Goal: Task Accomplishment & Management: Use online tool/utility

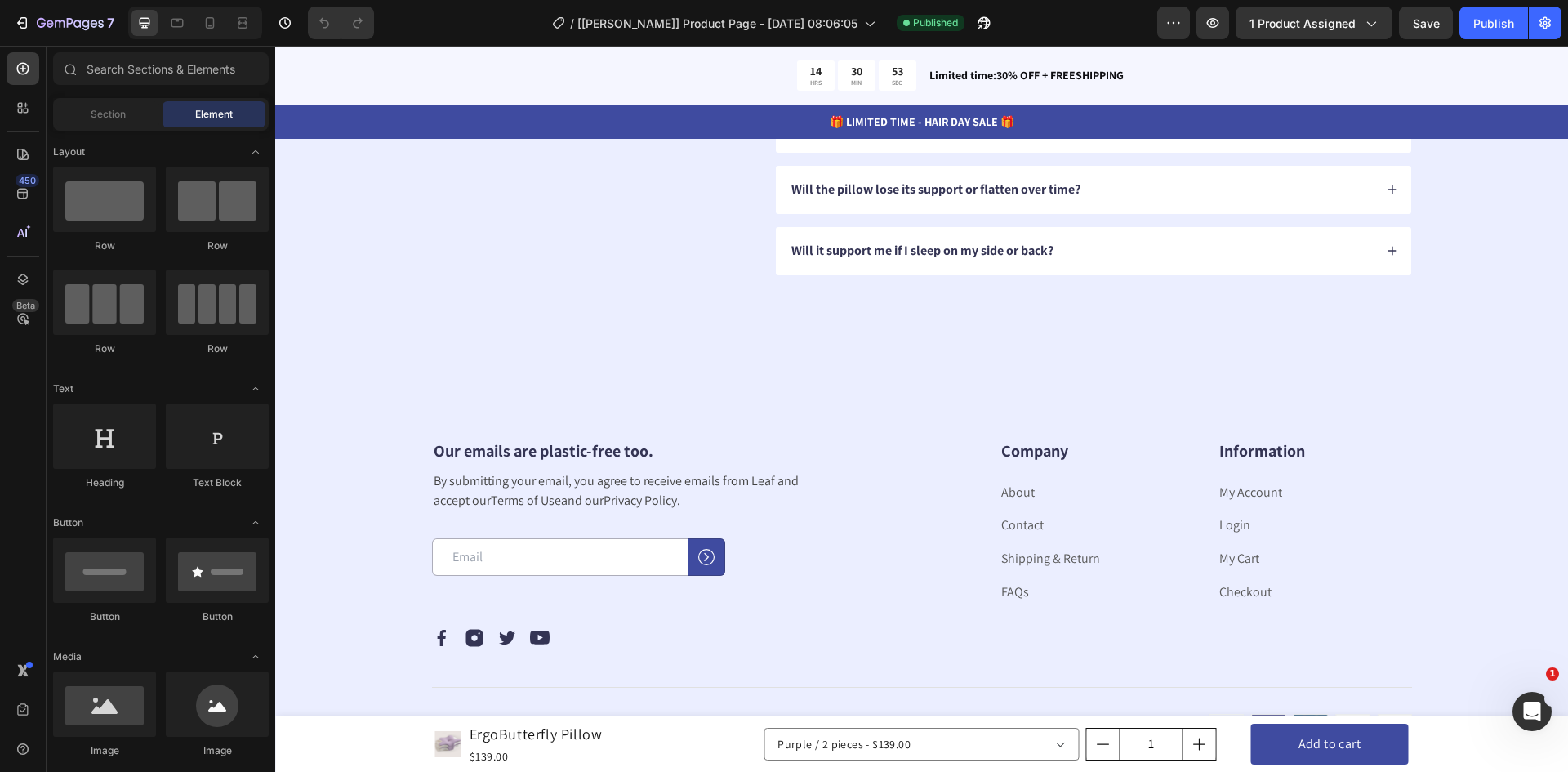
scroll to position [4900, 0]
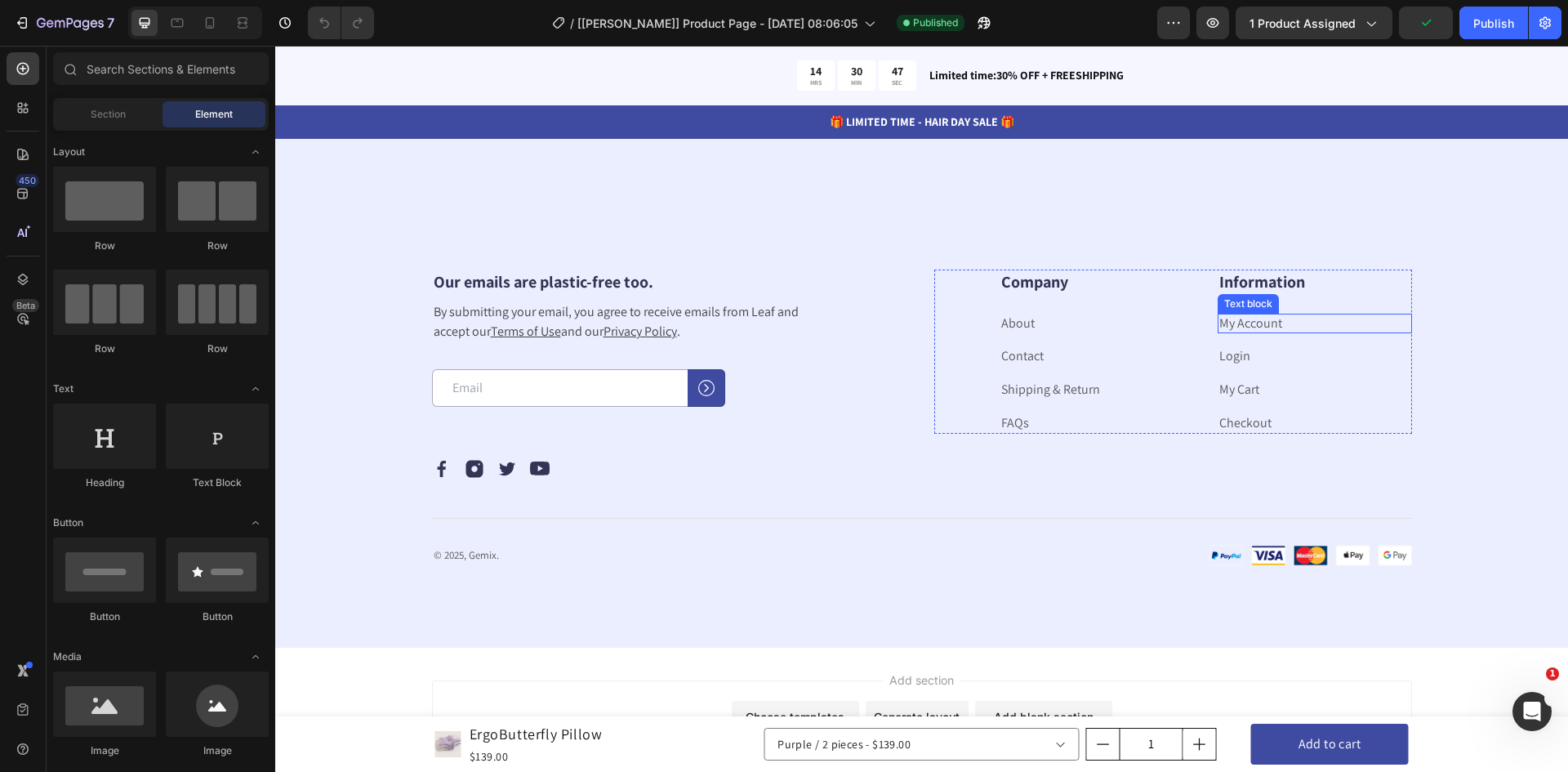
click at [1255, 327] on link "My Account" at bounding box center [1250, 323] width 63 height 17
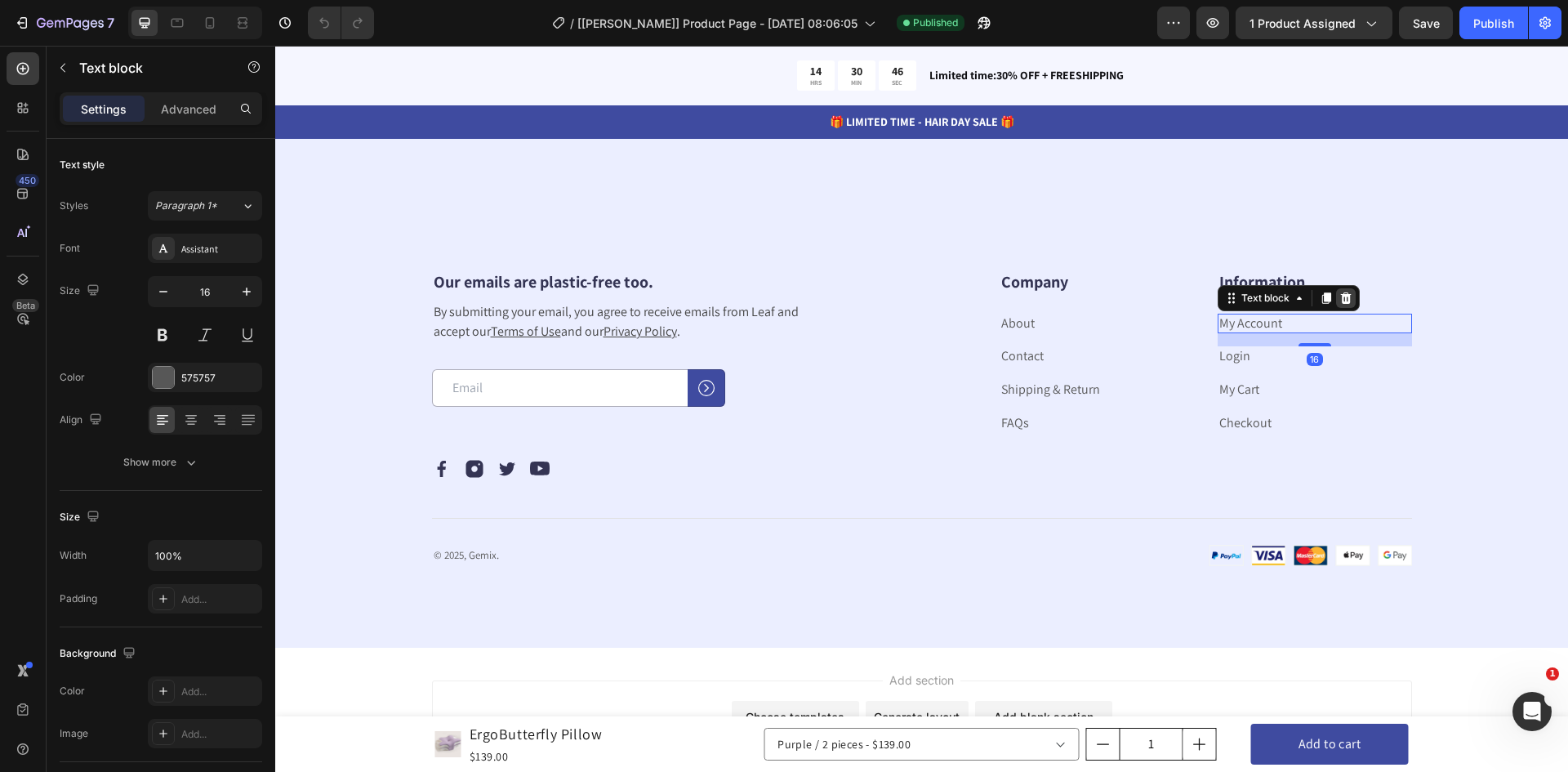
click at [1343, 305] on div at bounding box center [1346, 297] width 20 height 20
click at [1262, 325] on p "Login" at bounding box center [1315, 324] width 191 height 17
click at [1347, 300] on div at bounding box center [1346, 297] width 20 height 20
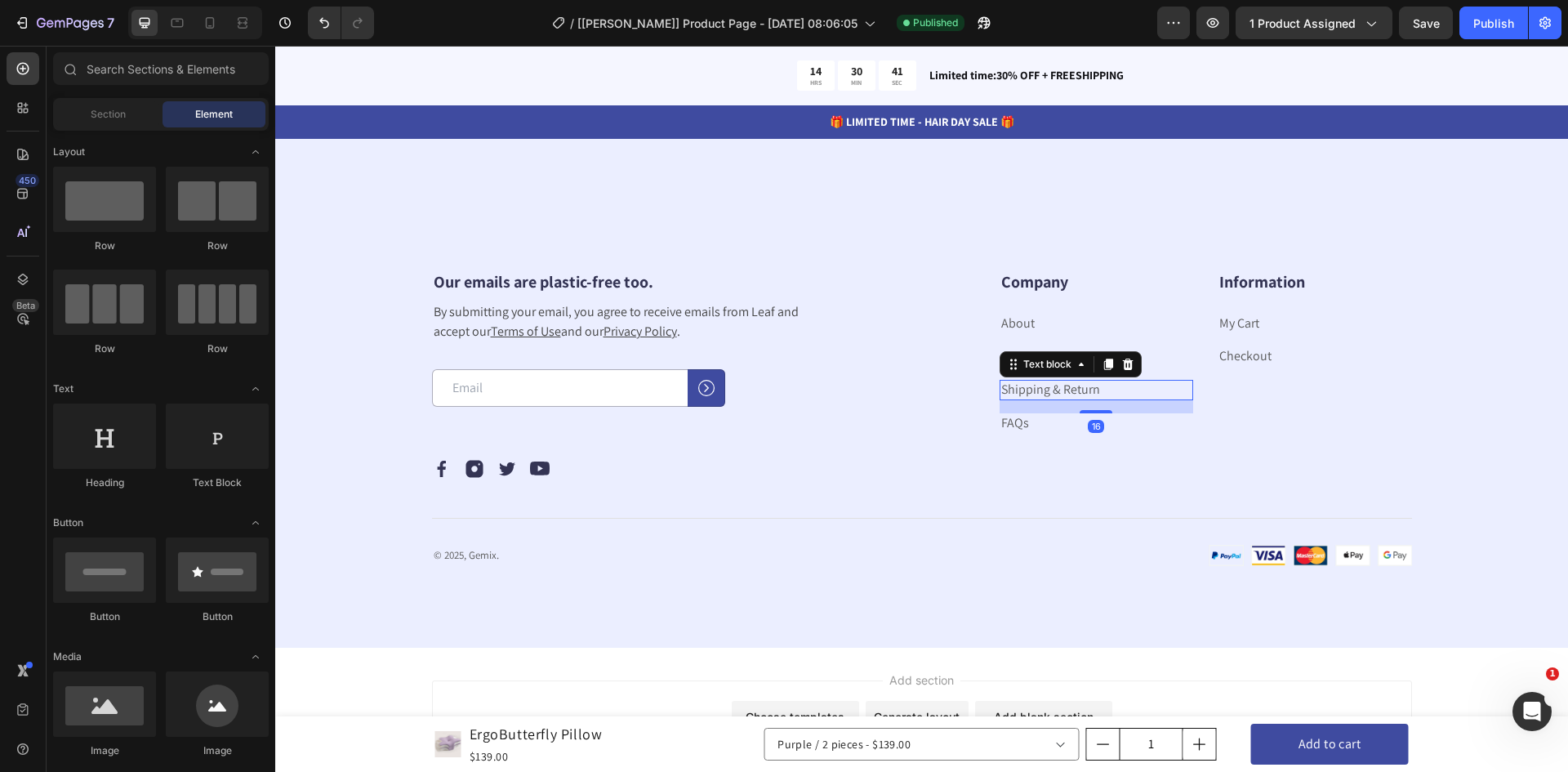
click at [1029, 385] on link "Shipping & Return" at bounding box center [1050, 389] width 98 height 17
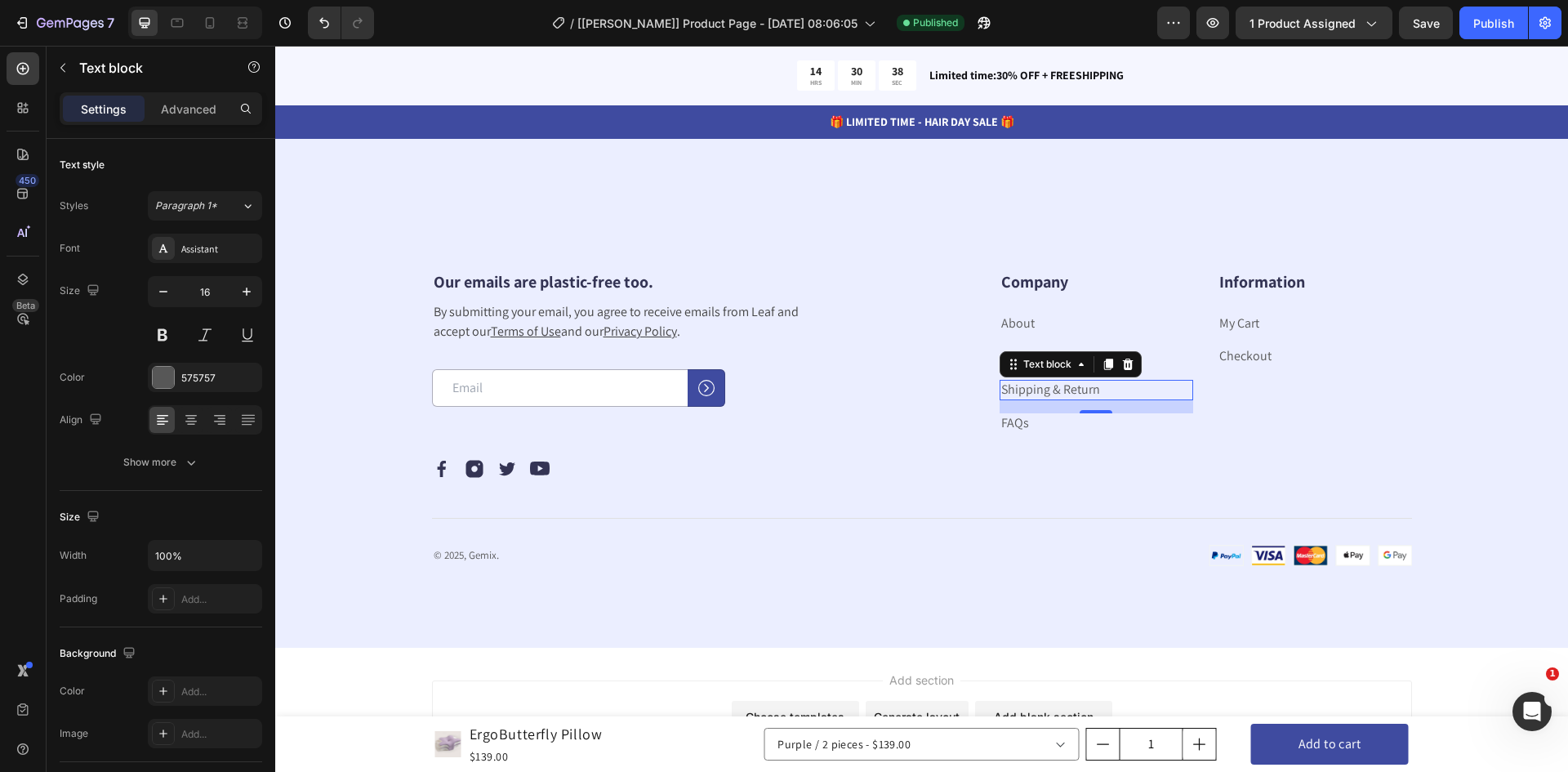
click at [1513, 38] on button "Publish" at bounding box center [1493, 23] width 68 height 33
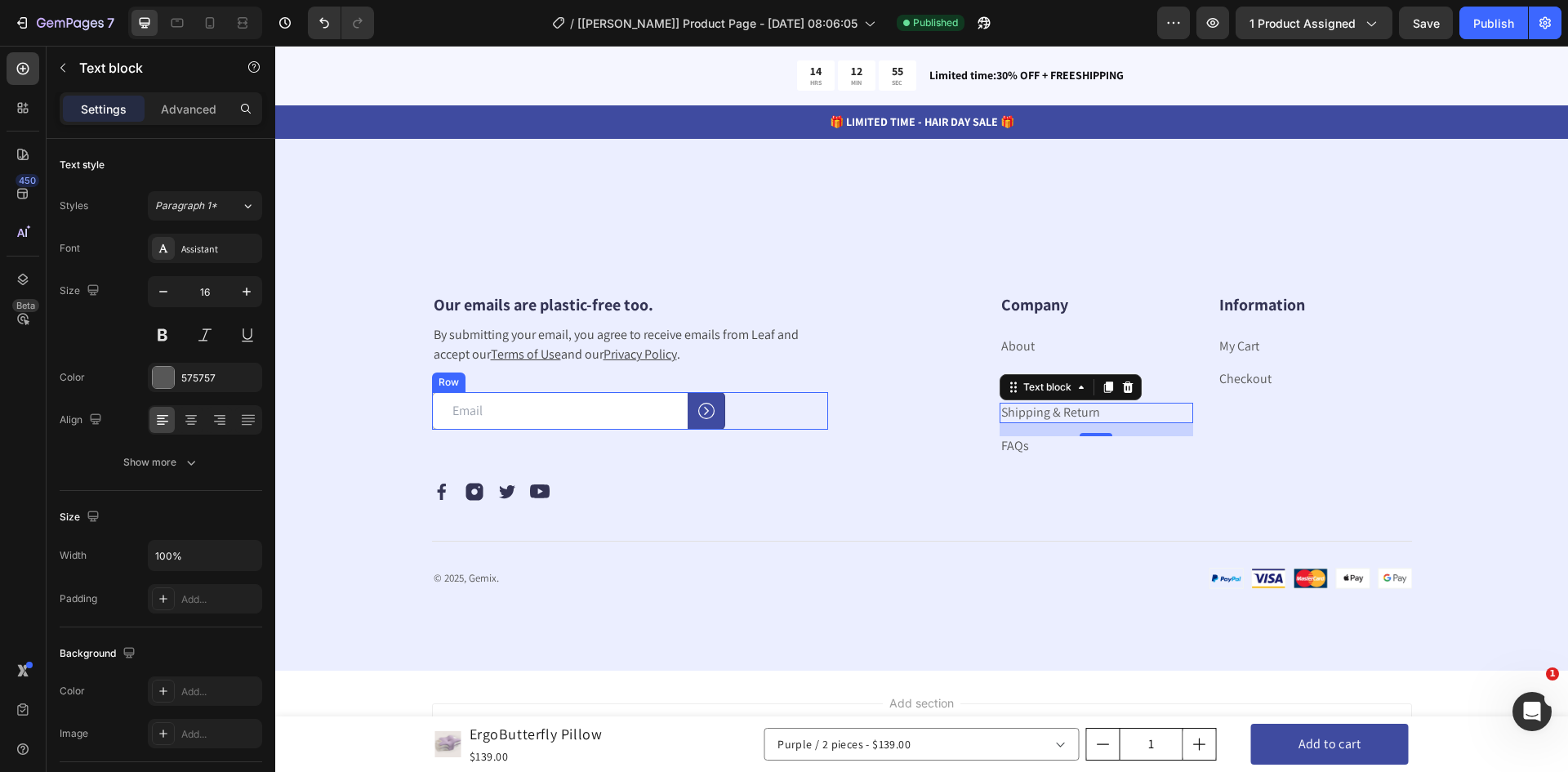
scroll to position [4685, 0]
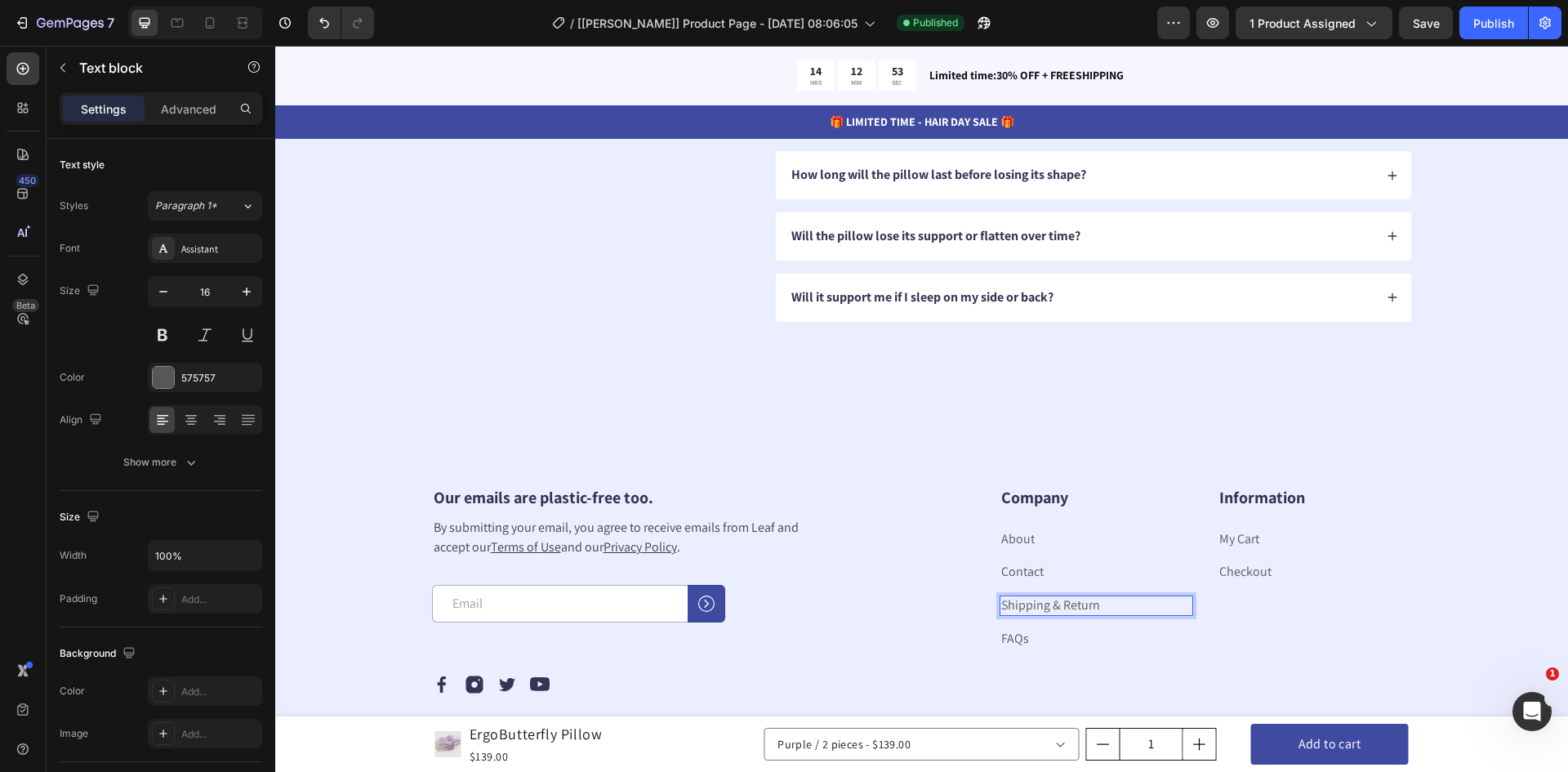
click at [1035, 604] on link "Shipping & Return" at bounding box center [1050, 605] width 98 height 17
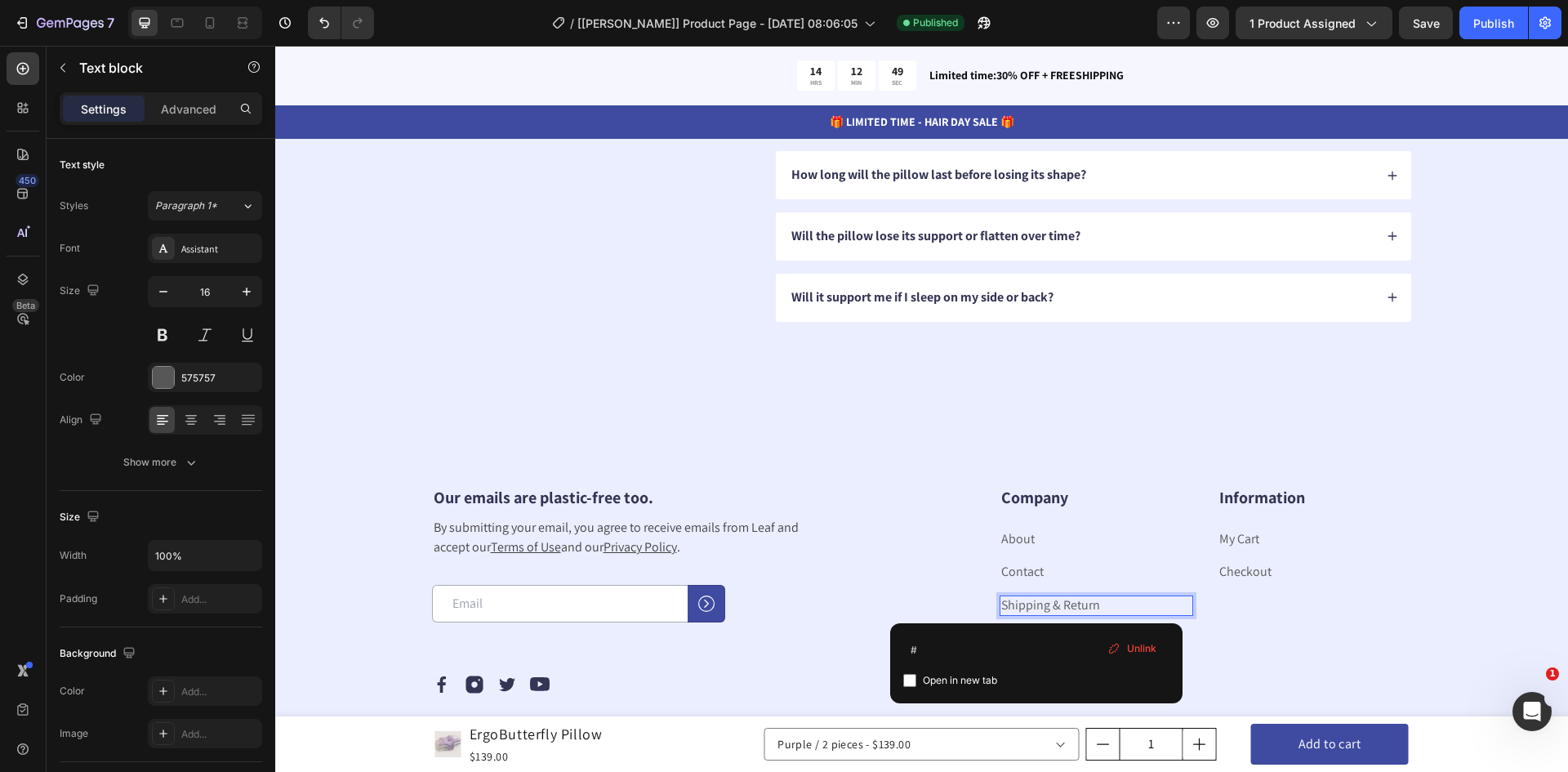
click at [925, 680] on span "Open in new tab" at bounding box center [959, 680] width 74 height 20
checkbox input "true"
click at [1123, 646] on div "Unlink" at bounding box center [1132, 648] width 62 height 22
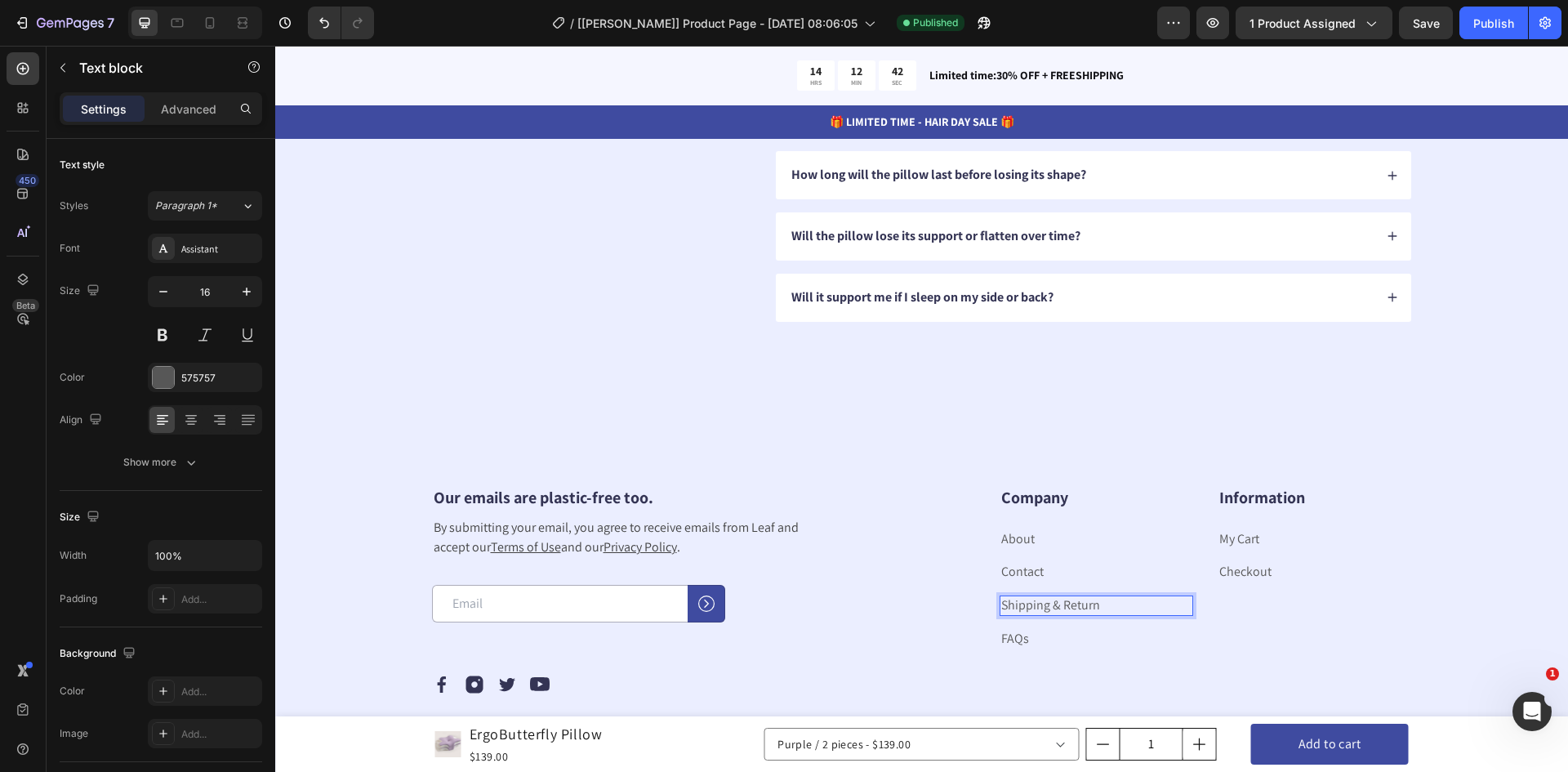
click at [1092, 605] on p "Shipping & Return" at bounding box center [1097, 606] width 191 height 17
click at [885, 559] on div "Our emails are plastic-free too. Heading By submitting your email, you agree to…" at bounding box center [671, 567] width 477 height 163
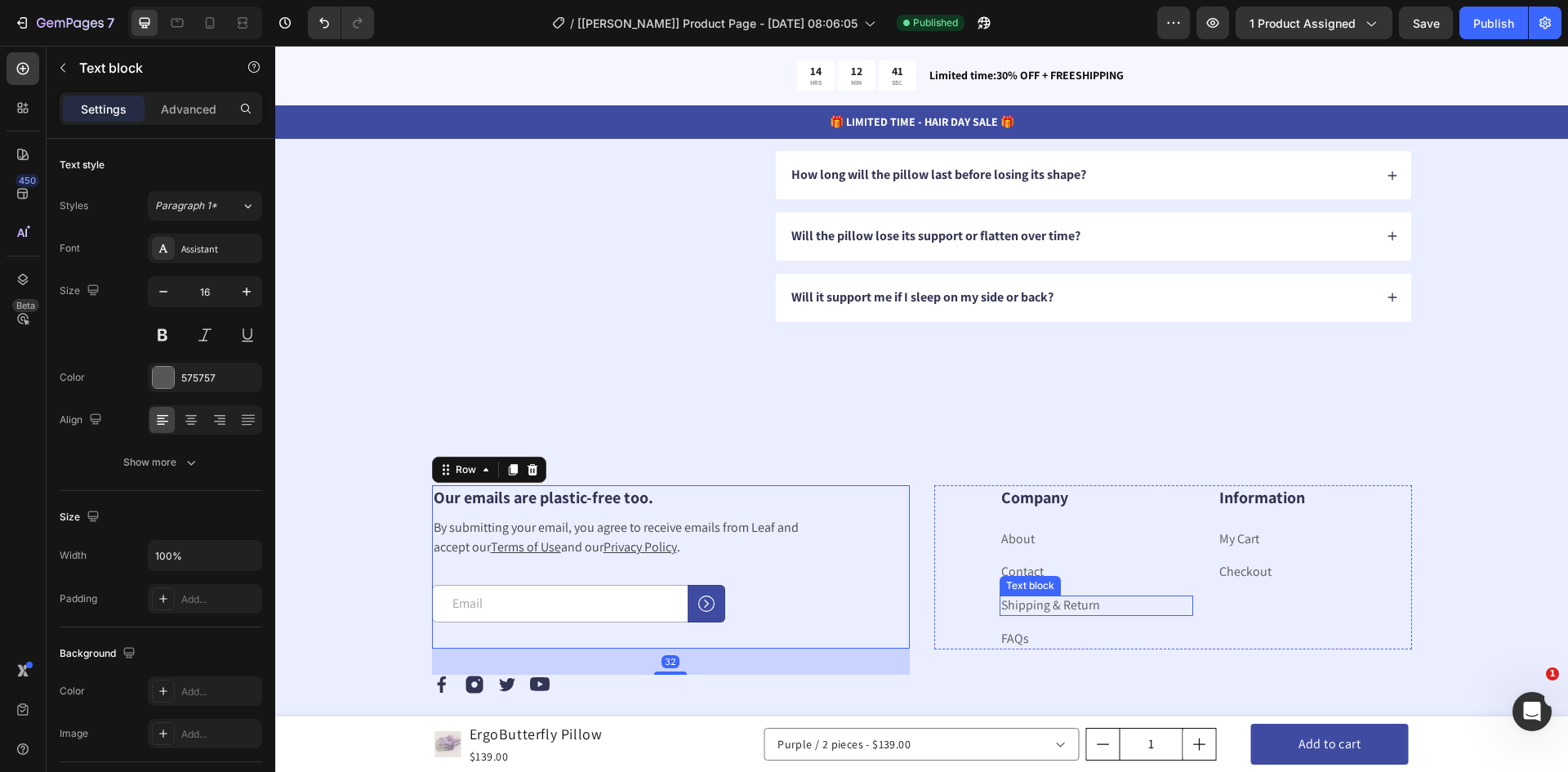
click at [1093, 608] on p "Shipping & Return" at bounding box center [1097, 606] width 191 height 17
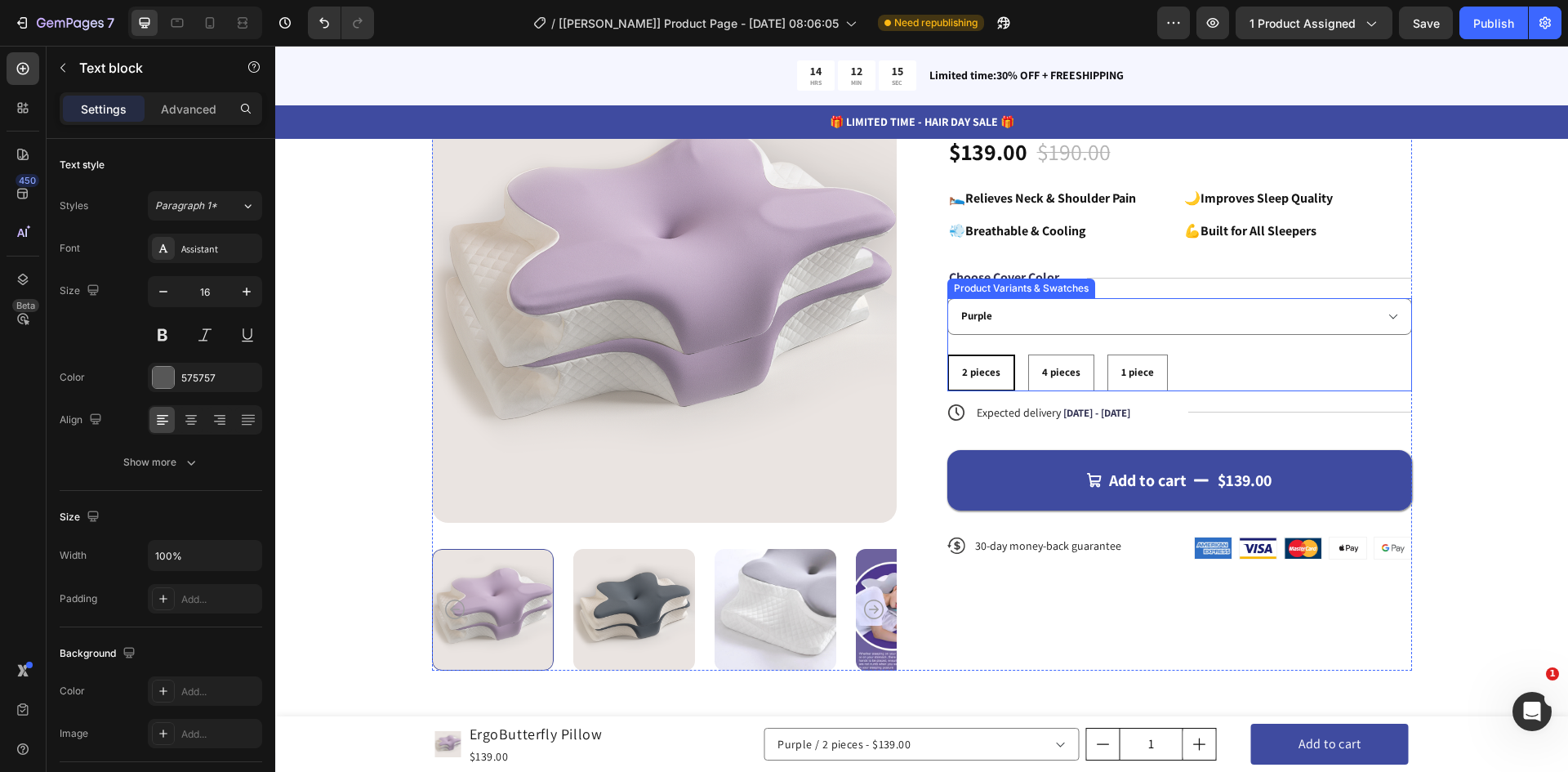
scroll to position [163, 0]
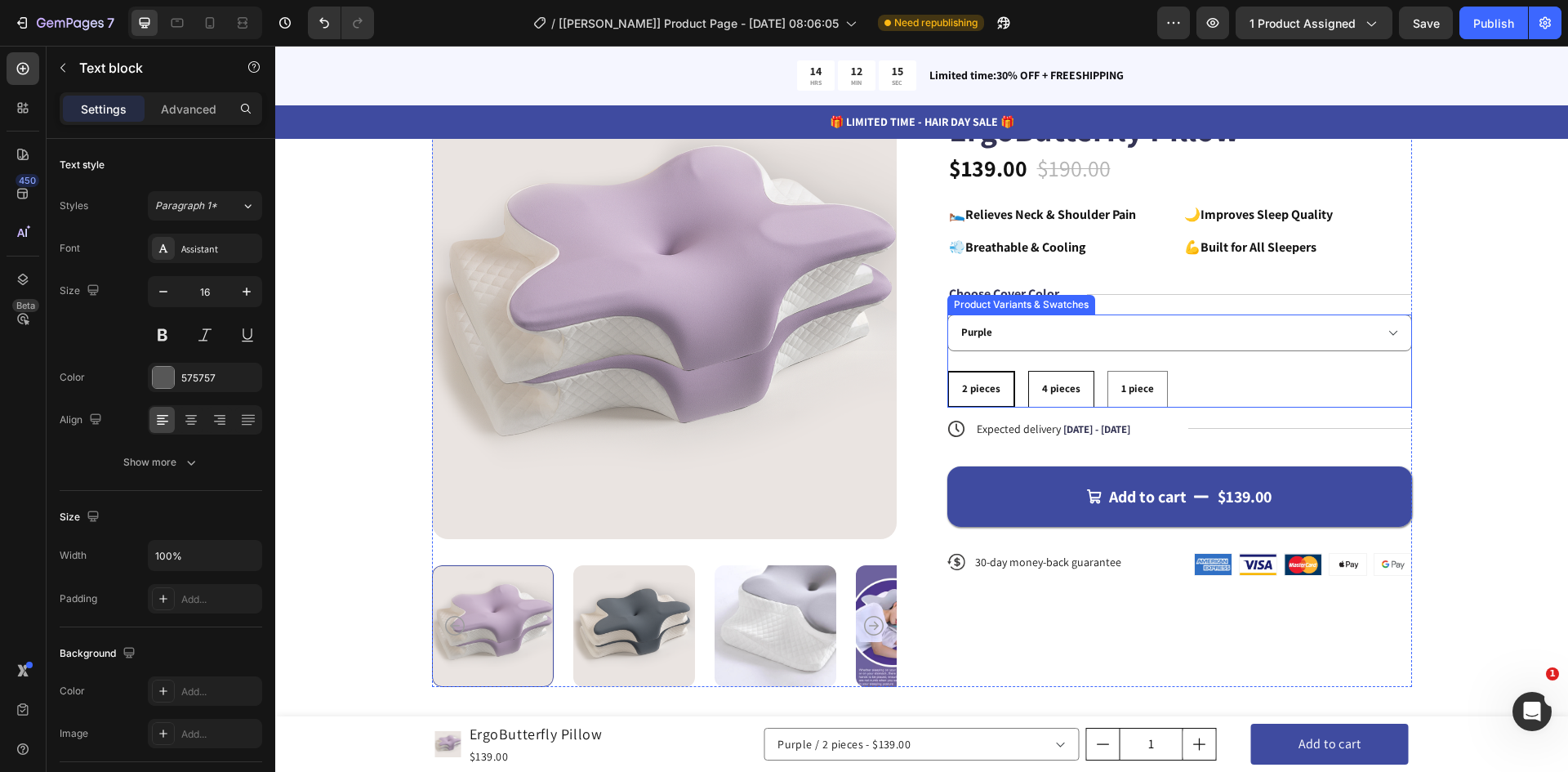
click at [1054, 389] on span "4 pieces" at bounding box center [1061, 388] width 38 height 14
click at [1028, 371] on input "4 pieces 4 pieces 4 pieces" at bounding box center [1027, 370] width 1 height 1
radio input "true"
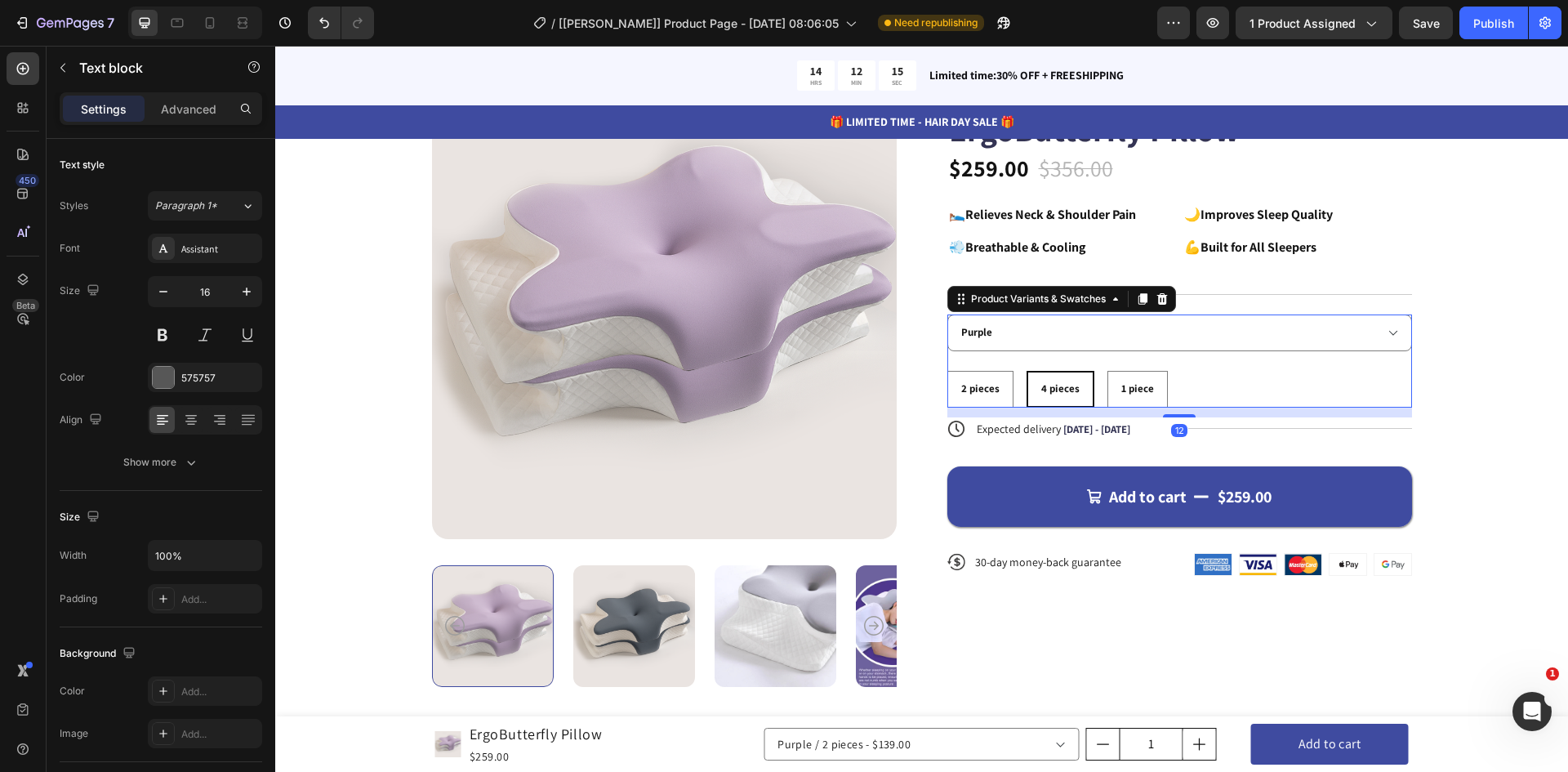
select select "585375844239868669"
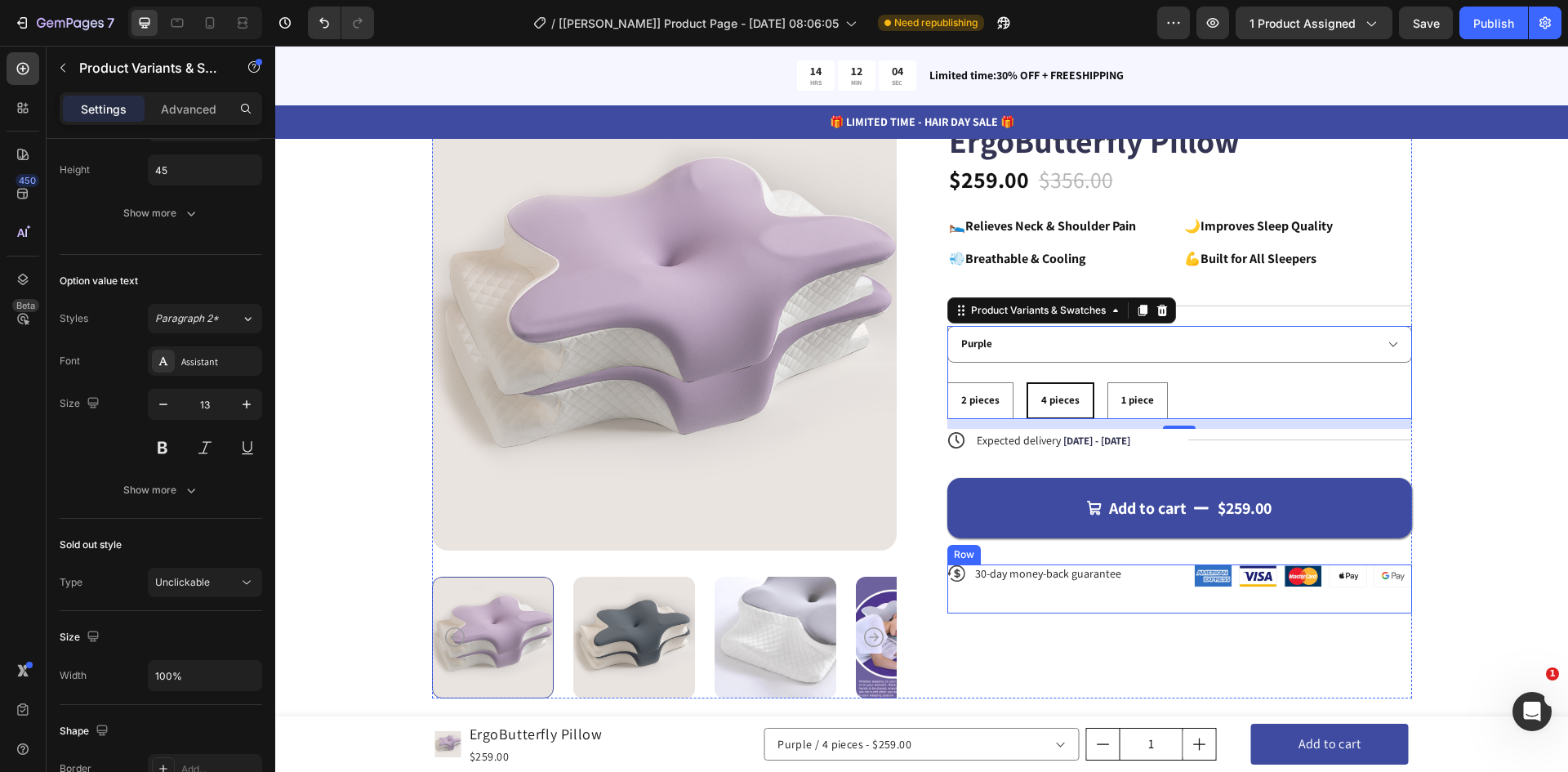
scroll to position [0, 0]
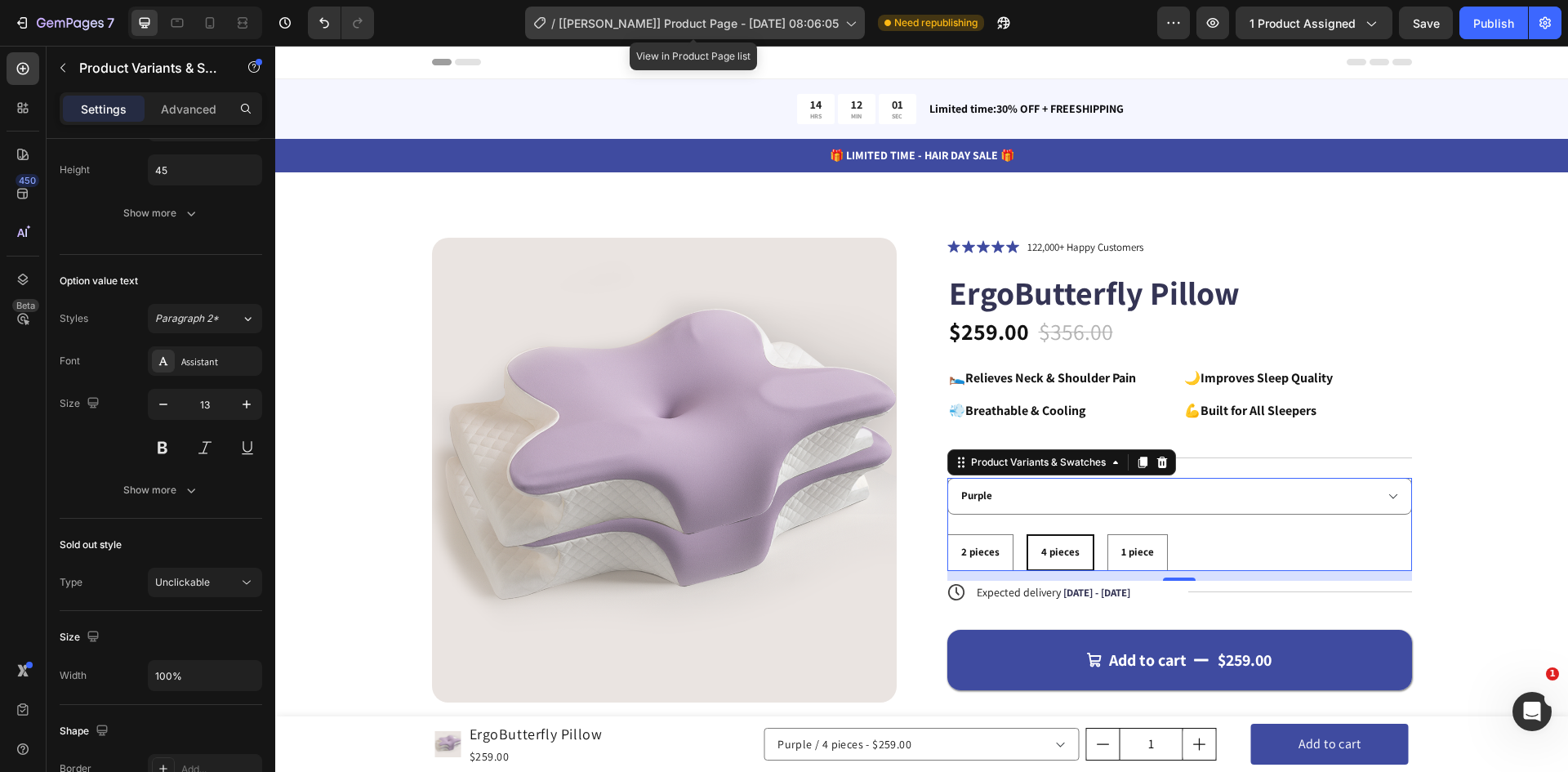
click at [856, 23] on icon at bounding box center [850, 23] width 16 height 16
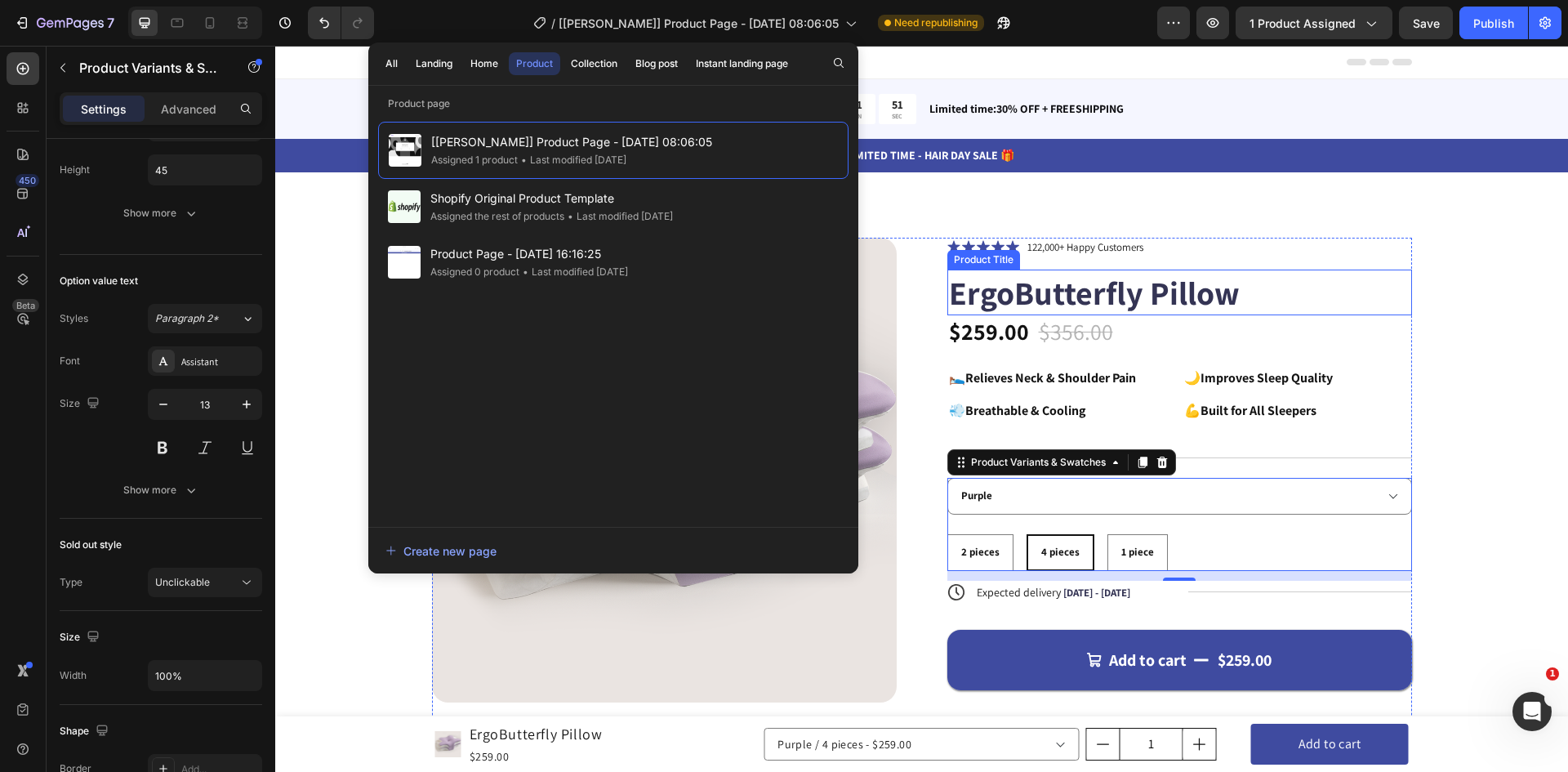
scroll to position [216, 0]
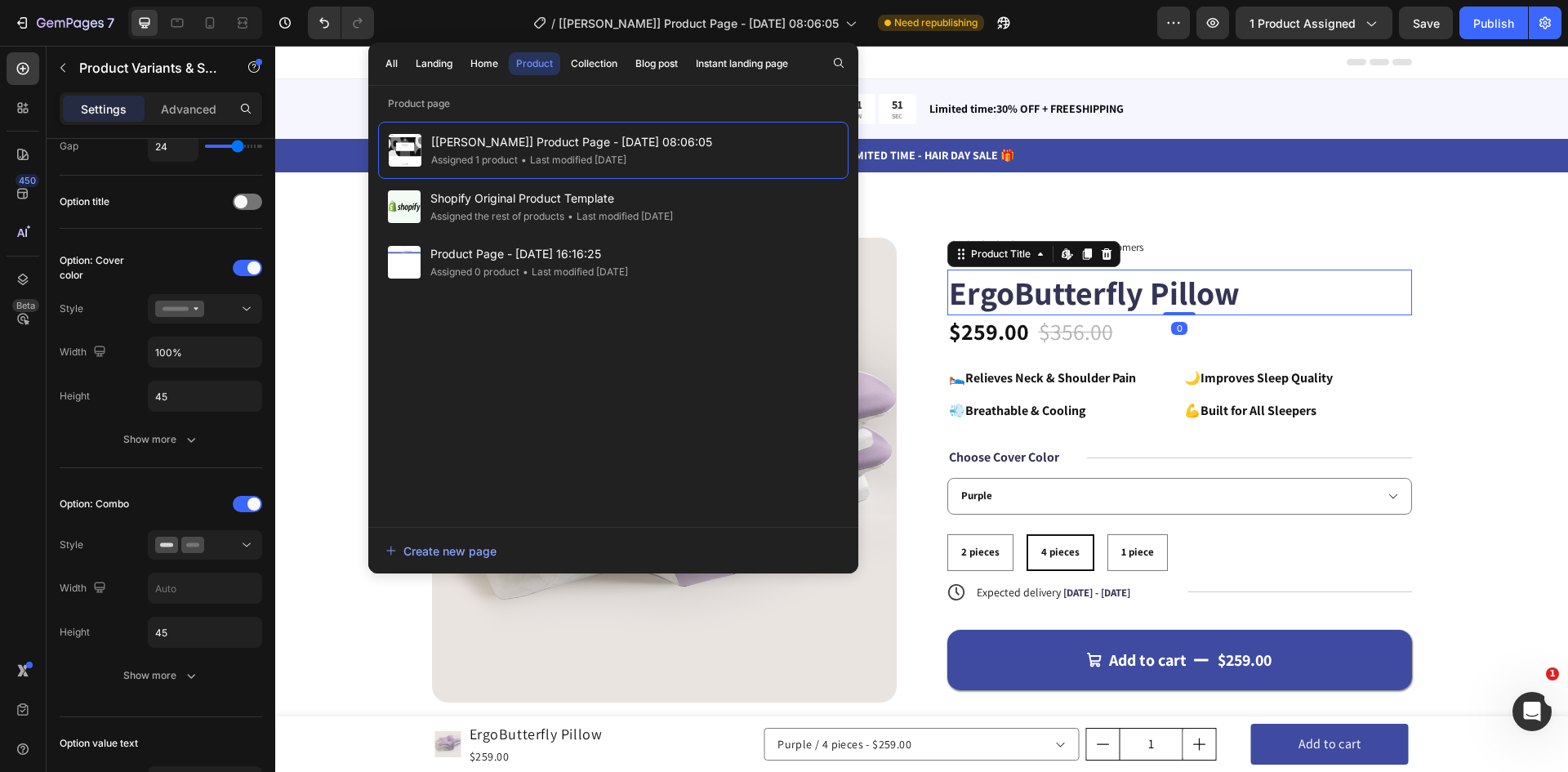
click at [980, 296] on h1 "ErgoButterfly Pillow" at bounding box center [1179, 292] width 464 height 46
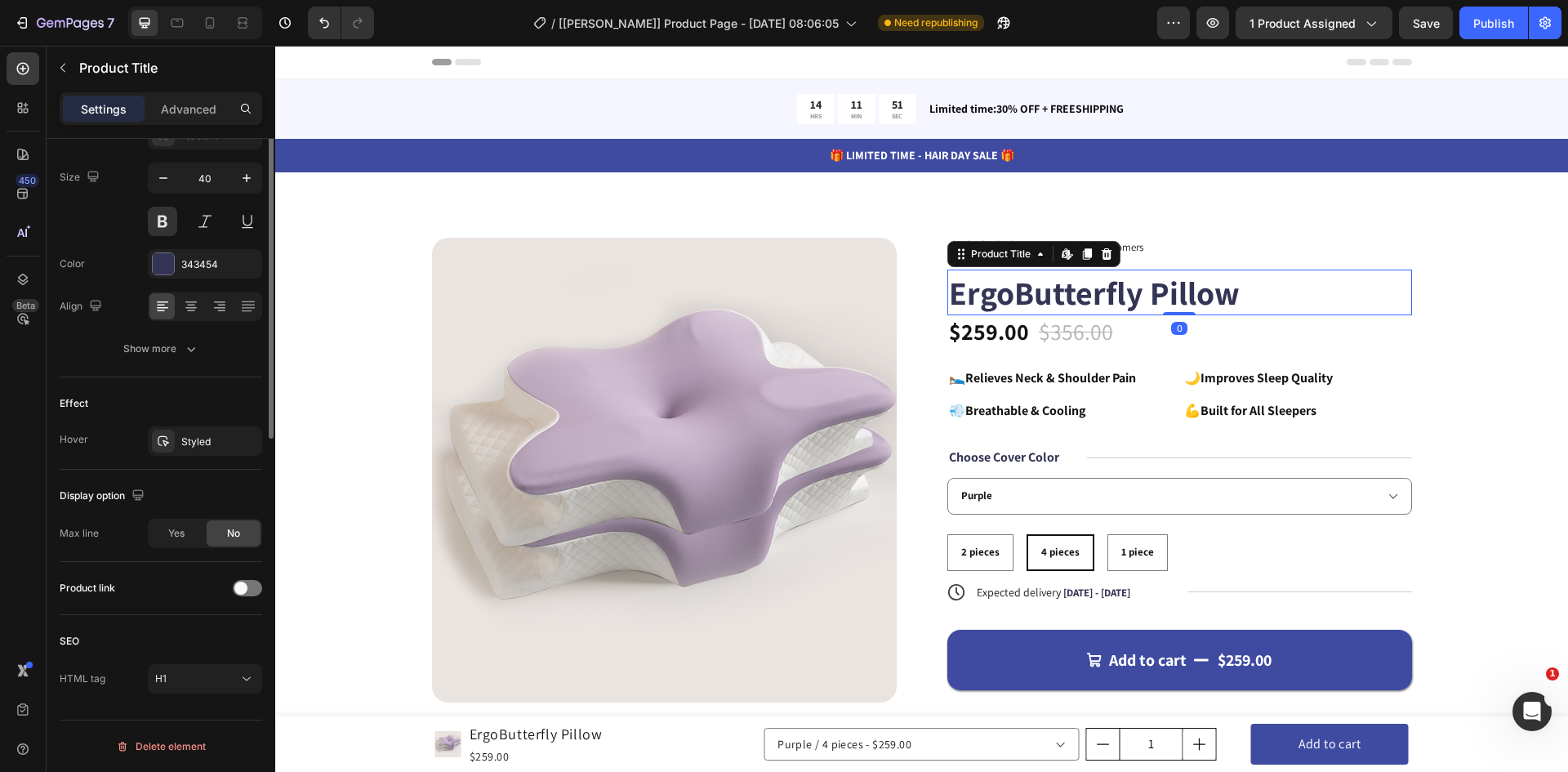
scroll to position [0, 0]
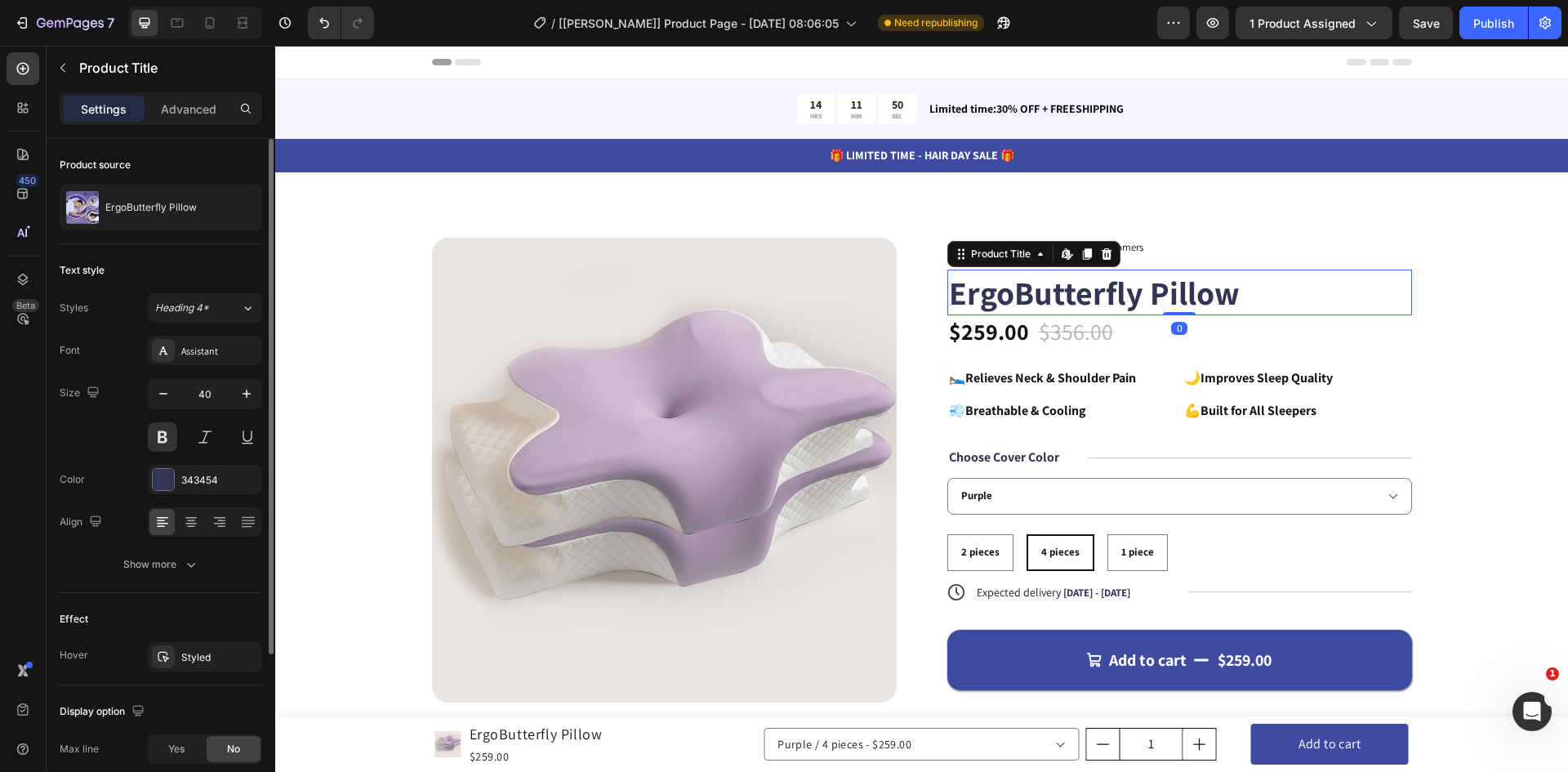
click at [988, 292] on h1 "ErgoButterfly Pillow" at bounding box center [1179, 292] width 464 height 46
click at [988, 291] on h1 "ErgoButterfly Pillow" at bounding box center [1179, 292] width 464 height 46
click at [988, 291] on h1 "ErgoButterfly Pillow" at bounding box center [1179, 292] width 464 height 46
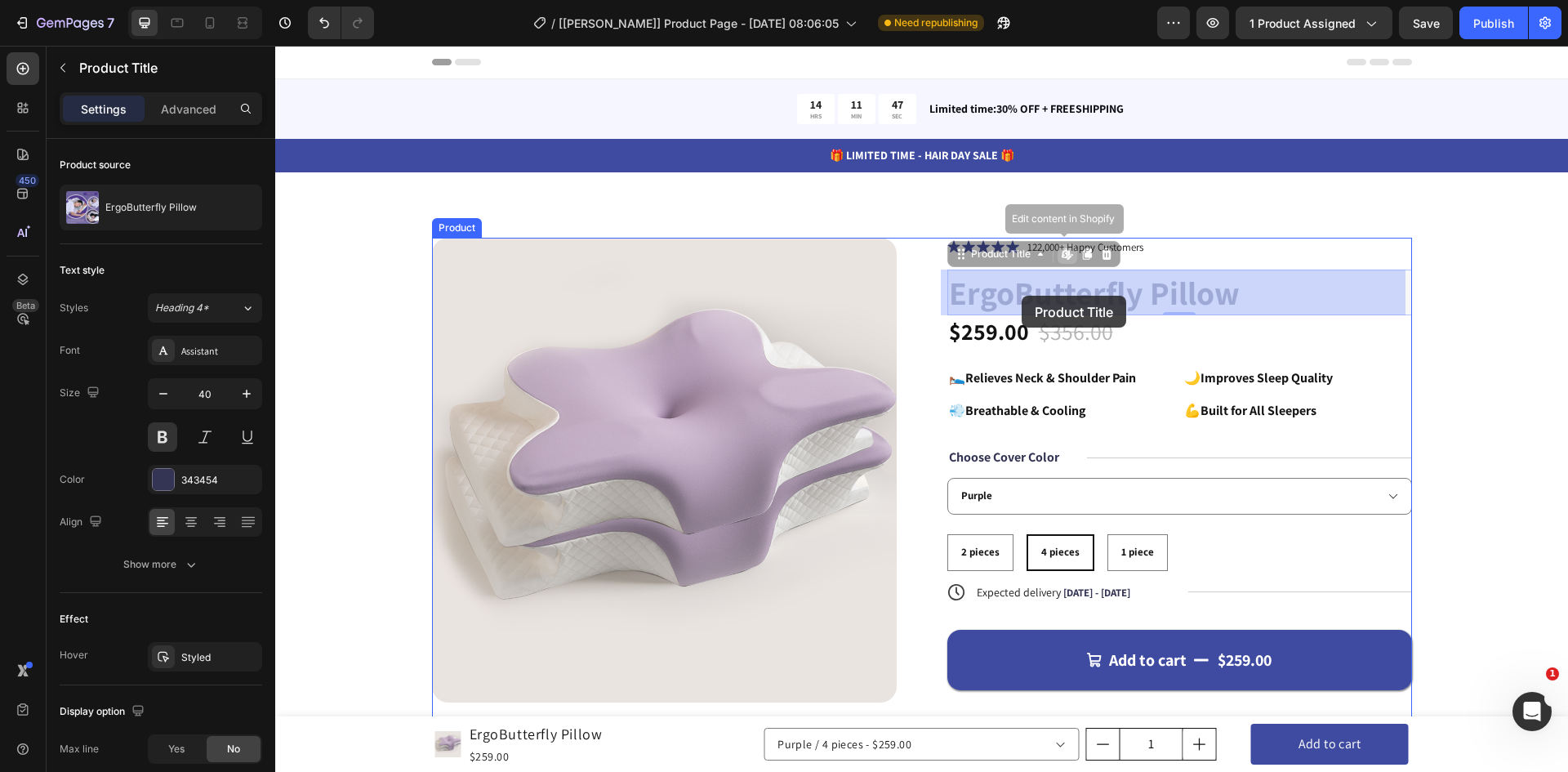
drag, startPoint x: 1166, startPoint y: 298, endPoint x: 1021, endPoint y: 295, distance: 145.0
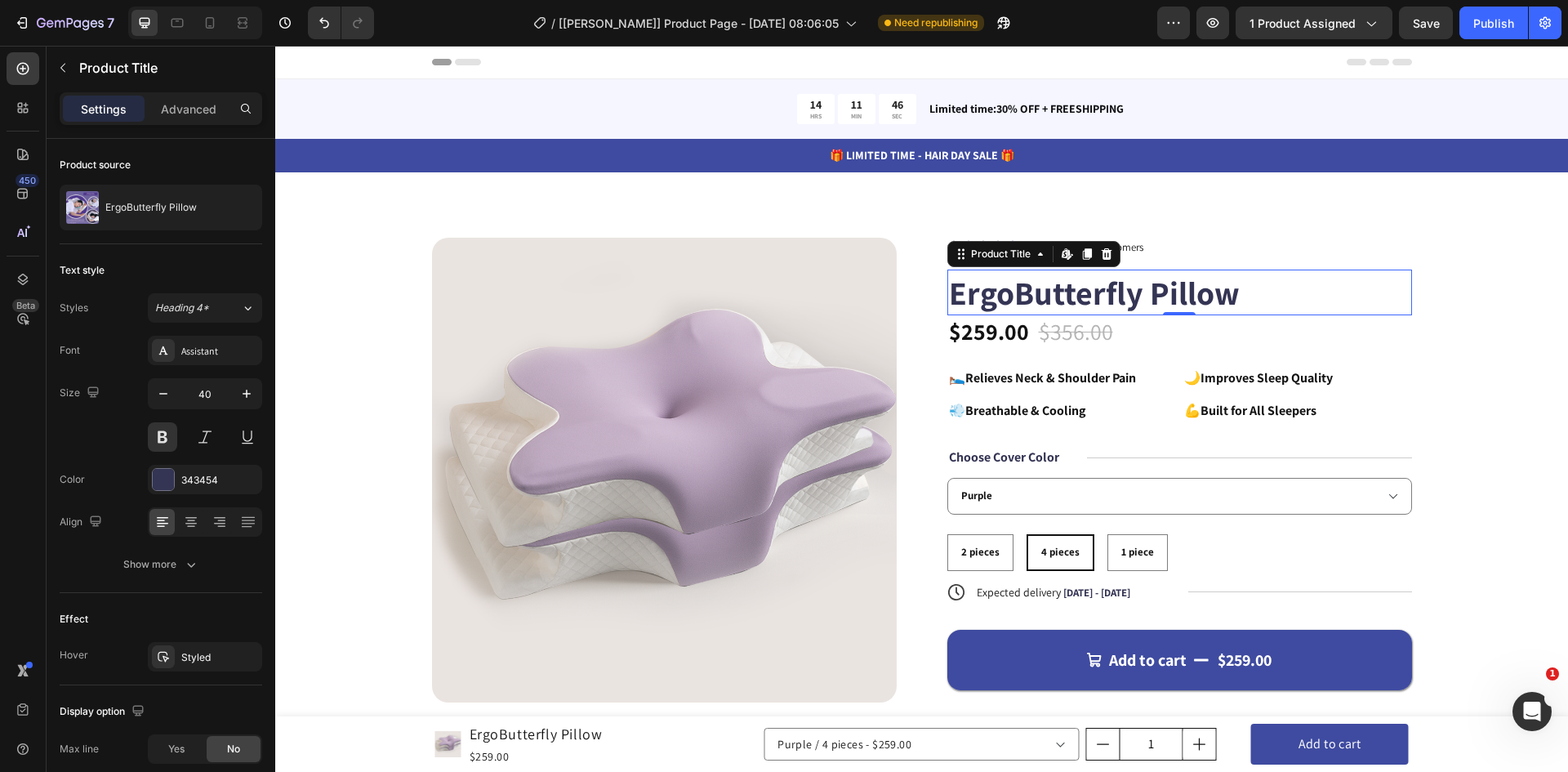
click at [1048, 296] on h1 "ErgoButterfly Pillow" at bounding box center [1179, 292] width 464 height 46
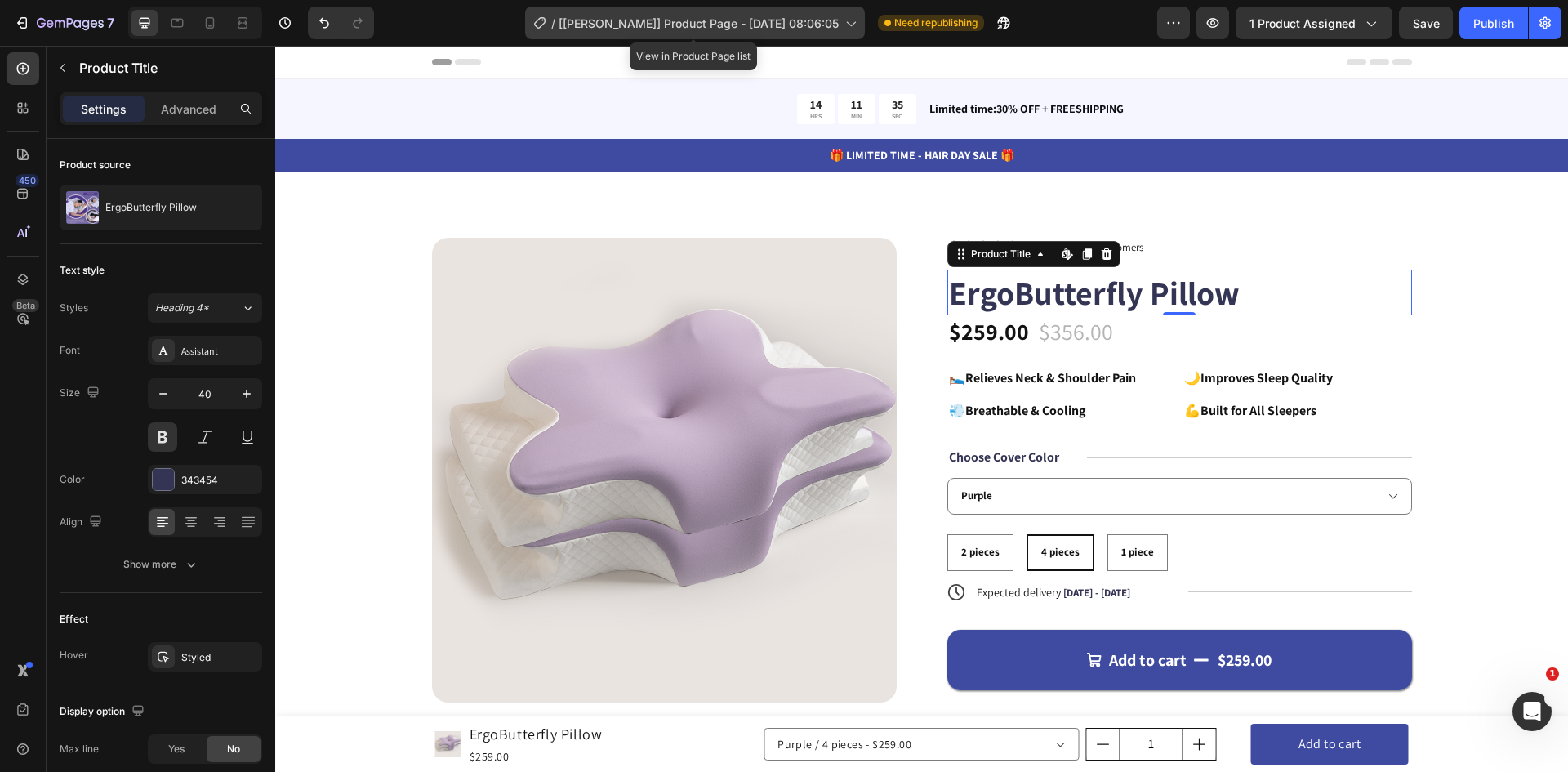
click at [641, 21] on span "[Tony GemPages] Product Page - Sep 15, 08:06:05" at bounding box center [699, 23] width 280 height 17
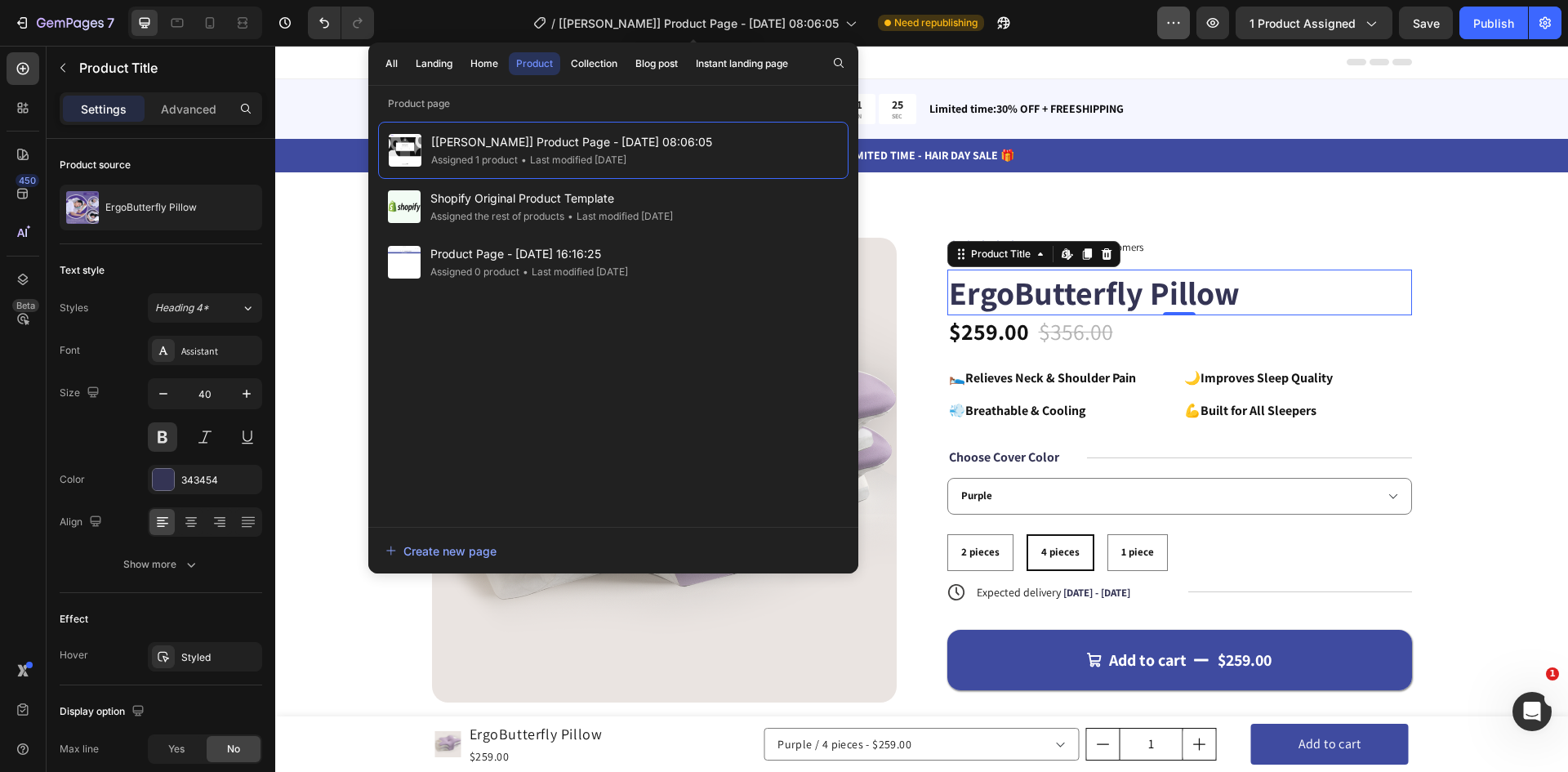
drag, startPoint x: 632, startPoint y: 16, endPoint x: 1175, endPoint y: 16, distance: 543.0
click at [1175, 16] on icon "button" at bounding box center [1173, 23] width 16 height 16
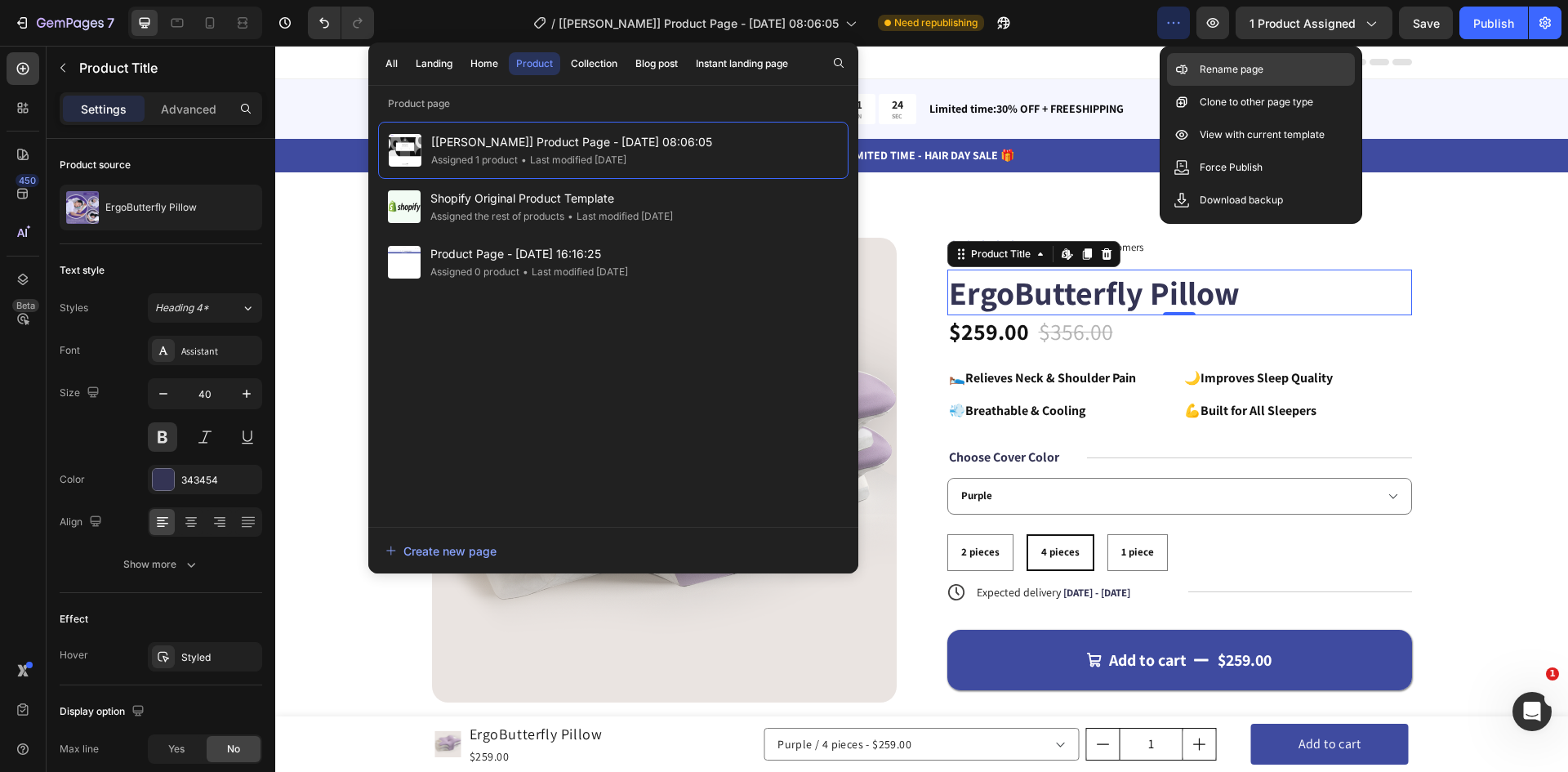
click at [1229, 72] on p "Rename page" at bounding box center [1231, 68] width 64 height 16
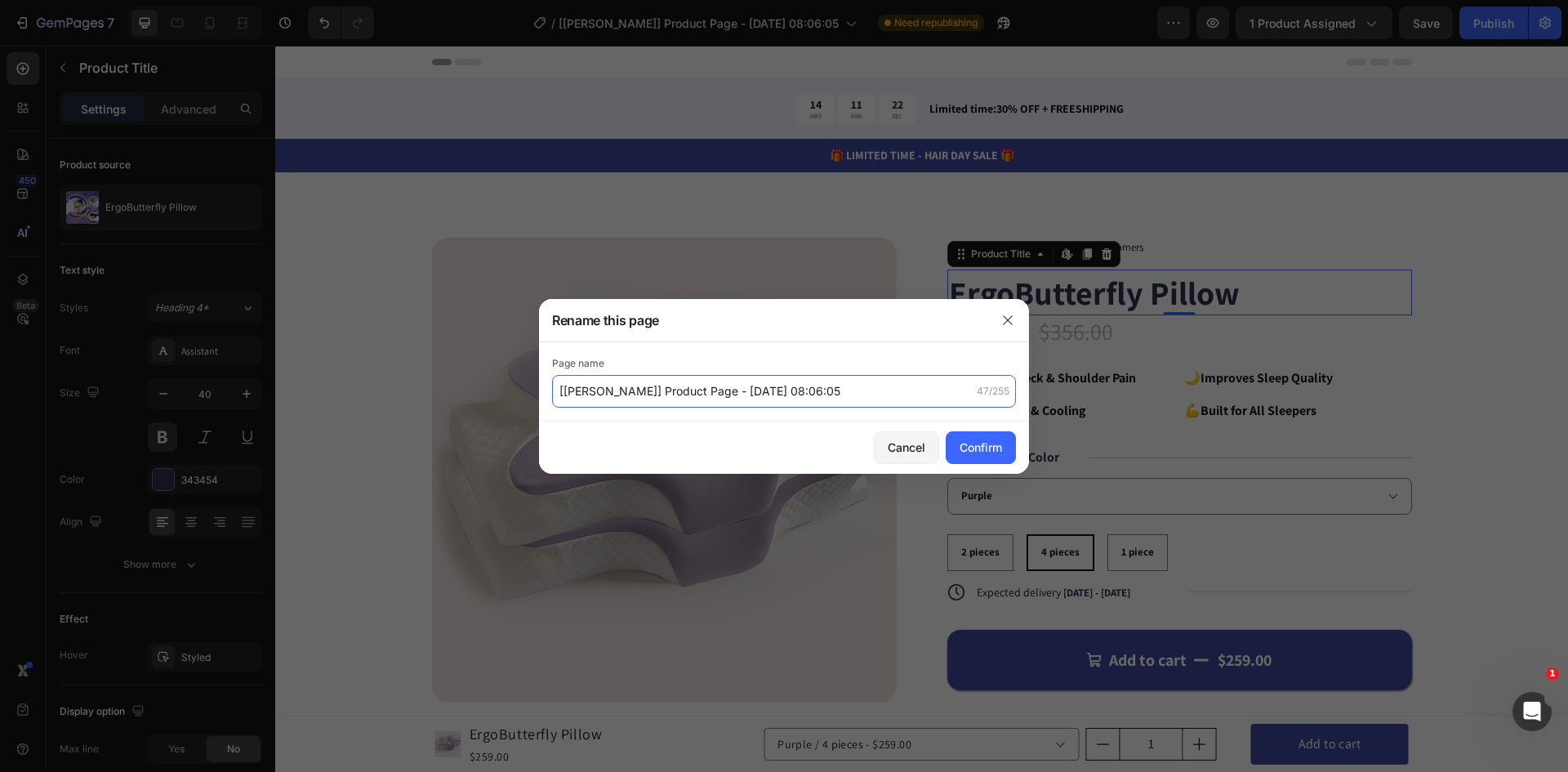
paste input "ErgoButterfly Pillow"
type input "ErgoButterfly Pillow"
click at [979, 444] on div "Confirm" at bounding box center [980, 447] width 42 height 17
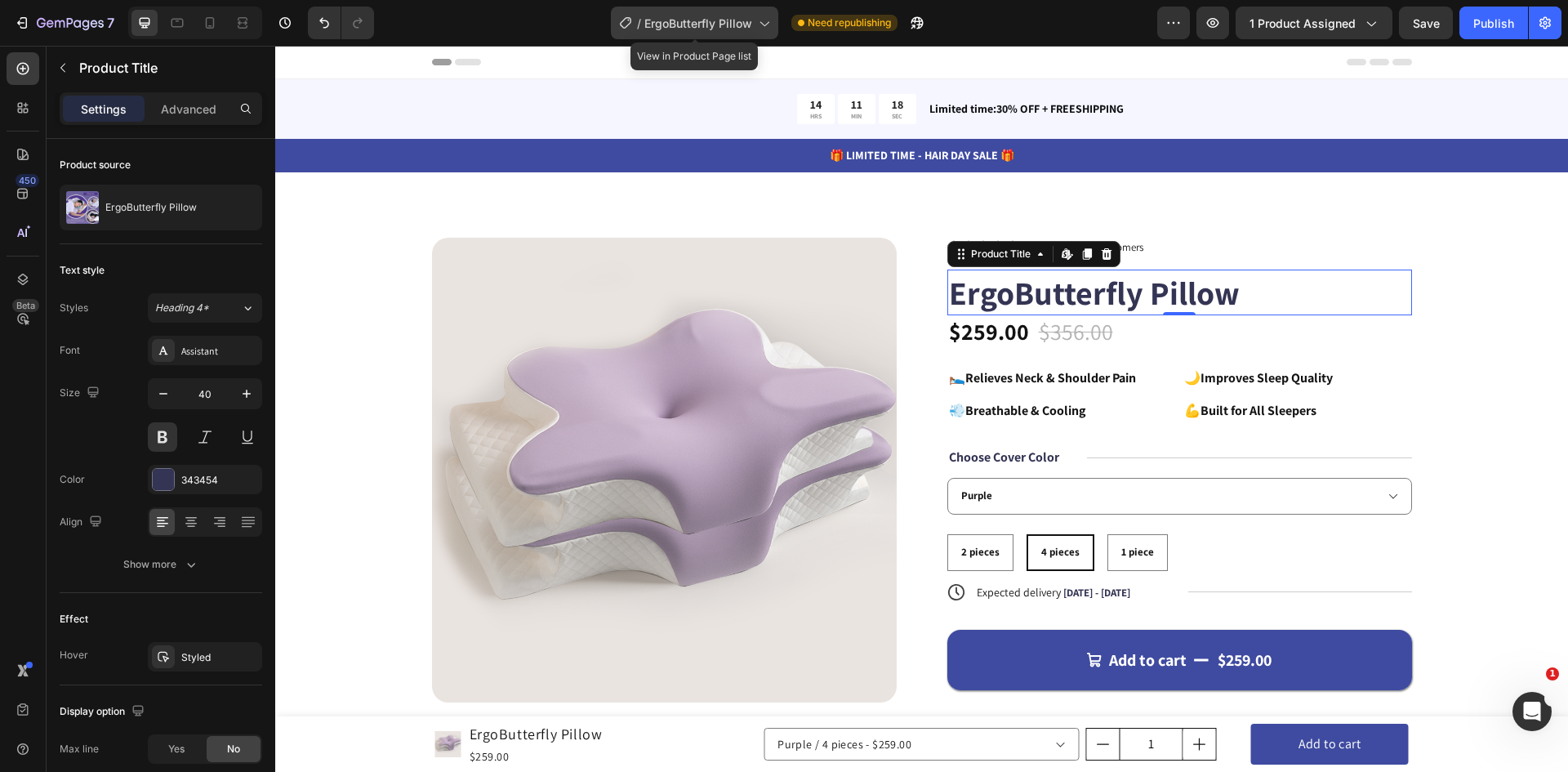
click at [750, 35] on div "/ ErgoButterfly Pillow" at bounding box center [694, 23] width 168 height 33
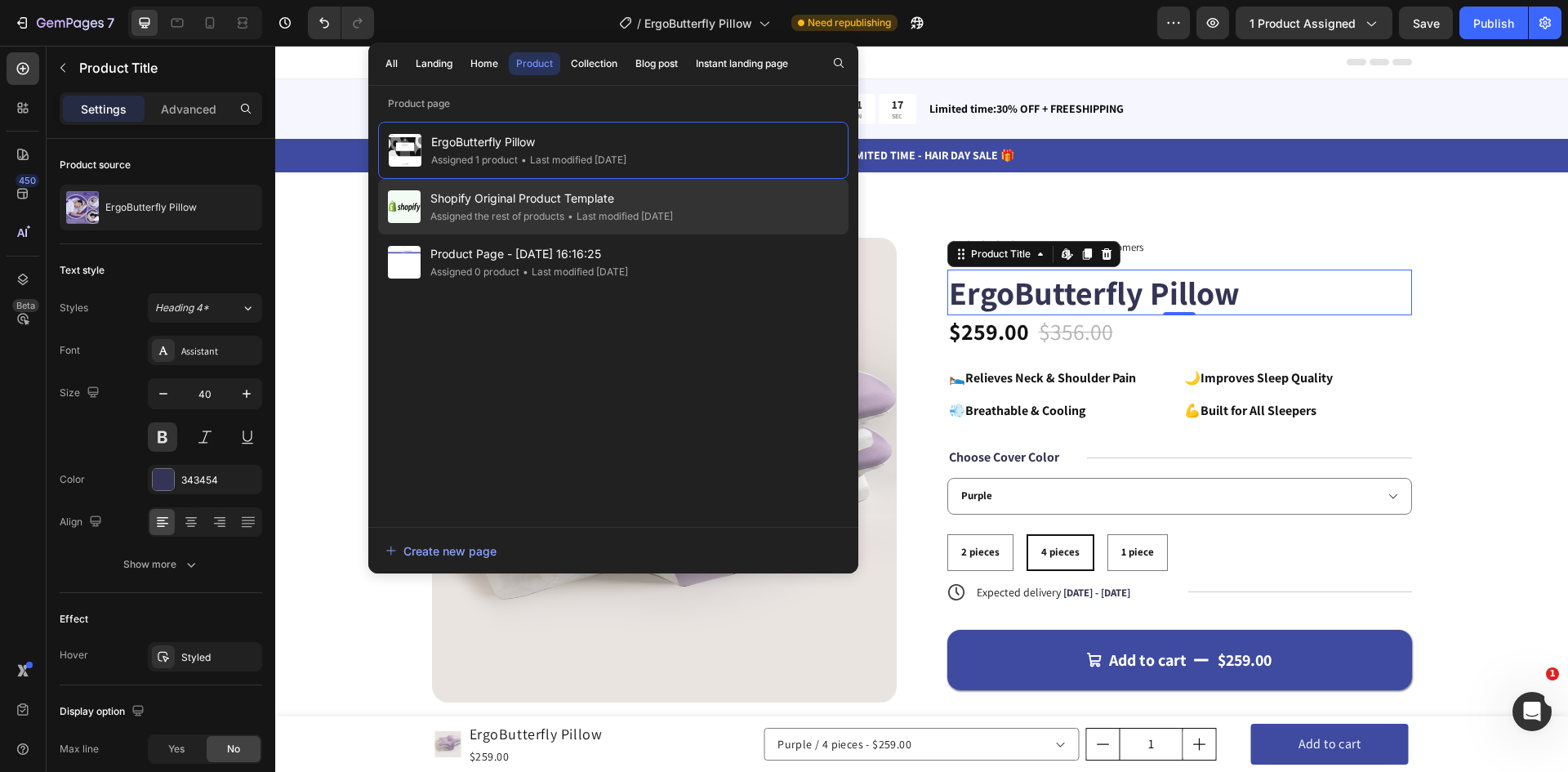
click at [573, 217] on span "•" at bounding box center [570, 216] width 6 height 12
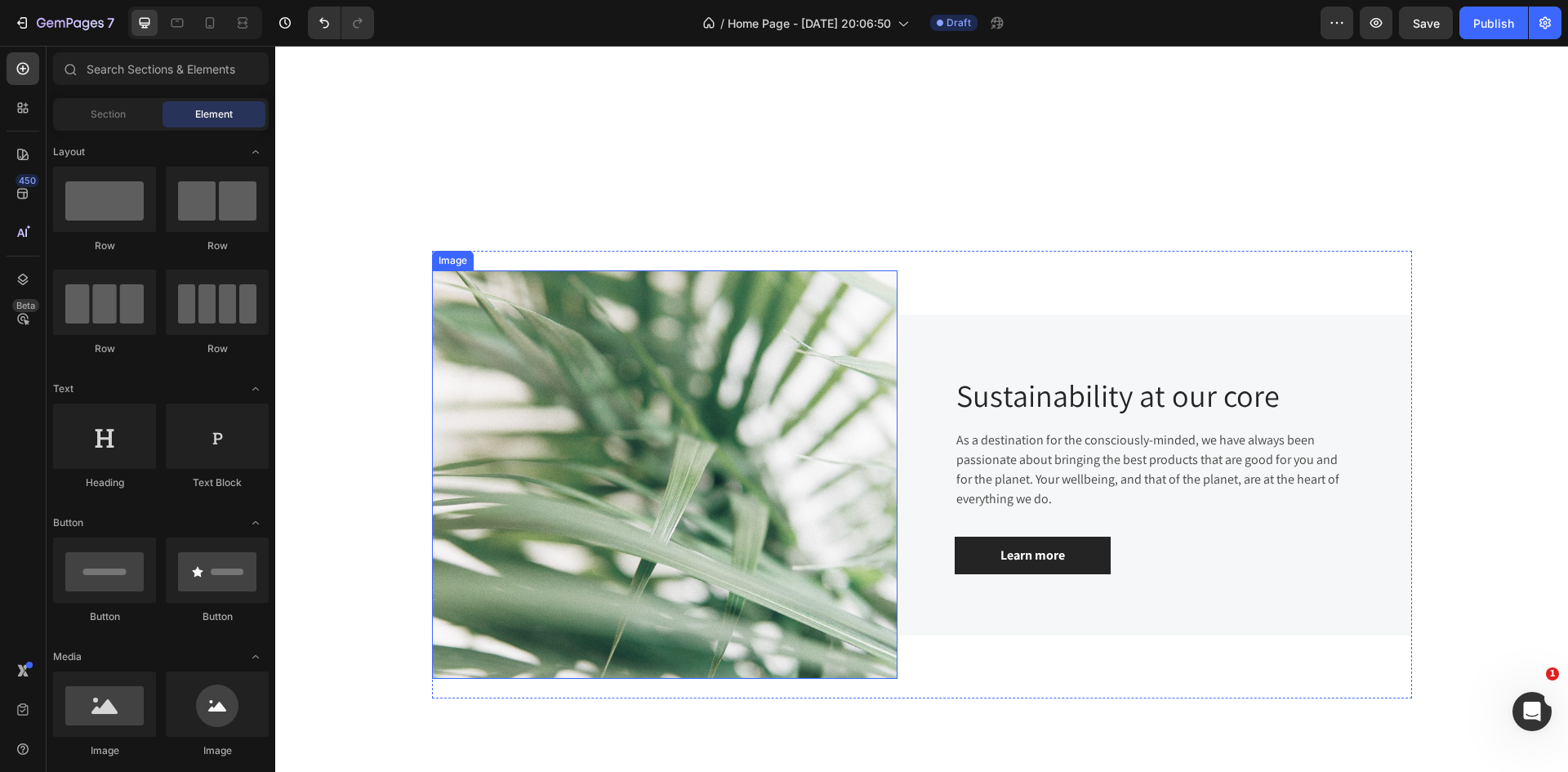
scroll to position [326, 0]
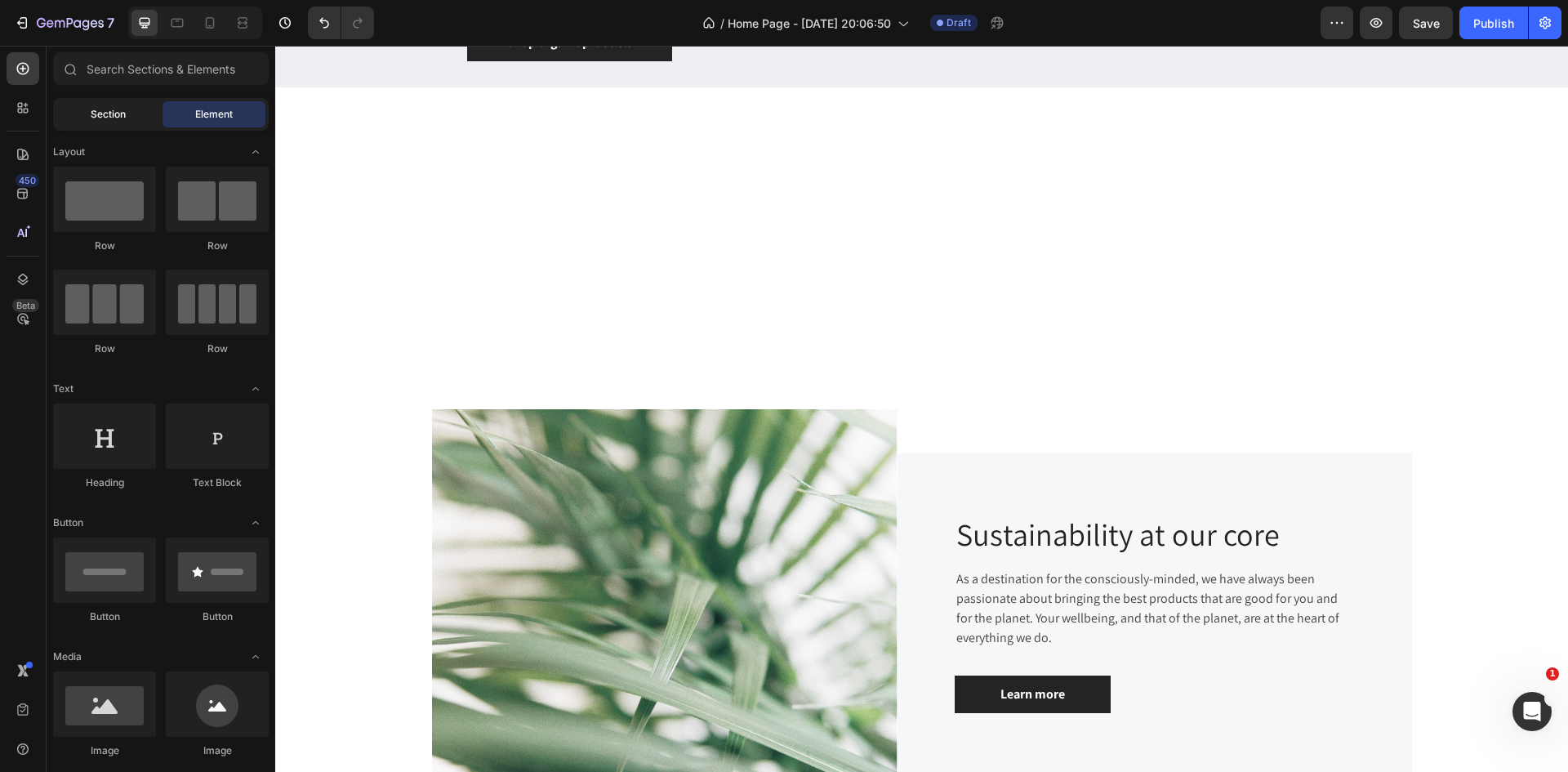
click at [122, 109] on span "Section" at bounding box center [108, 114] width 35 height 15
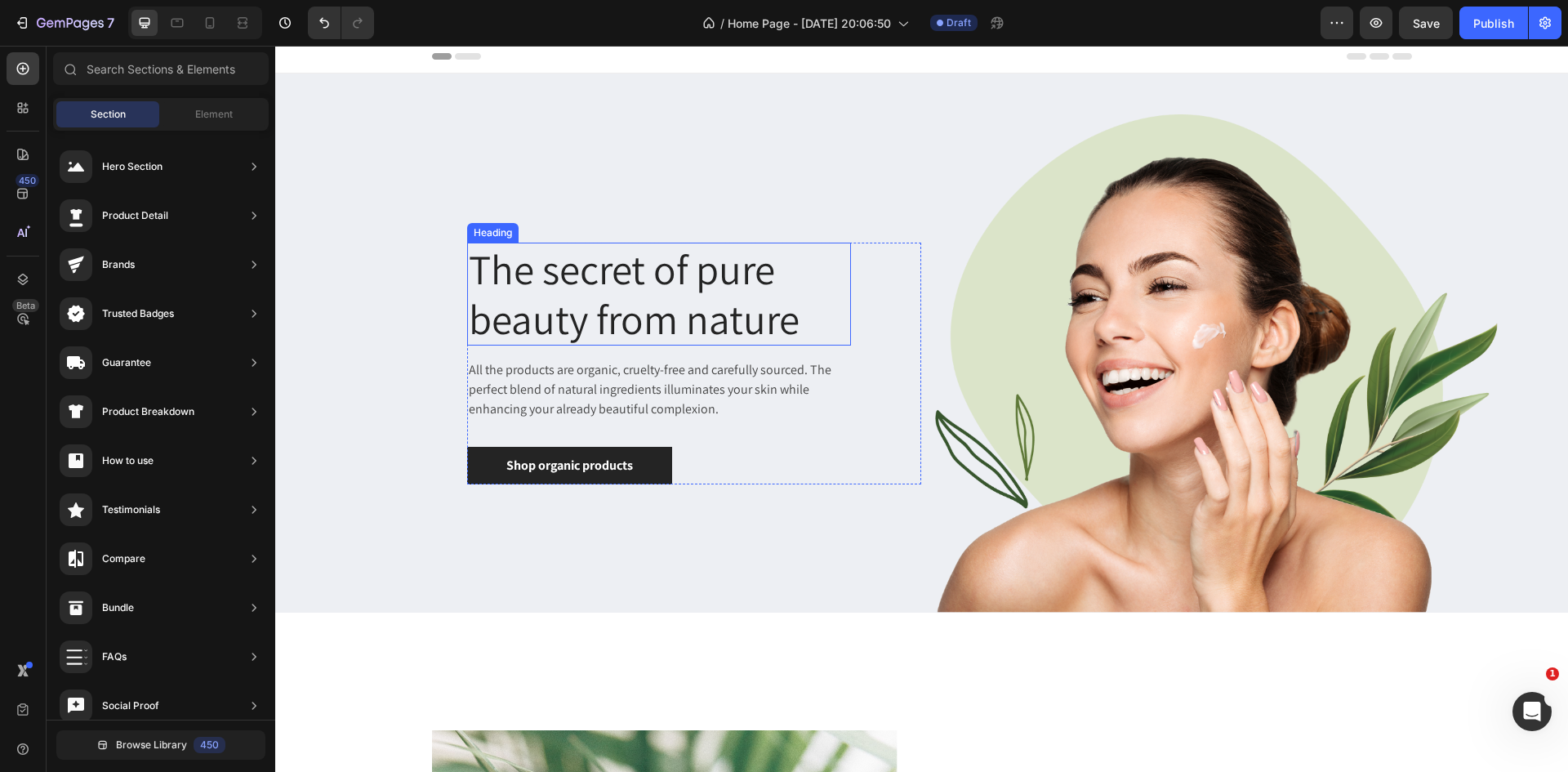
scroll to position [0, 0]
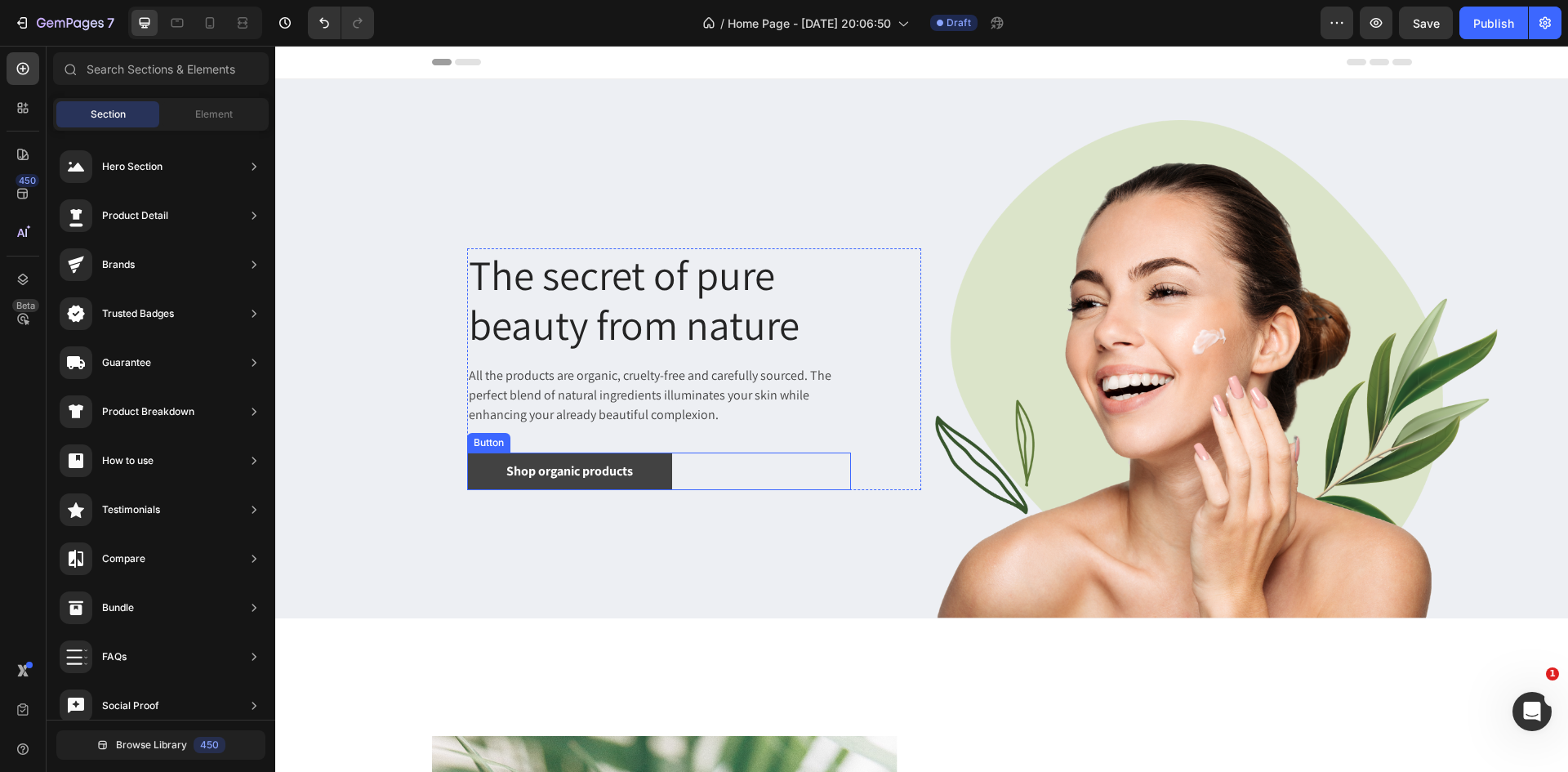
click at [634, 462] on link "Shop organic products" at bounding box center [569, 471] width 205 height 38
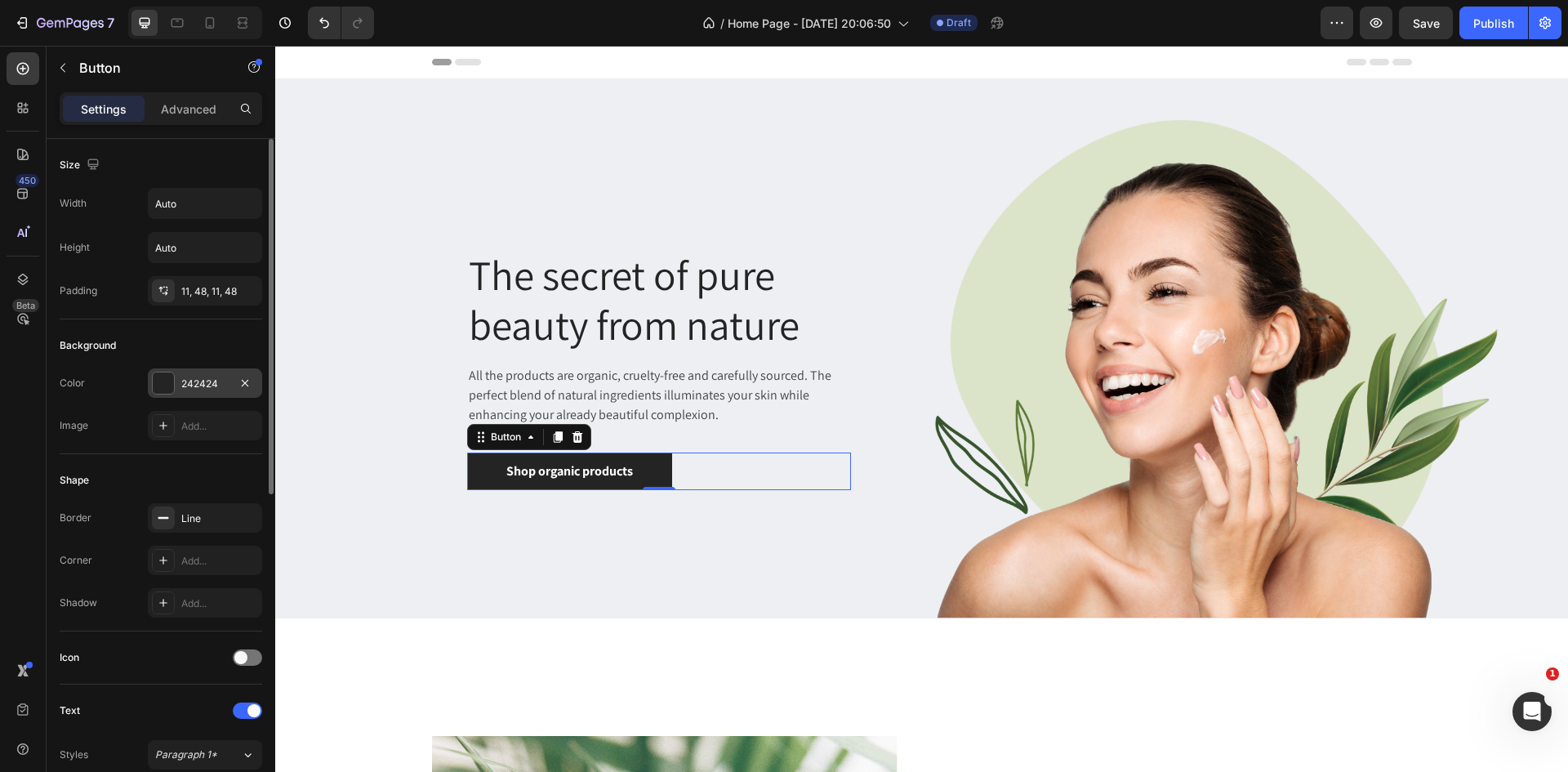
scroll to position [490, 0]
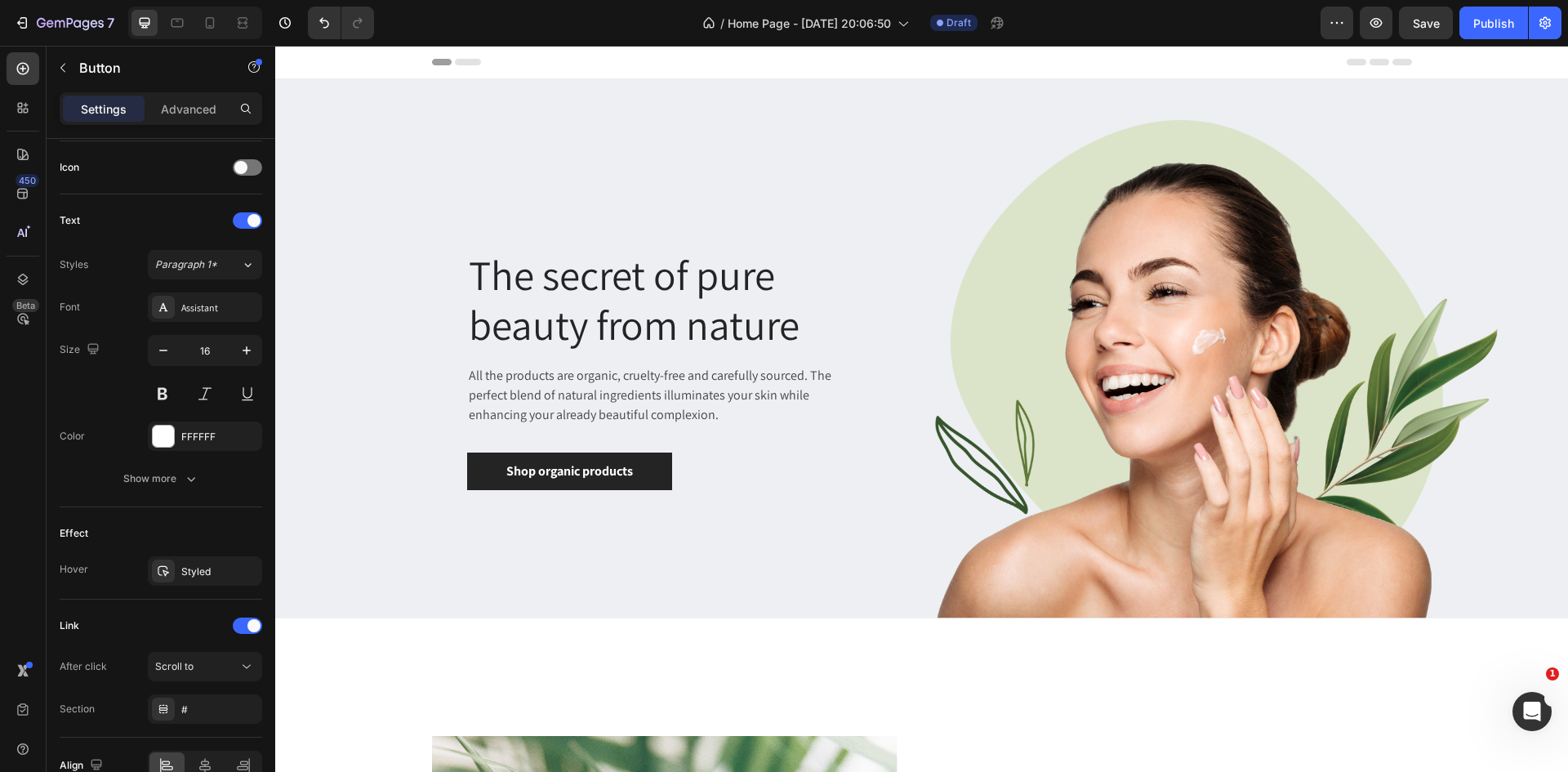
click at [337, 62] on span "Header" at bounding box center [324, 61] width 36 height 16
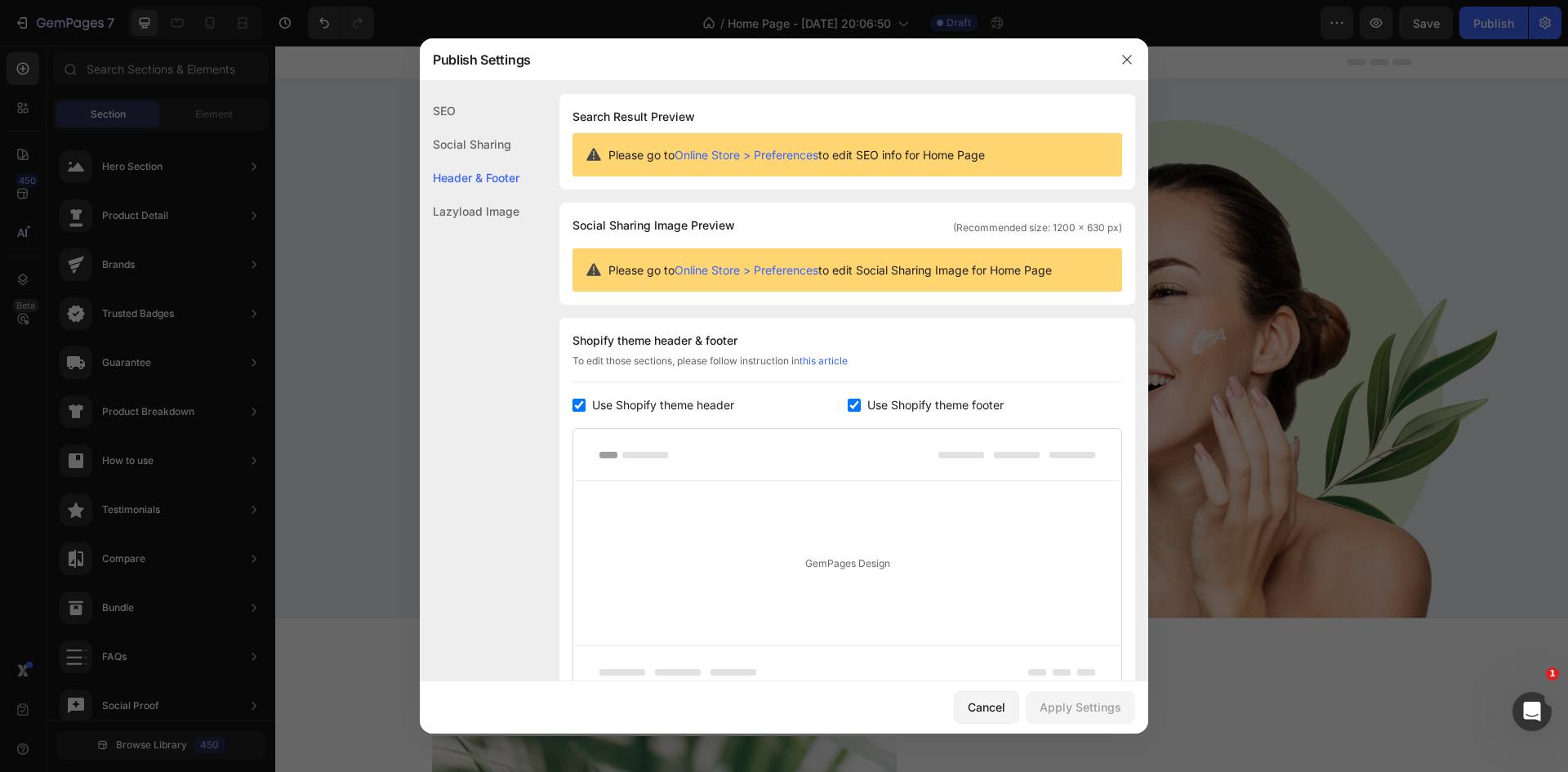
click at [679, 73] on div "Publish Settings" at bounding box center [762, 59] width 686 height 42
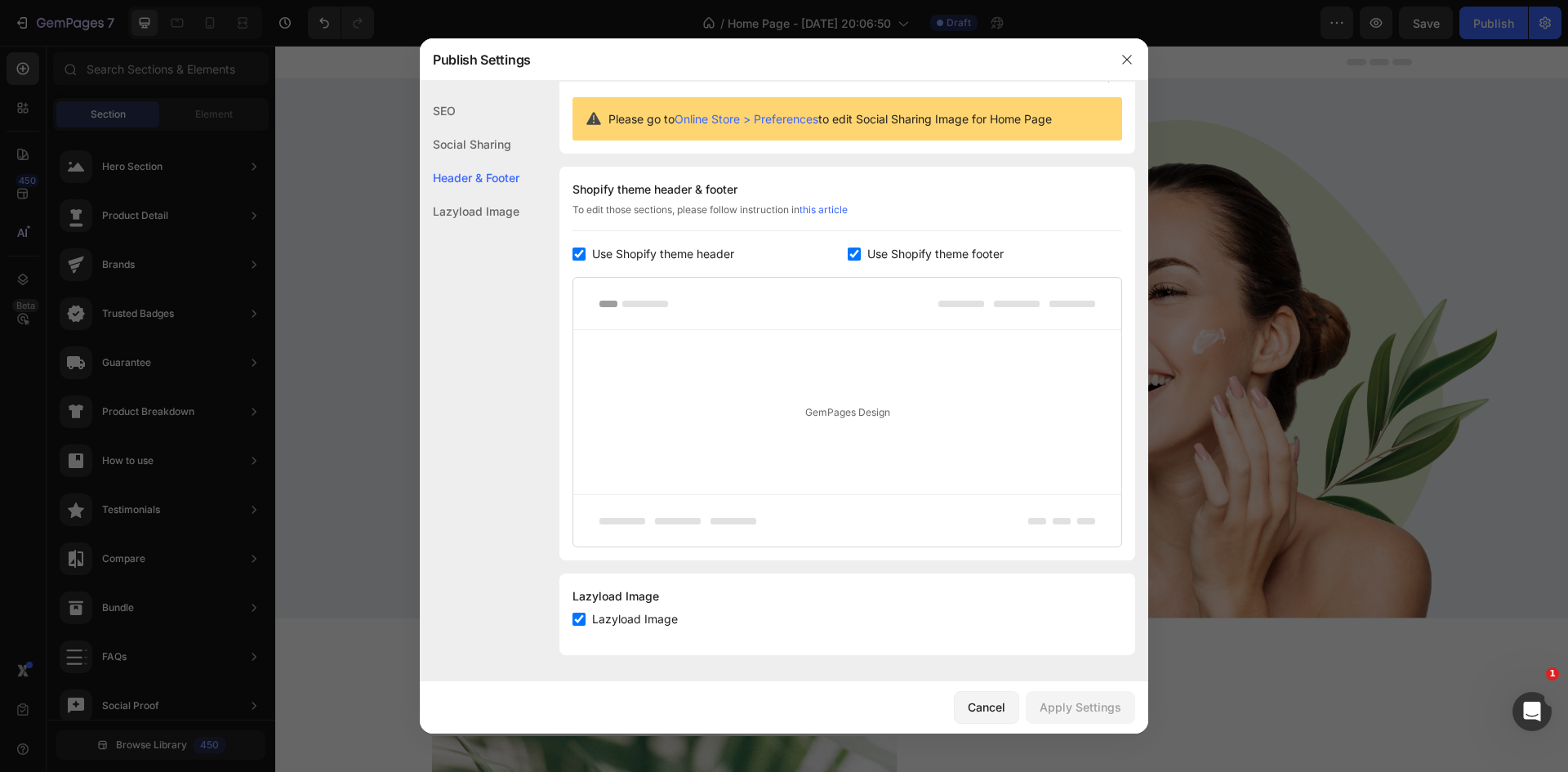
click at [490, 138] on div "Social Sharing" at bounding box center [470, 144] width 99 height 34
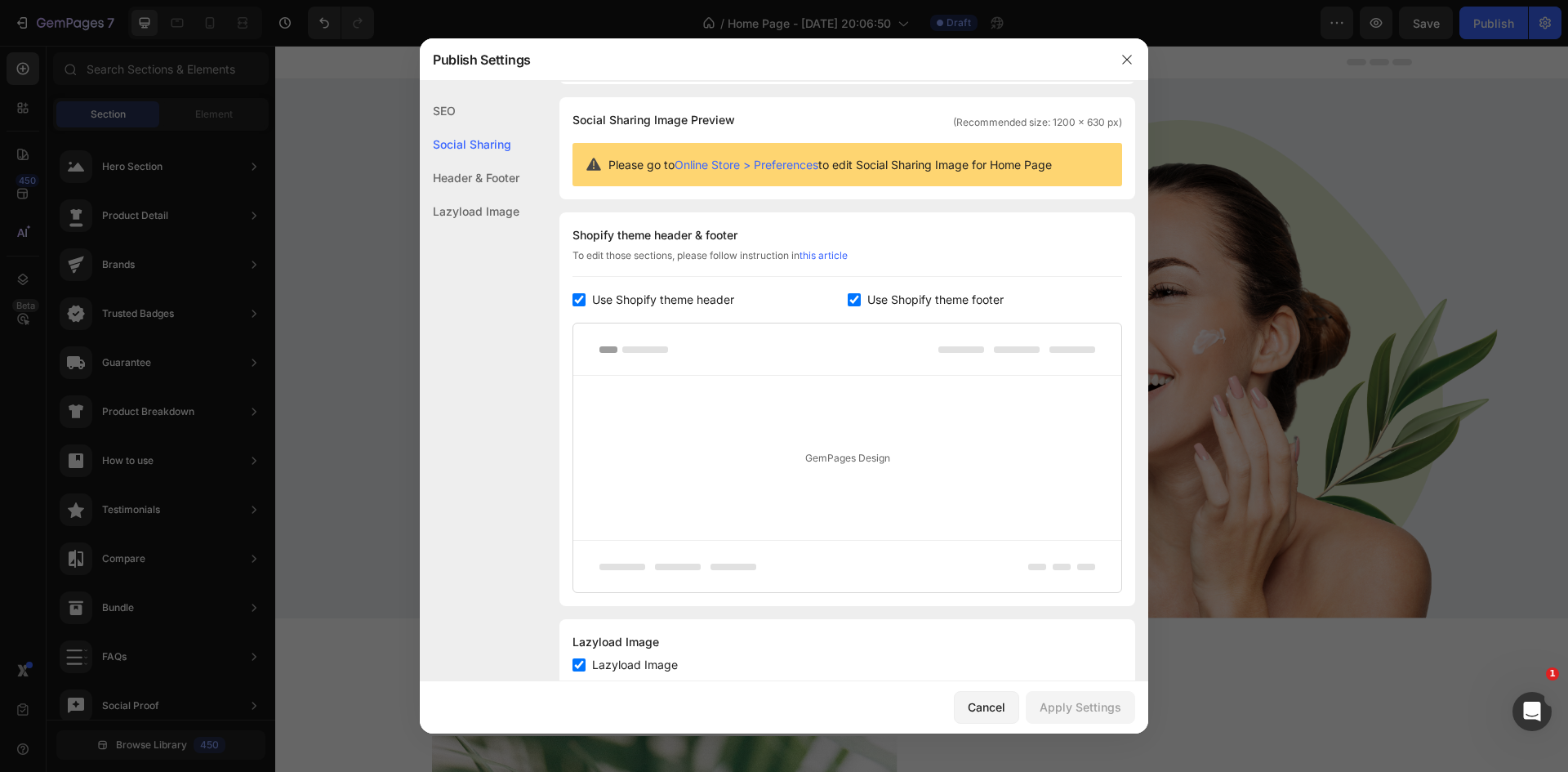
click at [472, 104] on div "SEO" at bounding box center [470, 111] width 99 height 34
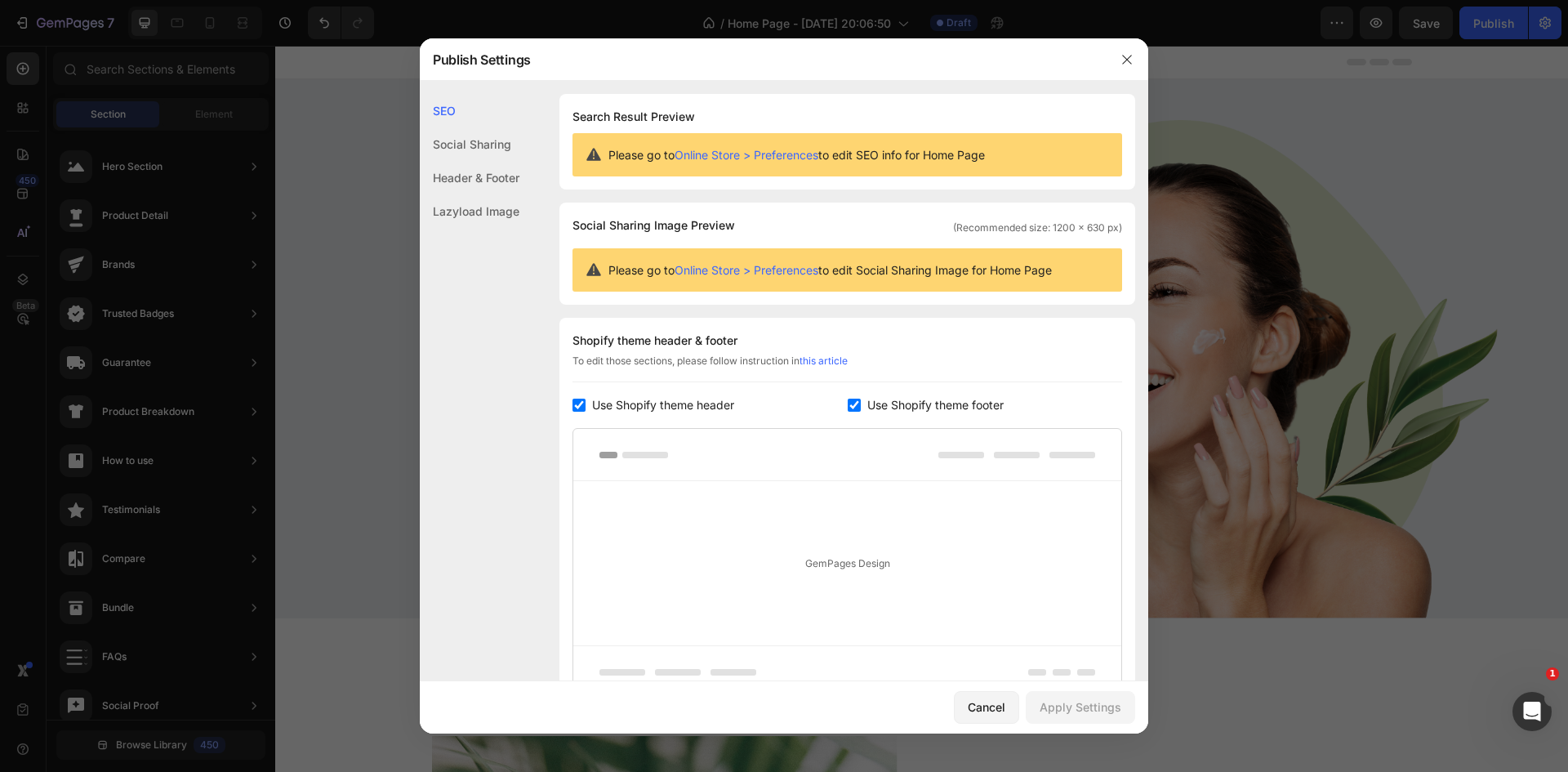
click at [799, 158] on link "Online Store > Preferences" at bounding box center [746, 155] width 143 height 14
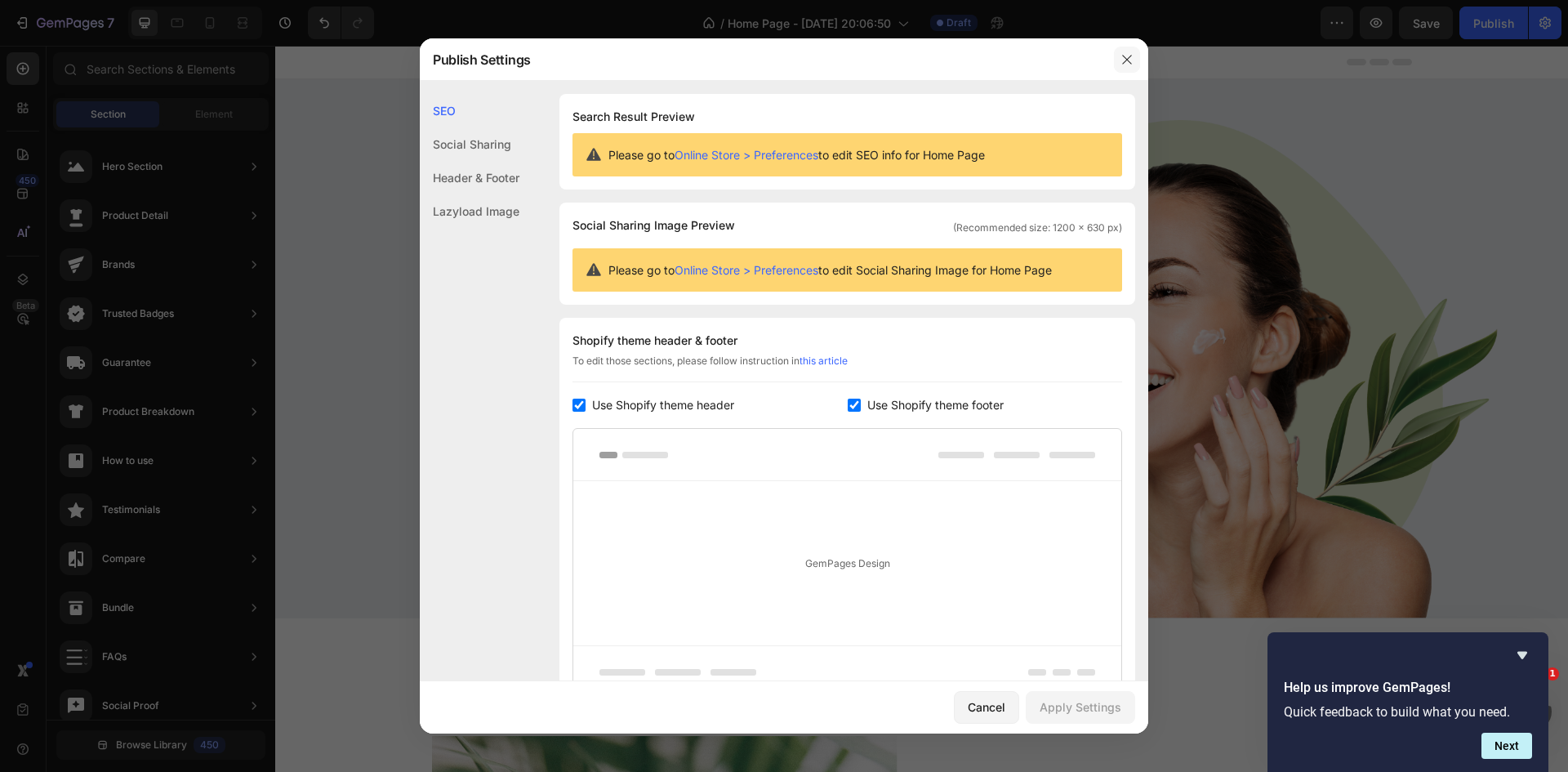
click at [1124, 51] on button "button" at bounding box center [1127, 60] width 26 height 26
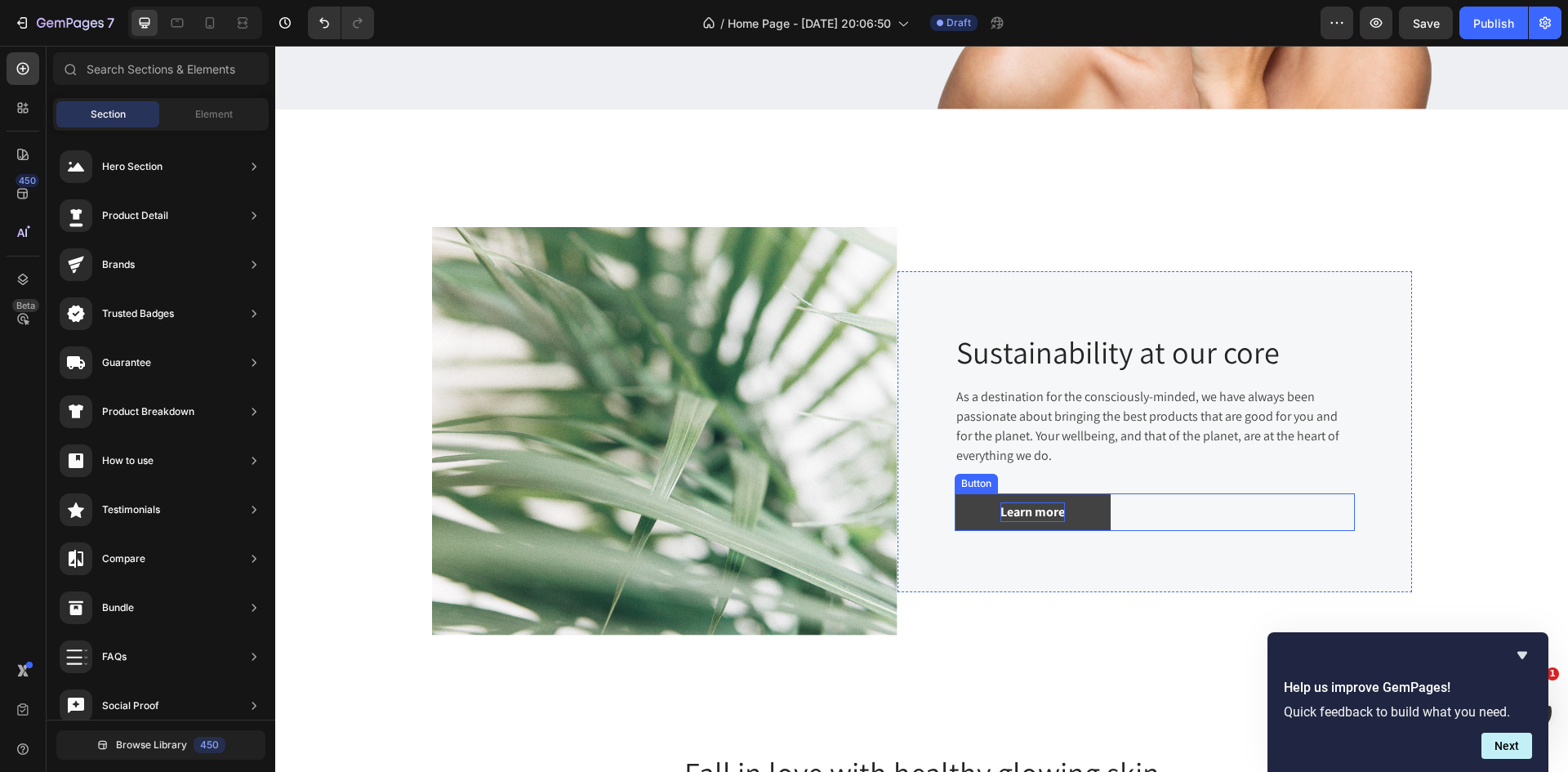
scroll to position [429, 0]
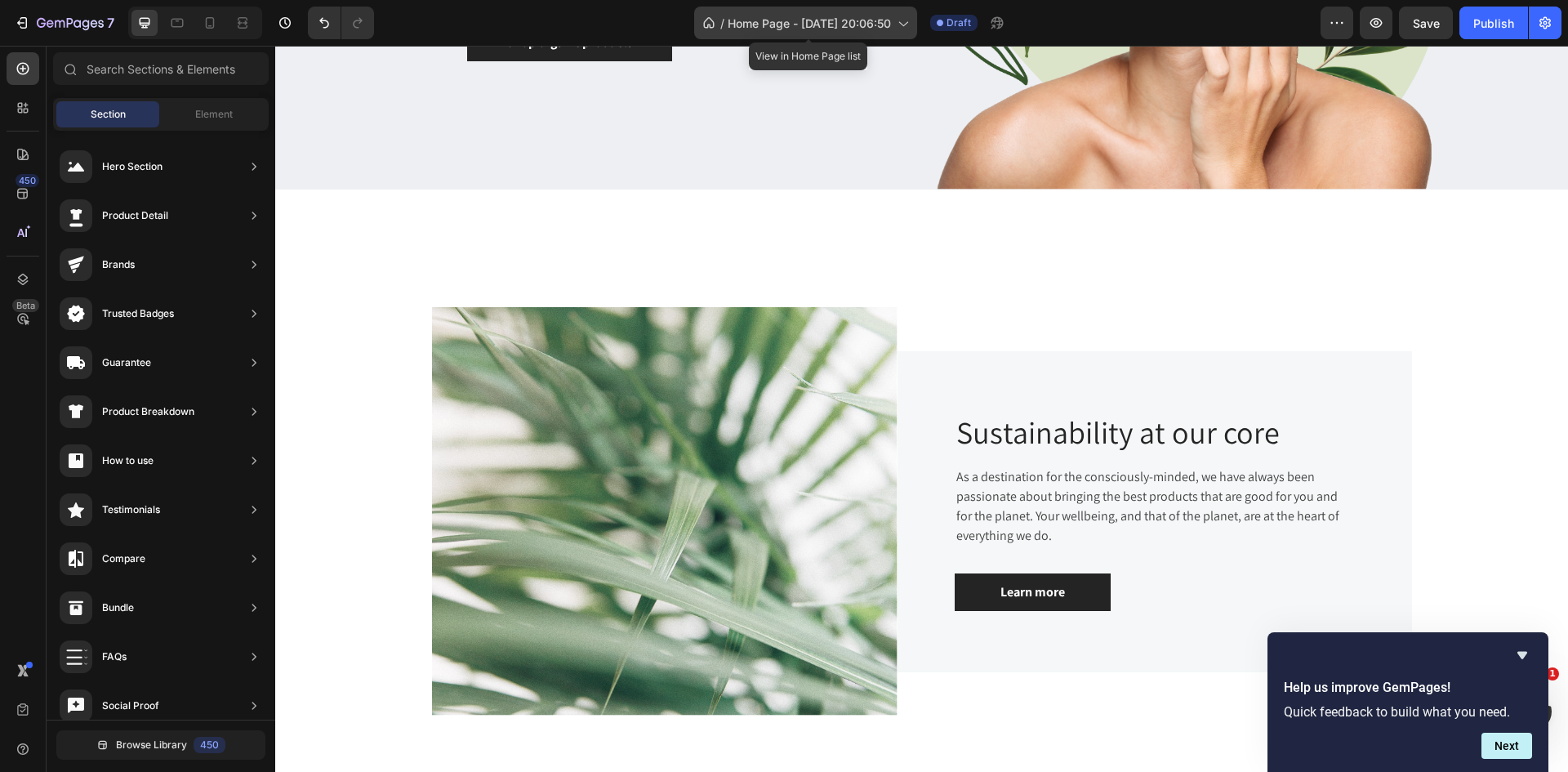
click at [898, 16] on icon at bounding box center [901, 23] width 16 height 16
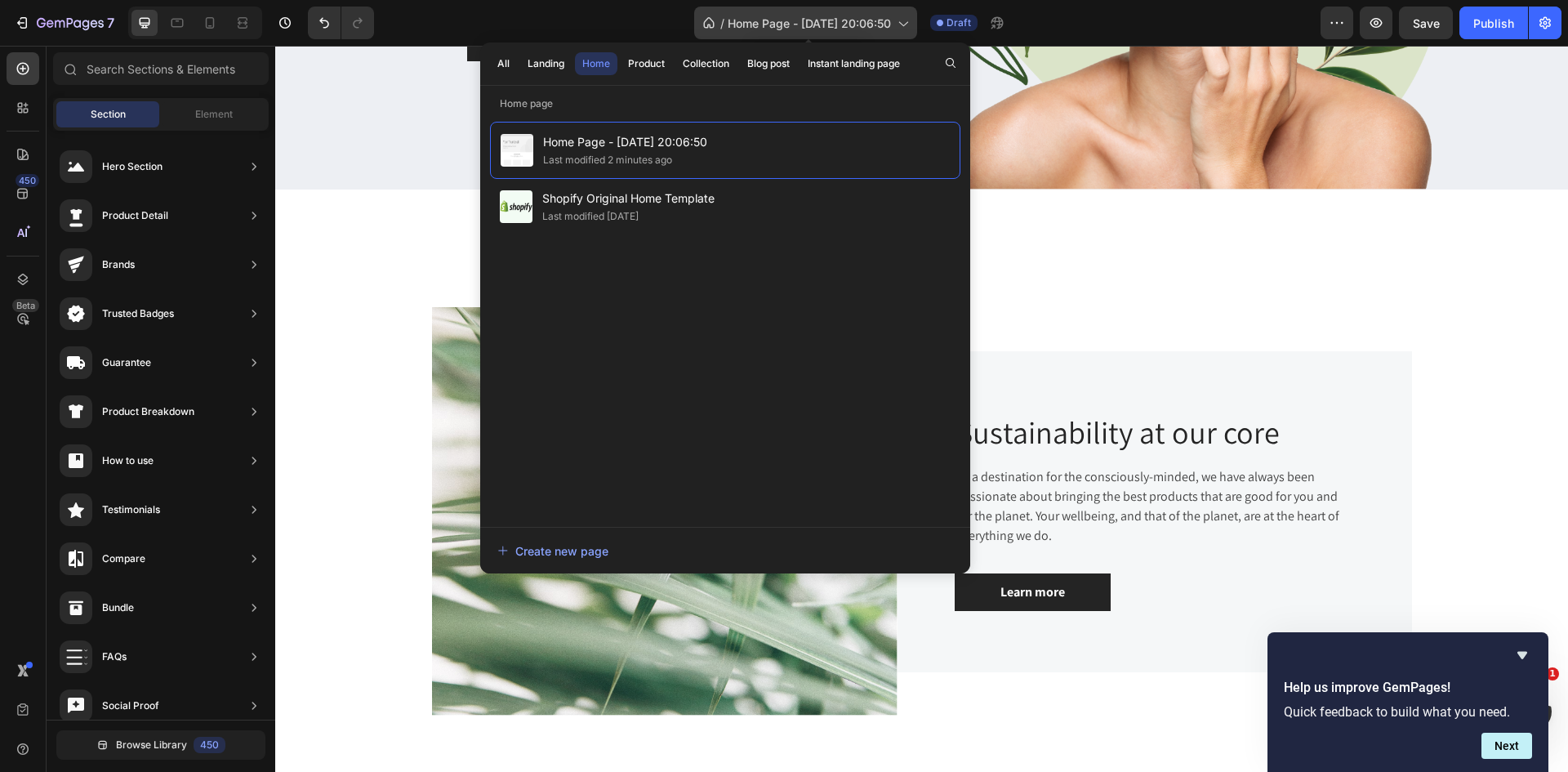
click at [898, 16] on icon at bounding box center [901, 23] width 16 height 16
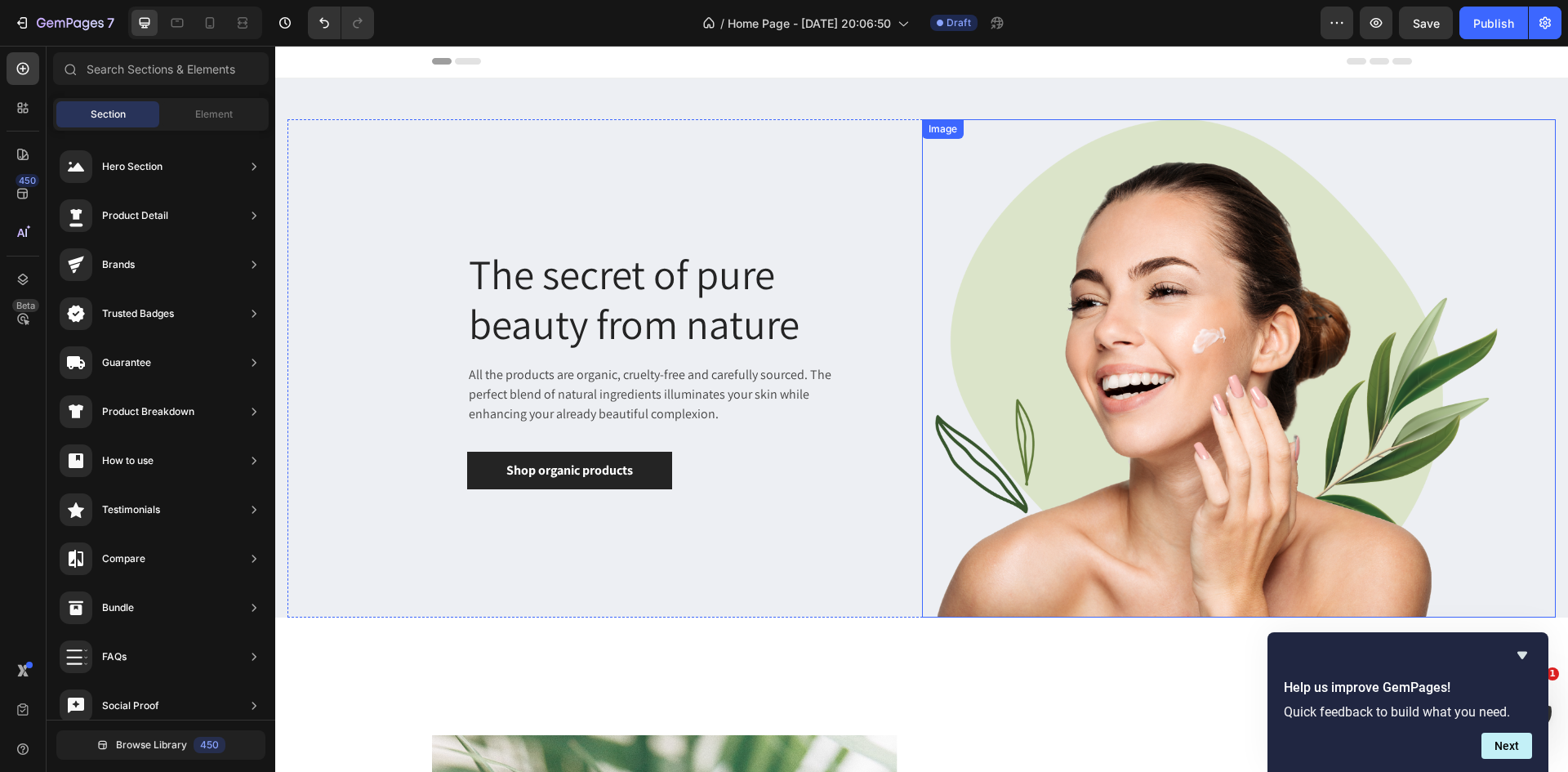
scroll to position [0, 0]
click at [627, 465] on div "Shop organic products" at bounding box center [569, 471] width 127 height 20
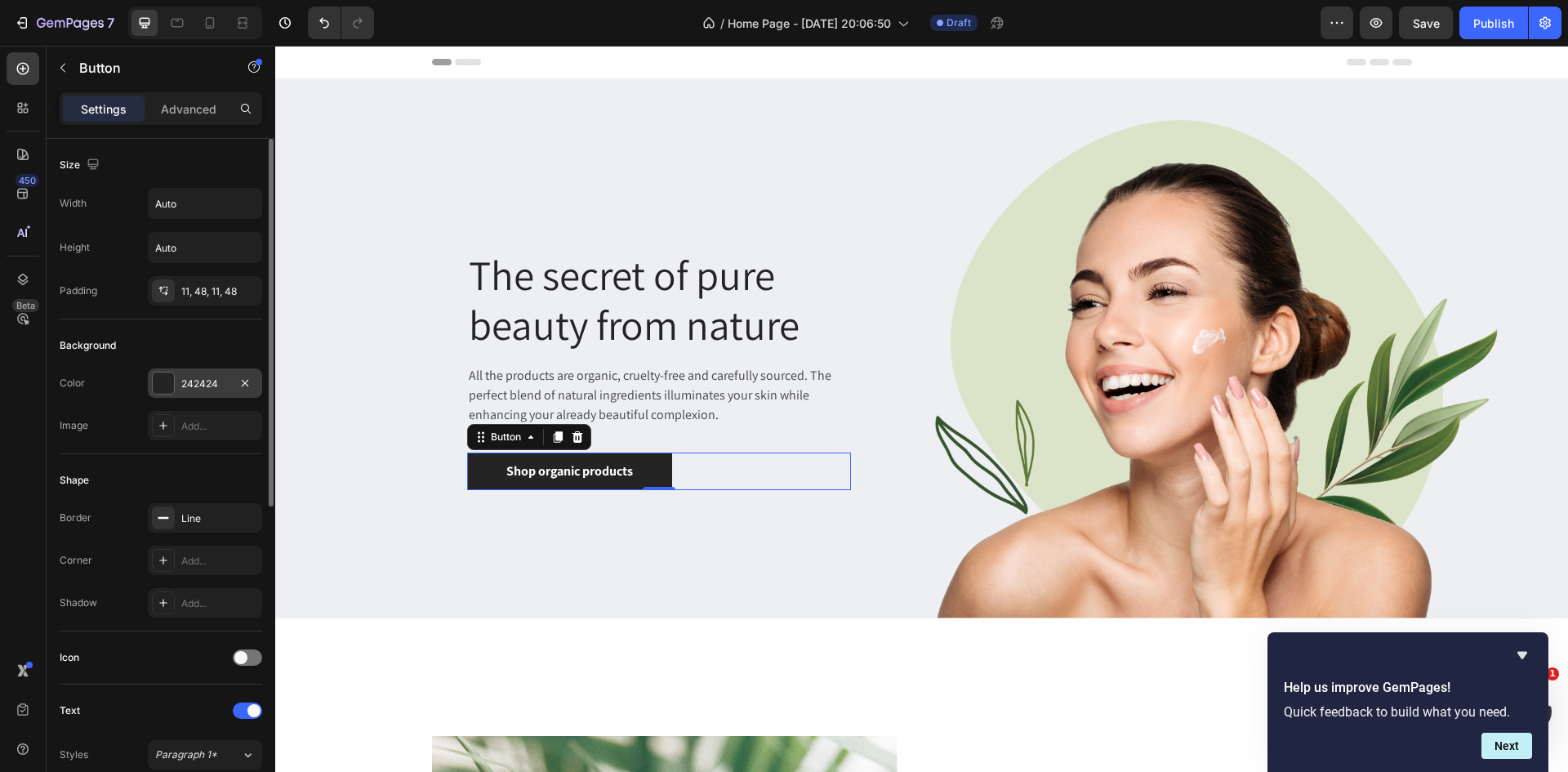
click at [161, 383] on div at bounding box center [163, 383] width 22 height 22
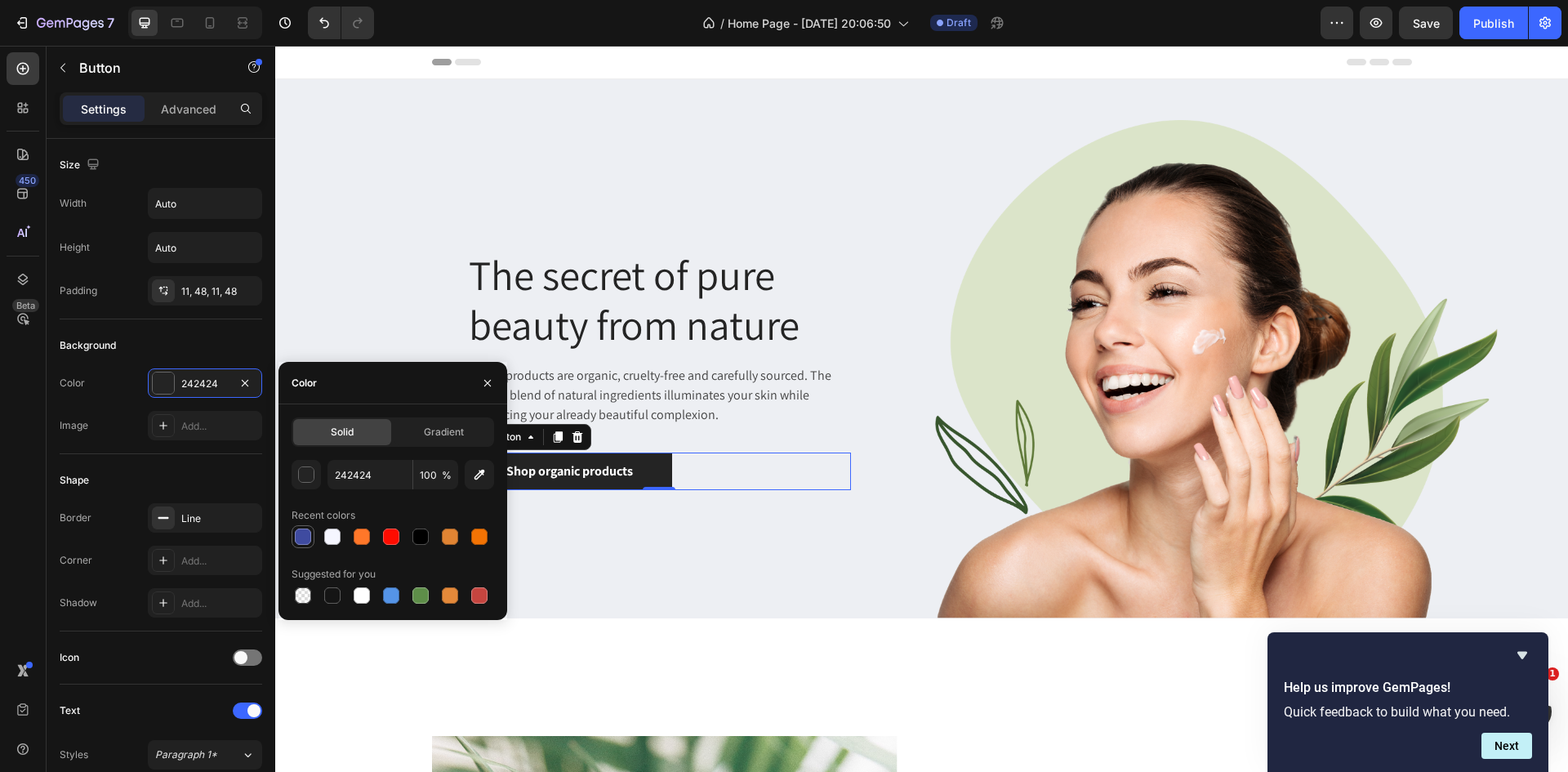
drag, startPoint x: 303, startPoint y: 536, endPoint x: 417, endPoint y: 551, distance: 115.0
click at [302, 536] on div at bounding box center [302, 536] width 16 height 16
type input "3F4BA0"
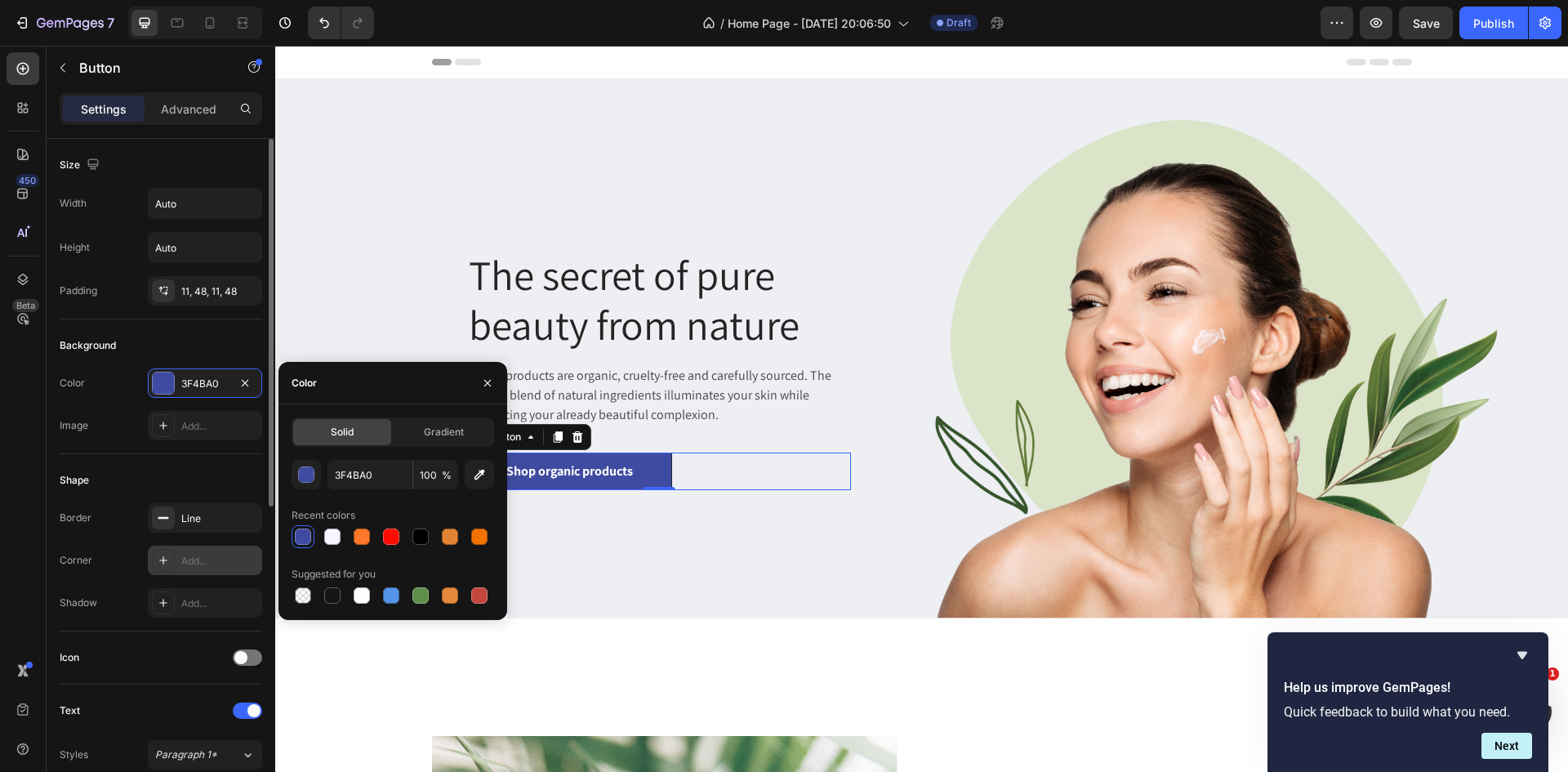
click at [203, 553] on div "Add..." at bounding box center [205, 560] width 114 height 29
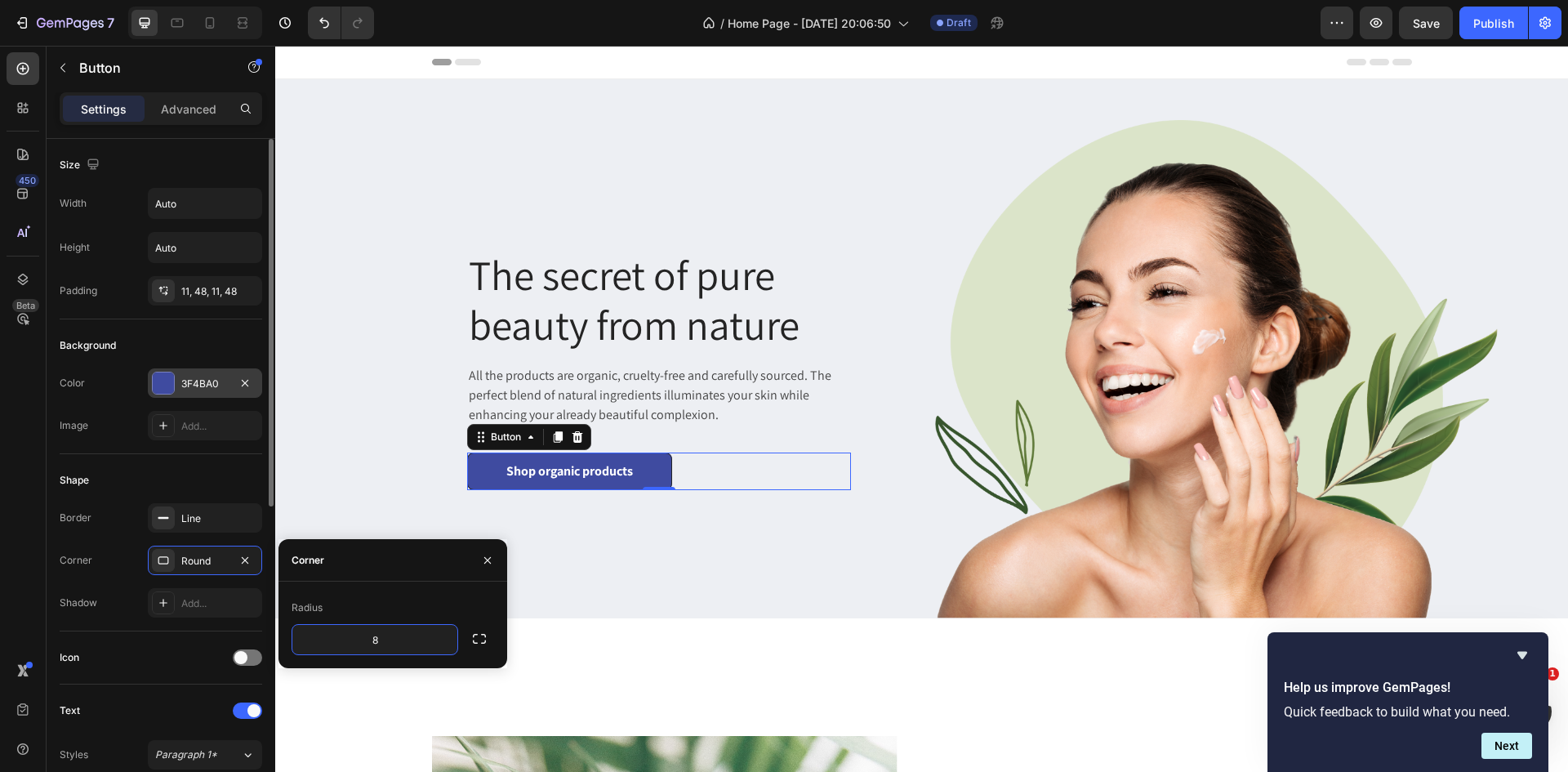
click at [218, 385] on div "3F4BA0" at bounding box center [204, 384] width 48 height 15
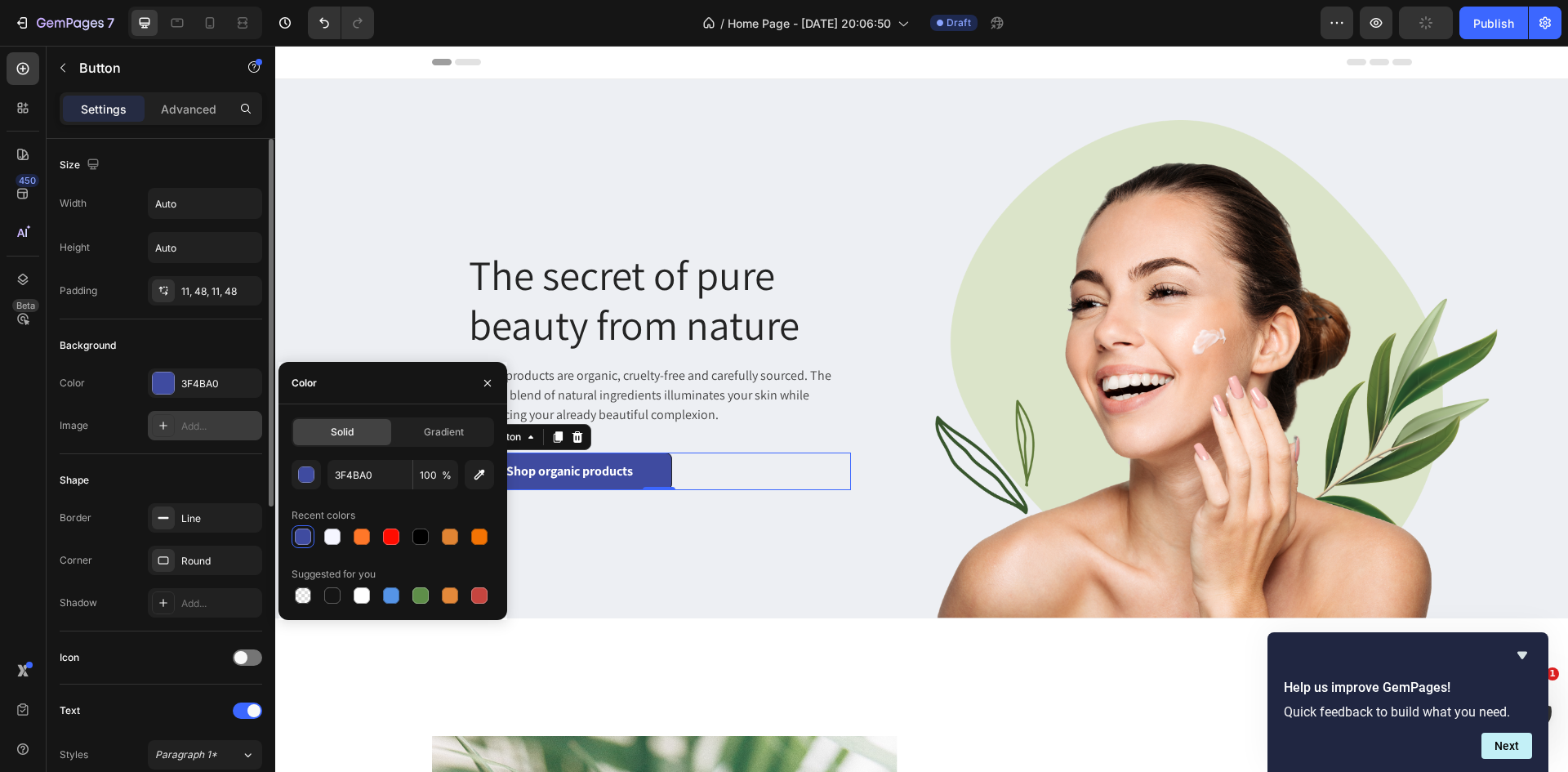
click at [224, 427] on div "Add..." at bounding box center [219, 427] width 77 height 15
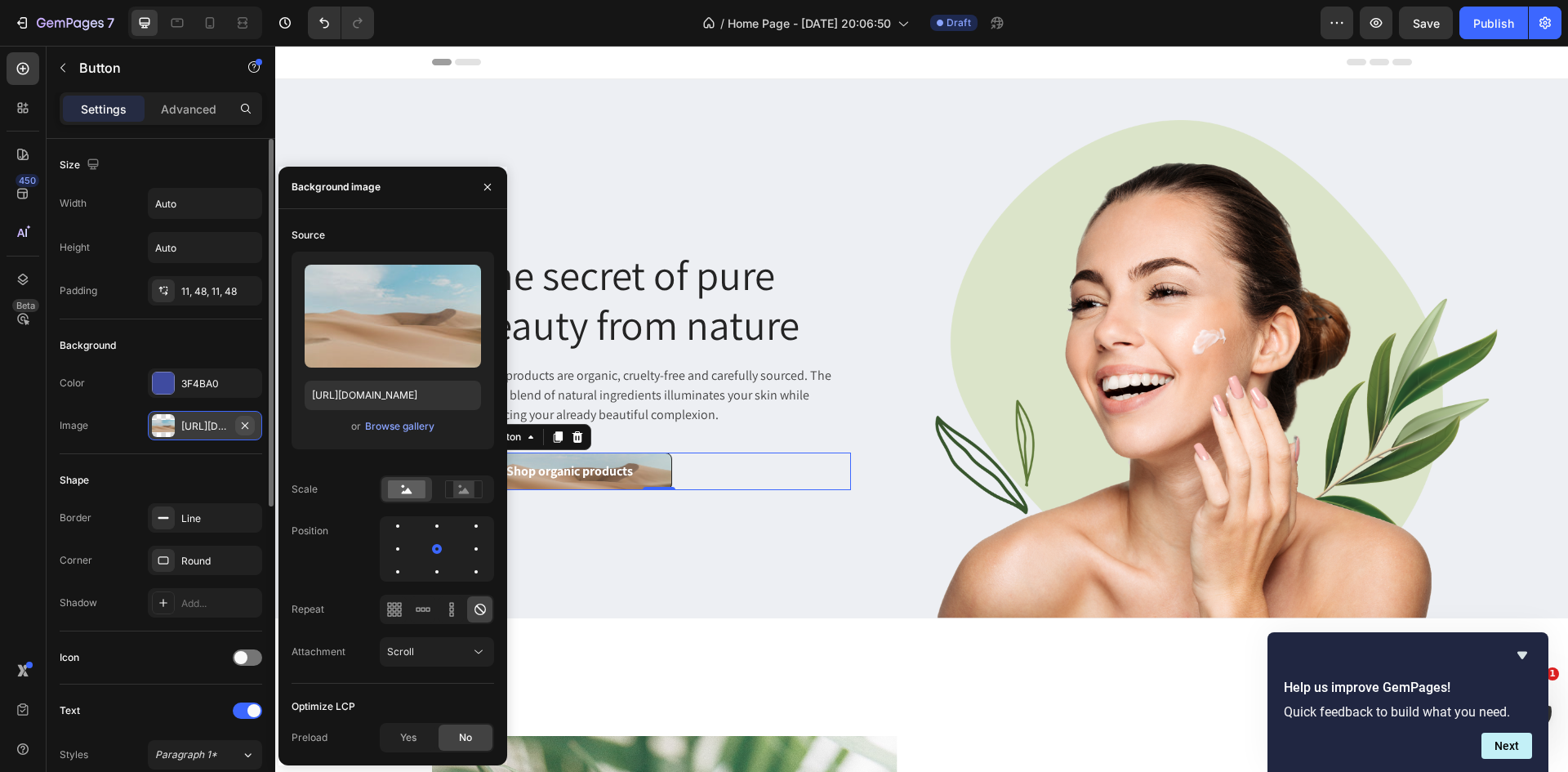
click at [237, 421] on button "button" at bounding box center [245, 425] width 20 height 20
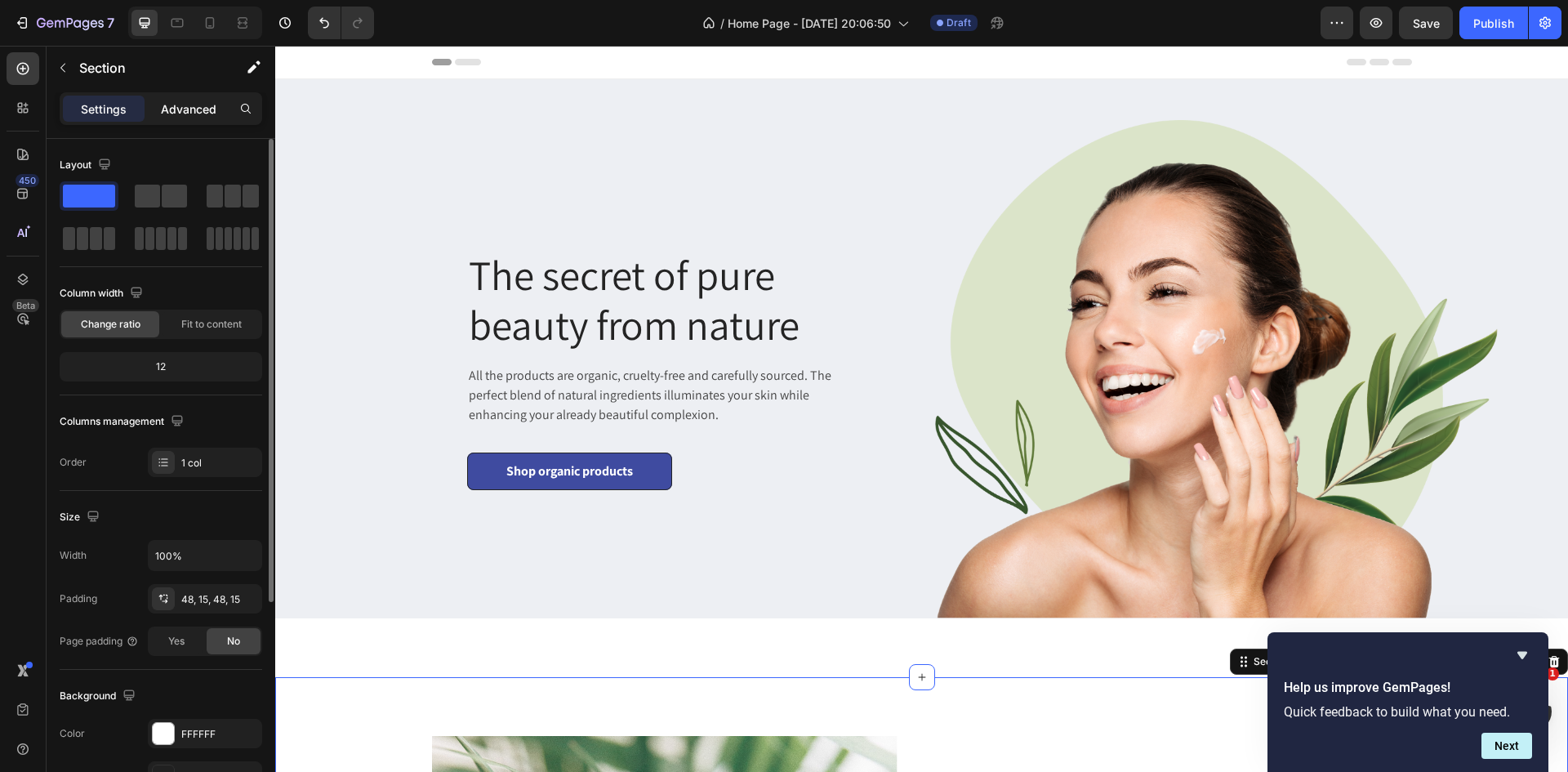
click at [181, 106] on p "Advanced" at bounding box center [188, 109] width 55 height 17
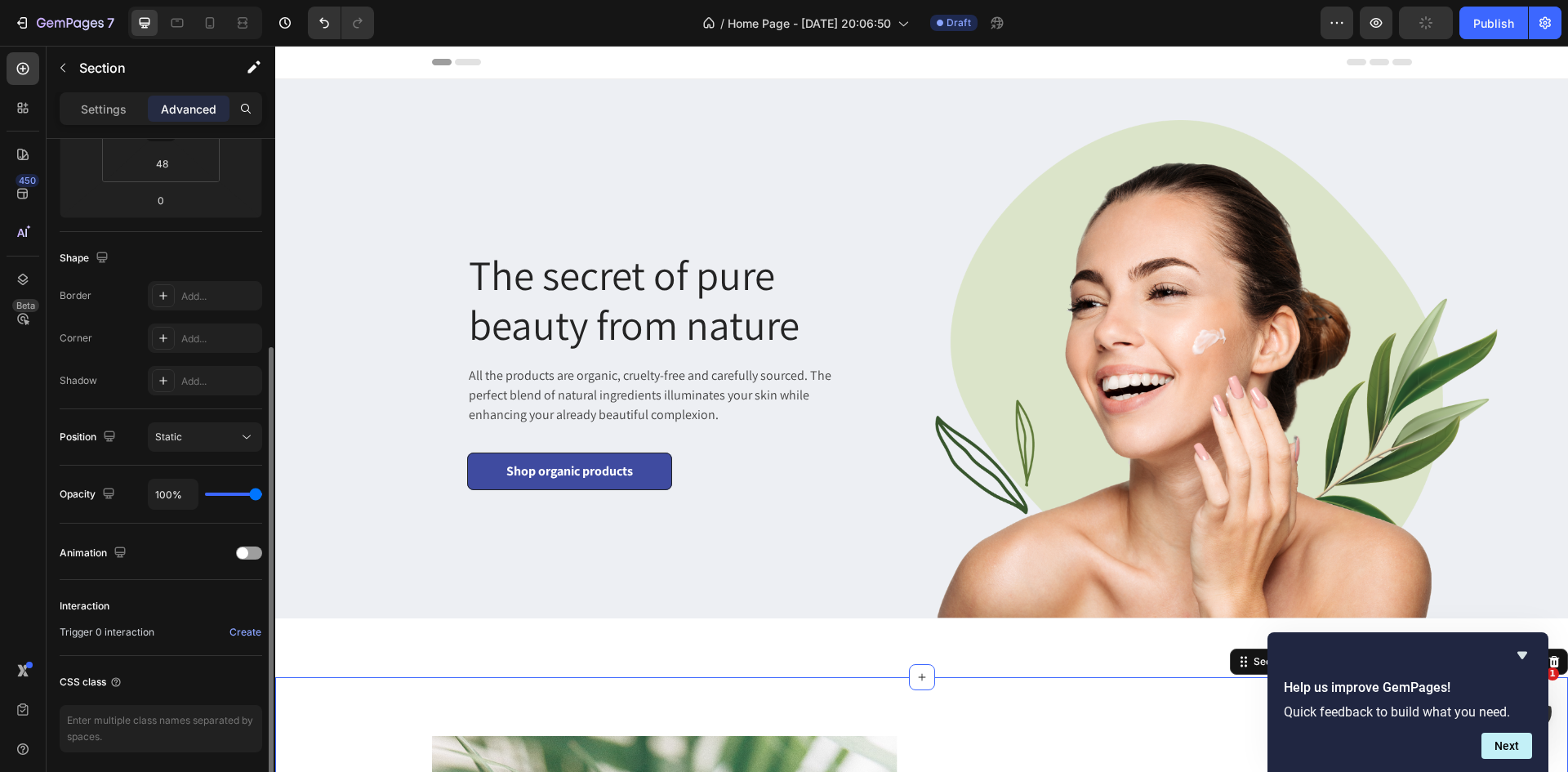
scroll to position [386, 0]
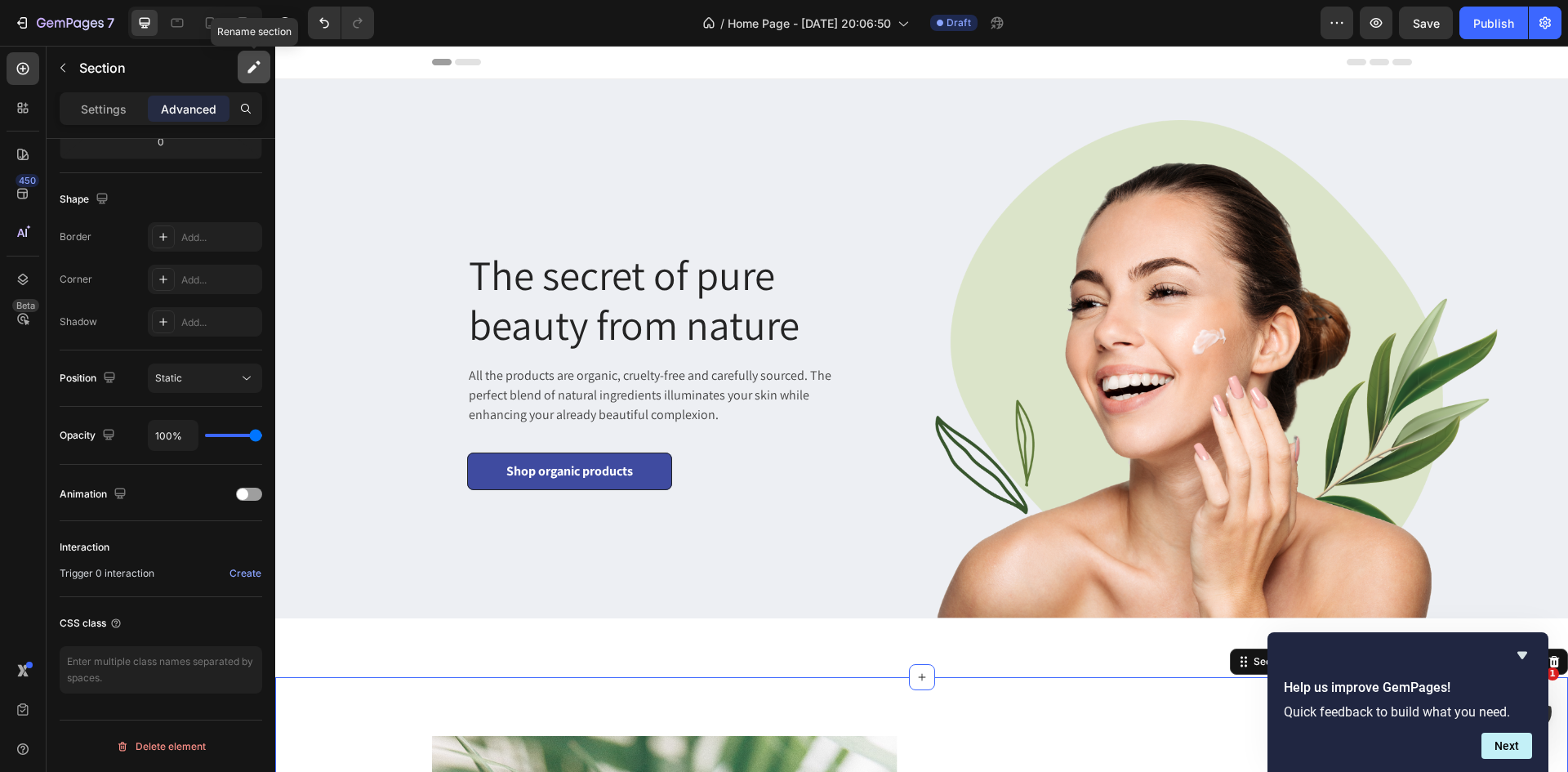
click at [258, 68] on icon "button" at bounding box center [253, 67] width 16 height 16
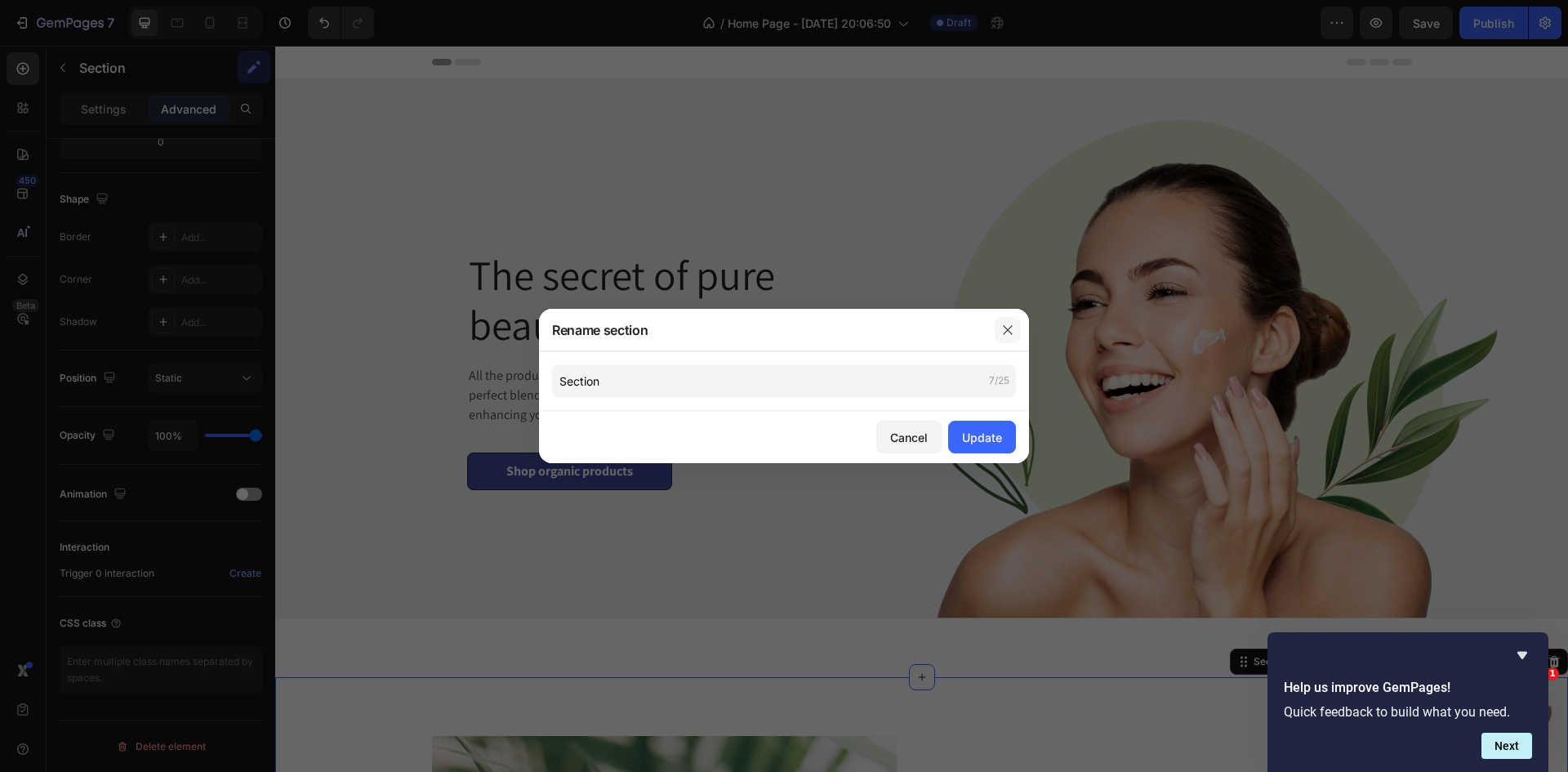
click at [1002, 325] on icon "button" at bounding box center [1008, 330] width 13 height 13
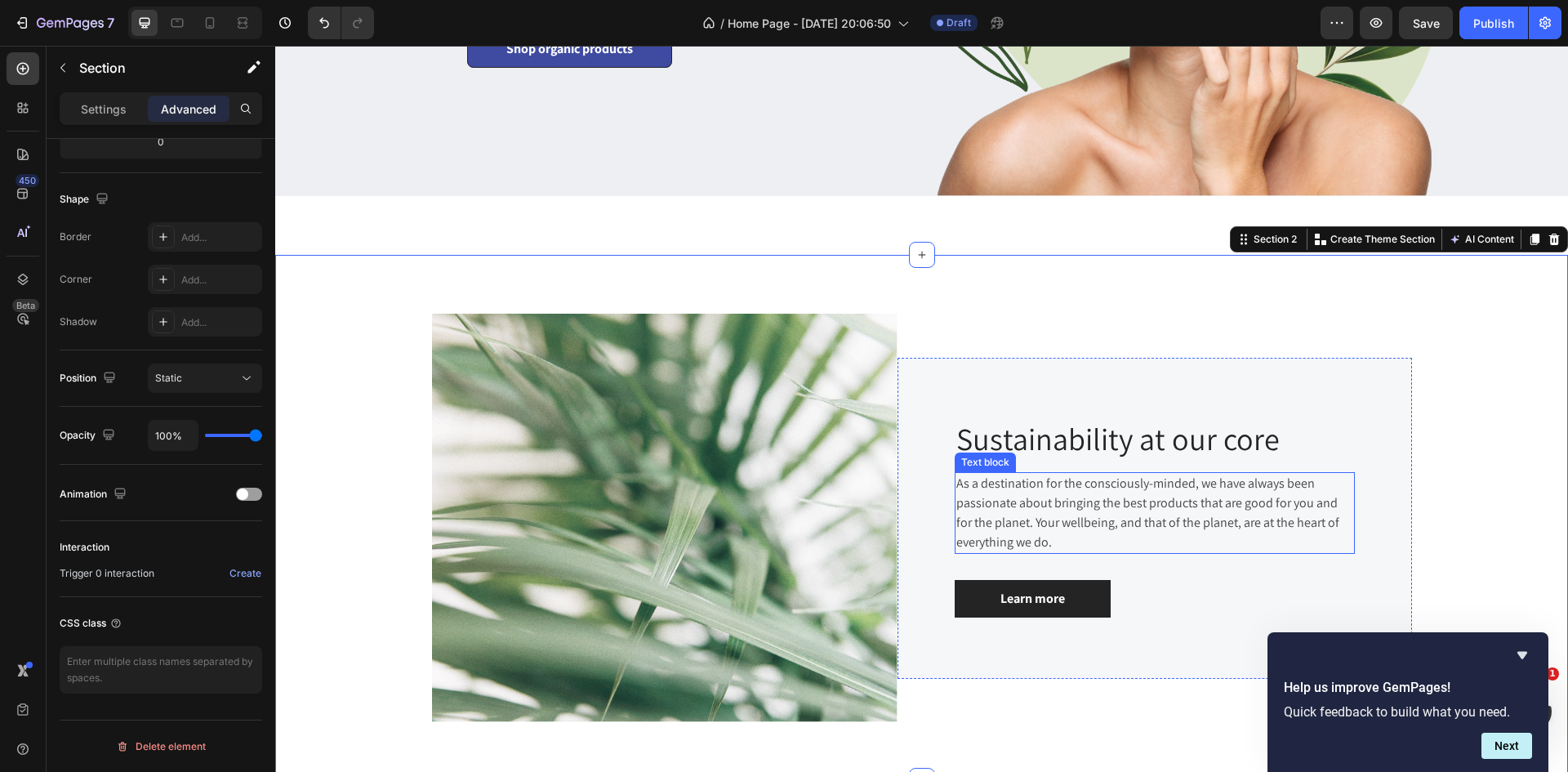
scroll to position [408, 0]
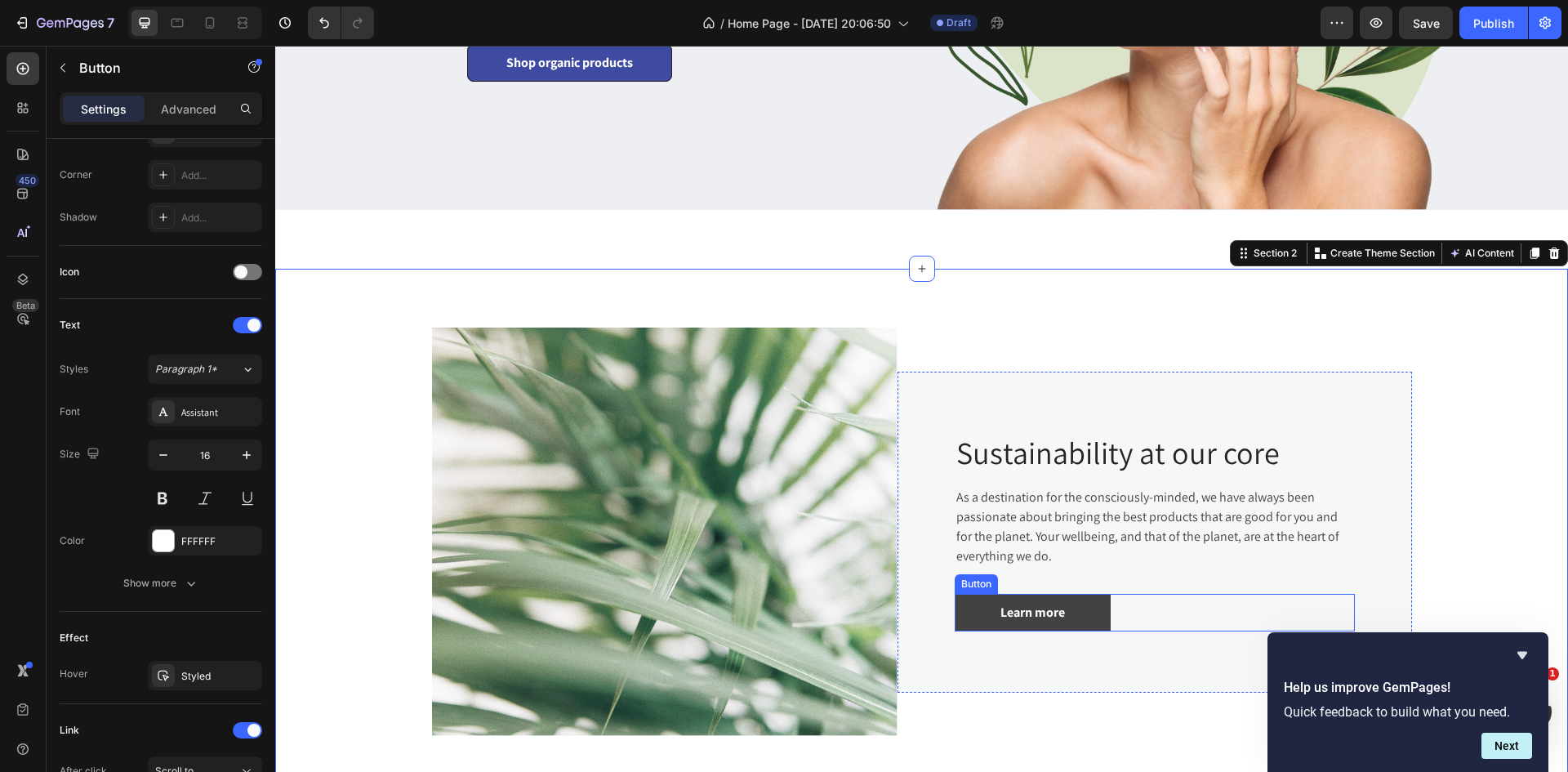
click at [1093, 605] on link "Learn more" at bounding box center [1033, 613] width 156 height 38
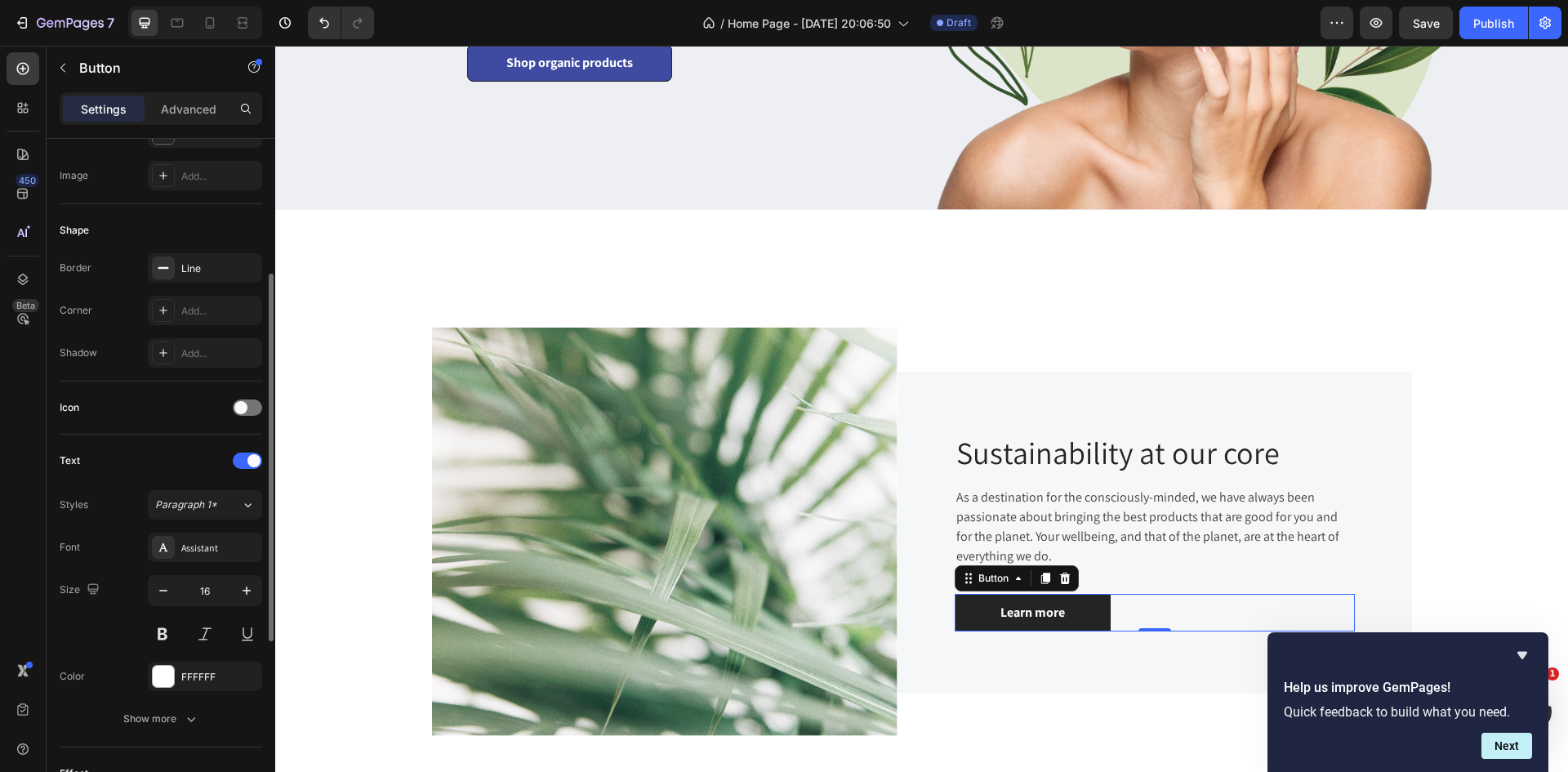
scroll to position [5, 0]
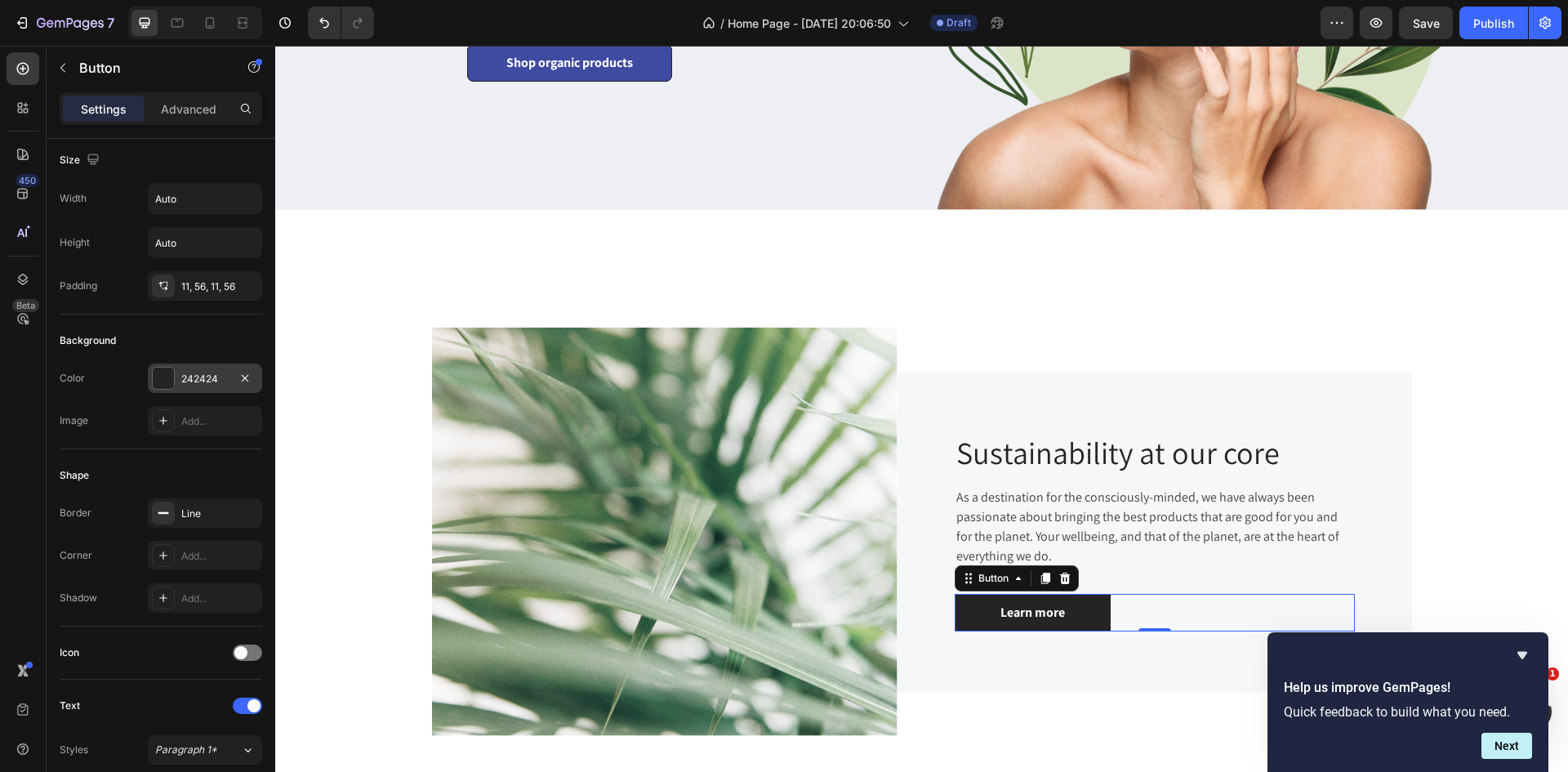
click at [162, 376] on div at bounding box center [163, 378] width 22 height 22
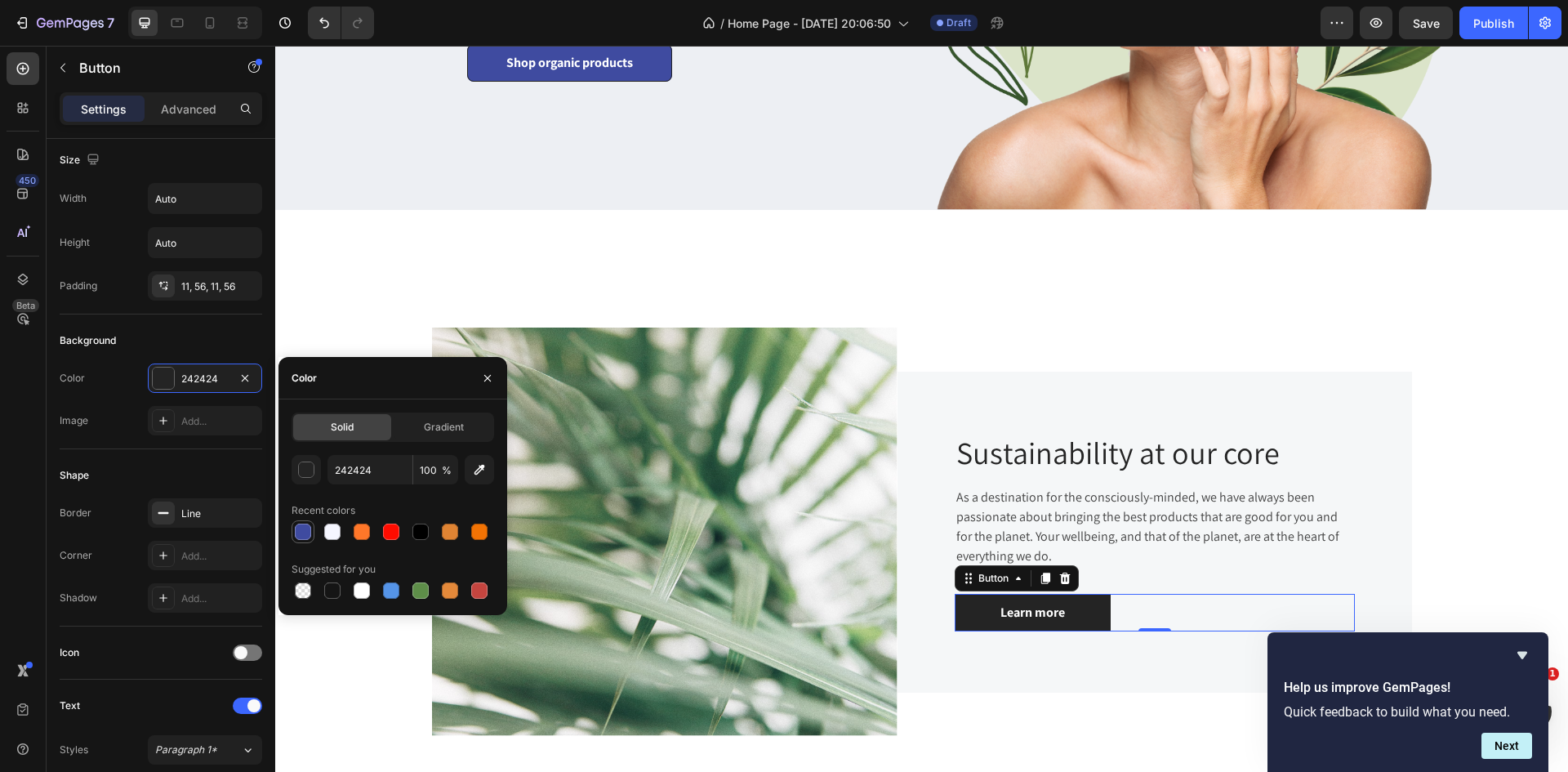
click at [303, 532] on div at bounding box center [302, 531] width 16 height 16
type input "3F4BA0"
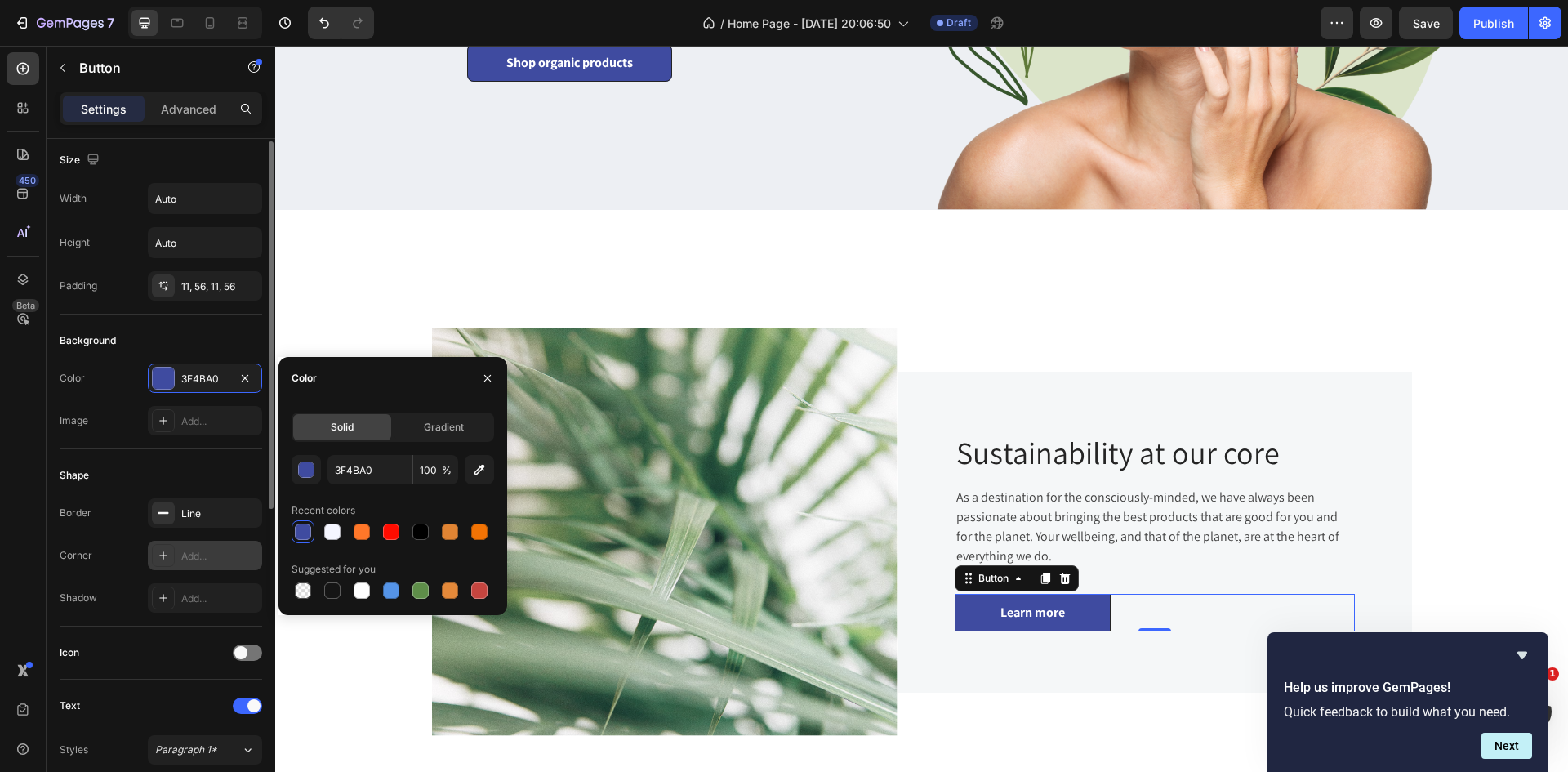
click at [206, 555] on div "Add..." at bounding box center [219, 556] width 77 height 15
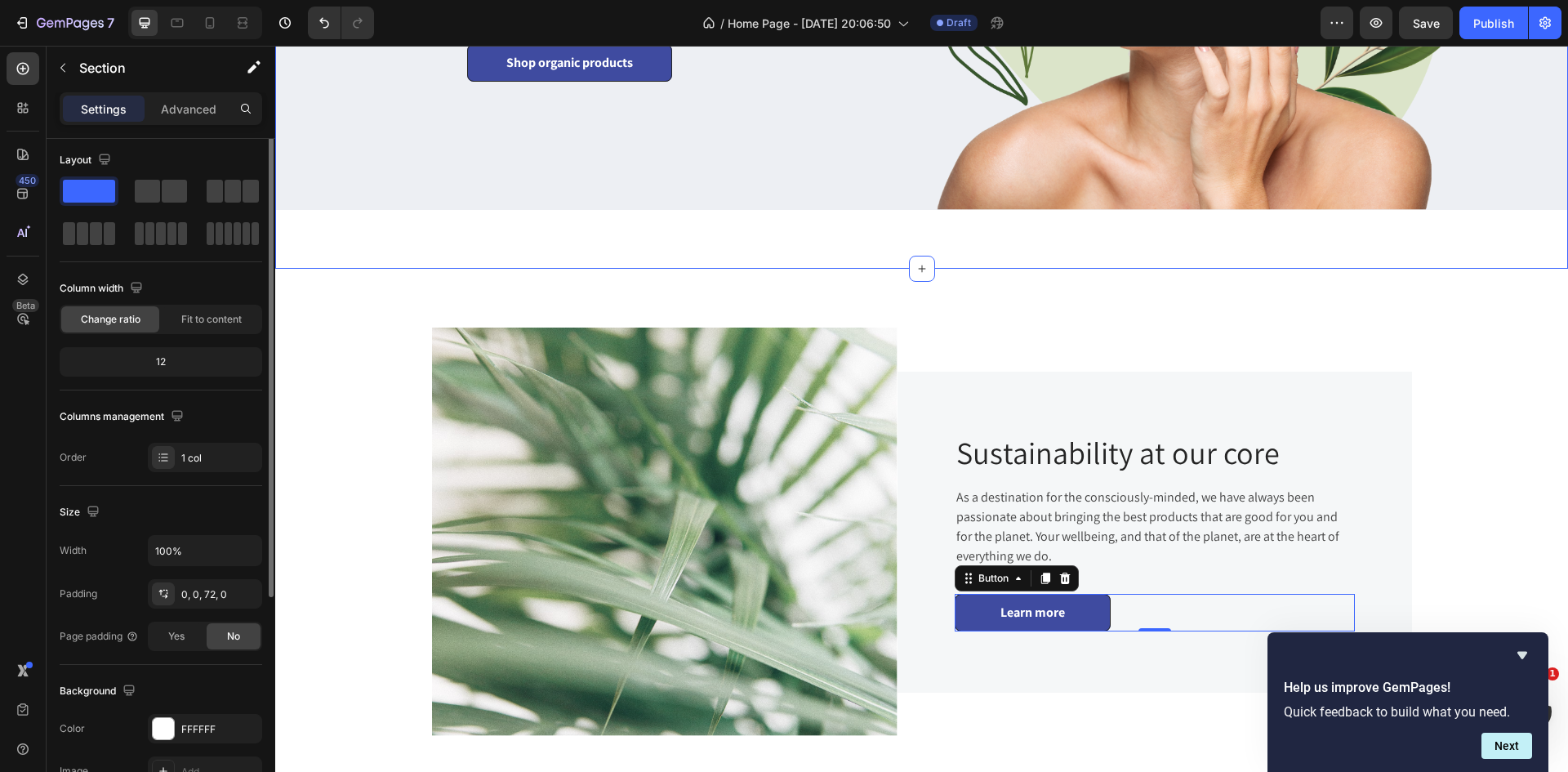
scroll to position [0, 0]
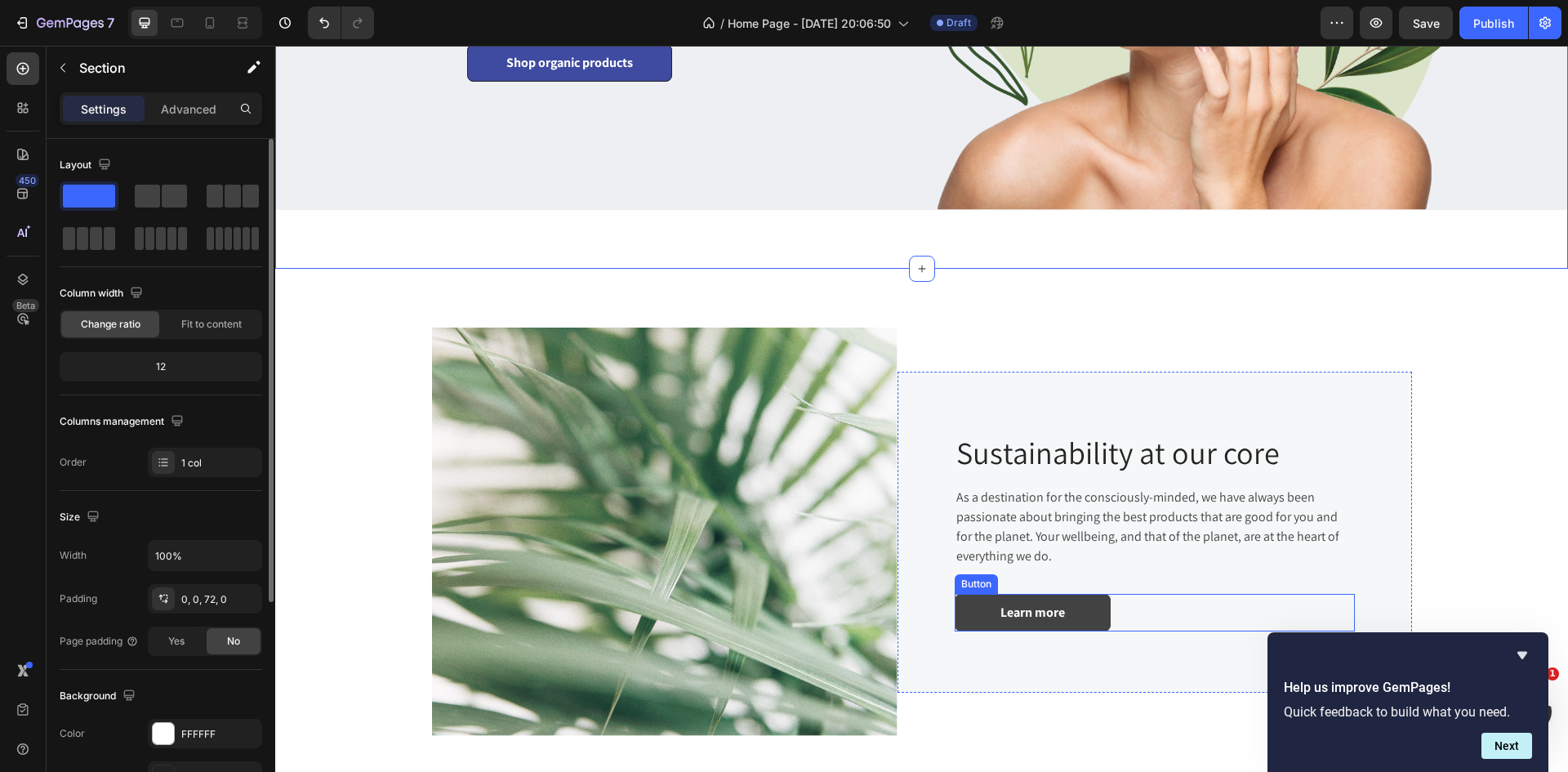
click at [1062, 617] on link "Learn more" at bounding box center [1033, 613] width 156 height 38
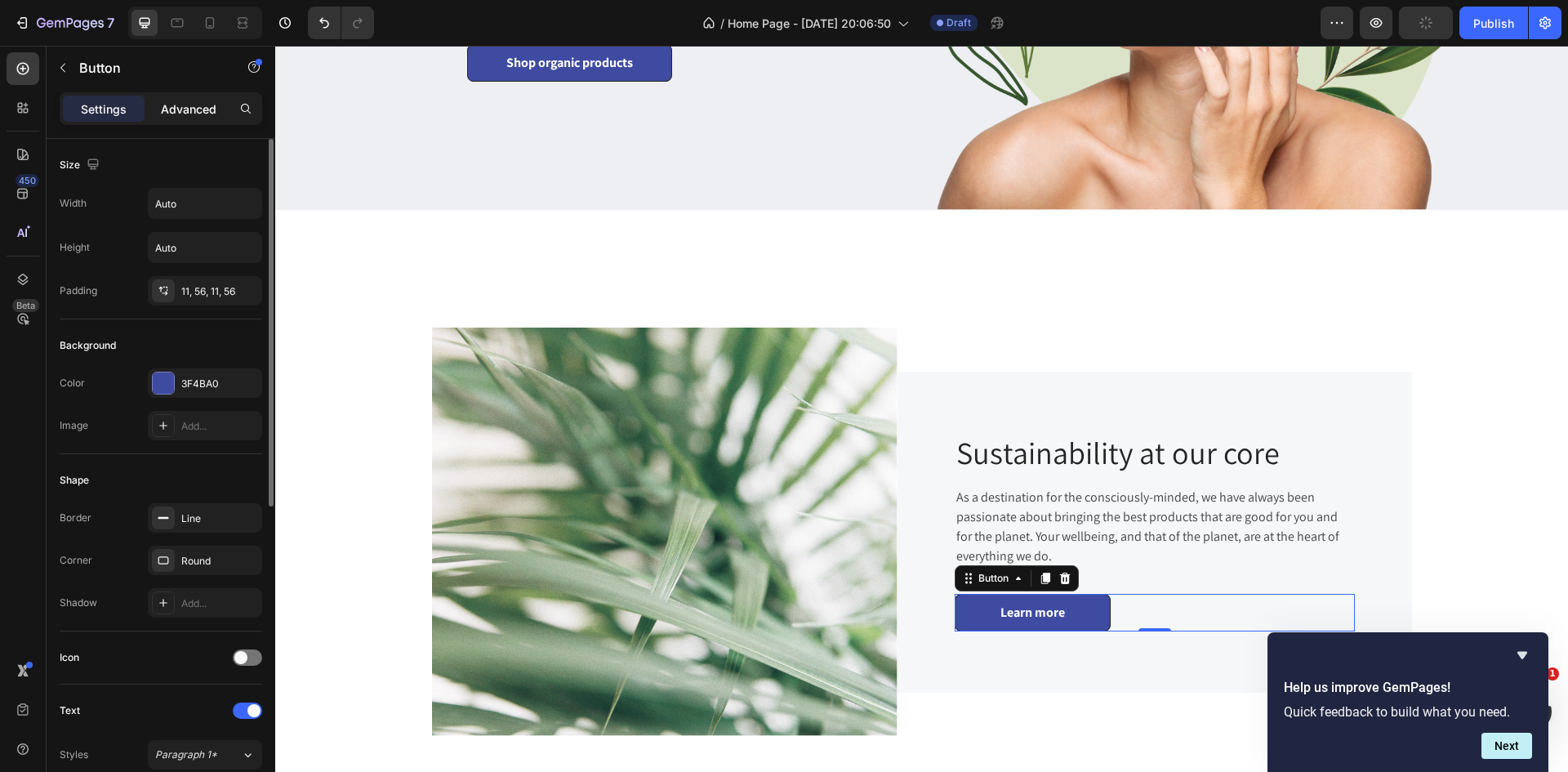
click at [180, 110] on p "Advanced" at bounding box center [188, 109] width 55 height 17
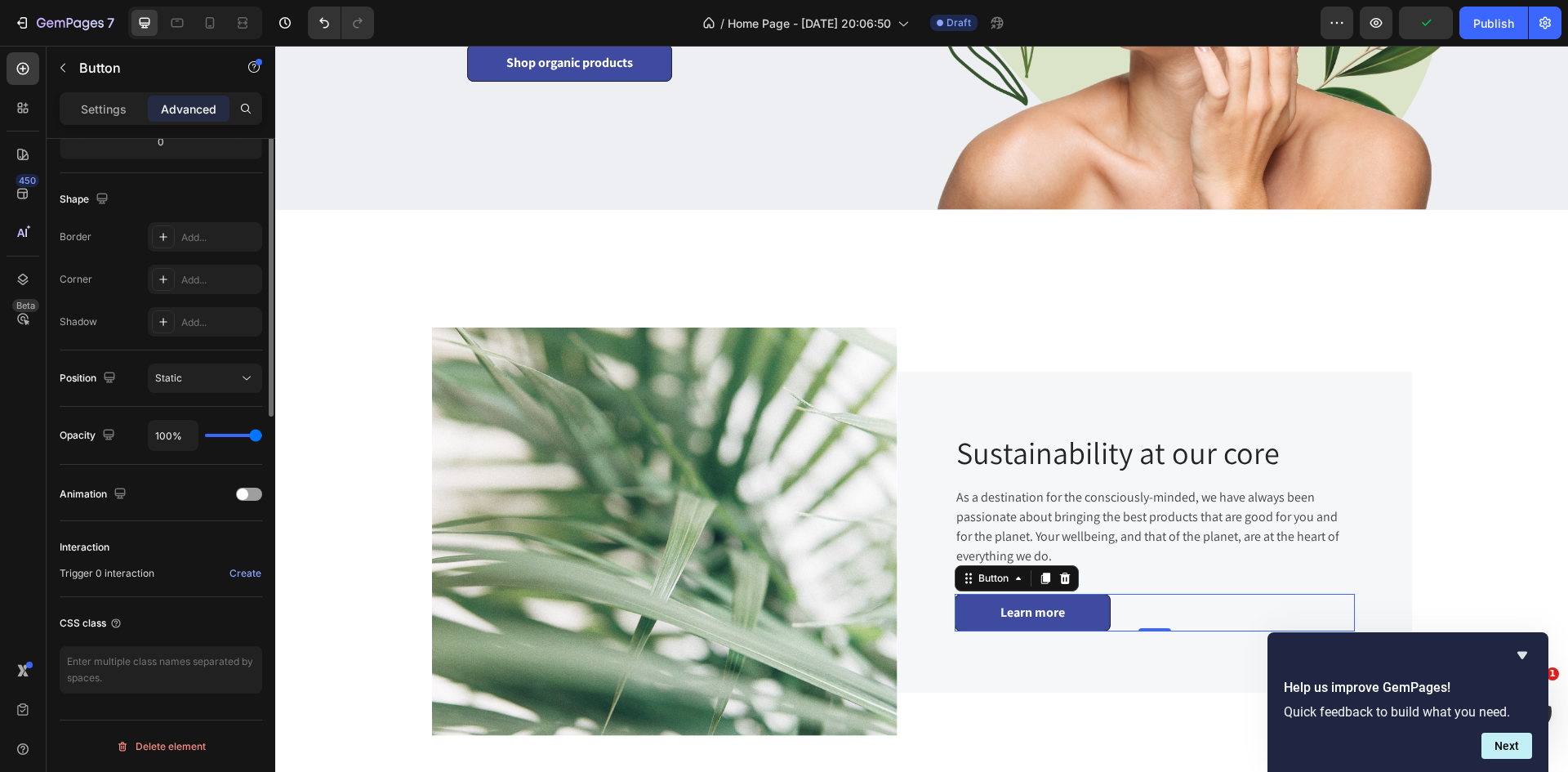
scroll to position [141, 0]
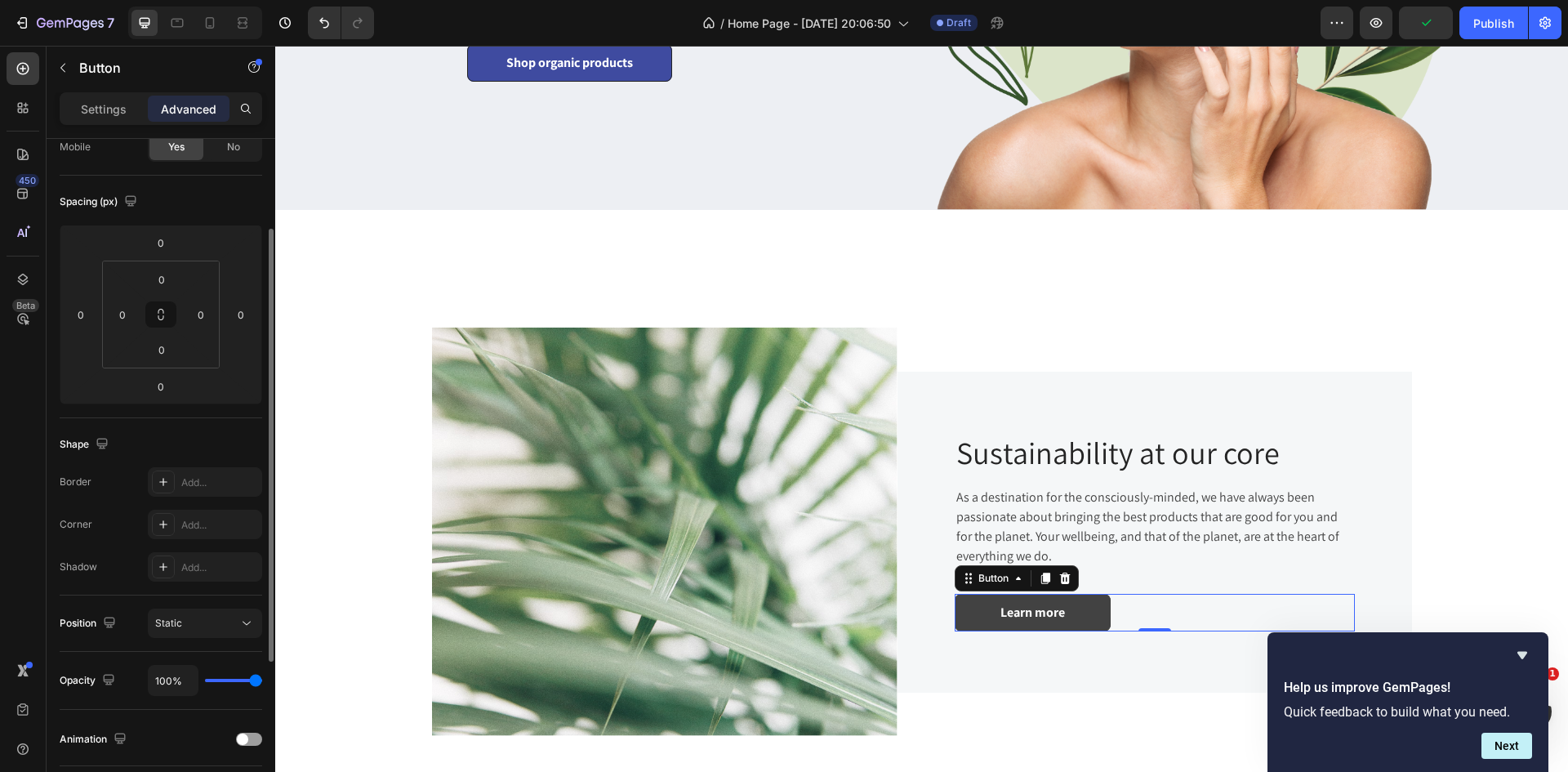
click at [957, 616] on link "Learn more" at bounding box center [1033, 613] width 156 height 38
drag, startPoint x: 107, startPoint y: 113, endPoint x: 194, endPoint y: 328, distance: 231.9
click at [106, 113] on p "Settings" at bounding box center [103, 109] width 46 height 17
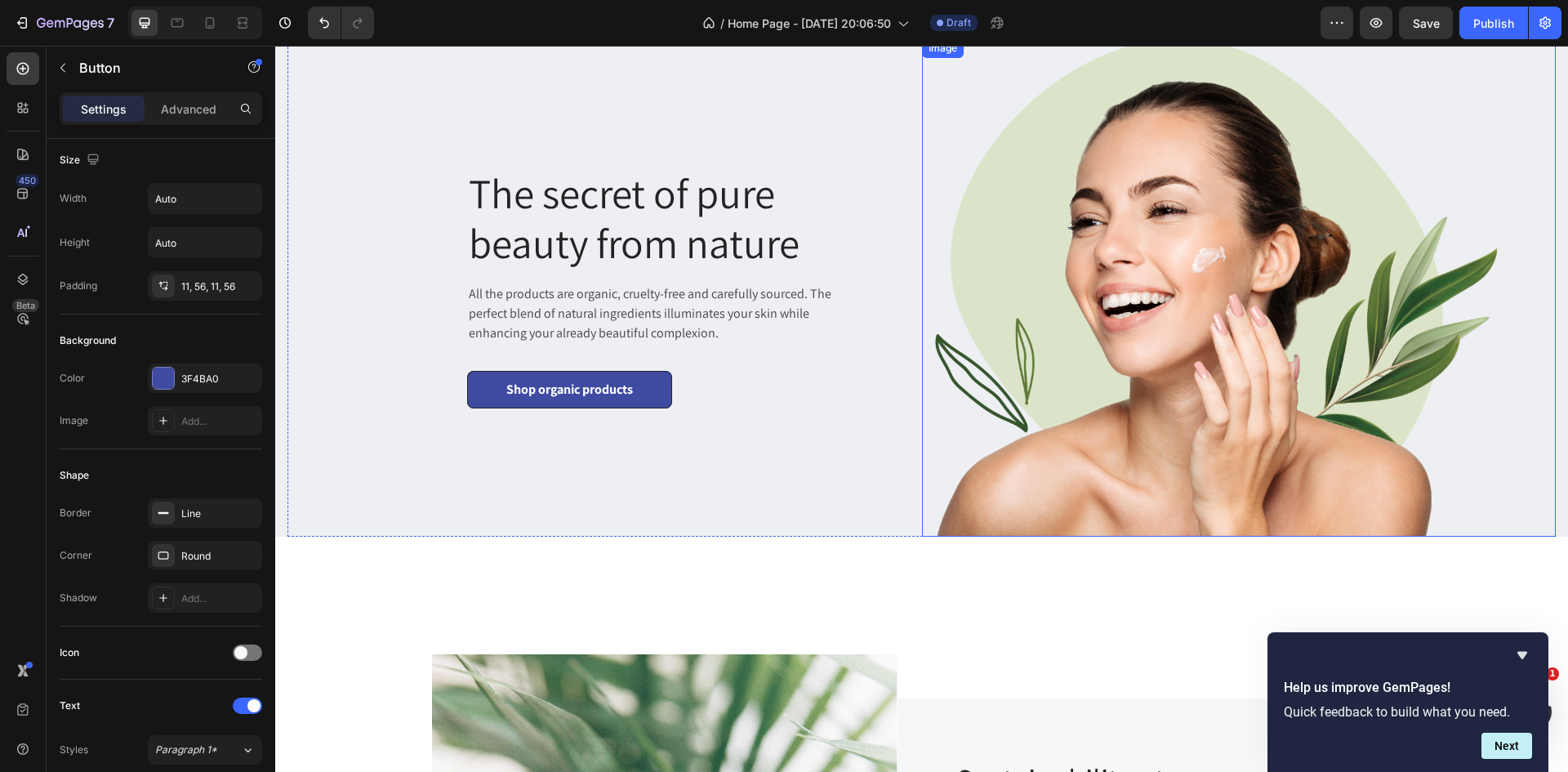
scroll to position [0, 0]
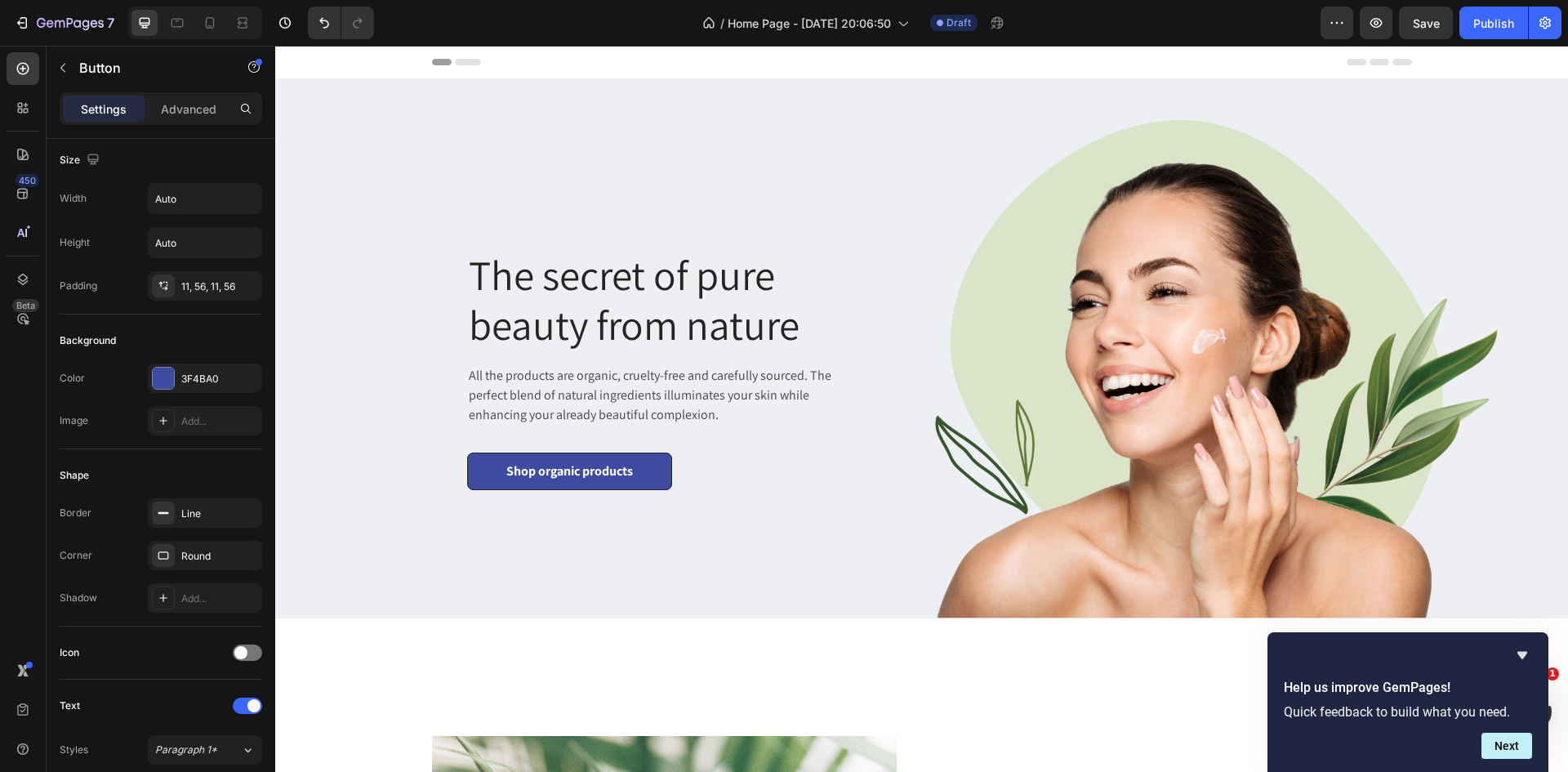
click at [355, 60] on div "Header" at bounding box center [921, 63] width 1292 height 34
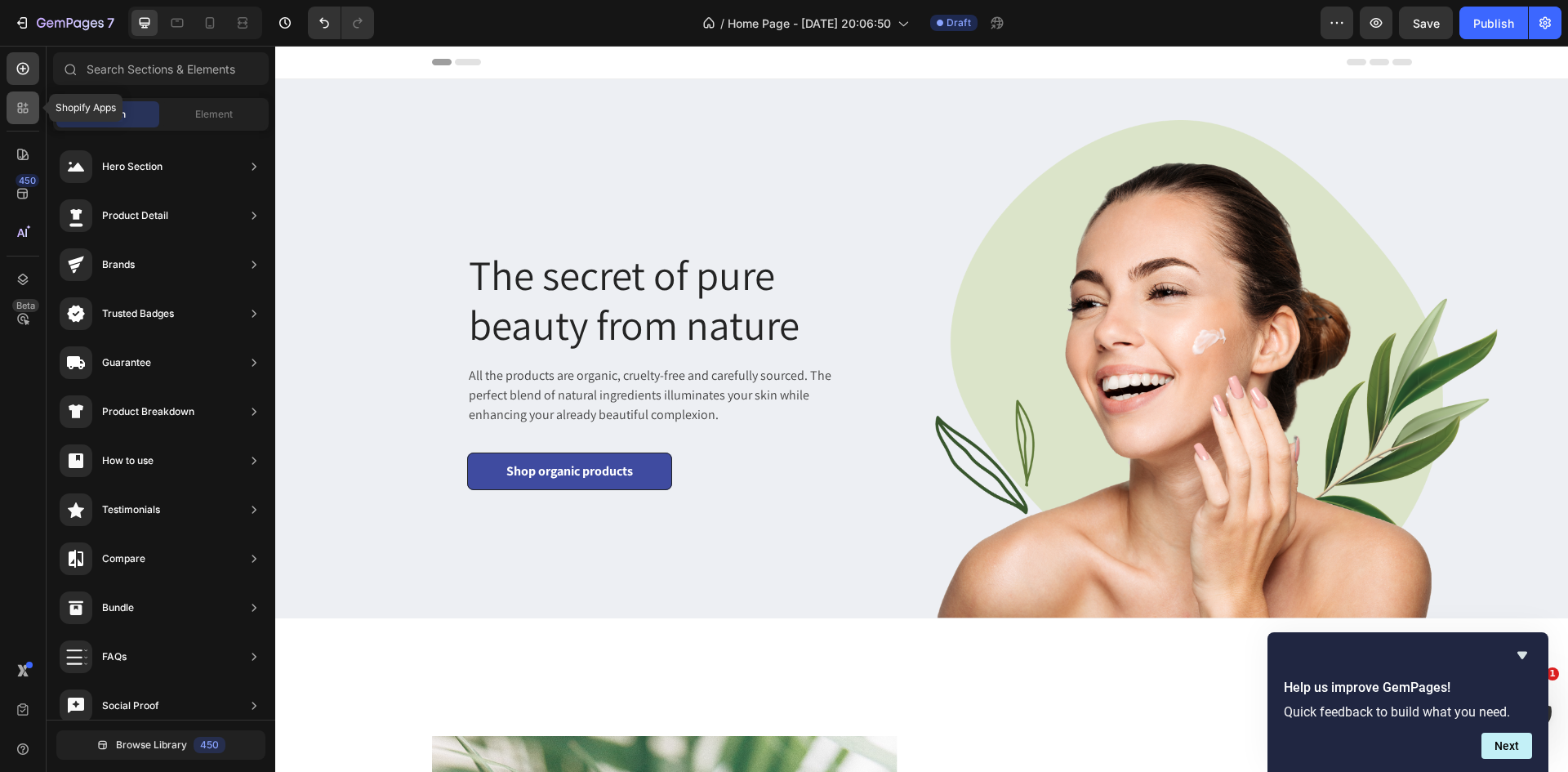
click at [23, 106] on icon at bounding box center [20, 105] width 5 height 5
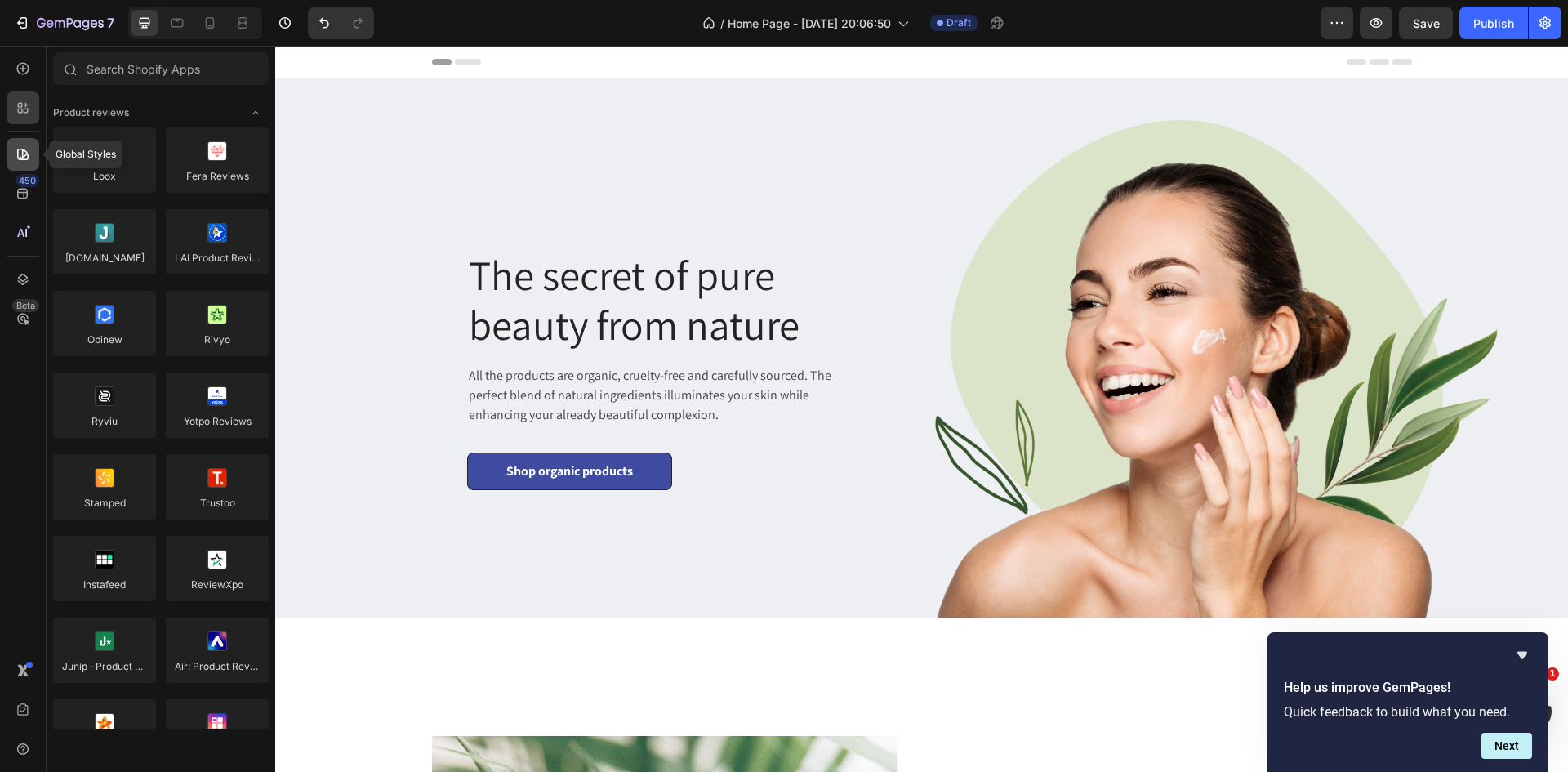
click at [23, 147] on icon at bounding box center [23, 154] width 16 height 16
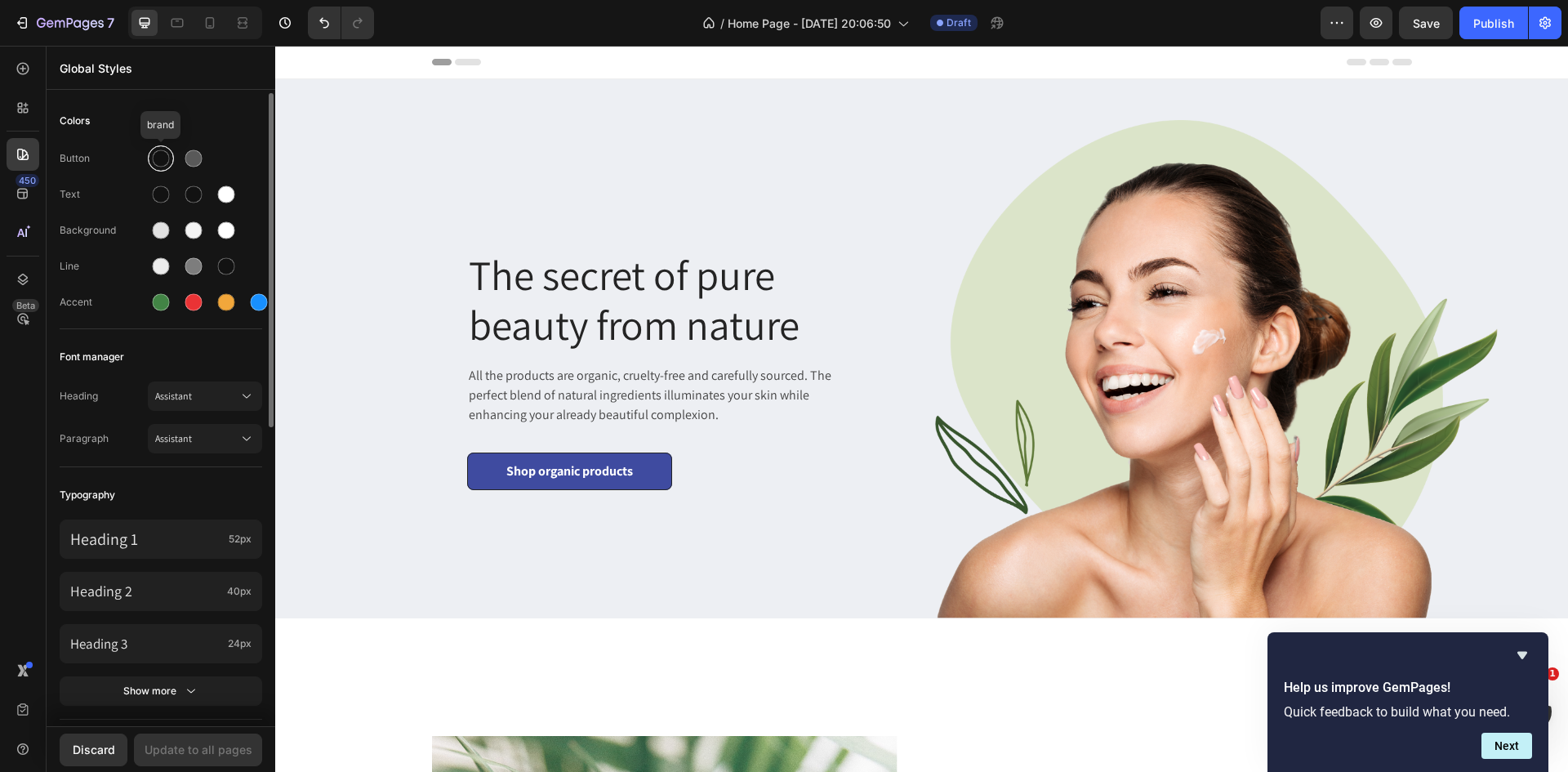
click at [154, 160] on div at bounding box center [161, 159] width 17 height 17
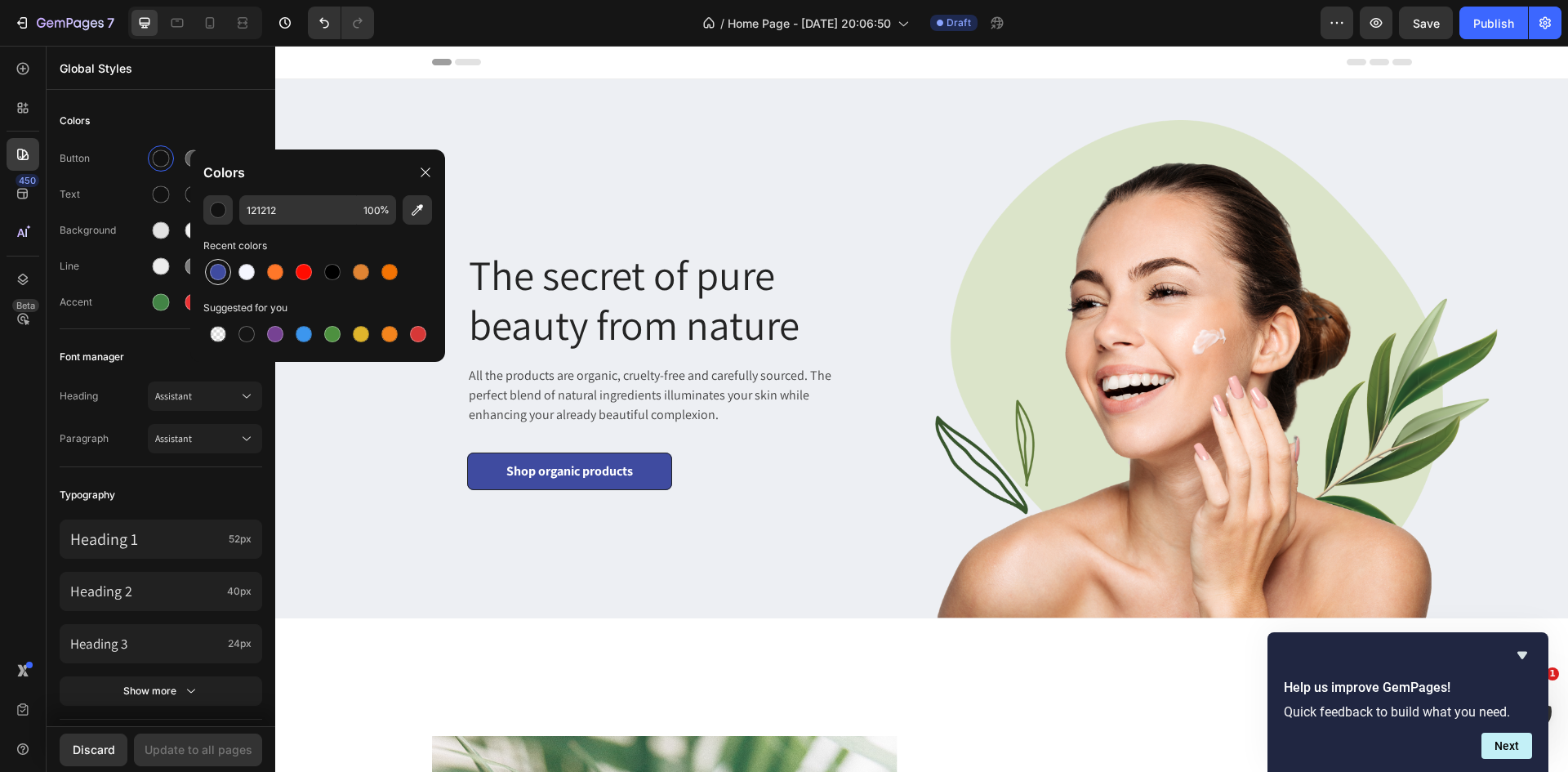
click at [224, 269] on div at bounding box center [218, 271] width 16 height 16
type input "3F4BA0"
click at [158, 195] on div at bounding box center [161, 195] width 17 height 17
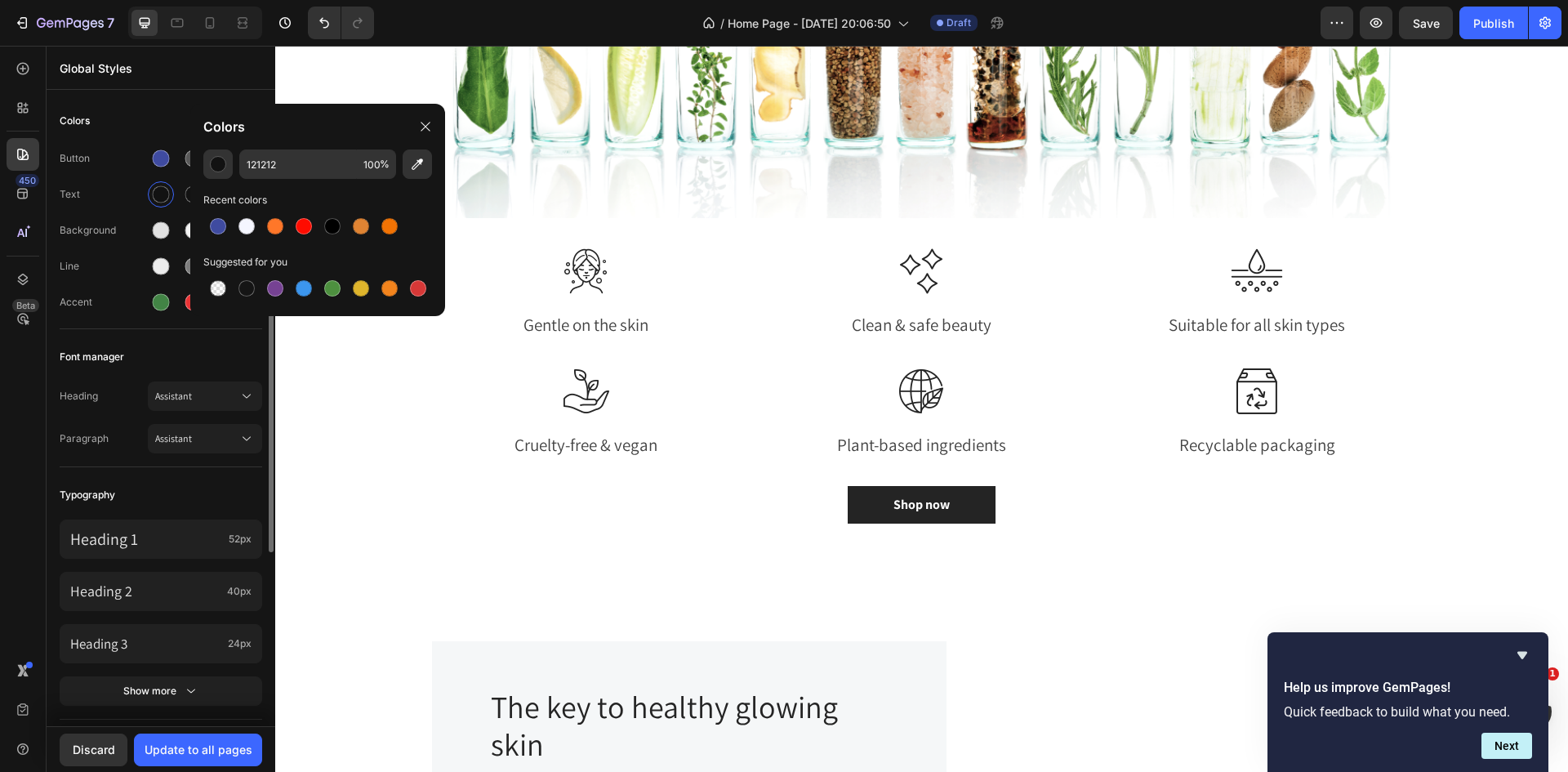
scroll to position [82, 0]
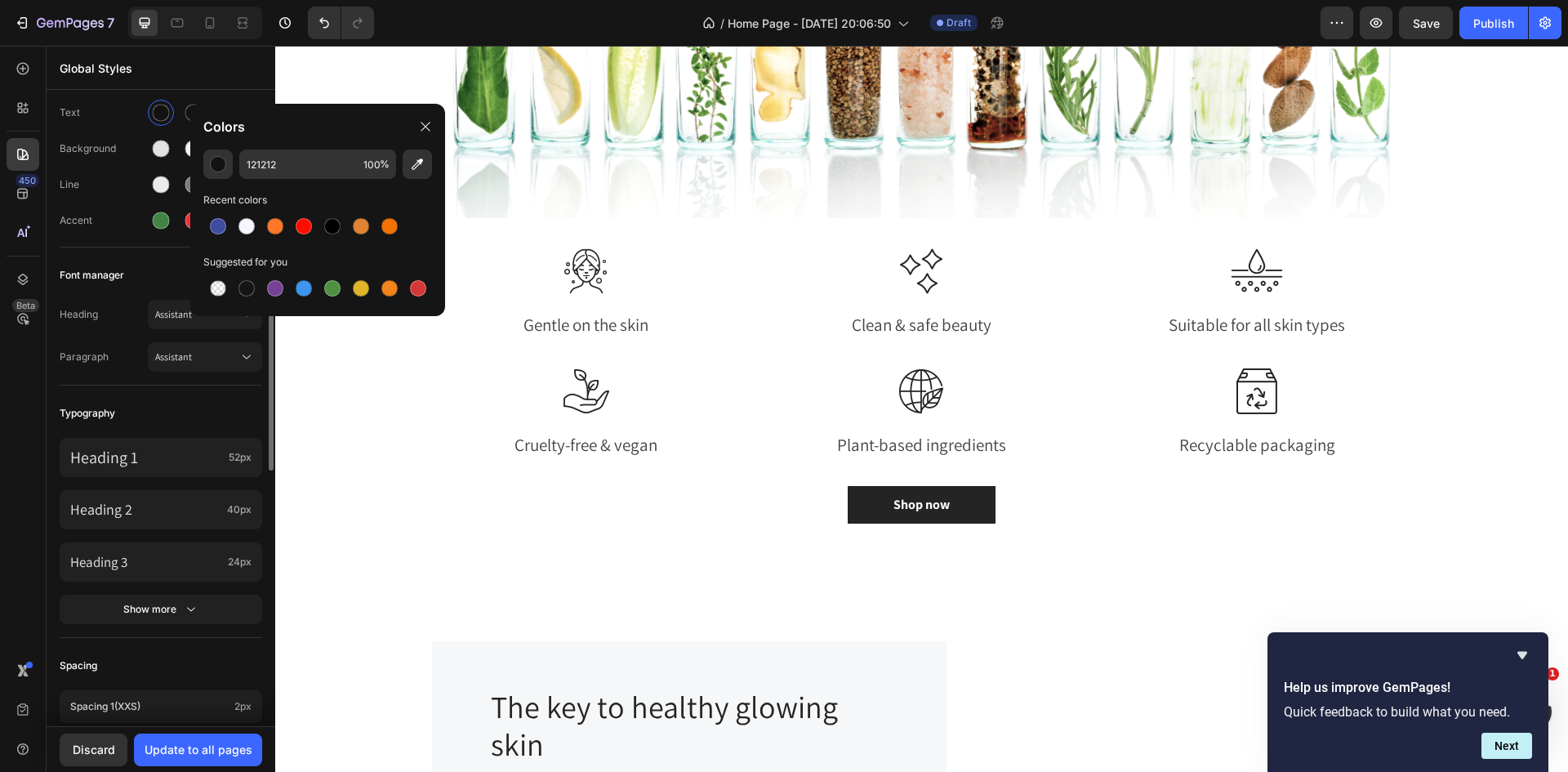
click at [218, 405] on div "Typography" at bounding box center [161, 413] width 203 height 29
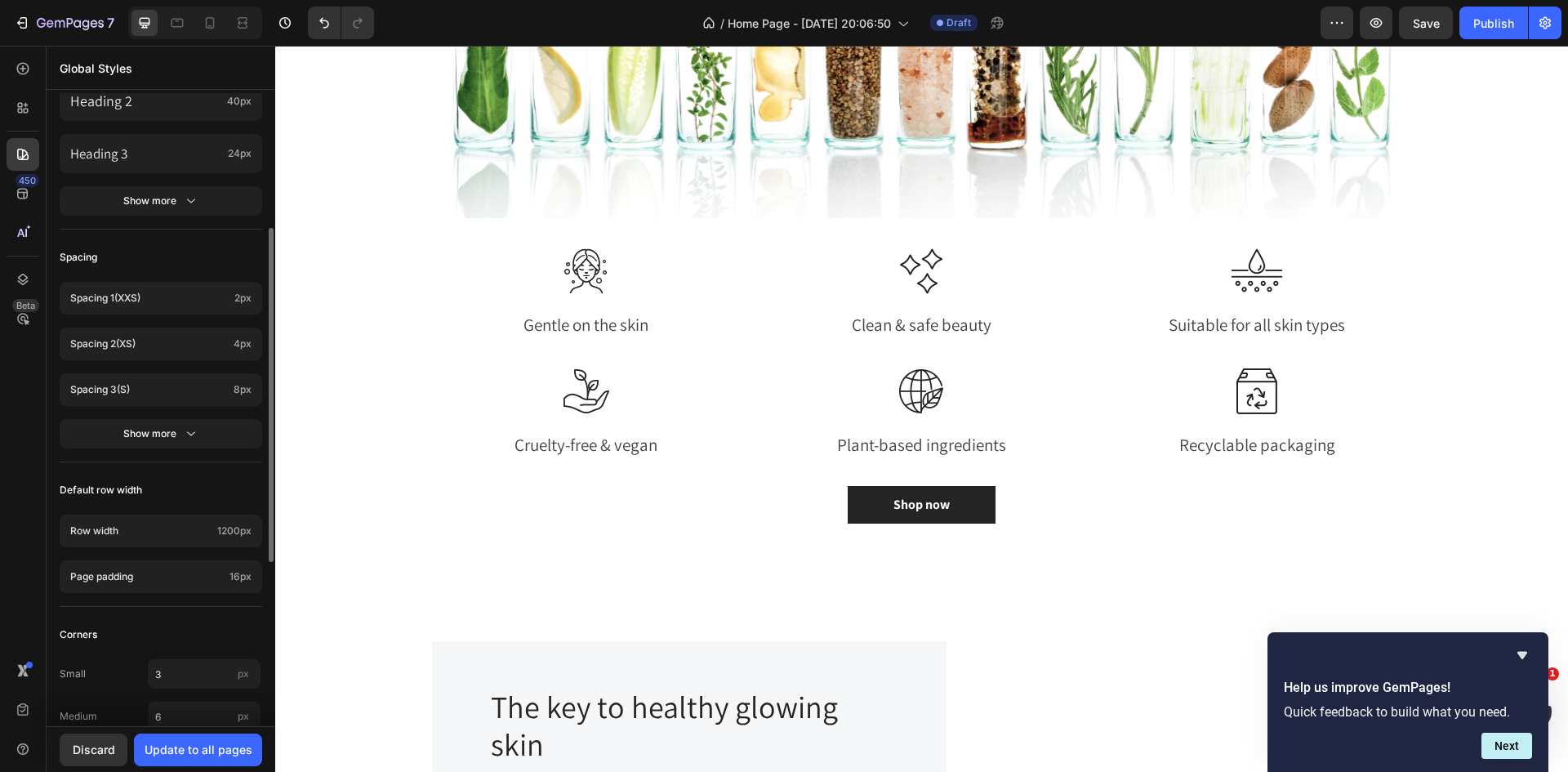
scroll to position [564, 0]
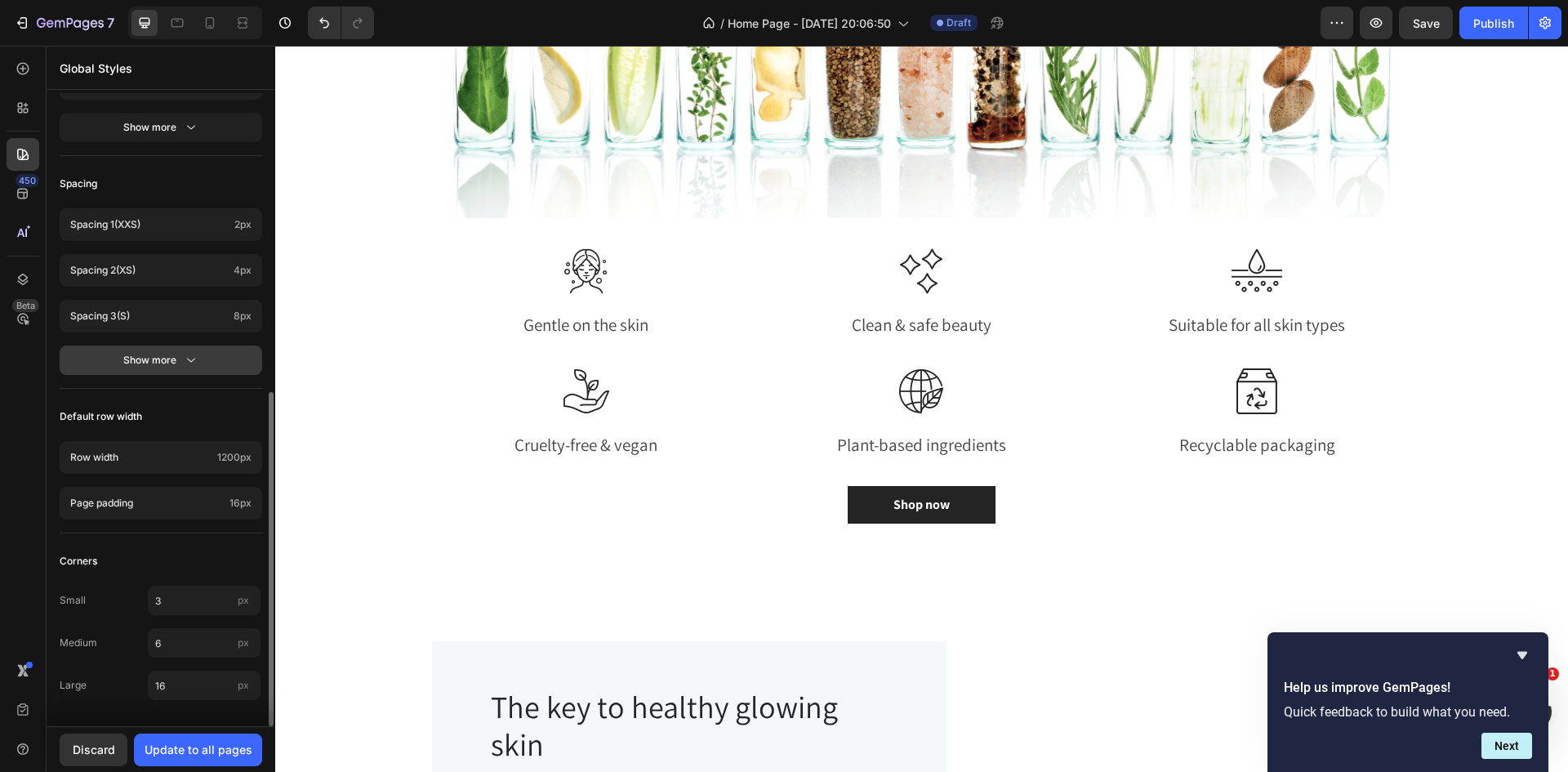
click at [187, 368] on icon "button" at bounding box center [190, 359] width 16 height 16
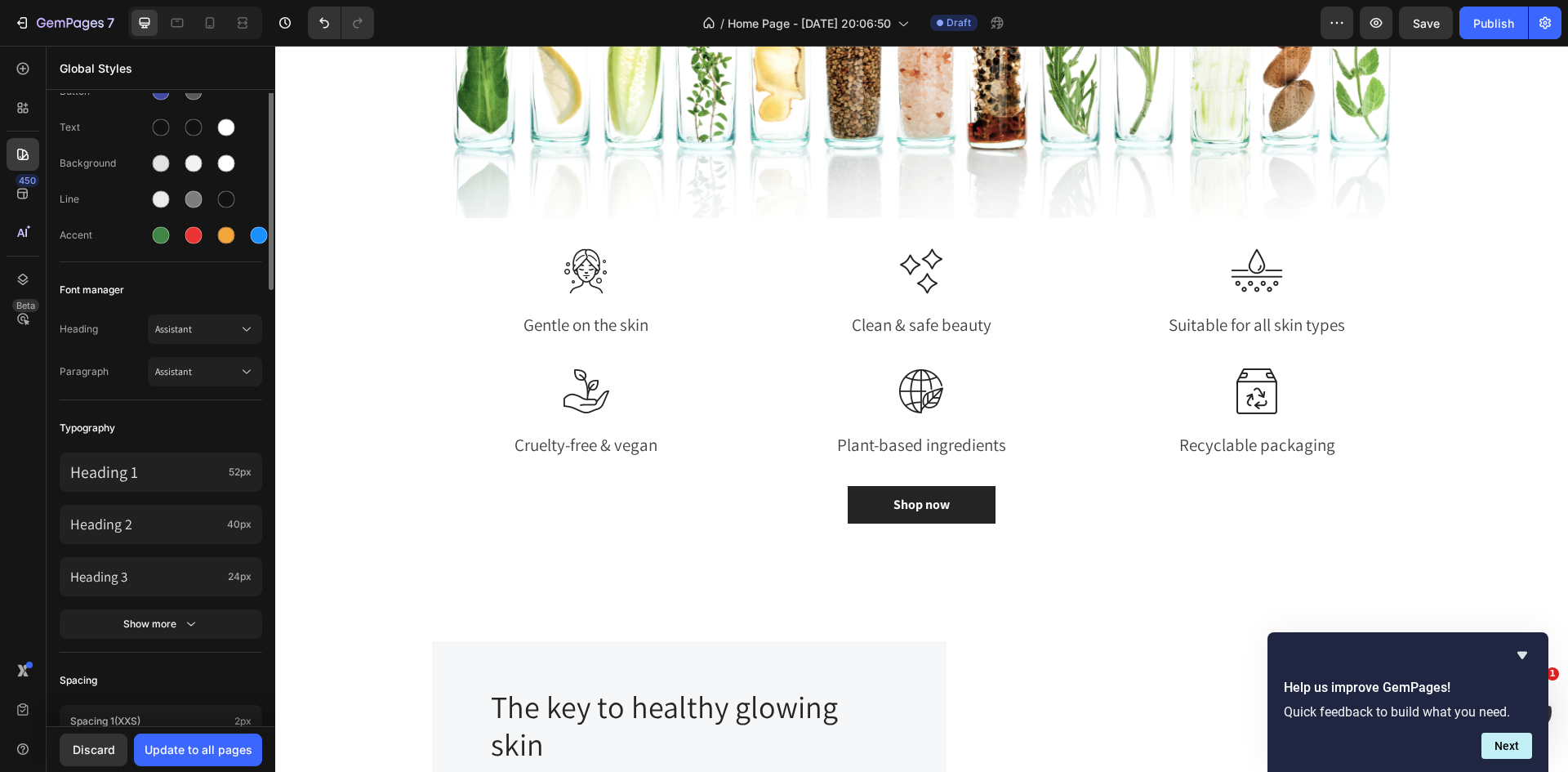
scroll to position [0, 0]
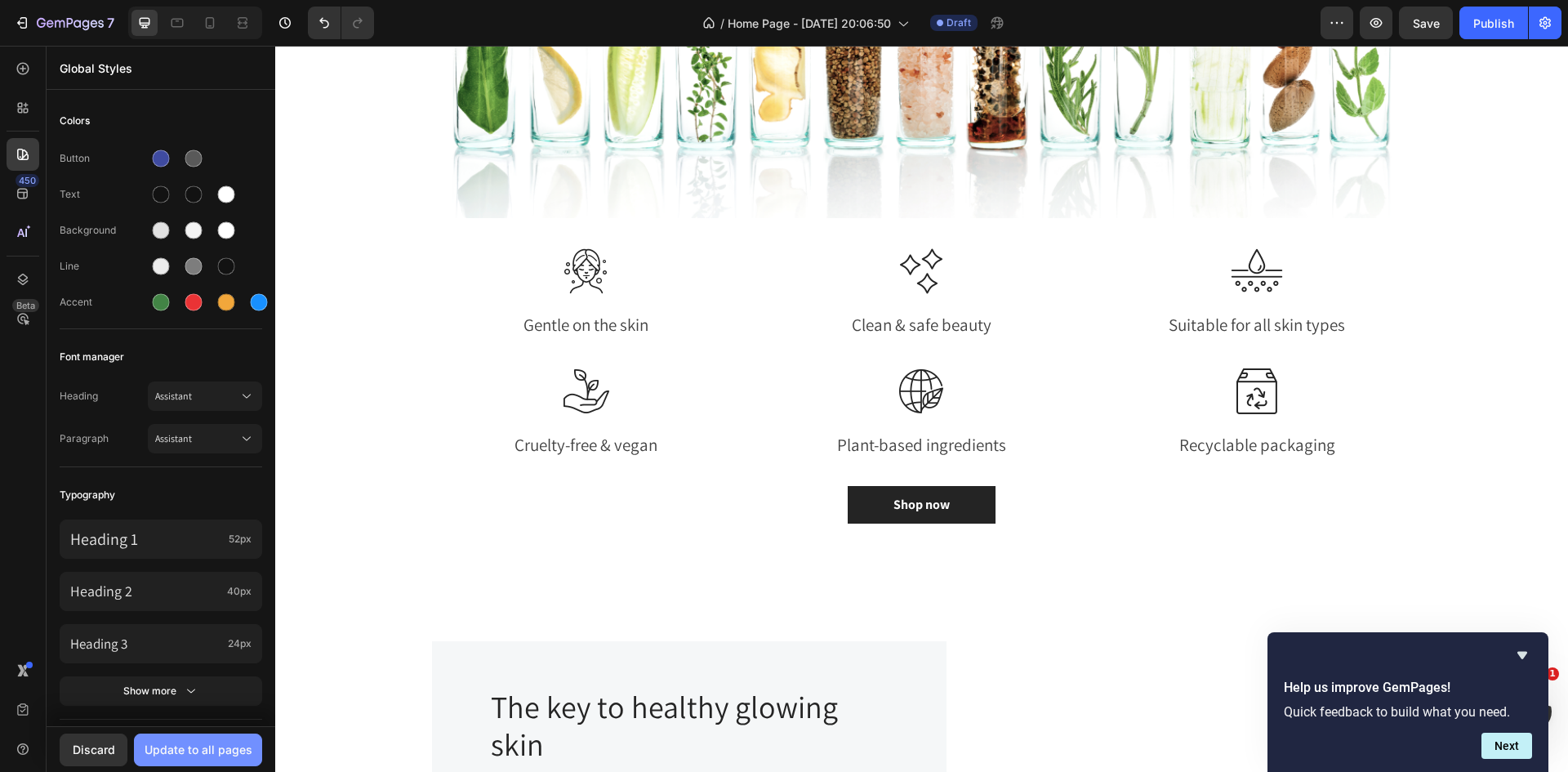
click at [220, 743] on div "Update to all pages" at bounding box center [198, 749] width 108 height 17
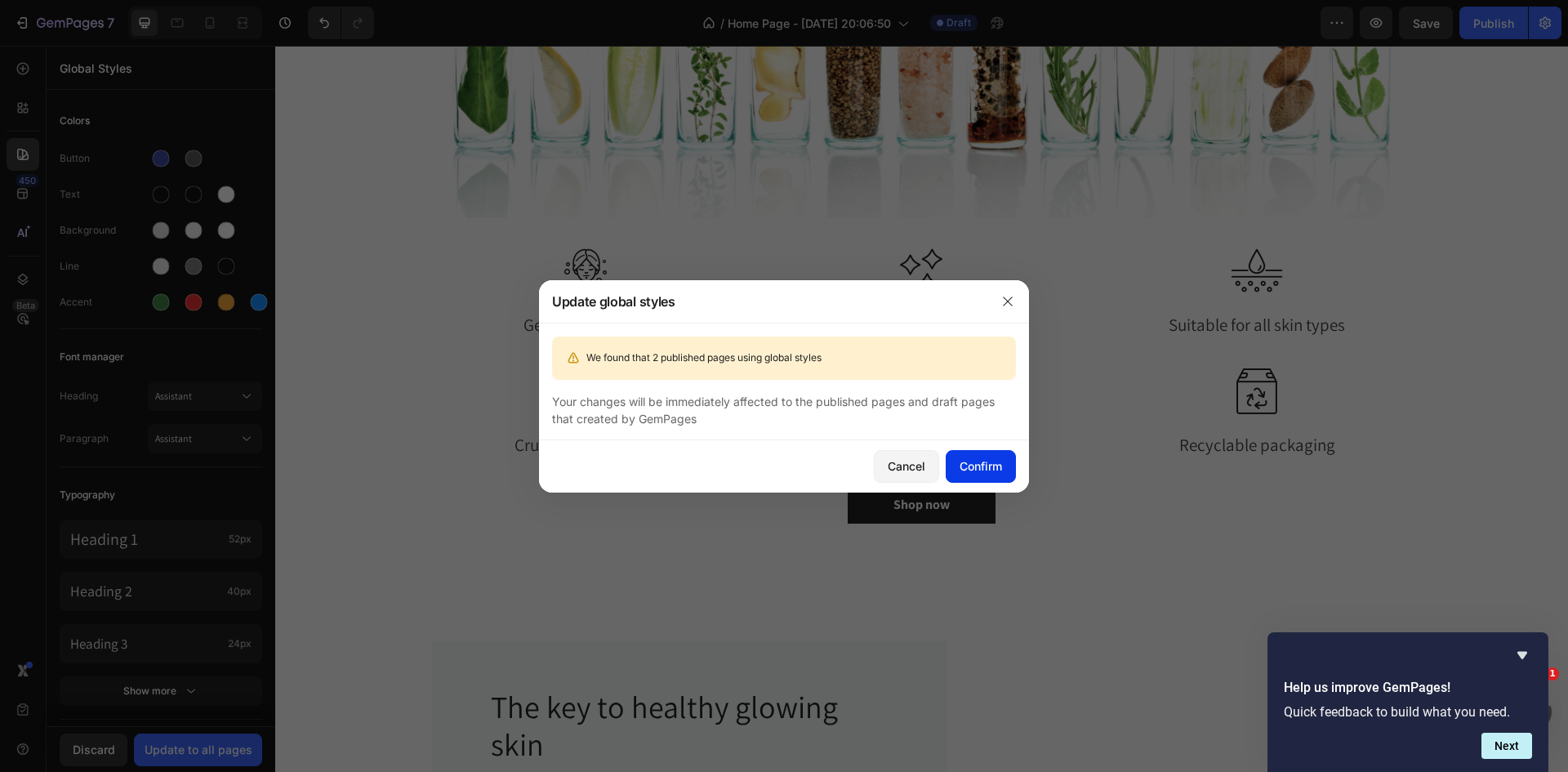
drag, startPoint x: 969, startPoint y: 461, endPoint x: 960, endPoint y: 472, distance: 14.2
click at [968, 464] on div "Confirm" at bounding box center [980, 466] width 42 height 17
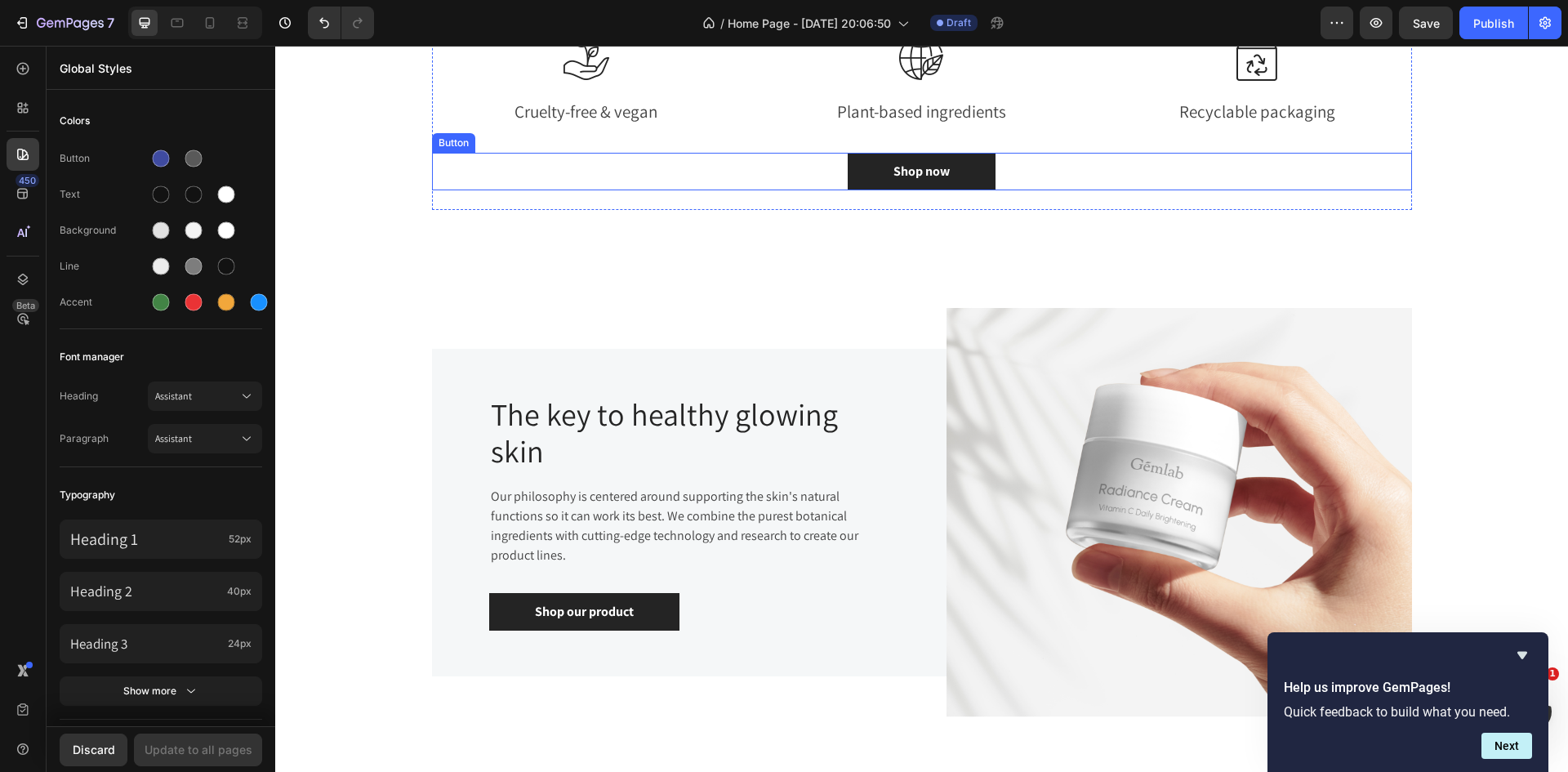
scroll to position [1962, 0]
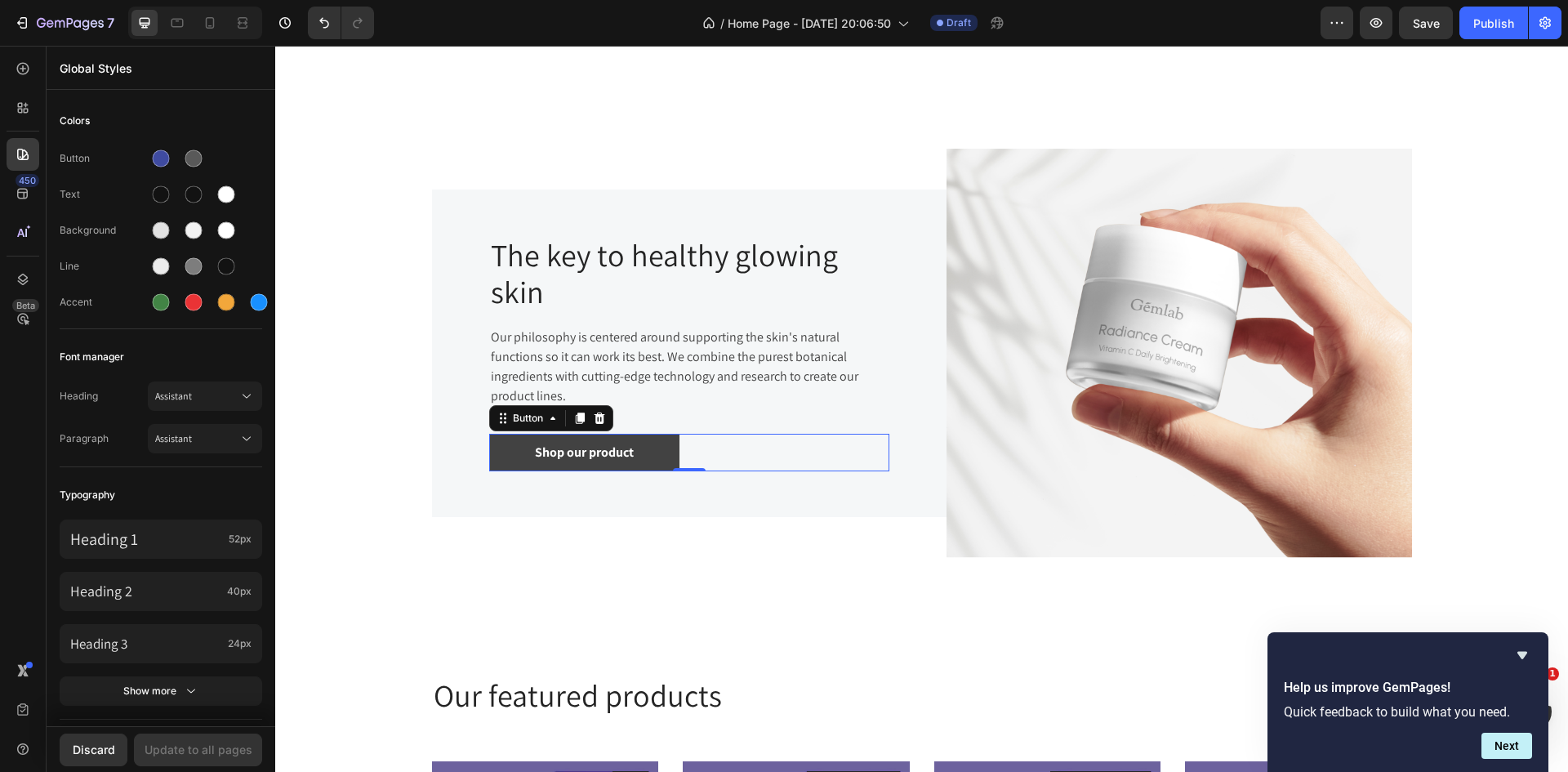
click at [654, 455] on link "Shop our product" at bounding box center [584, 452] width 190 height 38
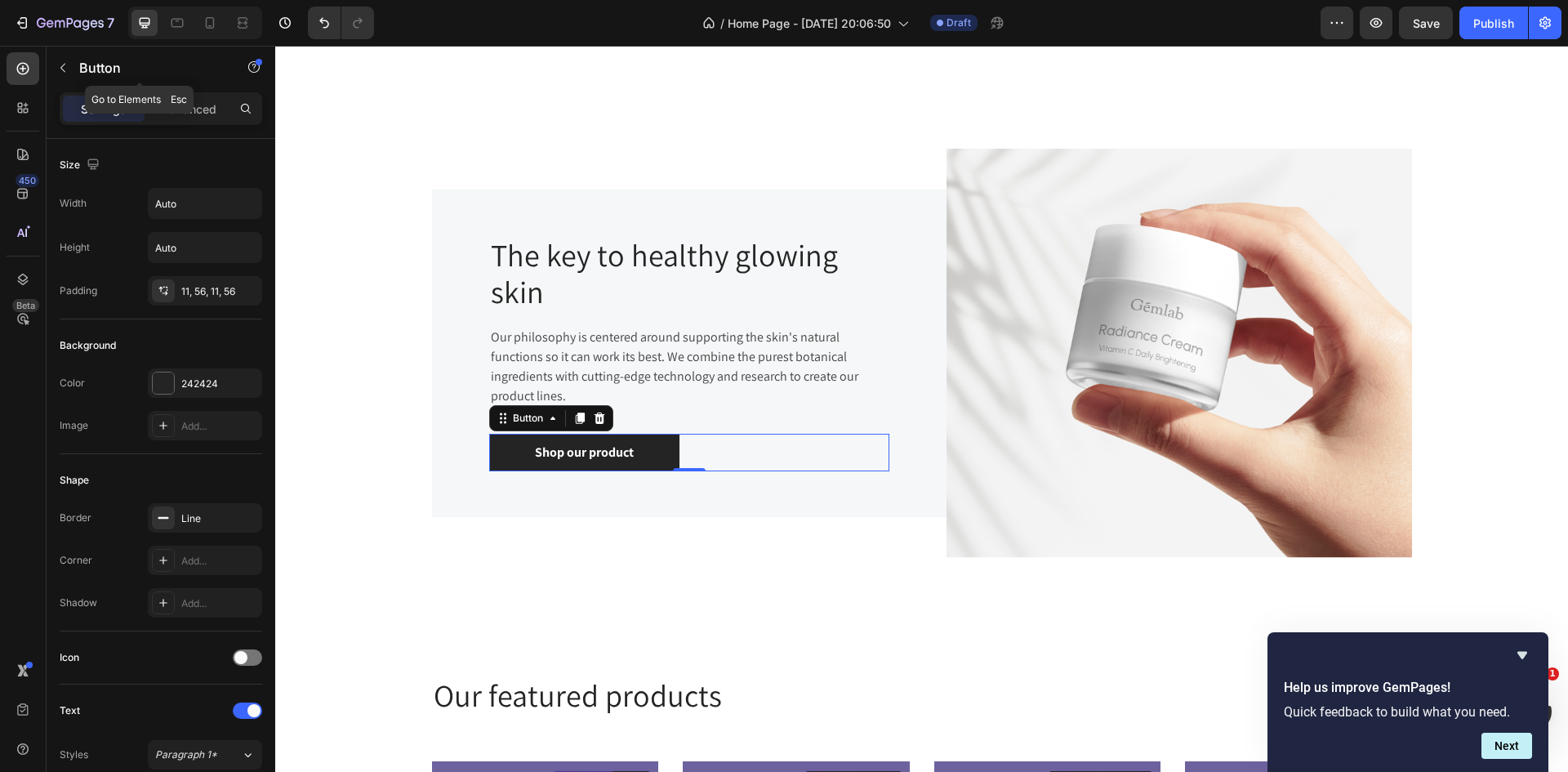
click at [59, 67] on icon "button" at bounding box center [63, 68] width 13 height 13
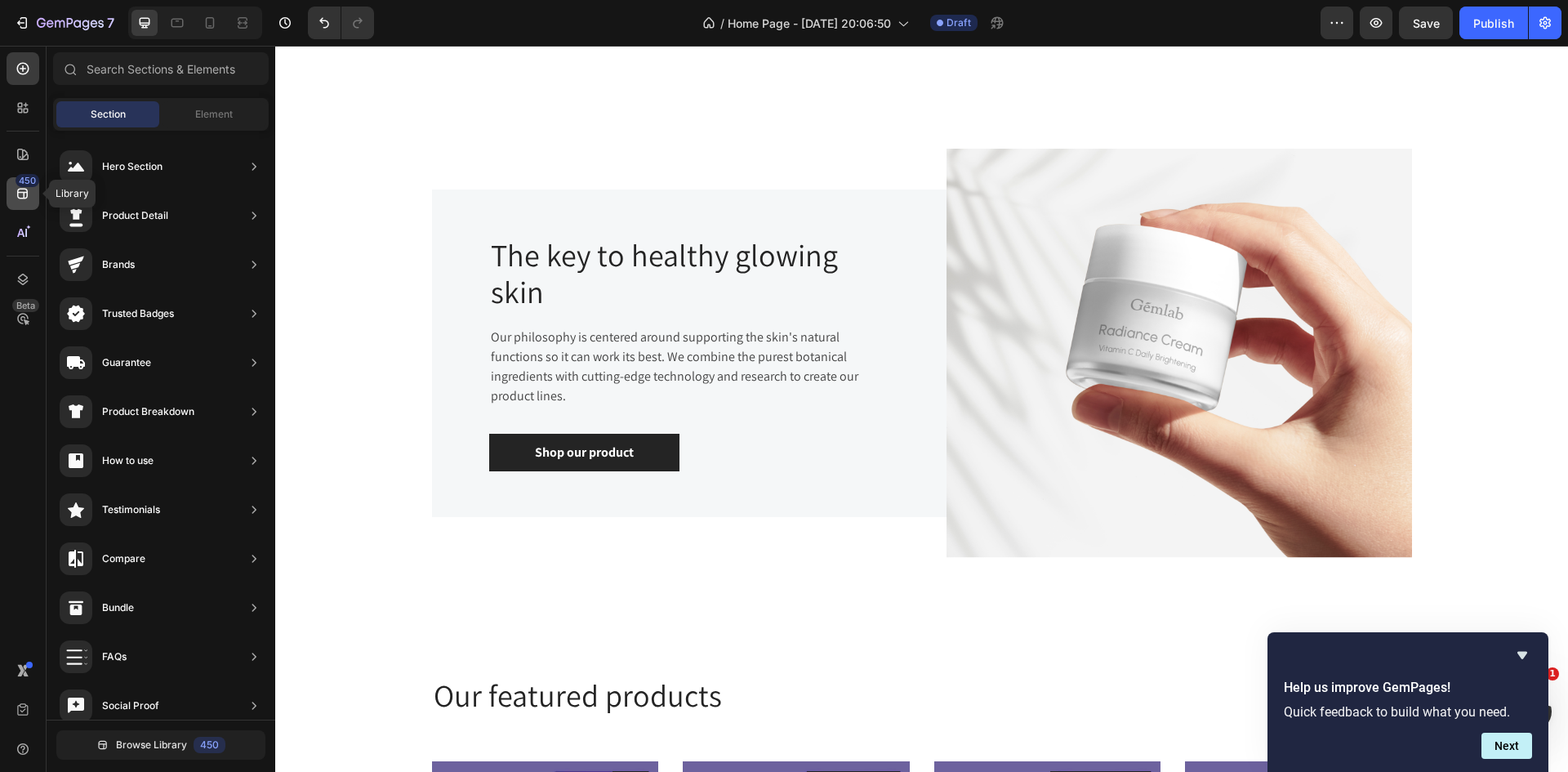
click at [23, 190] on icon at bounding box center [23, 193] width 16 height 16
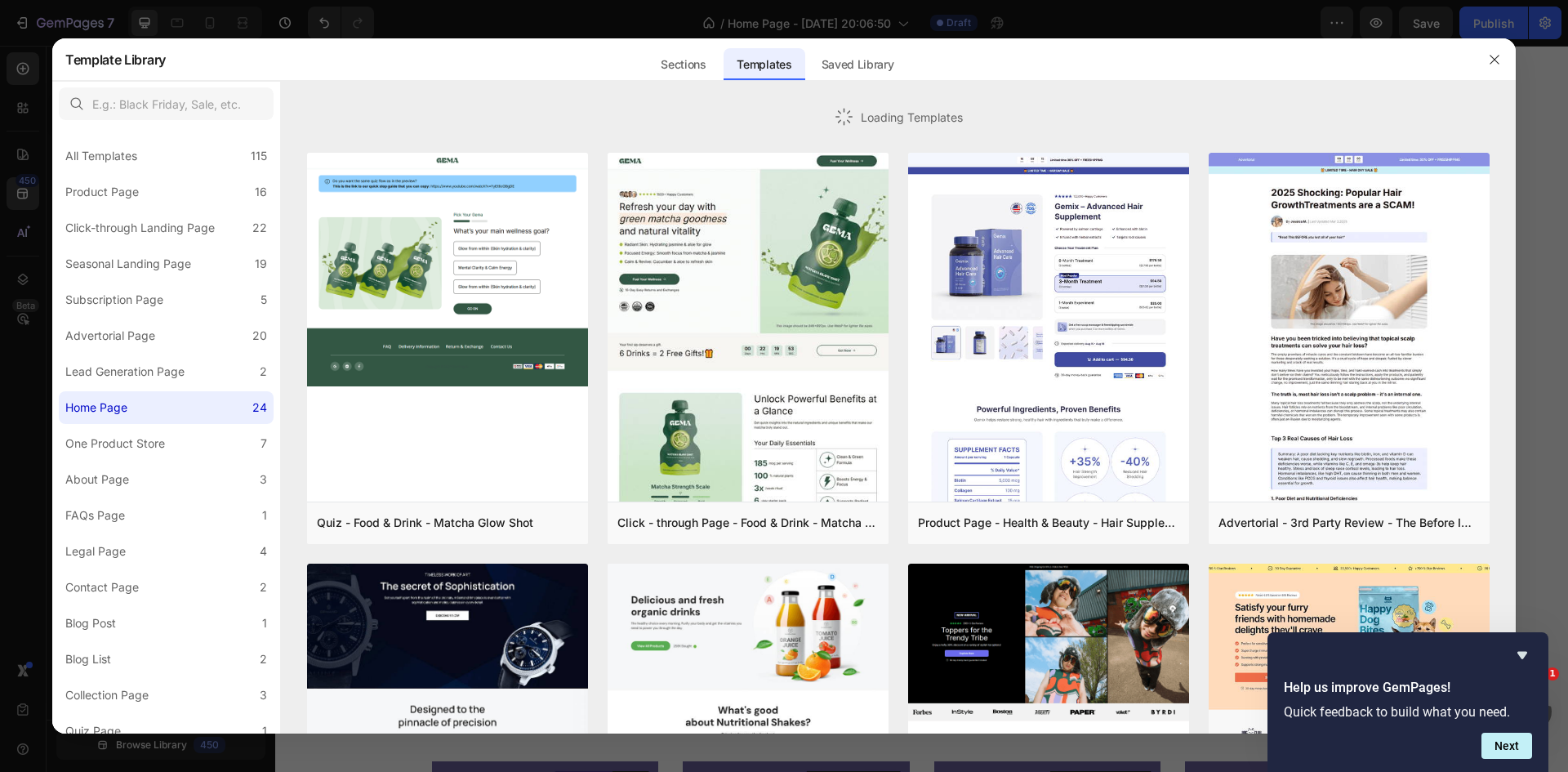
click at [24, 152] on div at bounding box center [784, 386] width 1568 height 772
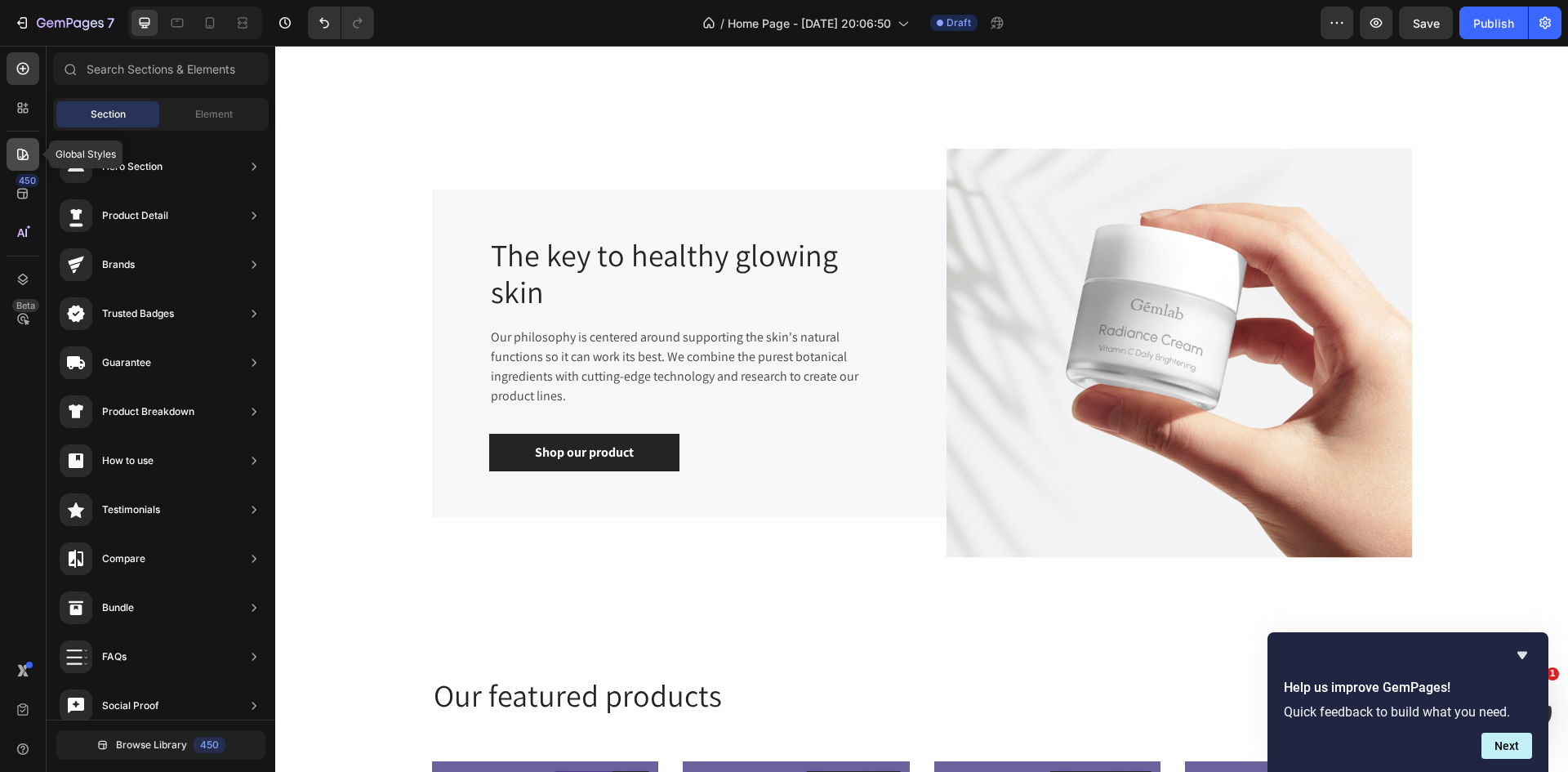
click at [23, 158] on icon at bounding box center [23, 154] width 11 height 11
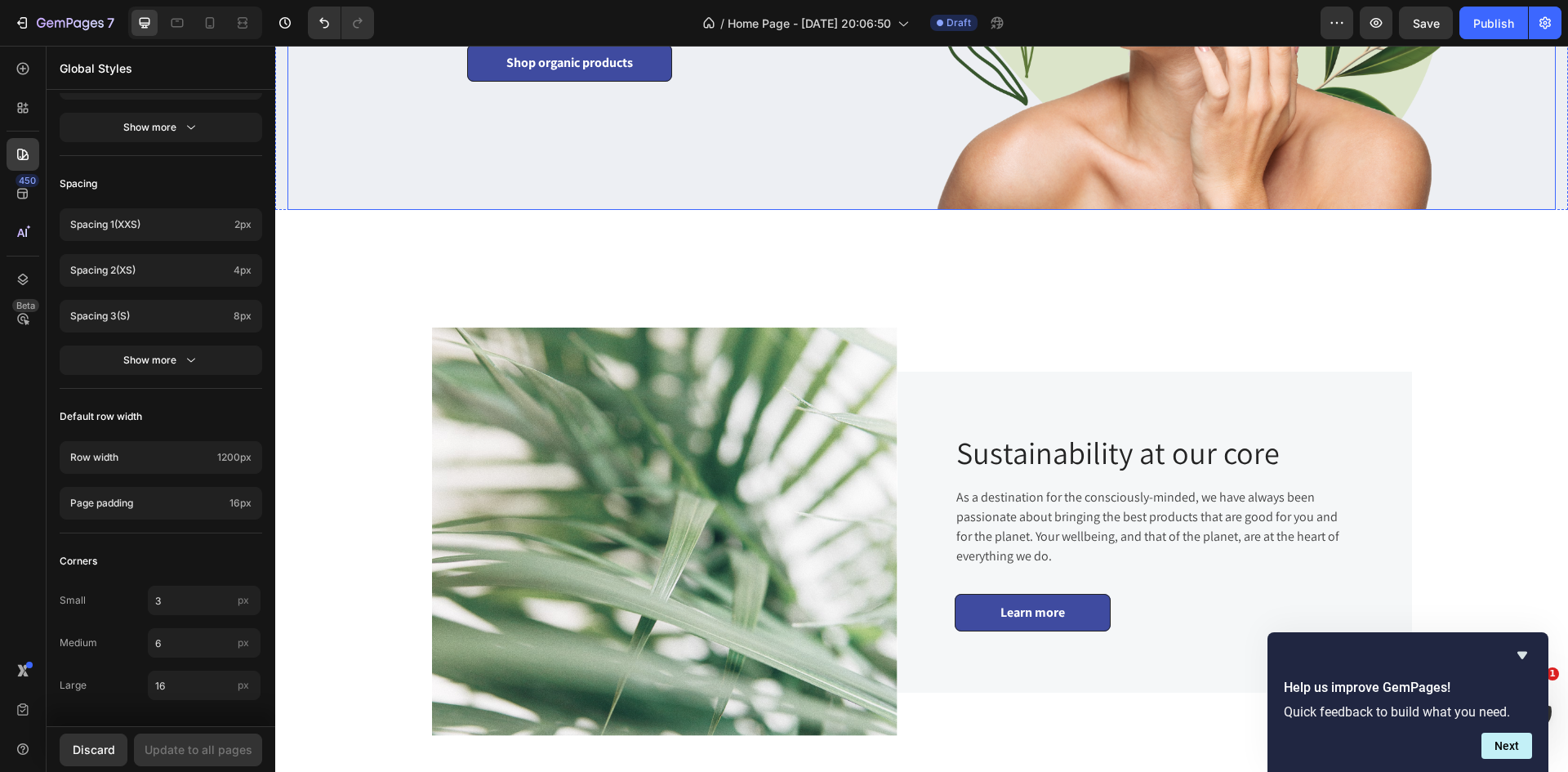
scroll to position [0, 0]
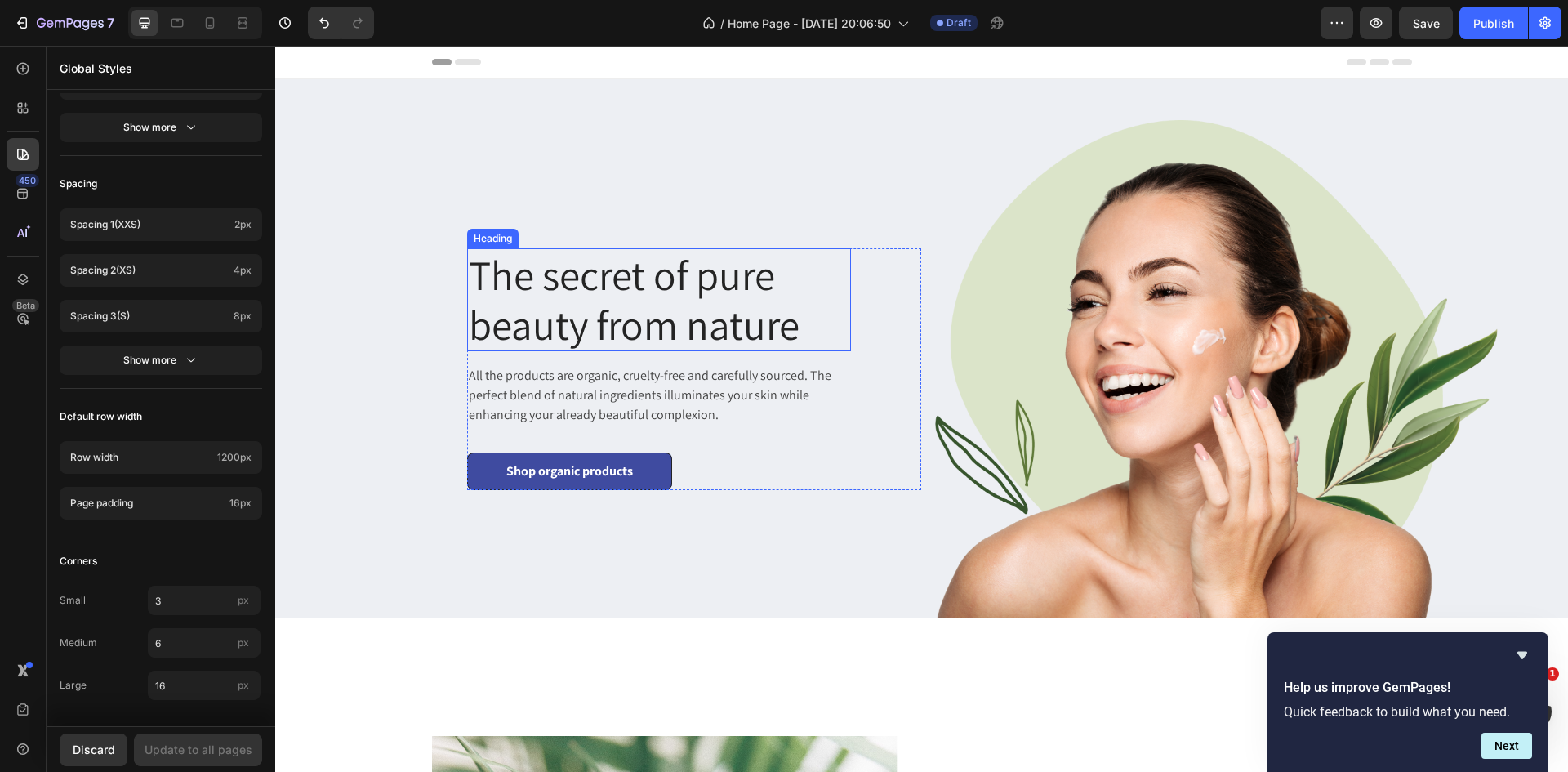
click at [563, 266] on p "The secret of pure beauty from nature" at bounding box center [659, 299] width 381 height 99
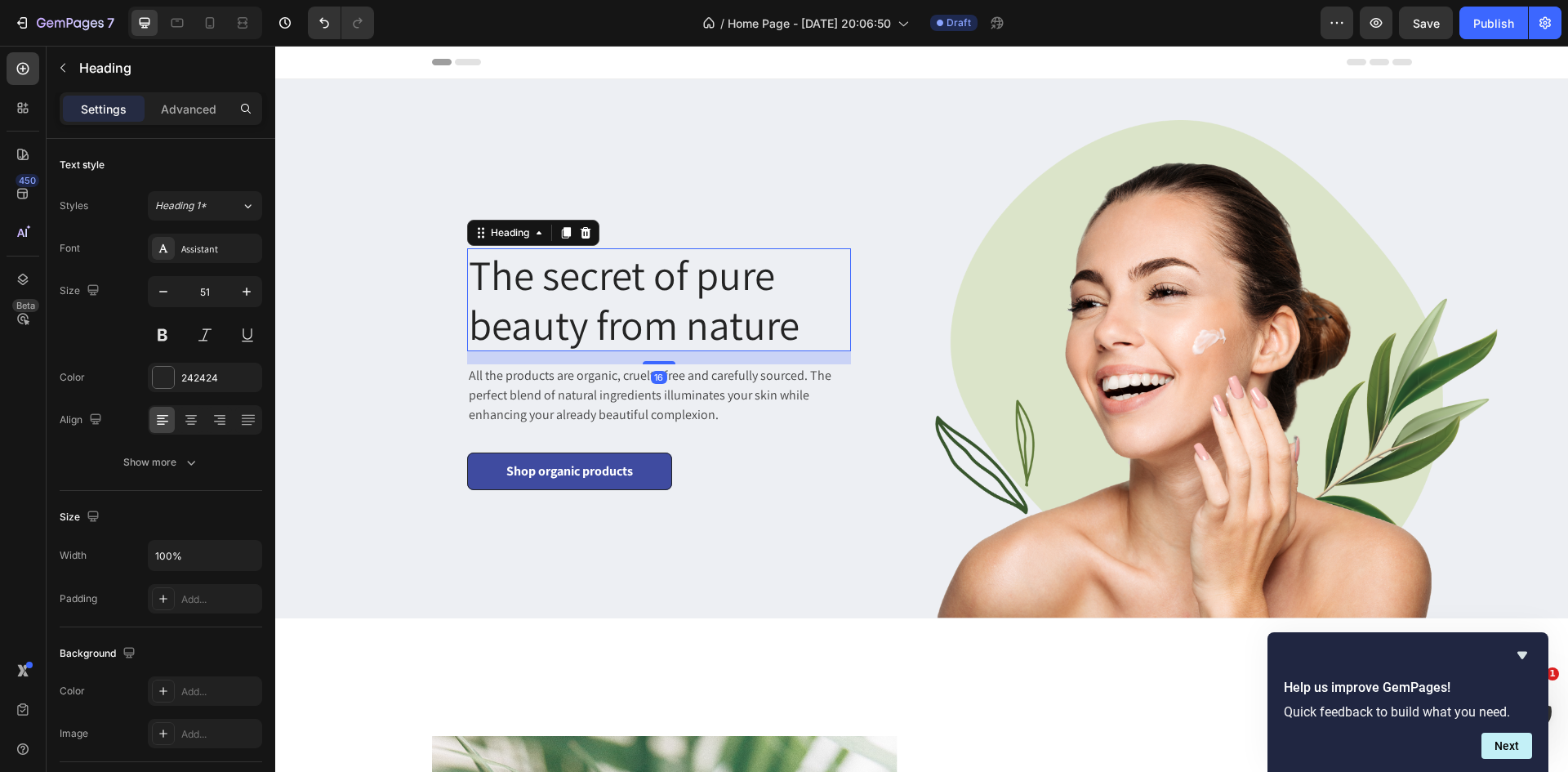
click at [563, 266] on p "The secret of pure beauty from nature" at bounding box center [659, 299] width 381 height 99
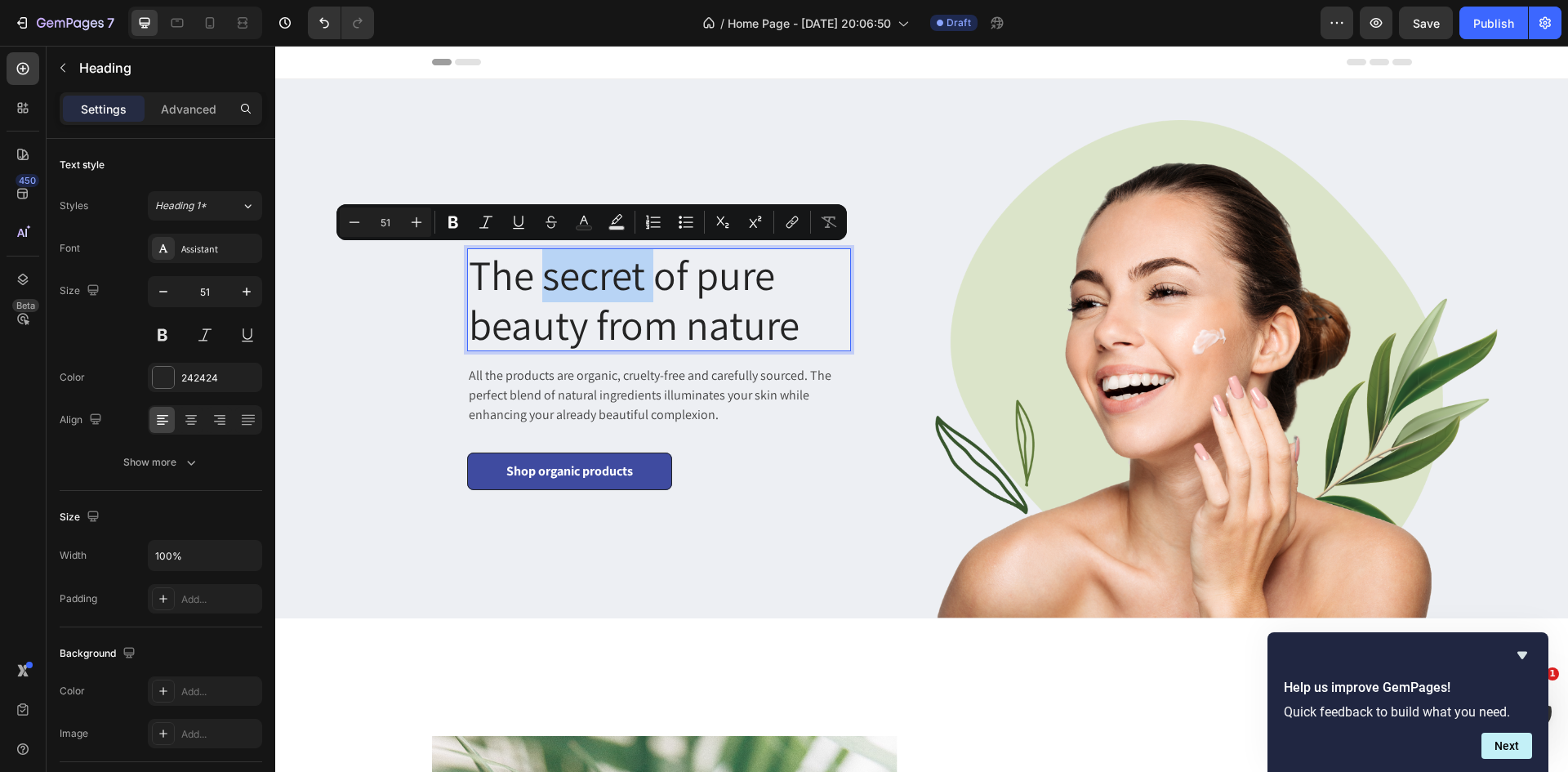
click at [539, 276] on p "The secret of pure beauty from nature" at bounding box center [659, 299] width 381 height 99
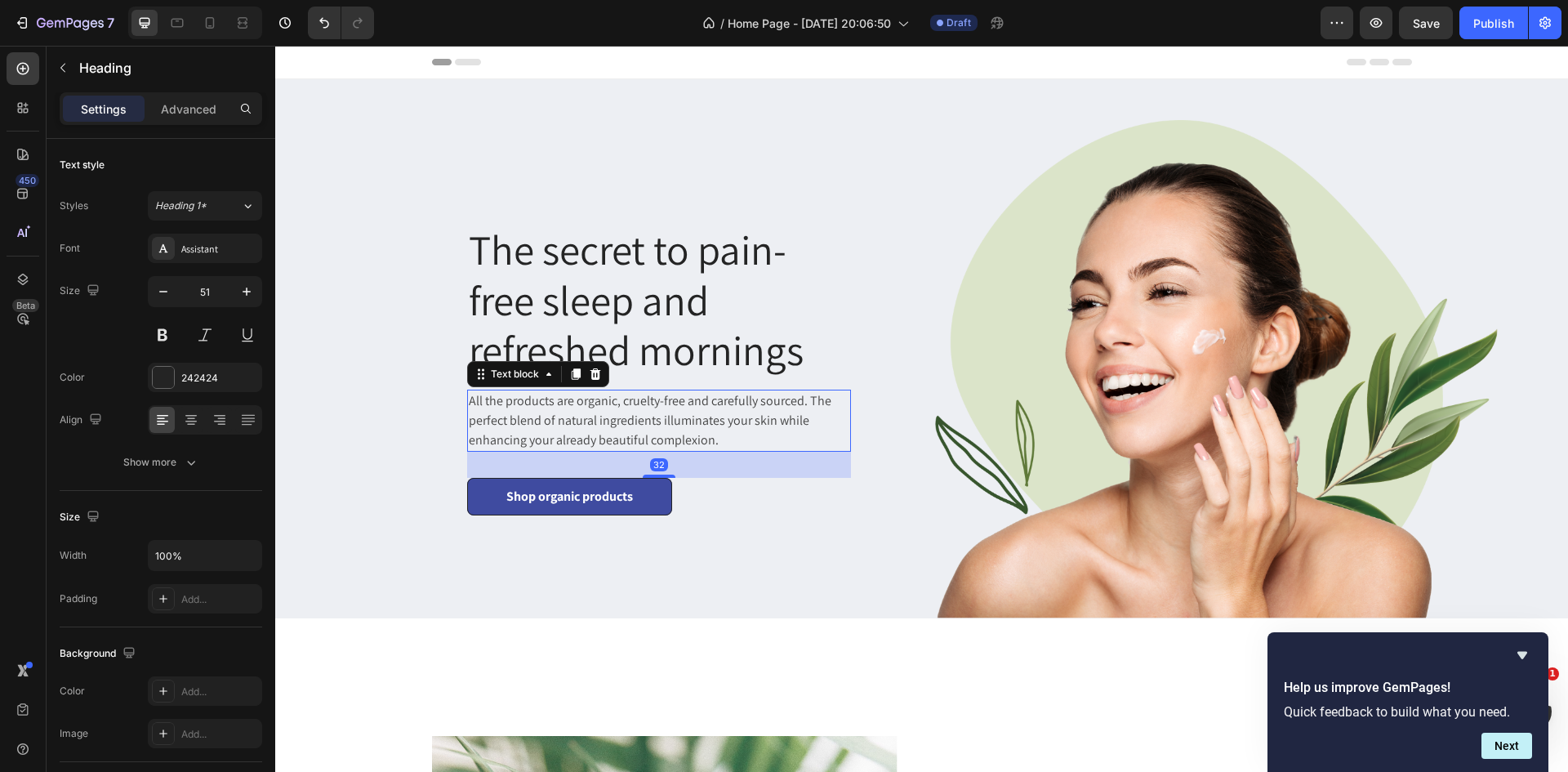
click at [528, 412] on p "All the products are organic, cruelty-free and carefully sourced. The perfect b…" at bounding box center [659, 420] width 381 height 59
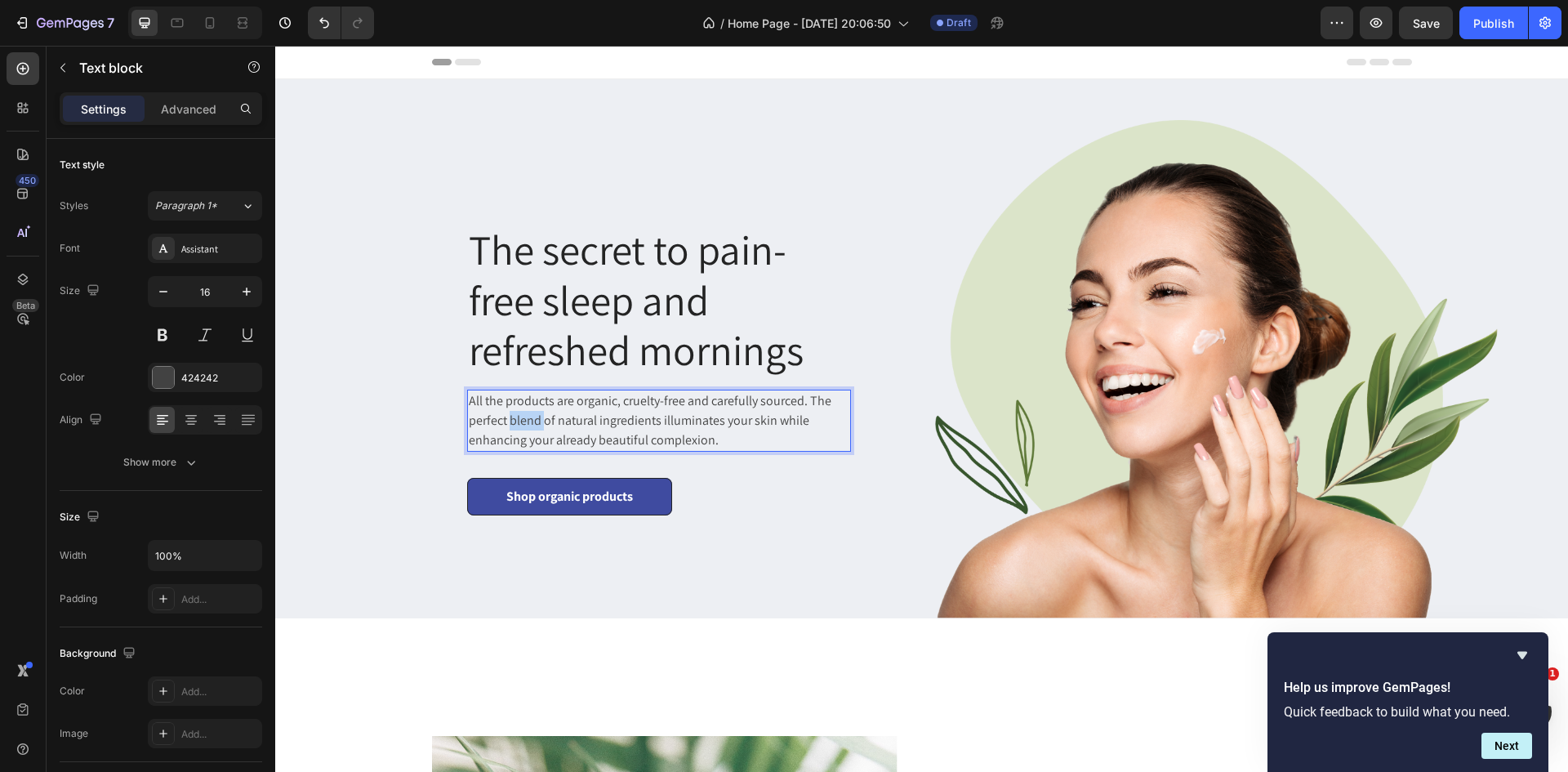
click at [528, 412] on p "All the products are organic, cruelty-free and carefully sourced. The perfect b…" at bounding box center [659, 420] width 381 height 59
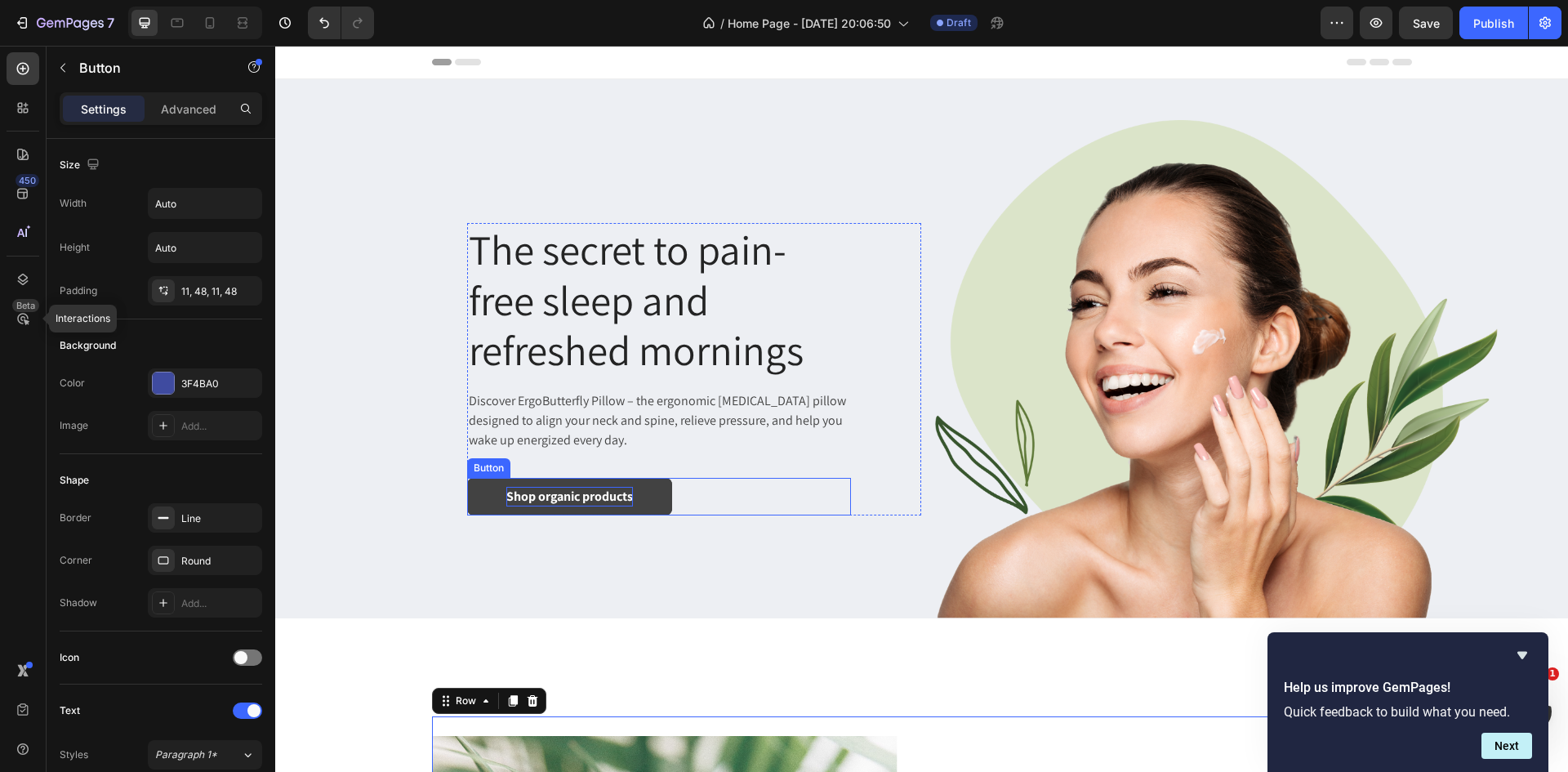
click at [572, 500] on div "Shop organic products" at bounding box center [569, 496] width 127 height 20
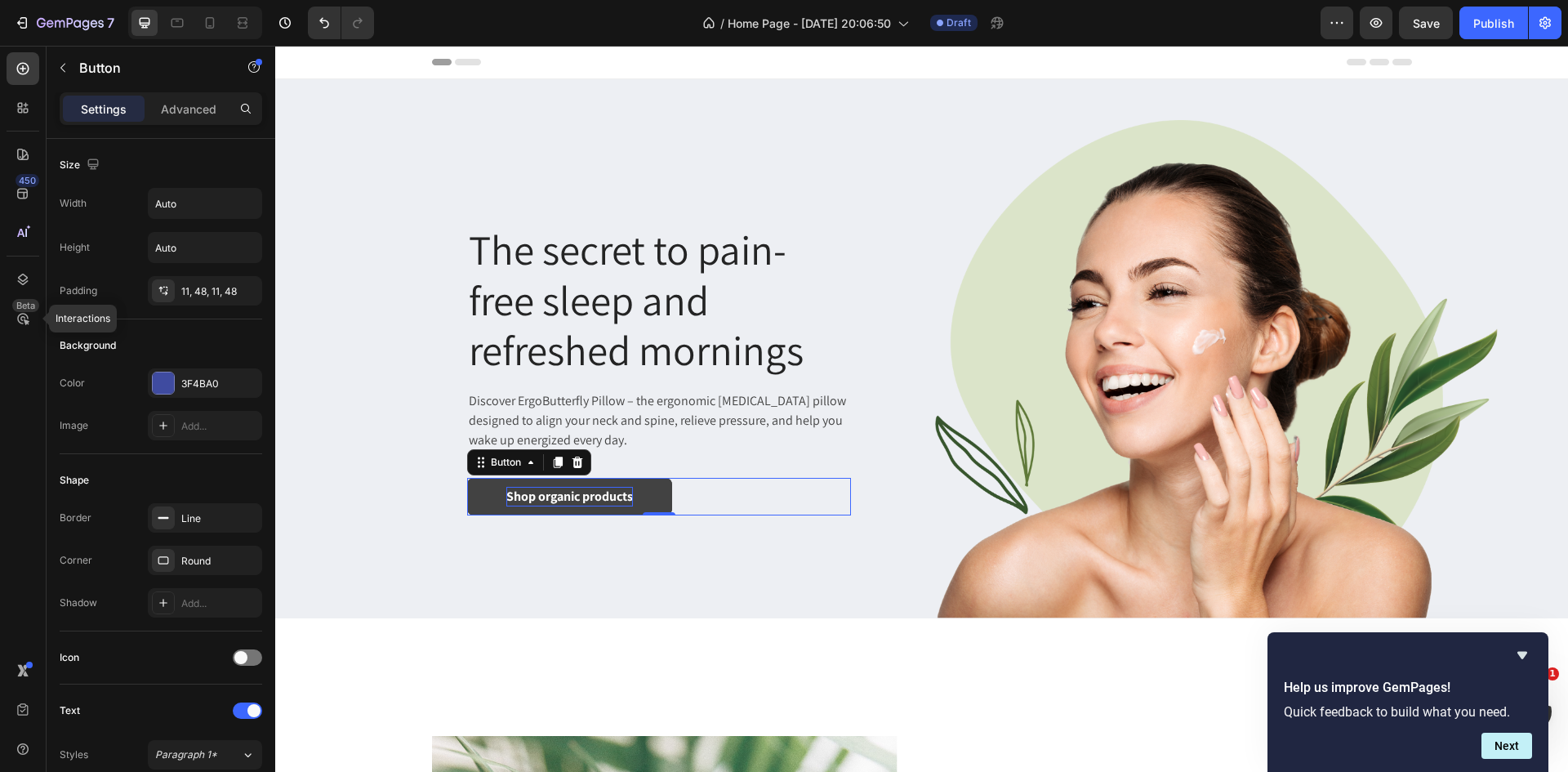
click at [572, 500] on div "Shop organic products" at bounding box center [569, 496] width 127 height 20
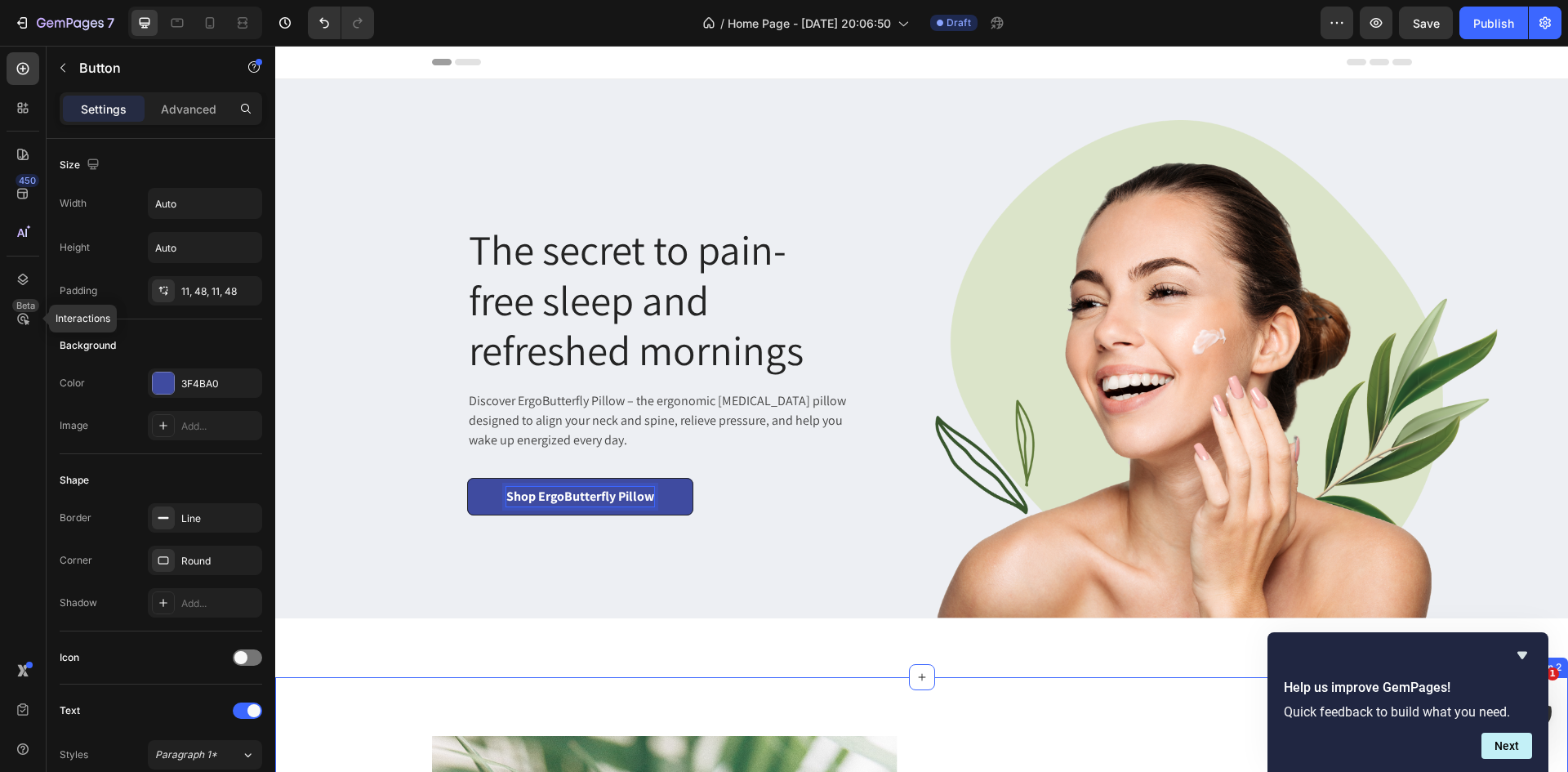
drag, startPoint x: 1005, startPoint y: 712, endPoint x: 912, endPoint y: 662, distance: 105.6
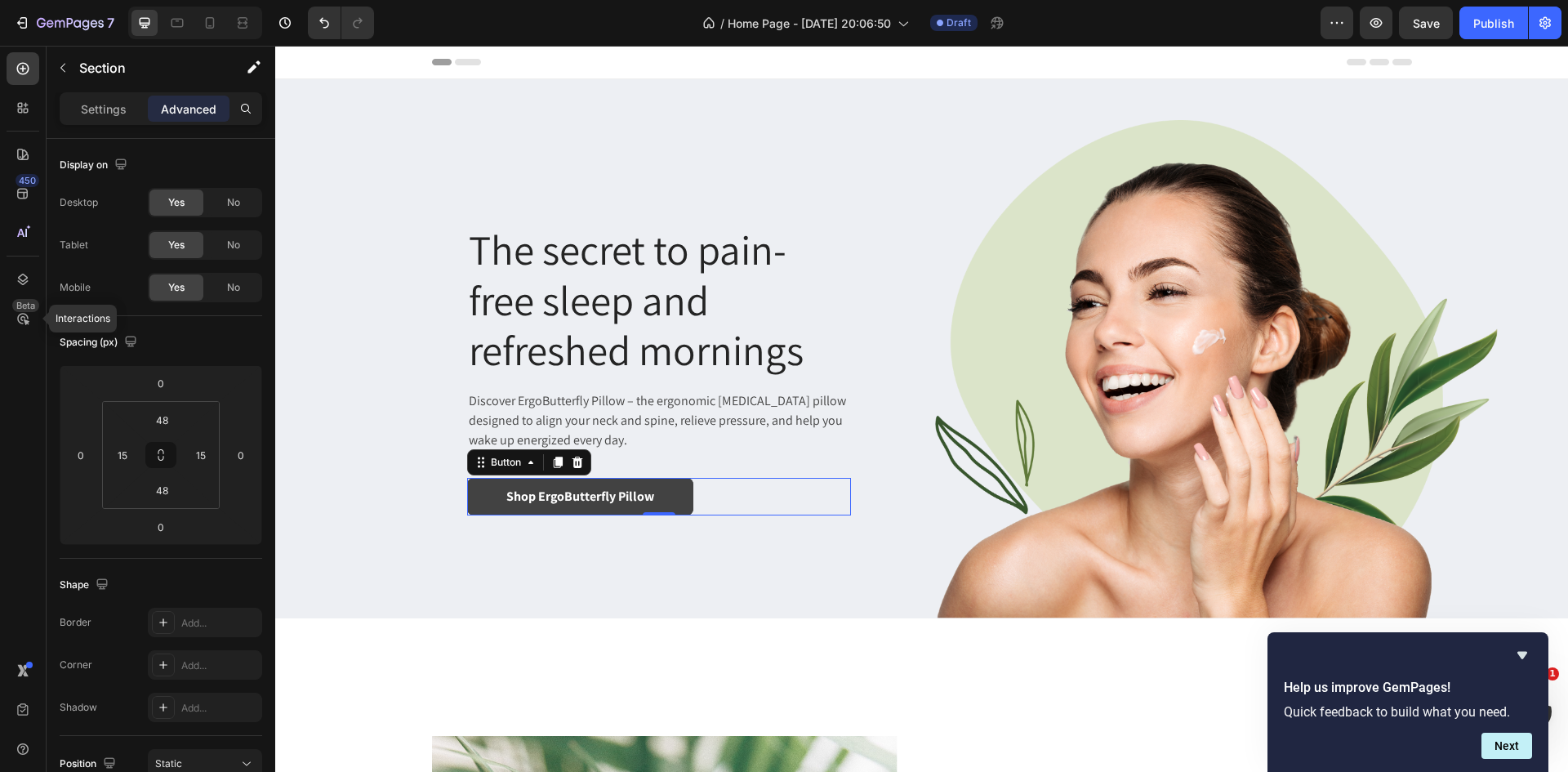
click at [657, 492] on link "Shop ErgoButterfly Pillow" at bounding box center [580, 496] width 226 height 38
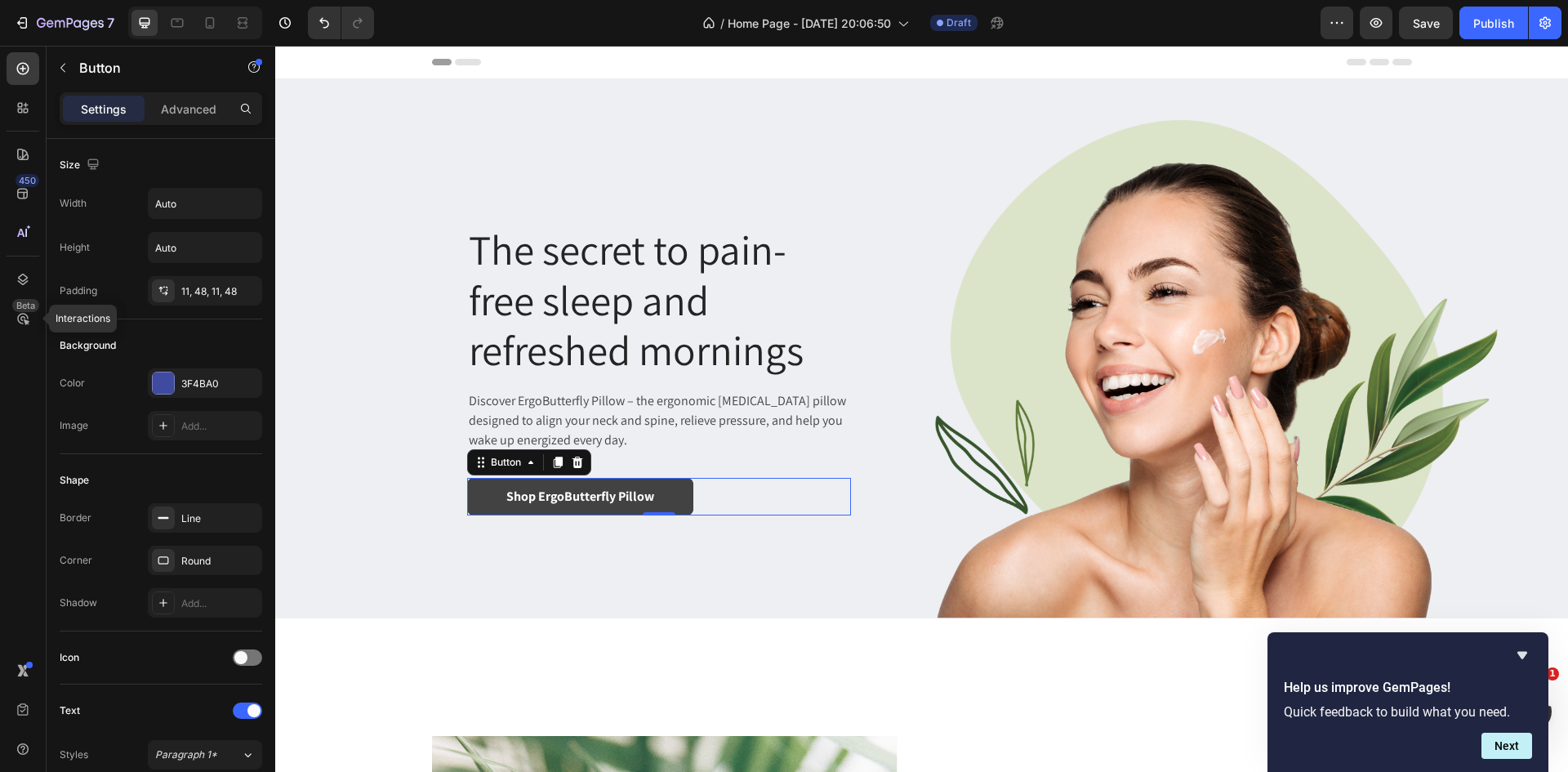
click at [670, 501] on link "Shop ErgoButterfly Pillow" at bounding box center [580, 496] width 226 height 38
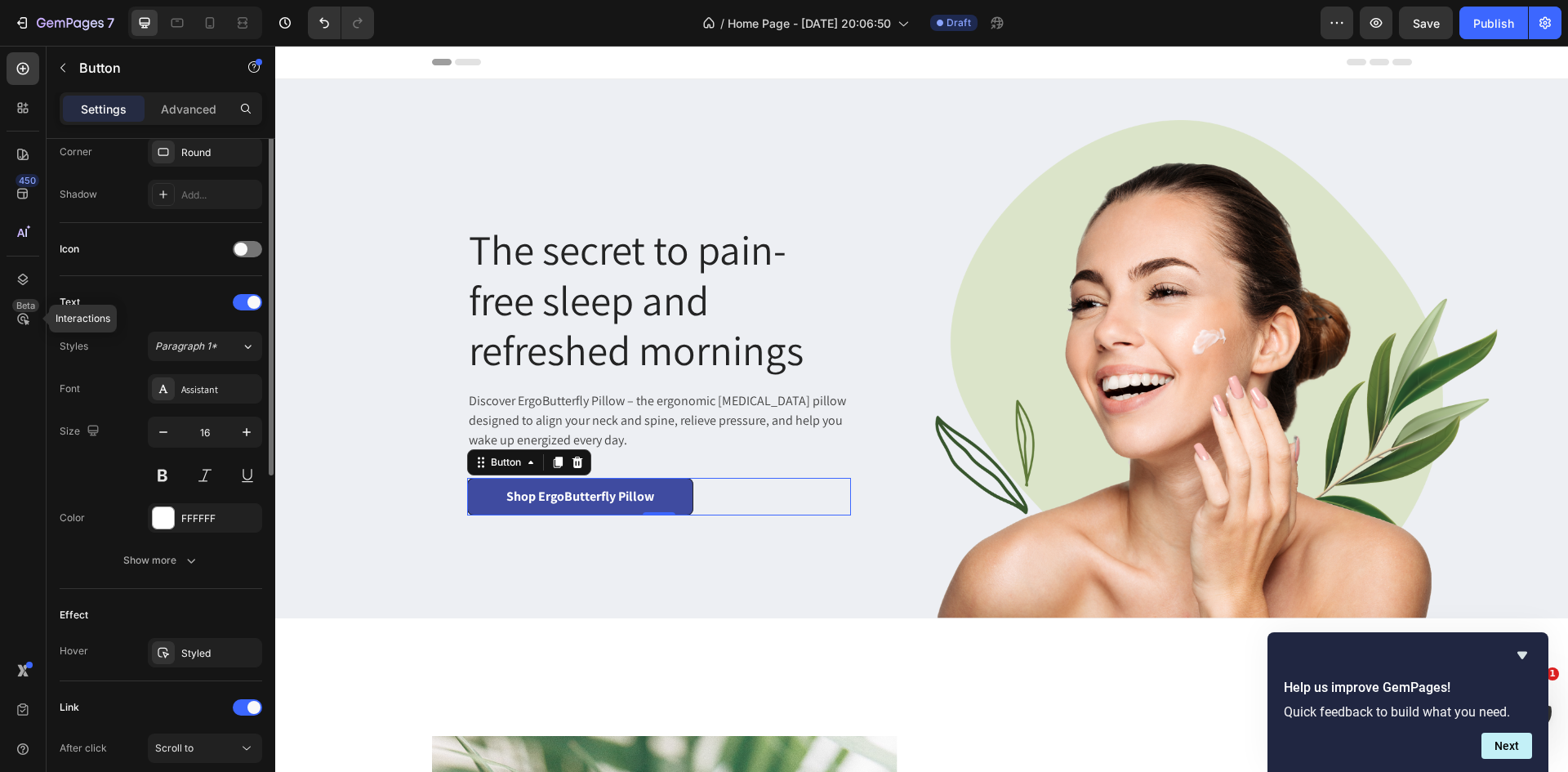
scroll to position [490, 0]
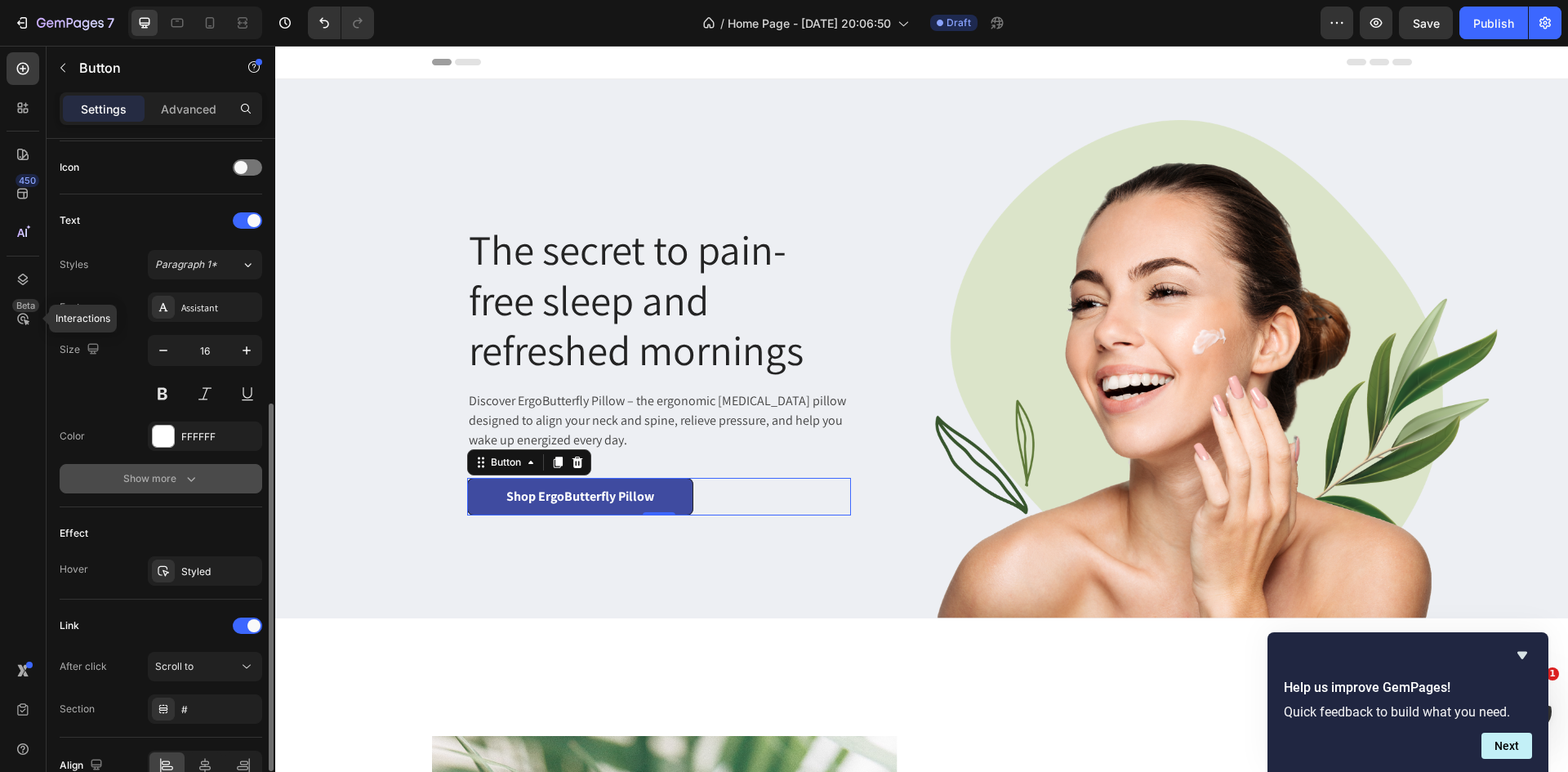
click at [186, 474] on icon "button" at bounding box center [190, 478] width 16 height 16
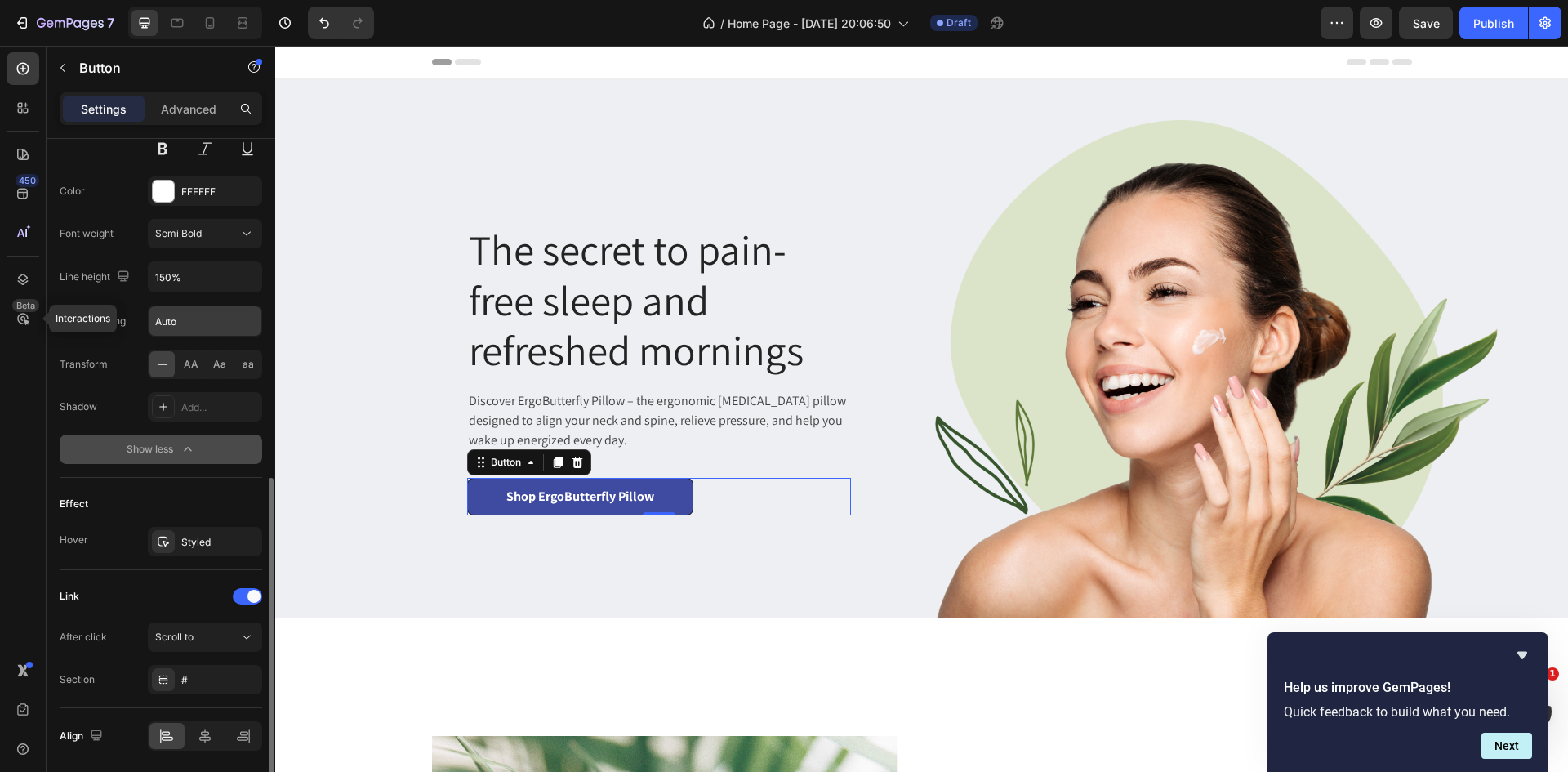
scroll to position [793, 0]
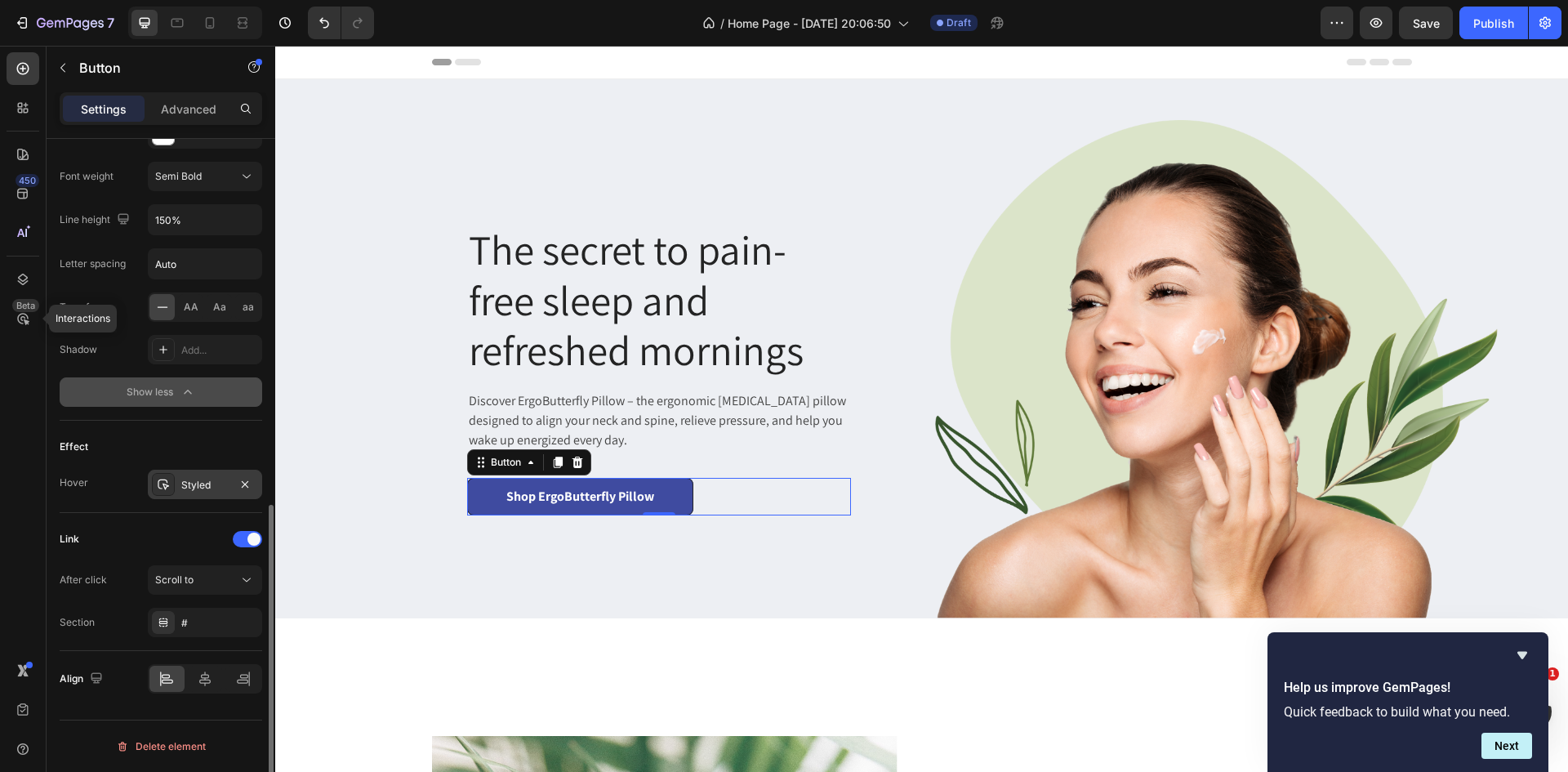
click at [215, 488] on div "Styled" at bounding box center [204, 485] width 48 height 15
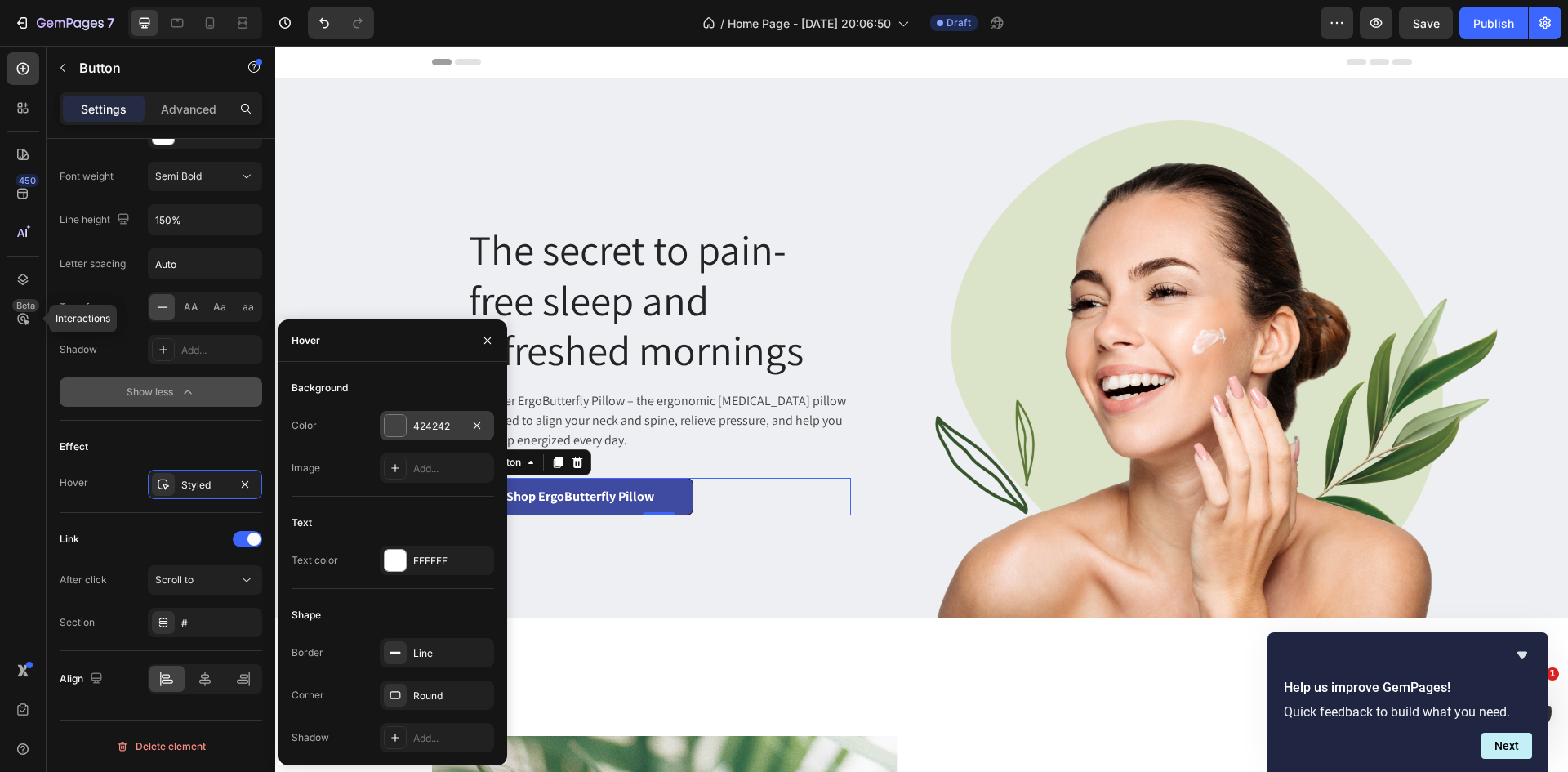
click at [396, 425] on div at bounding box center [395, 425] width 22 height 22
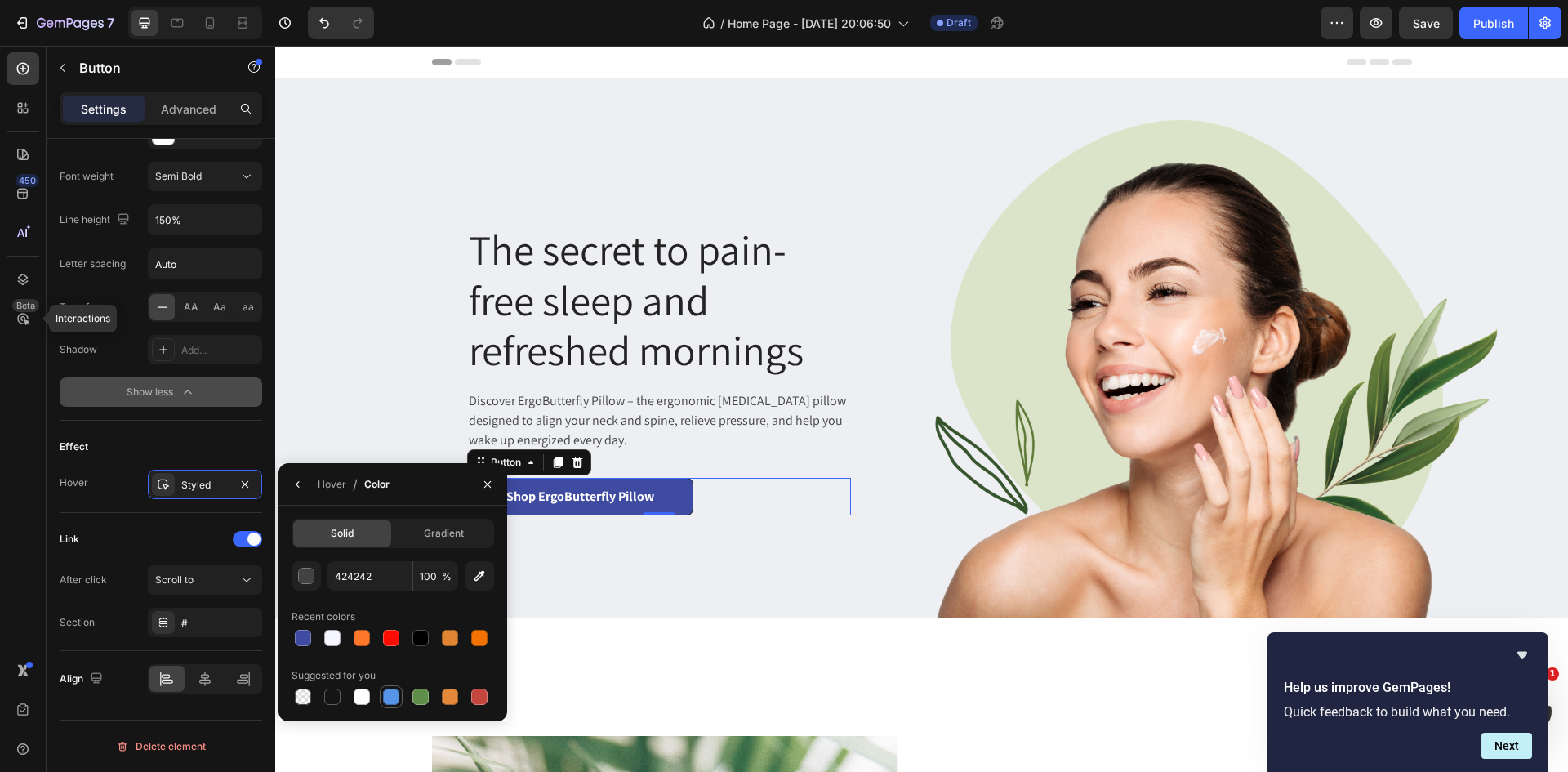
click at [395, 698] on div at bounding box center [390, 696] width 16 height 16
type input "5594E7"
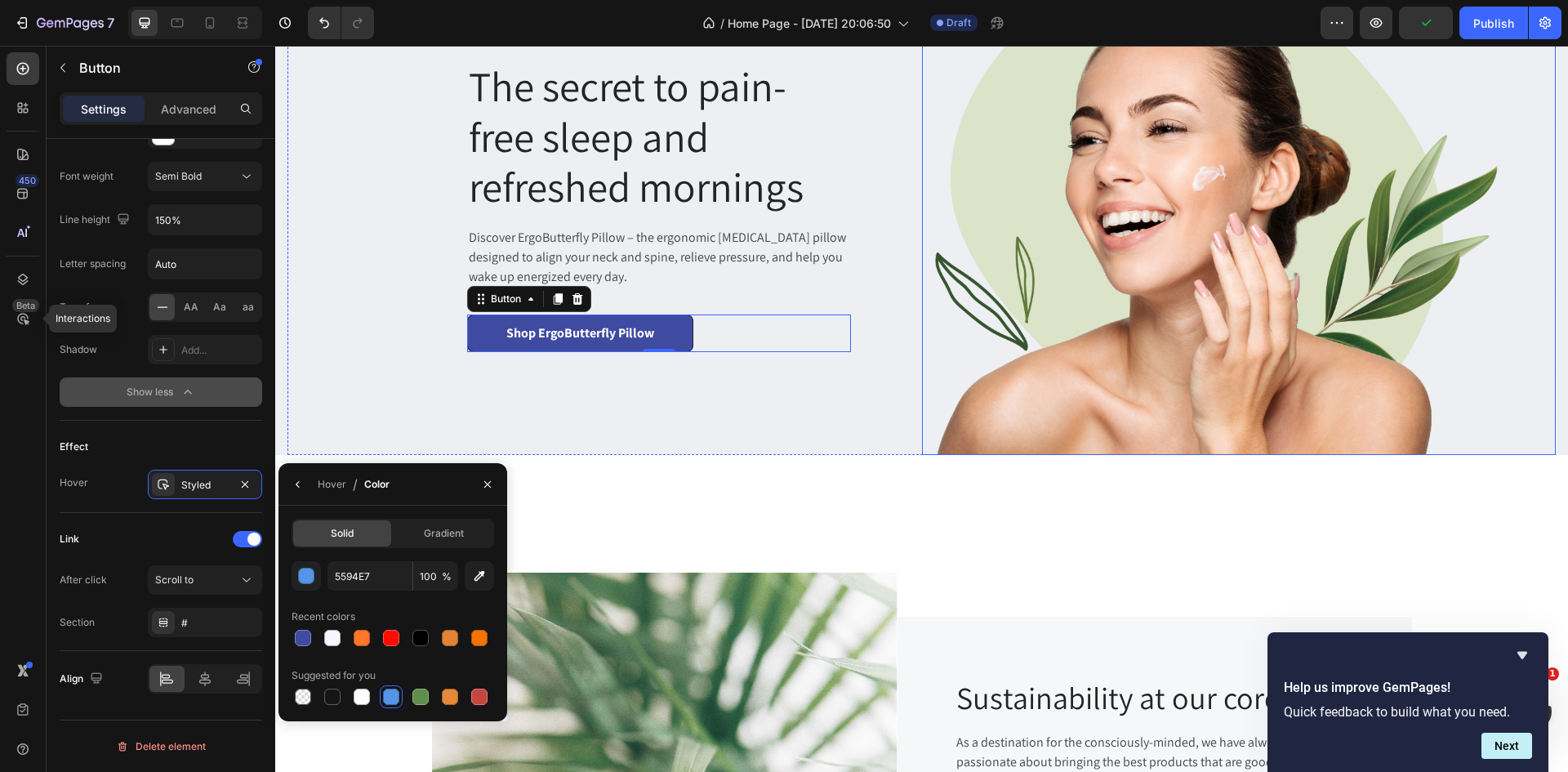
scroll to position [82, 0]
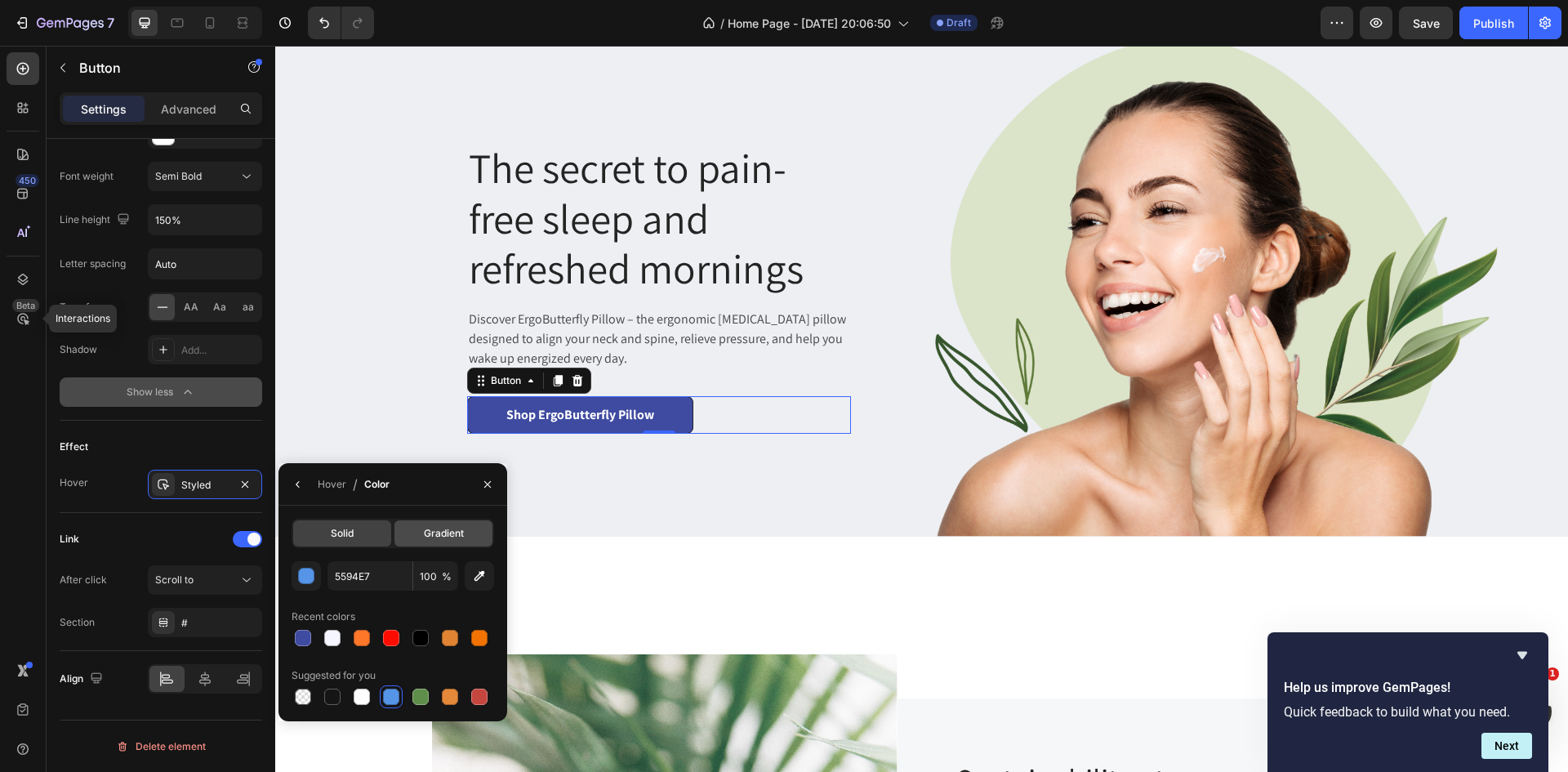
click at [430, 536] on span "Gradient" at bounding box center [444, 534] width 40 height 15
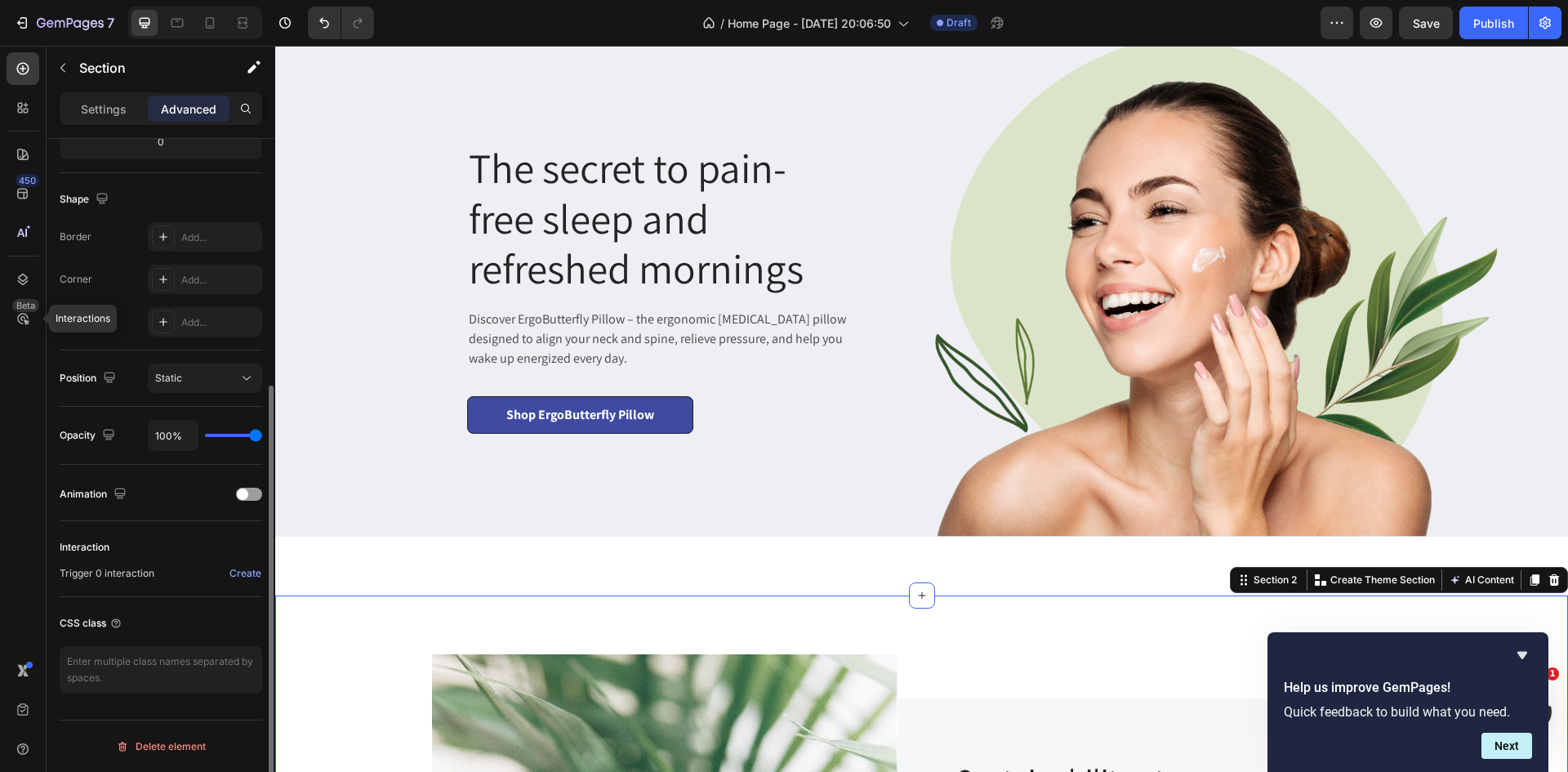
scroll to position [0, 0]
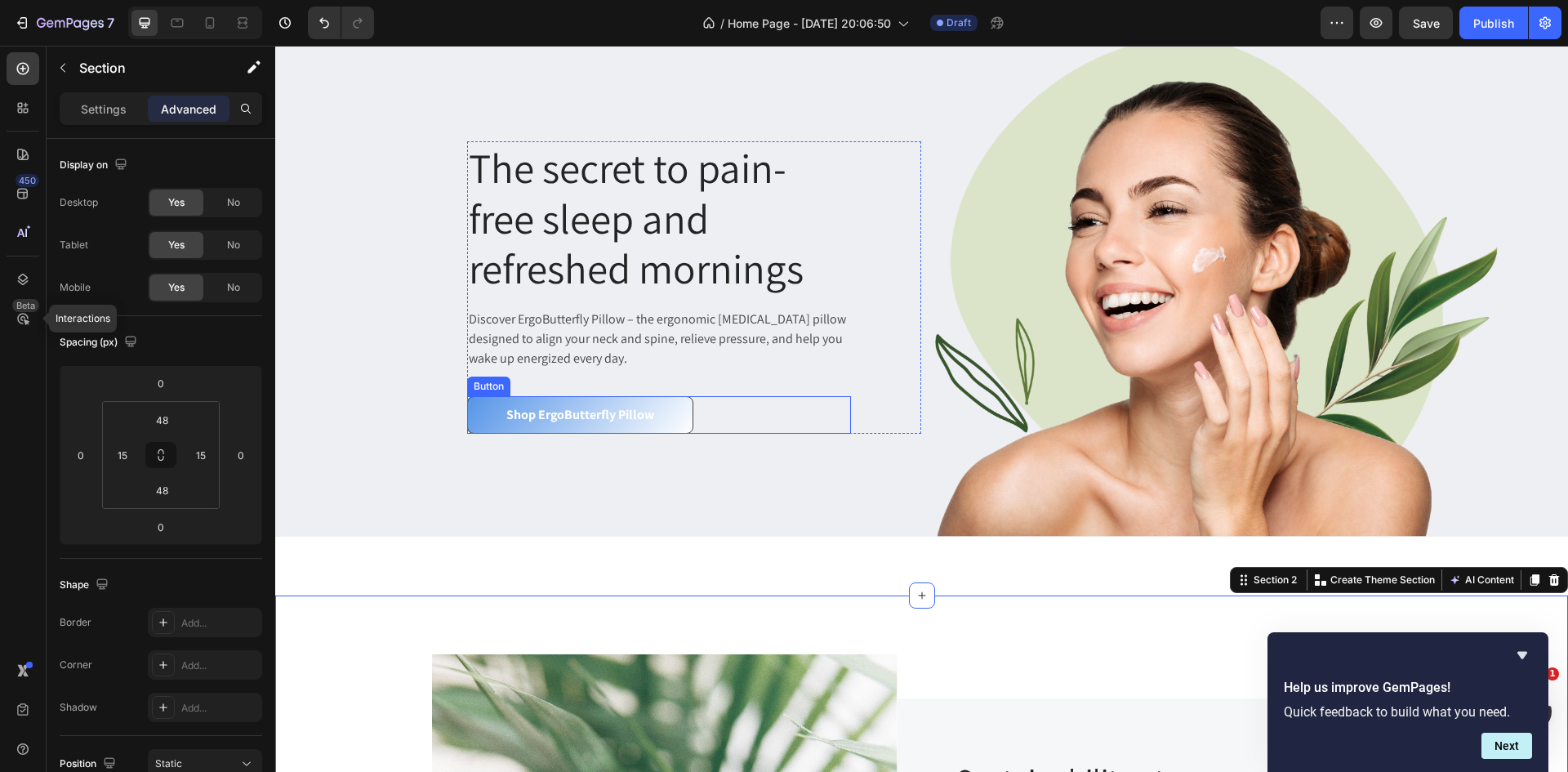
click at [661, 407] on link "Shop ErgoButterfly Pillow" at bounding box center [580, 415] width 226 height 38
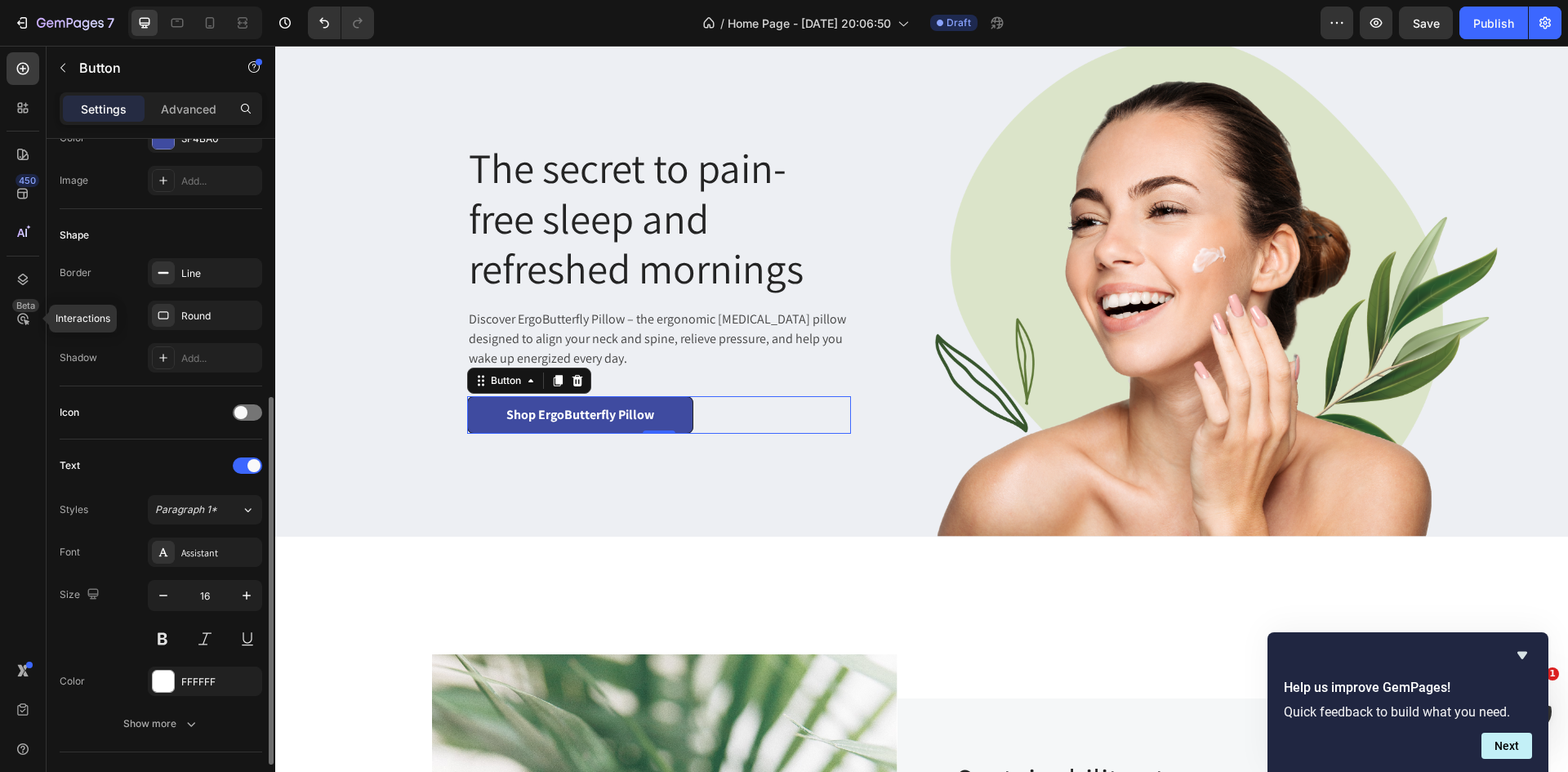
scroll to position [490, 0]
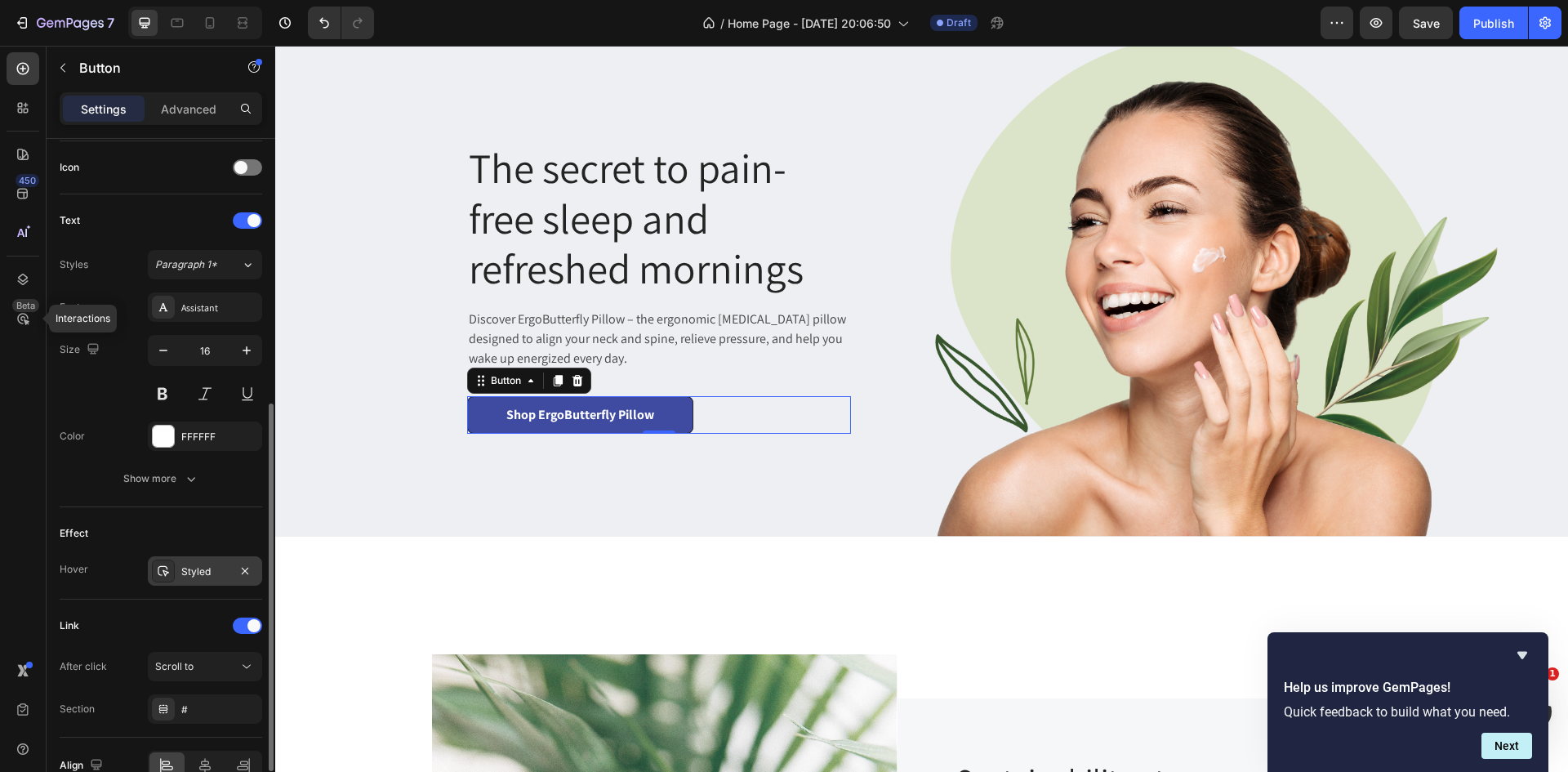
click at [205, 568] on div "Styled" at bounding box center [204, 572] width 48 height 15
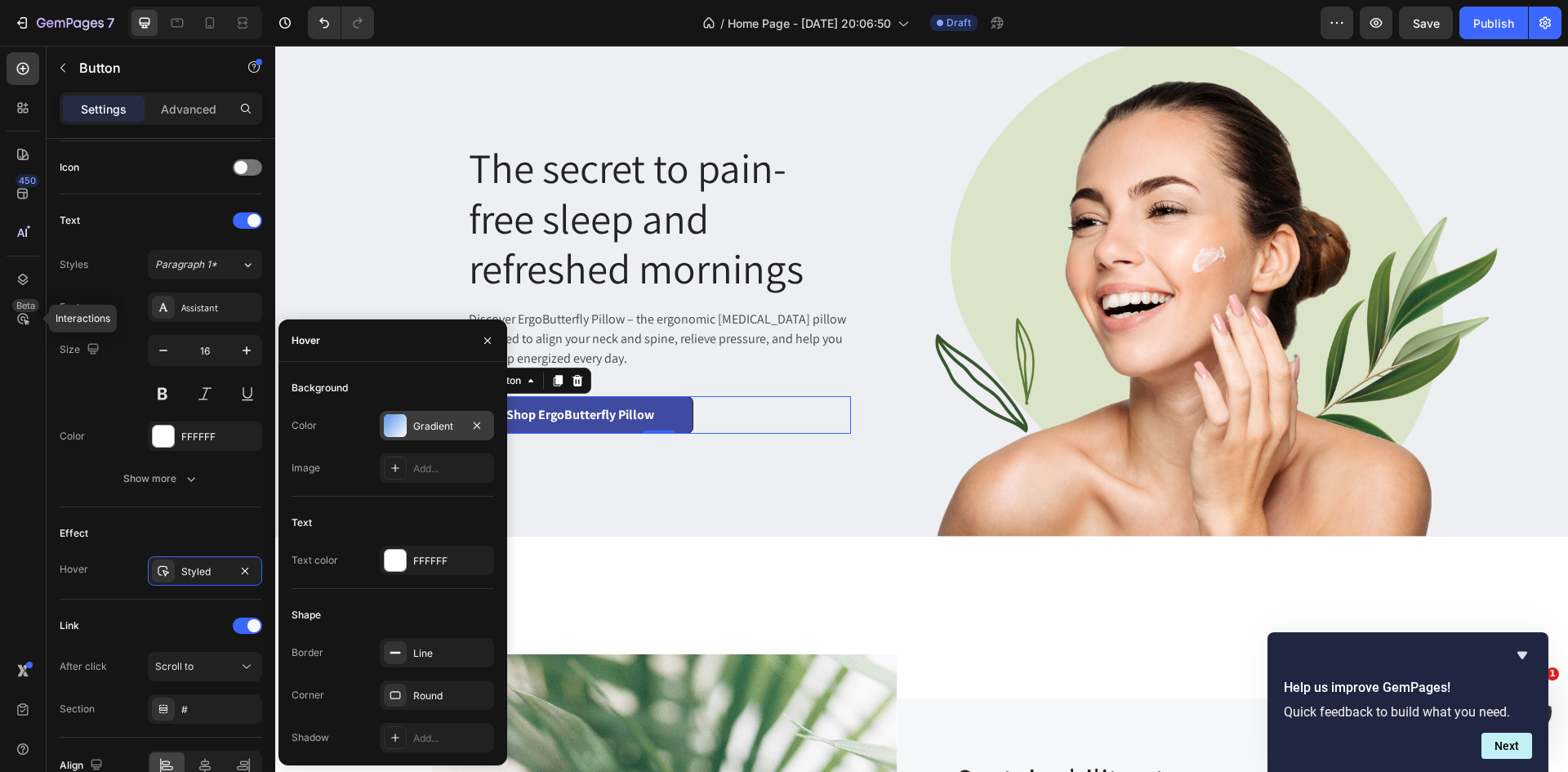
click at [400, 420] on div at bounding box center [395, 425] width 23 height 23
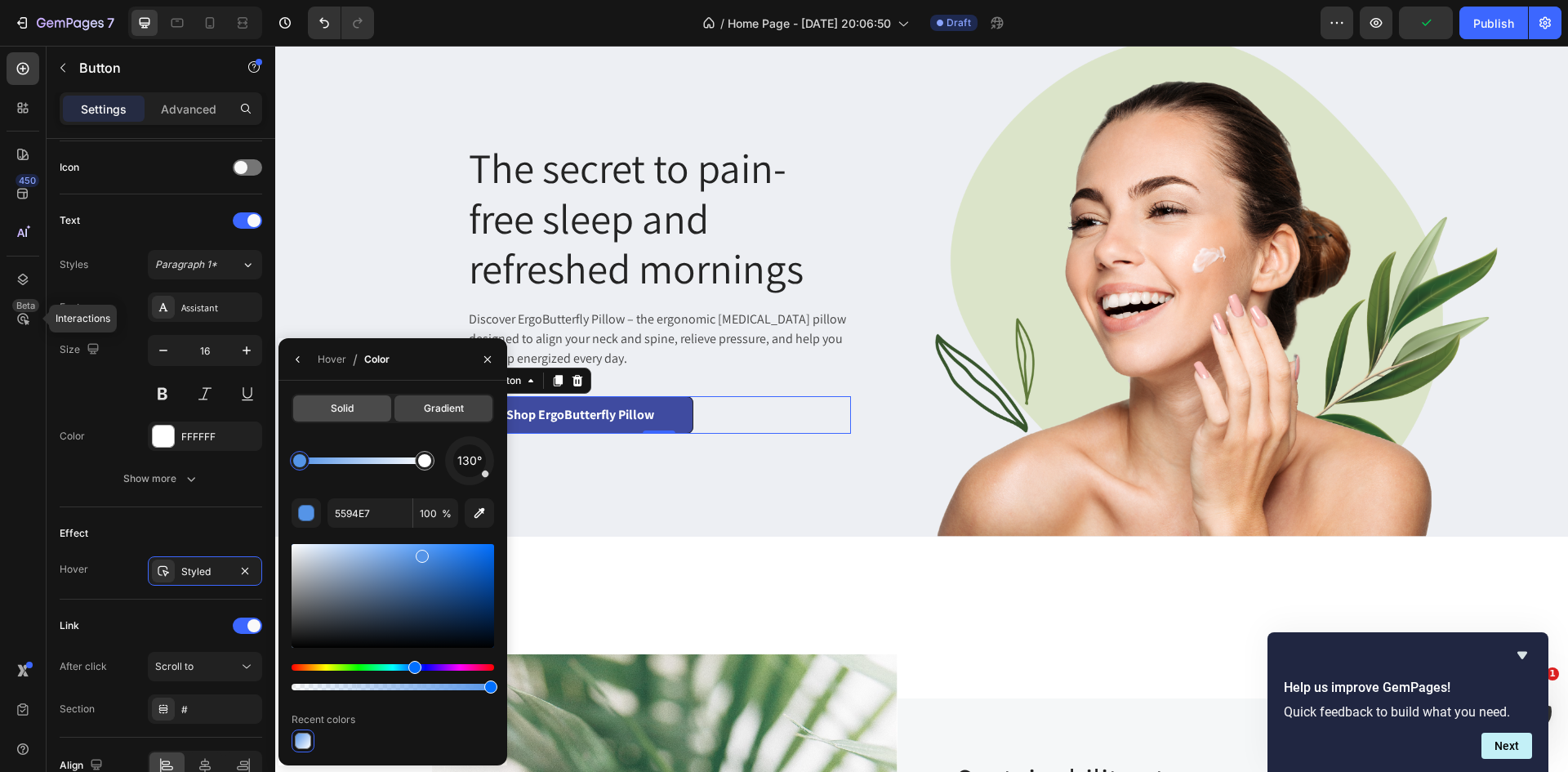
click at [358, 408] on div "Solid" at bounding box center [342, 408] width 98 height 26
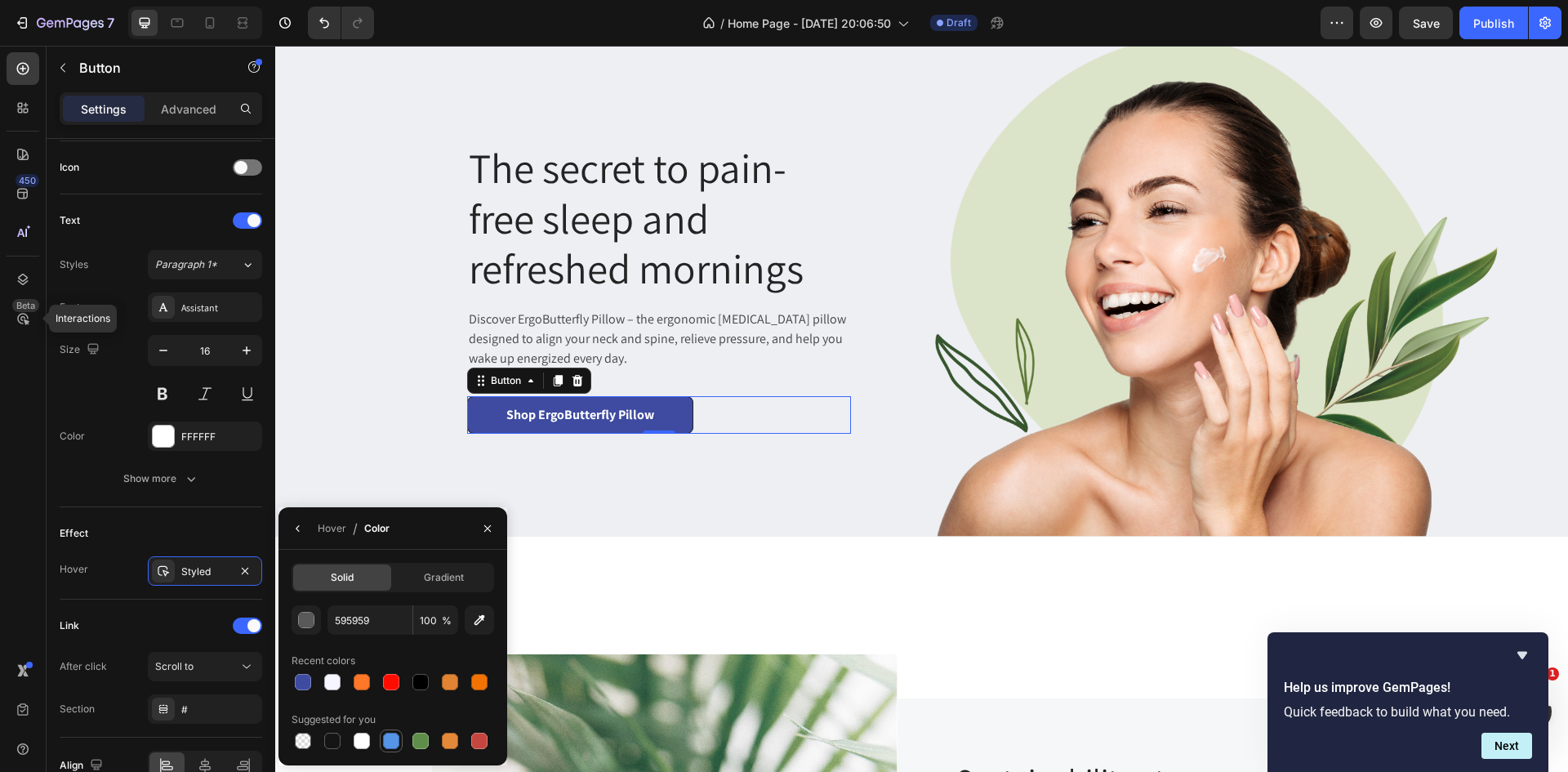
click at [393, 737] on div at bounding box center [390, 740] width 16 height 16
type input "5594E7"
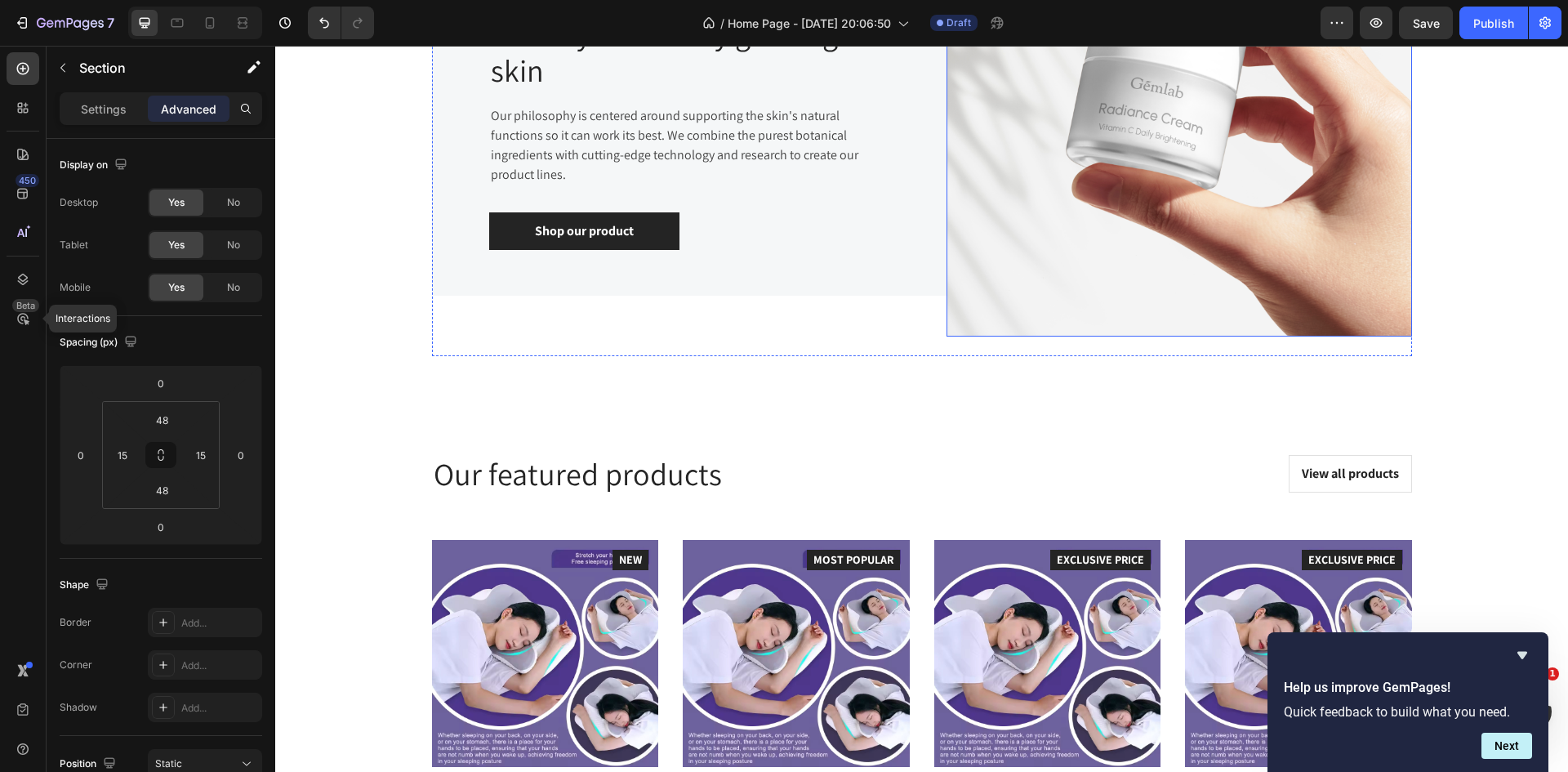
scroll to position [2291, 0]
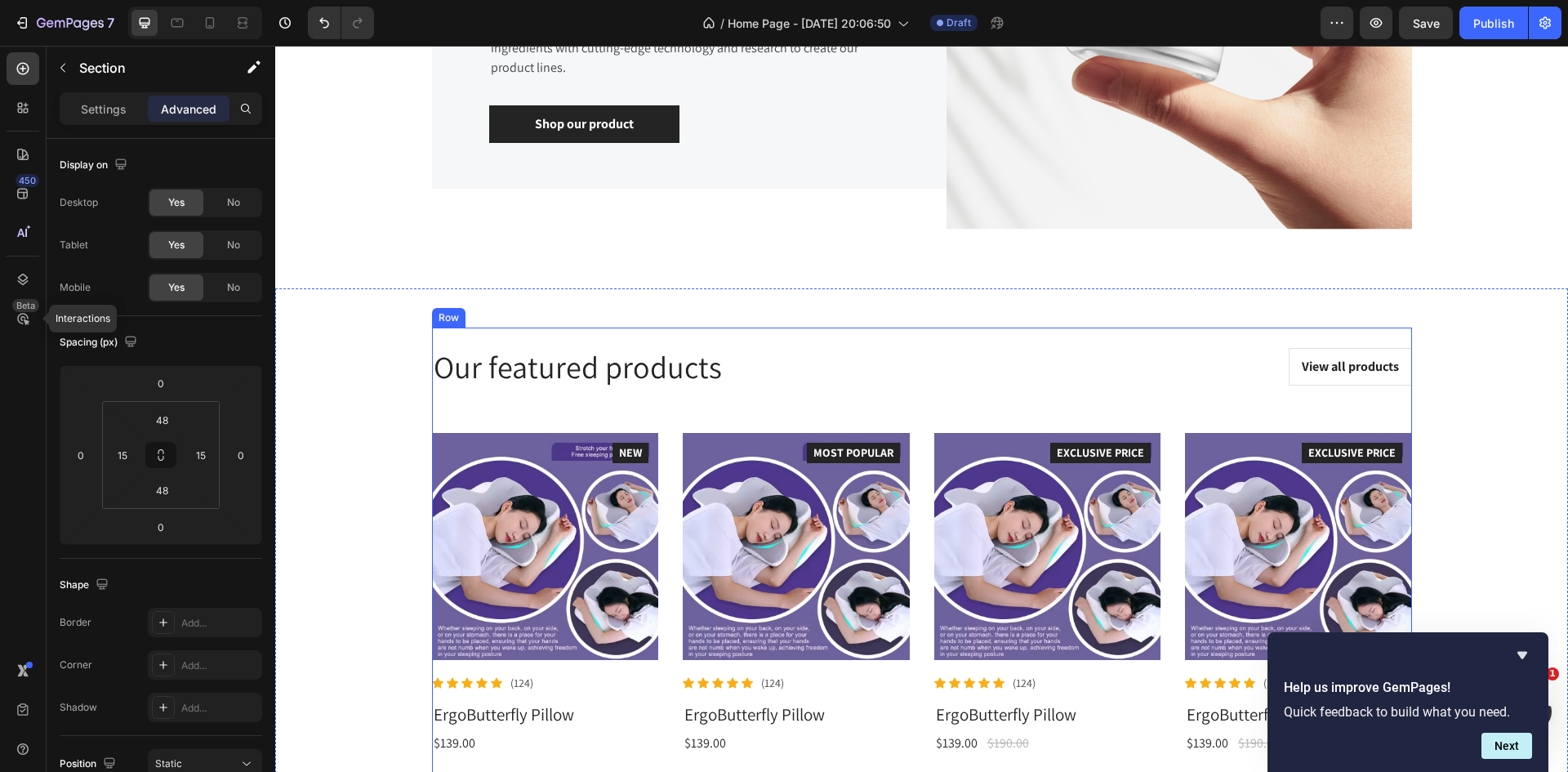
click at [877, 427] on div "Our featured products Heading View all products Button Row Product Images Icon …" at bounding box center [922, 551] width 980 height 408
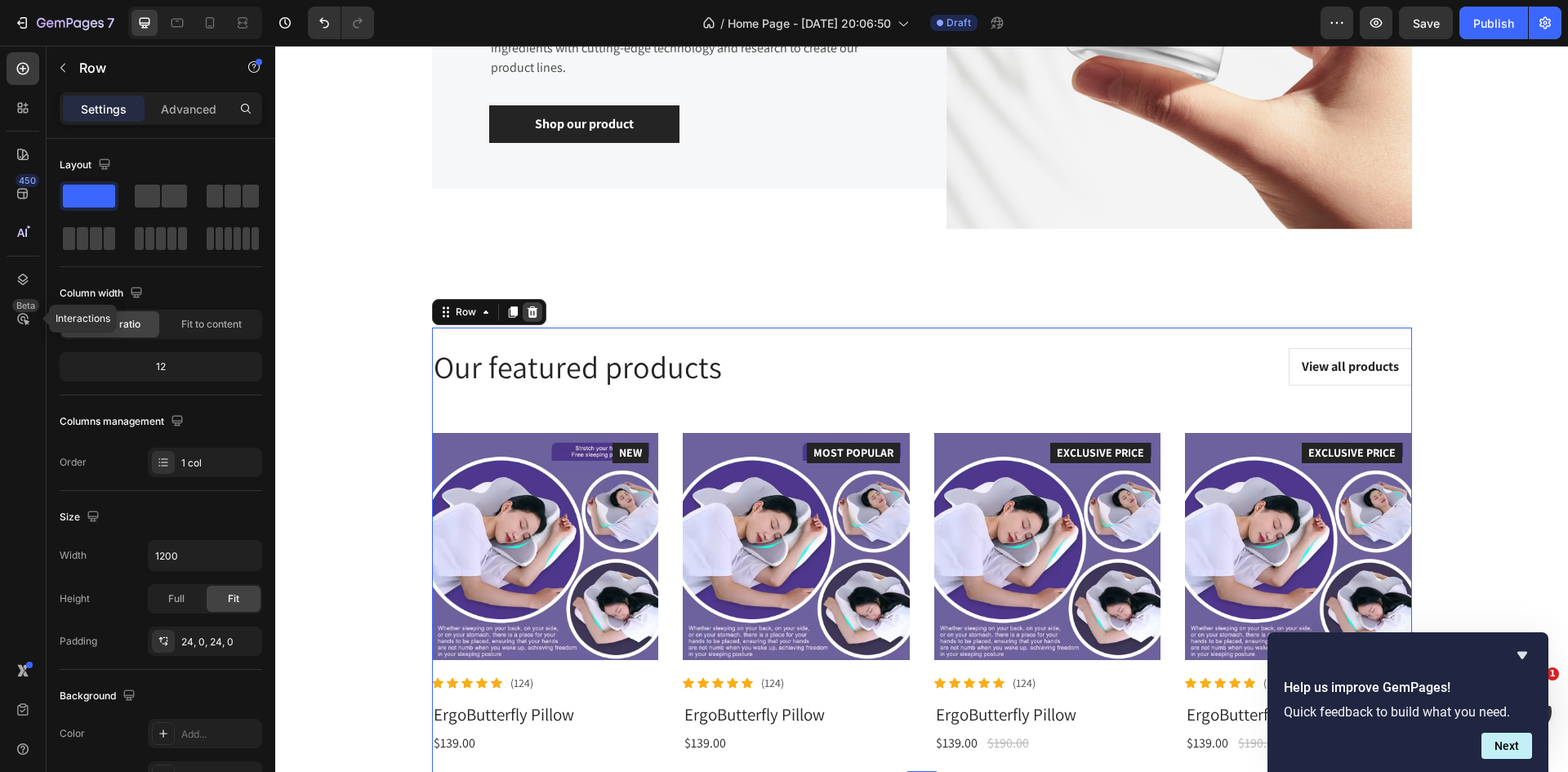
click at [527, 312] on icon at bounding box center [532, 311] width 10 height 11
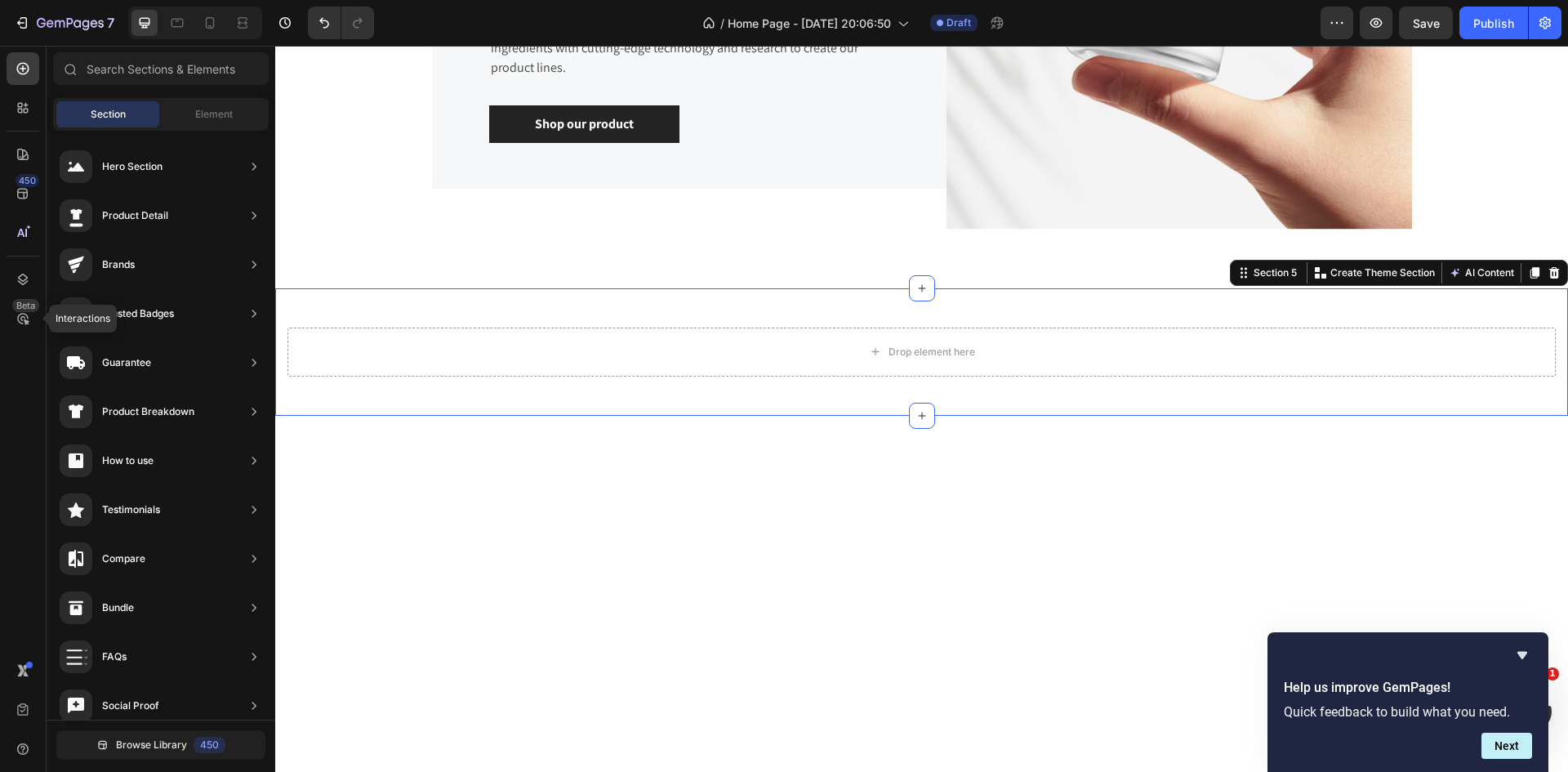
click at [1460, 308] on div "Drop element here Section 5 You can create reusable sections Create Theme Secti…" at bounding box center [921, 352] width 1292 height 128
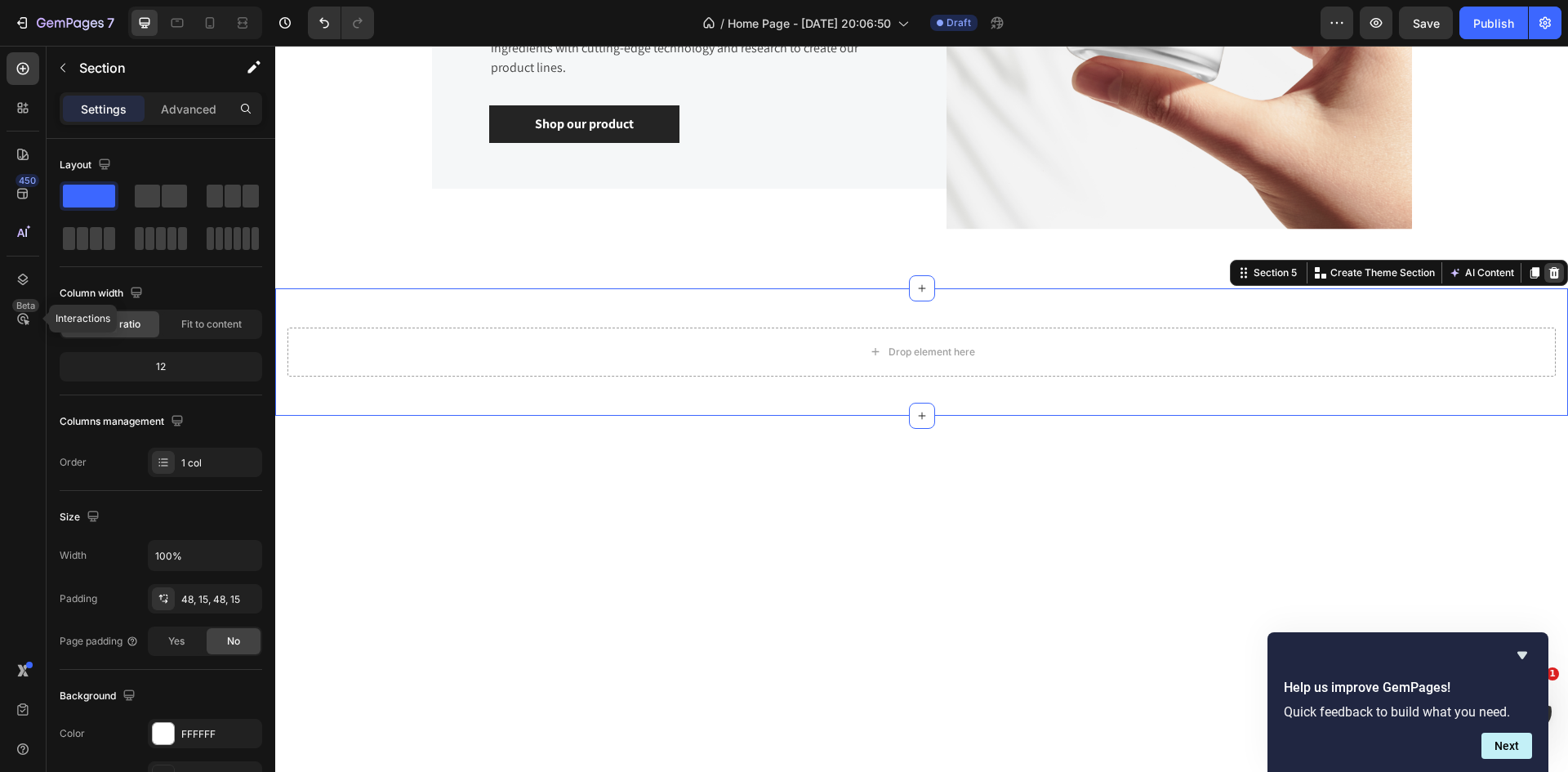
click at [1549, 273] on icon at bounding box center [1554, 272] width 10 height 11
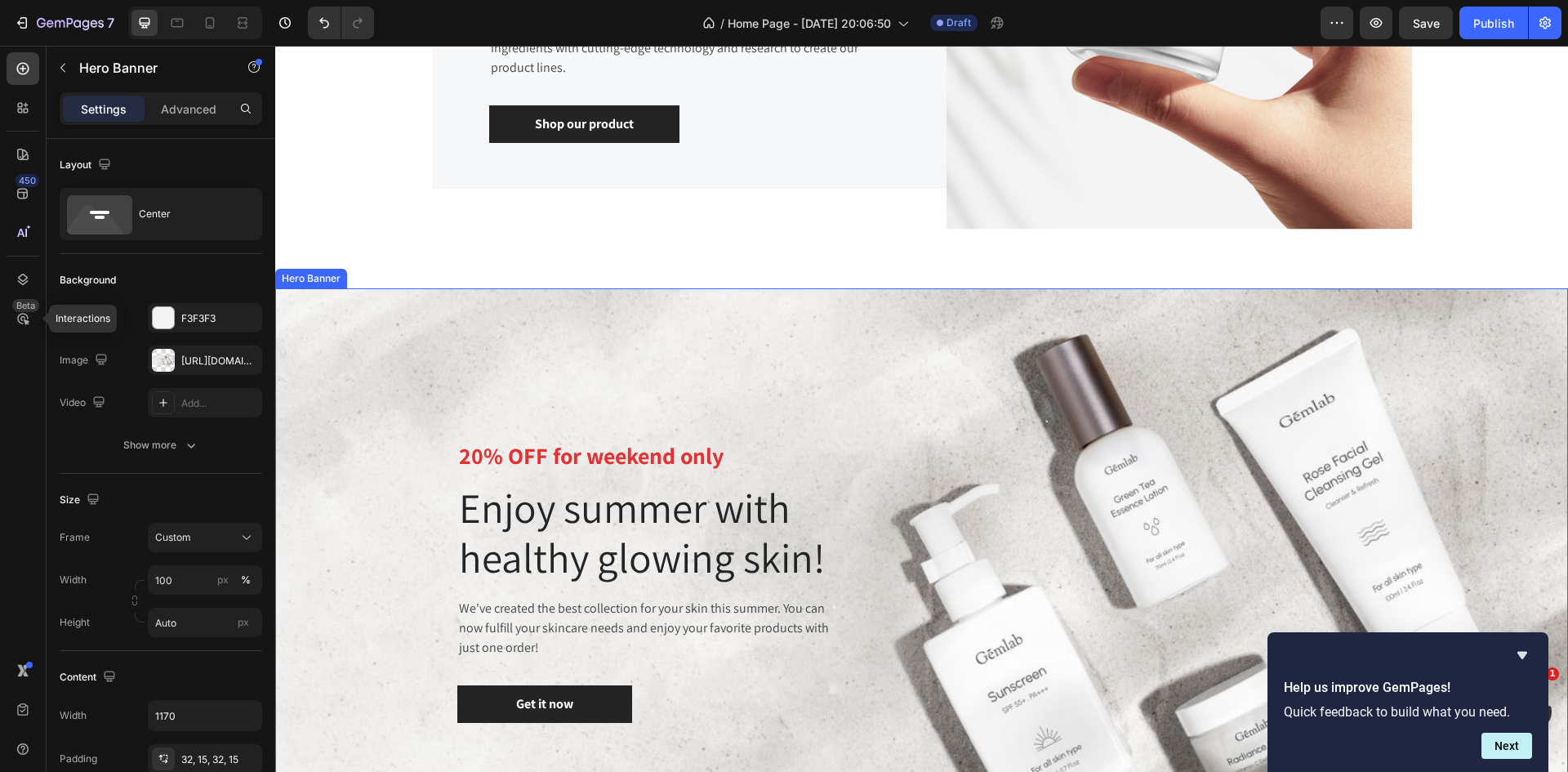
click at [1158, 379] on div "20% OFF for weekend only Text block Enjoy summer with healthy glowing skin! Hea…" at bounding box center [922, 580] width 931 height 531
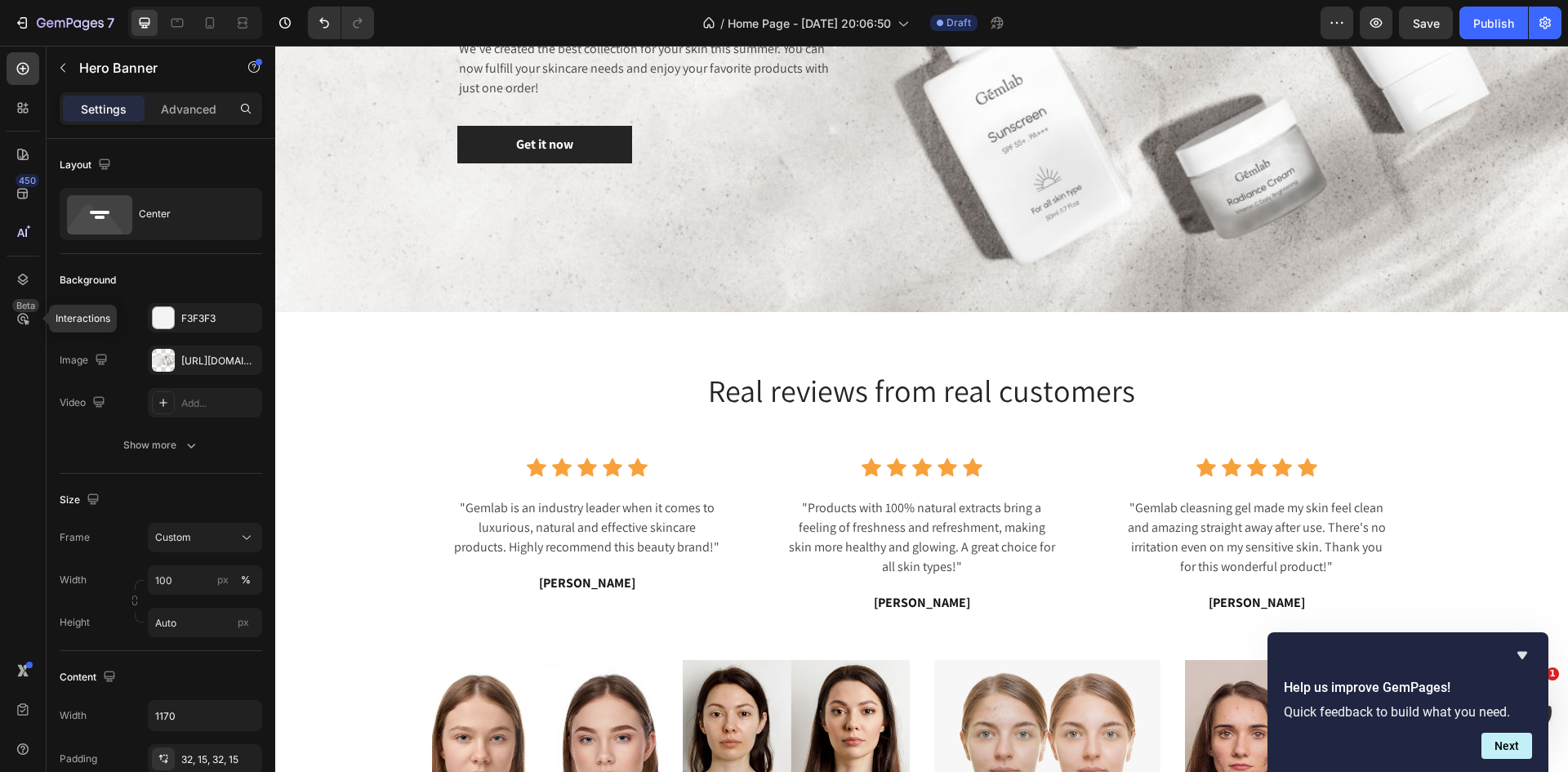
scroll to position [2536, 0]
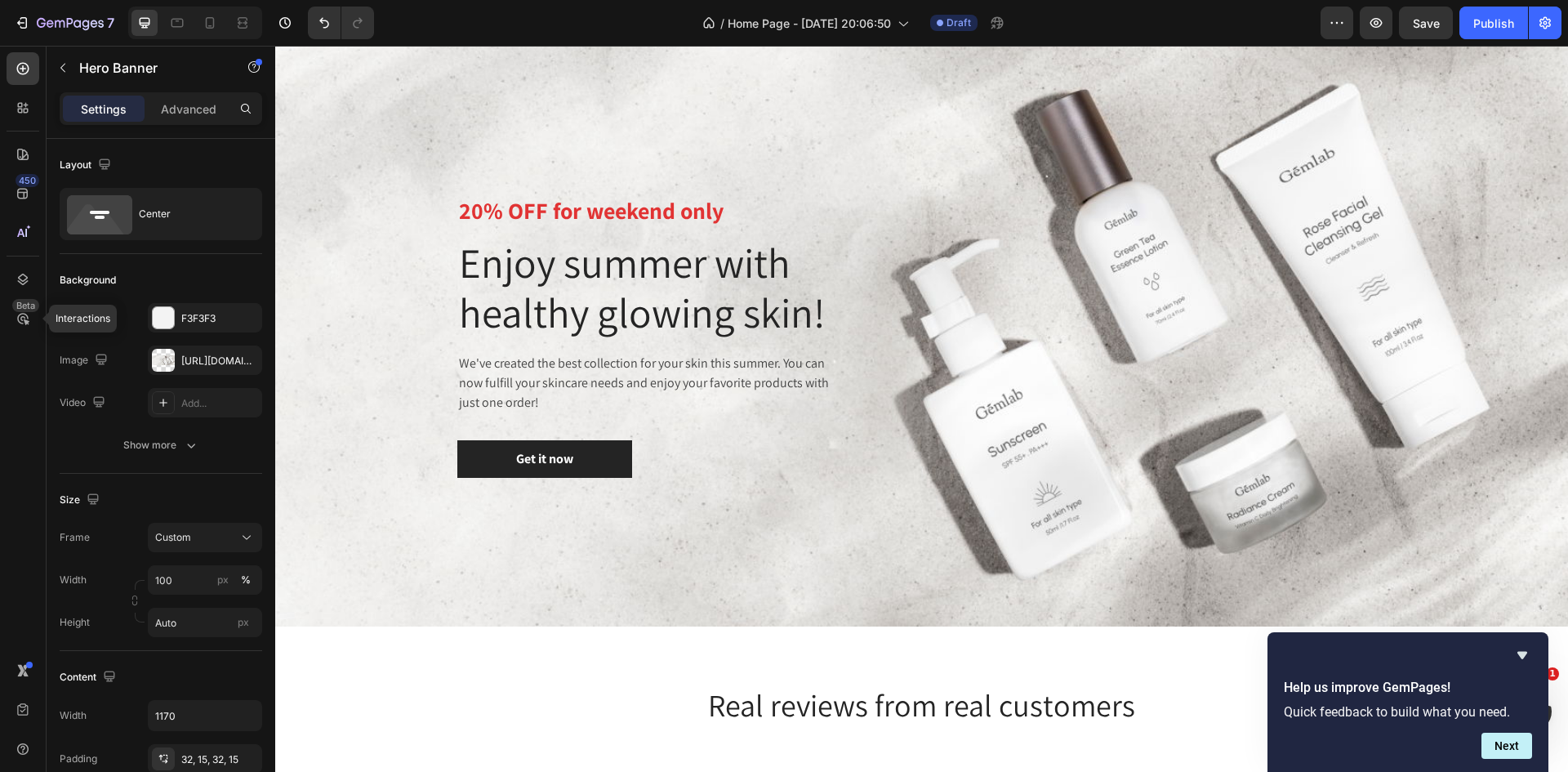
click at [1147, 244] on div "20% OFF for weekend only Text block Enjoy summer with healthy glowing skin! Hea…" at bounding box center [922, 335] width 931 height 531
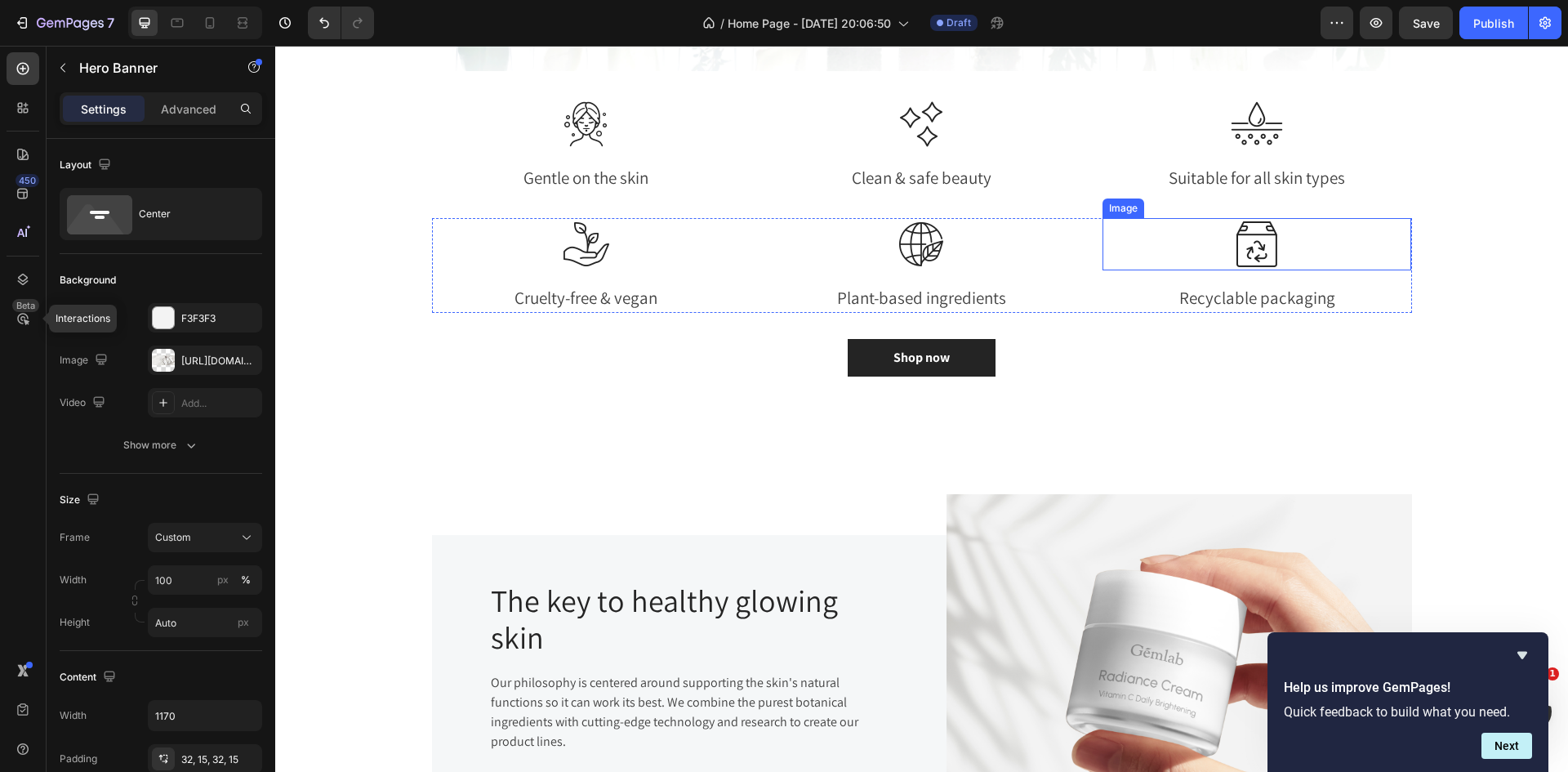
scroll to position [1883, 0]
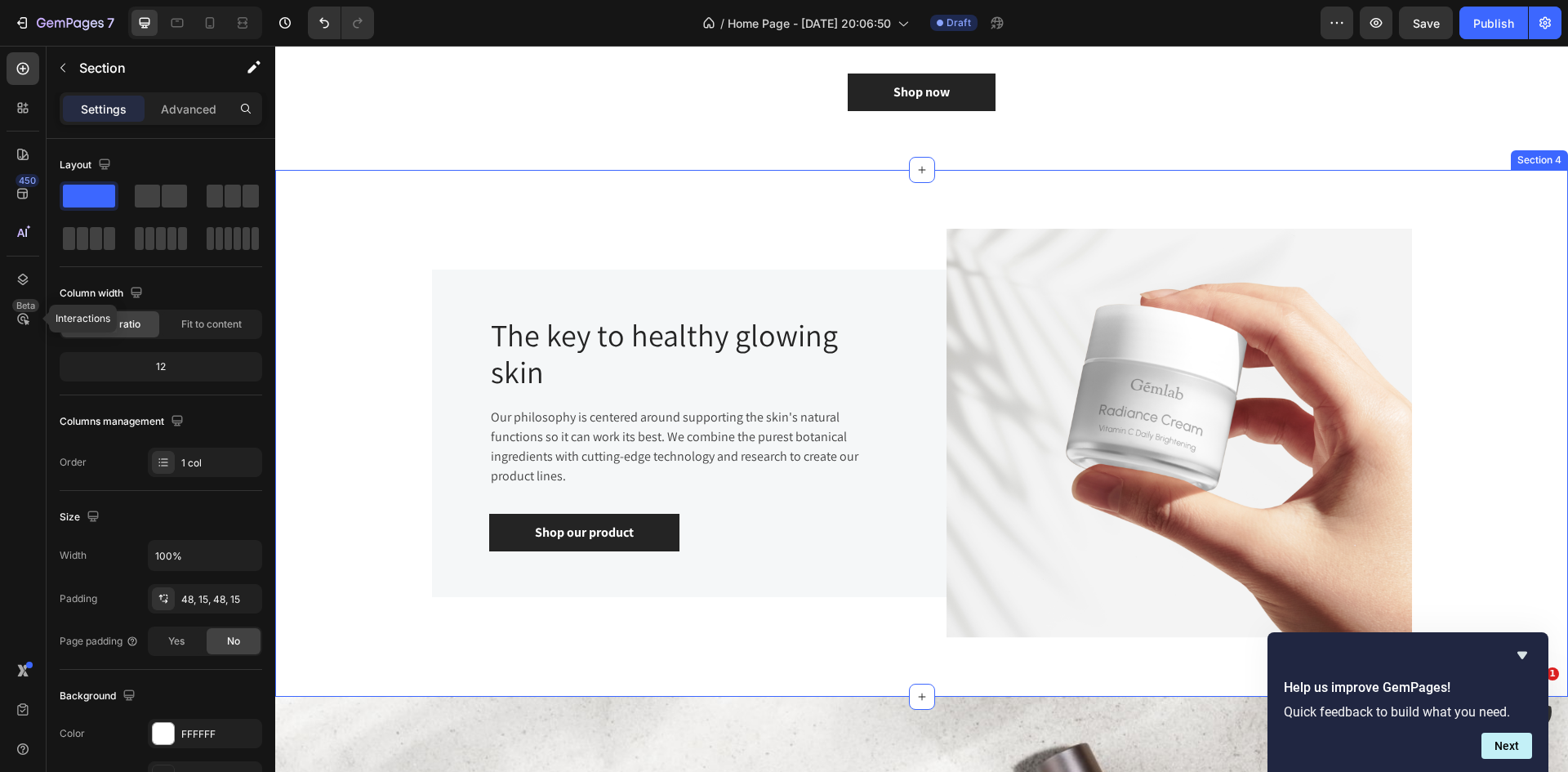
click at [1469, 322] on div "Image The key to healthy glowing skin Heading Our philosophy is centered around…" at bounding box center [922, 433] width 1268 height 448
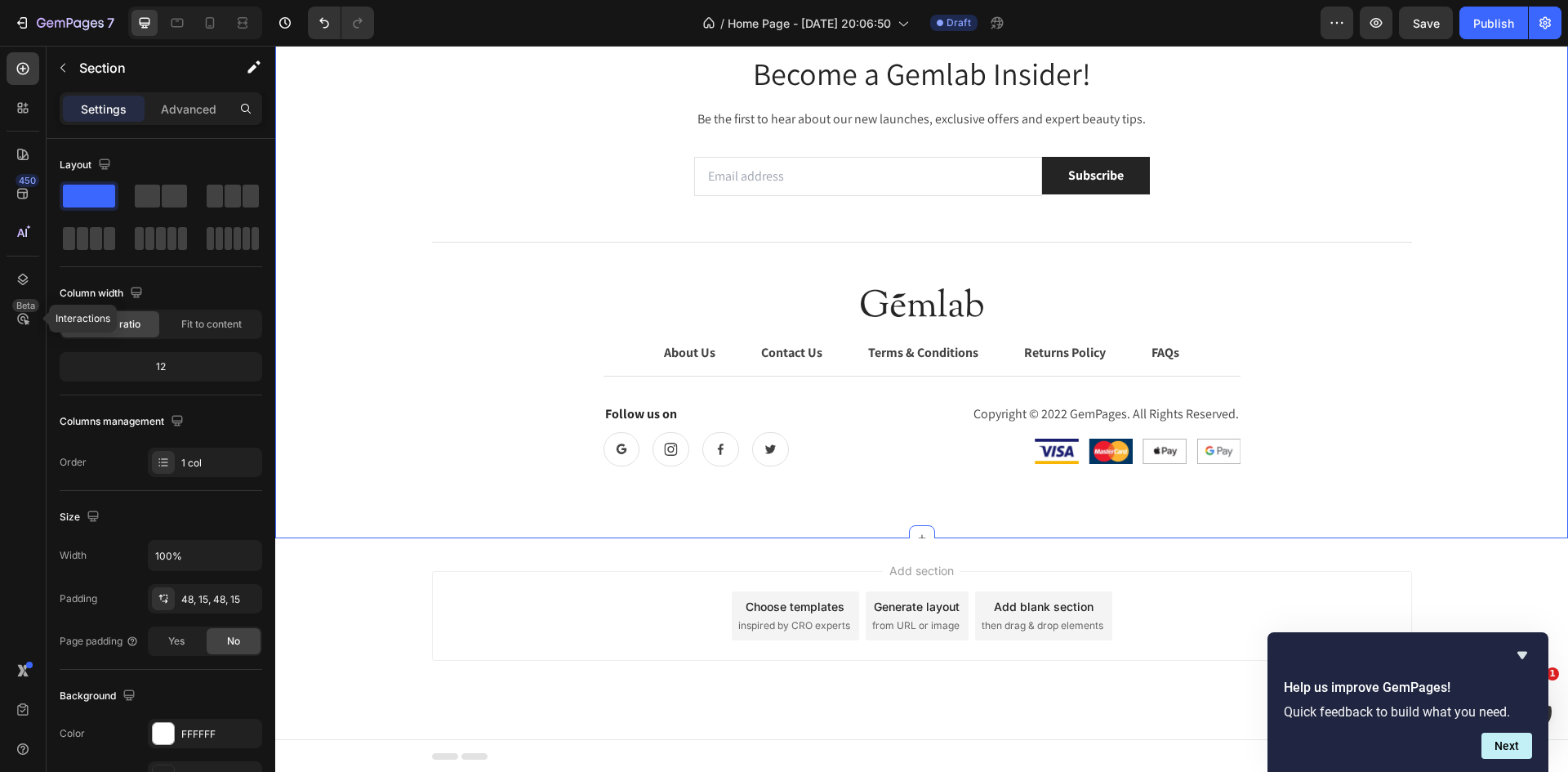
scroll to position [4542, 0]
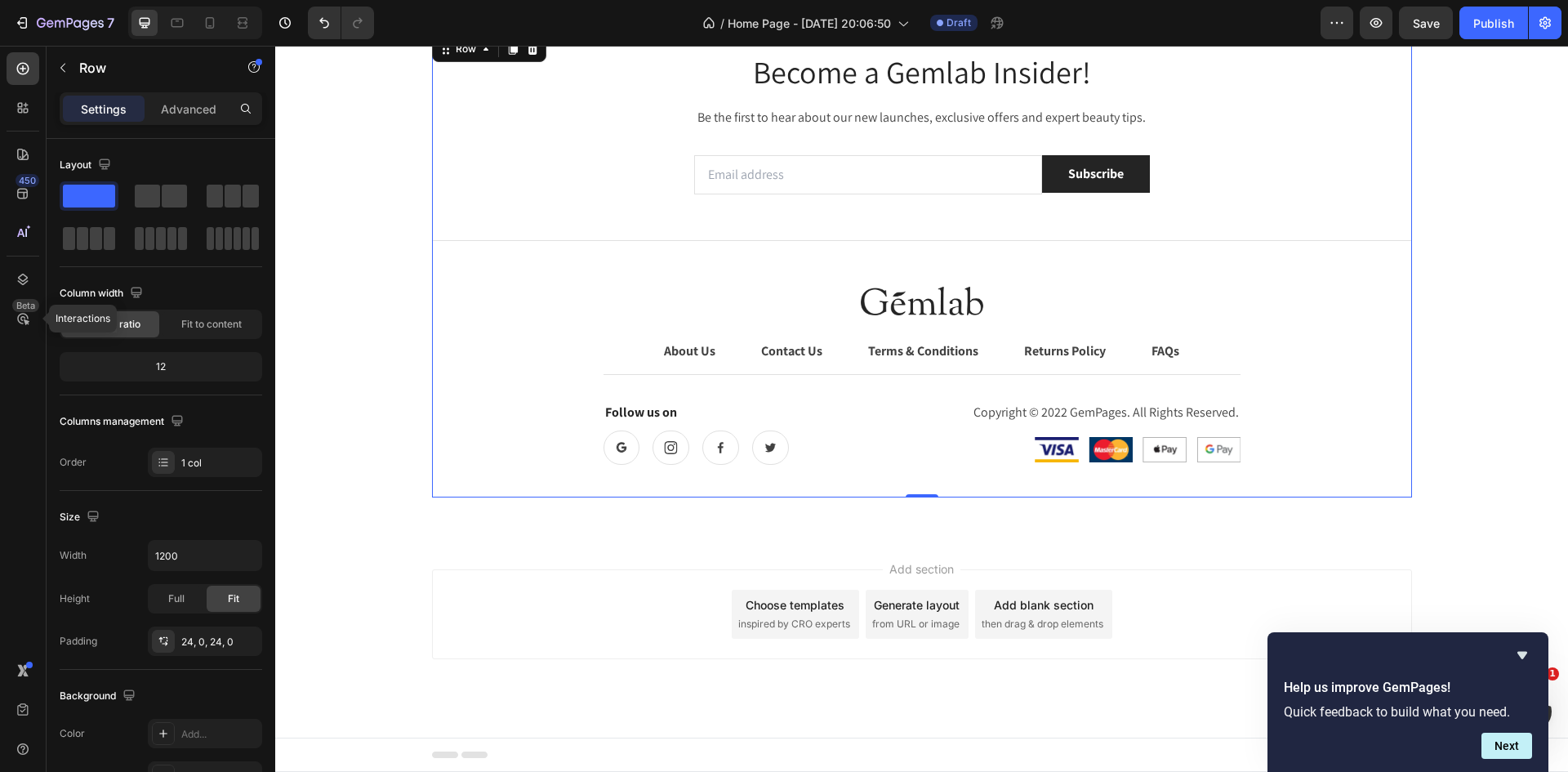
click at [1374, 275] on div "Become a Gemlab Insider! Heading Be the first to hear about our new launches, e…" at bounding box center [922, 265] width 980 height 426
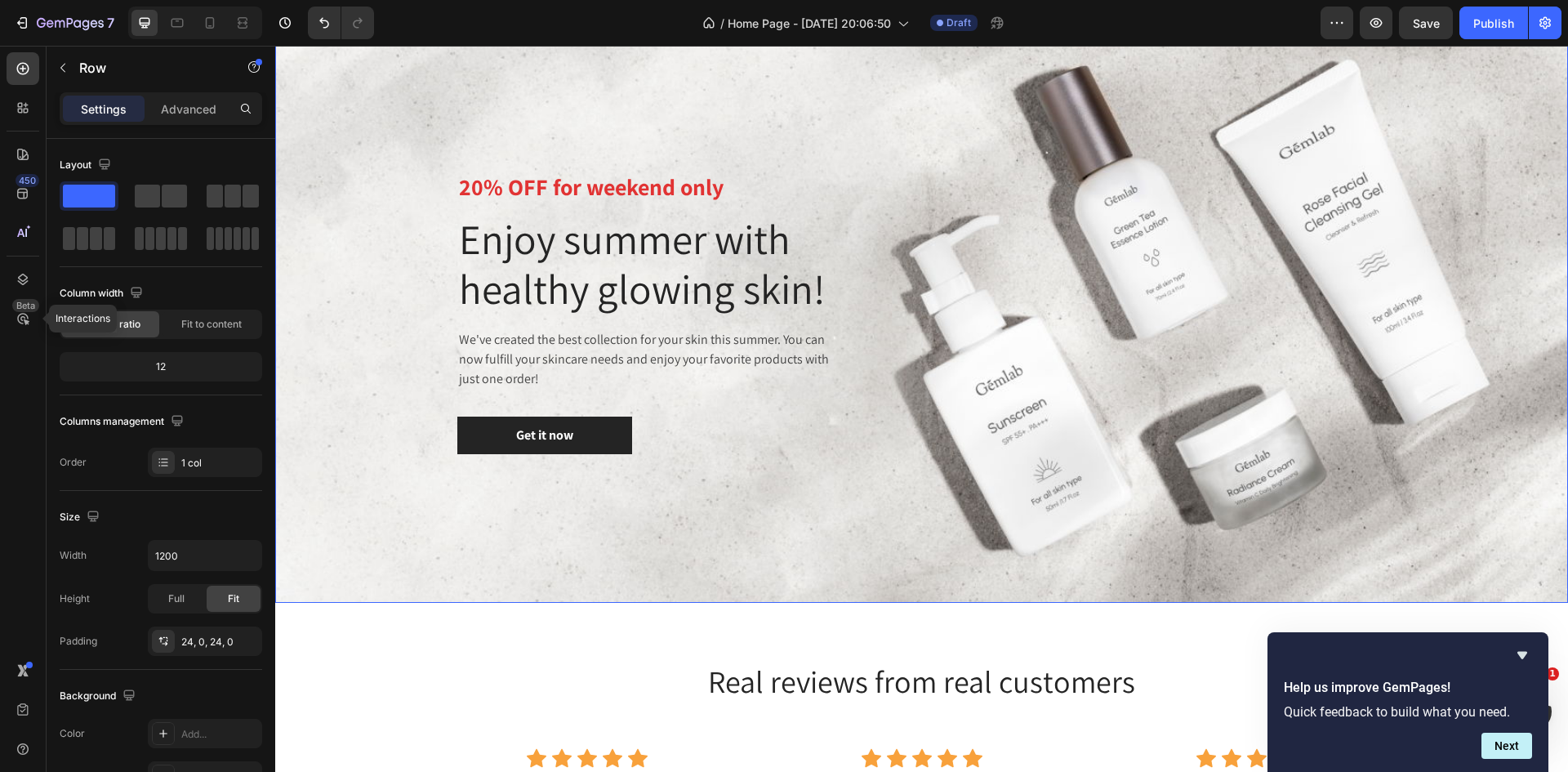
scroll to position [2532, 0]
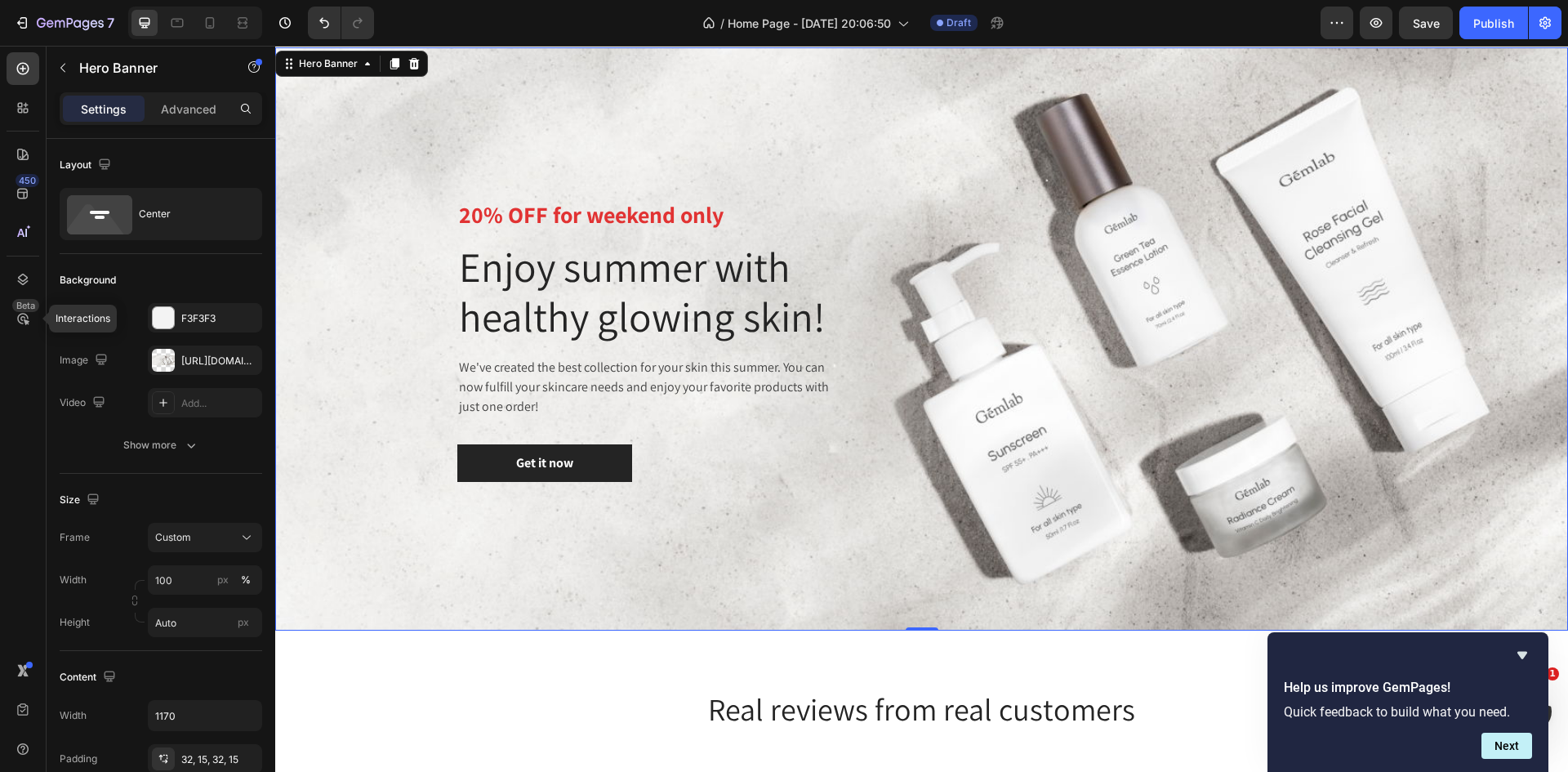
click at [1369, 362] on div "20% OFF for weekend only Text block Enjoy summer with healthy glowing skin! Hea…" at bounding box center [922, 339] width 931 height 531
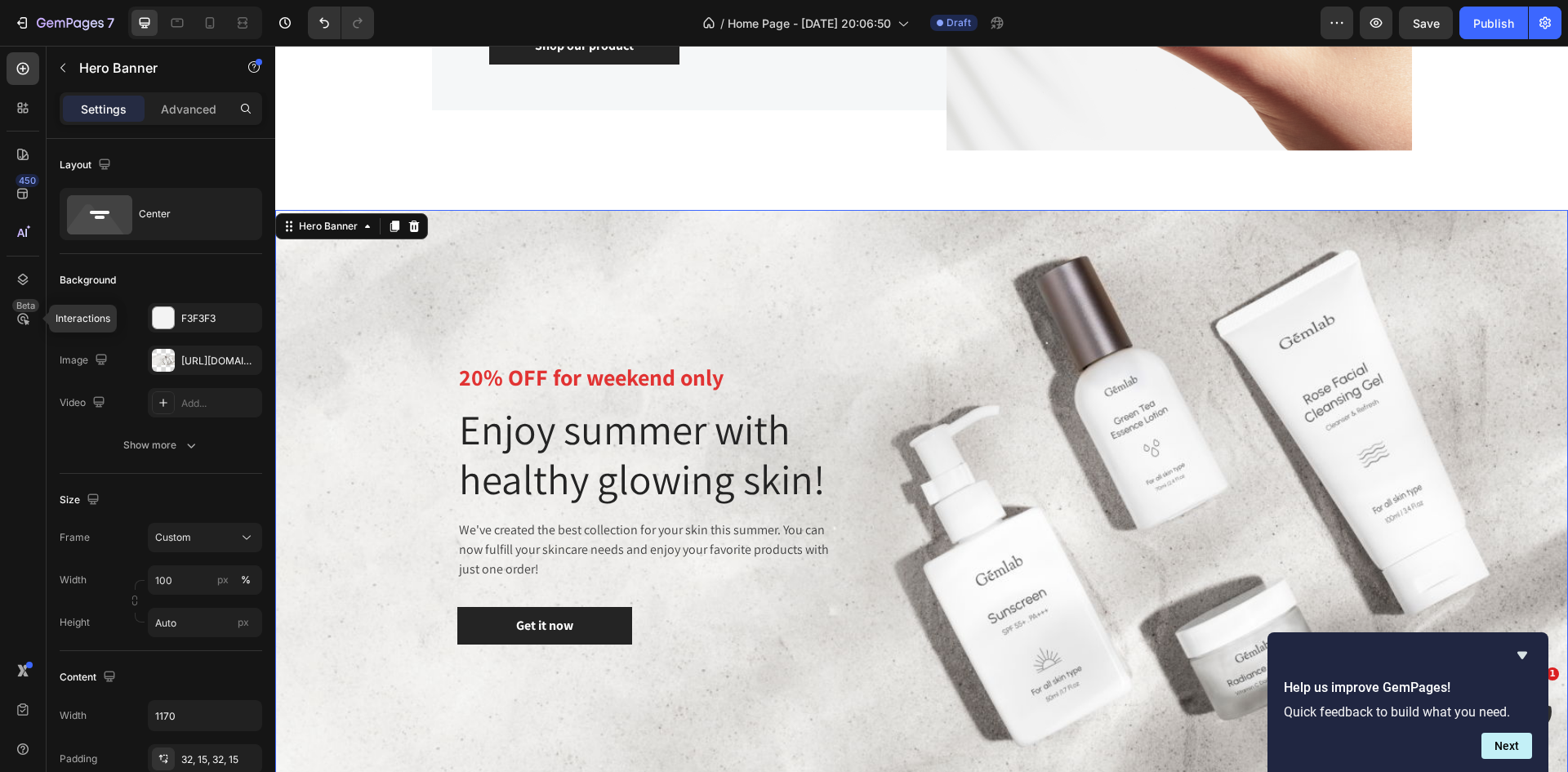
scroll to position [2369, 0]
click at [419, 226] on icon at bounding box center [415, 227] width 13 height 13
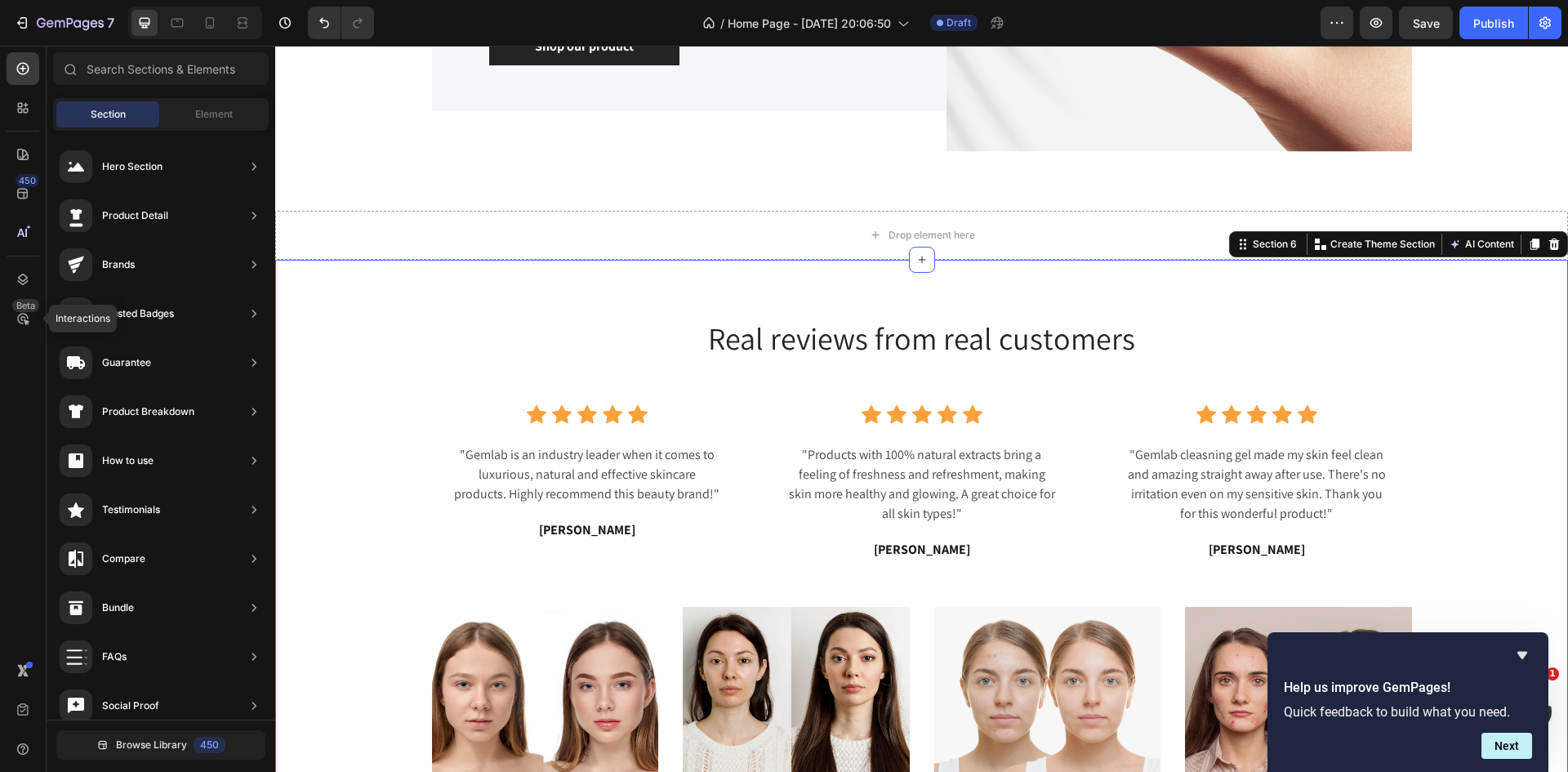
click at [1474, 290] on div "Real reviews from real customers Heading Icon Icon Icon Icon Icon Icon List Hoz…" at bounding box center [921, 556] width 1292 height 593
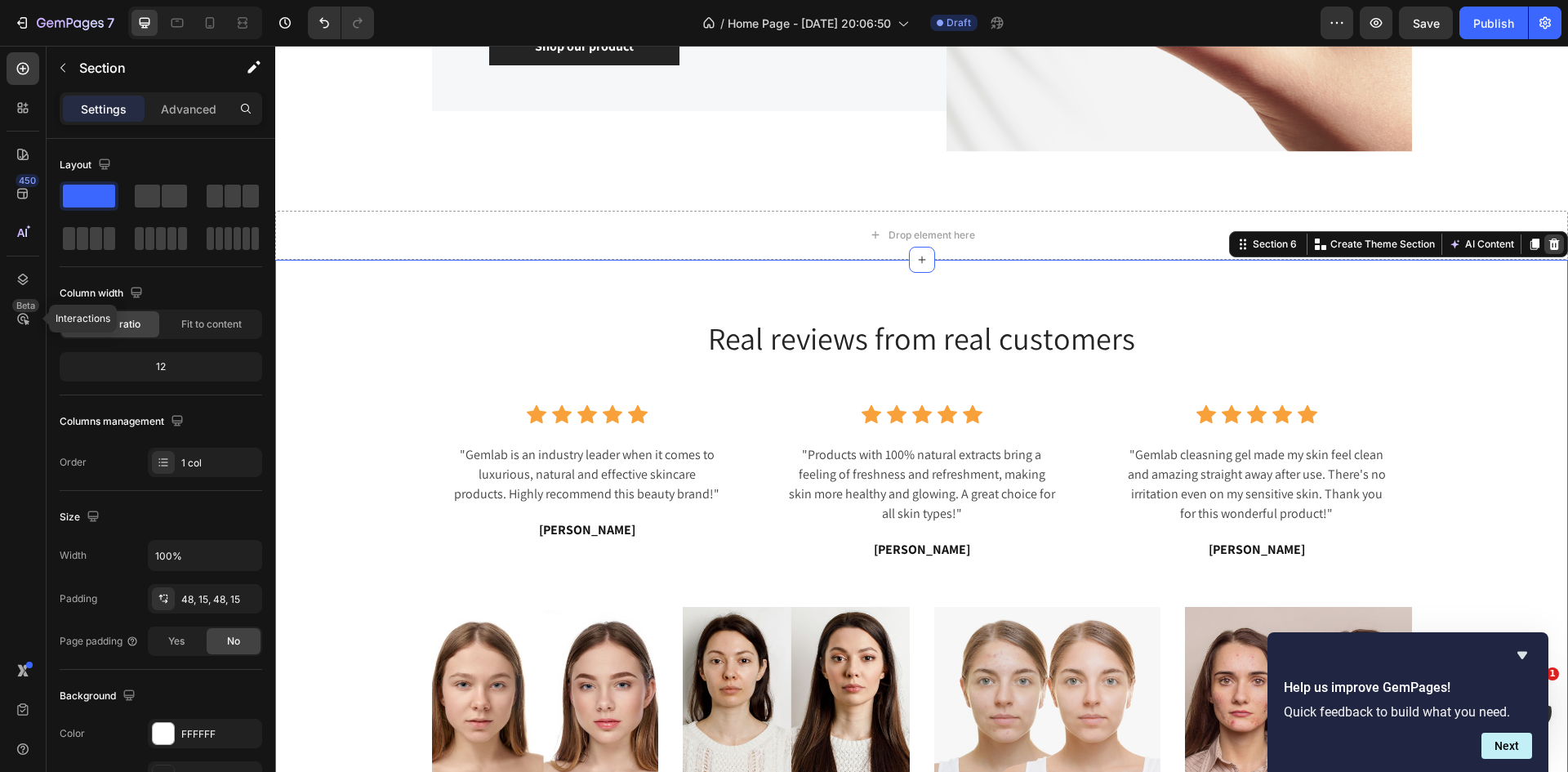
click at [1548, 241] on div at bounding box center [1554, 244] width 20 height 20
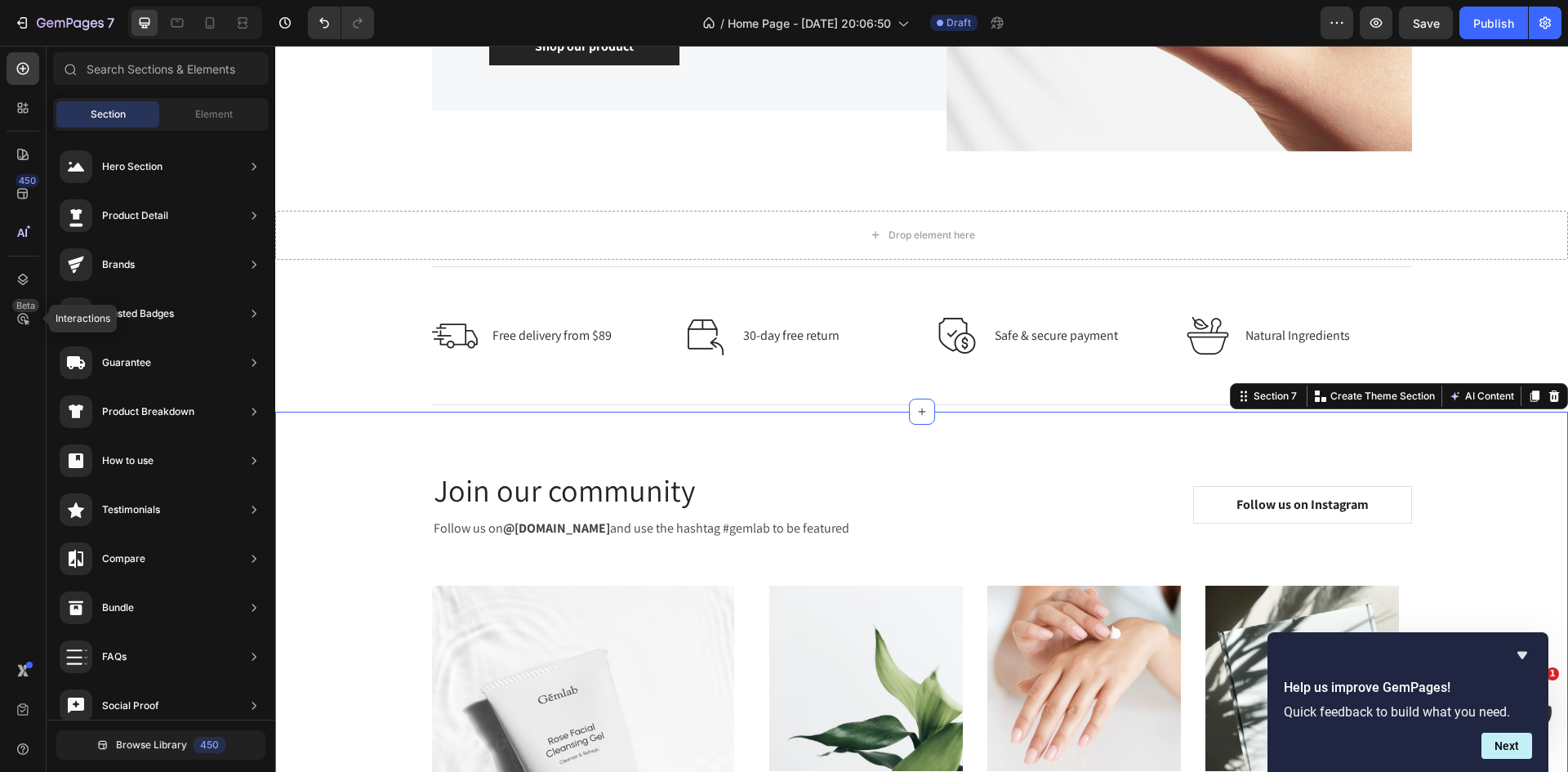
click at [1440, 449] on div "Join our community Heading Follow us on @gemlab.beauty and use the hashtag #gem…" at bounding box center [921, 726] width 1292 height 628
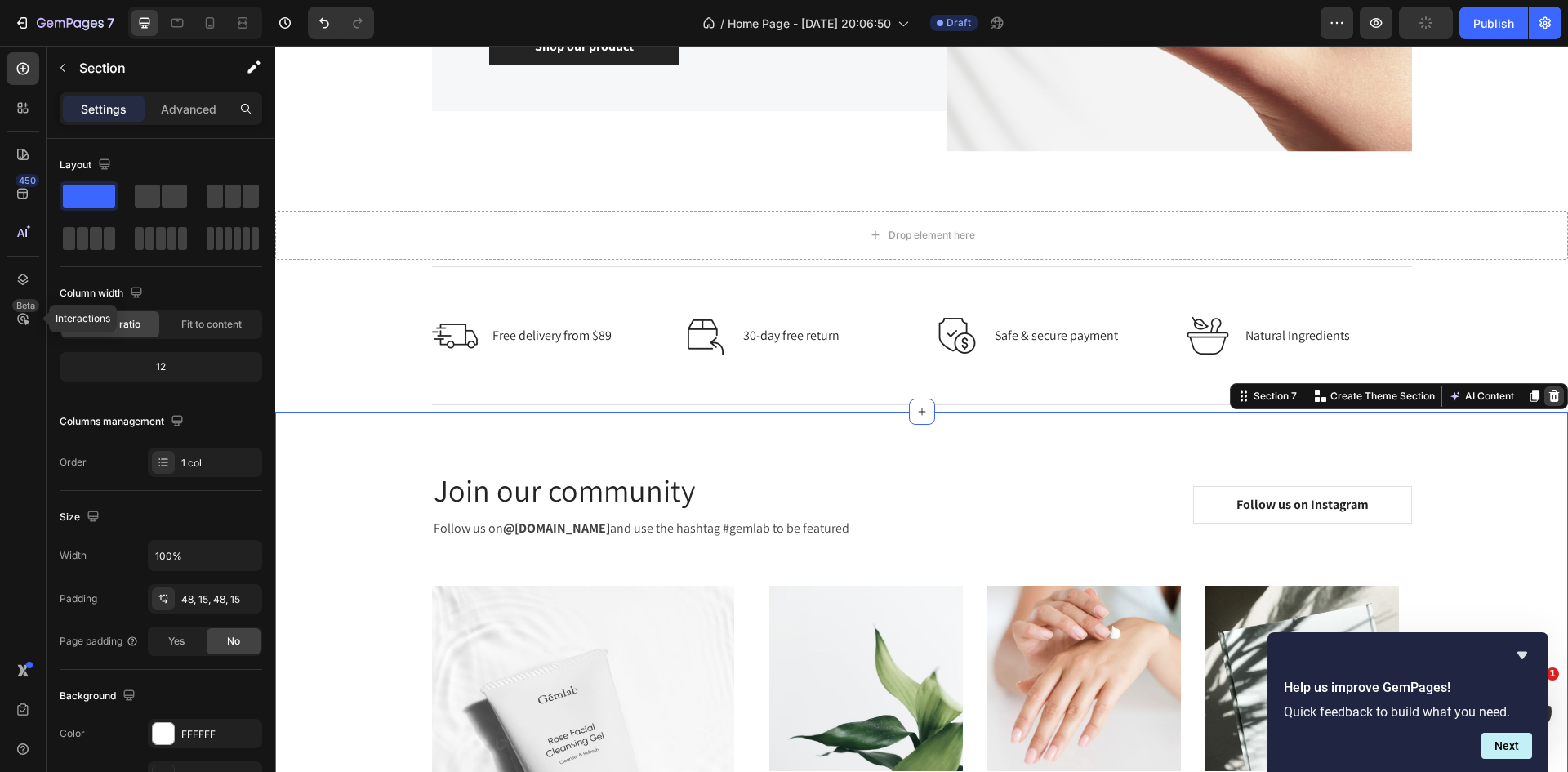
click at [1547, 397] on icon at bounding box center [1554, 396] width 13 height 13
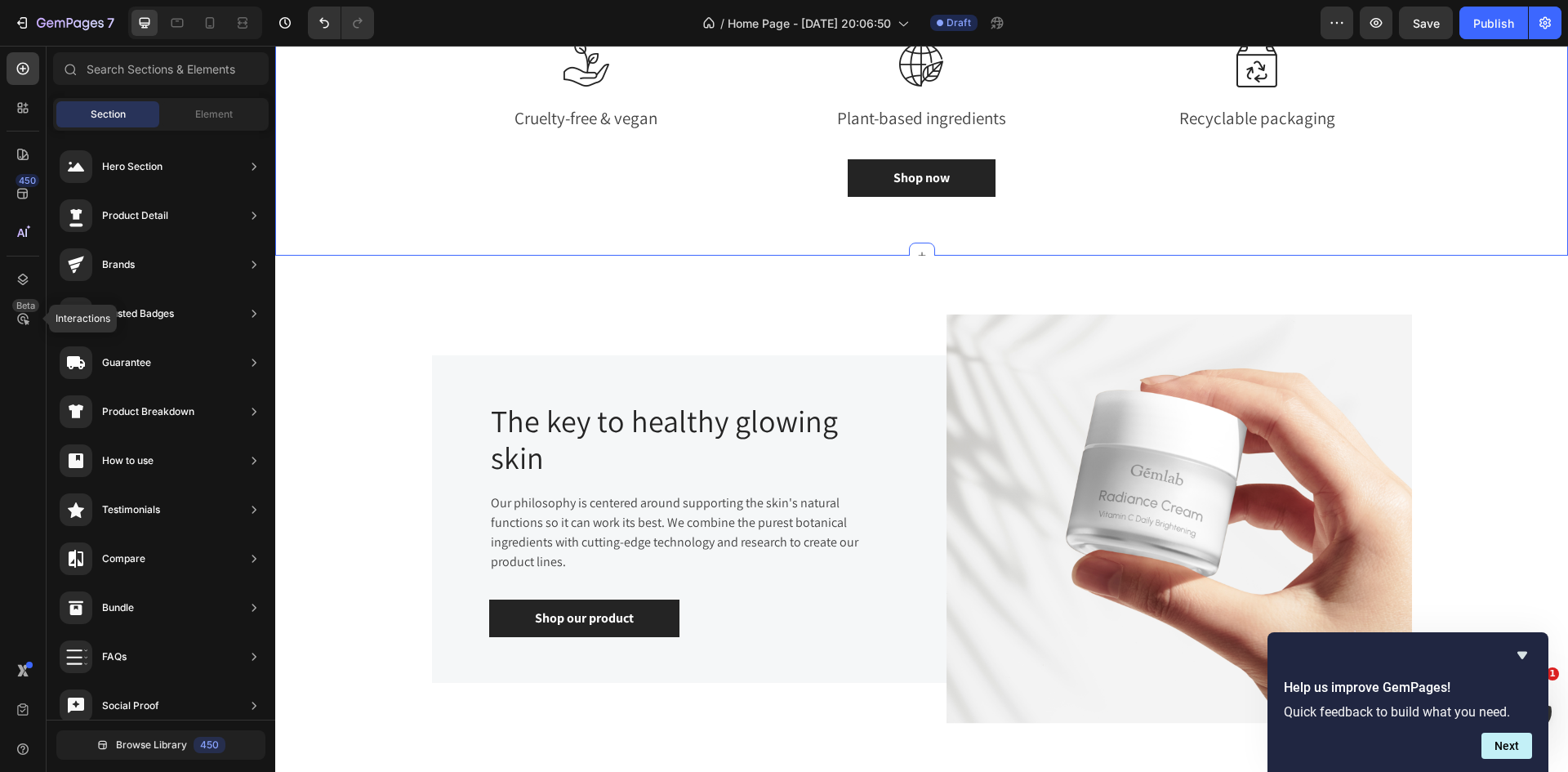
scroll to position [1633, 0]
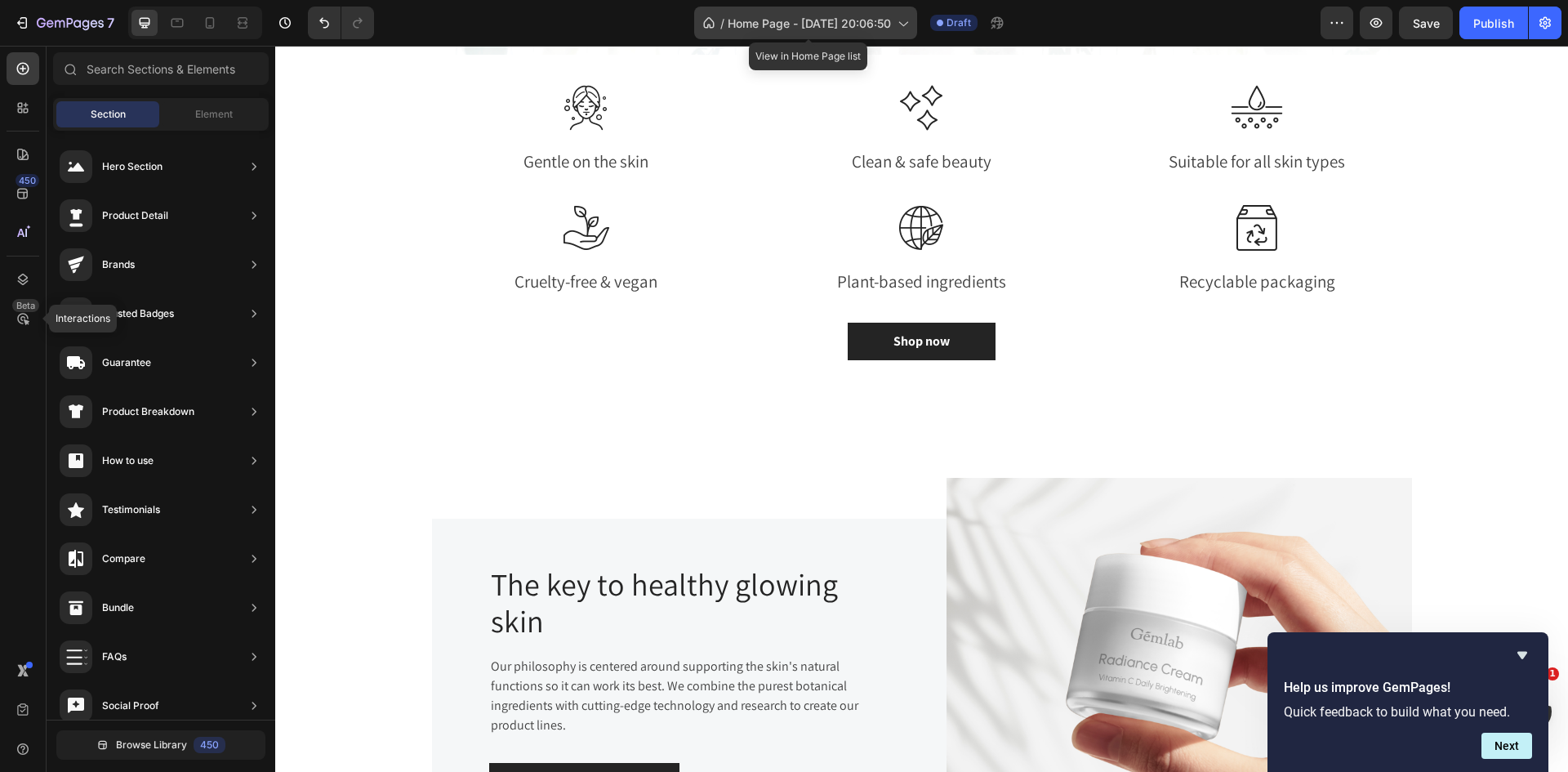
click at [909, 23] on icon at bounding box center [901, 23] width 16 height 16
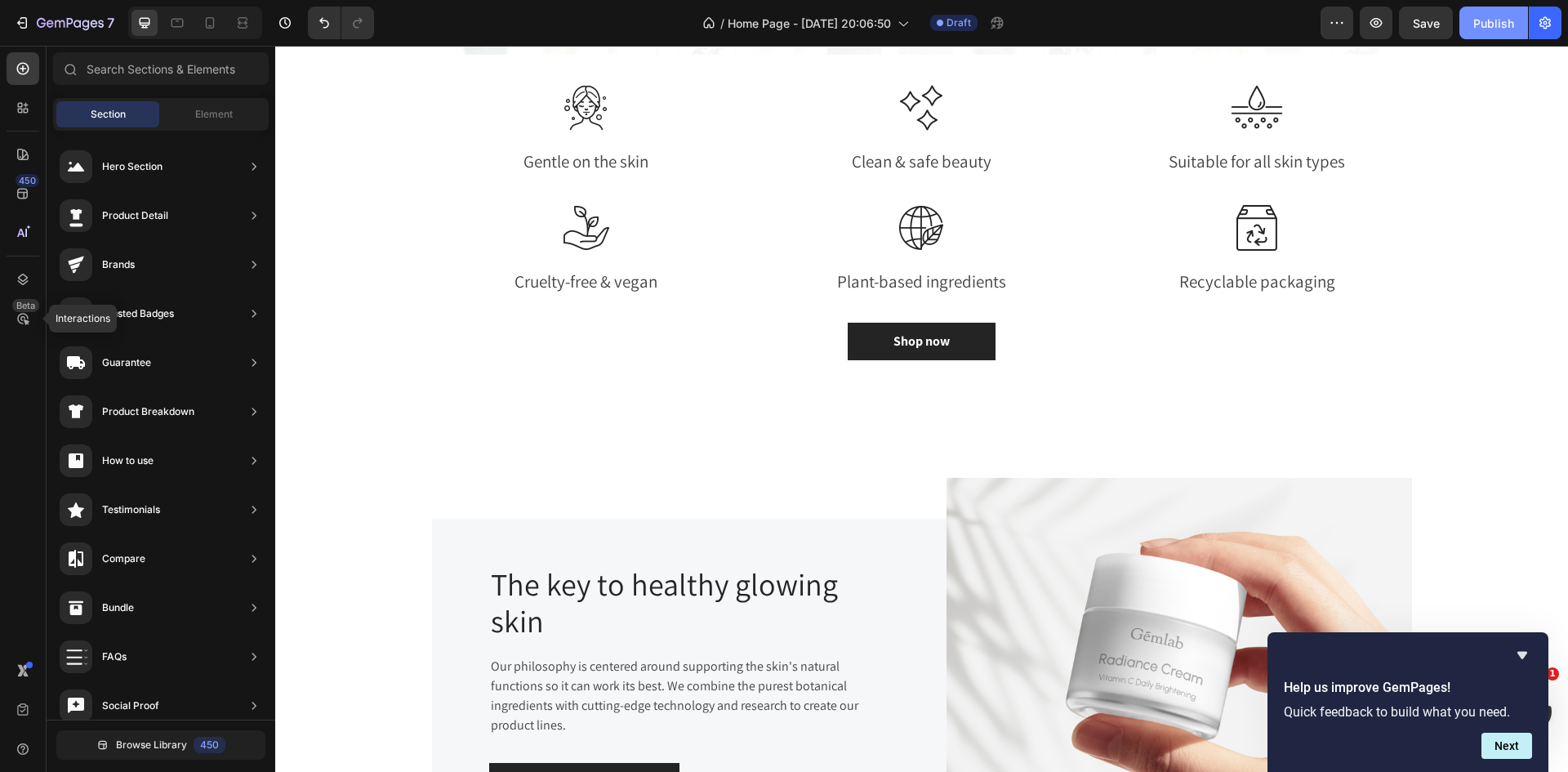
click at [1503, 30] on div "Publish" at bounding box center [1494, 23] width 41 height 17
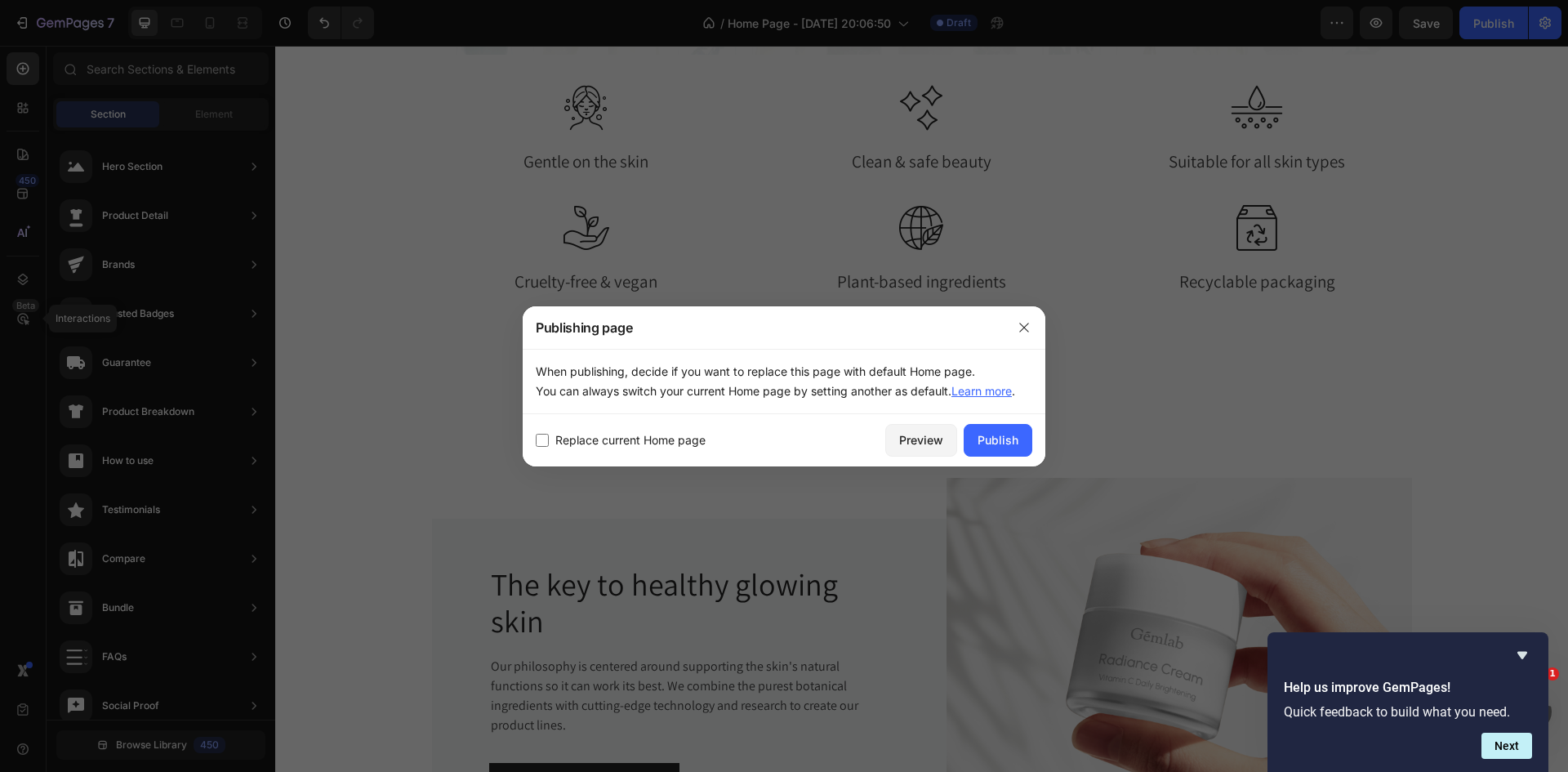
drag, startPoint x: 596, startPoint y: 428, endPoint x: 605, endPoint y: 440, distance: 15.0
click at [596, 429] on div "Replace current Home page Preview Publish" at bounding box center [783, 440] width 522 height 53
click at [603, 438] on span "Replace current Home page" at bounding box center [630, 440] width 150 height 20
checkbox input "true"
click at [989, 443] on div "Publish" at bounding box center [998, 440] width 41 height 17
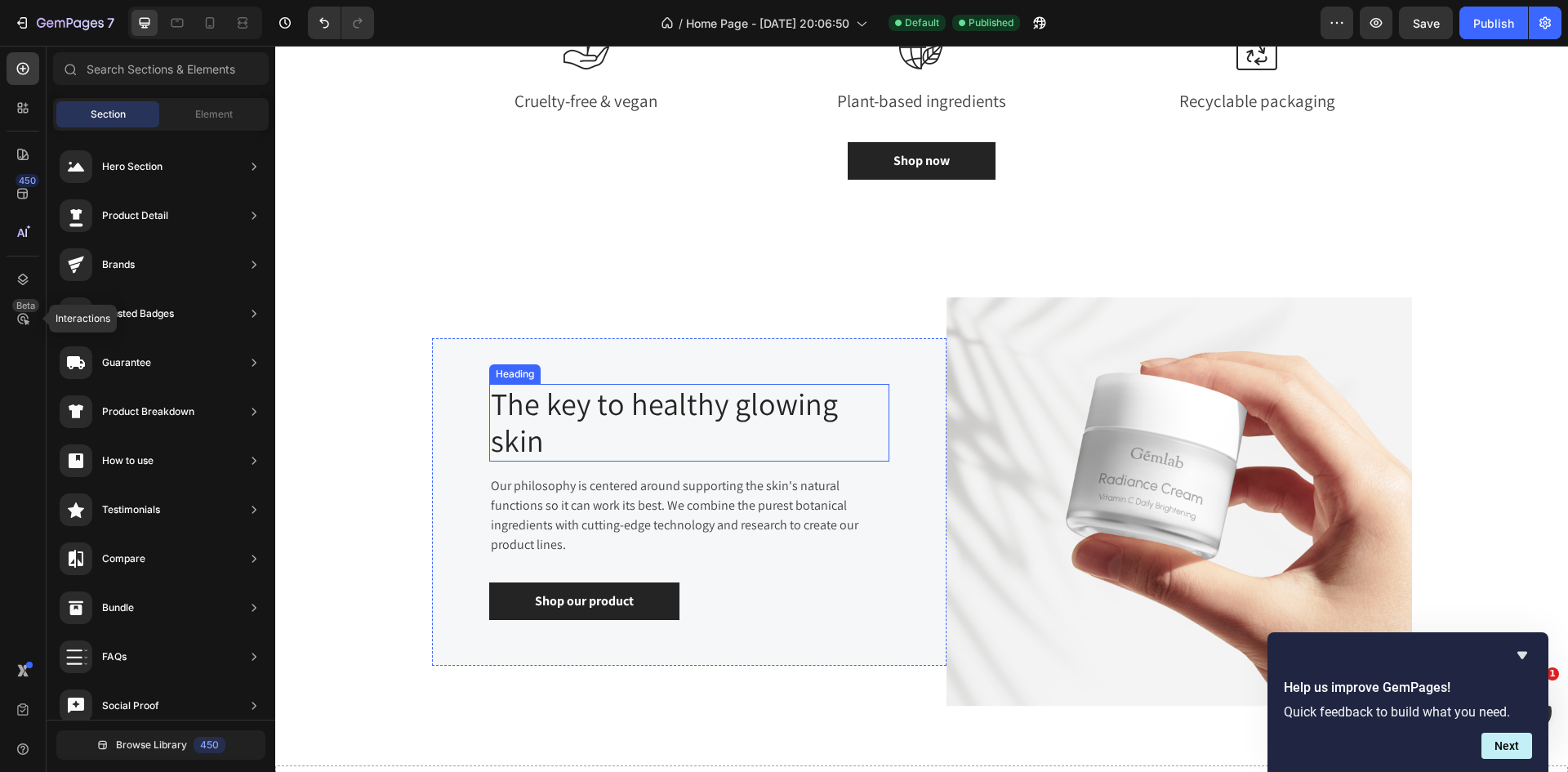
scroll to position [1960, 0]
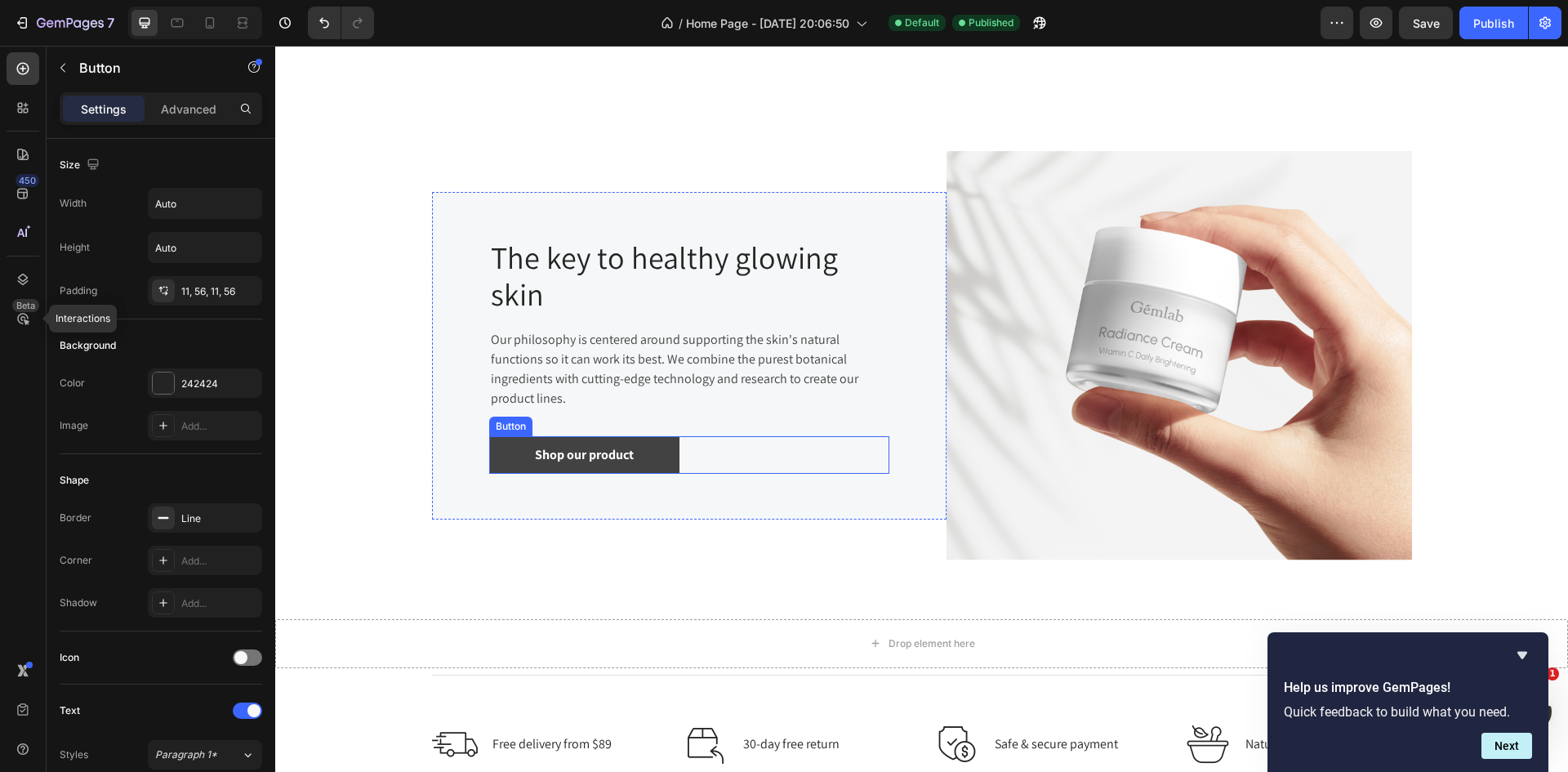
click at [658, 451] on link "Shop our product" at bounding box center [584, 455] width 190 height 38
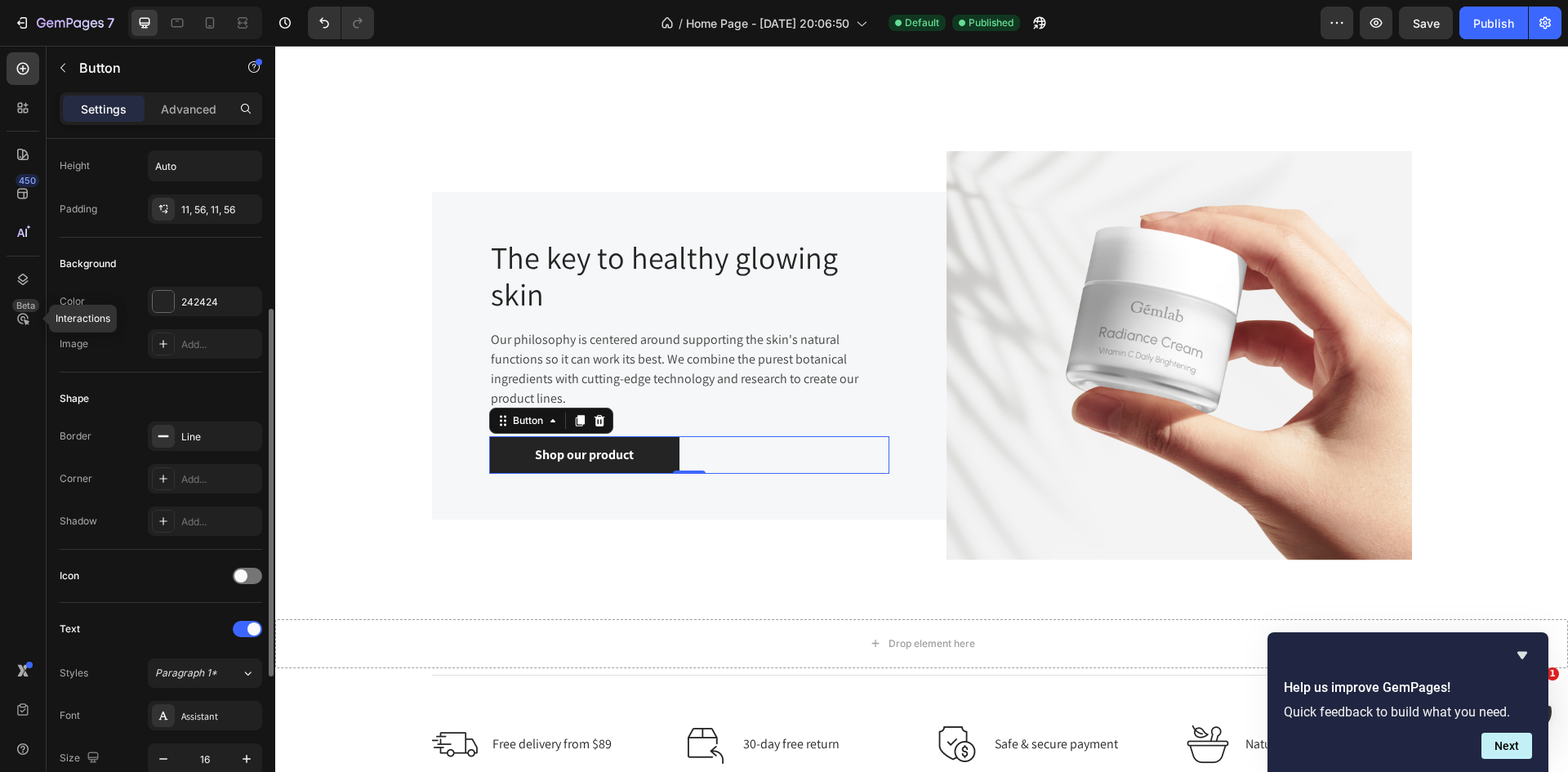
scroll to position [0, 0]
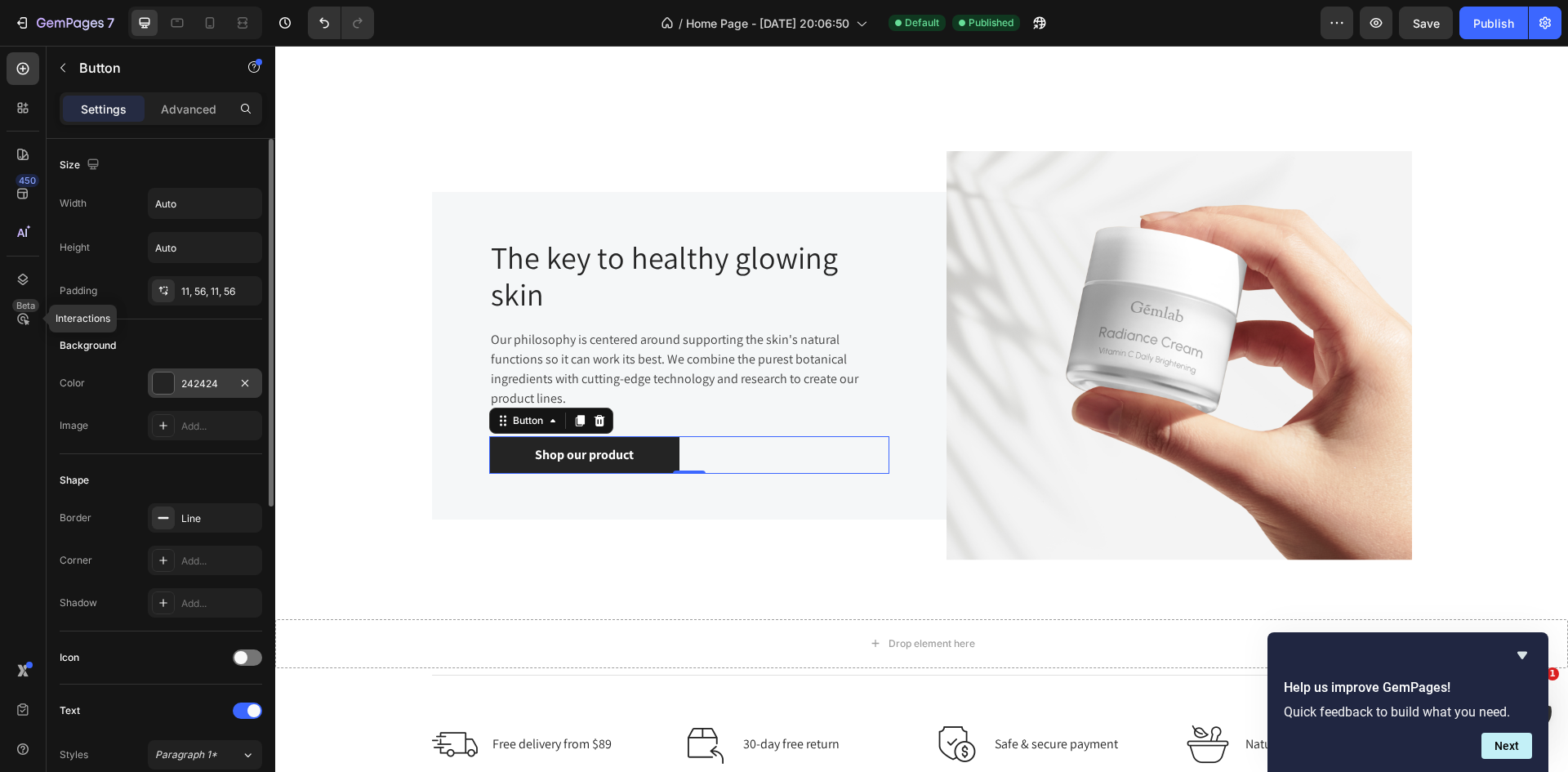
click at [167, 379] on div at bounding box center [163, 383] width 22 height 22
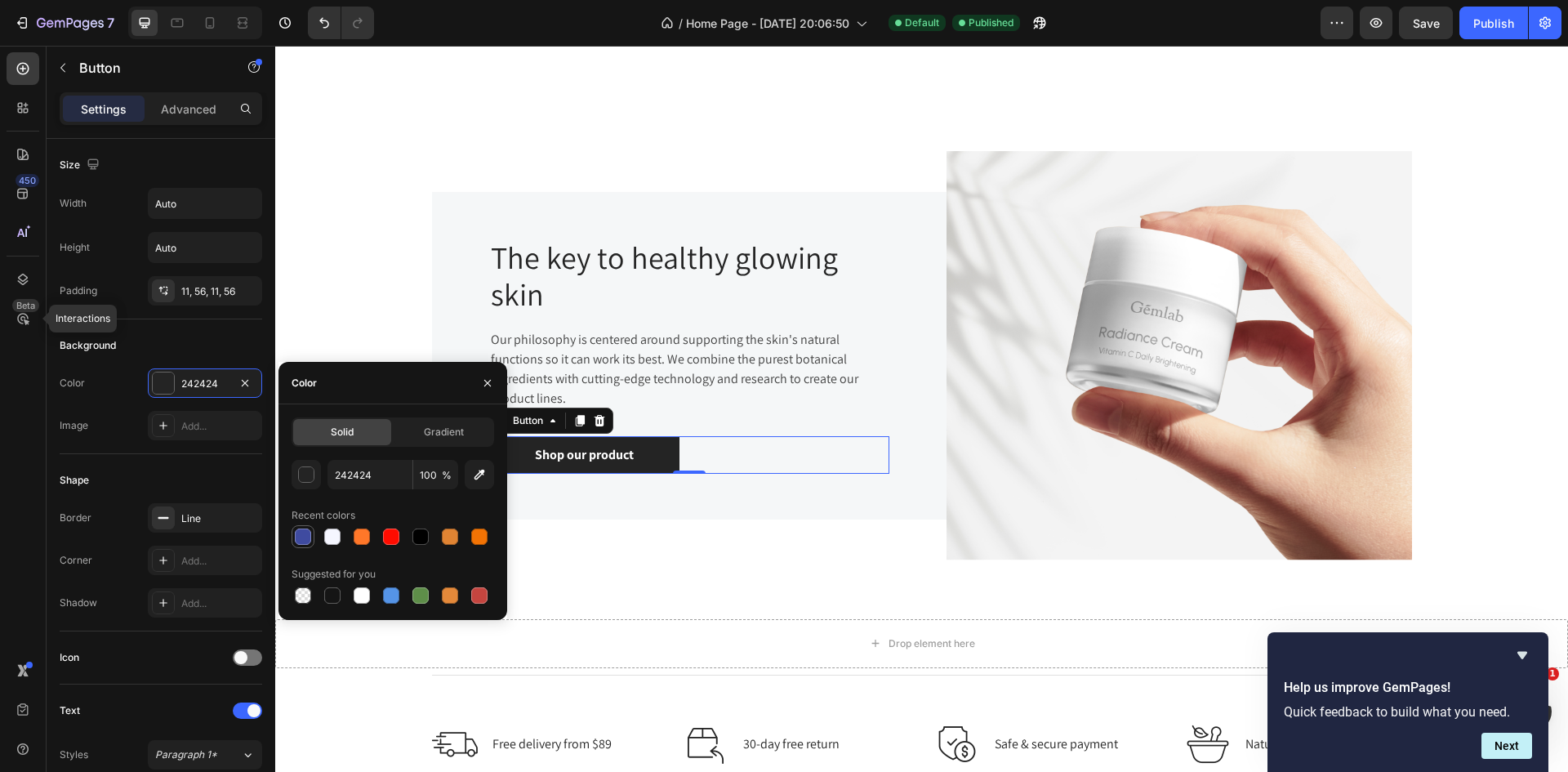
click at [307, 544] on div at bounding box center [303, 537] width 20 height 20
type input "3F4BA0"
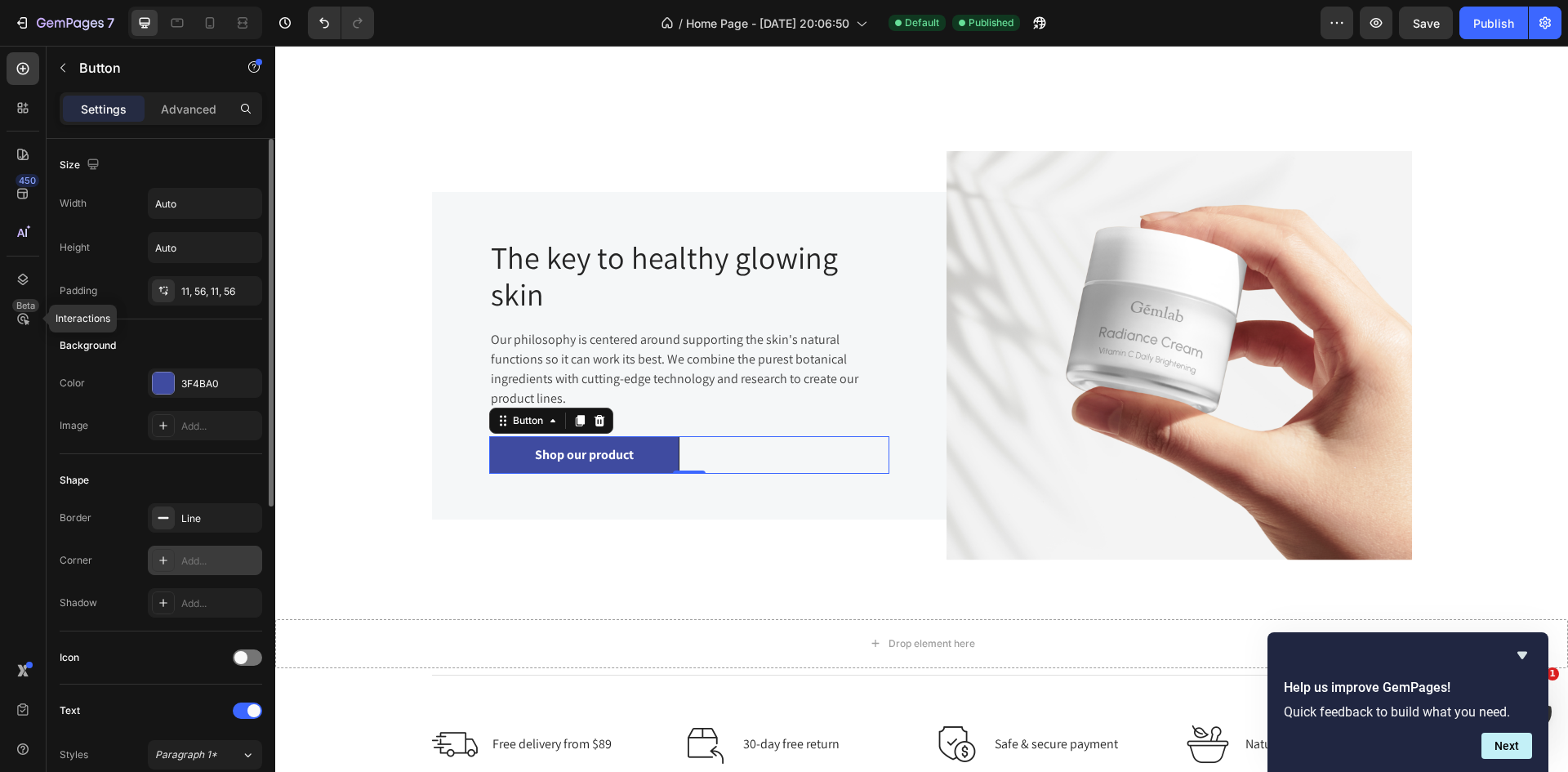
click at [215, 563] on div "Add..." at bounding box center [219, 561] width 77 height 15
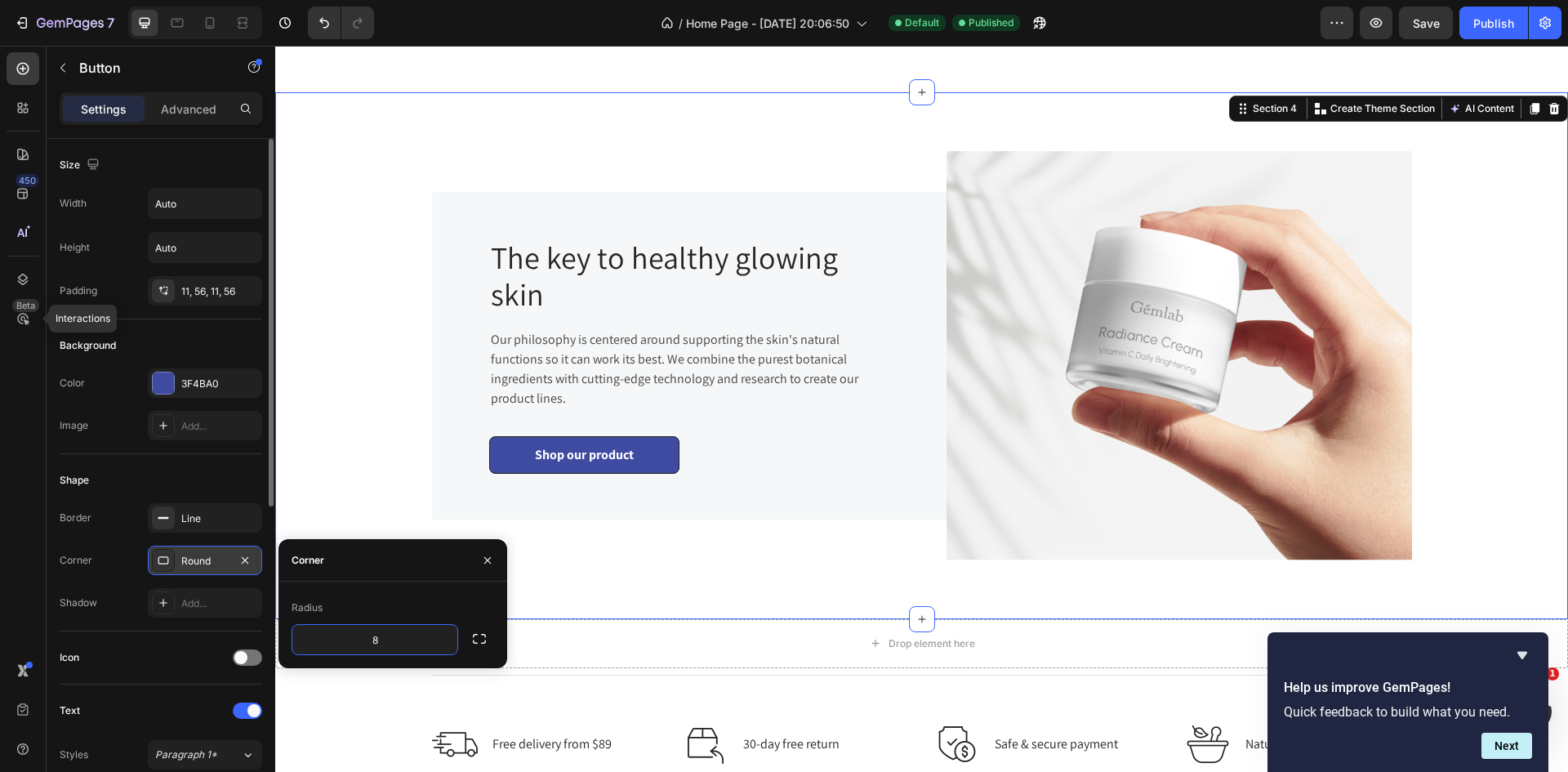
click at [325, 452] on div "Image The key to healthy glowing skin Heading Our philosophy is centered around…" at bounding box center [922, 356] width 1268 height 448
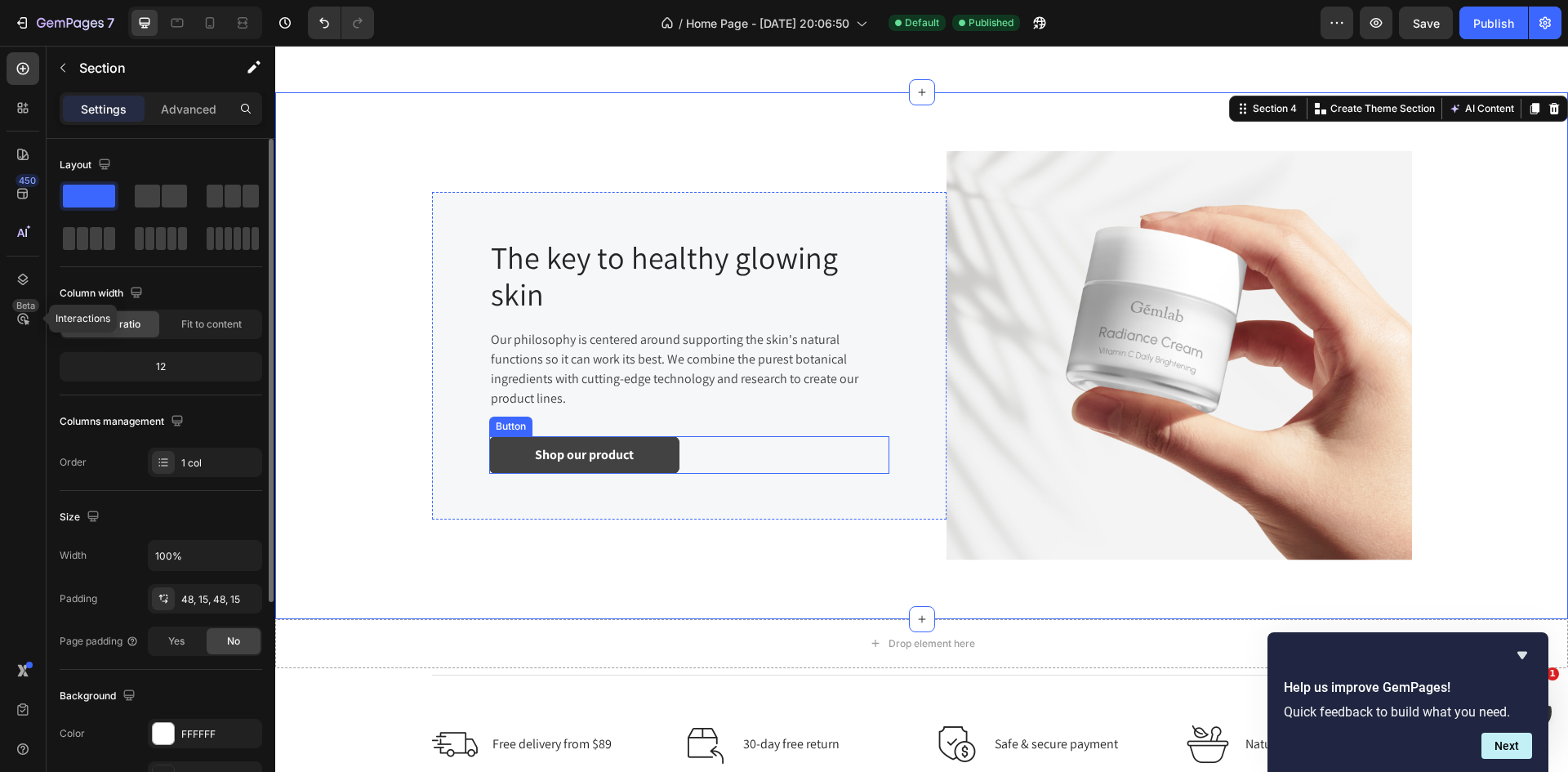
click at [494, 451] on link "Shop our product" at bounding box center [584, 455] width 190 height 38
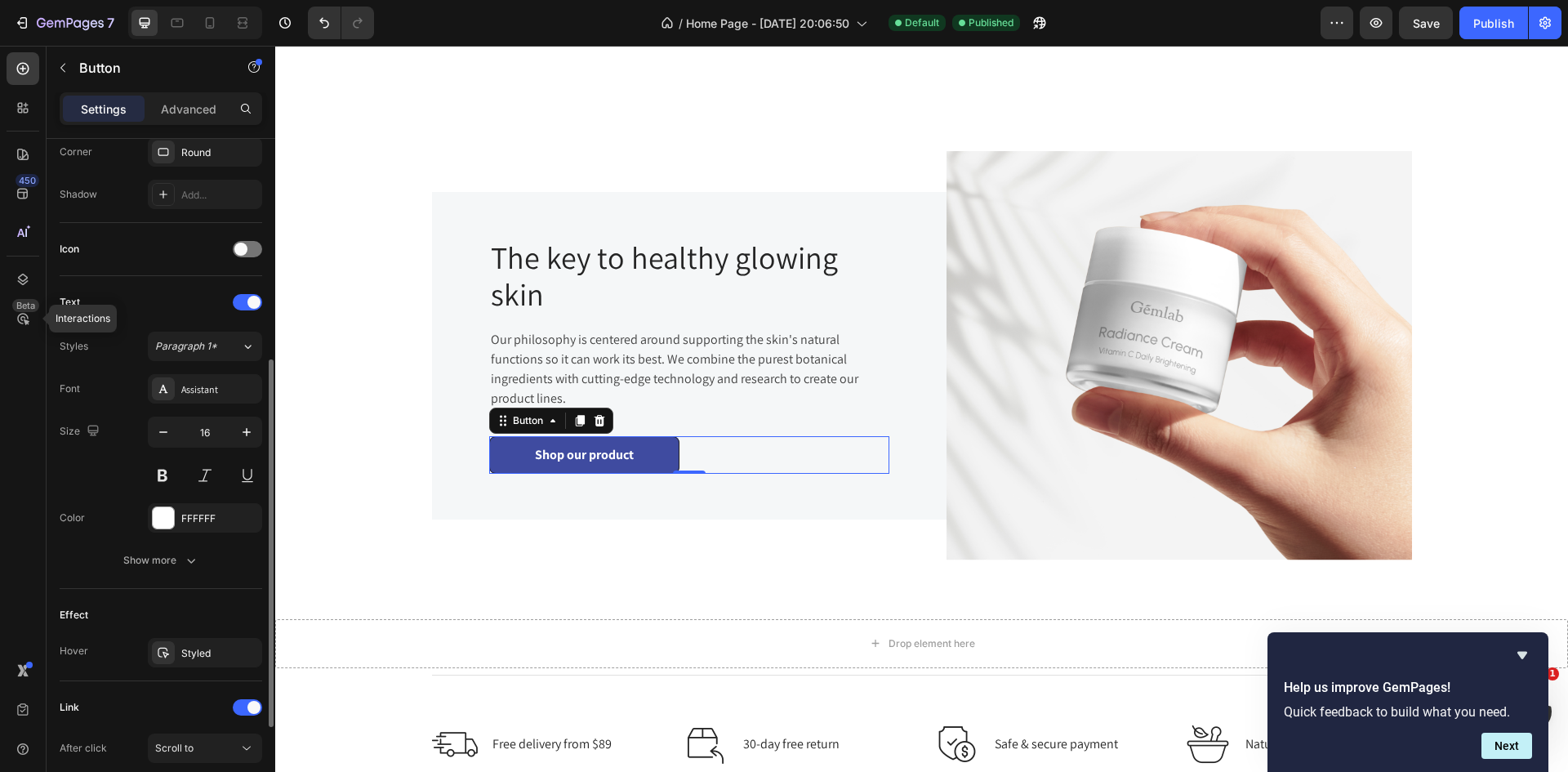
scroll to position [572, 0]
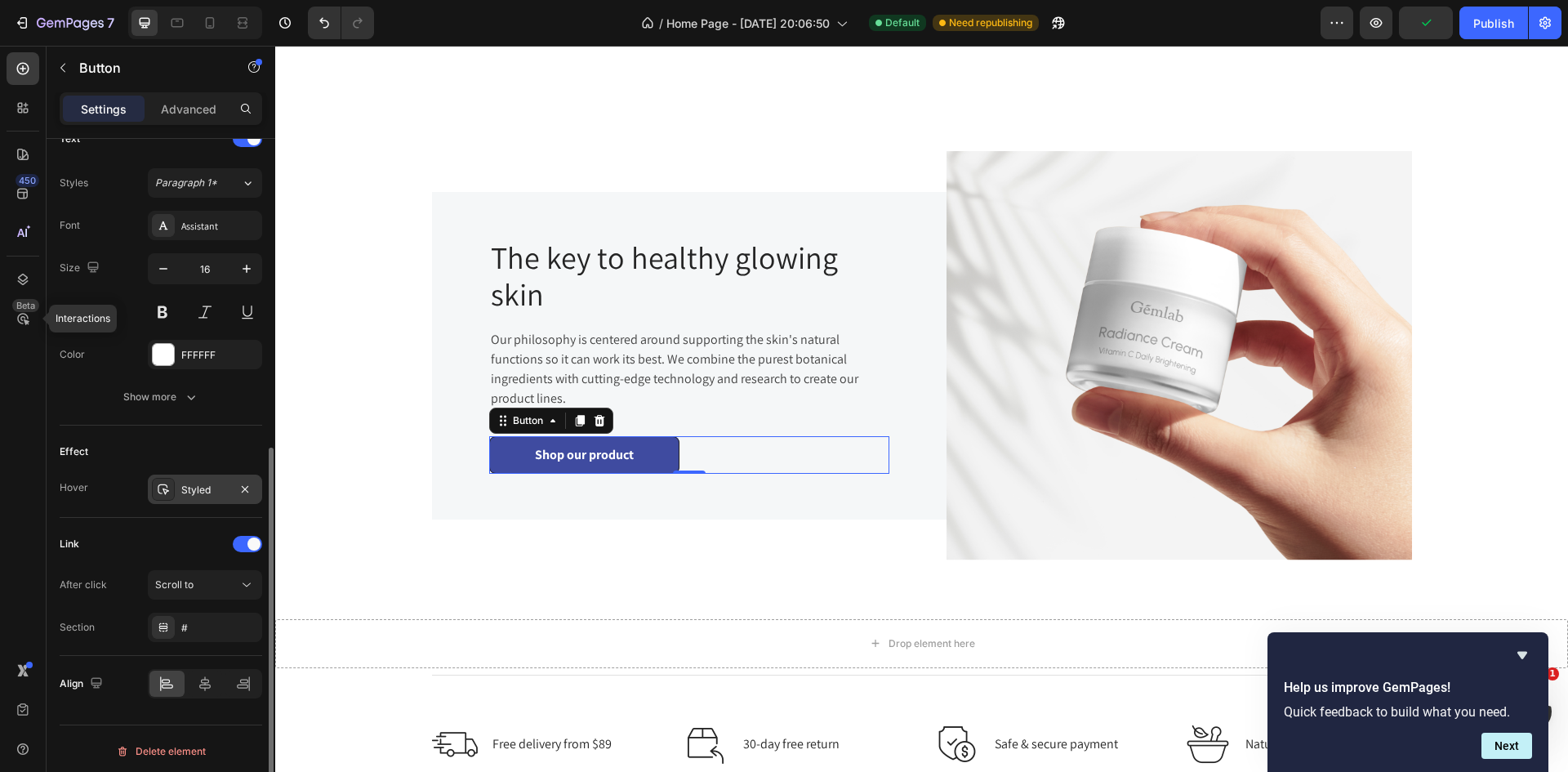
click at [206, 495] on div "Styled" at bounding box center [204, 491] width 48 height 15
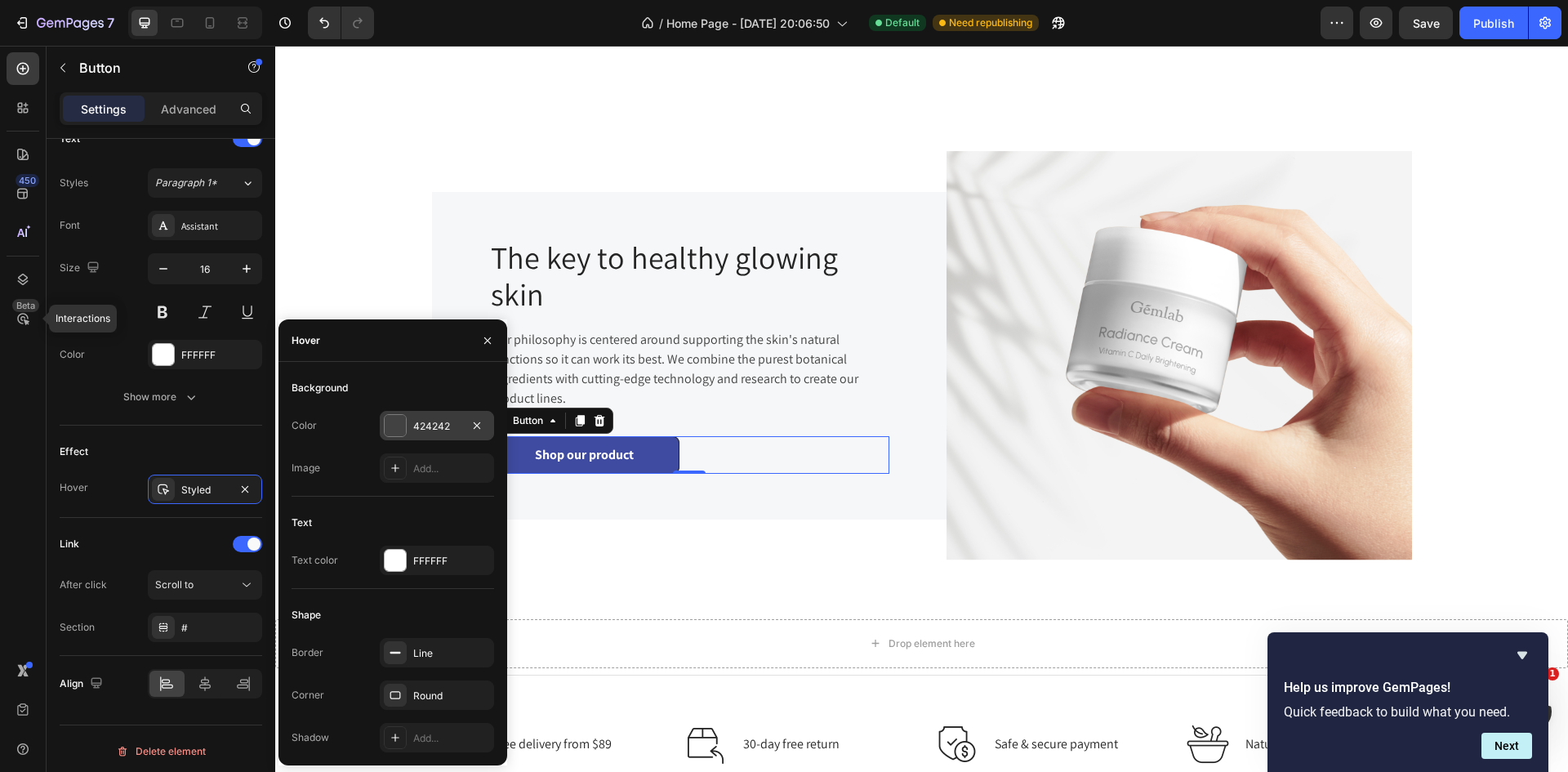
click at [392, 427] on div at bounding box center [395, 425] width 22 height 22
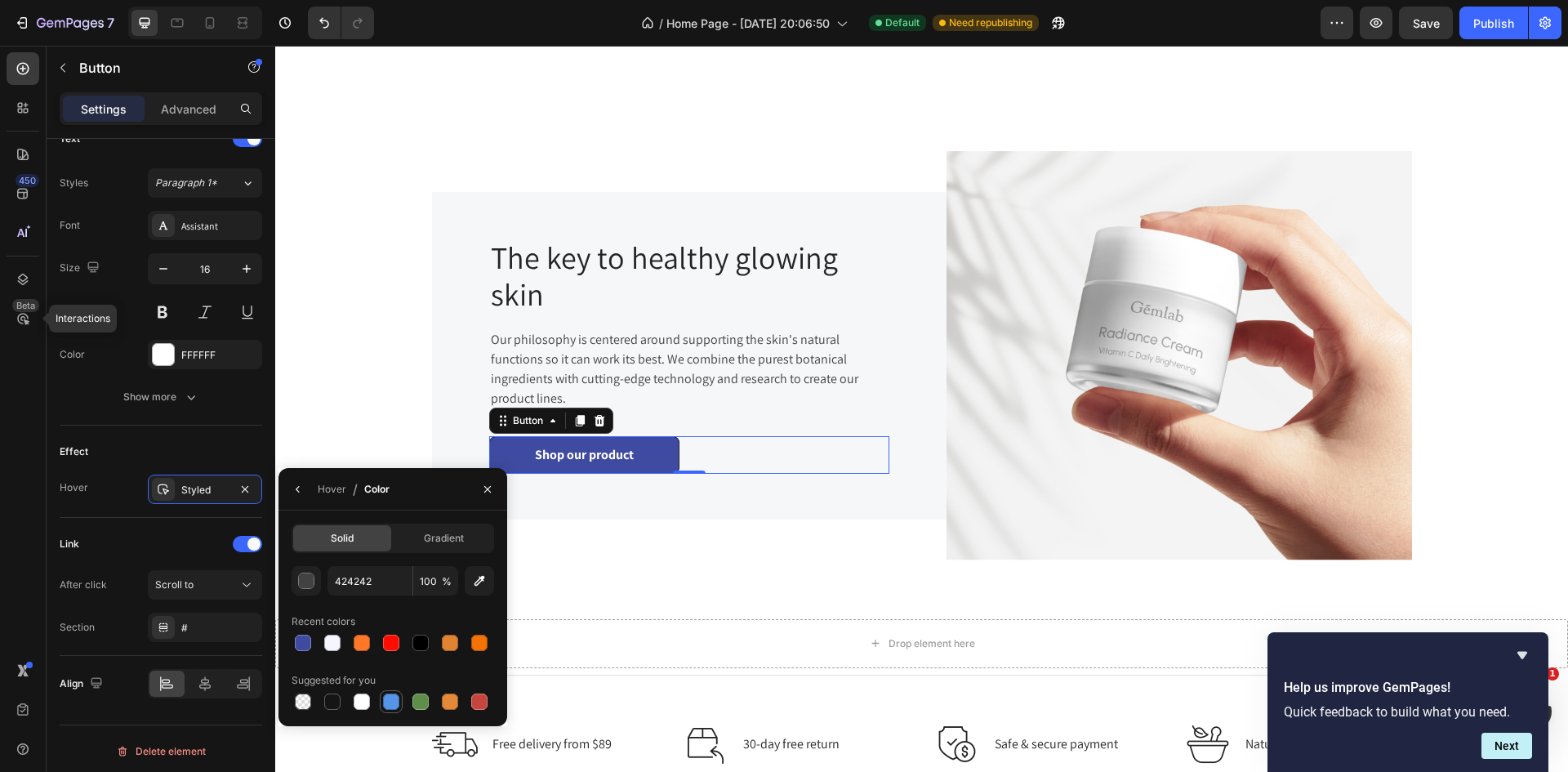
click at [389, 704] on div at bounding box center [390, 701] width 16 height 16
type input "5594E7"
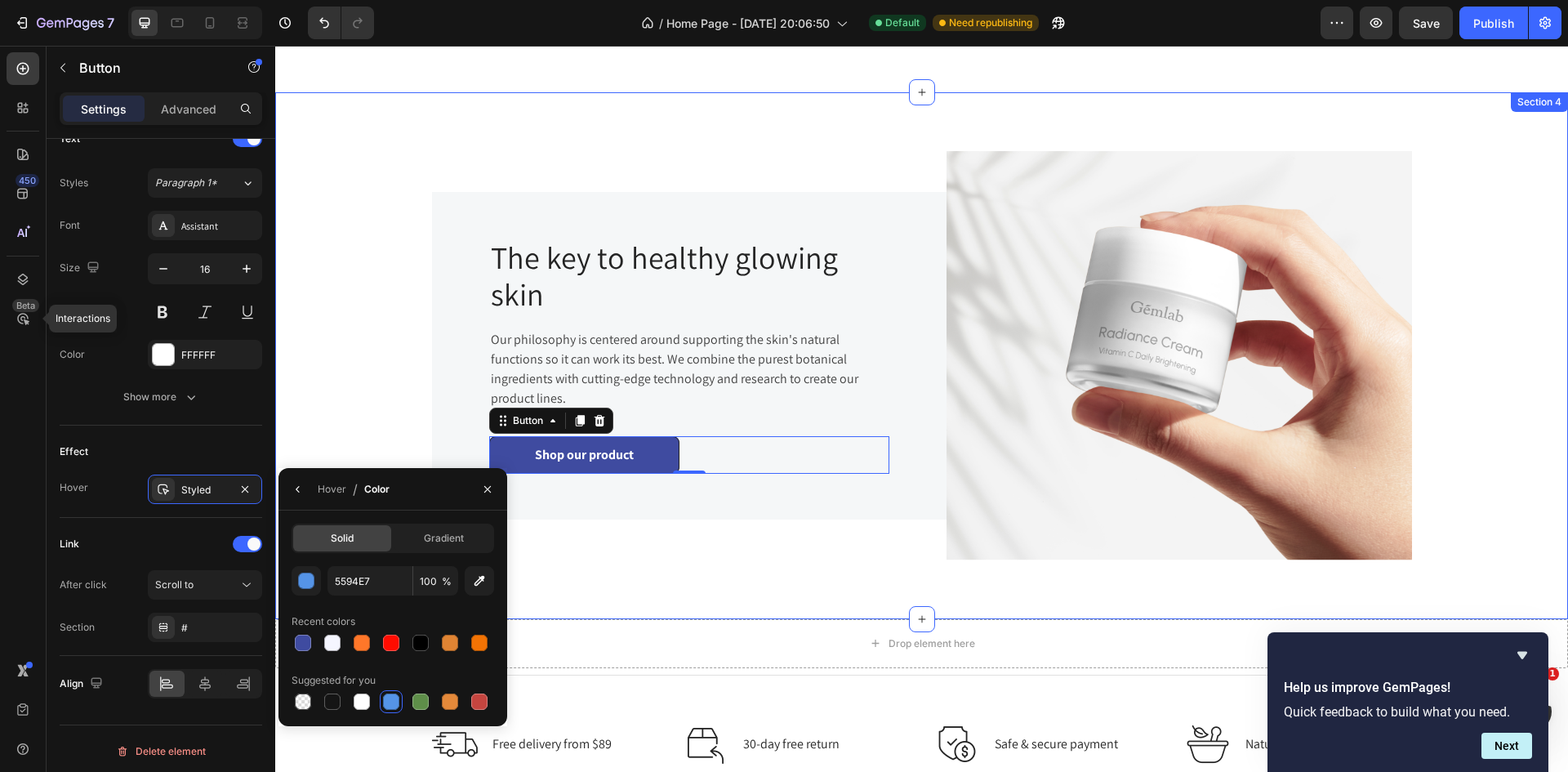
scroll to position [317, 0]
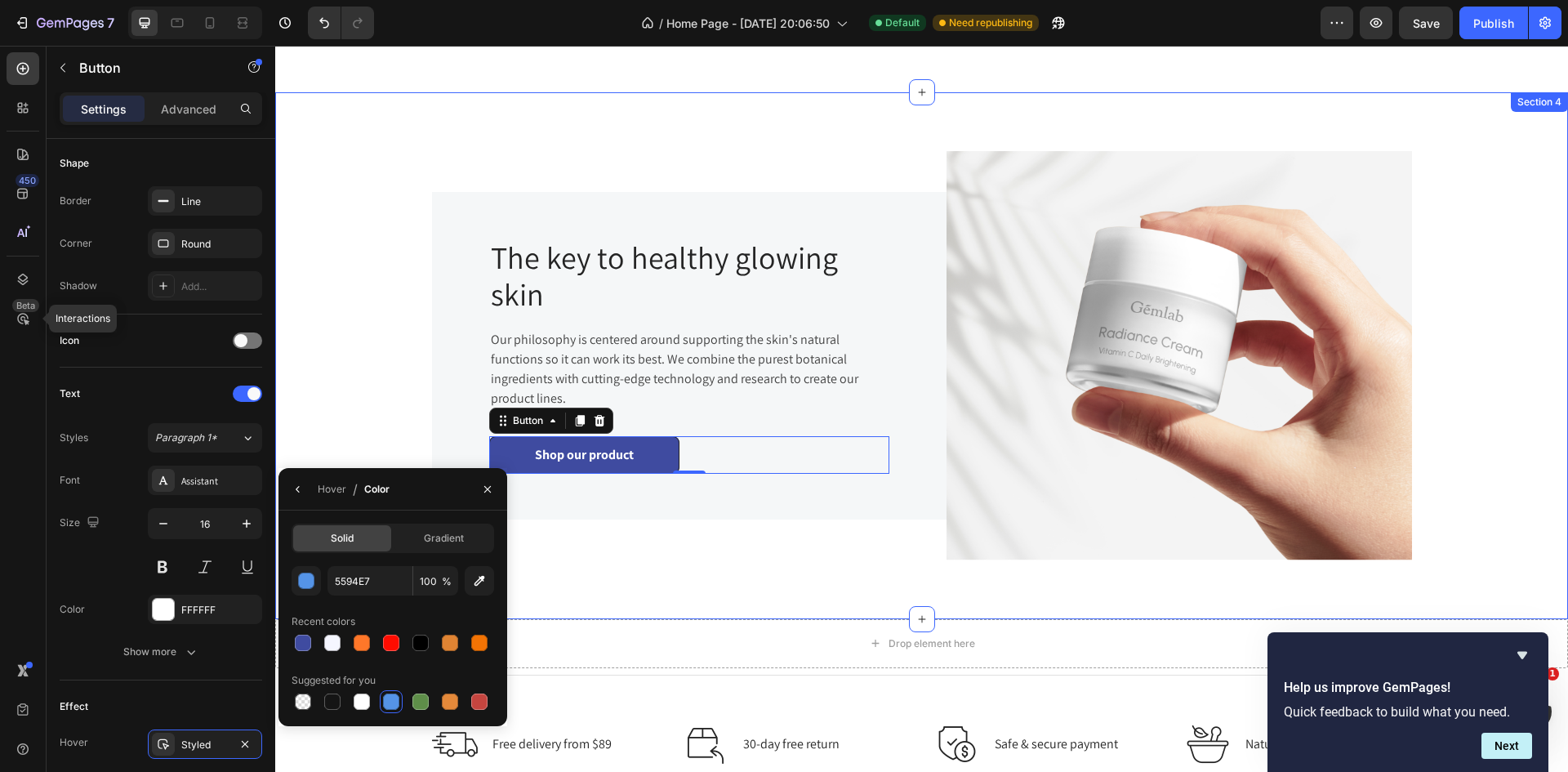
click at [352, 374] on div "Image The key to healthy glowing skin Heading Our philosophy is centered around…" at bounding box center [922, 356] width 1268 height 448
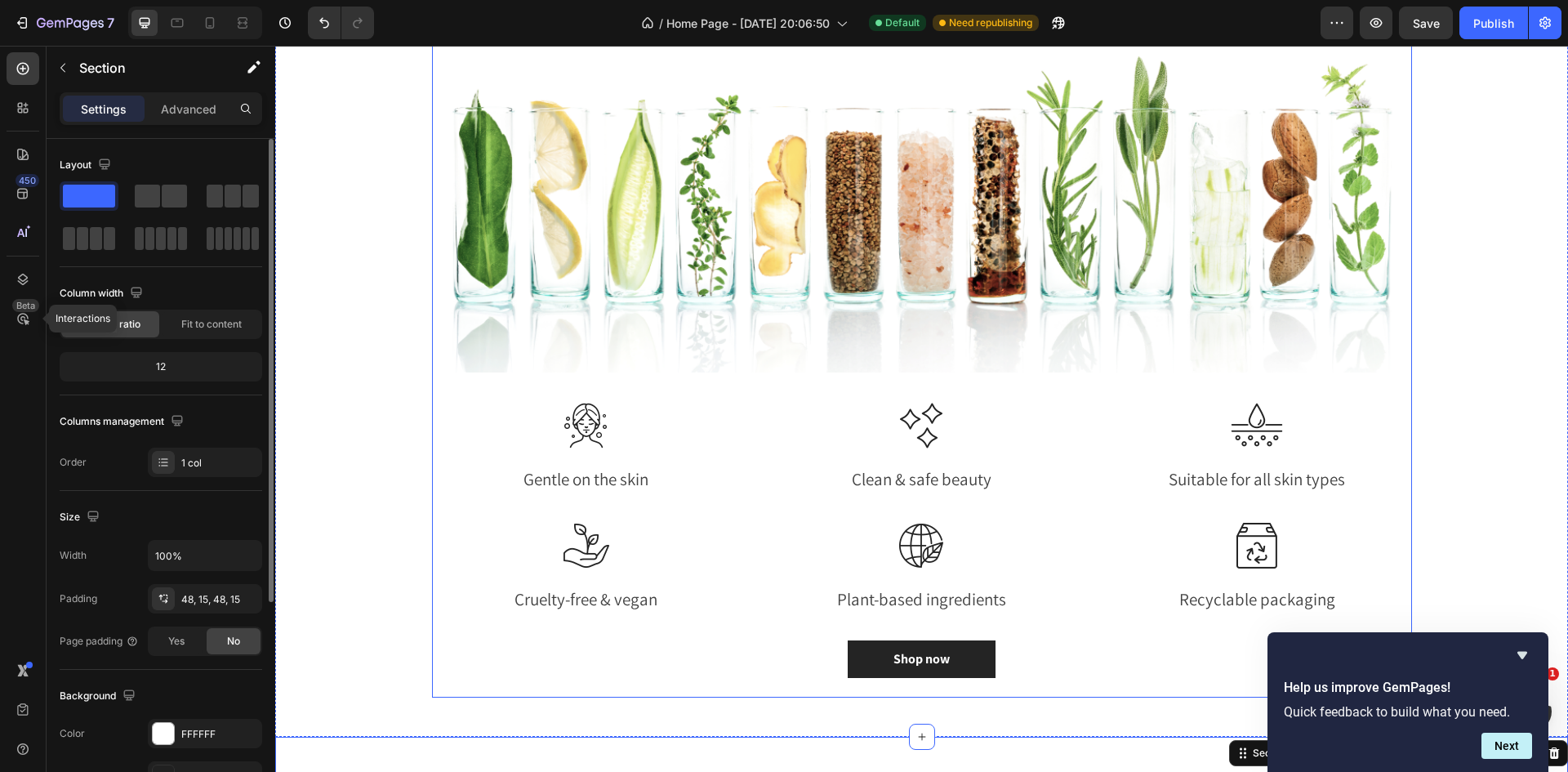
scroll to position [1307, 0]
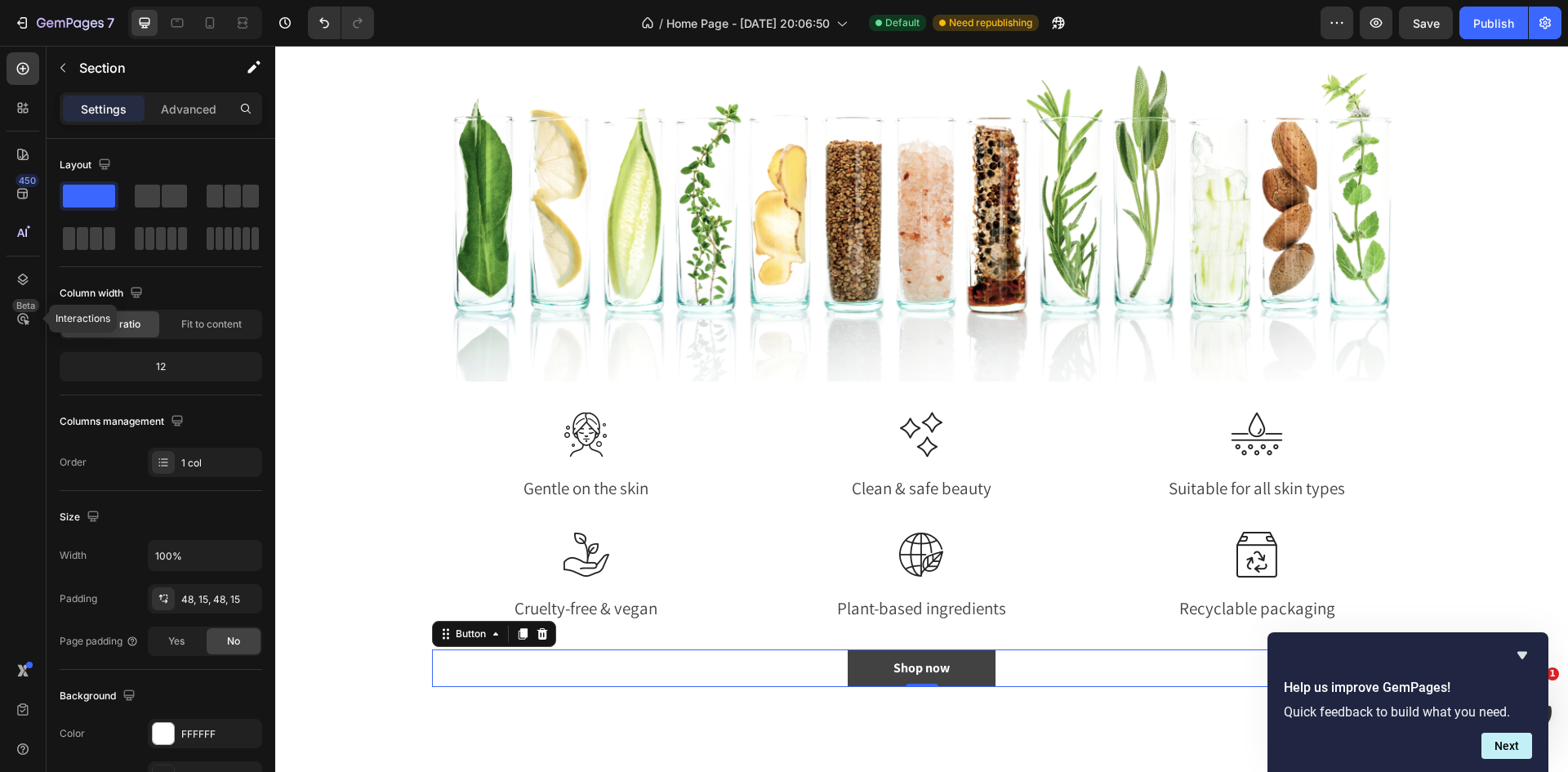
click at [963, 671] on link "Shop now" at bounding box center [922, 668] width 148 height 38
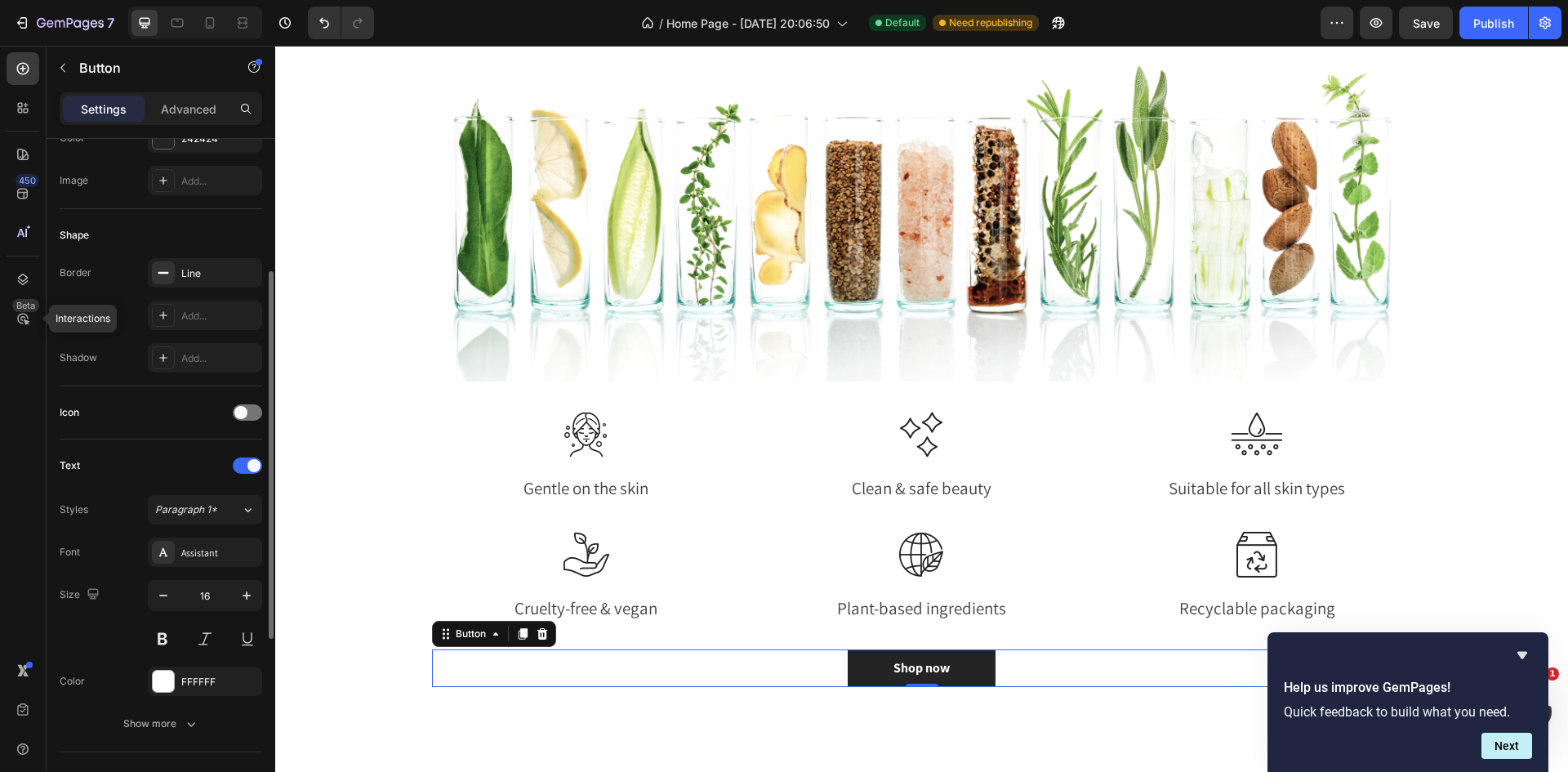
scroll to position [577, 0]
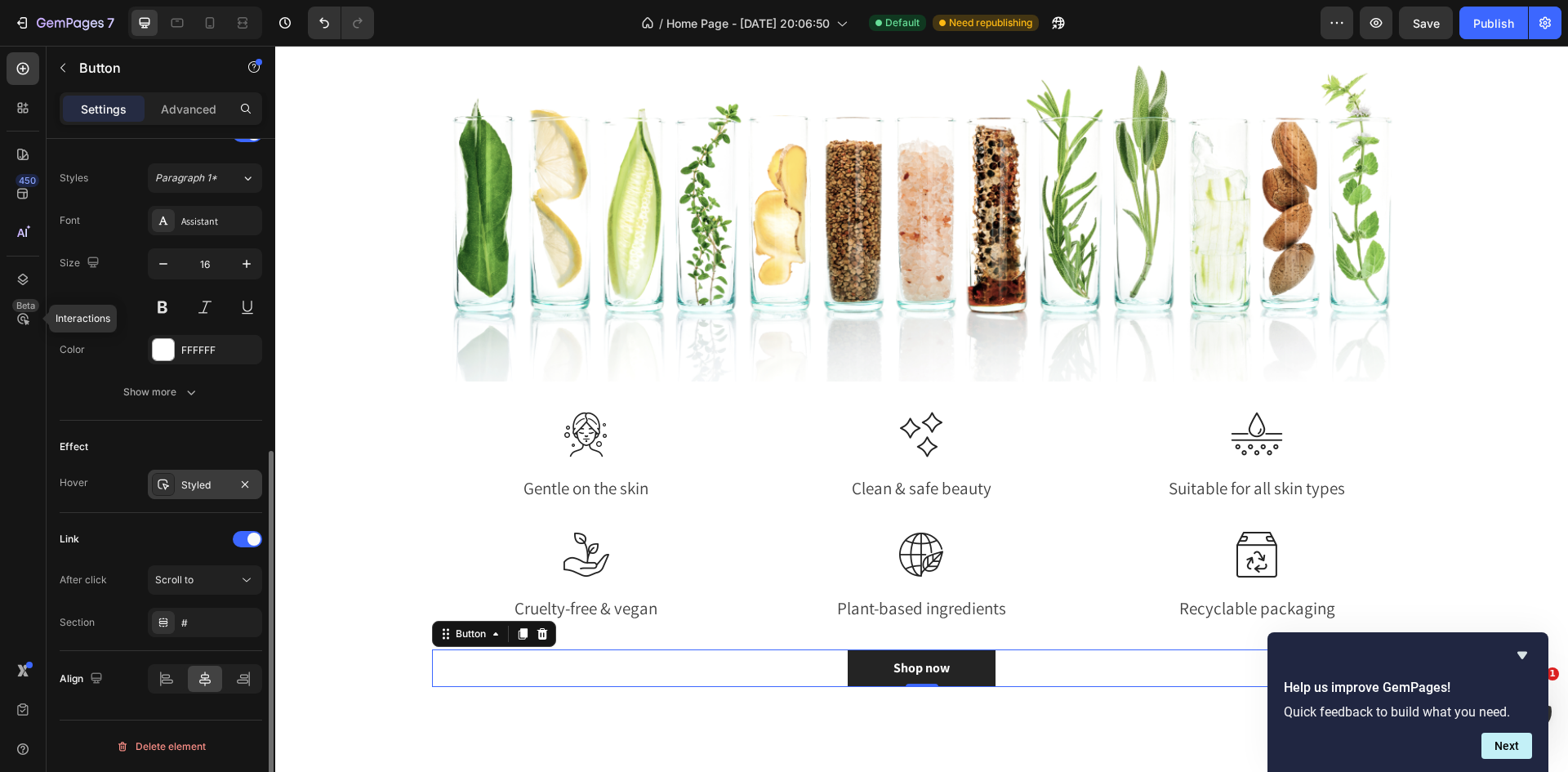
click at [175, 484] on div "Styled" at bounding box center [205, 484] width 114 height 29
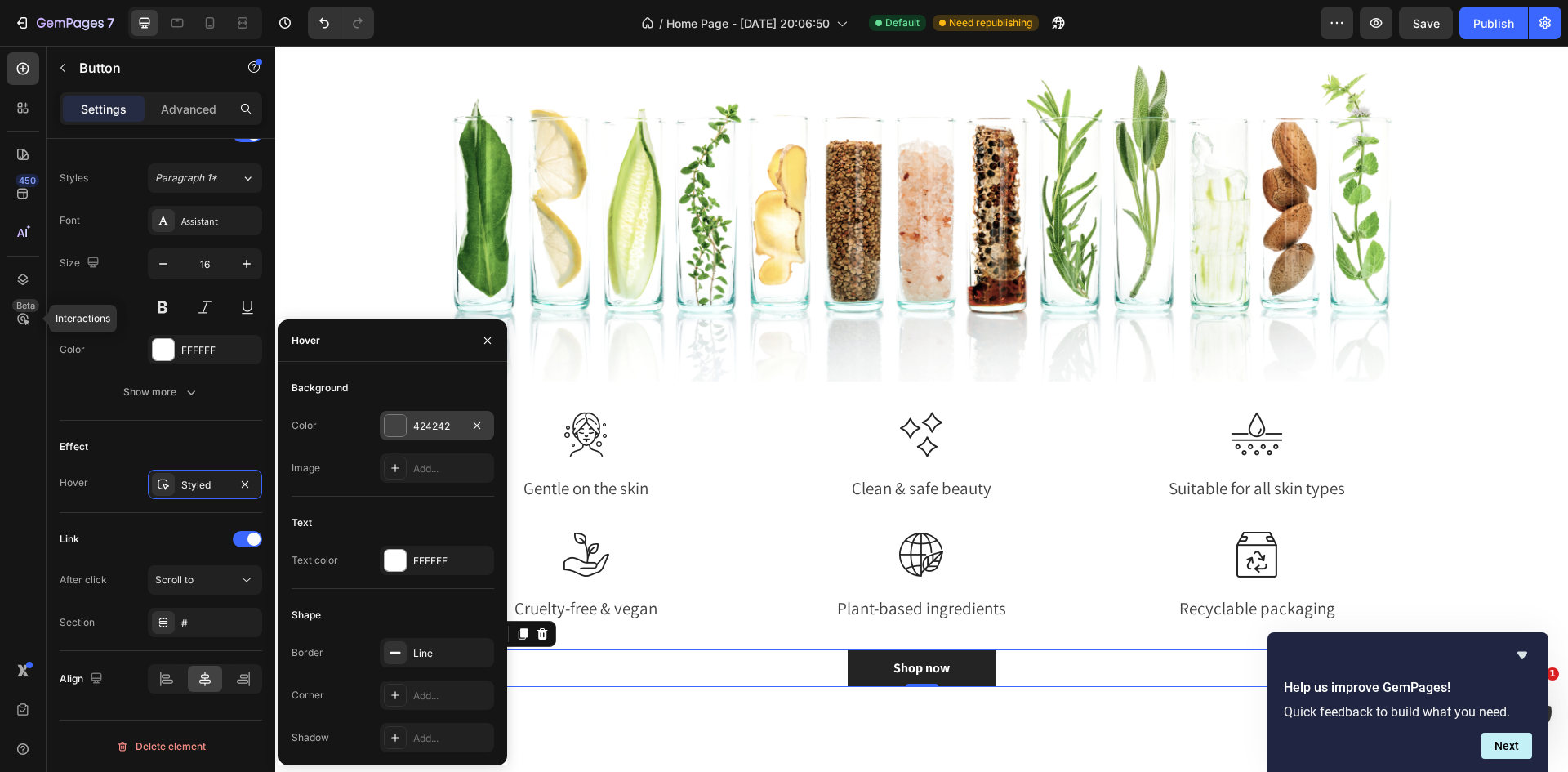
drag, startPoint x: 393, startPoint y: 420, endPoint x: 398, endPoint y: 431, distance: 12.1
click at [394, 420] on div at bounding box center [395, 425] width 22 height 22
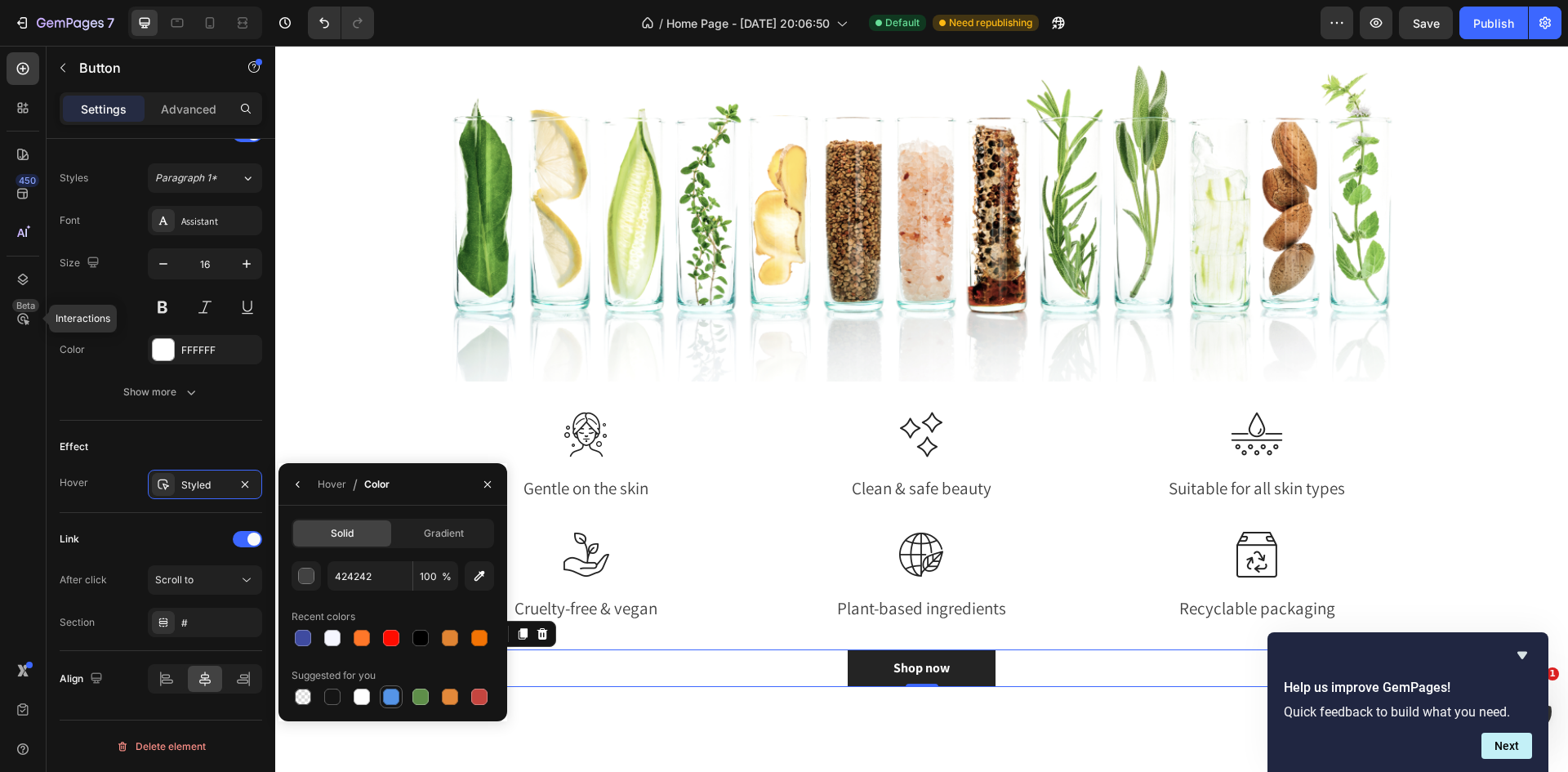
click at [395, 704] on div at bounding box center [390, 696] width 16 height 16
type input "5594E7"
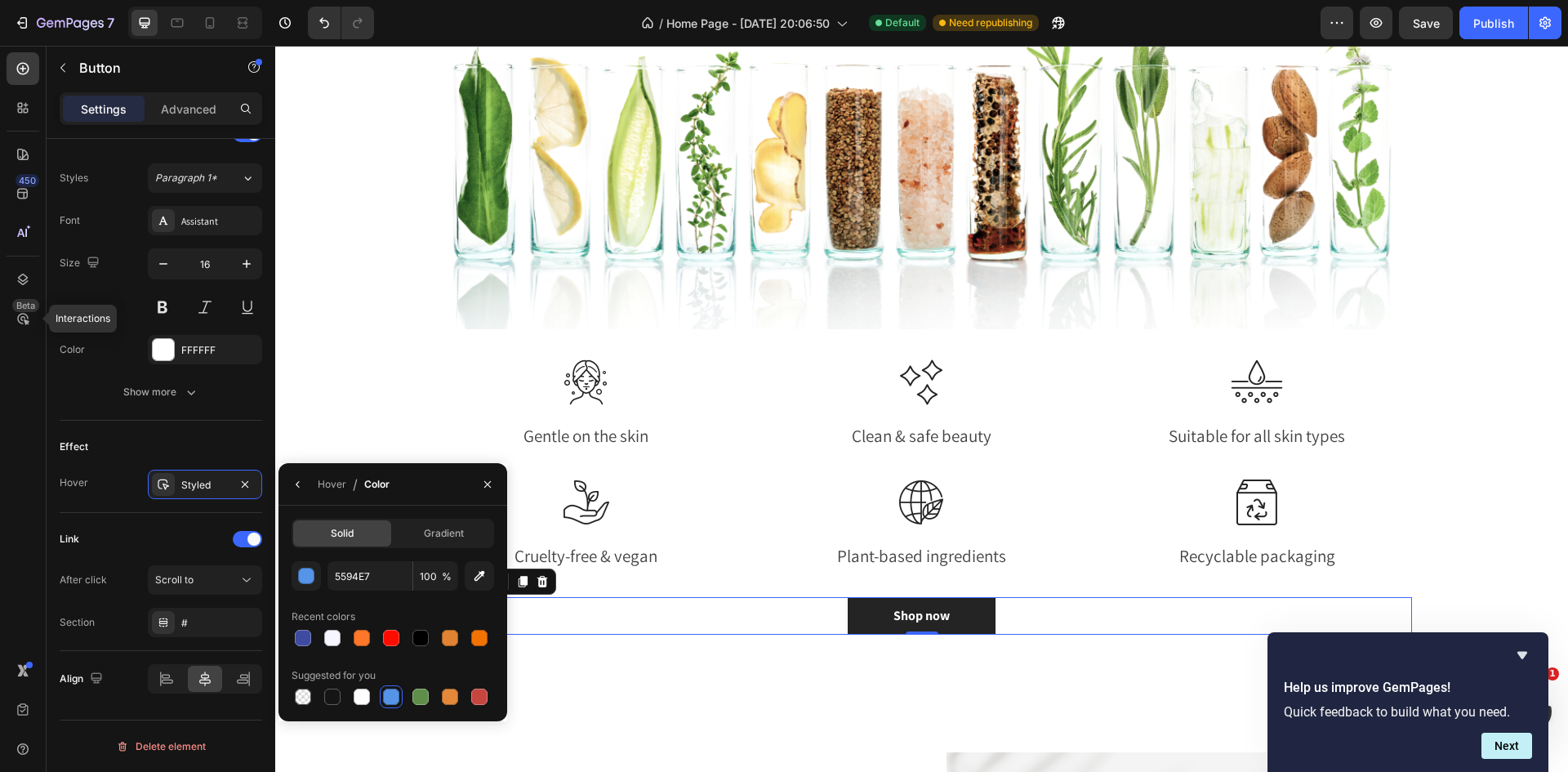
scroll to position [1388, 0]
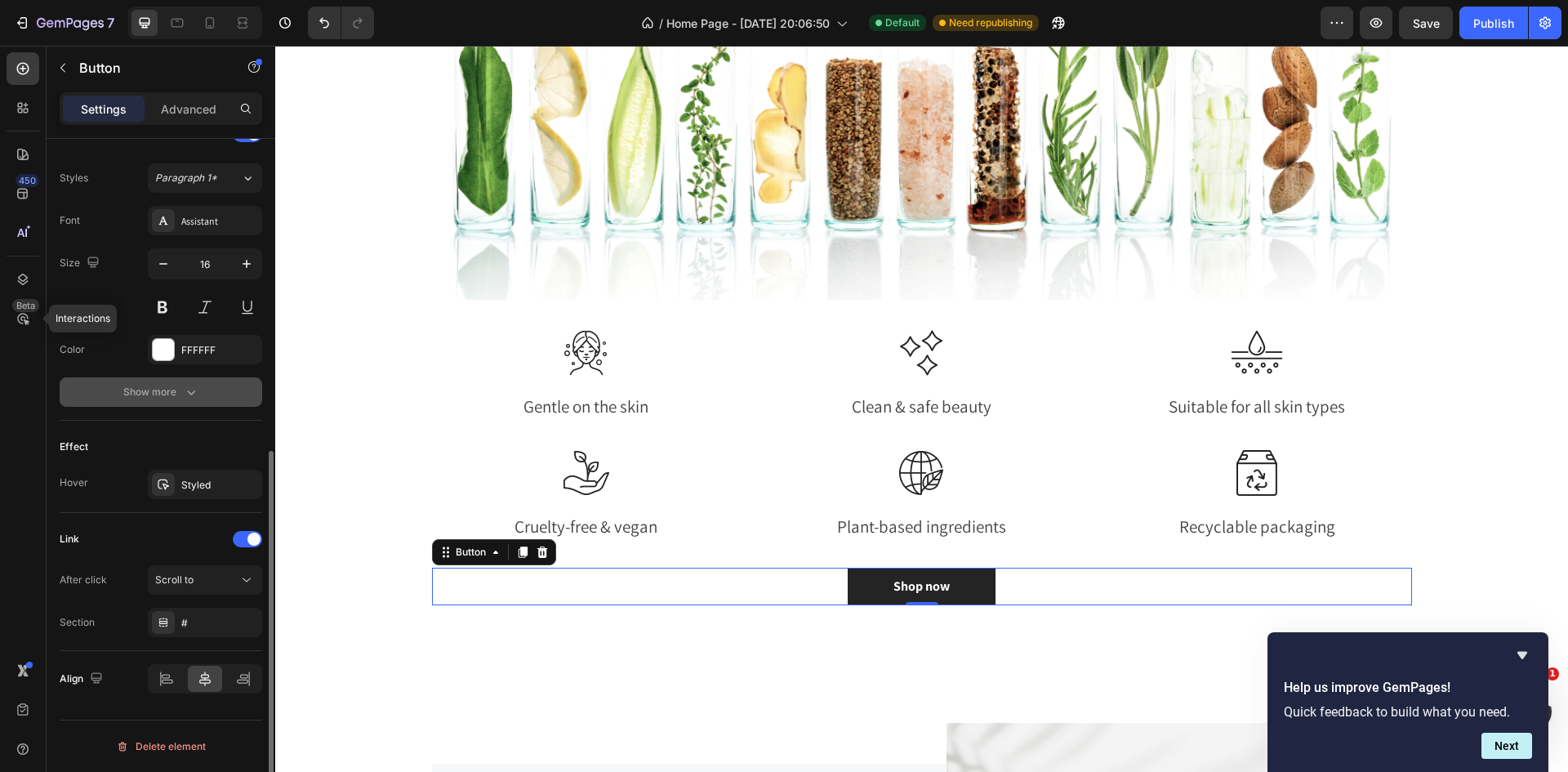
click at [177, 393] on div "Show more" at bounding box center [160, 391] width 76 height 16
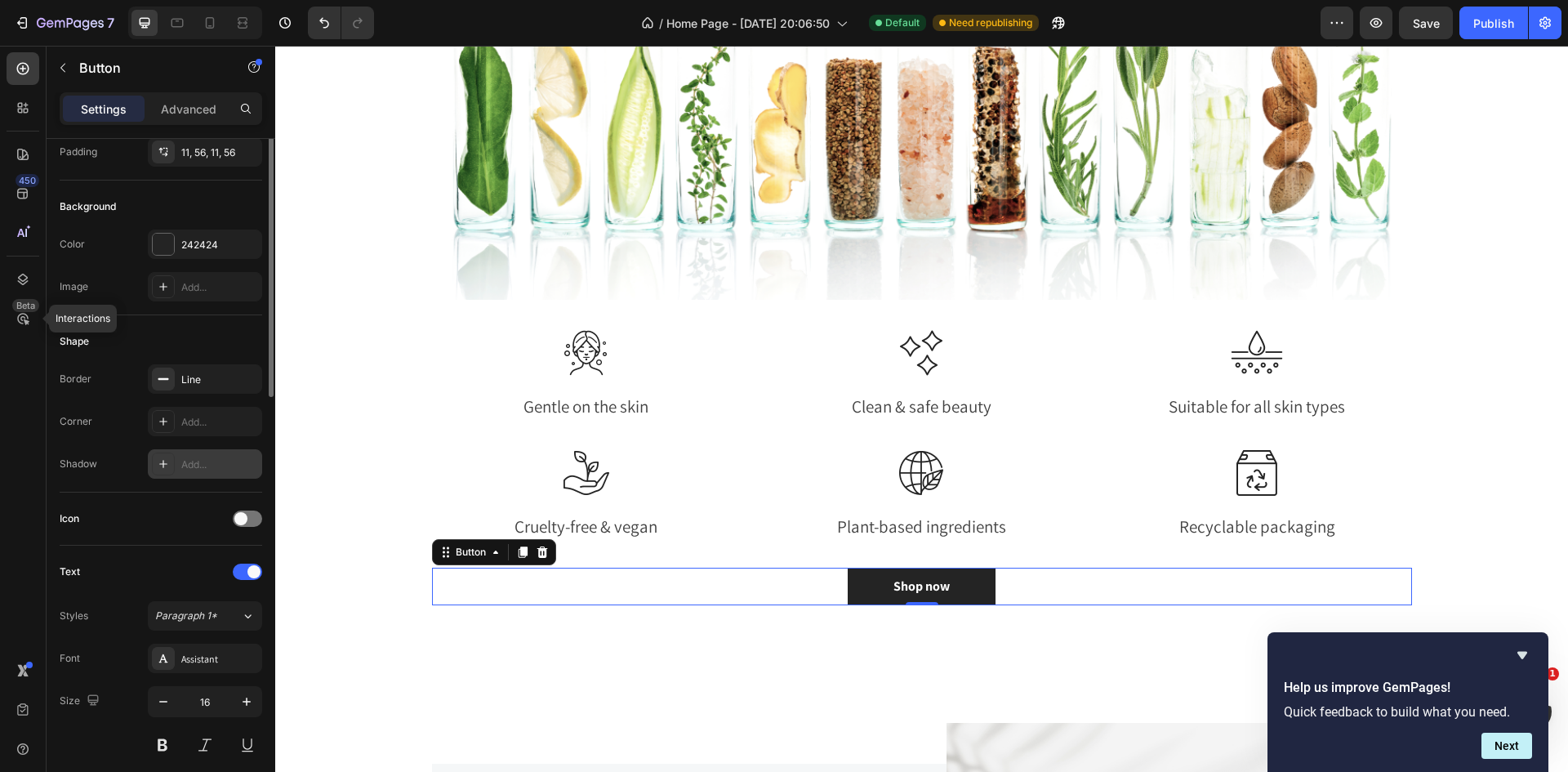
scroll to position [57, 0]
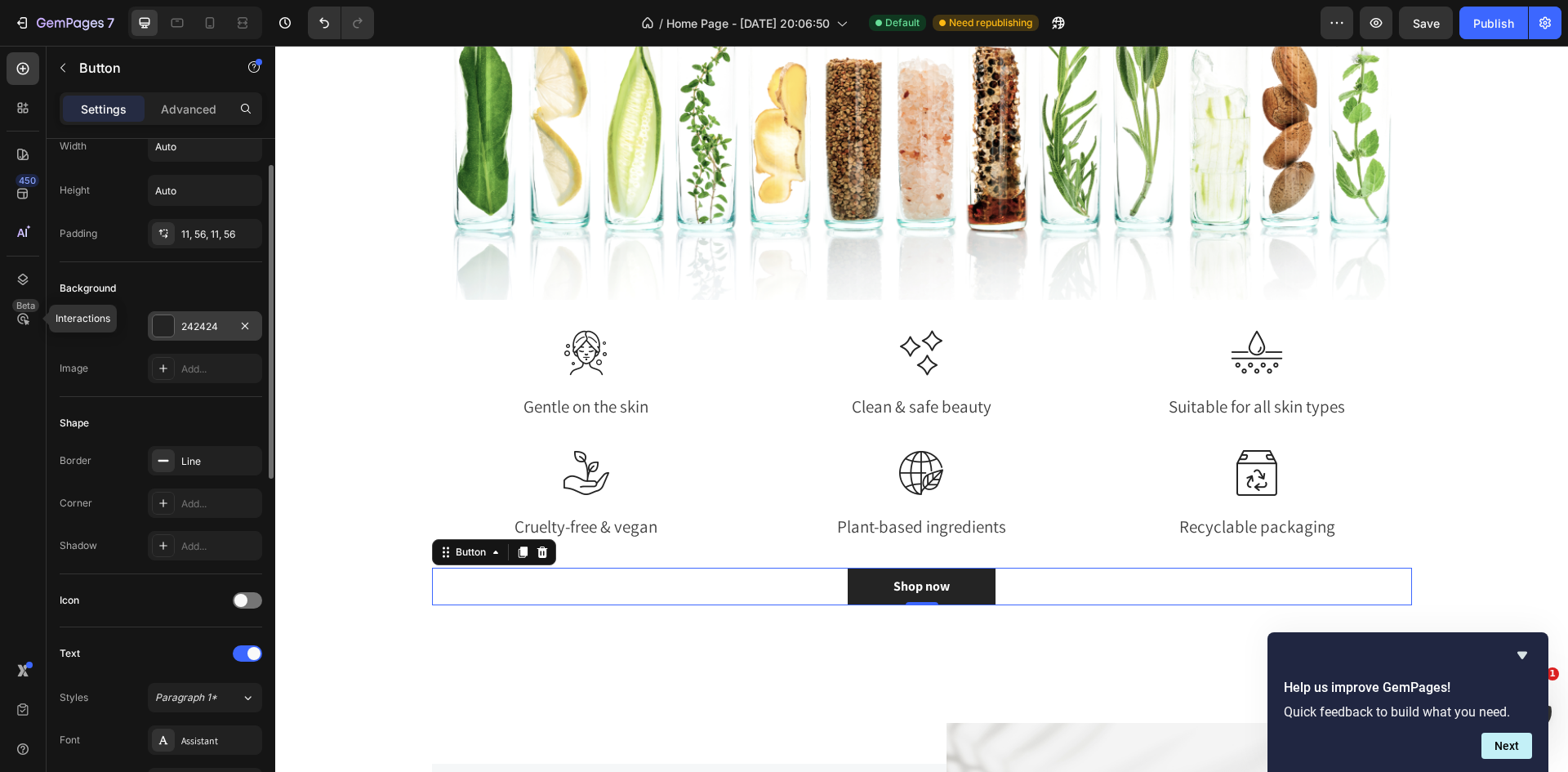
click at [165, 325] on div at bounding box center [163, 325] width 22 height 22
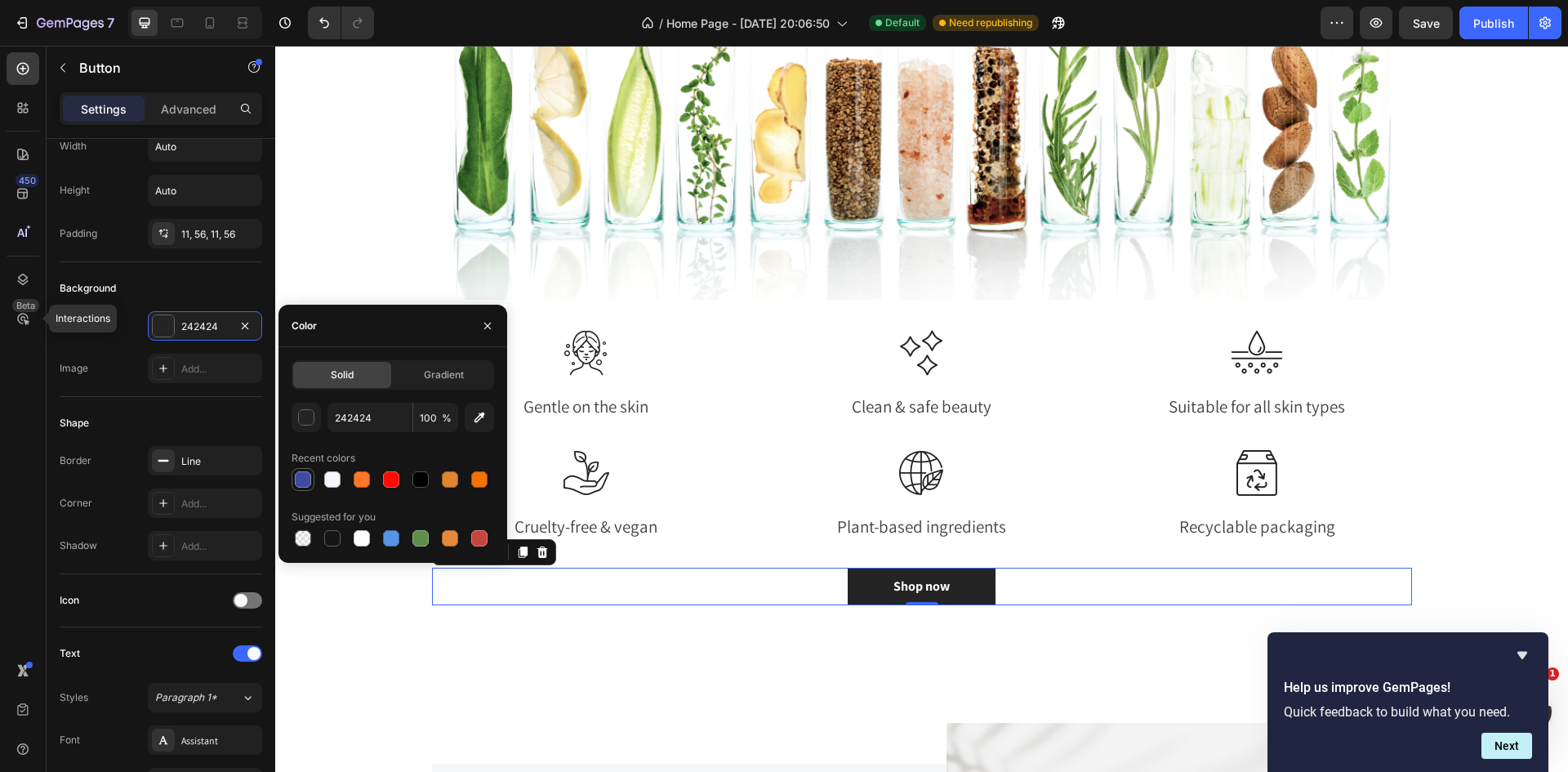
click at [307, 473] on div at bounding box center [302, 478] width 16 height 16
type input "3F4BA0"
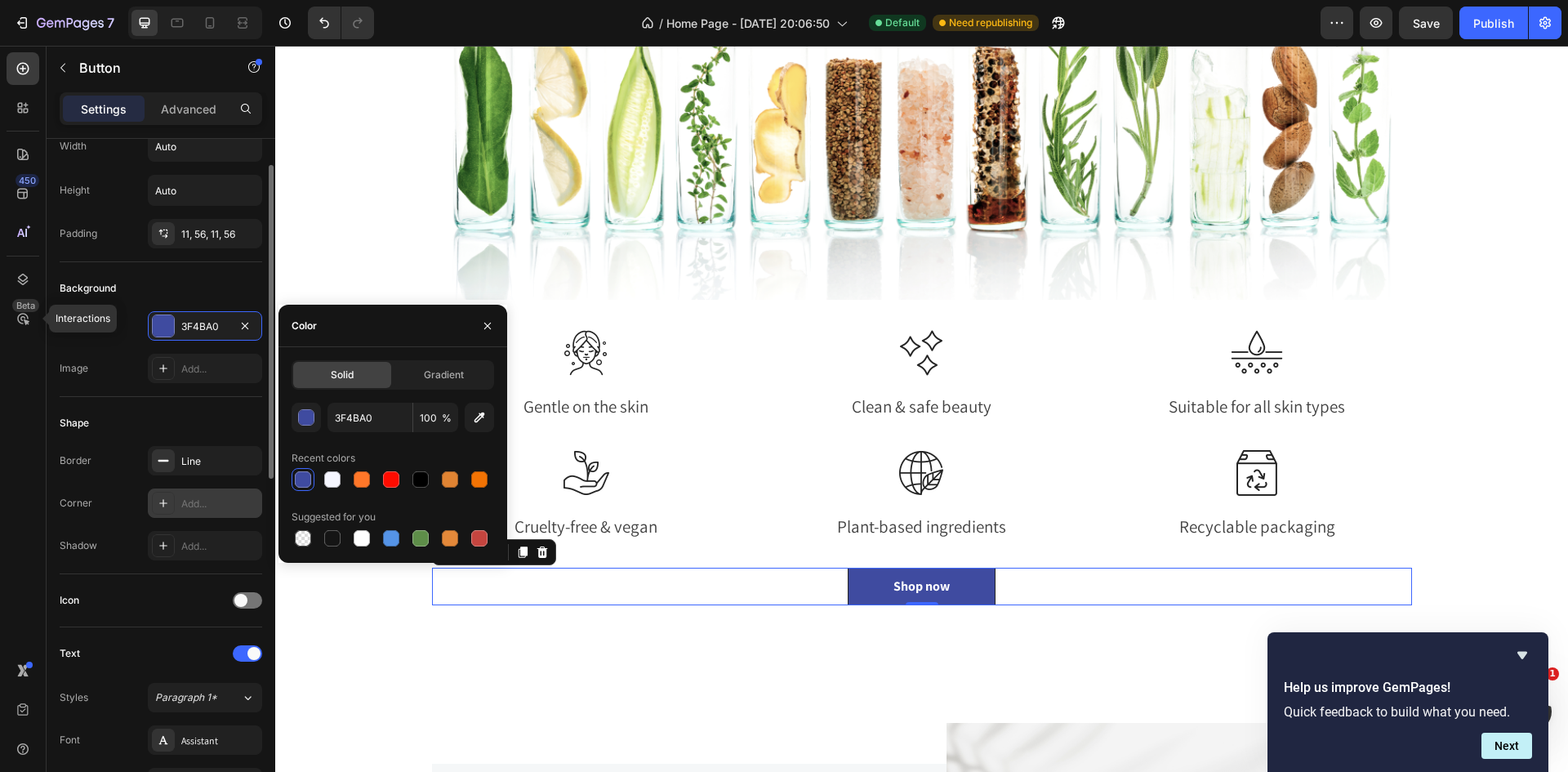
click at [198, 508] on div "Add..." at bounding box center [219, 504] width 77 height 15
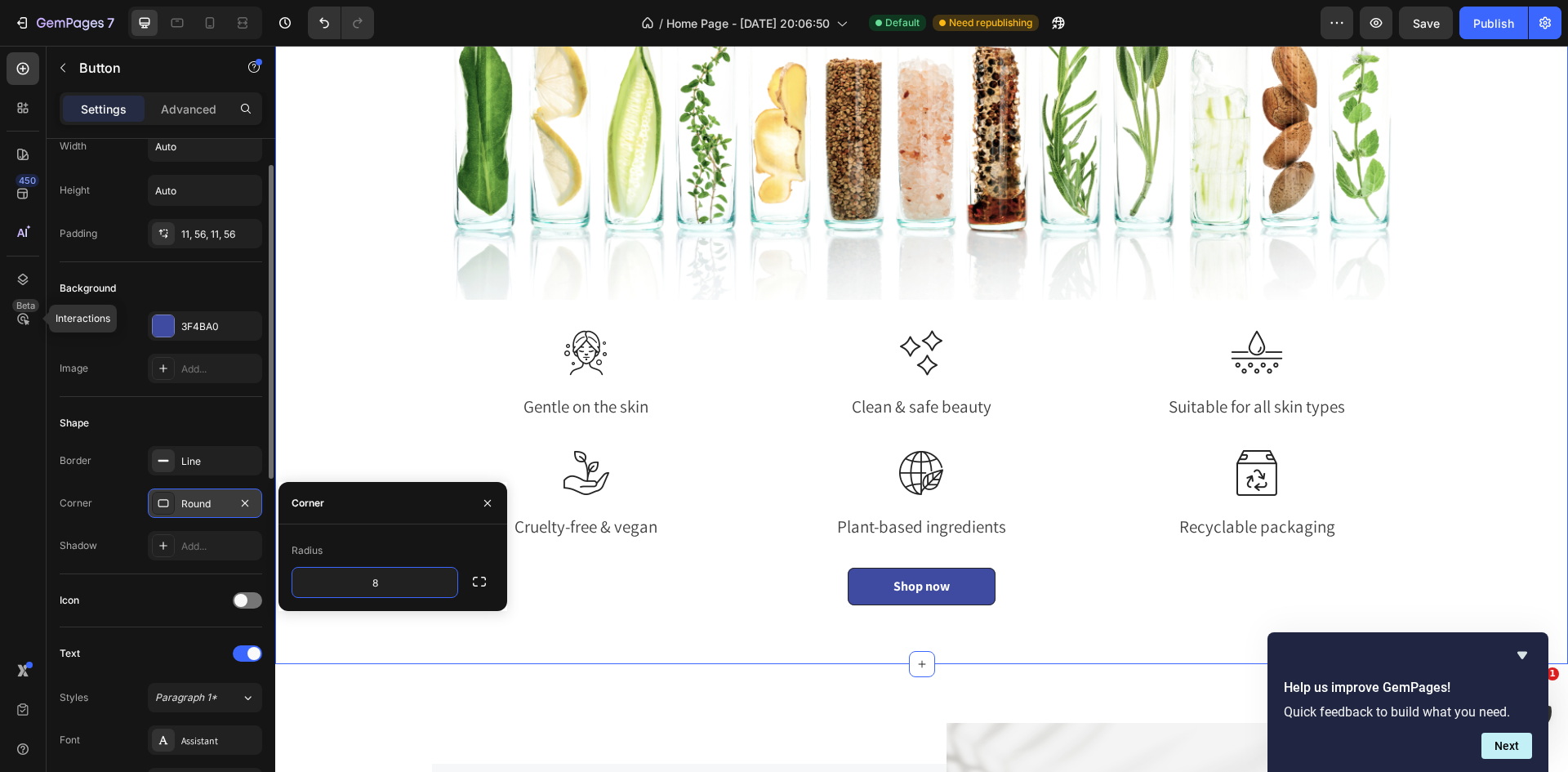
click at [378, 384] on div "Fall in love with healthy glowing skin Heading We're passionate about bringing …" at bounding box center [922, 239] width 1268 height 771
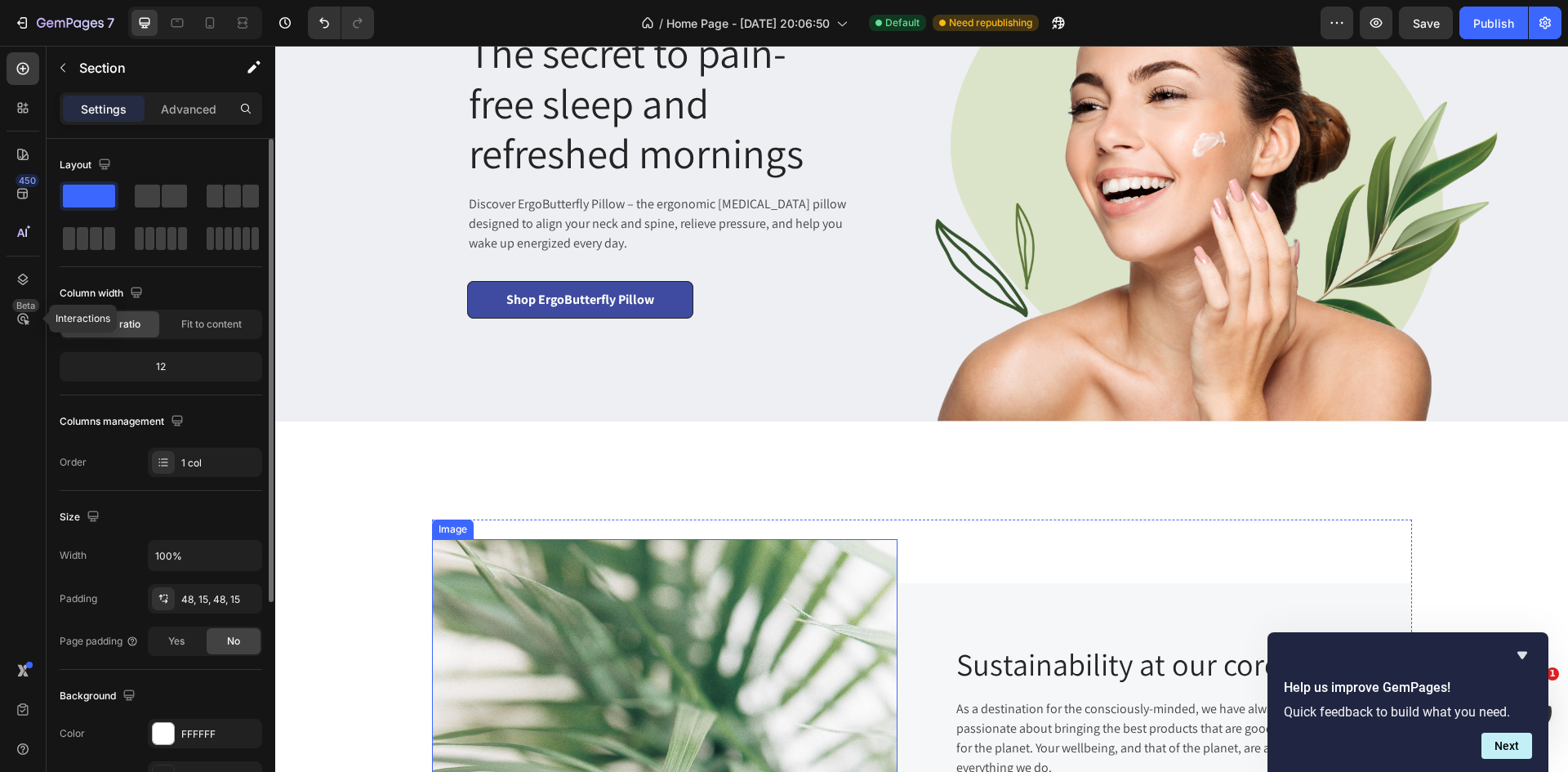
scroll to position [0, 0]
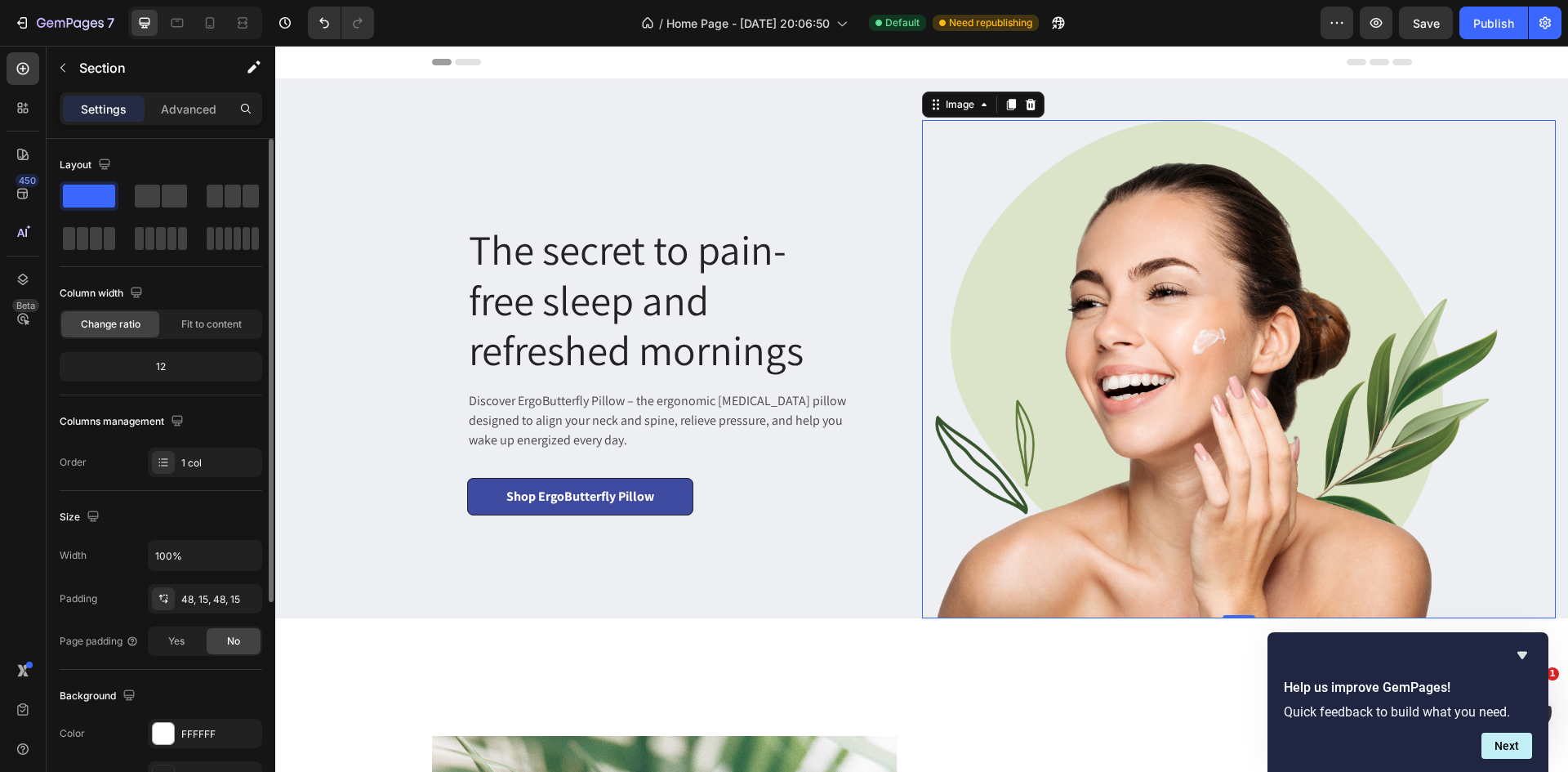
click at [1360, 452] on img at bounding box center [1211, 369] width 578 height 498
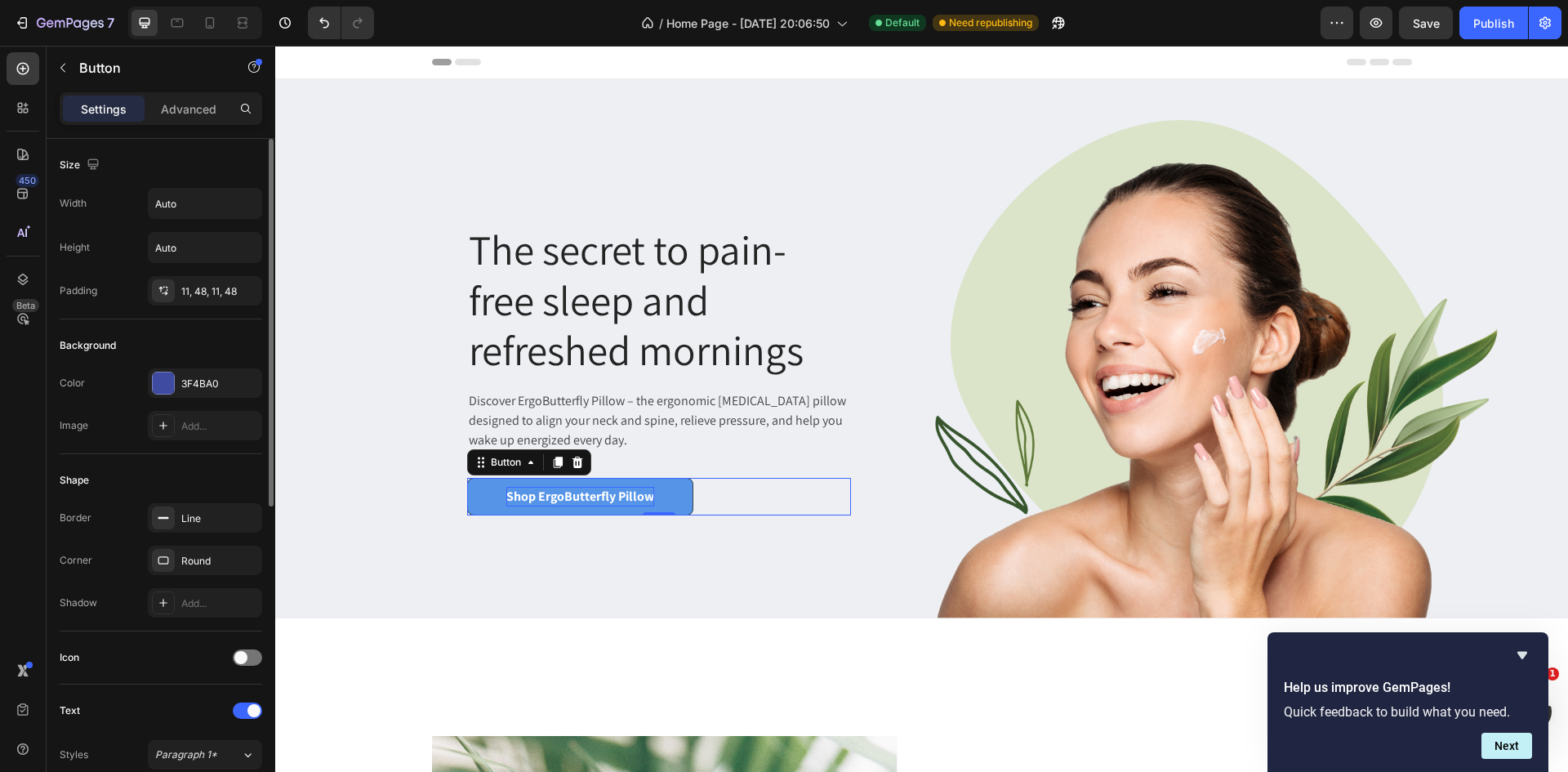
click at [540, 492] on p "Shop ErgoButterfly Pillow" at bounding box center [580, 496] width 148 height 20
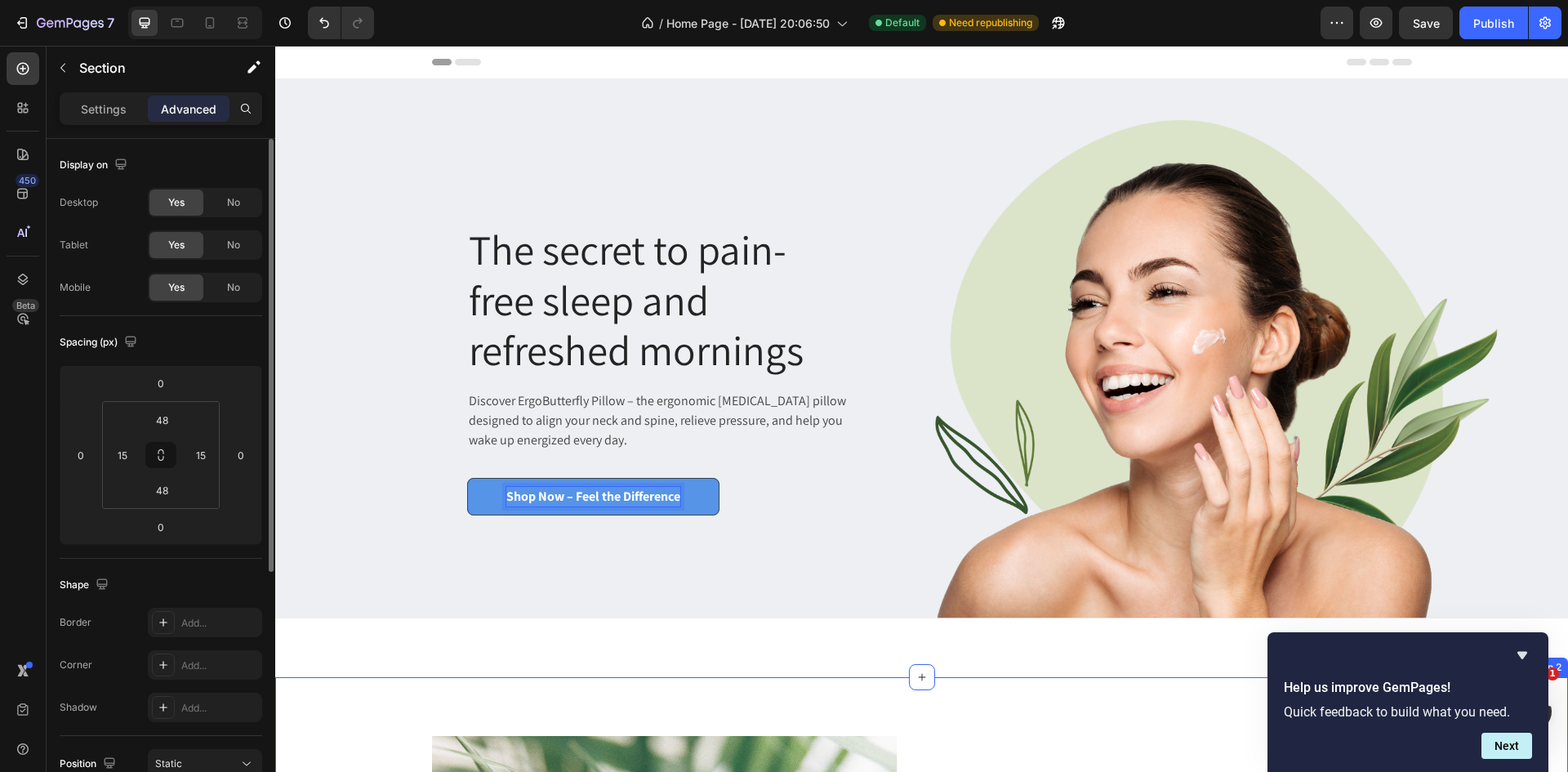
click at [597, 496] on p "Shop Now – Feel the Difference" at bounding box center [593, 496] width 173 height 20
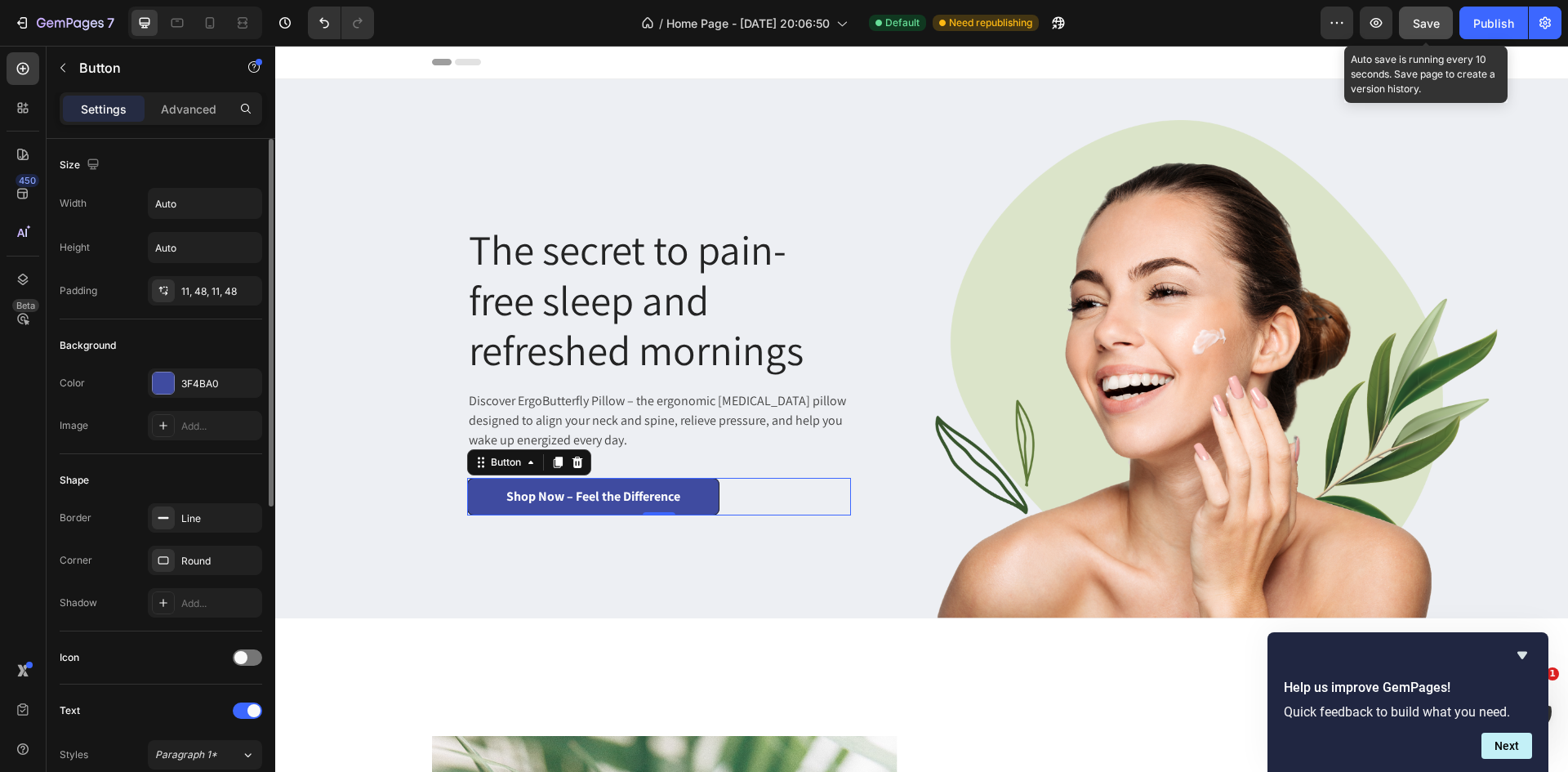
click at [1440, 23] on span "Save" at bounding box center [1425, 23] width 27 height 14
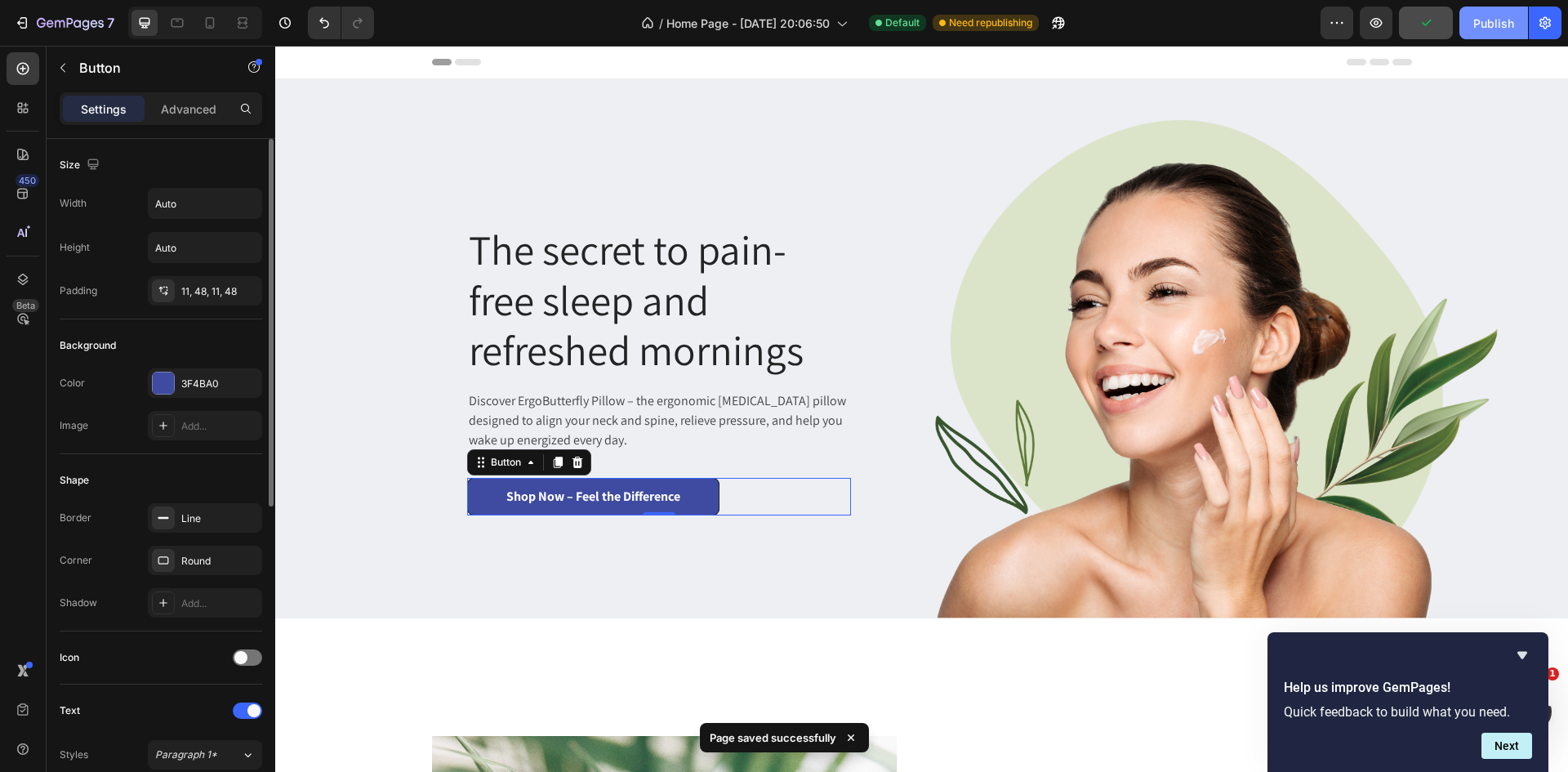
click at [1474, 22] on div "Publish" at bounding box center [1494, 23] width 41 height 17
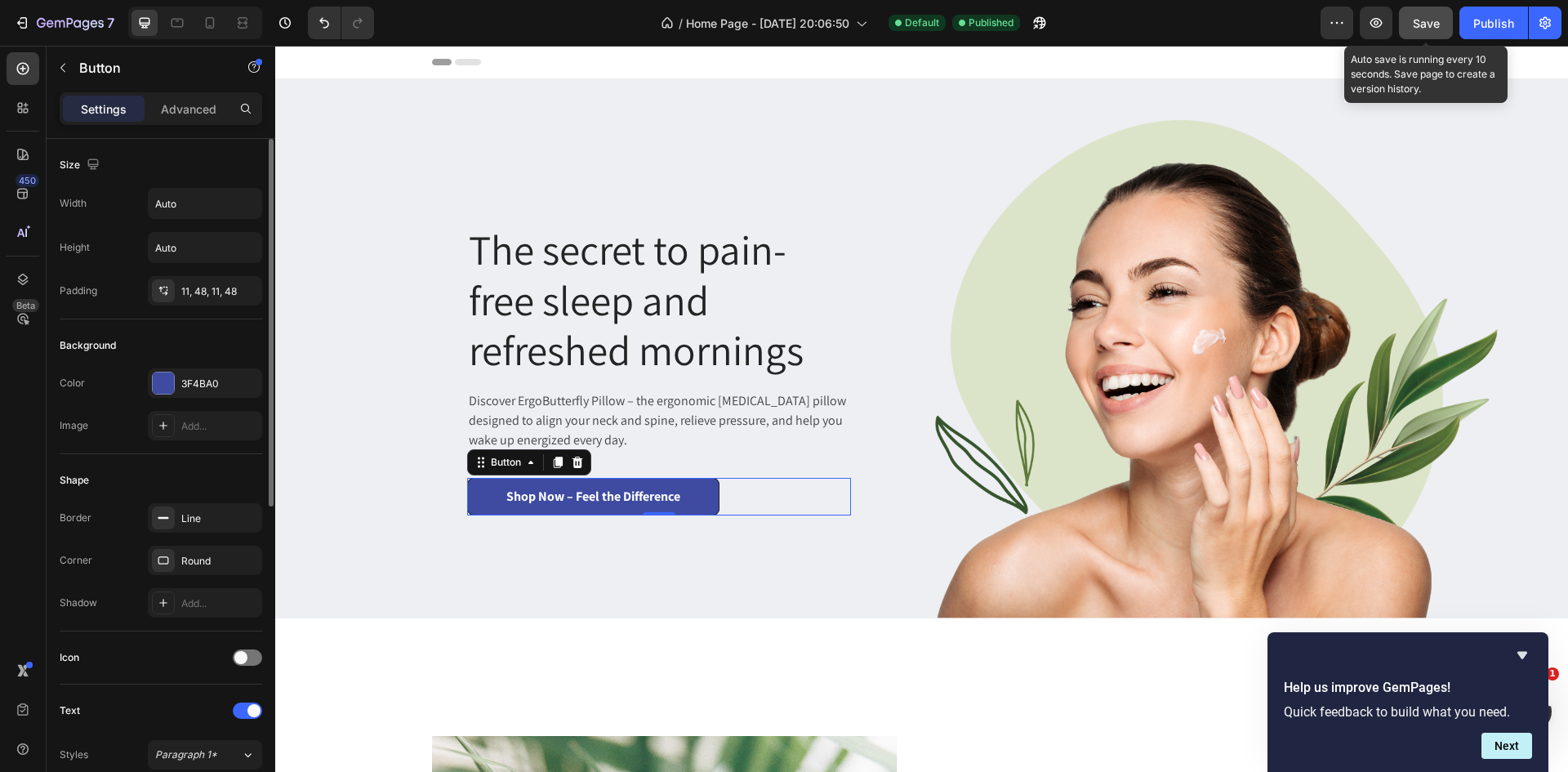
click at [1431, 23] on span "Save" at bounding box center [1425, 23] width 27 height 14
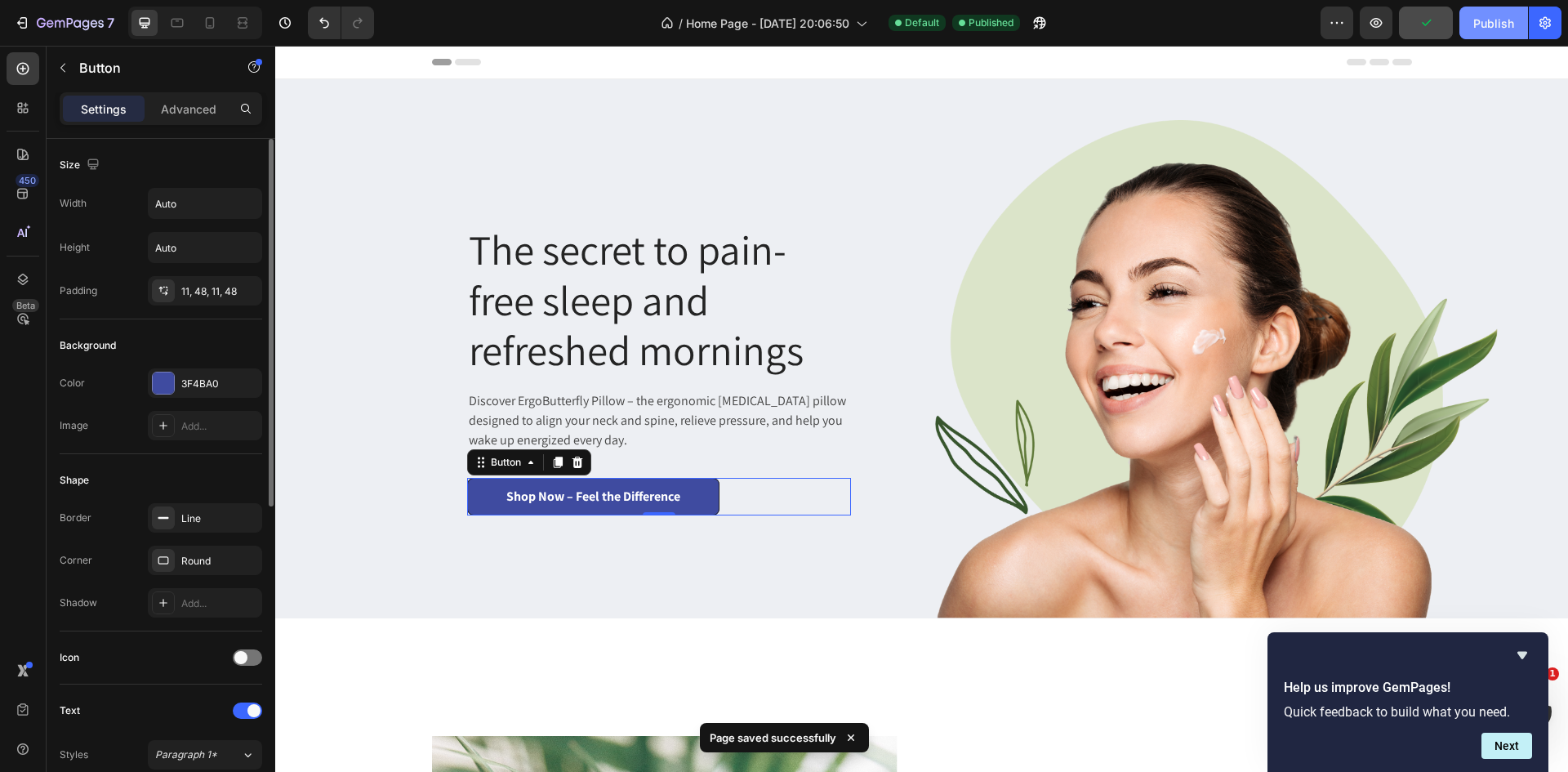
click at [1475, 17] on div "Publish" at bounding box center [1494, 23] width 41 height 17
click at [1479, 20] on div "Publish" at bounding box center [1494, 23] width 41 height 17
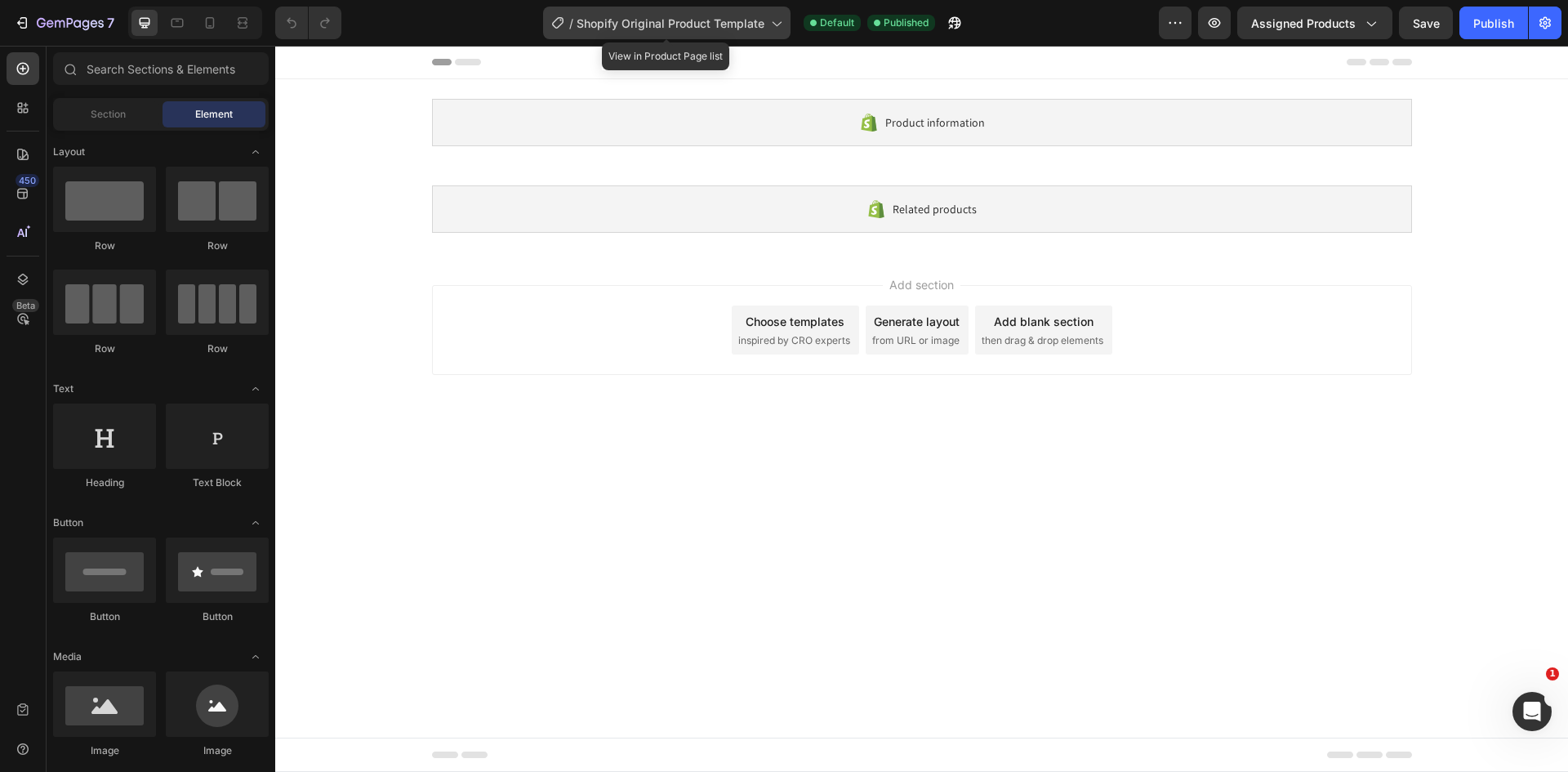
click at [752, 27] on span "Shopify Original Product Template" at bounding box center [671, 23] width 188 height 17
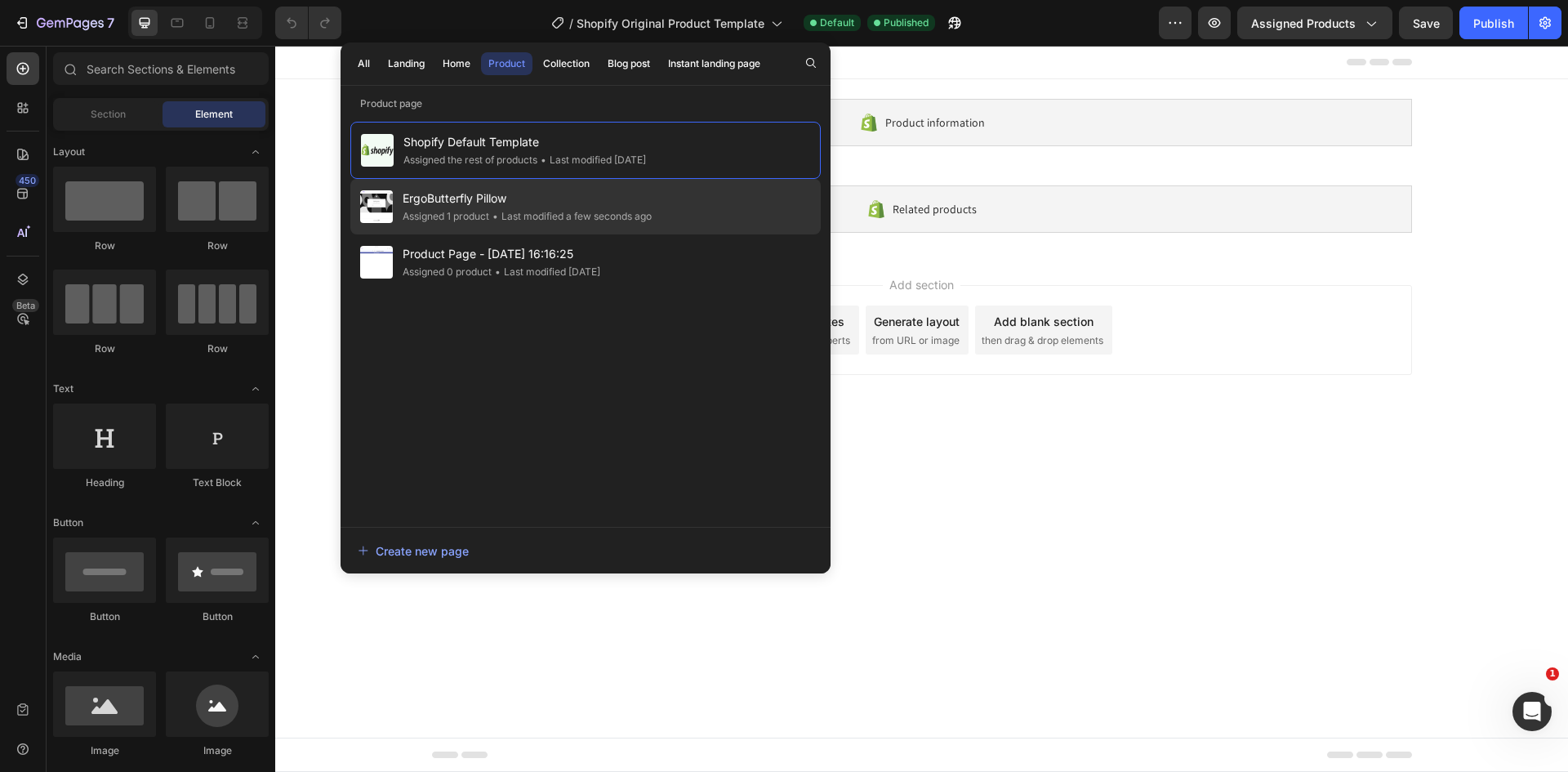
click at [617, 208] on div "• Last modified a few seconds ago" at bounding box center [570, 216] width 162 height 16
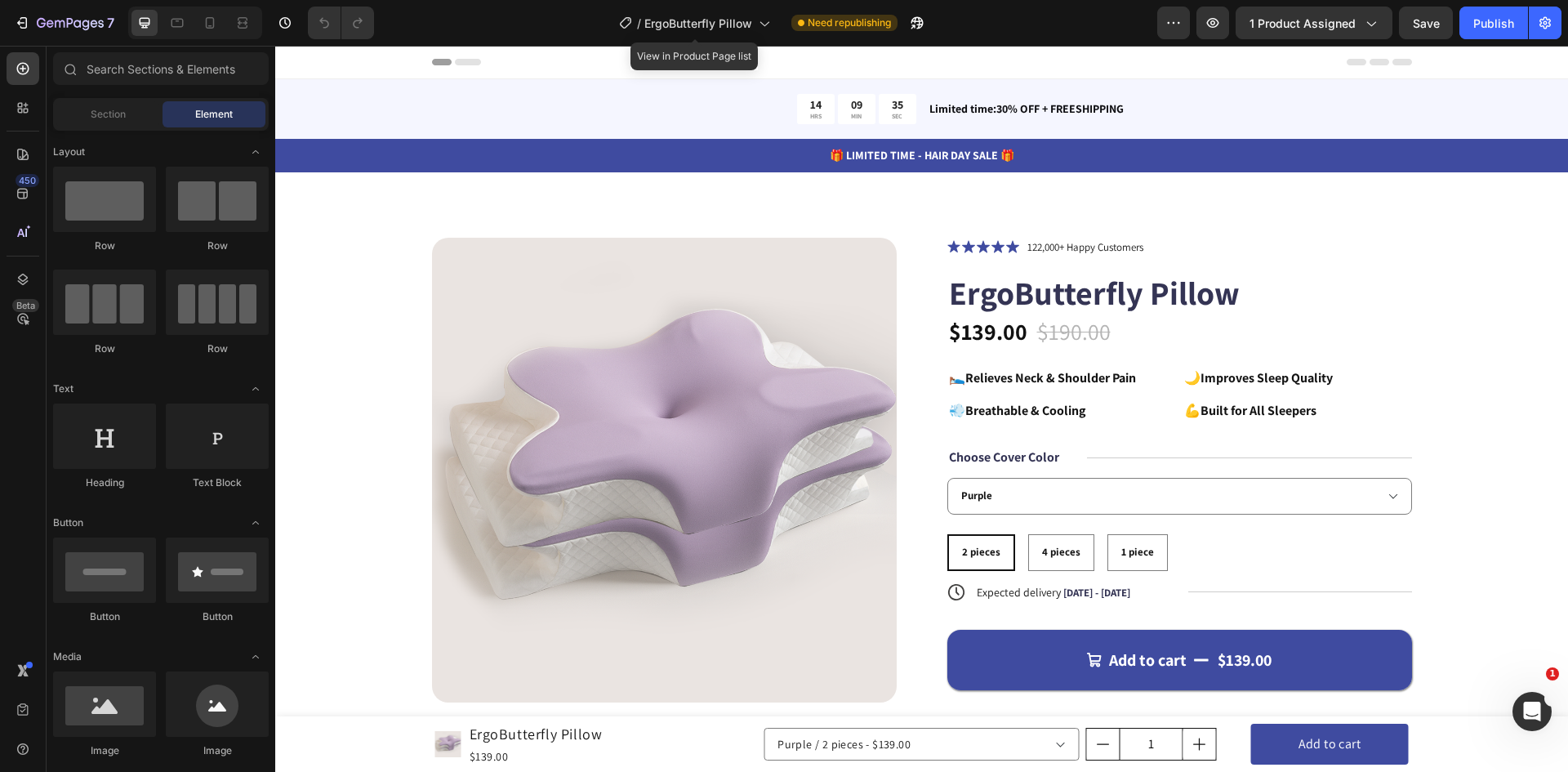
click at [763, 3] on div "/ ErgoButterfly Pillow" at bounding box center [694, 23] width 168 height 39
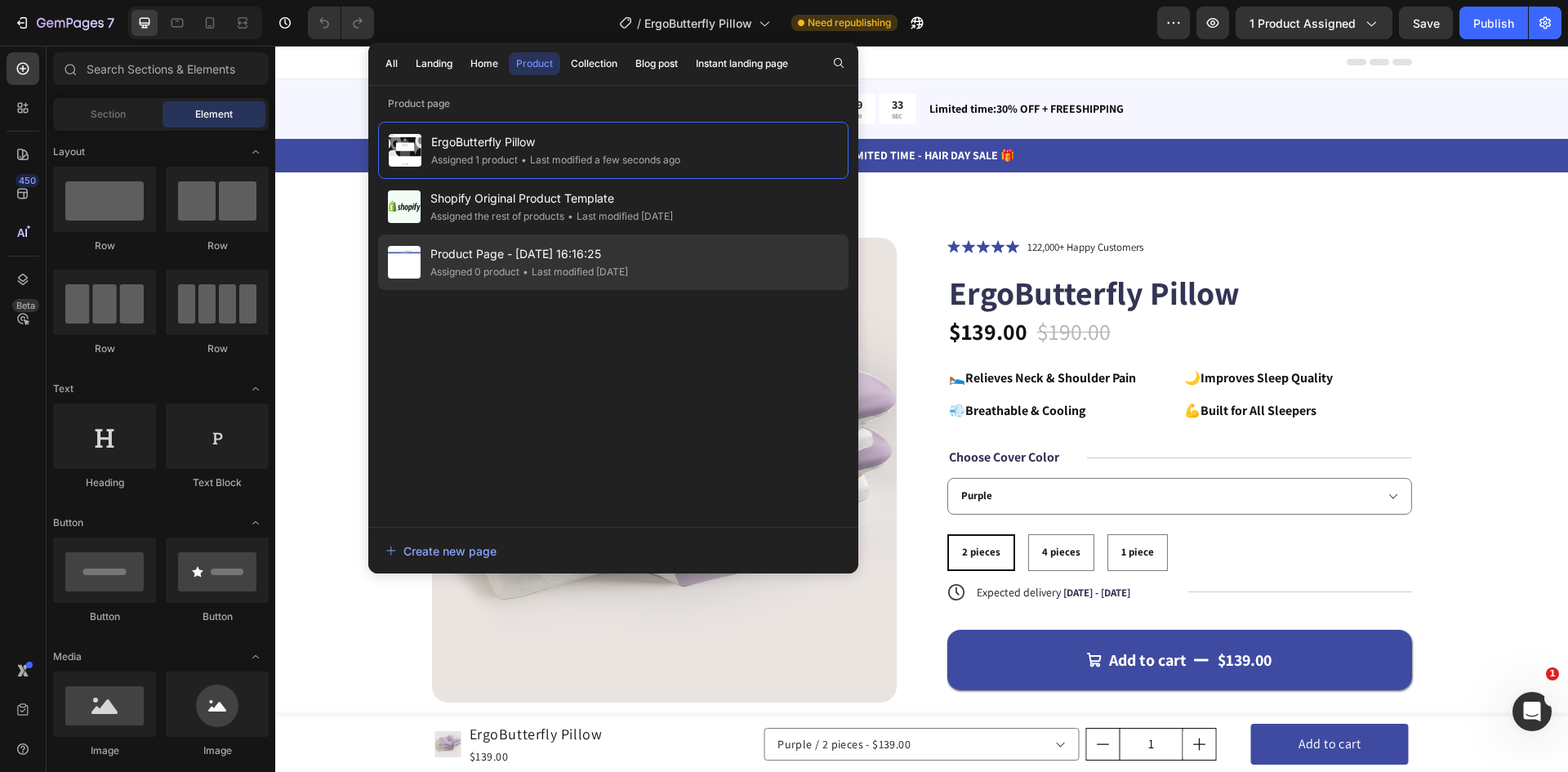
click at [628, 260] on span "Product Page - Sep 14, 16:16:25" at bounding box center [529, 253] width 198 height 20
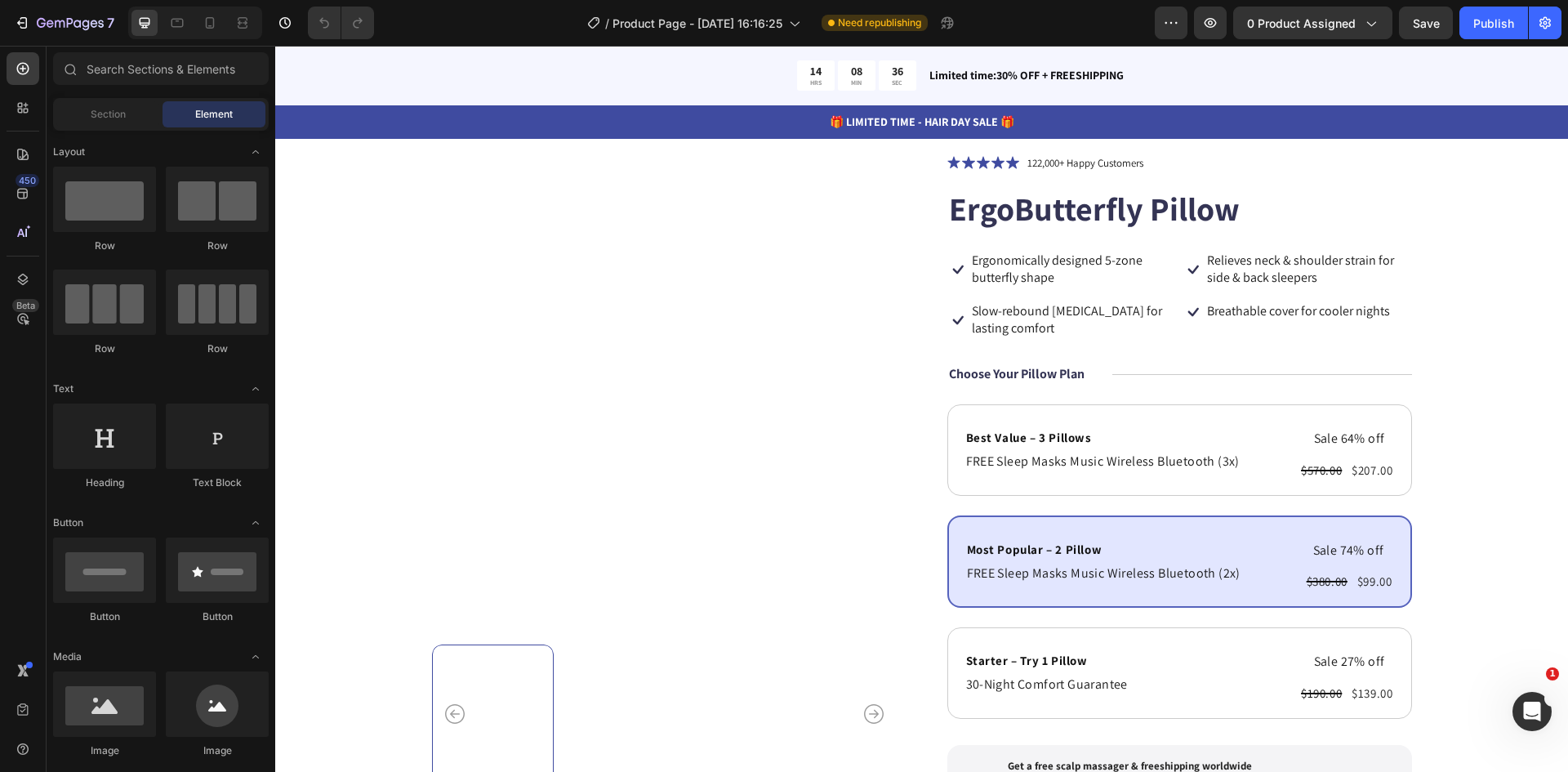
scroll to position [163, 0]
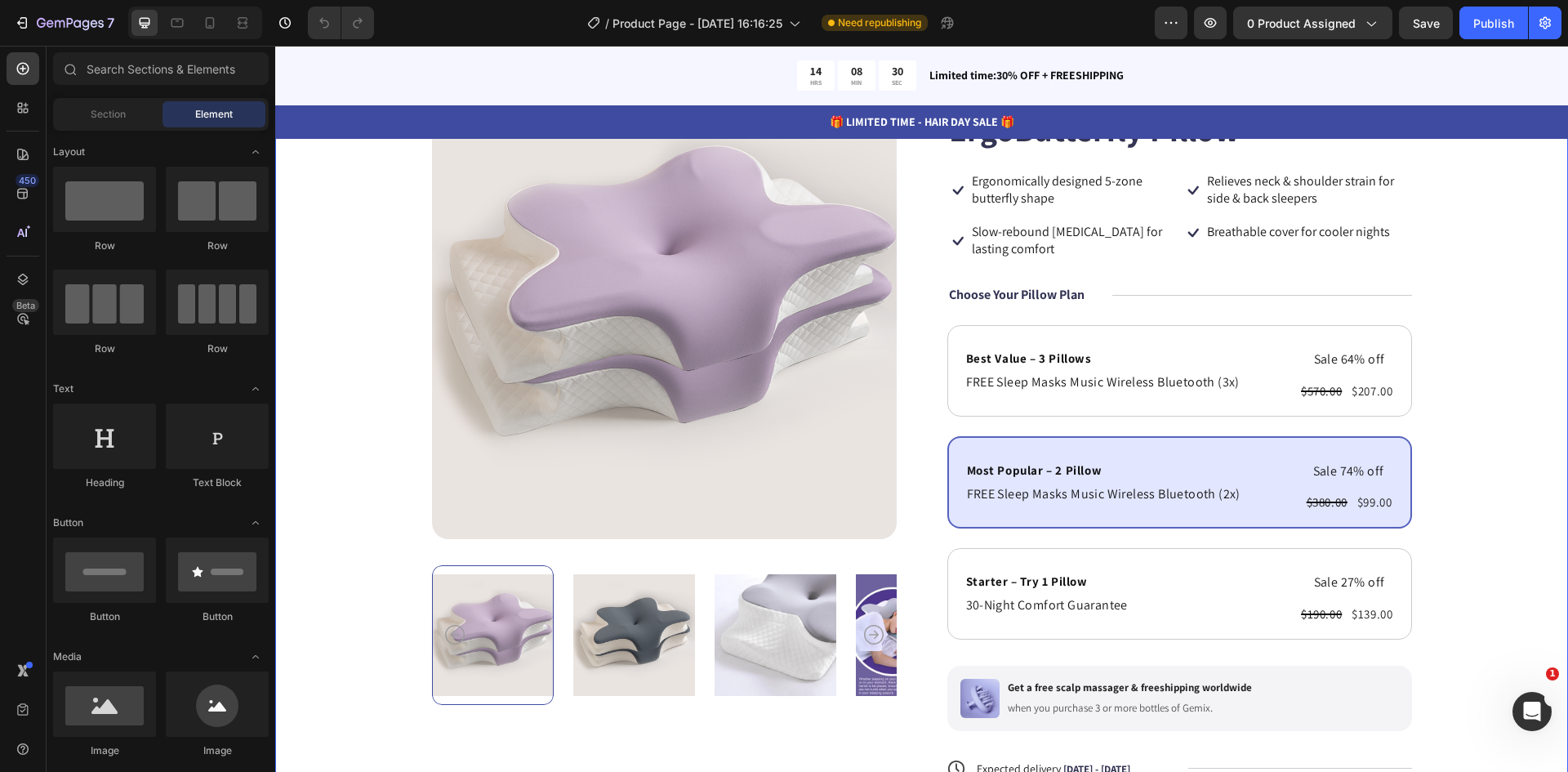
click at [1501, 498] on div "Product Images Icon Icon Icon Icon Icon Icon List 122,000+ Happy Customers Text…" at bounding box center [921, 506] width 1292 height 993
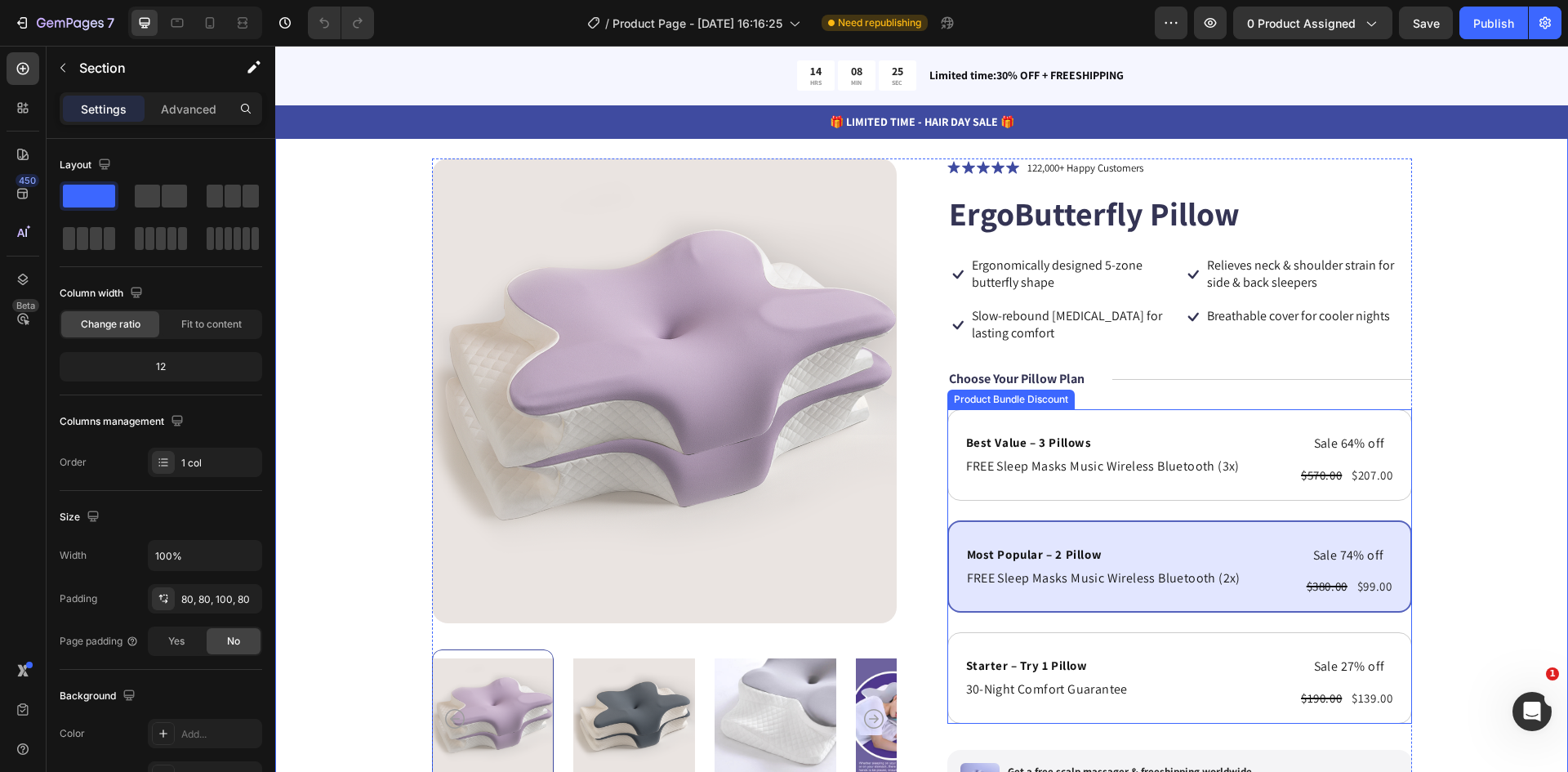
scroll to position [0, 0]
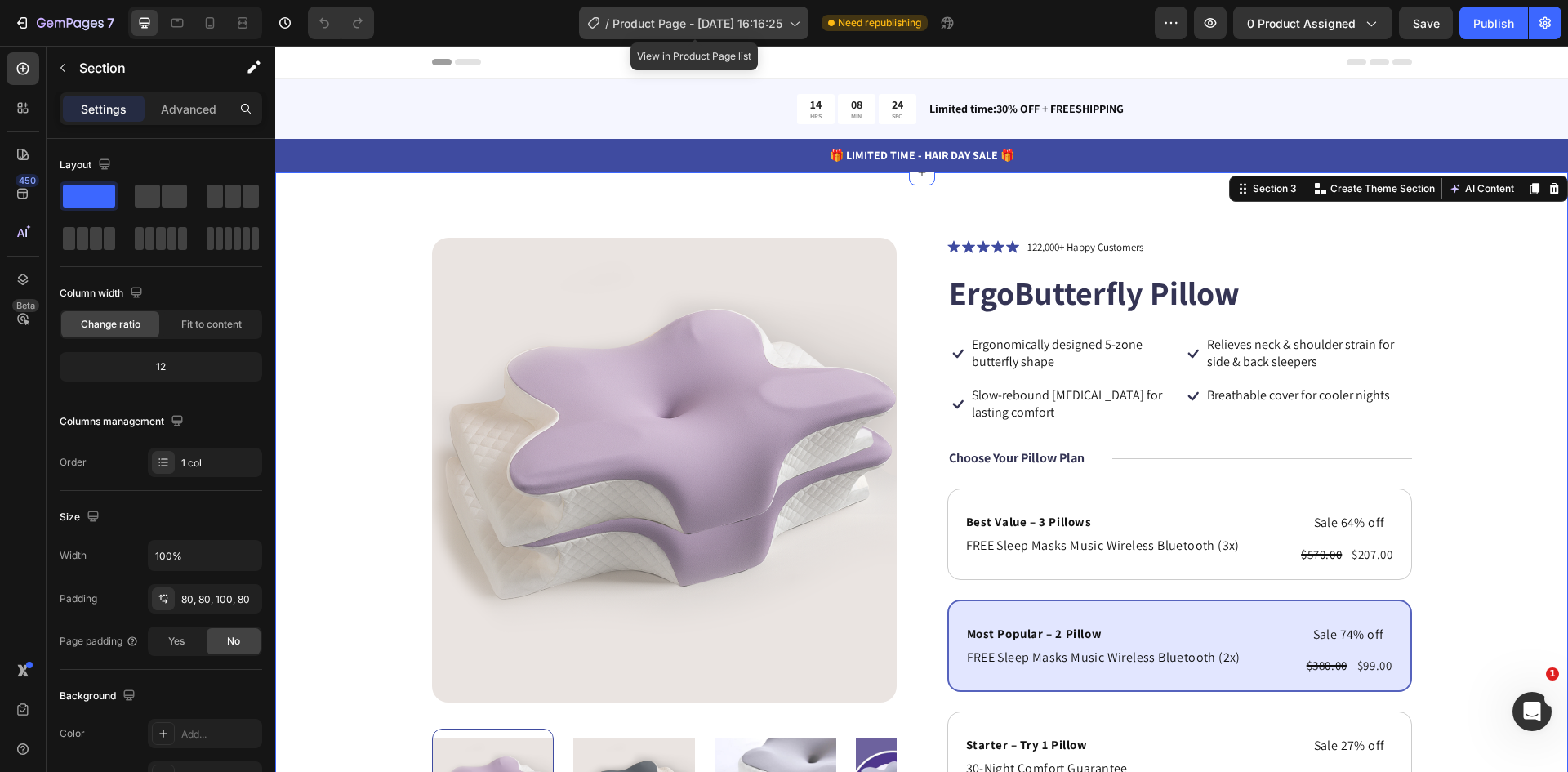
click at [768, 16] on span "Product Page - [DATE] 16:16:25" at bounding box center [697, 23] width 170 height 17
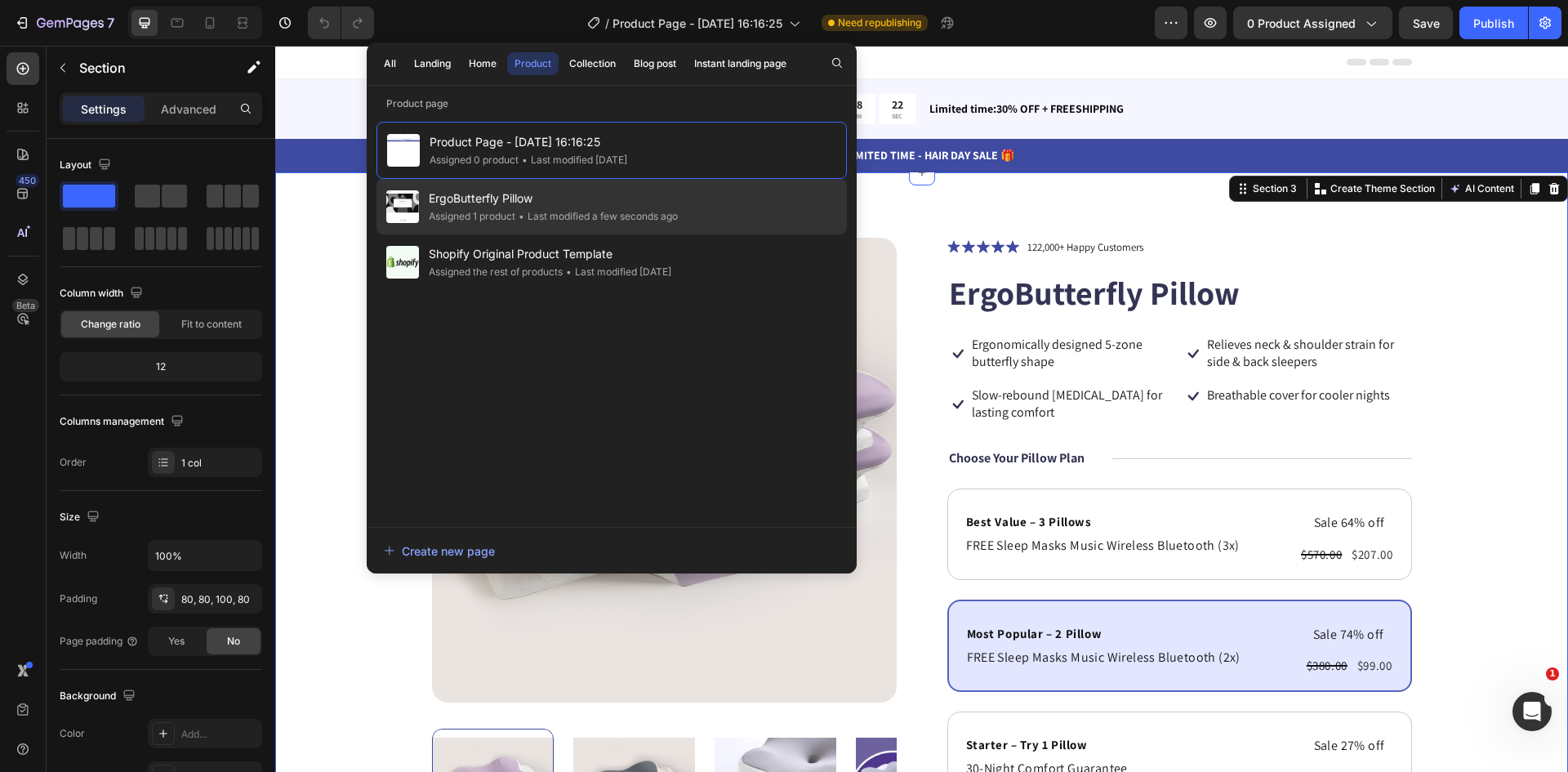
click at [603, 218] on div "• Last modified a few seconds ago" at bounding box center [596, 216] width 162 height 16
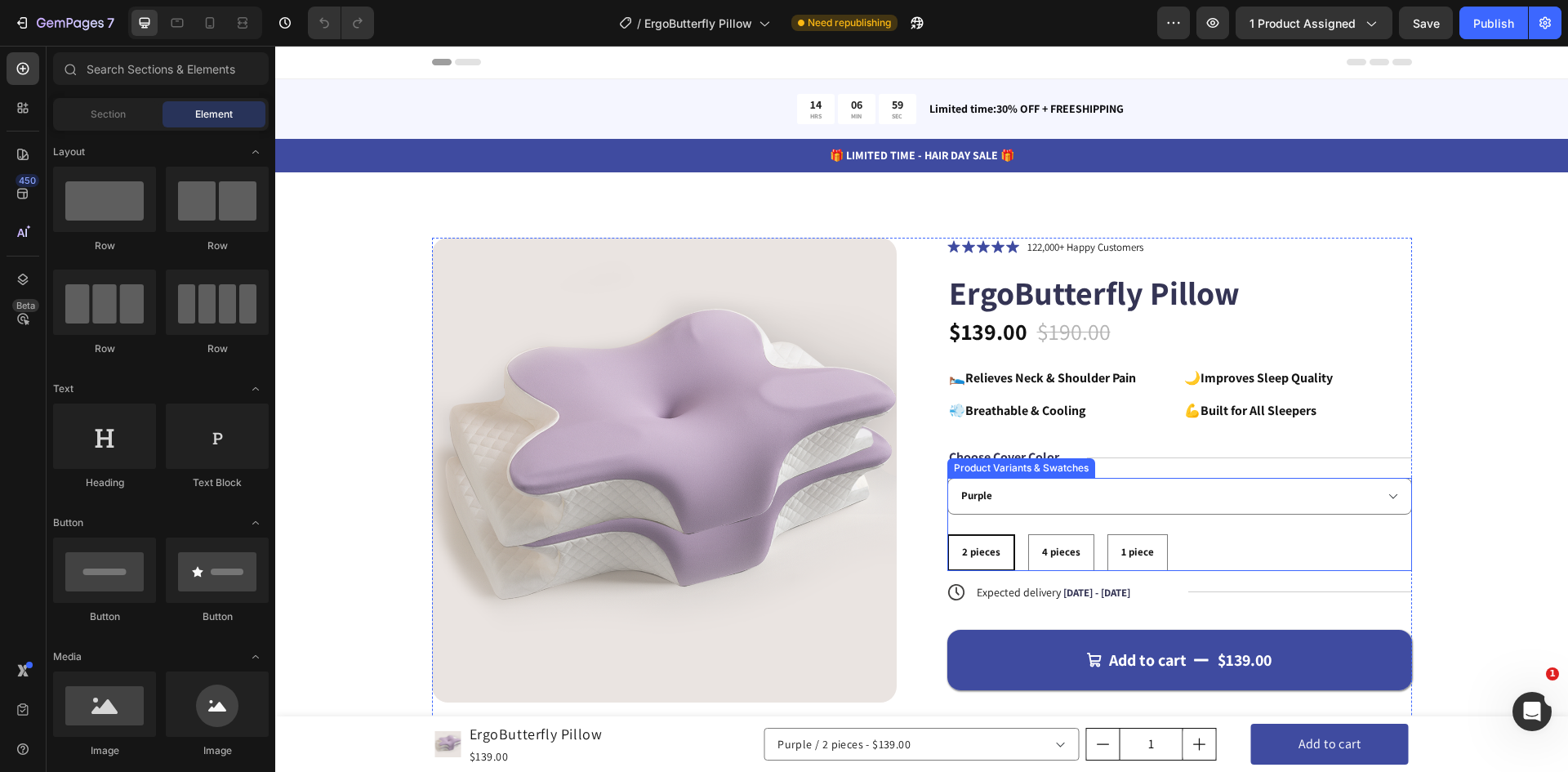
click at [976, 553] on span "2 pieces" at bounding box center [981, 552] width 38 height 14
click at [947, 534] on input "2 pieces 2 pieces 2 pieces" at bounding box center [946, 534] width 1 height 1
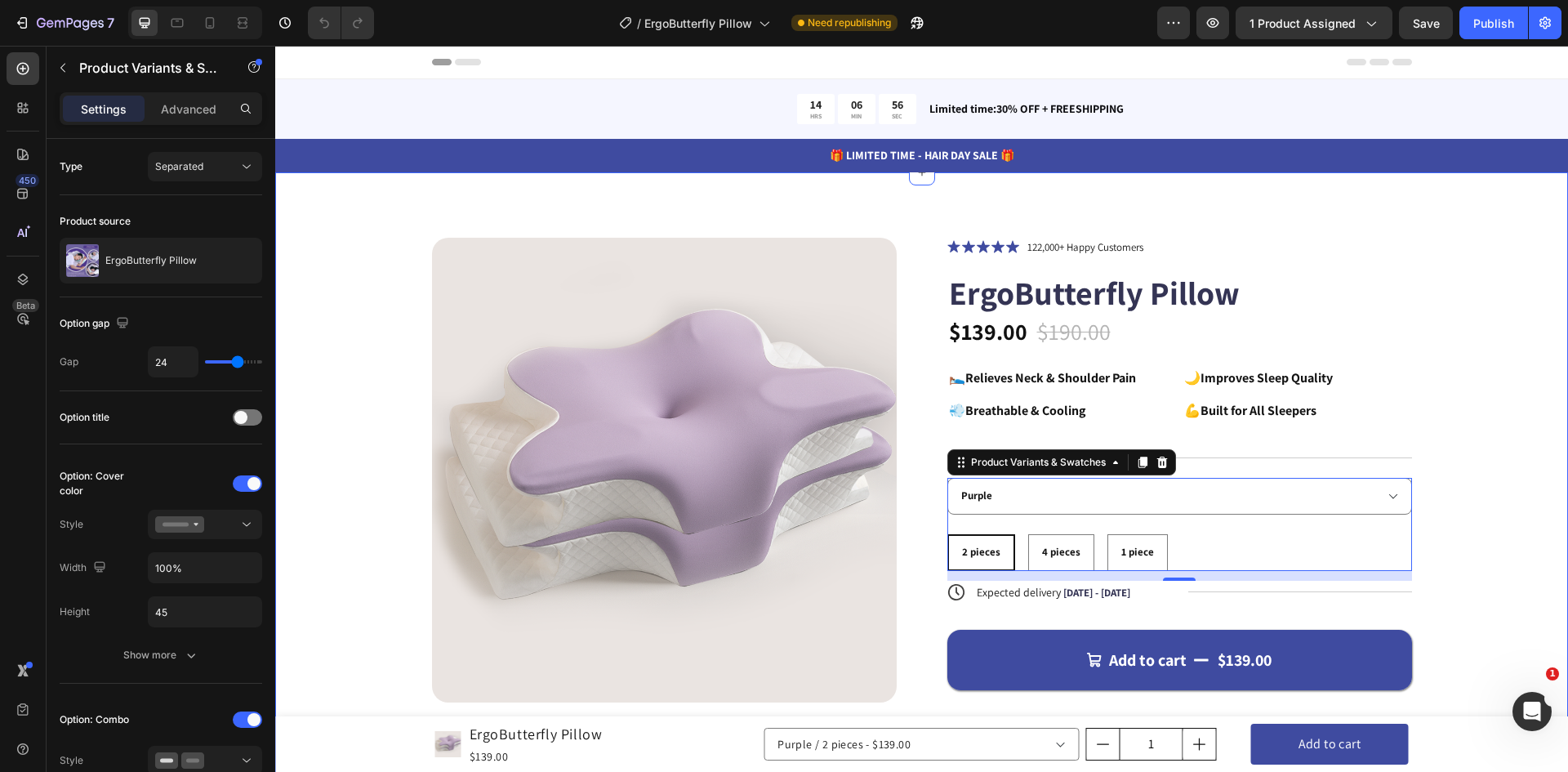
click at [1505, 563] on div "Product Images Icon Icon Icon Icon Icon Icon List 122,000+ Happy Customers Text…" at bounding box center [921, 553] width 1292 height 760
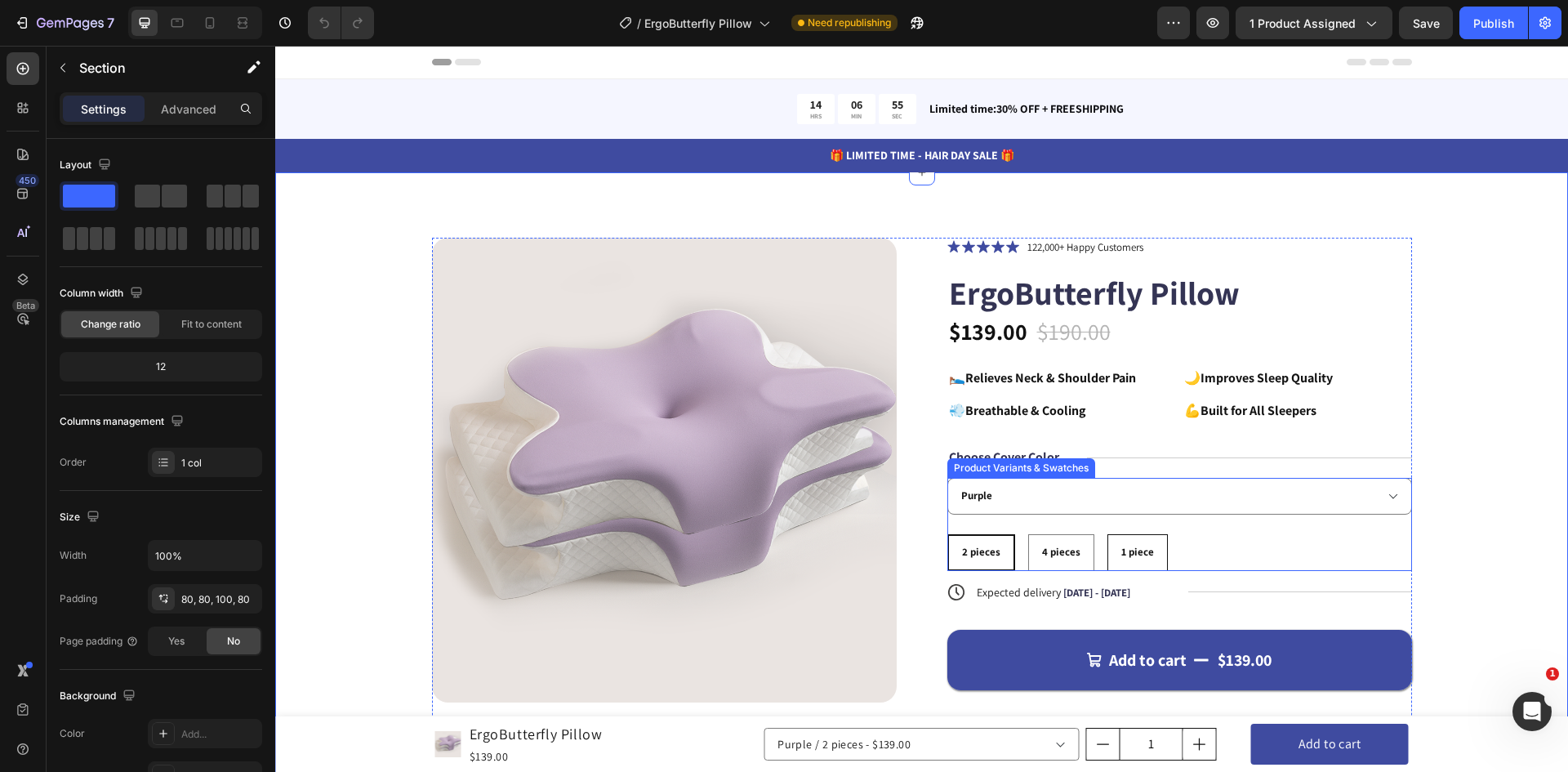
click at [1137, 553] on span "1 piece" at bounding box center [1138, 552] width 33 height 14
click at [1108, 534] on input "1 piece 1 piece 1 piece" at bounding box center [1107, 534] width 1 height 1
radio input "true"
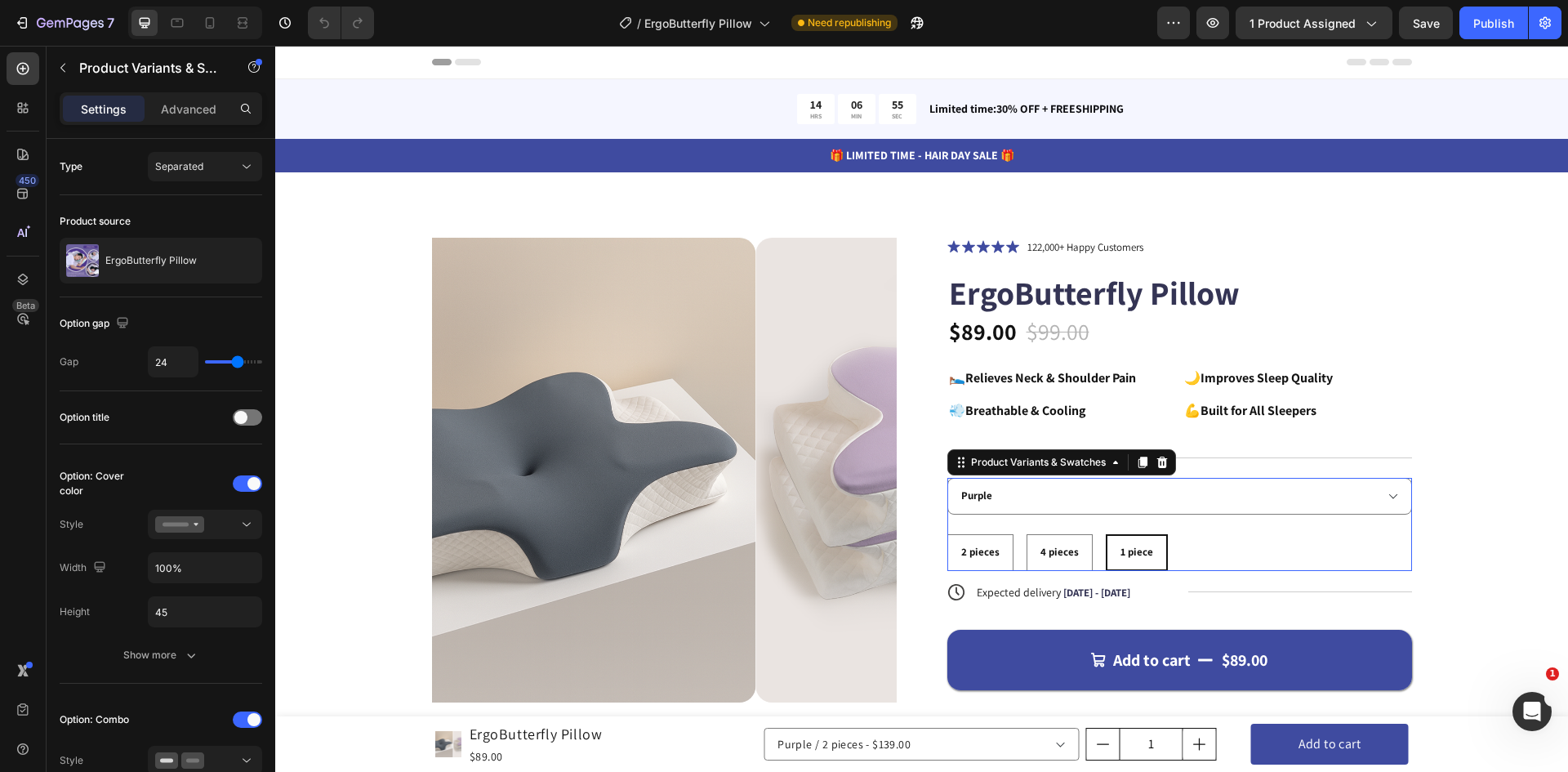
select select "585376067695412057"
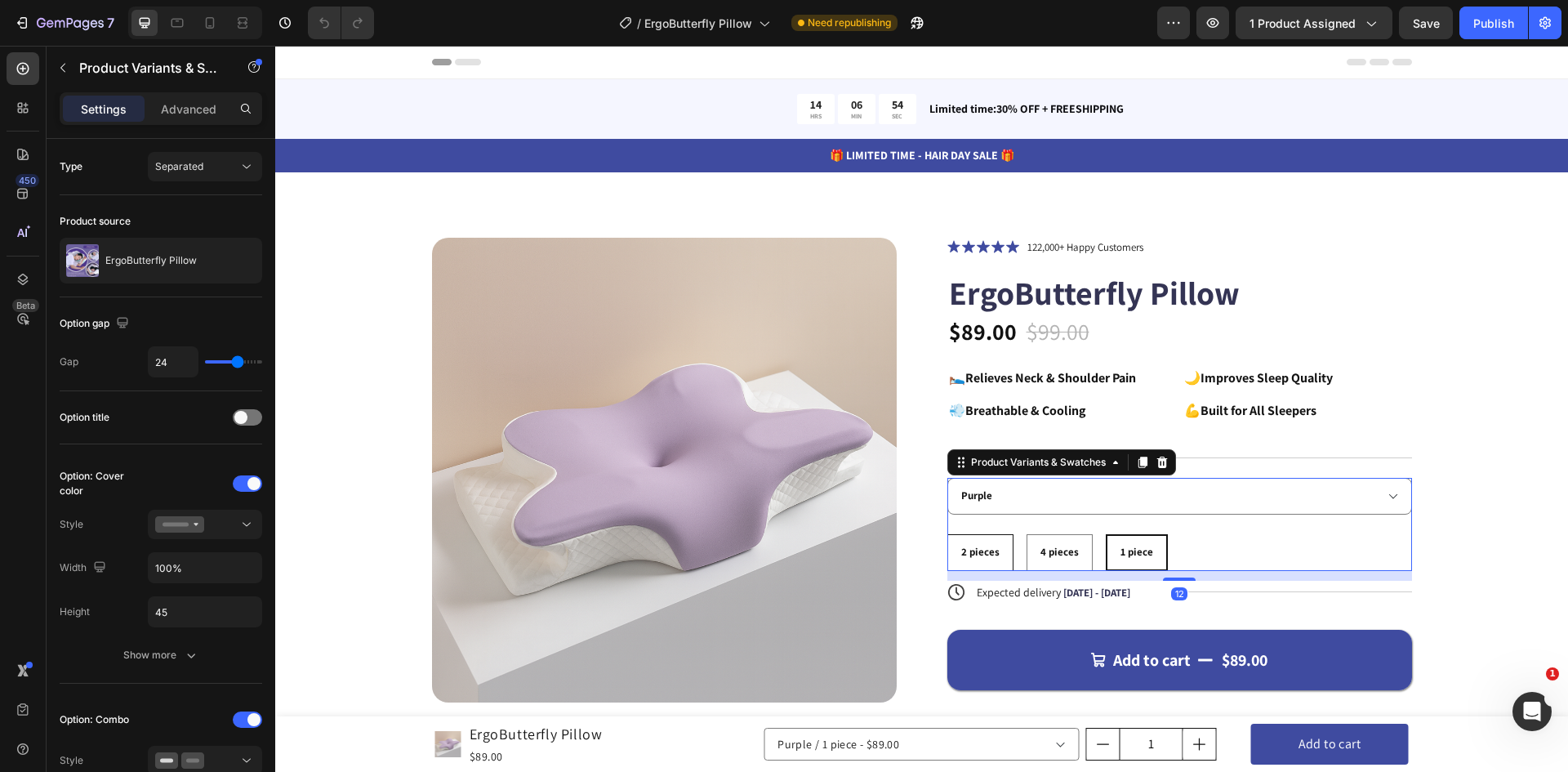
click at [992, 547] on div "2 pieces" at bounding box center [980, 553] width 65 height 27
click at [947, 534] on input "2 pieces 2 pieces 2 pieces" at bounding box center [946, 534] width 1 height 1
radio input "true"
select select "584587271936672669"
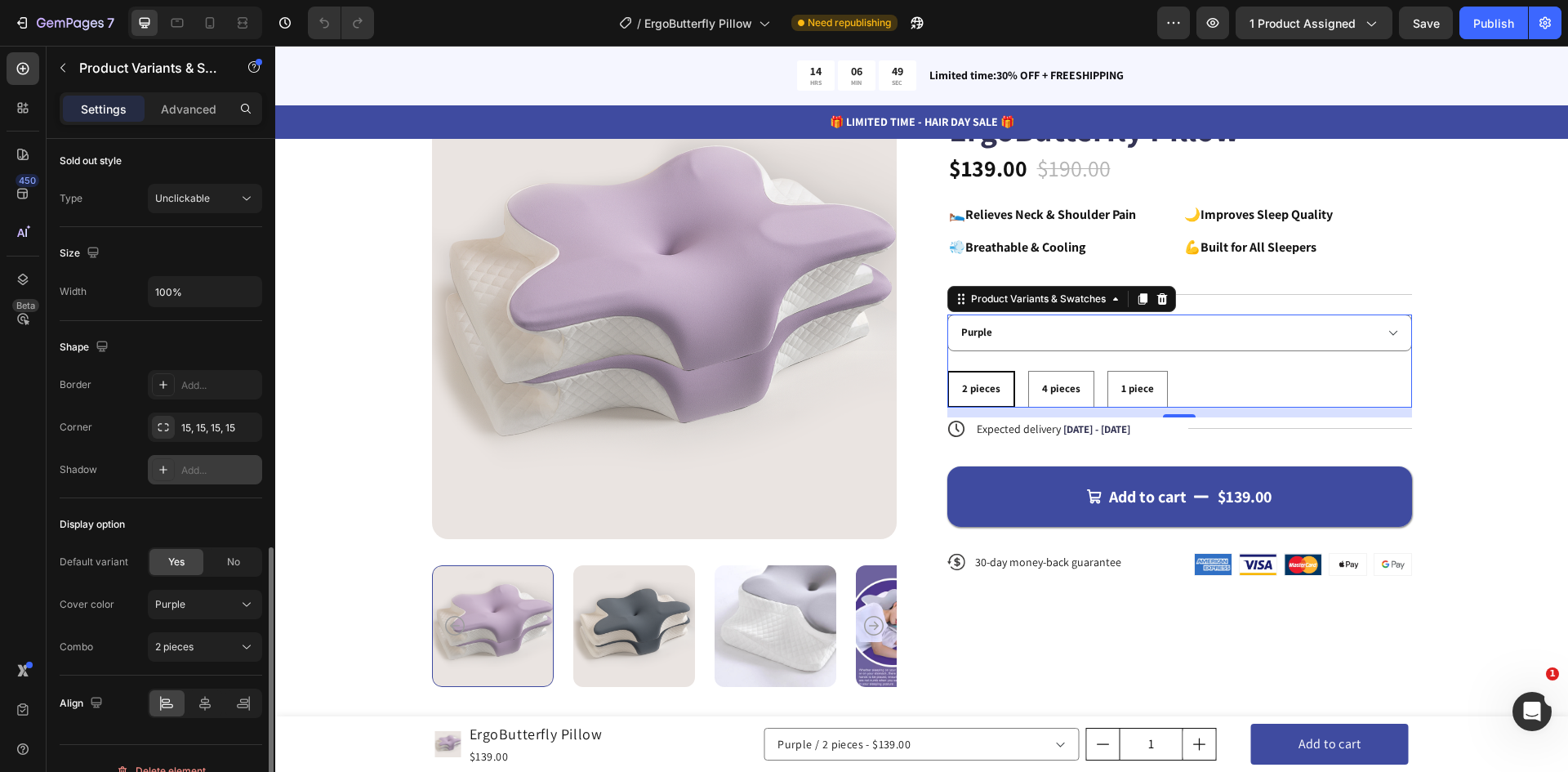
scroll to position [1086, 0]
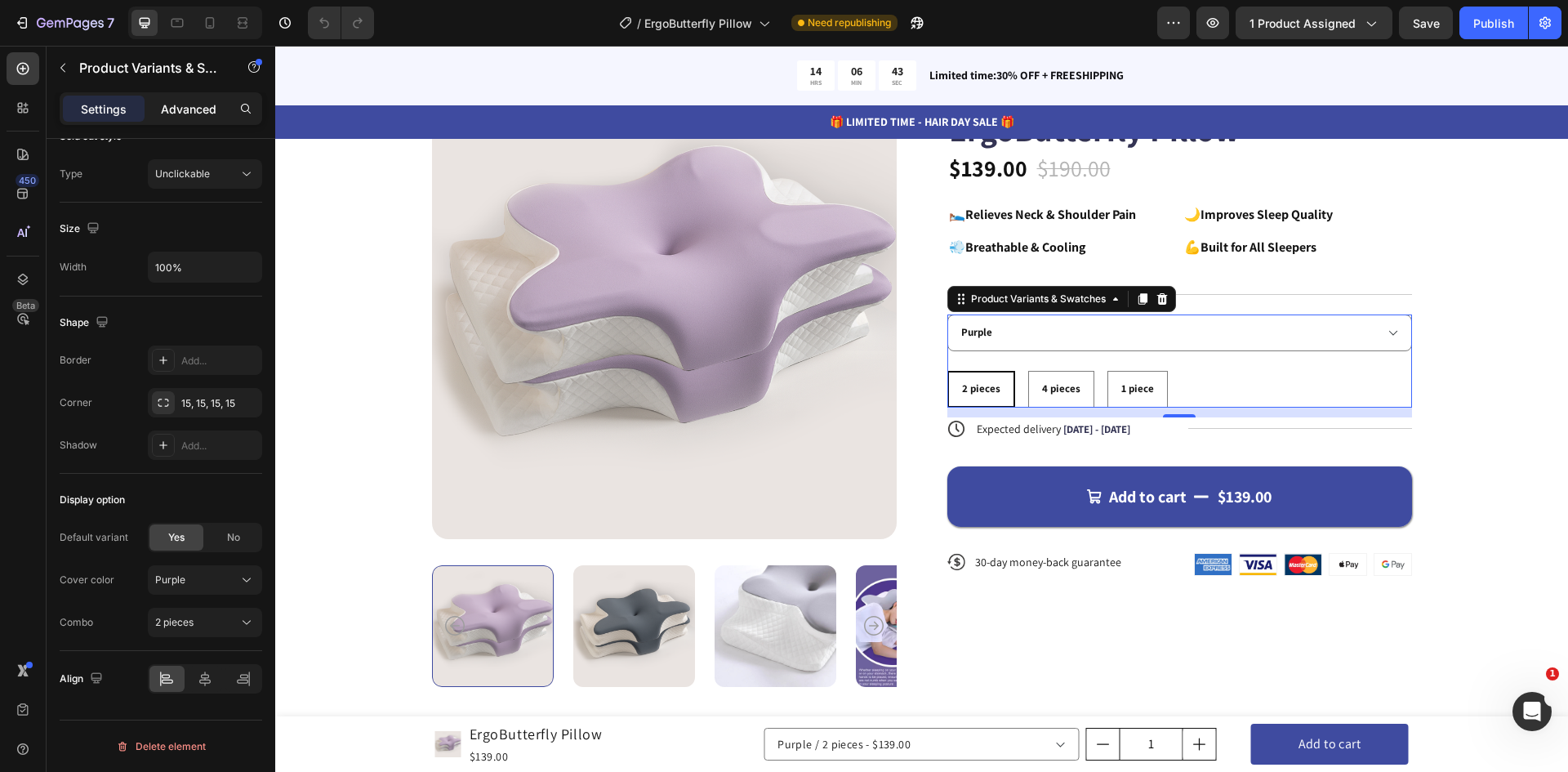
click at [216, 107] on p "Advanced" at bounding box center [188, 109] width 55 height 17
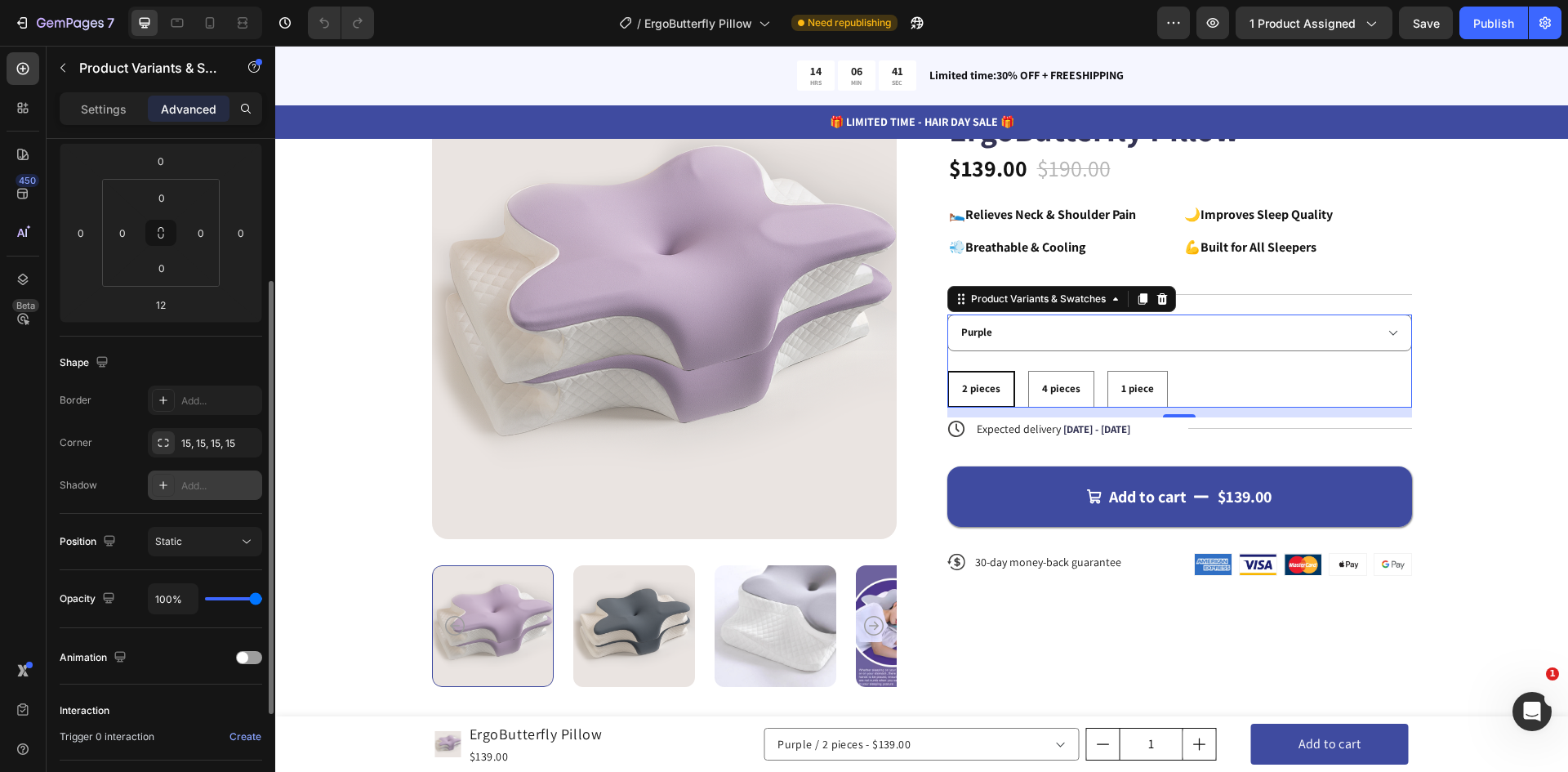
scroll to position [0, 0]
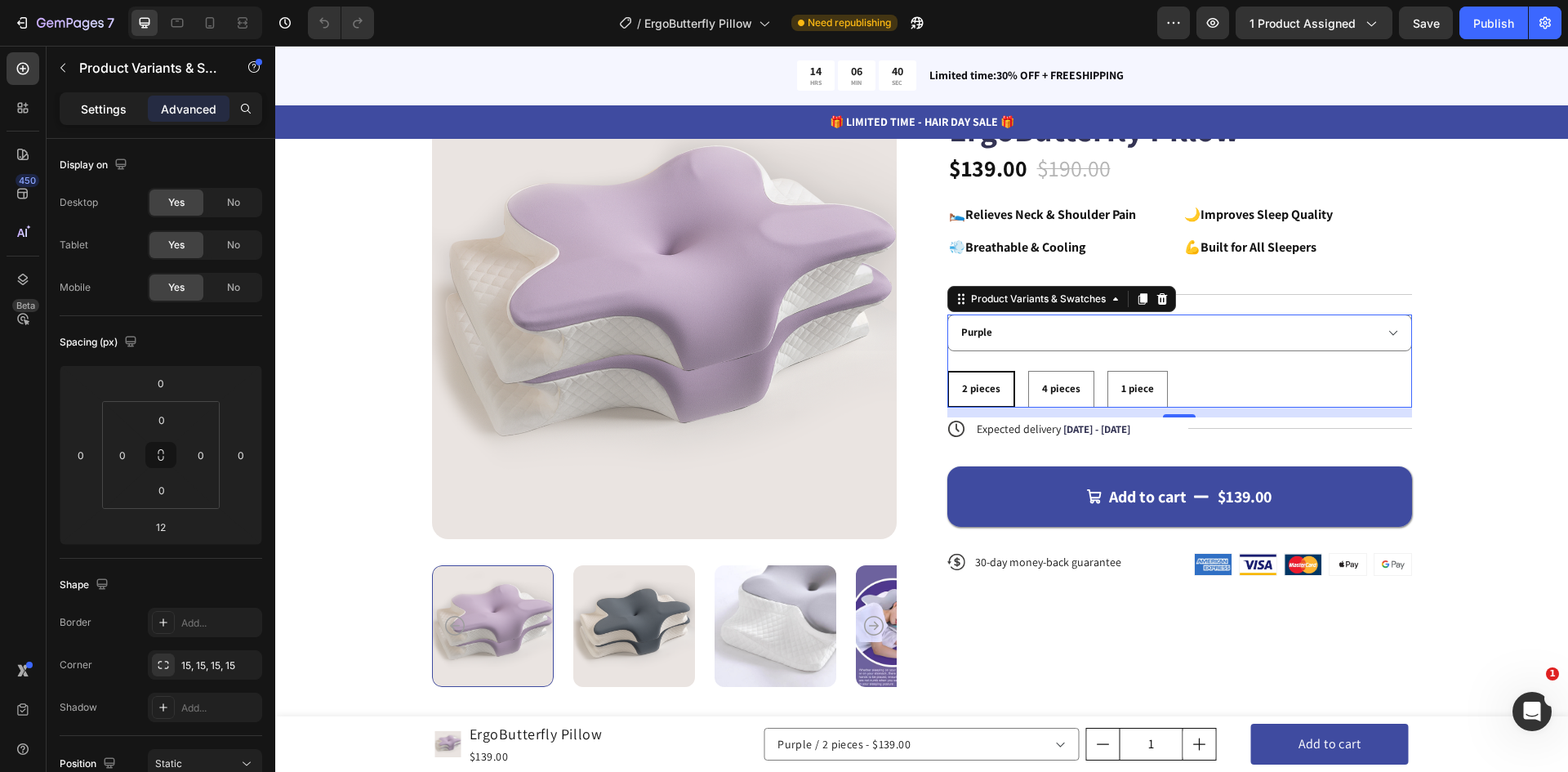
click at [101, 108] on p "Settings" at bounding box center [103, 109] width 46 height 17
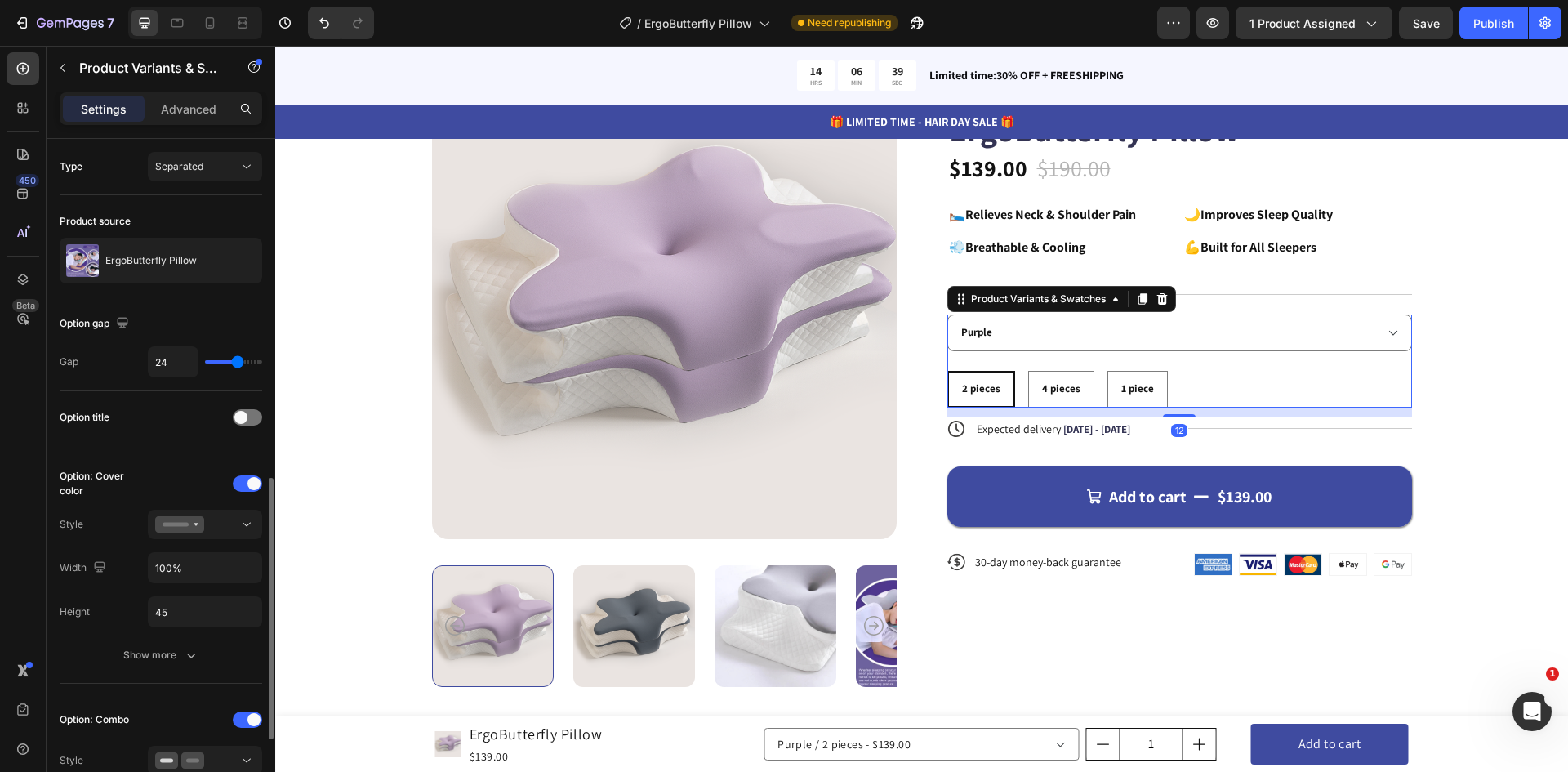
scroll to position [326, 0]
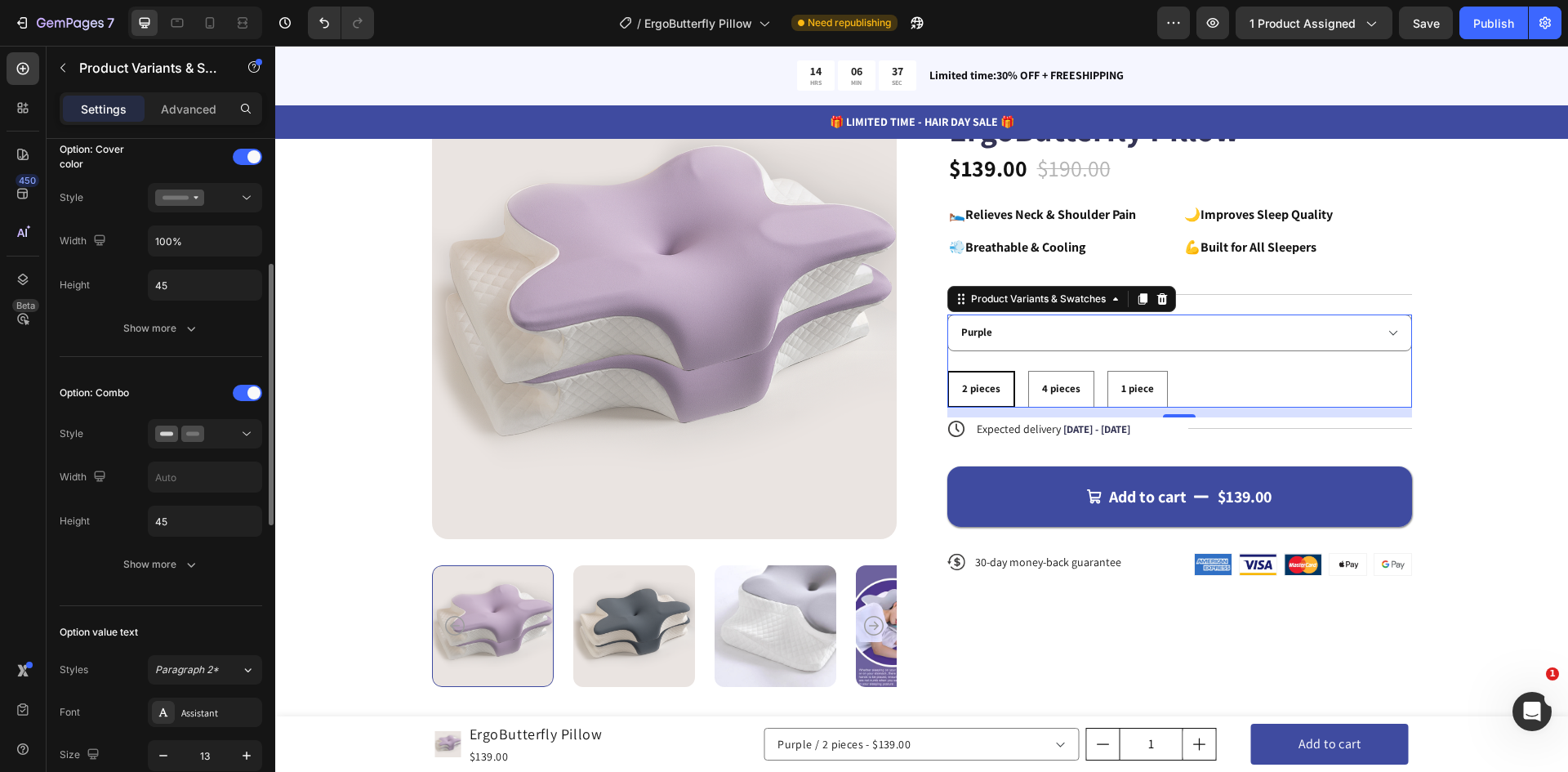
click at [247, 451] on div "Option: Combo Style Width Height 45 Show more" at bounding box center [161, 479] width 203 height 199
click at [243, 440] on icon at bounding box center [246, 433] width 16 height 16
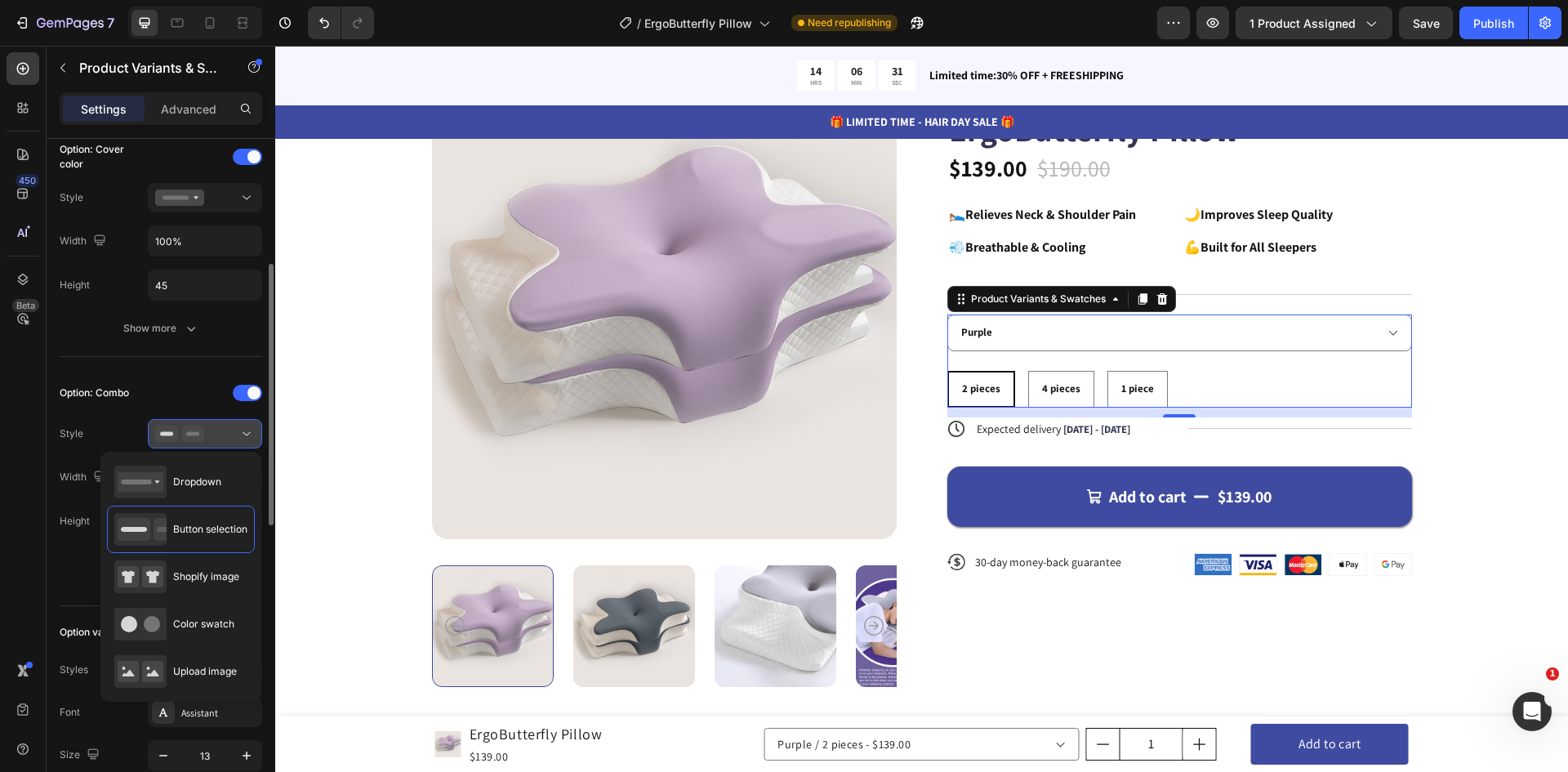
click at [243, 440] on icon at bounding box center [246, 433] width 16 height 16
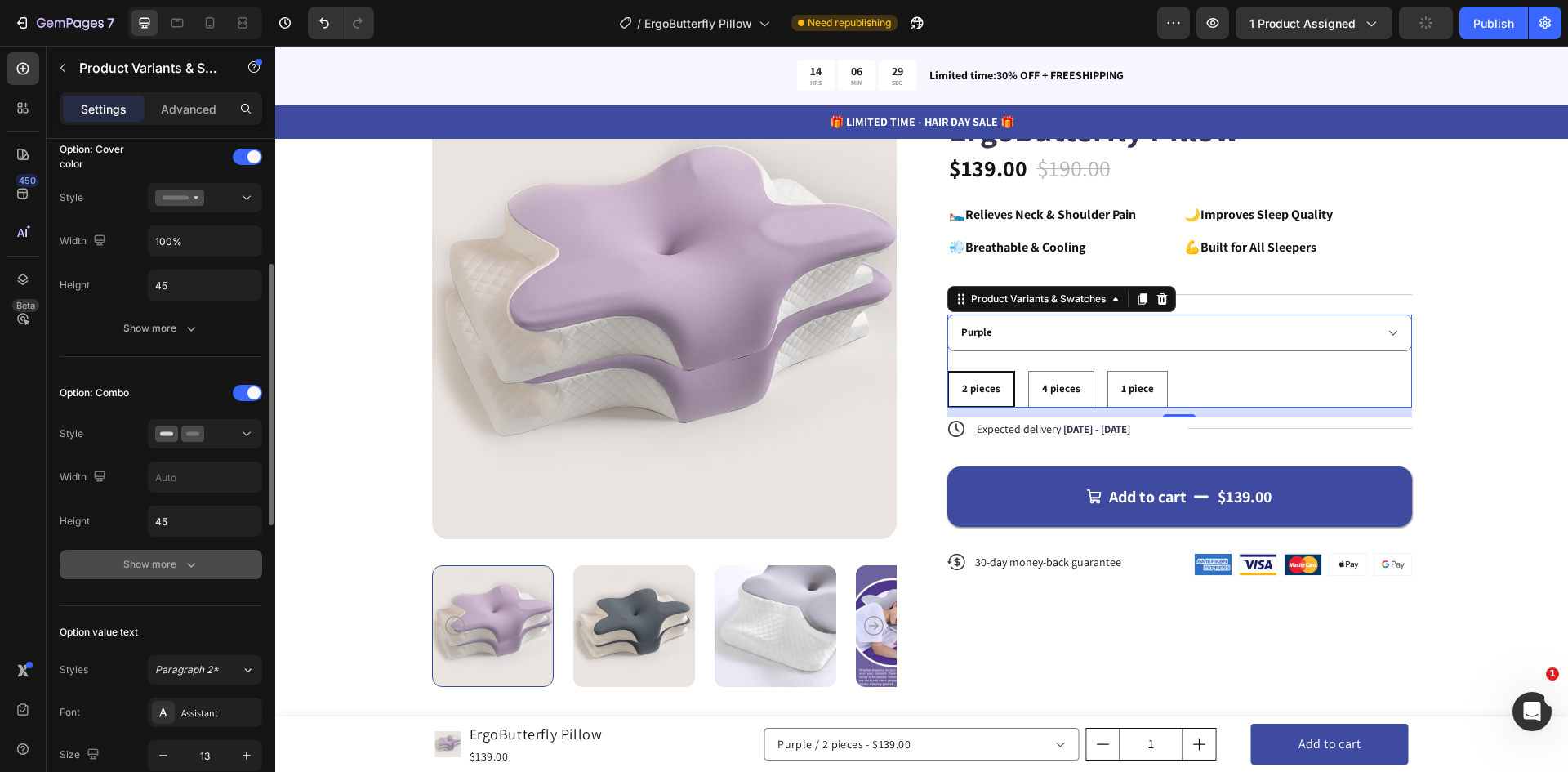
click at [193, 578] on button "Show more" at bounding box center [161, 564] width 203 height 29
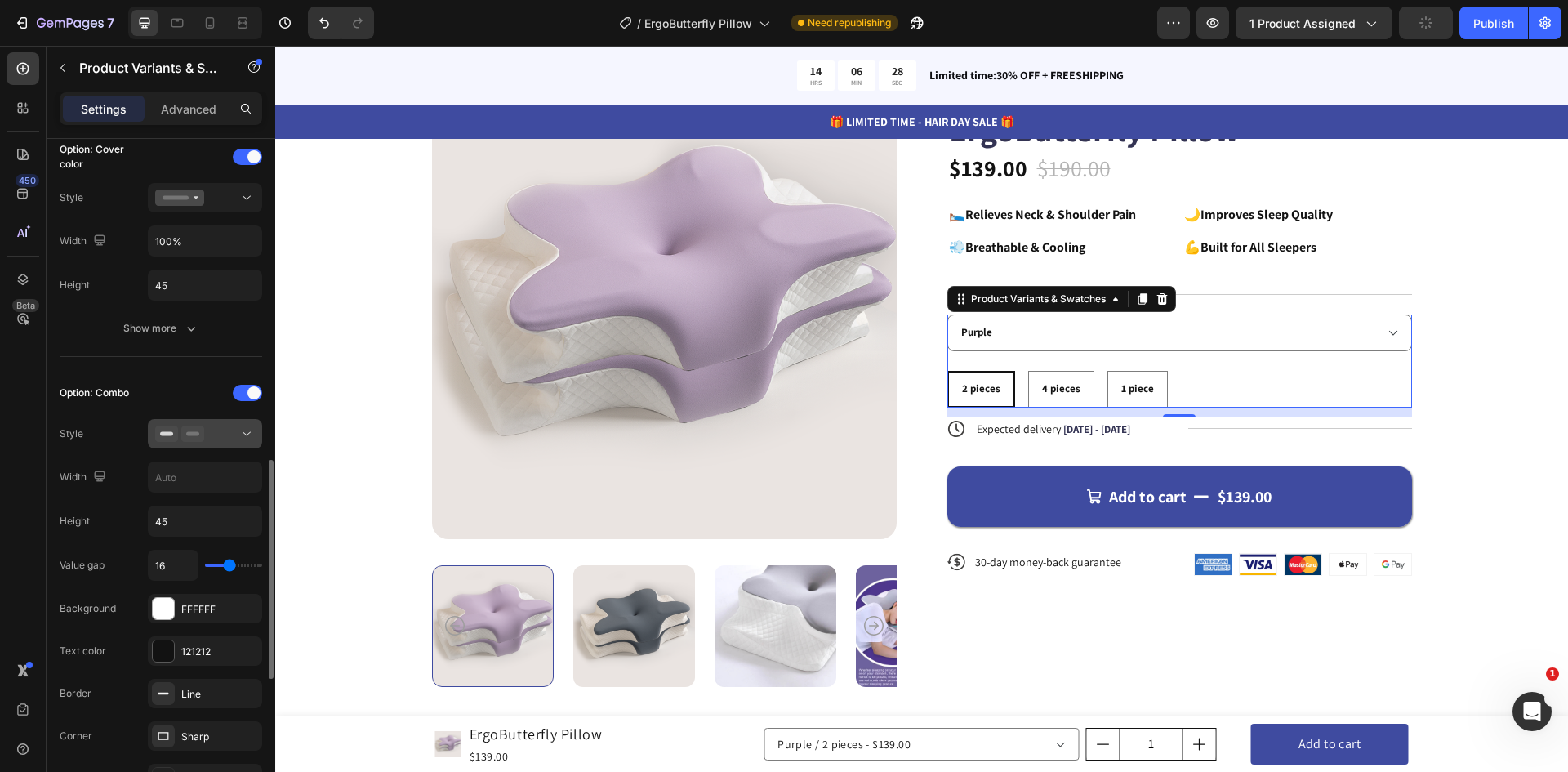
scroll to position [490, 0]
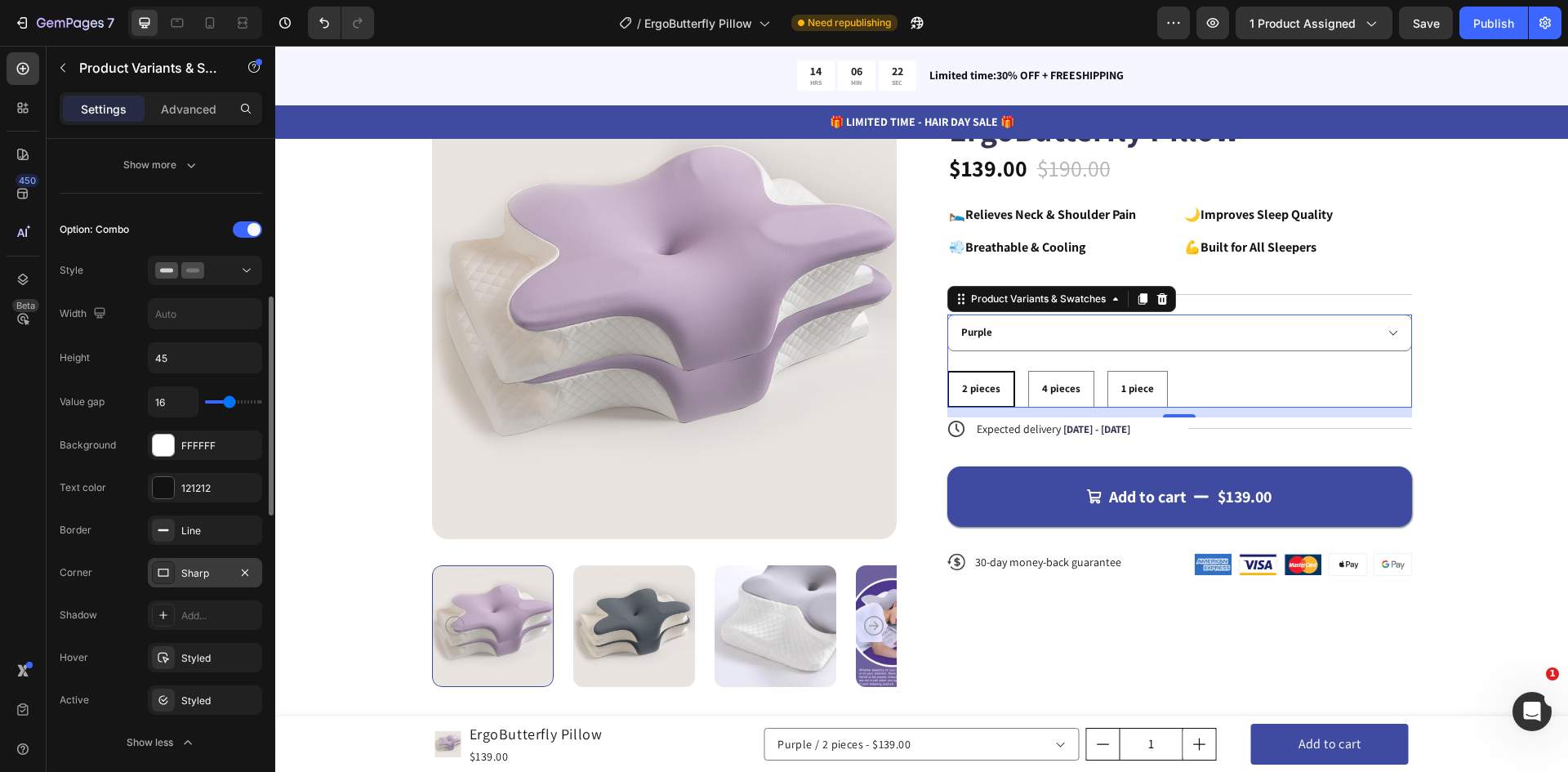
click at [199, 572] on div "Sharp" at bounding box center [204, 573] width 48 height 15
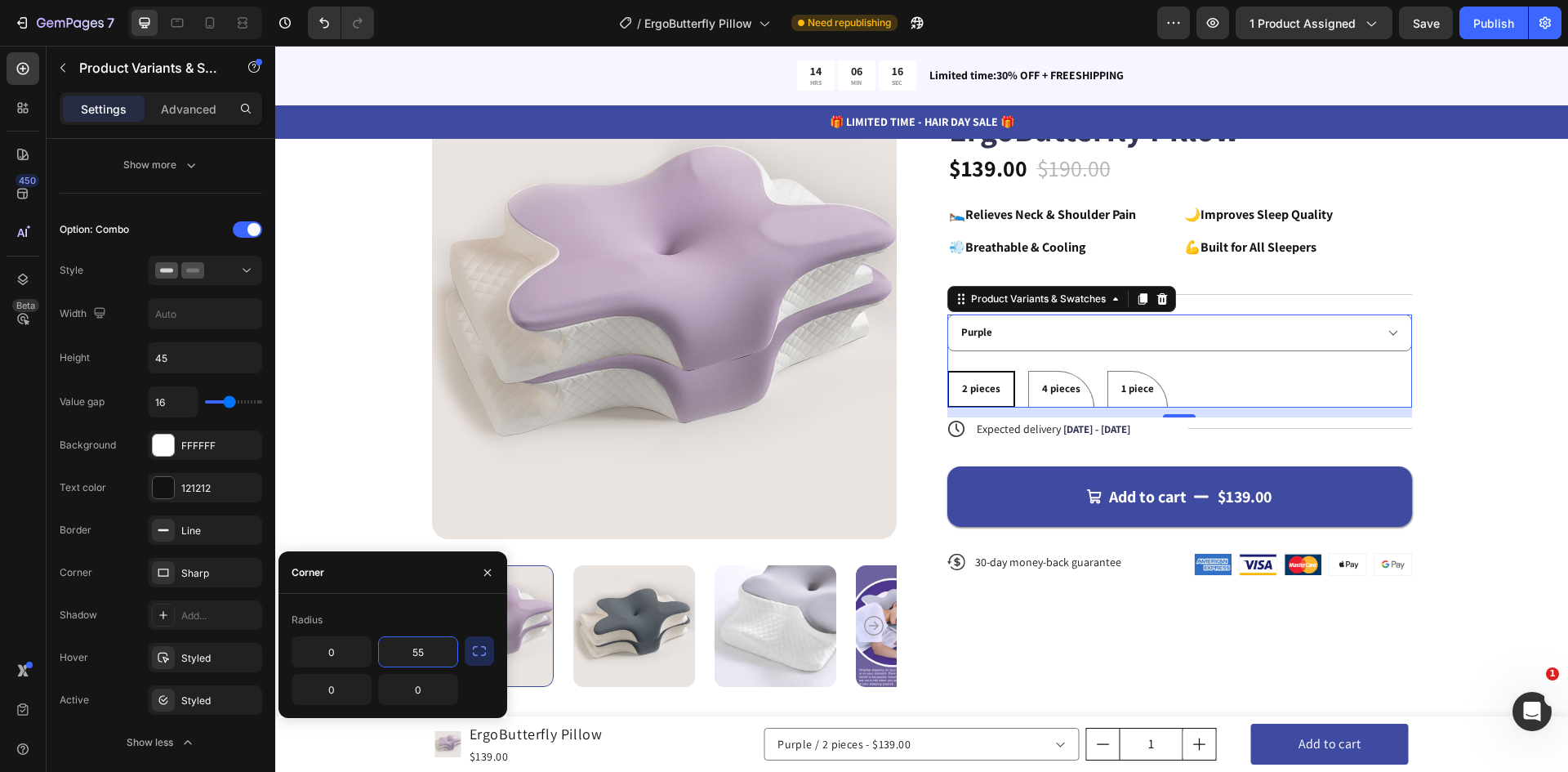
drag, startPoint x: 433, startPoint y: 650, endPoint x: 395, endPoint y: 648, distance: 38.1
click at [395, 648] on input "55" at bounding box center [418, 651] width 79 height 29
drag, startPoint x: 428, startPoint y: 650, endPoint x: 406, endPoint y: 650, distance: 22.0
click at [407, 650] on input "10" at bounding box center [418, 651] width 79 height 29
type input "8"
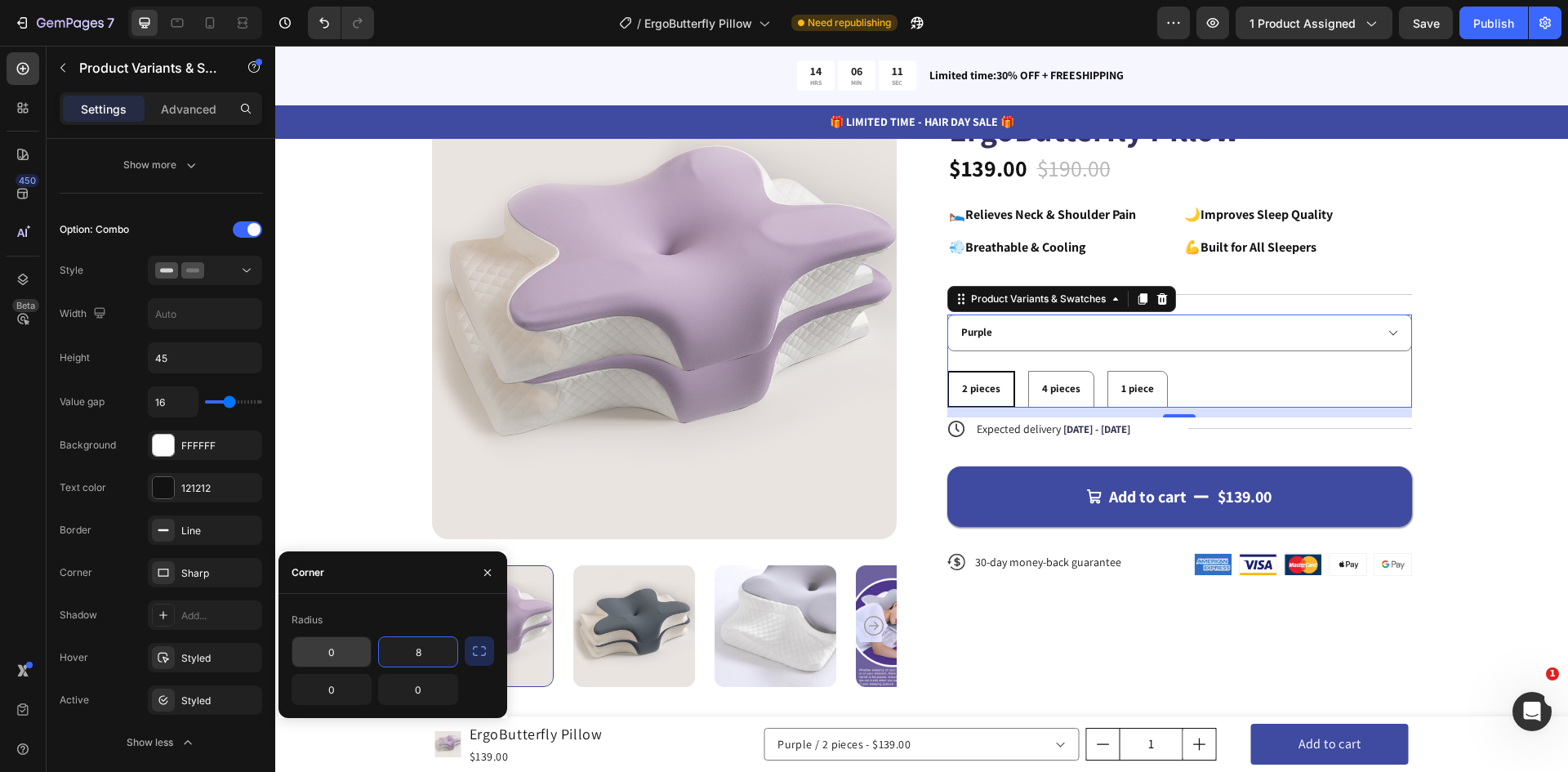
click at [355, 647] on input "0" at bounding box center [332, 651] width 79 height 29
type input "8"
click at [338, 687] on input "0" at bounding box center [332, 689] width 79 height 29
type input "8"
click at [398, 693] on input "0" at bounding box center [418, 689] width 79 height 29
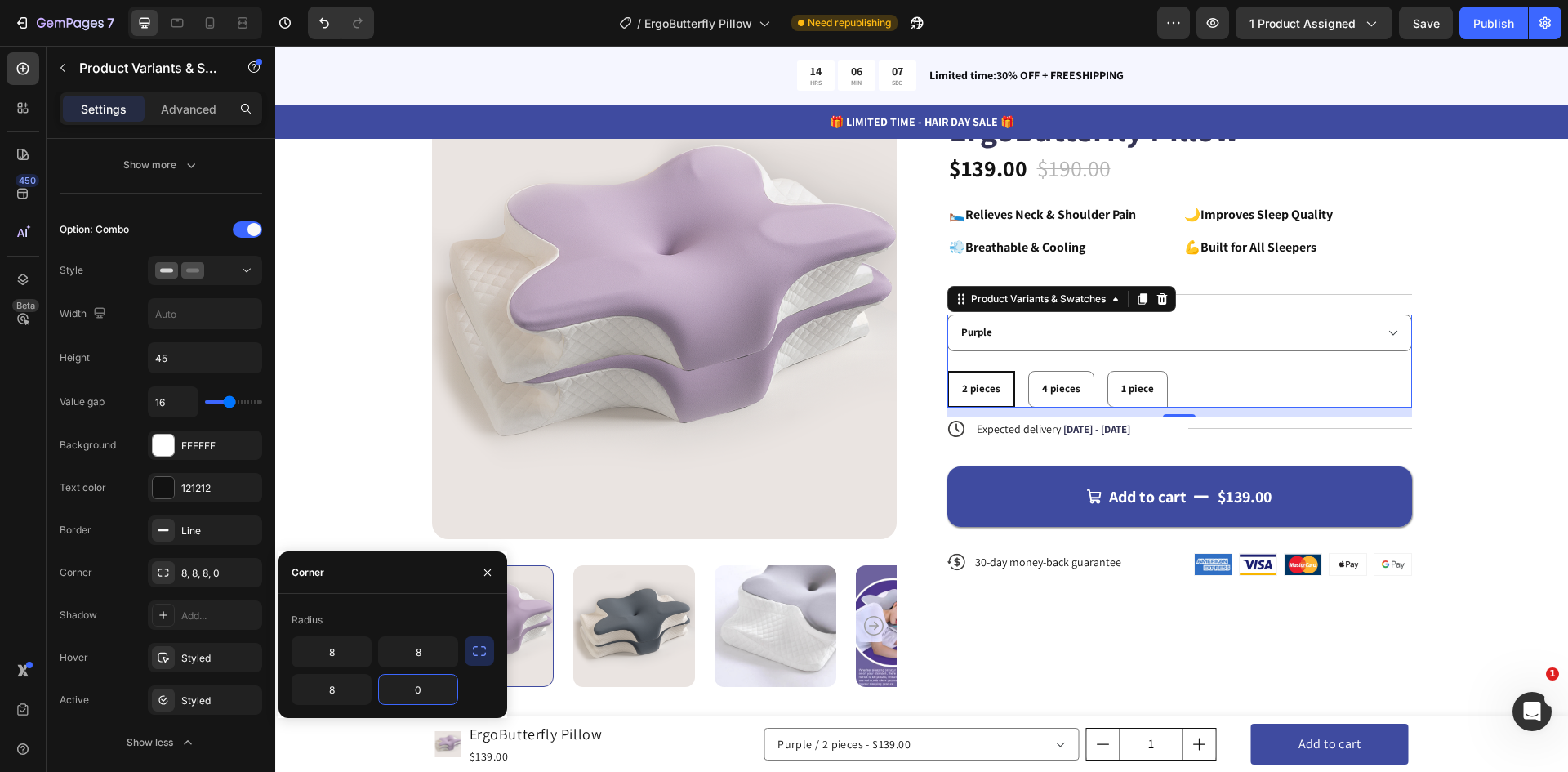
type input "8"
click at [366, 459] on div "Product Images Icon Icon Icon Icon Icon Icon List 122,000+ Happy Customers Text…" at bounding box center [921, 380] width 1162 height 613
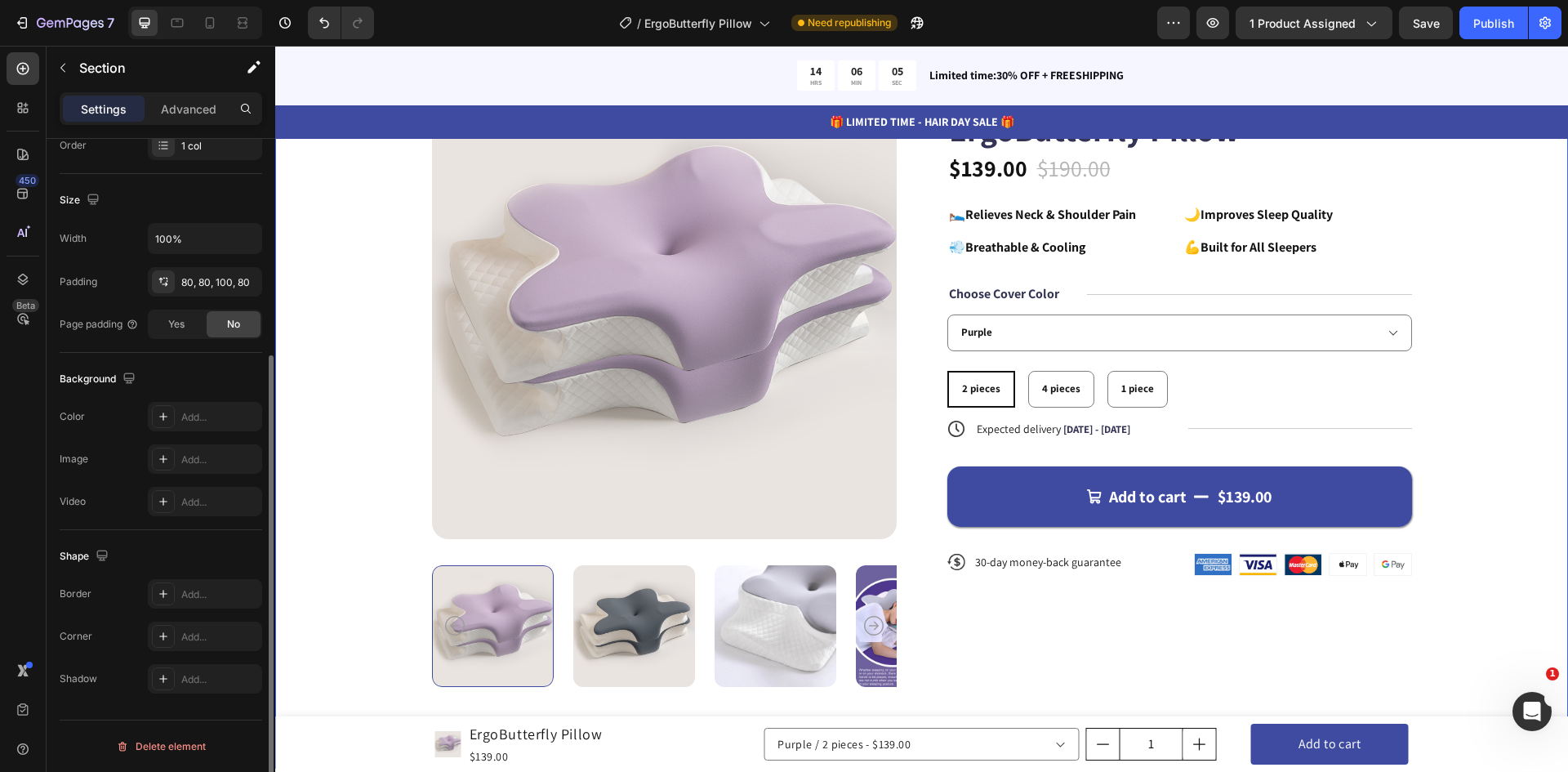
scroll to position [0, 0]
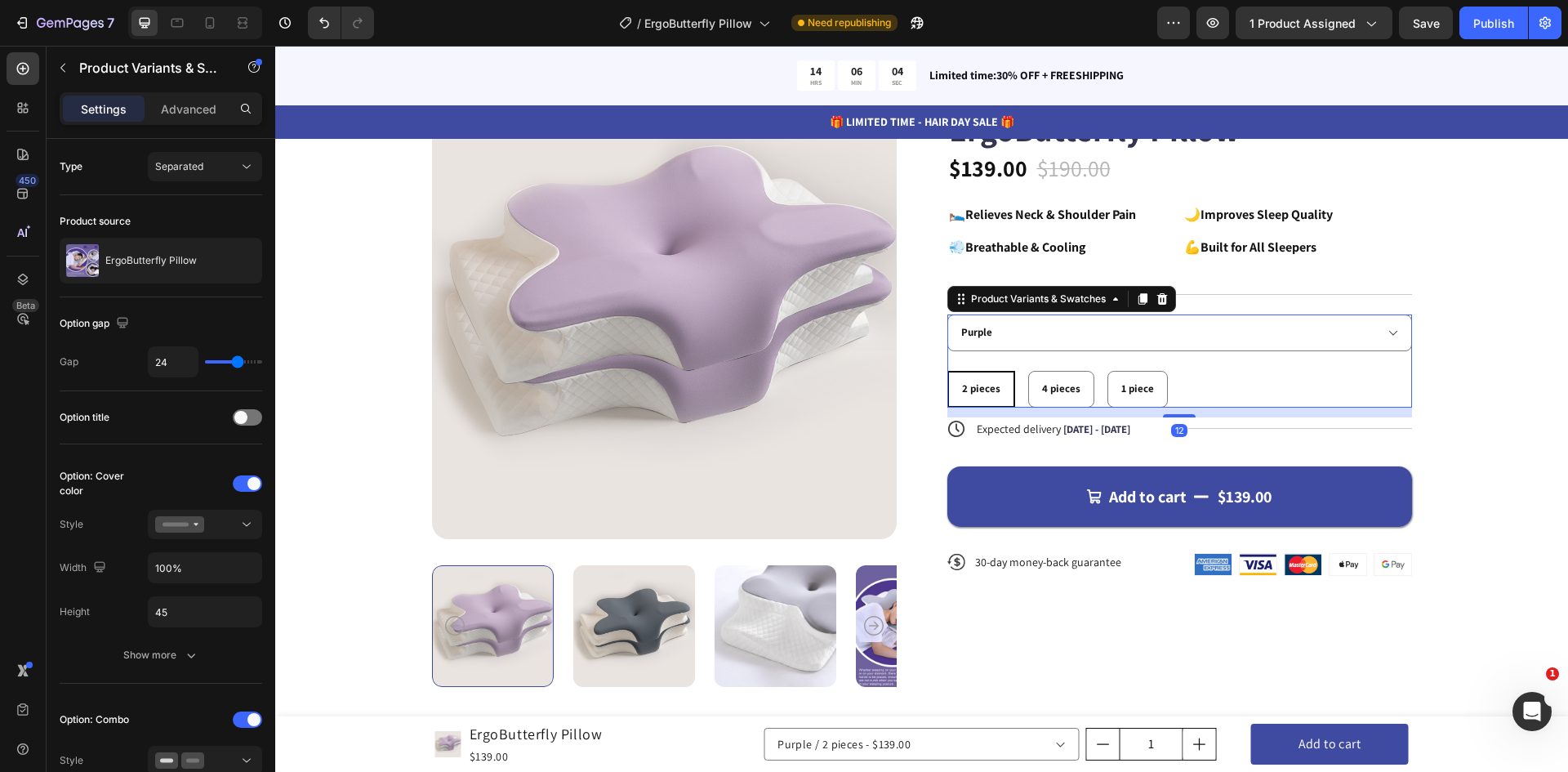
click at [996, 380] on div "2 pieces" at bounding box center [981, 389] width 65 height 27
click at [947, 371] on input "2 pieces 2 pieces 2 pieces" at bounding box center [946, 370] width 1 height 1
click at [190, 101] on p "Advanced" at bounding box center [188, 109] width 55 height 17
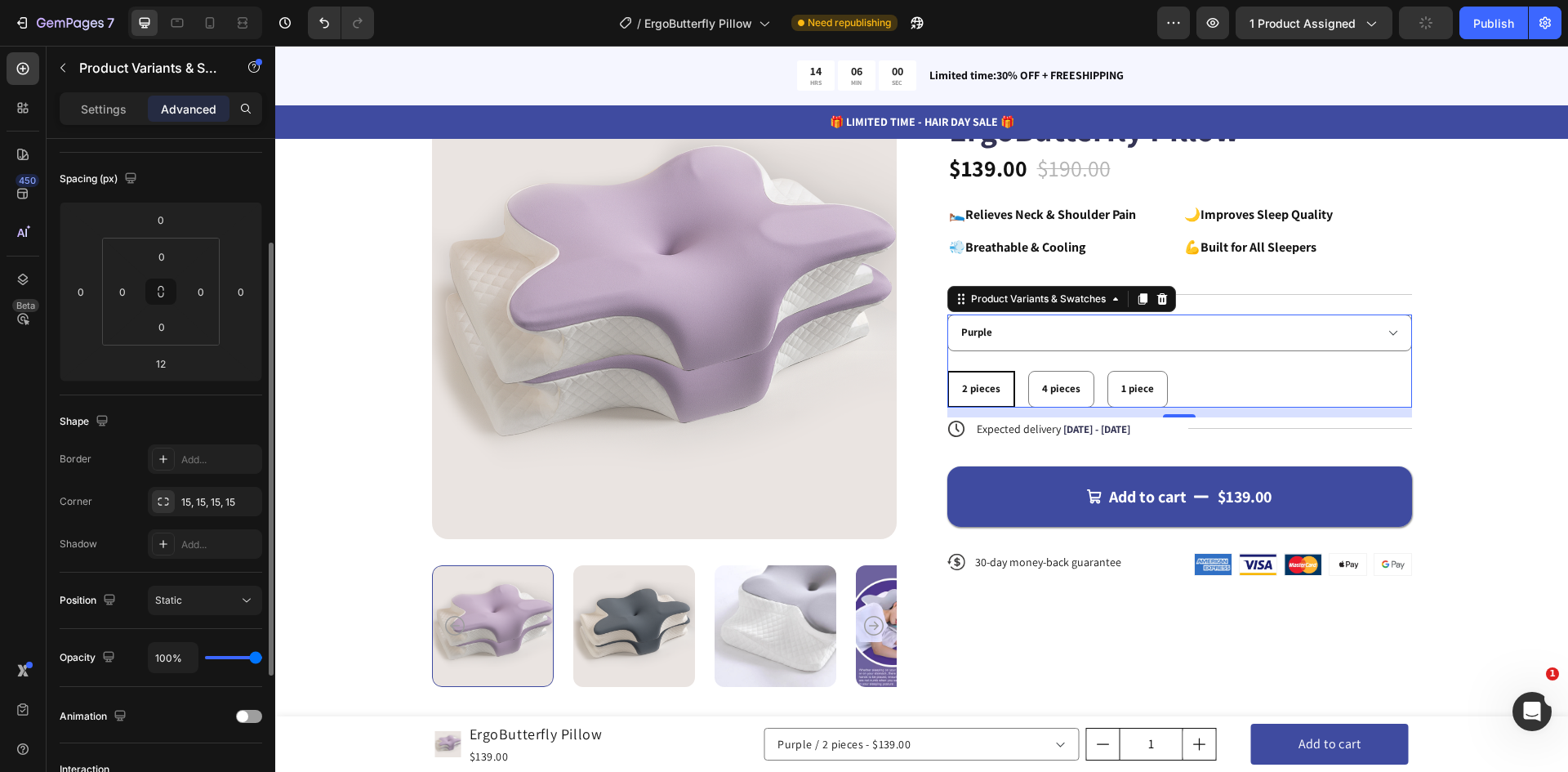
scroll to position [386, 0]
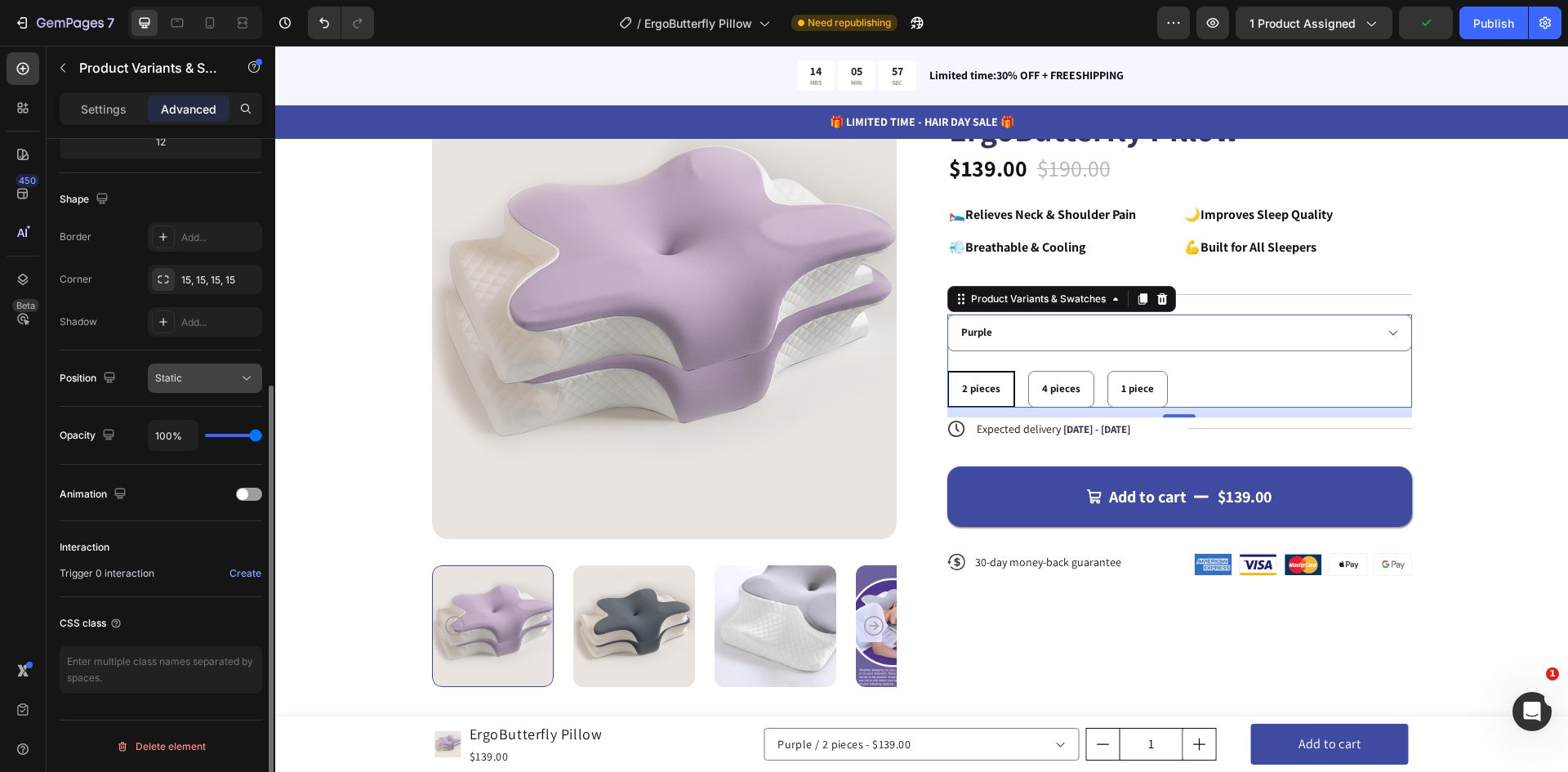
click at [234, 376] on div "Static" at bounding box center [196, 378] width 83 height 15
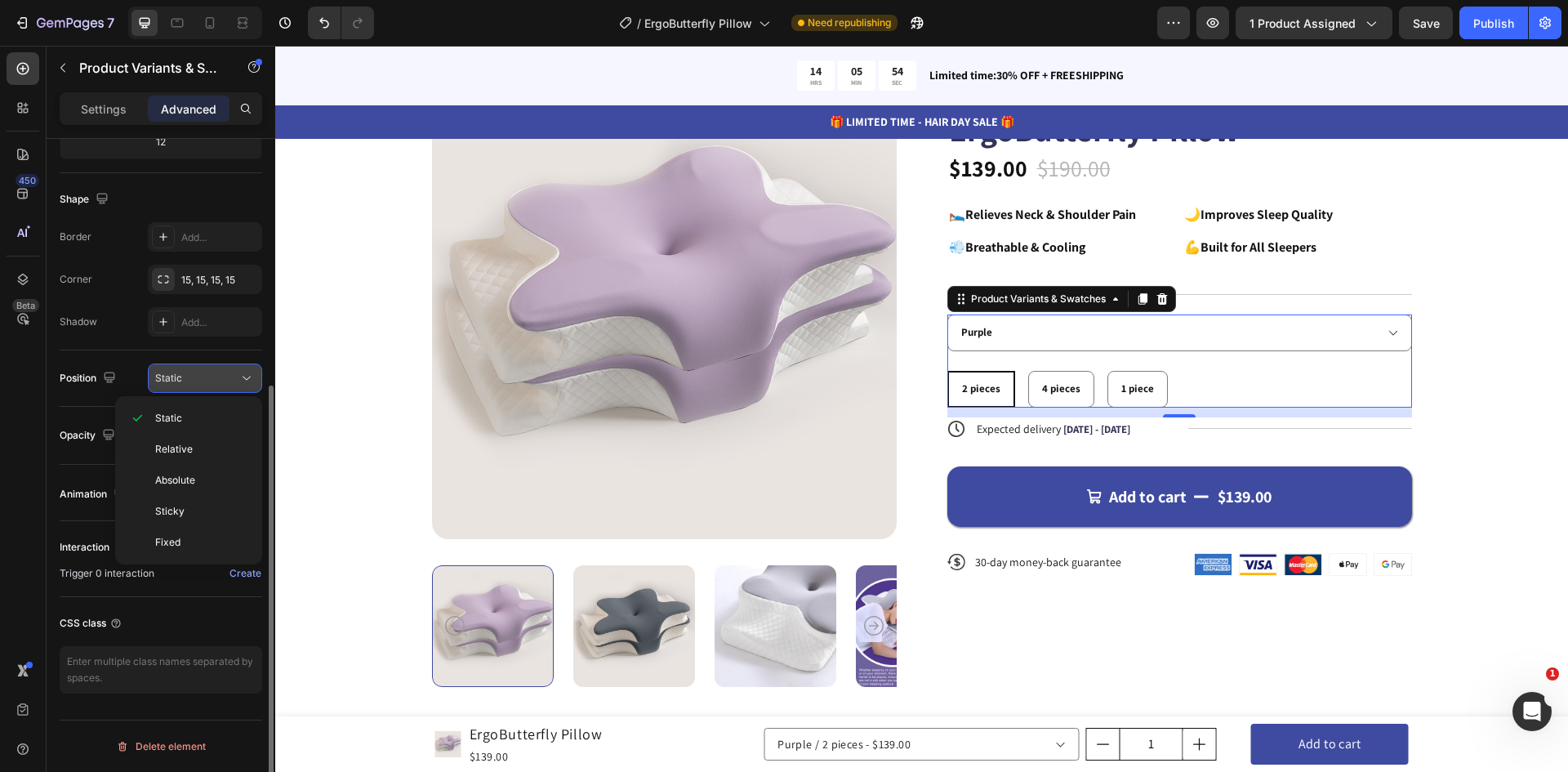
click at [249, 374] on icon at bounding box center [246, 377] width 16 height 16
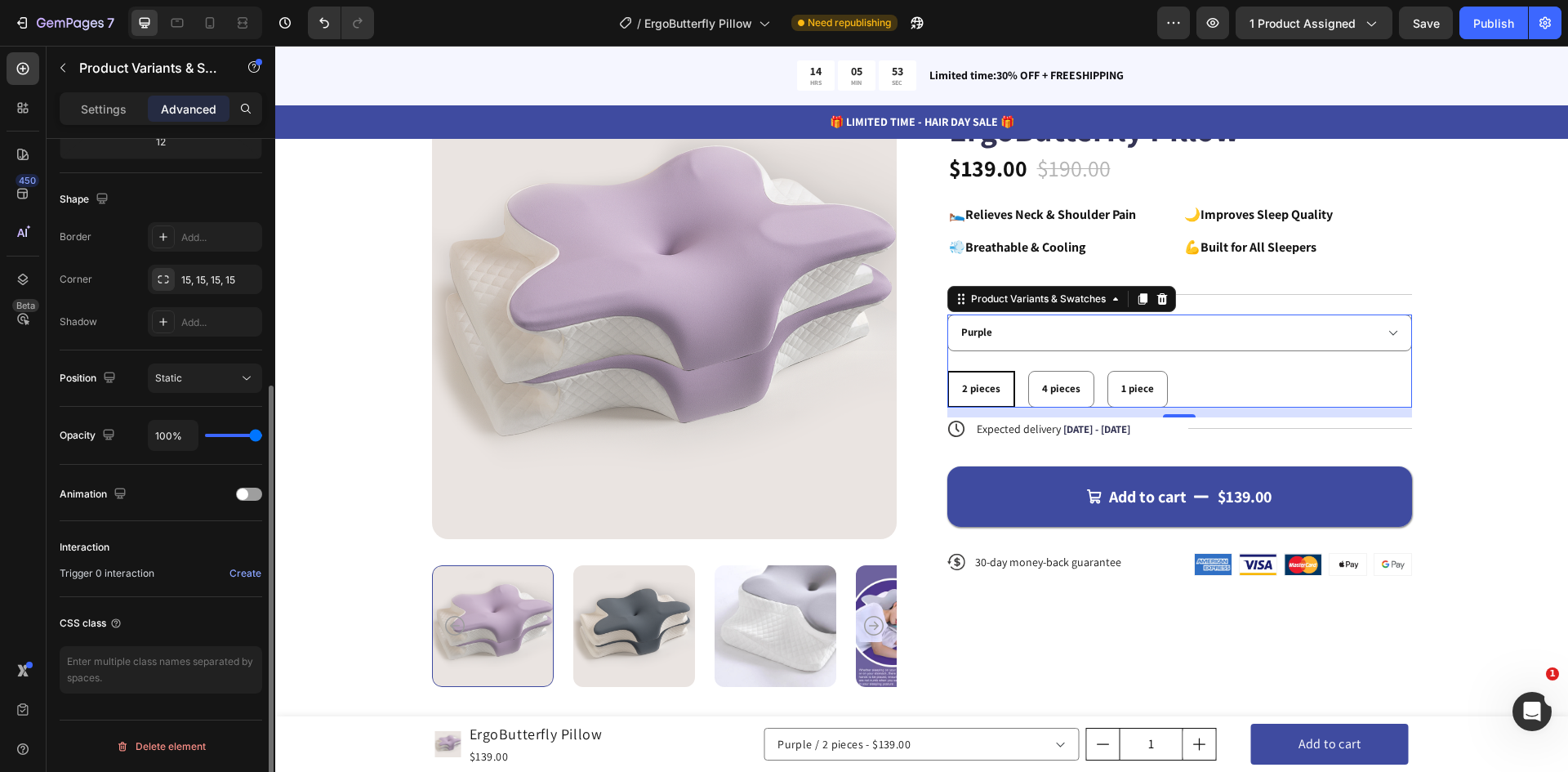
click at [88, 381] on div "Position" at bounding box center [90, 379] width 60 height 23
click at [262, 362] on div "Position Static" at bounding box center [161, 379] width 203 height 56
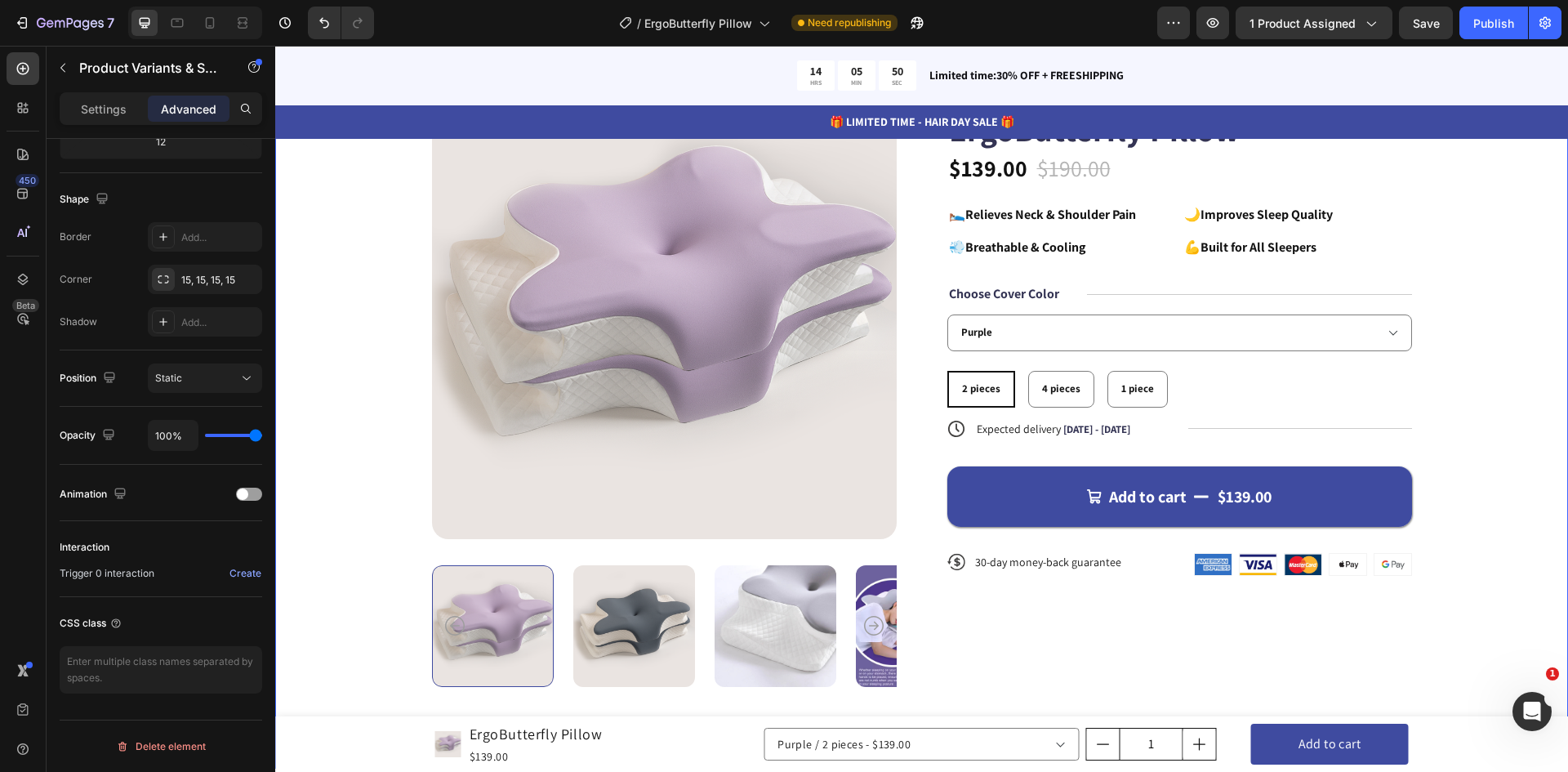
drag, startPoint x: 1425, startPoint y: 416, endPoint x: 1307, endPoint y: 425, distance: 118.3
click at [1425, 416] on div "Product Images Icon Icon Icon Icon Icon Icon List 122,000+ Happy Customers Text…" at bounding box center [921, 380] width 1162 height 613
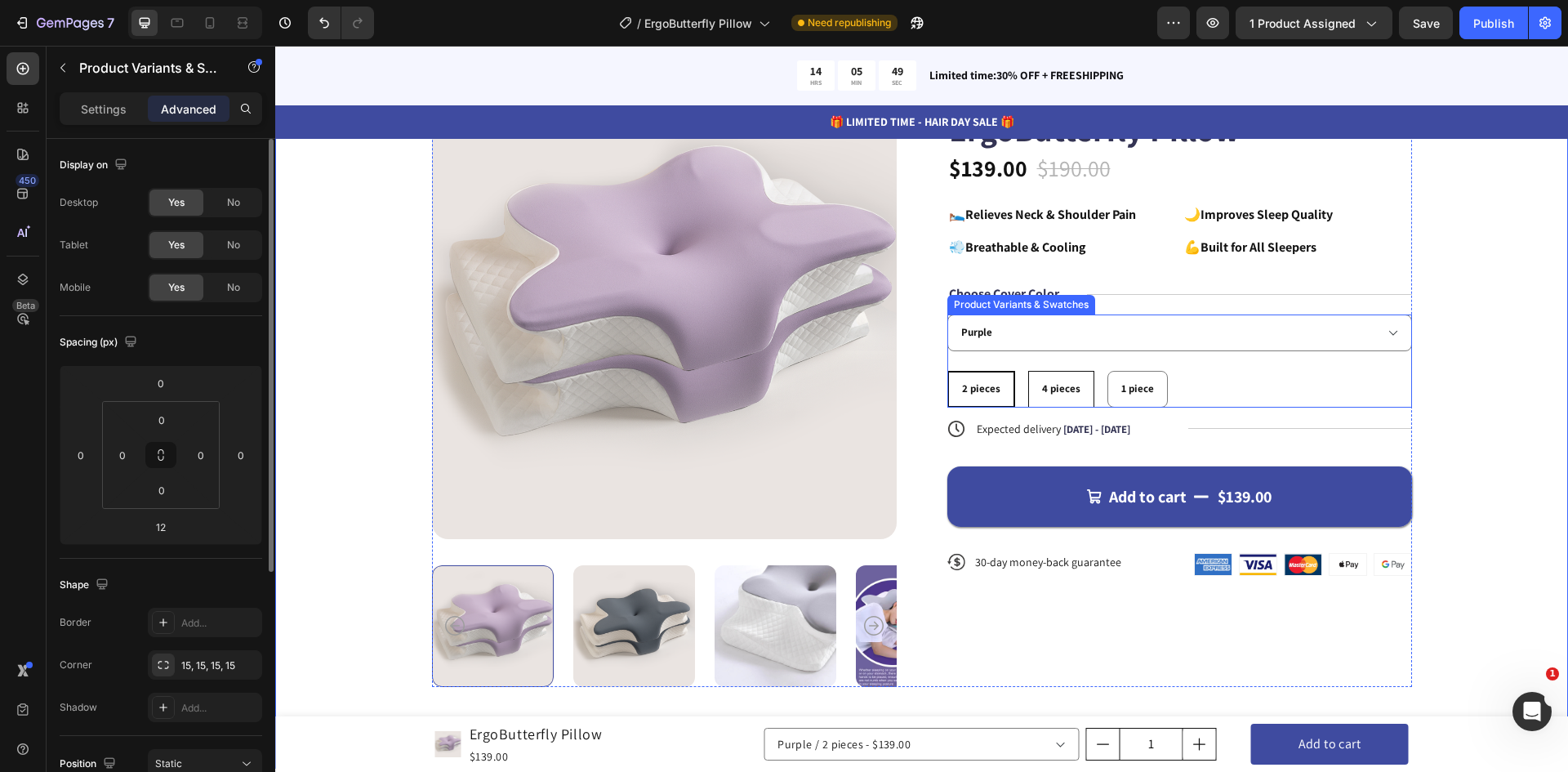
click at [1059, 379] on div "4 pieces" at bounding box center [1061, 389] width 65 height 27
click at [1028, 371] on input "4 pieces 4 pieces 4 pieces" at bounding box center [1027, 370] width 1 height 1
radio input "true"
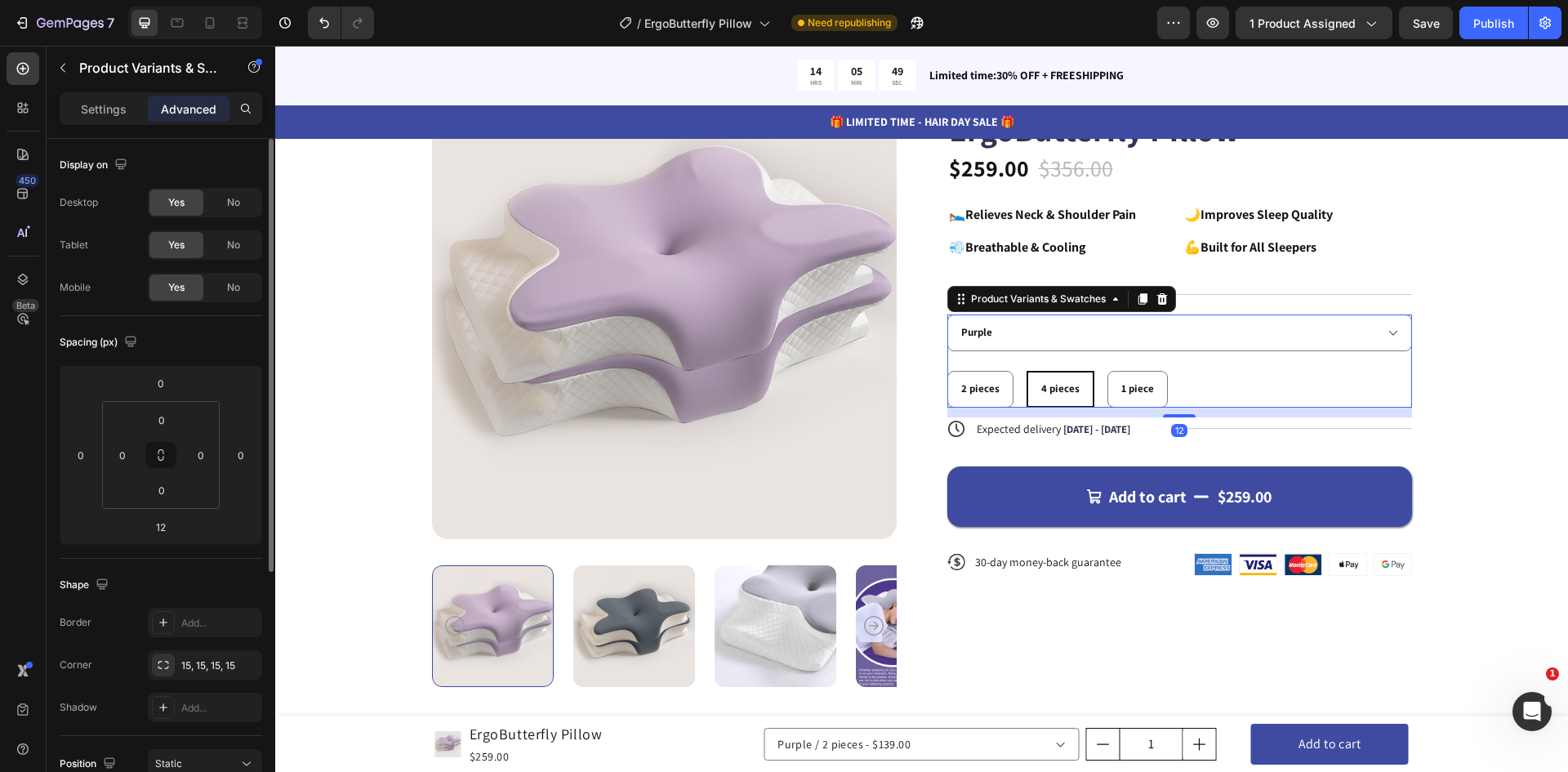
select select "585375844239868669"
click at [1500, 458] on div "Product Images Icon Icon Icon Icon Icon Icon List 122,000+ Happy Customers Text…" at bounding box center [921, 389] width 1292 height 760
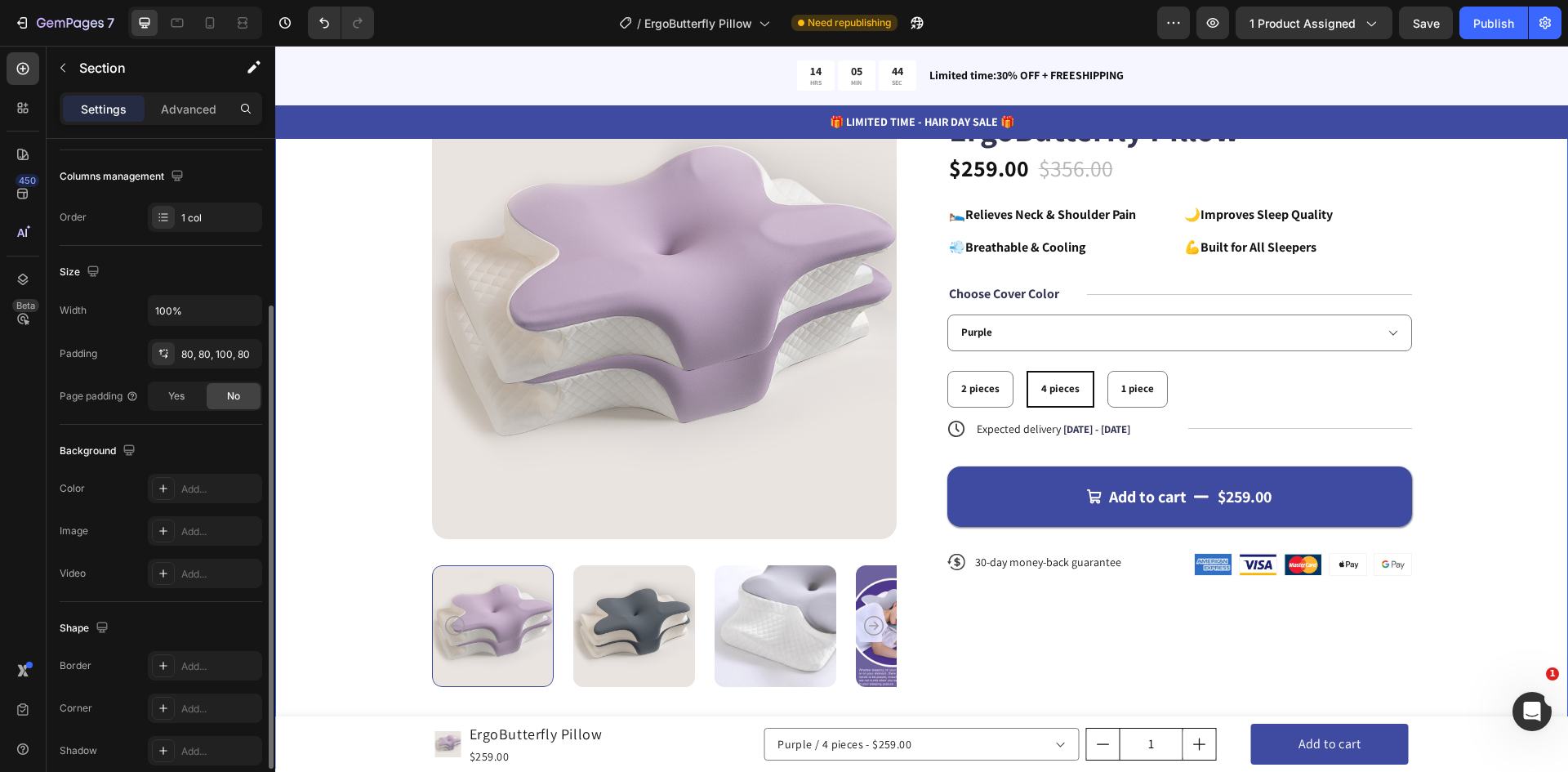
scroll to position [317, 0]
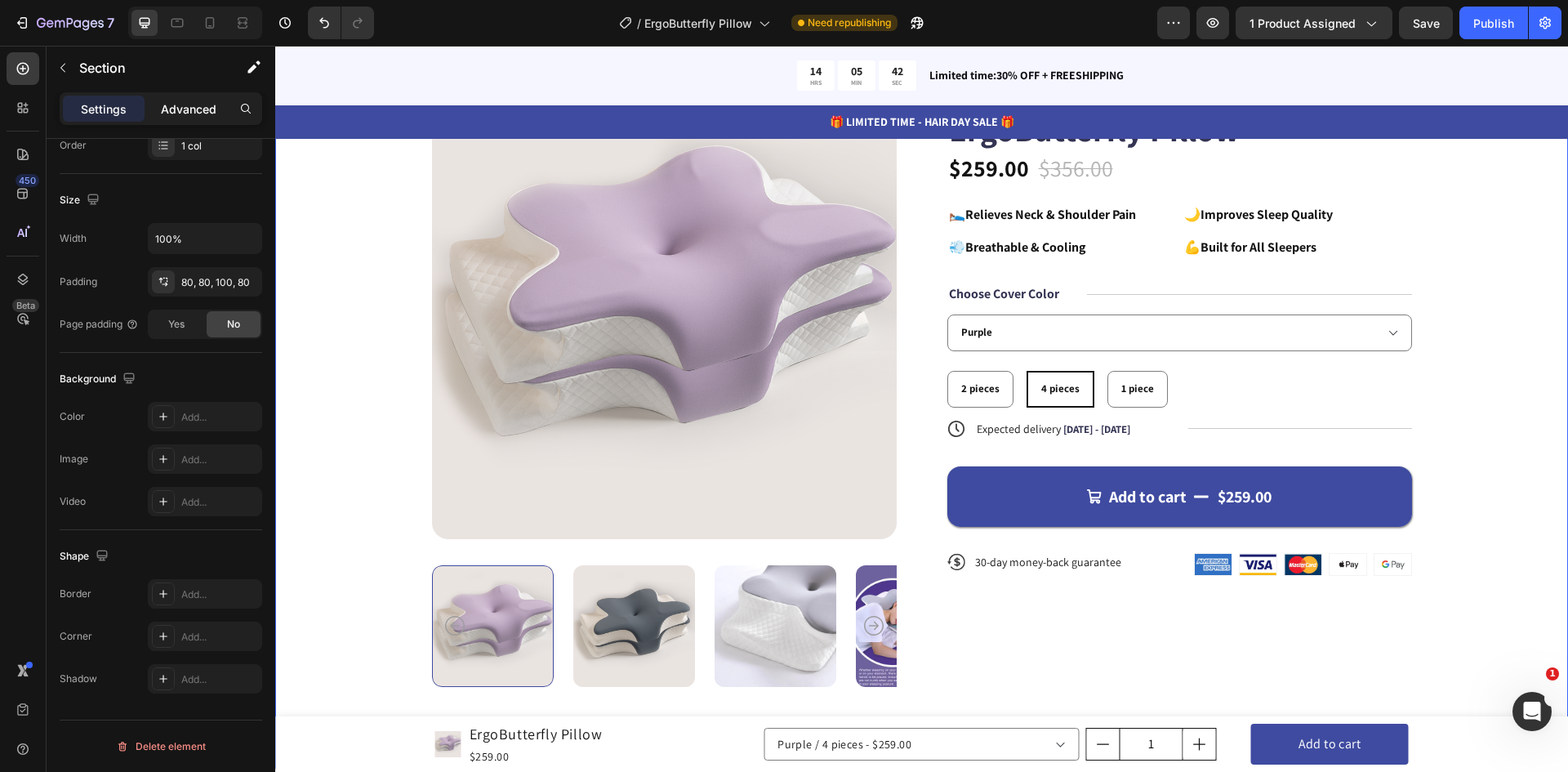
click at [196, 99] on div "Advanced" at bounding box center [188, 109] width 82 height 26
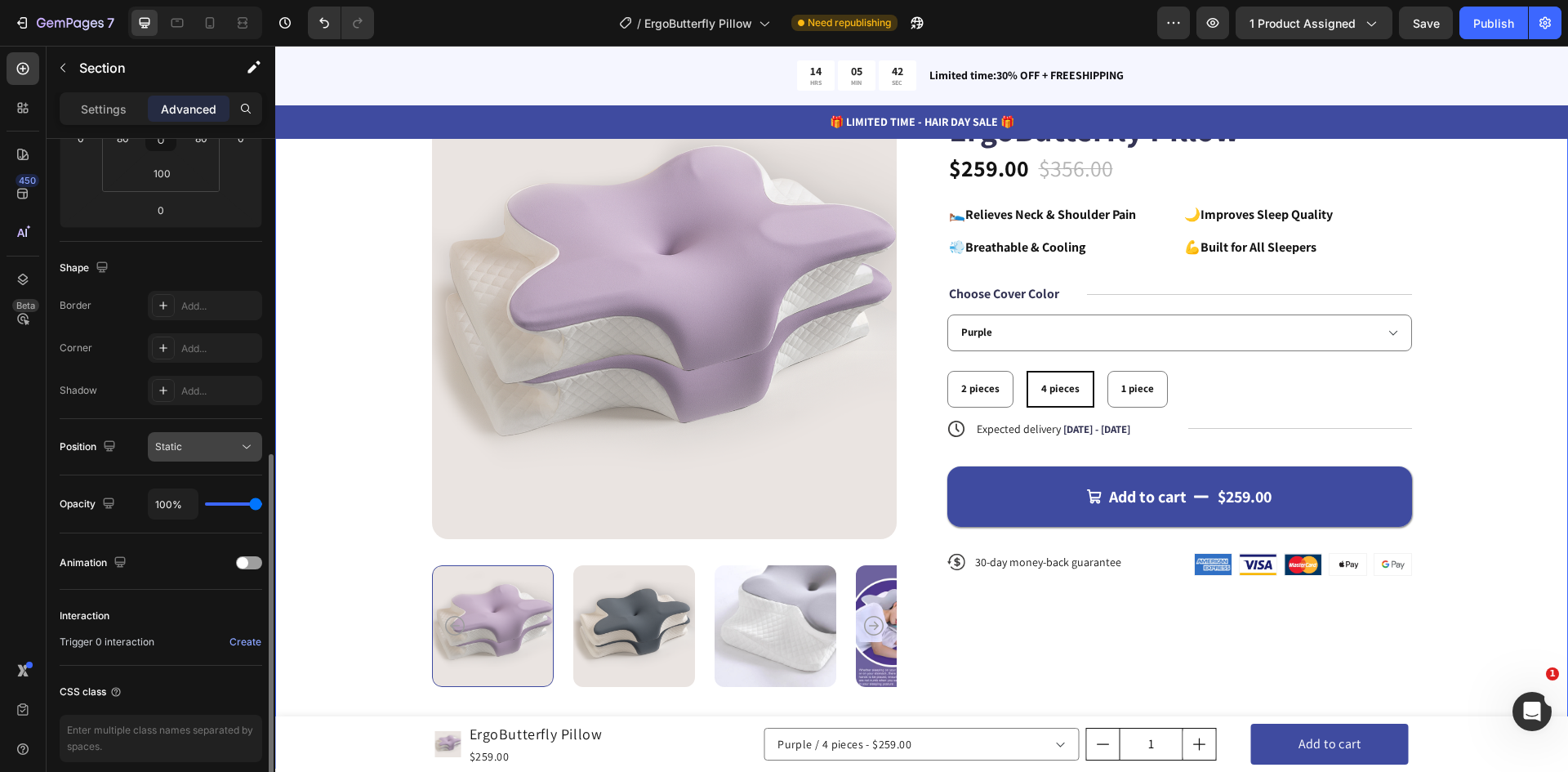
scroll to position [386, 0]
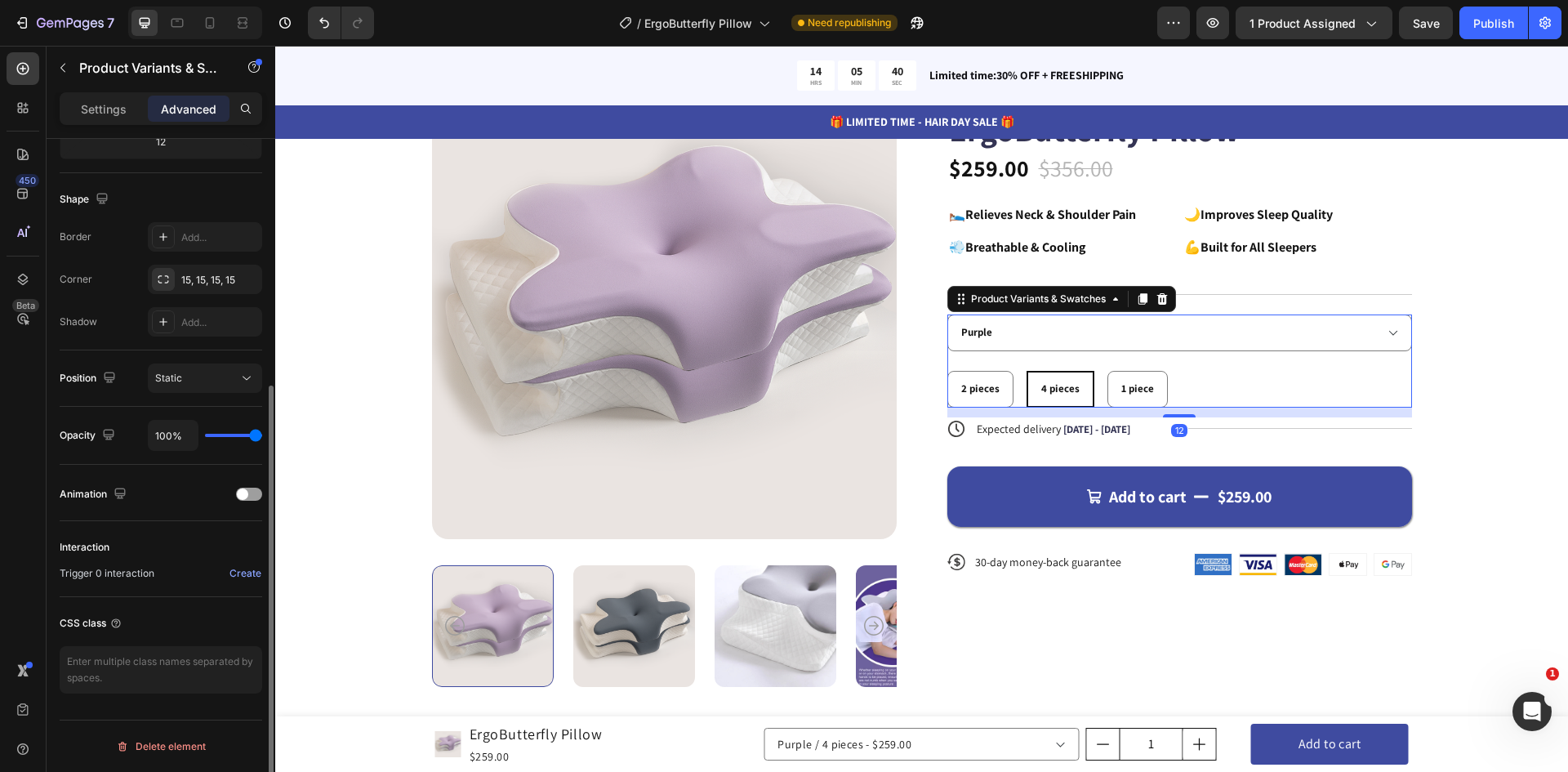
click at [1234, 386] on div "2 pieces 2 pieces 2 pieces 4 pieces 4 pieces 4 pieces 1 piece 1 piece 1 piece" at bounding box center [1179, 388] width 464 height 37
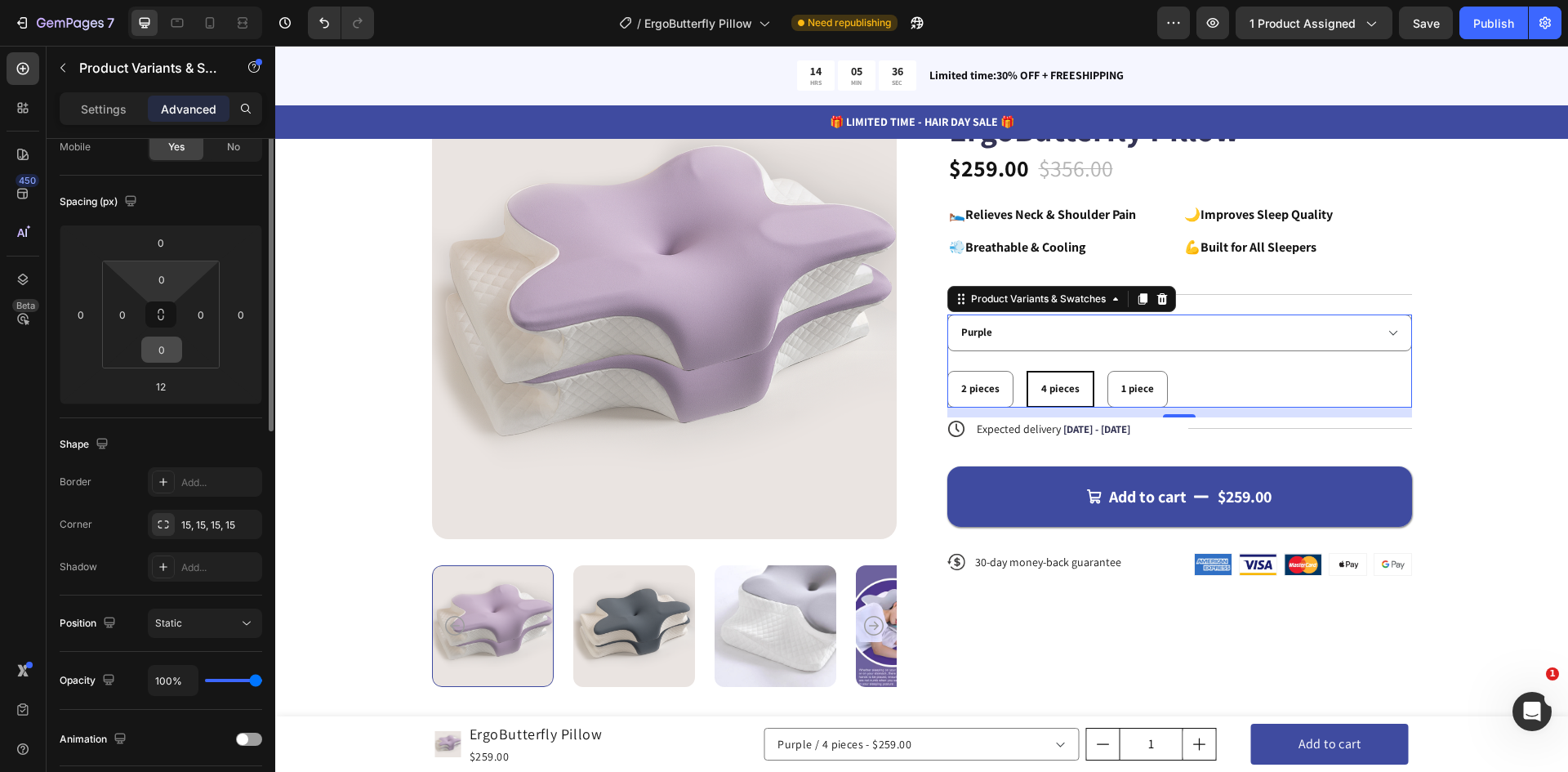
scroll to position [0, 0]
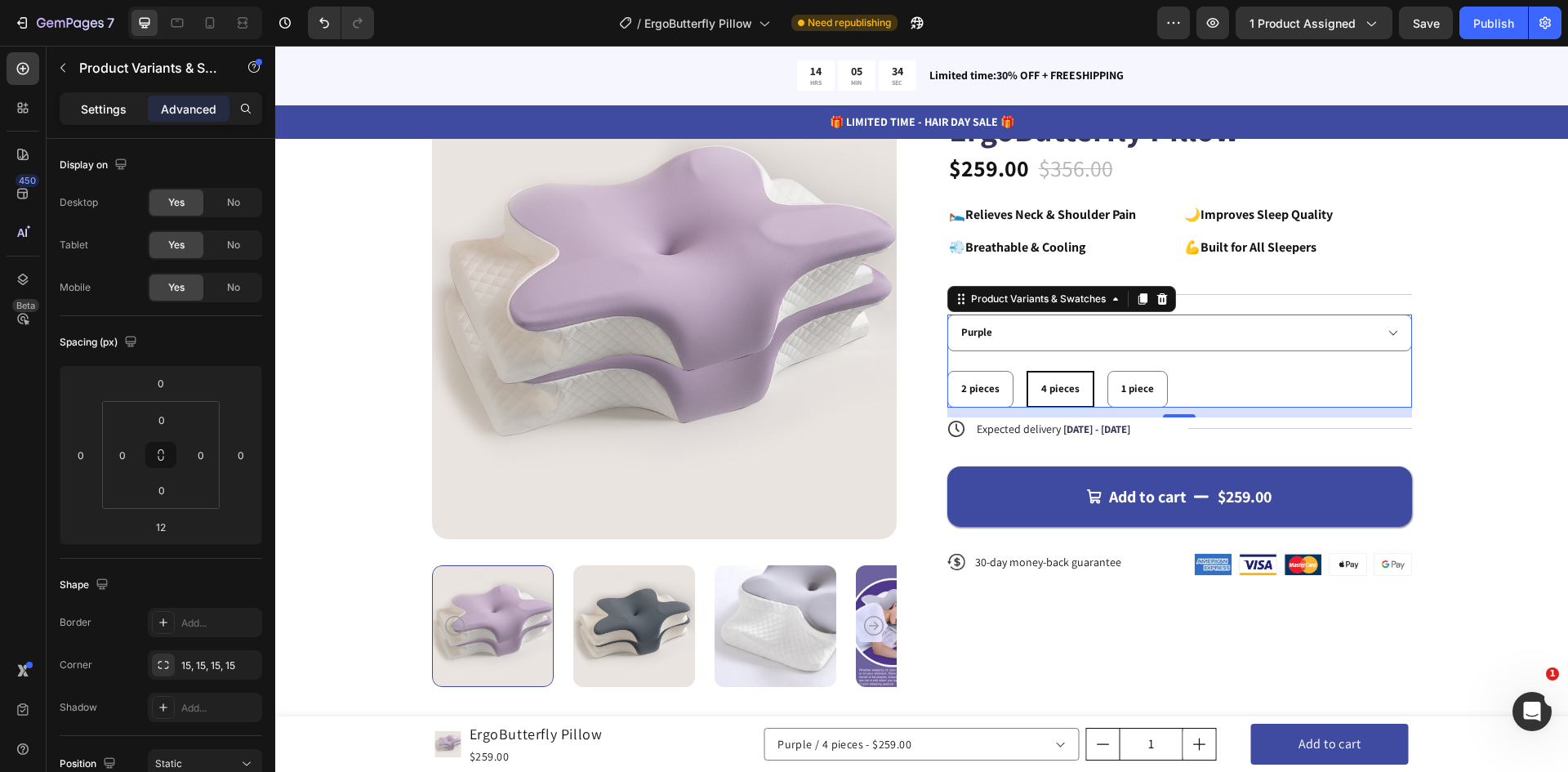
click at [112, 102] on p "Settings" at bounding box center [103, 109] width 46 height 17
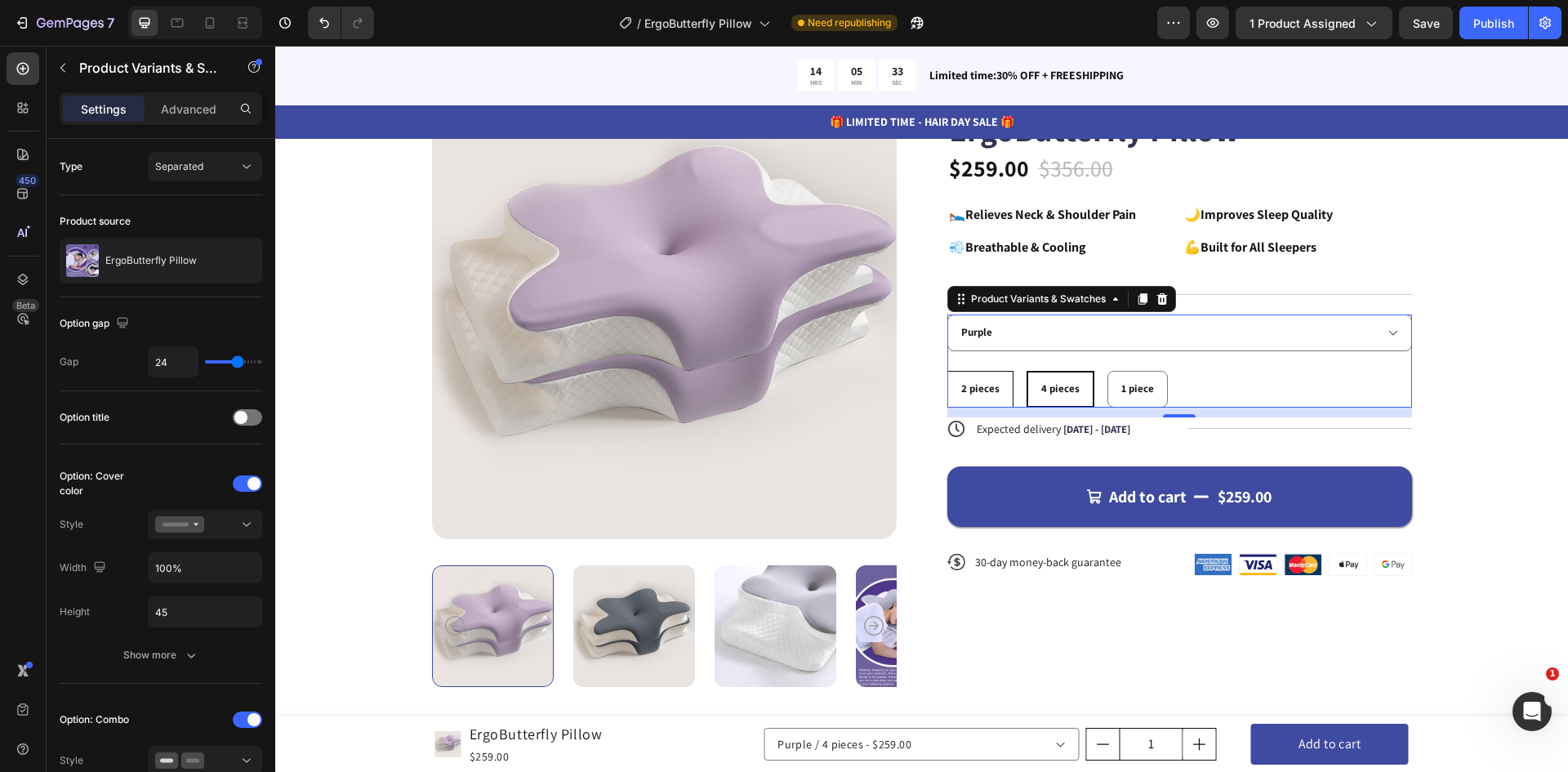
click at [995, 376] on div "2 pieces" at bounding box center [980, 389] width 65 height 27
click at [947, 371] on input "2 pieces 2 pieces 2 pieces" at bounding box center [946, 370] width 1 height 1
radio input "true"
select select "584587271936672669"
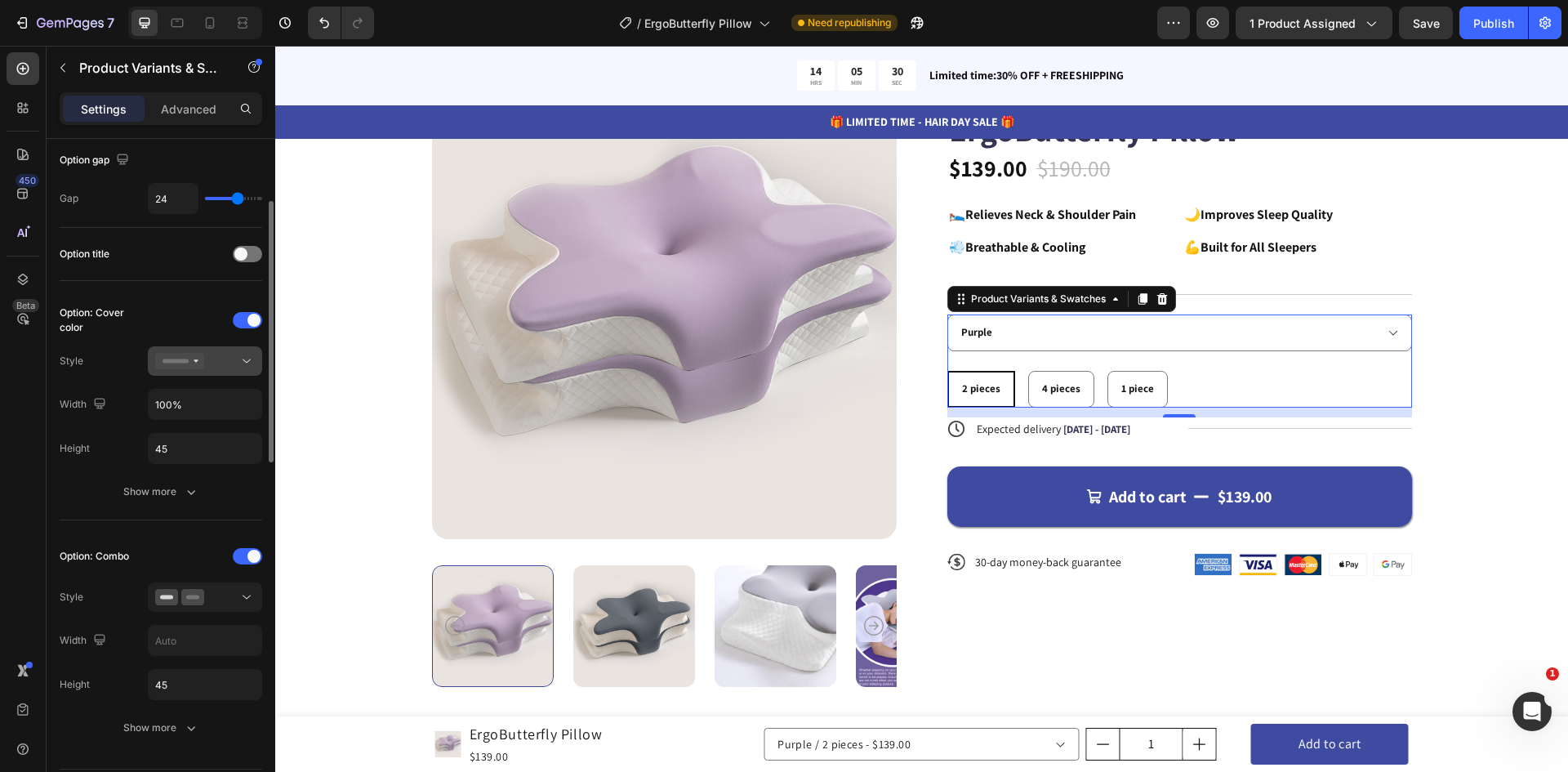
click at [247, 363] on icon at bounding box center [246, 360] width 16 height 16
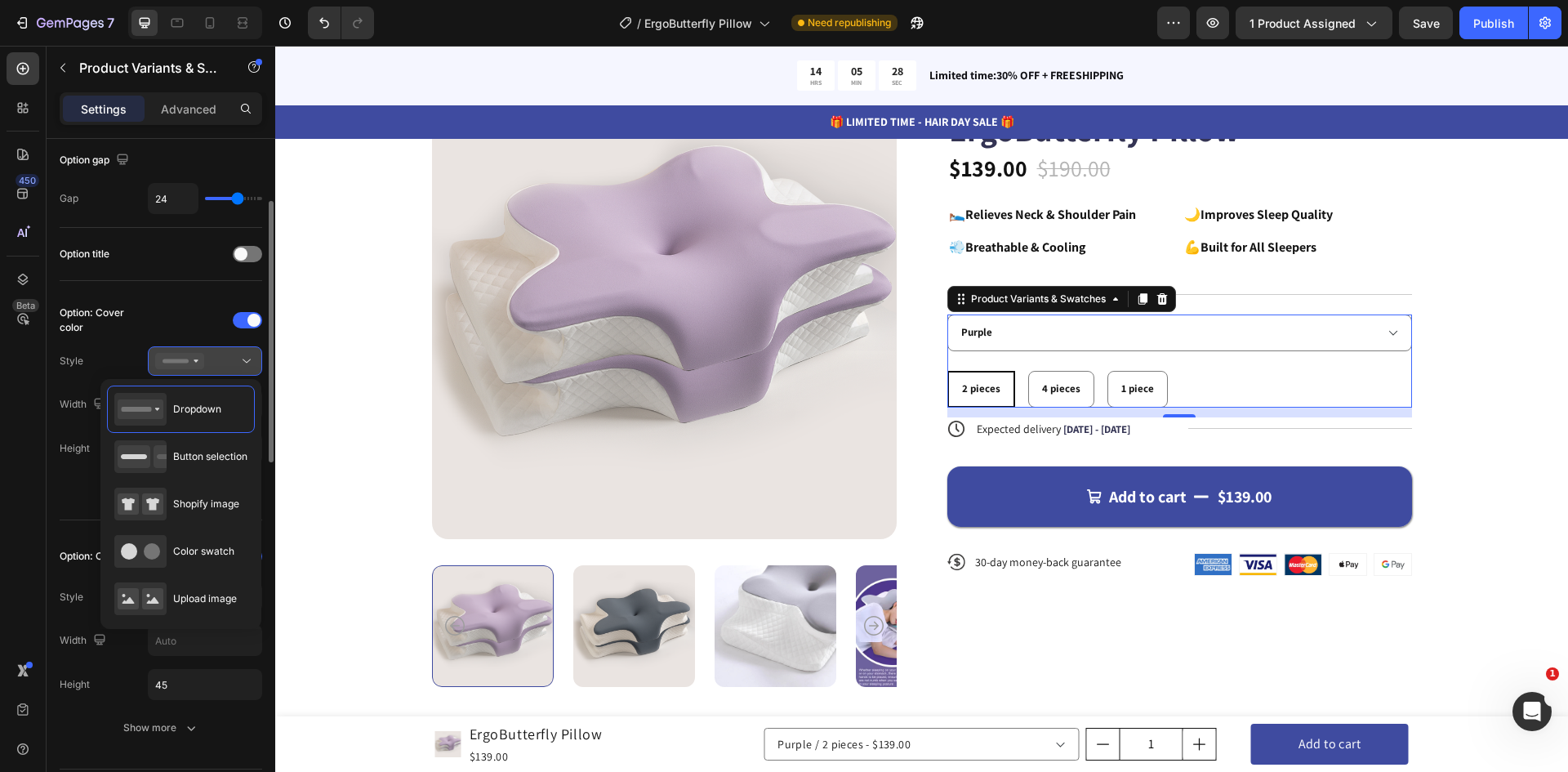
click at [248, 363] on icon at bounding box center [246, 360] width 16 height 16
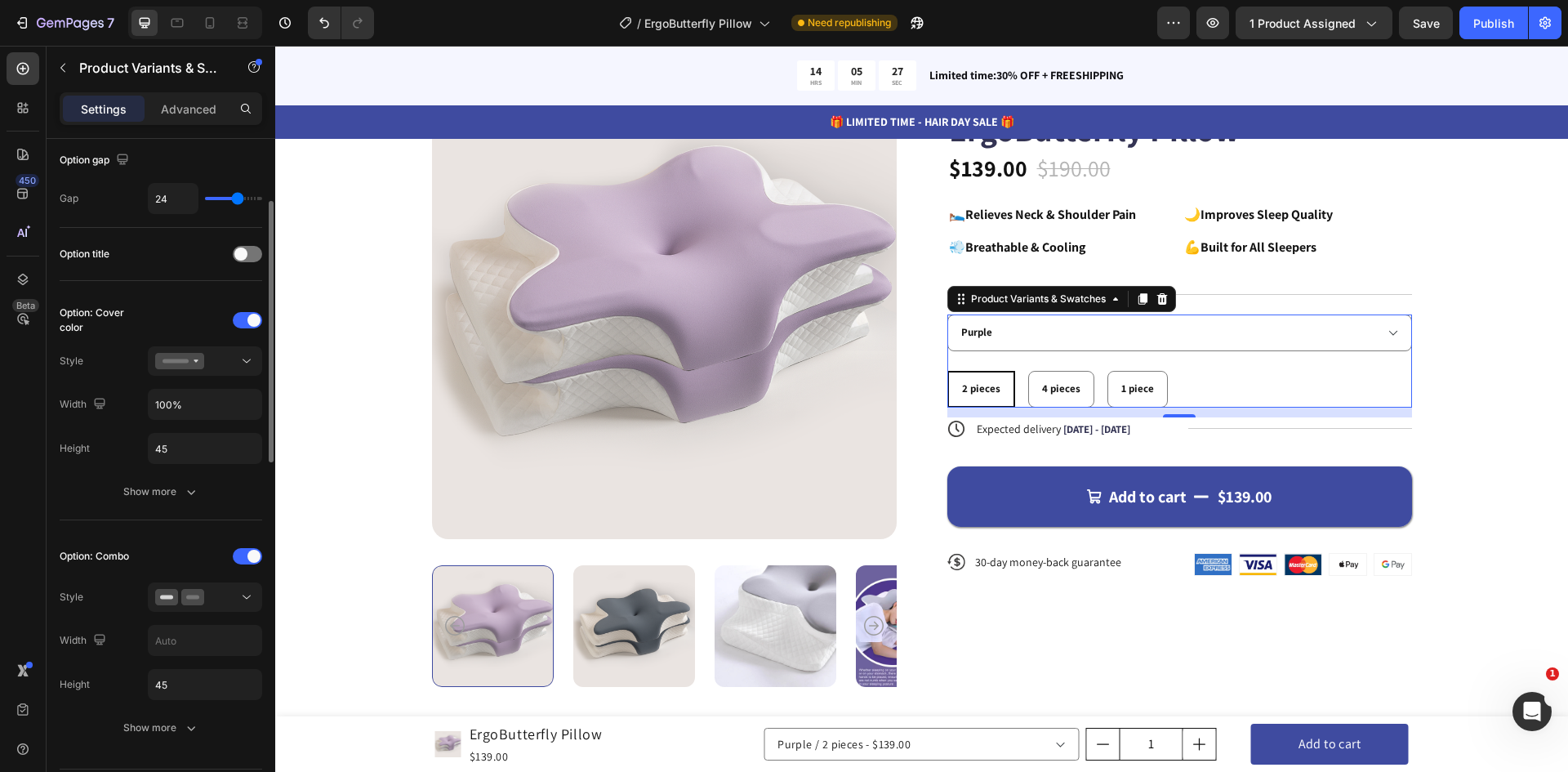
scroll to position [326, 0]
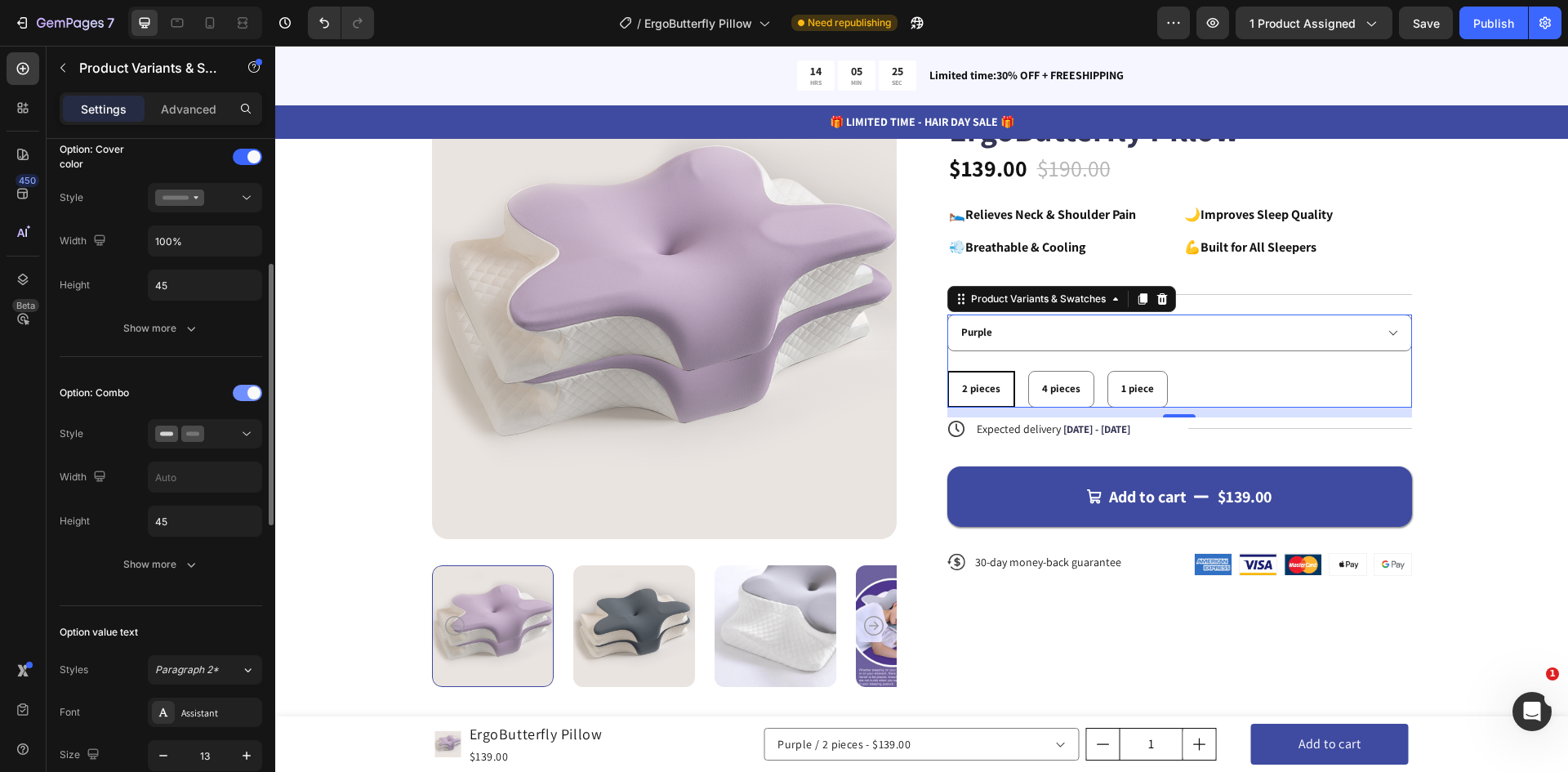
click at [250, 394] on span at bounding box center [254, 393] width 13 height 13
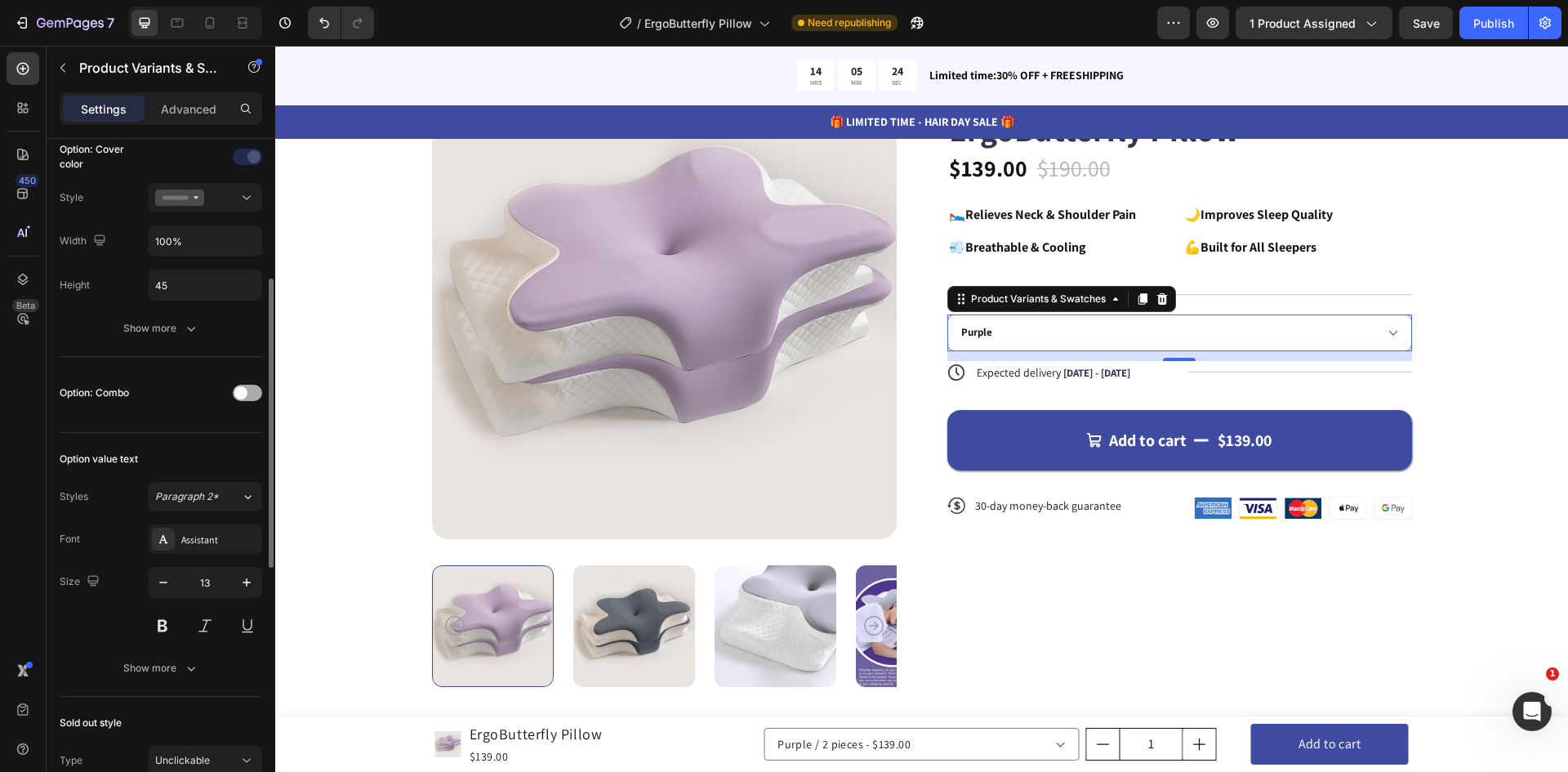
click at [250, 394] on div at bounding box center [247, 392] width 29 height 16
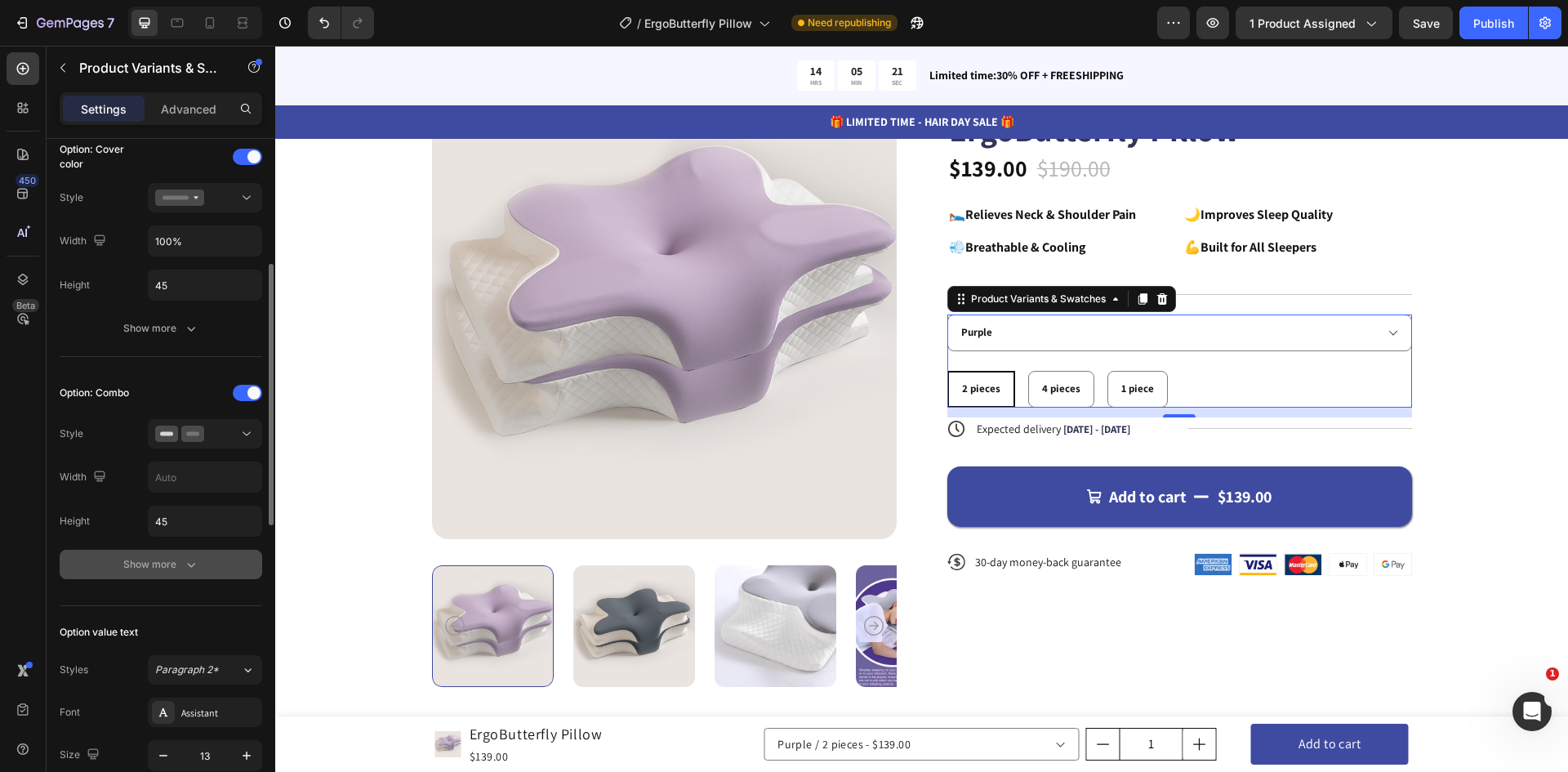
click at [178, 561] on div "Show more" at bounding box center [160, 564] width 76 height 16
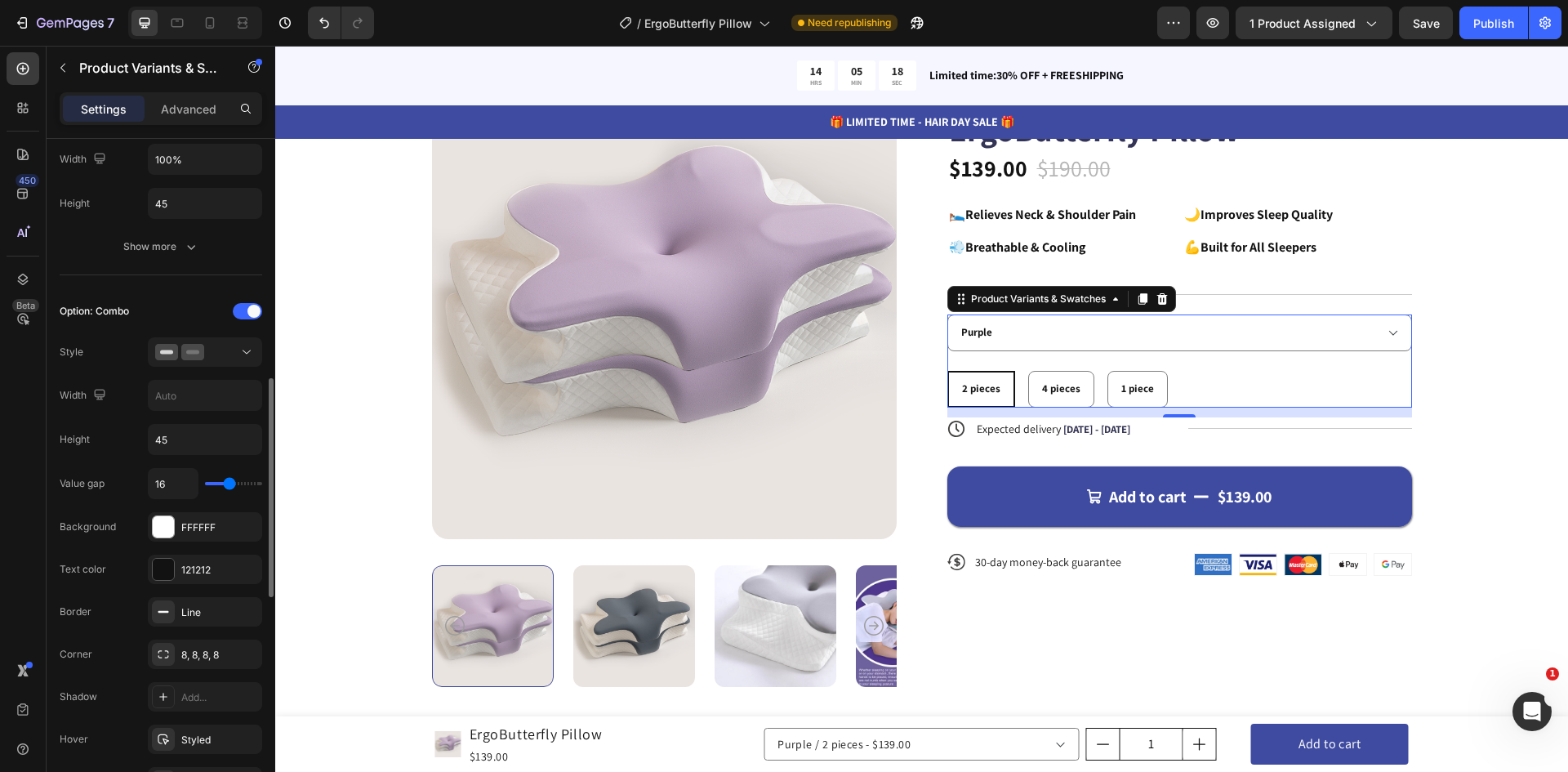
scroll to position [572, 0]
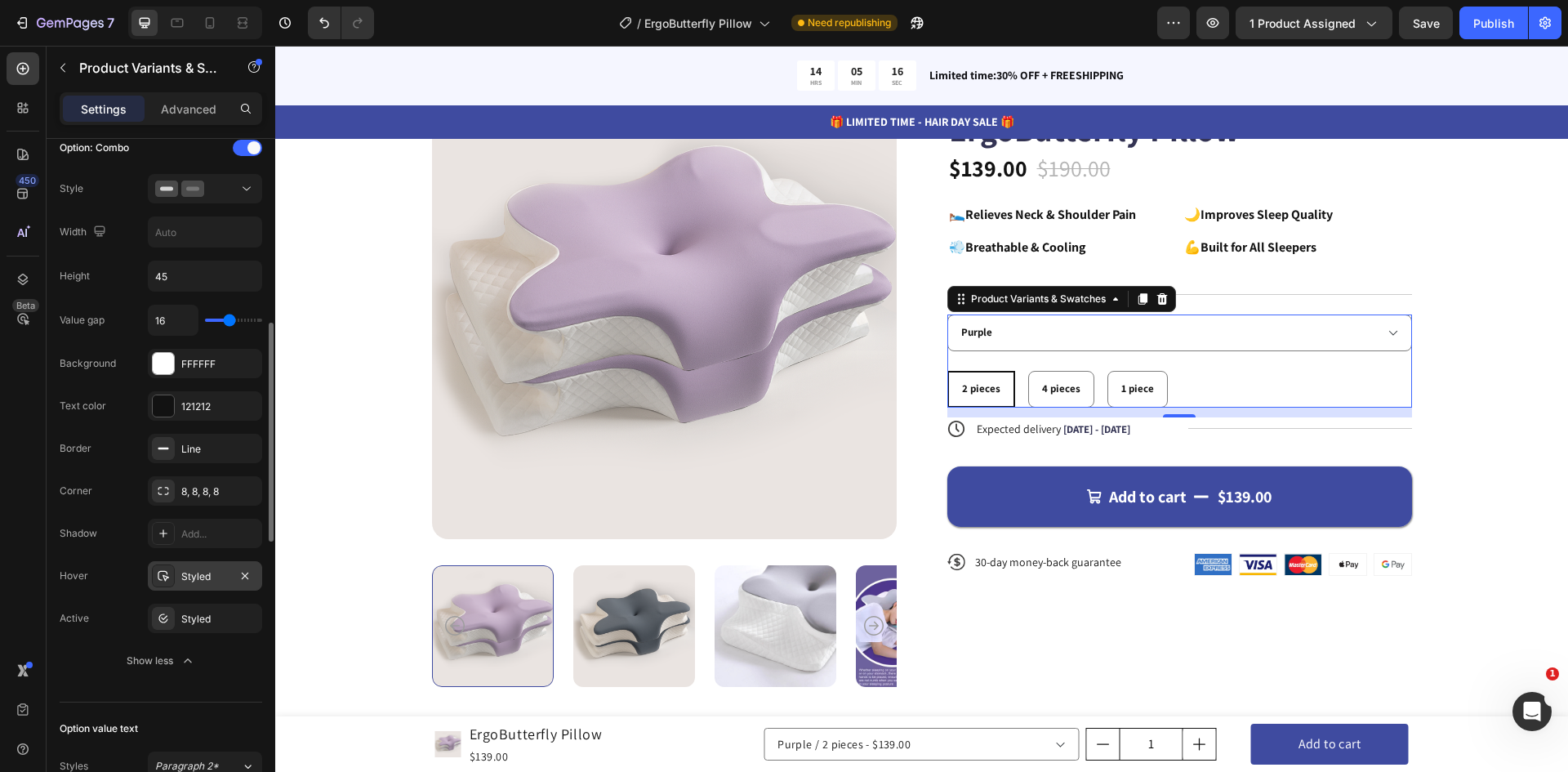
click at [206, 572] on div "Styled" at bounding box center [204, 577] width 48 height 15
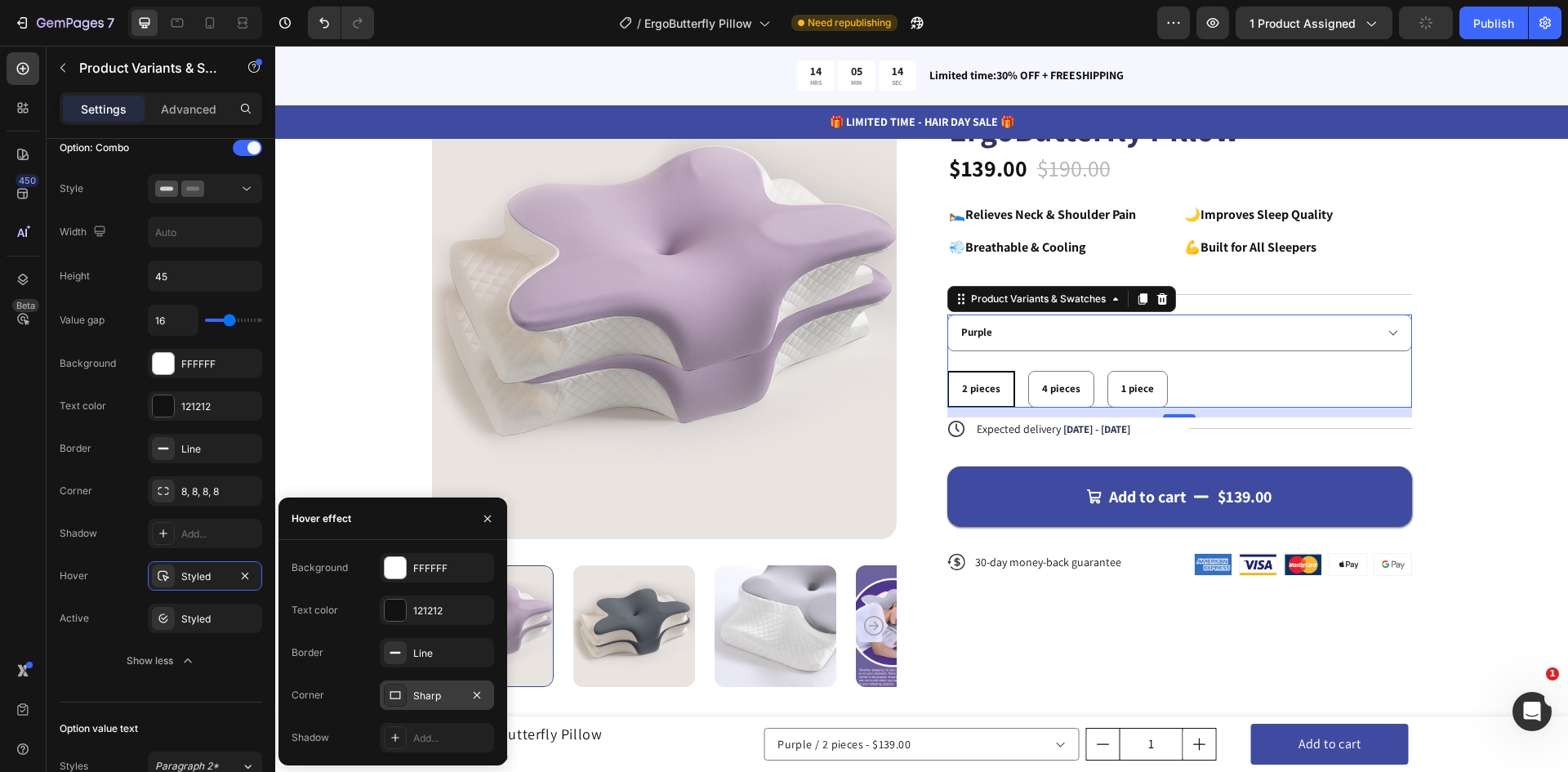
click at [433, 699] on div "Sharp" at bounding box center [437, 696] width 48 height 15
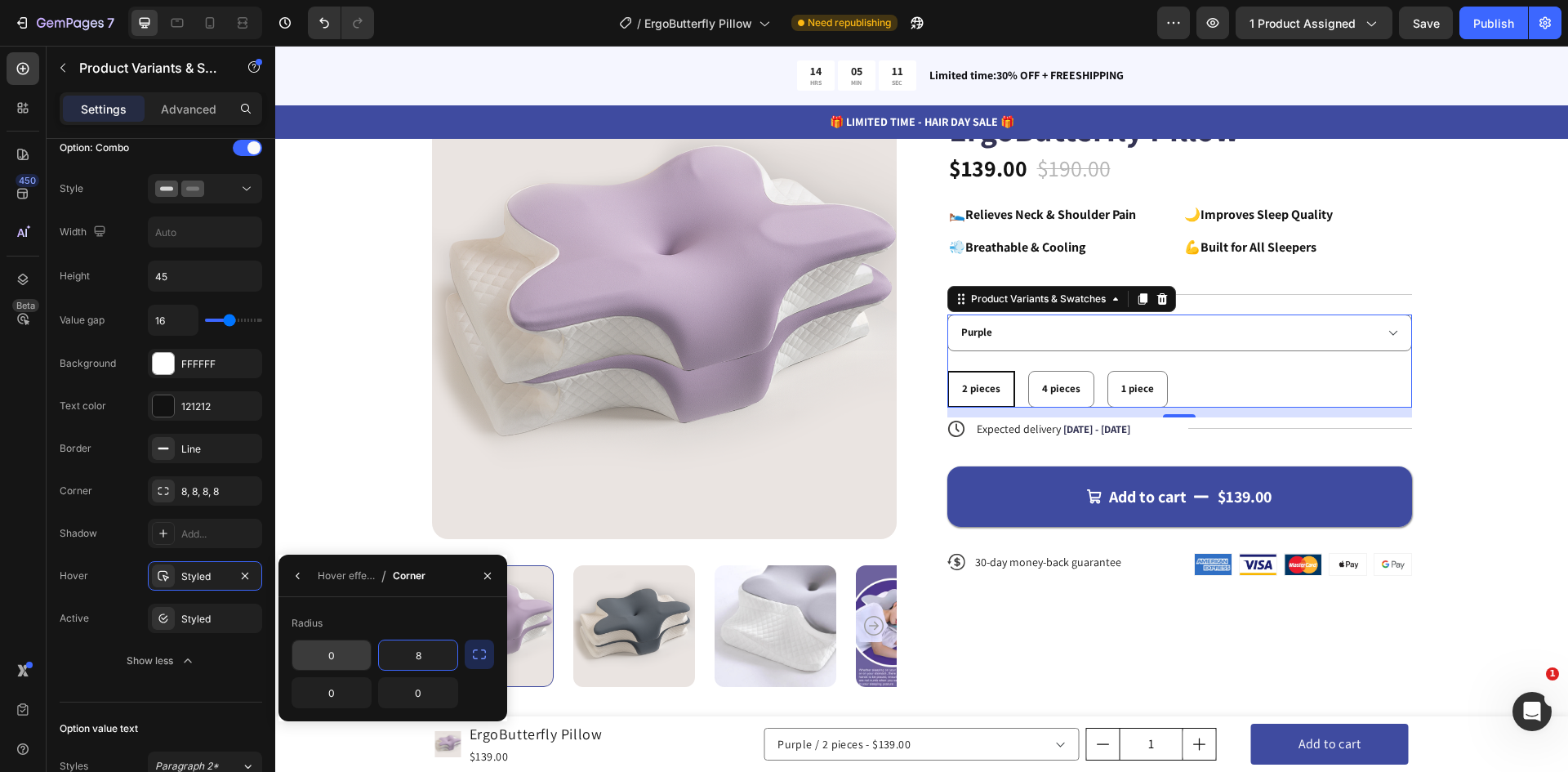
type input "8"
click at [355, 658] on input "0" at bounding box center [332, 655] width 79 height 29
click at [344, 660] on input "0" at bounding box center [332, 655] width 79 height 29
type input "8"
click at [339, 692] on input "0" at bounding box center [332, 692] width 79 height 29
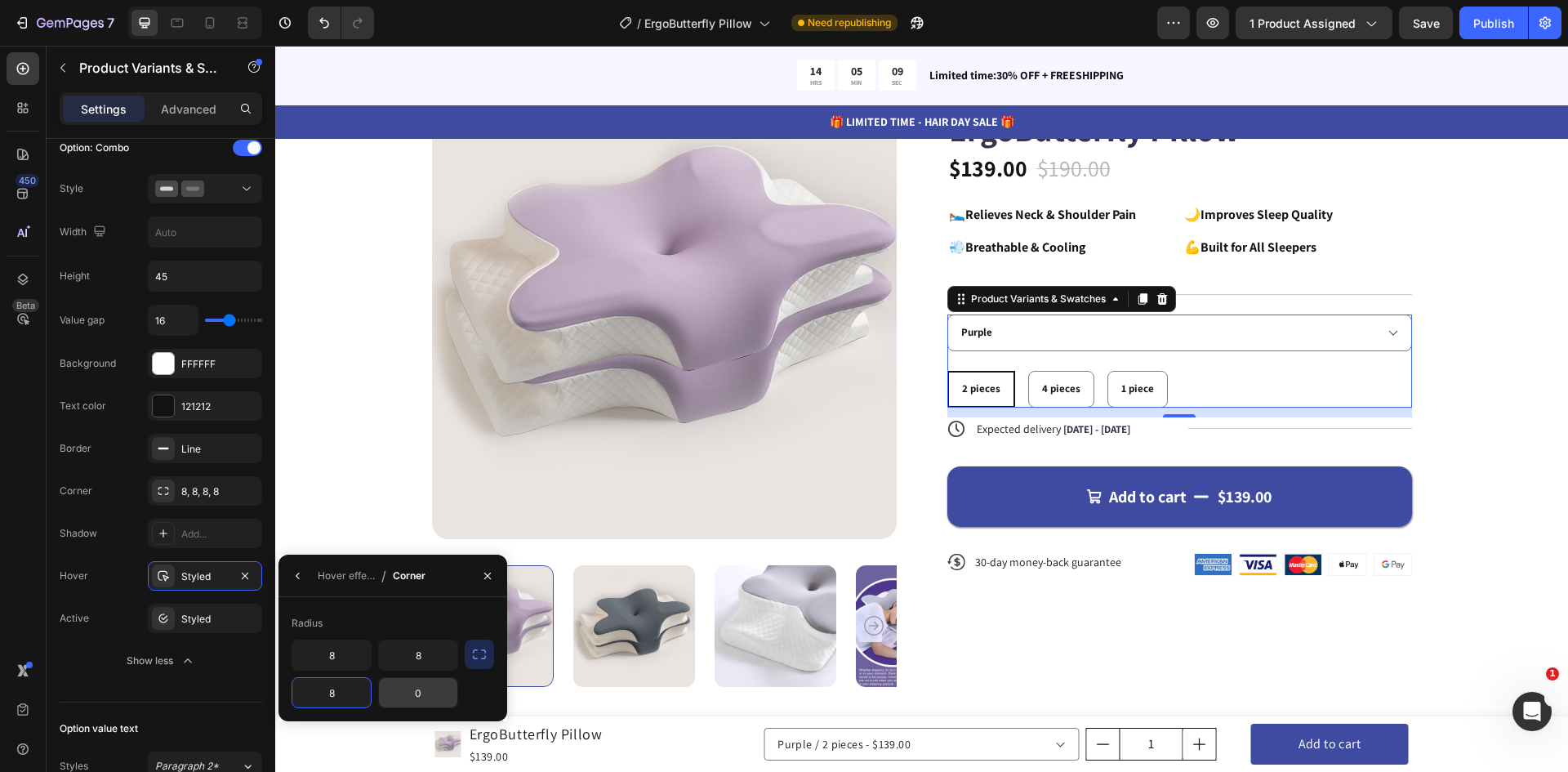
type input "8"
click at [419, 689] on input "0" at bounding box center [418, 692] width 79 height 29
type input "8"
click at [383, 501] on div "Product Images Icon Icon Icon Icon Icon Icon List 122,000+ Happy Customers Text…" at bounding box center [921, 380] width 1162 height 613
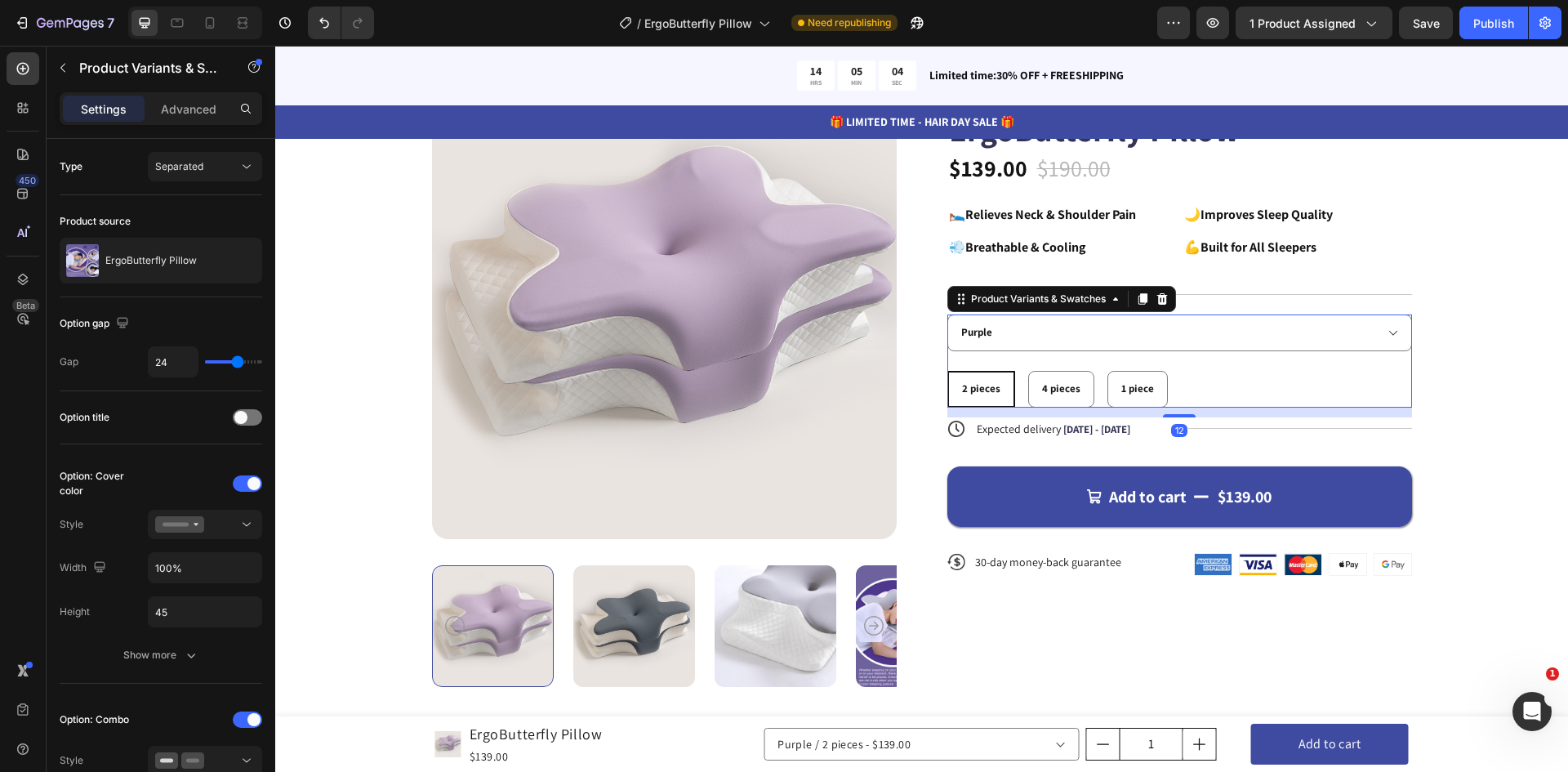
click at [981, 401] on div "2 pieces" at bounding box center [981, 389] width 65 height 27
click at [947, 371] on input "2 pieces 2 pieces 2 pieces" at bounding box center [946, 370] width 1 height 1
click at [1304, 379] on div "2 pieces 2 pieces 2 pieces 4 pieces 4 pieces 4 pieces 1 piece 1 piece 1 piece" at bounding box center [1179, 388] width 464 height 37
click at [164, 660] on div "Show more" at bounding box center [160, 655] width 76 height 16
click at [182, 108] on p "Advanced" at bounding box center [188, 109] width 55 height 17
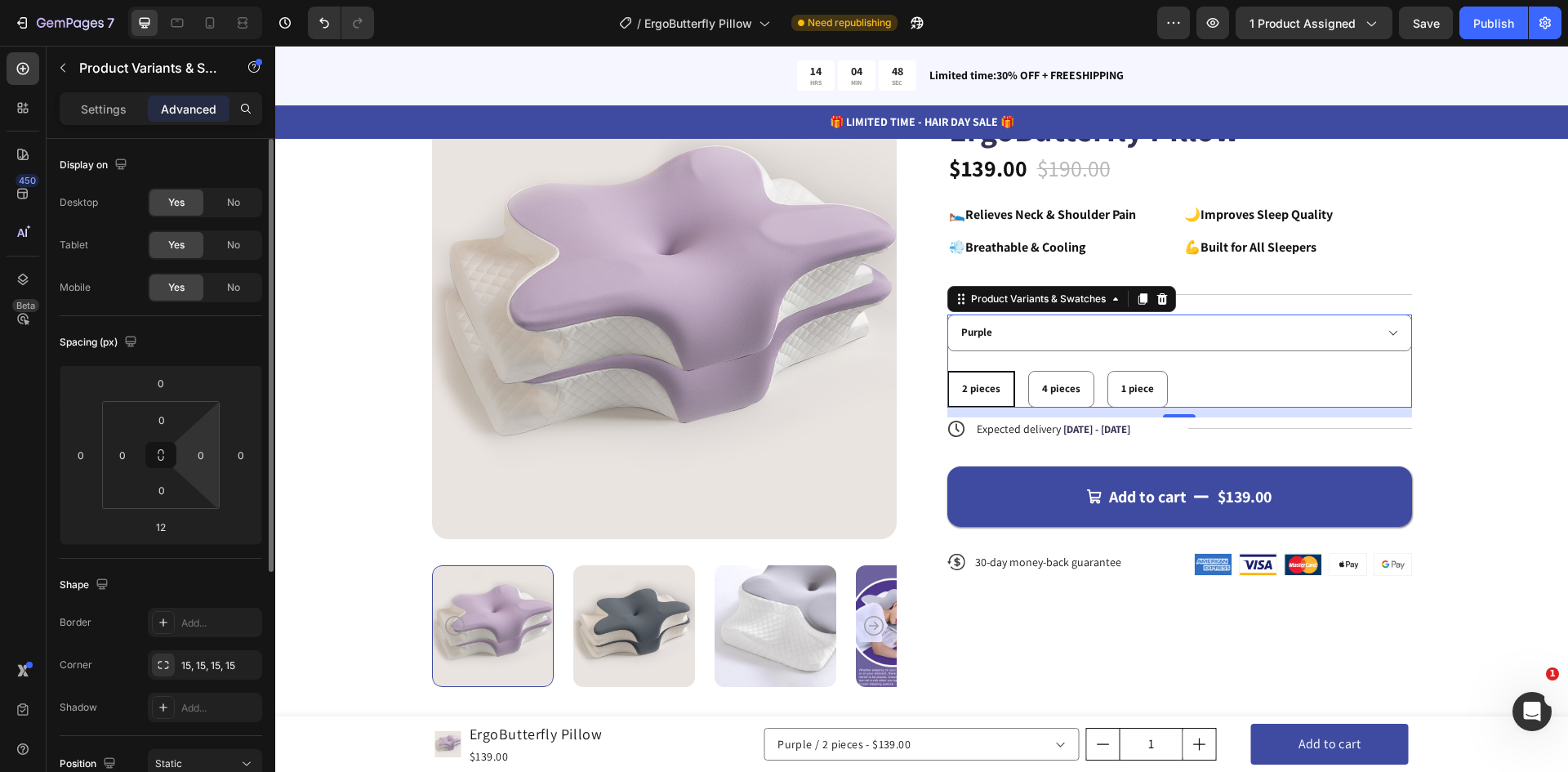
scroll to position [326, 0]
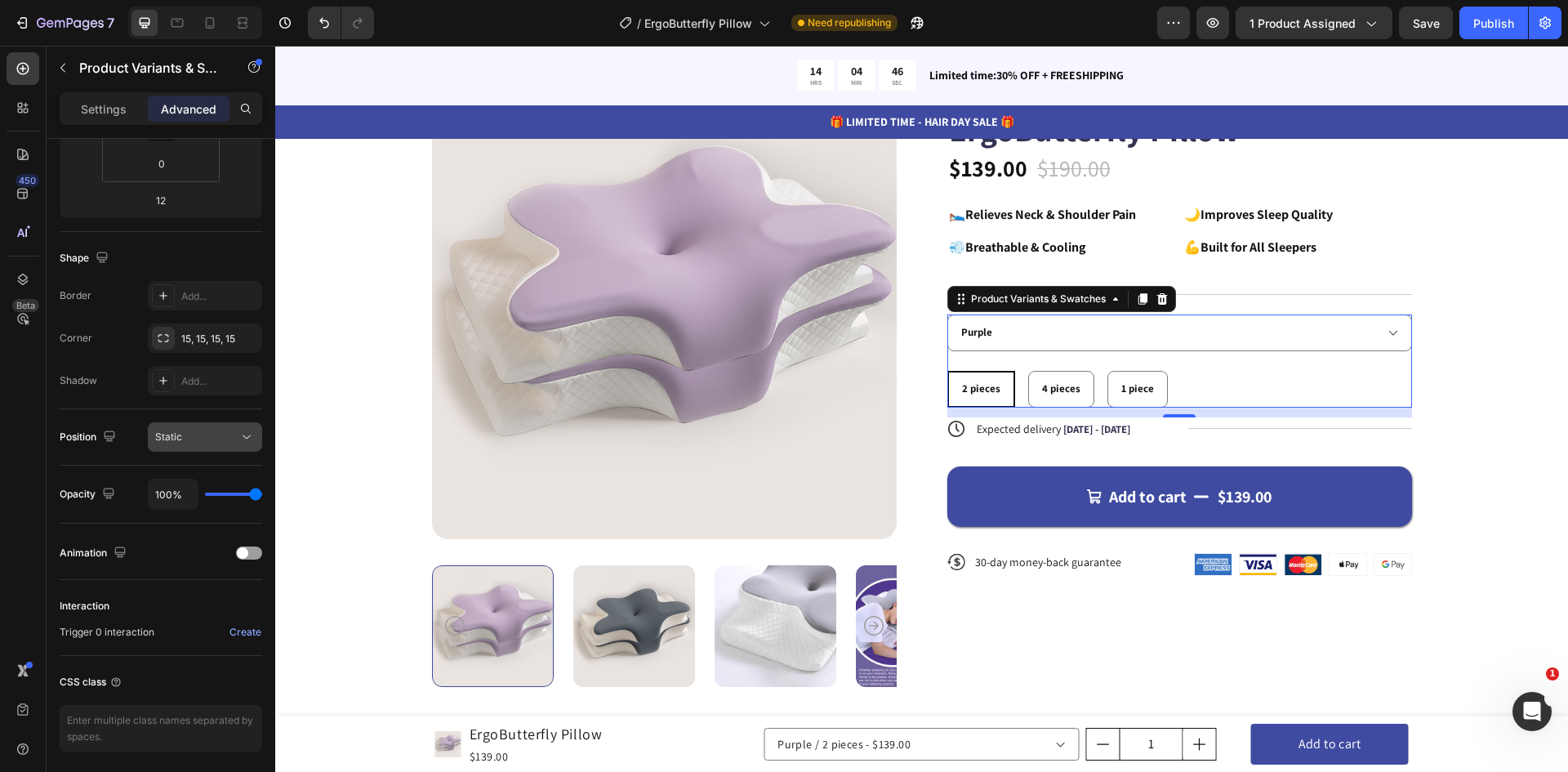
click at [237, 438] on div "Static" at bounding box center [196, 437] width 83 height 15
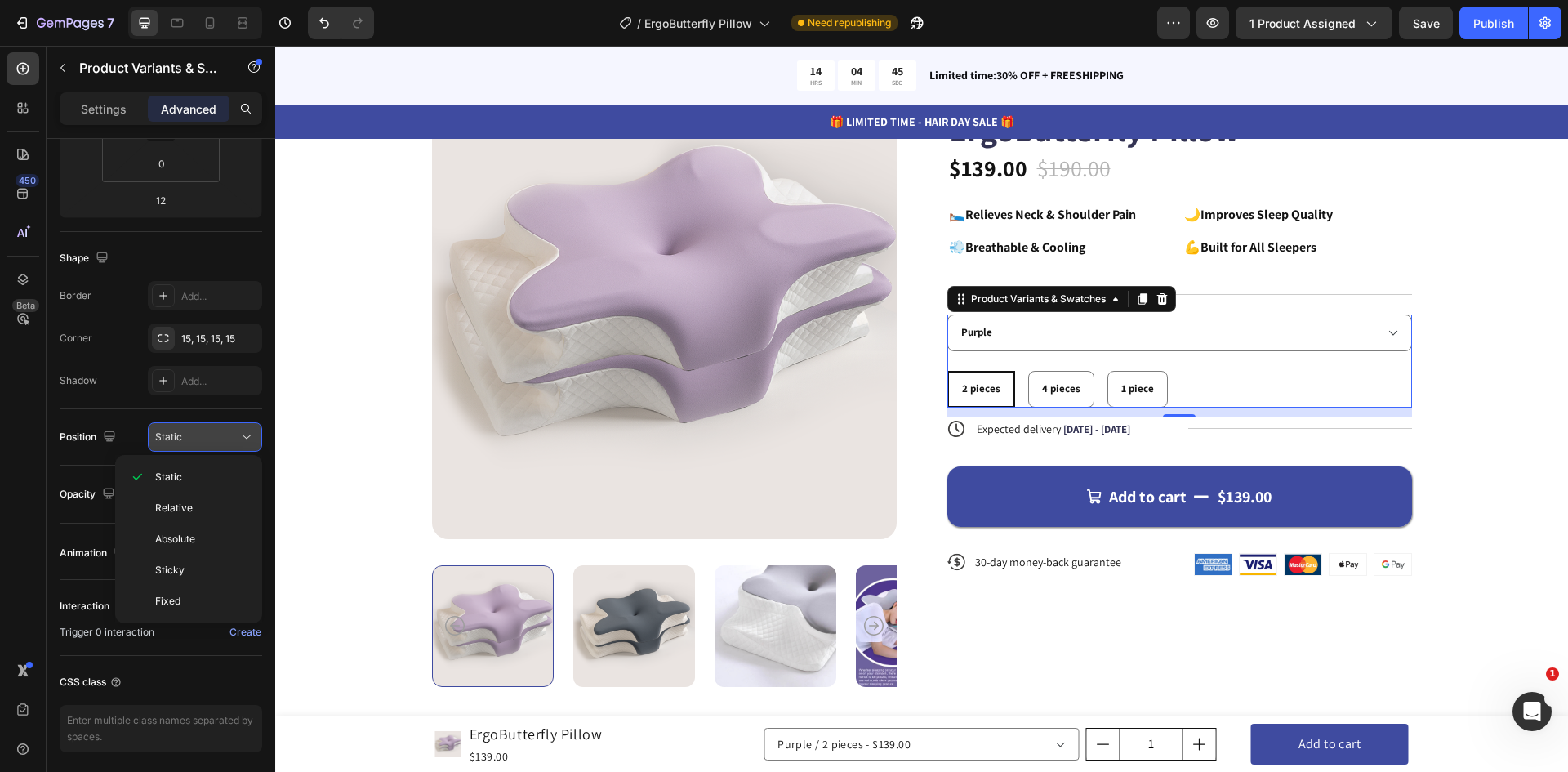
click at [237, 438] on div "Static" at bounding box center [196, 437] width 83 height 15
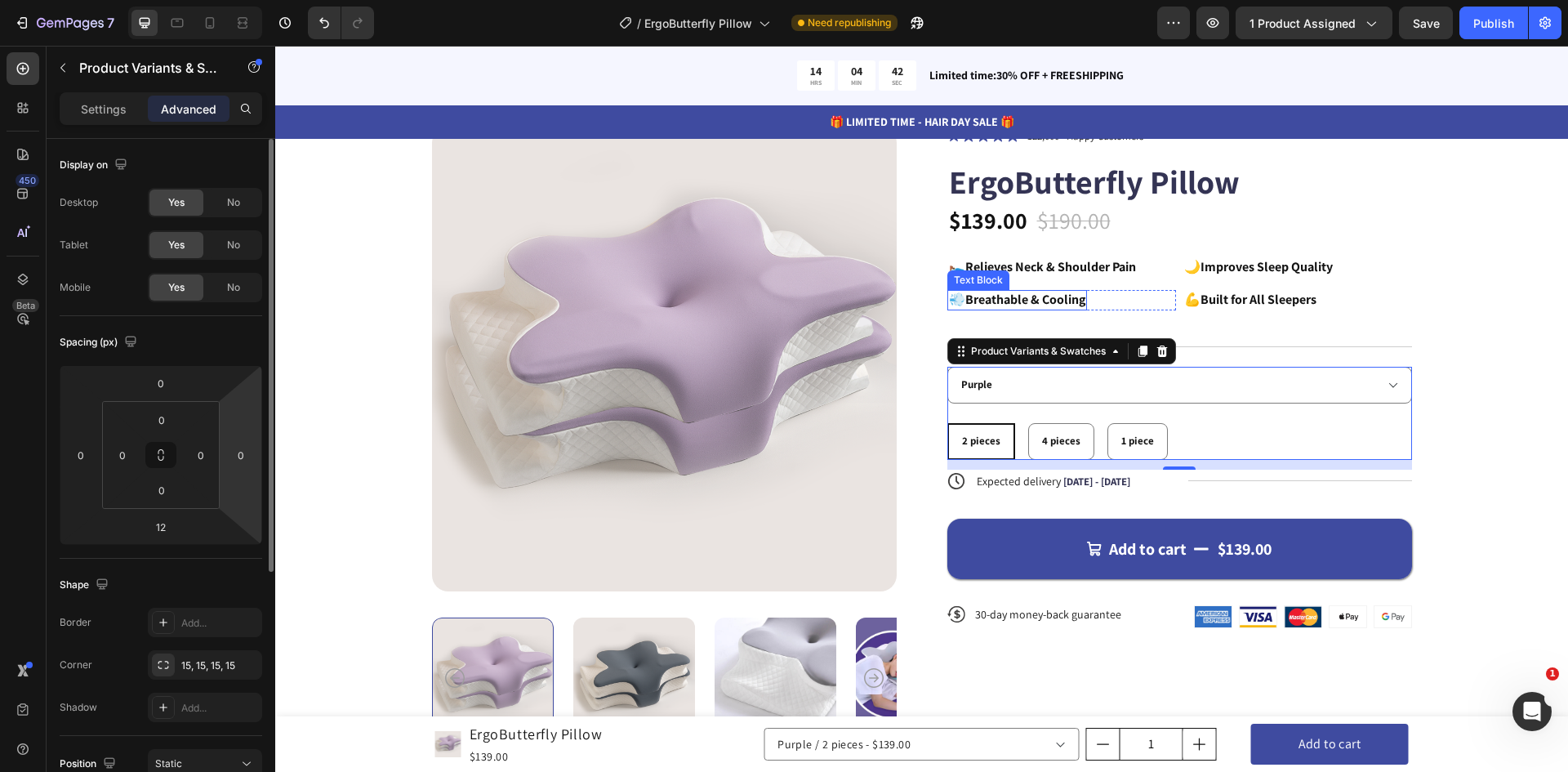
scroll to position [82, 0]
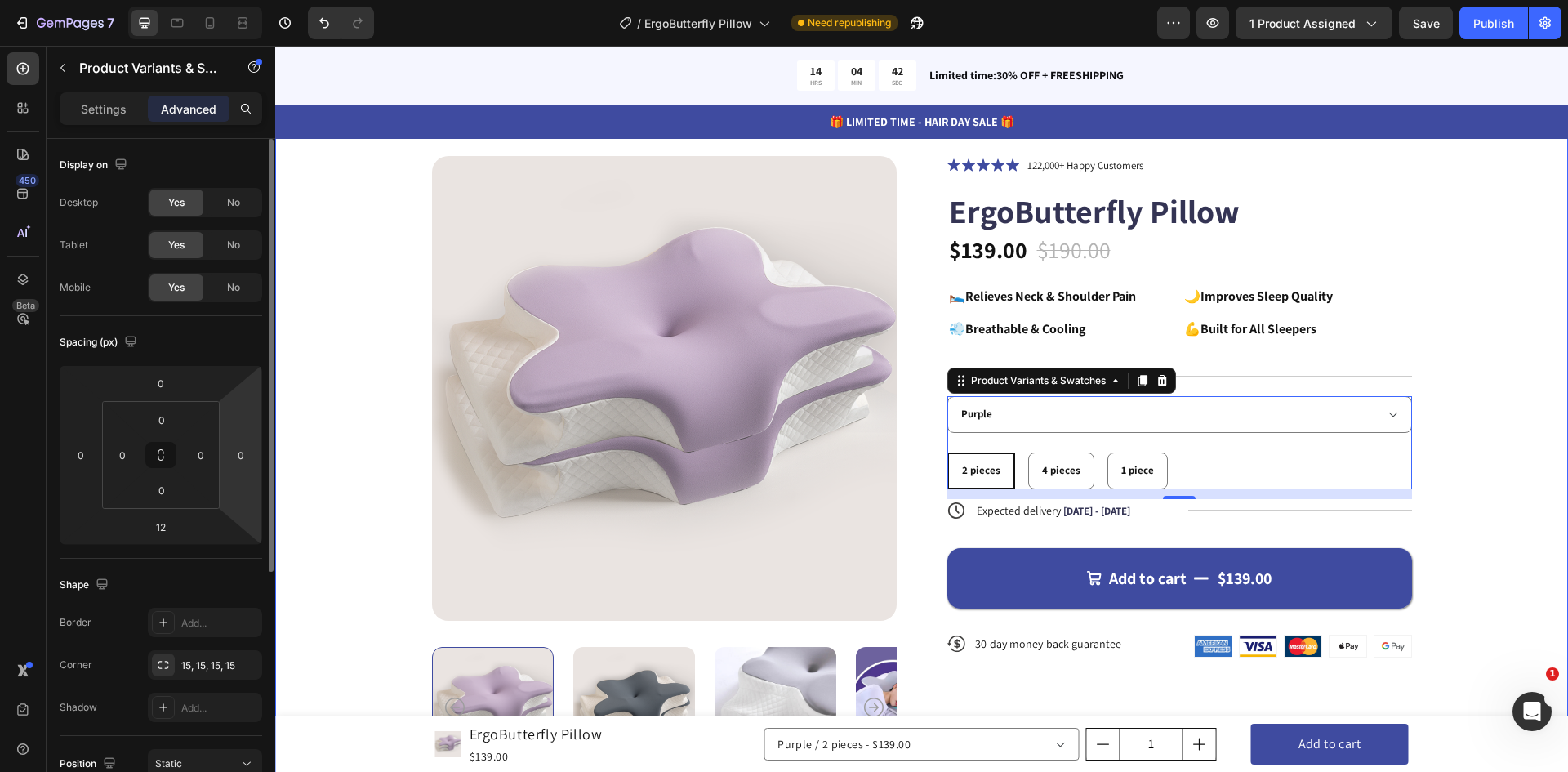
drag, startPoint x: 1471, startPoint y: 510, endPoint x: 1463, endPoint y: 515, distance: 9.4
click at [1471, 511] on div "Product Images Icon Icon Icon Icon Icon Icon List 122,000+ Happy Customers Text…" at bounding box center [921, 462] width 1162 height 613
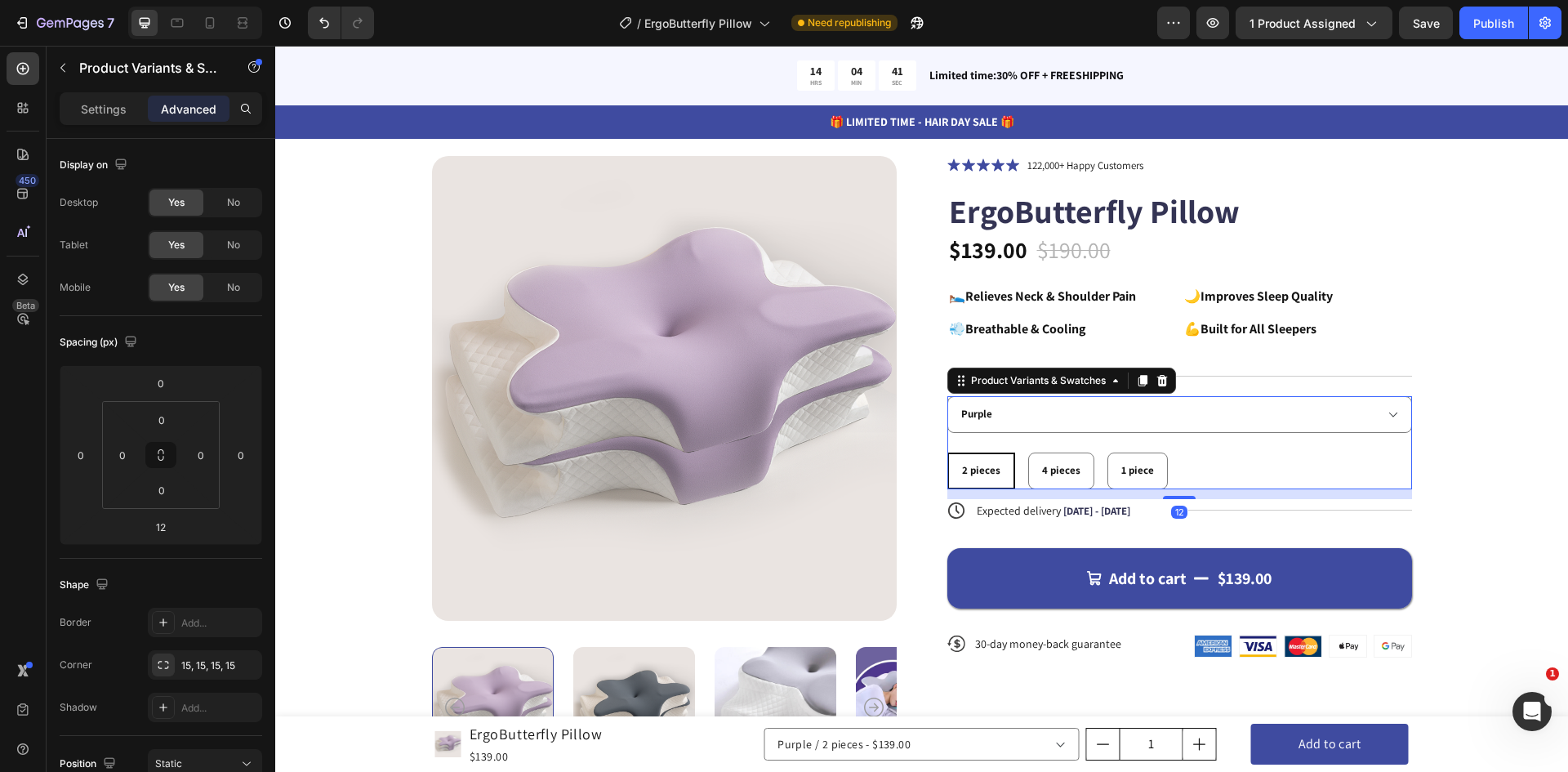
click at [1199, 462] on div "2 pieces 2 pieces 2 pieces 4 pieces 4 pieces 4 pieces 1 piece 1 piece 1 piece" at bounding box center [1179, 470] width 464 height 37
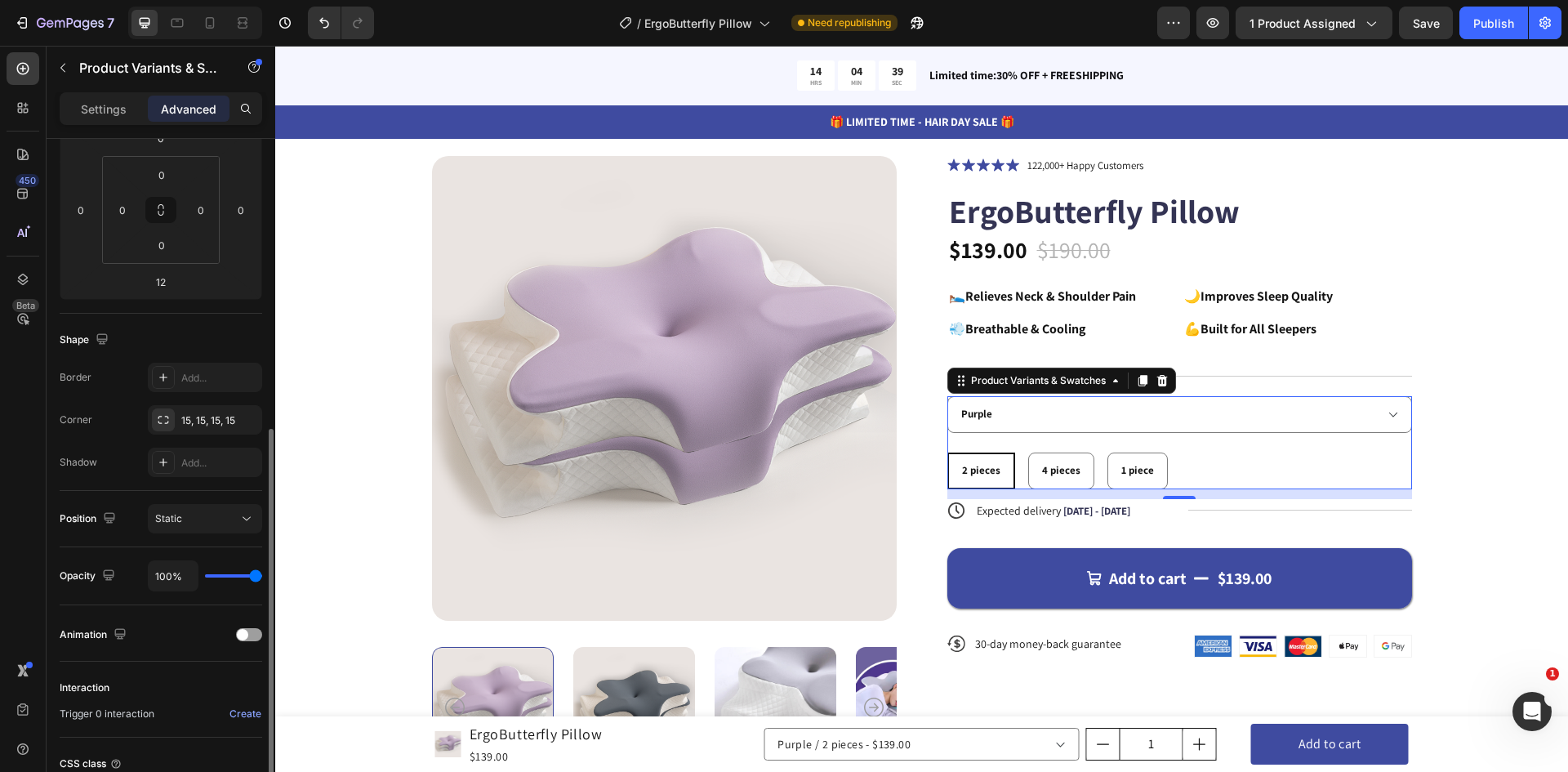
scroll to position [386, 0]
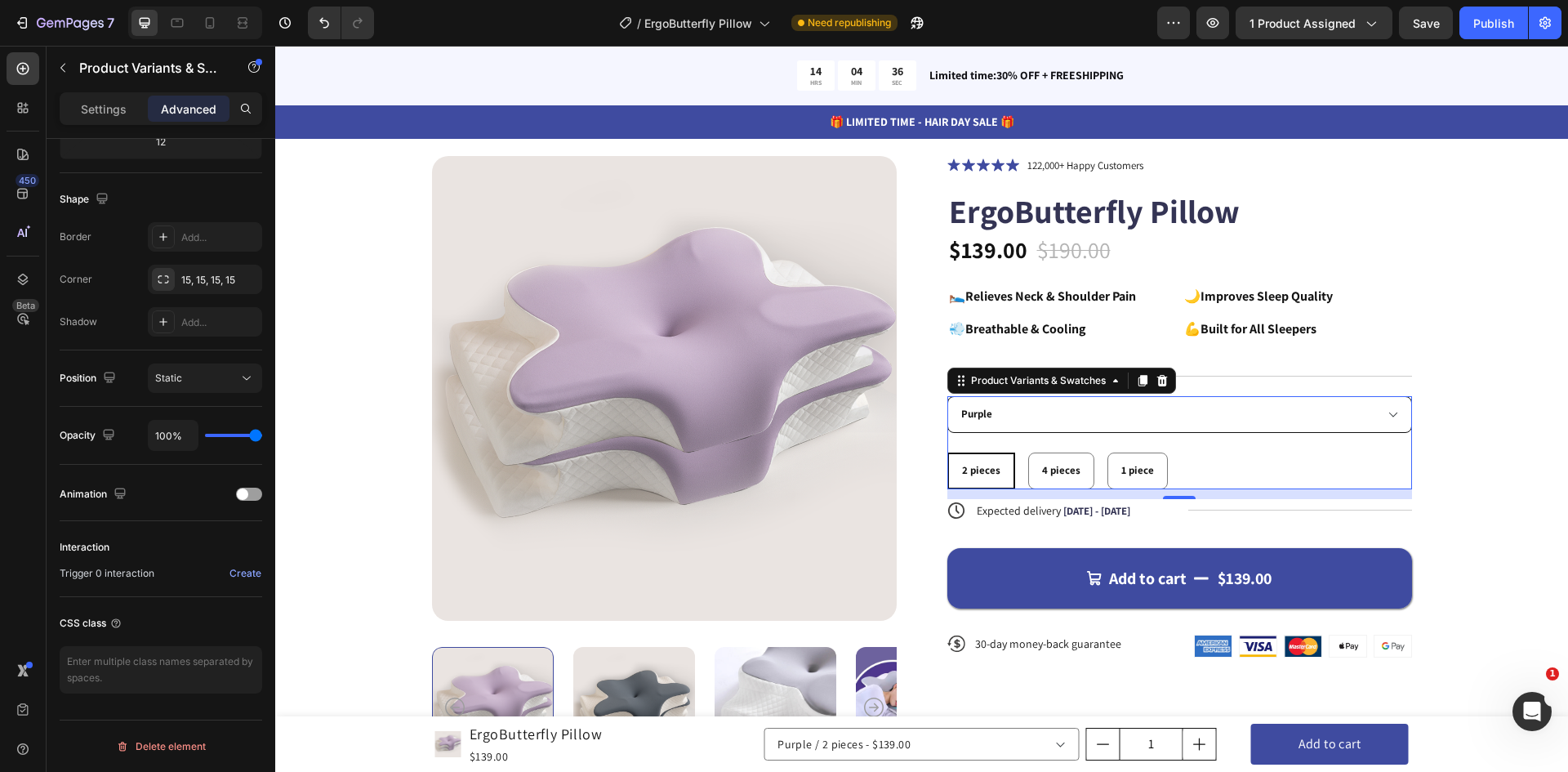
click at [1281, 408] on select "Purple Gray" at bounding box center [1179, 414] width 464 height 37
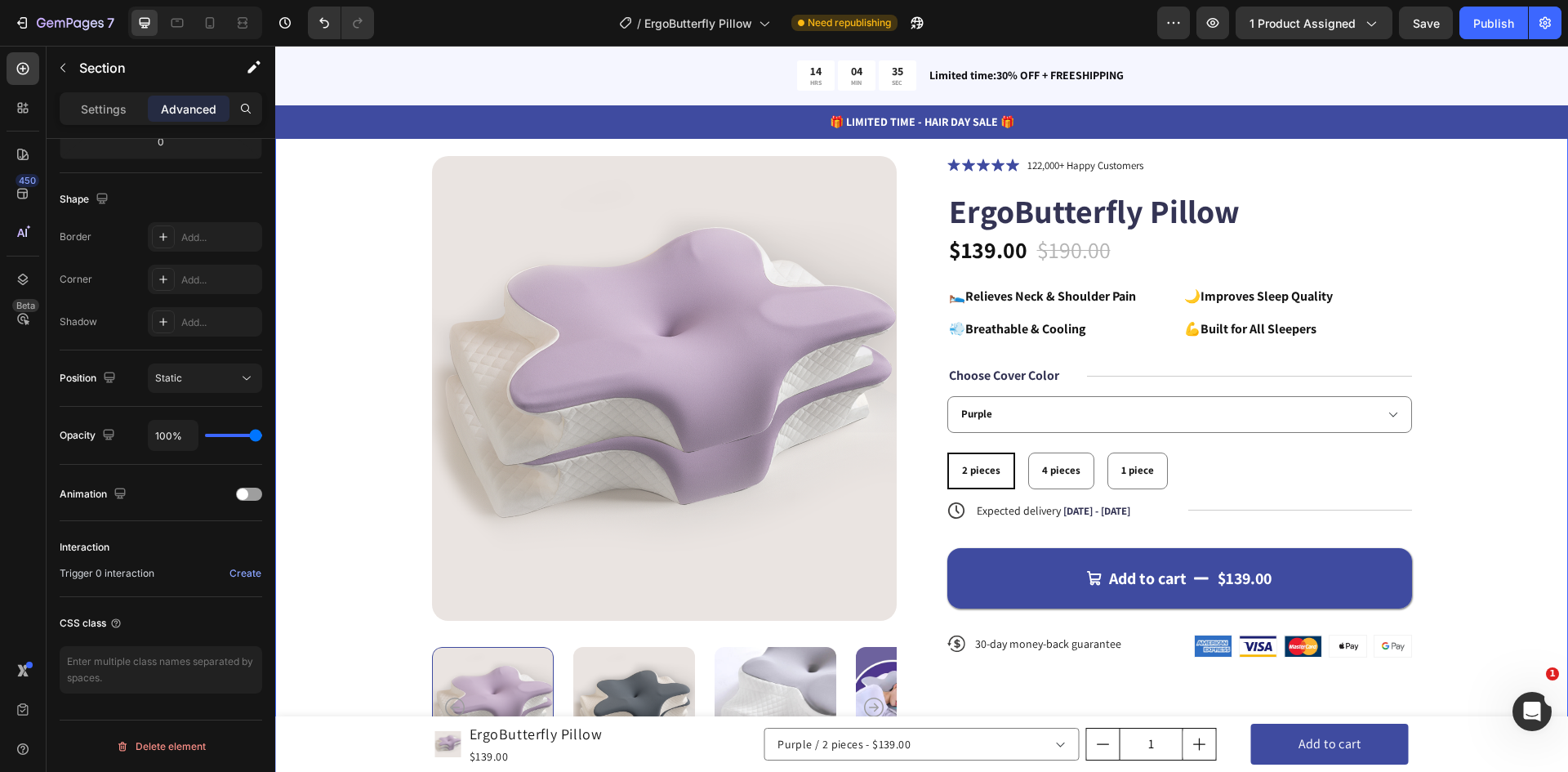
click at [1477, 425] on div "Product Images Icon Icon Icon Icon Icon Icon List 122,000+ Happy Customers Text…" at bounding box center [921, 462] width 1162 height 613
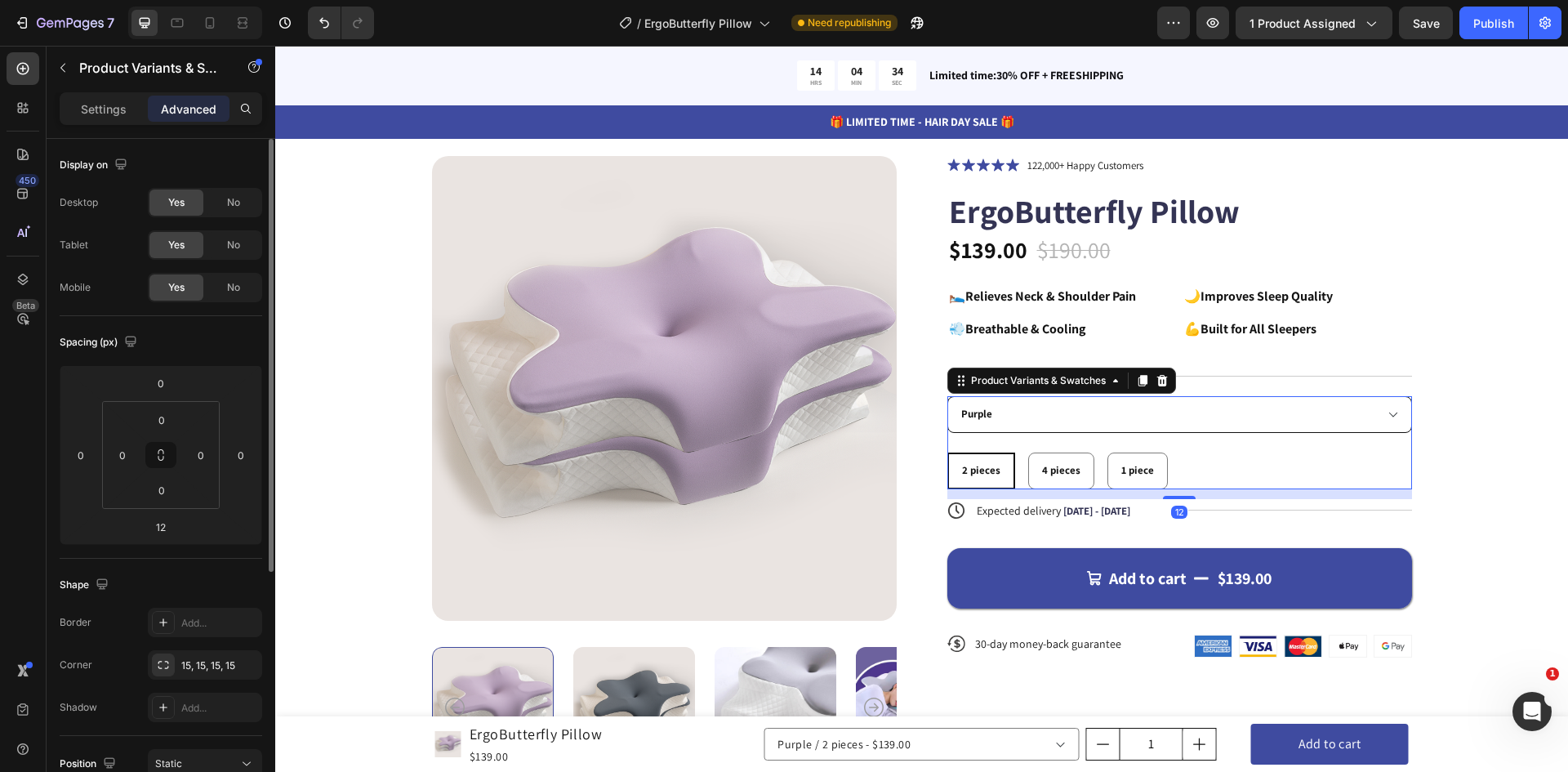
click at [1330, 421] on select "Purple Gray" at bounding box center [1179, 414] width 464 height 37
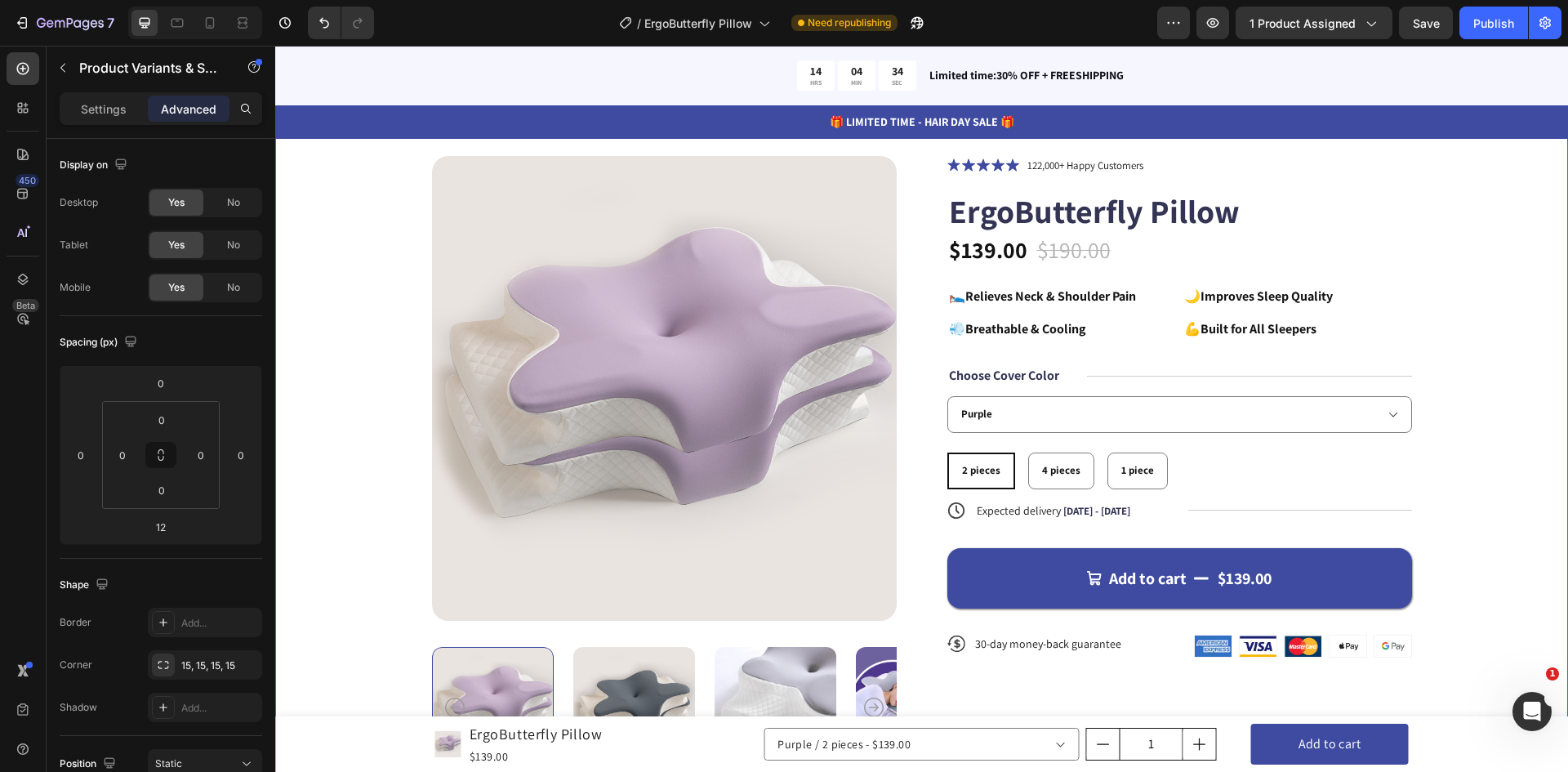
click at [1468, 408] on div "Product Images Icon Icon Icon Icon Icon Icon List 122,000+ Happy Customers Text…" at bounding box center [921, 462] width 1162 height 613
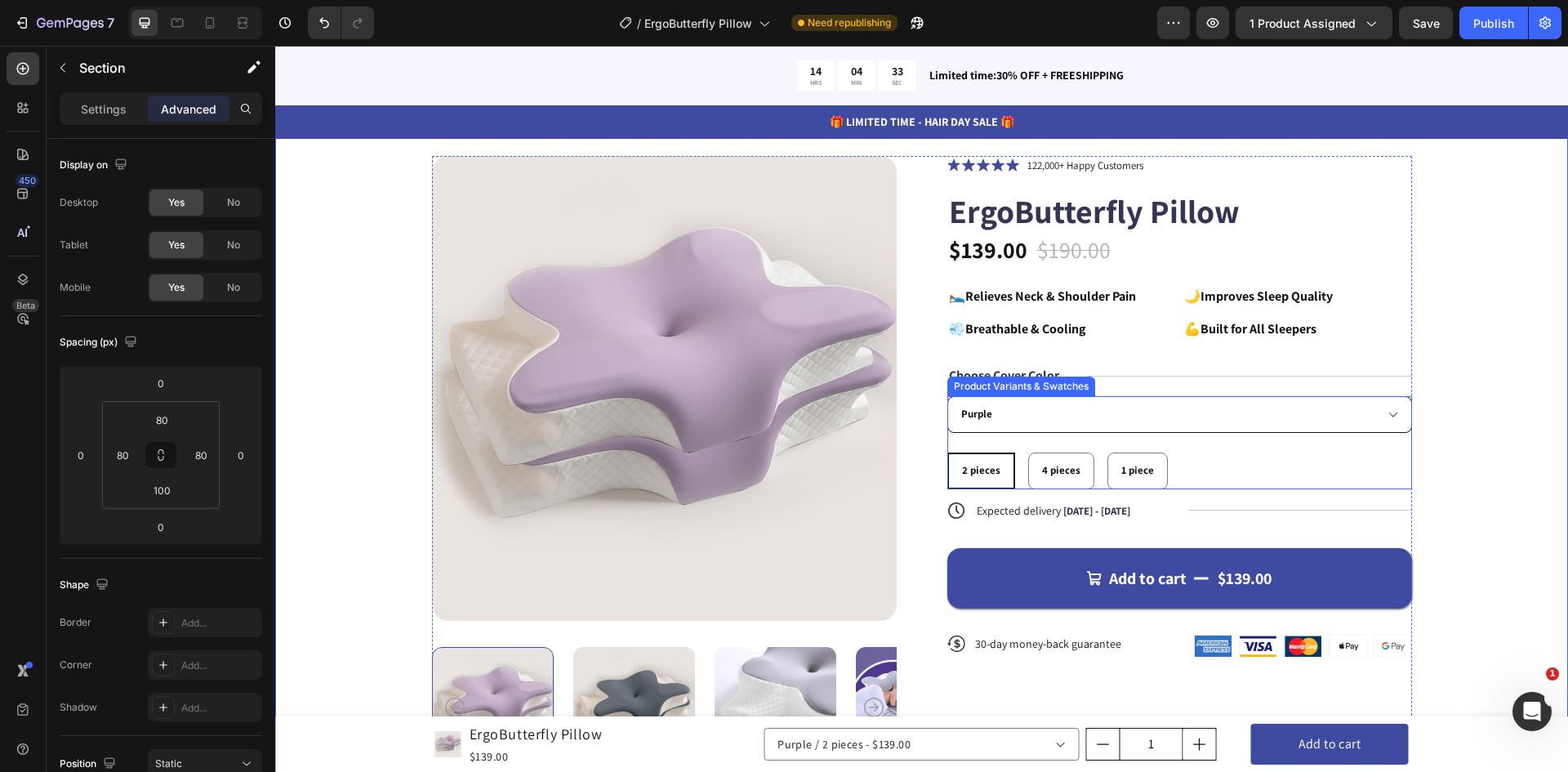
click at [1259, 416] on select "Purple Gray" at bounding box center [1179, 414] width 464 height 37
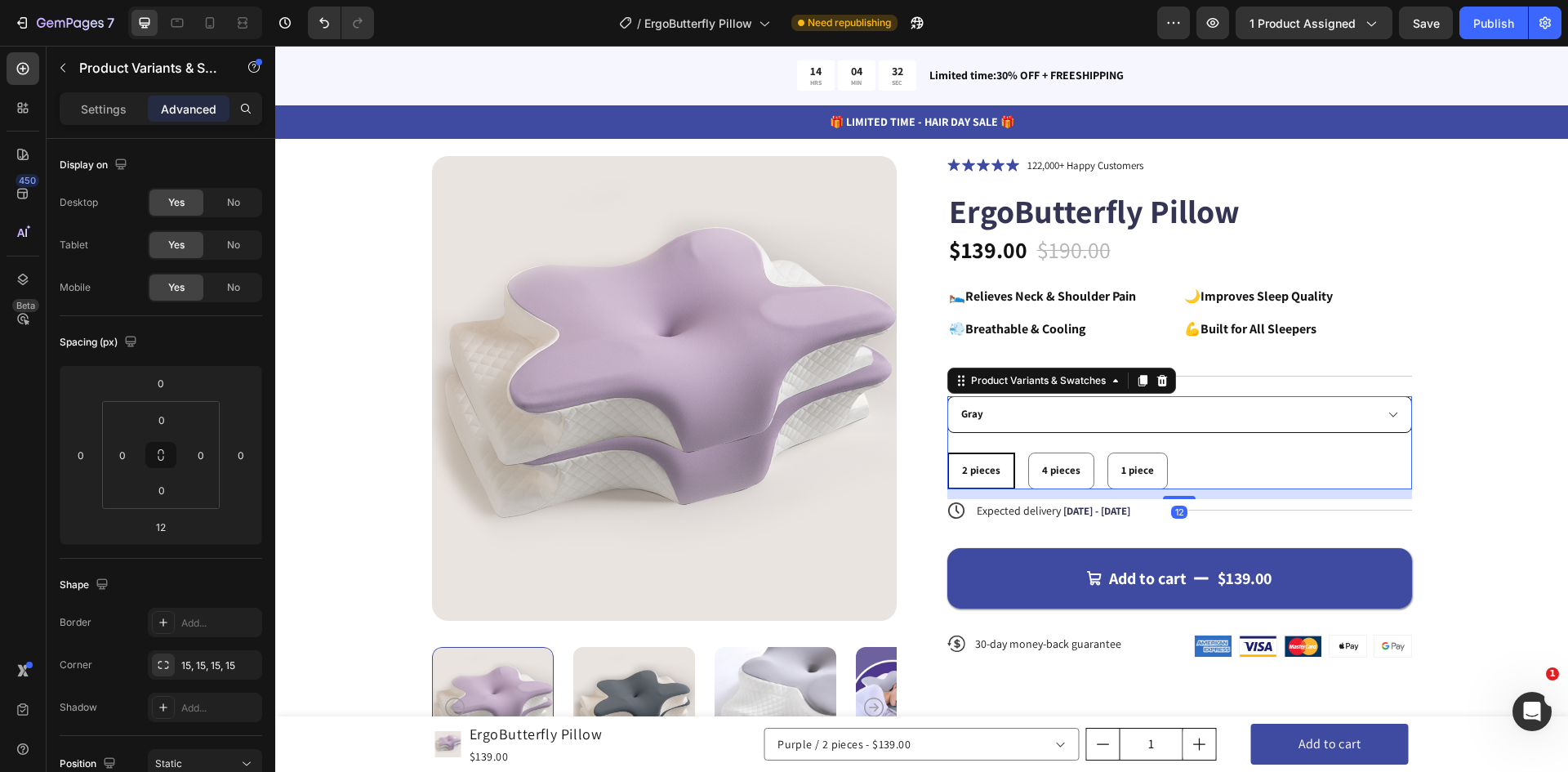
click at [947, 396] on select "Purple Gray" at bounding box center [1179, 414] width 464 height 37
select select "Purple"
select select "584587271936738205"
select select "Gray"
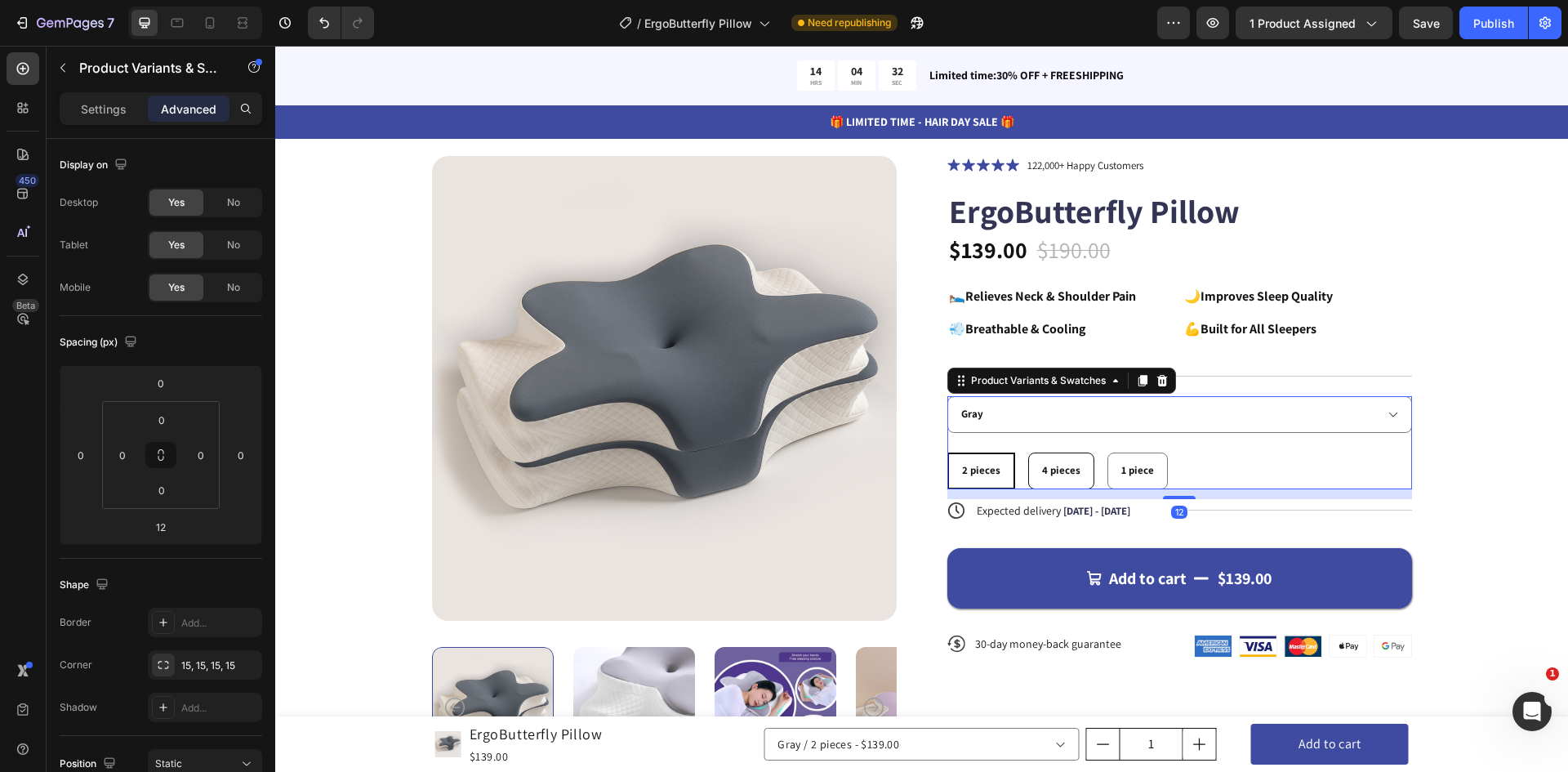
click at [1048, 468] on span "4 pieces" at bounding box center [1061, 470] width 38 height 14
click at [1028, 452] on input "4 pieces 4 pieces 4 pieces" at bounding box center [1027, 452] width 1 height 1
radio input "true"
select select "585375844239934205"
click at [961, 471] on span "2 pieces" at bounding box center [980, 470] width 38 height 14
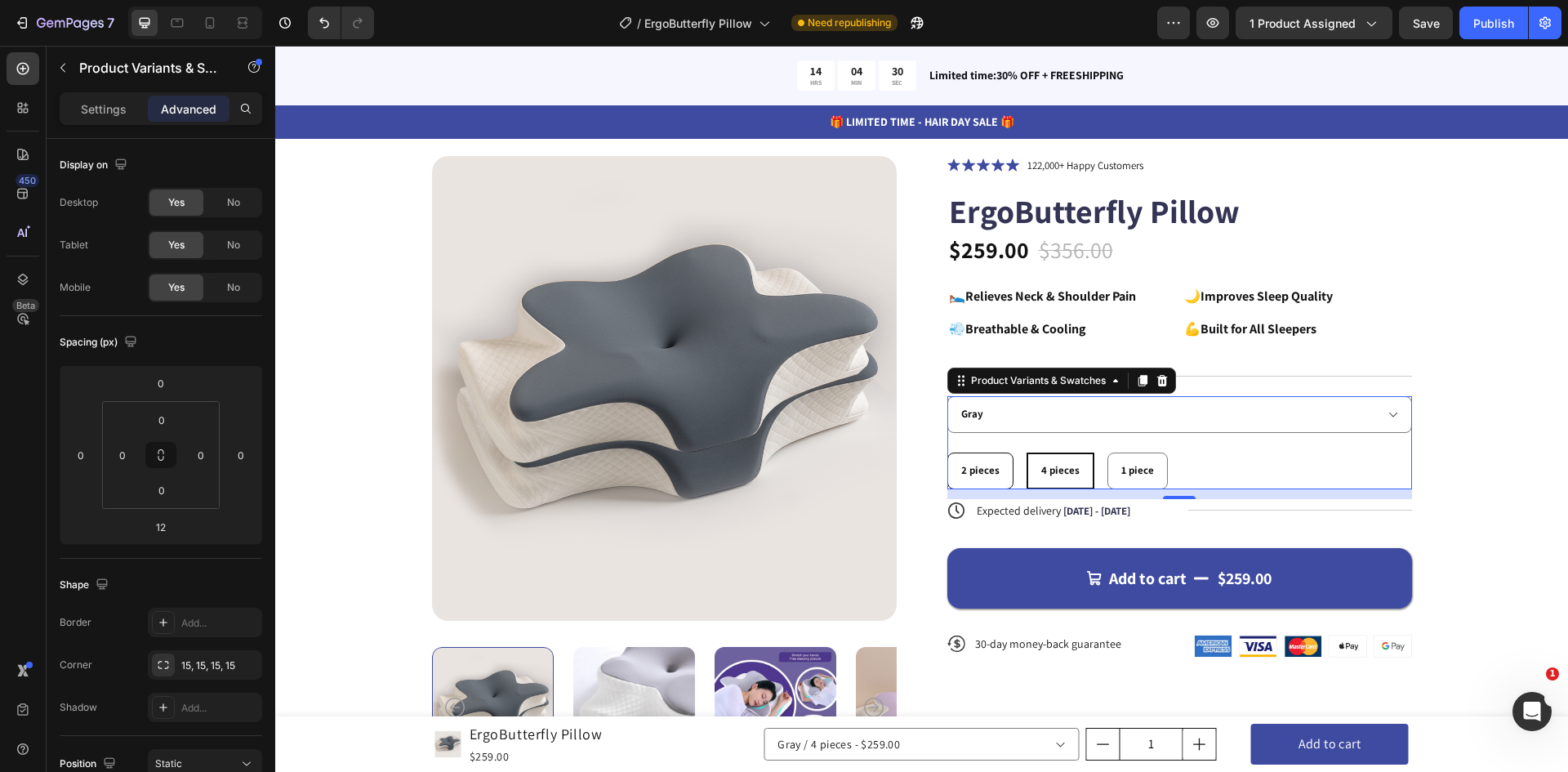
click at [947, 452] on input "2 pieces 2 pieces 2 pieces" at bounding box center [946, 452] width 1 height 1
radio input "true"
select select "584587271936738205"
click at [1108, 479] on div "1 piece" at bounding box center [1138, 471] width 59 height 27
click at [1107, 452] on input "1 piece 1 piece 1 piece" at bounding box center [1107, 452] width 1 height 1
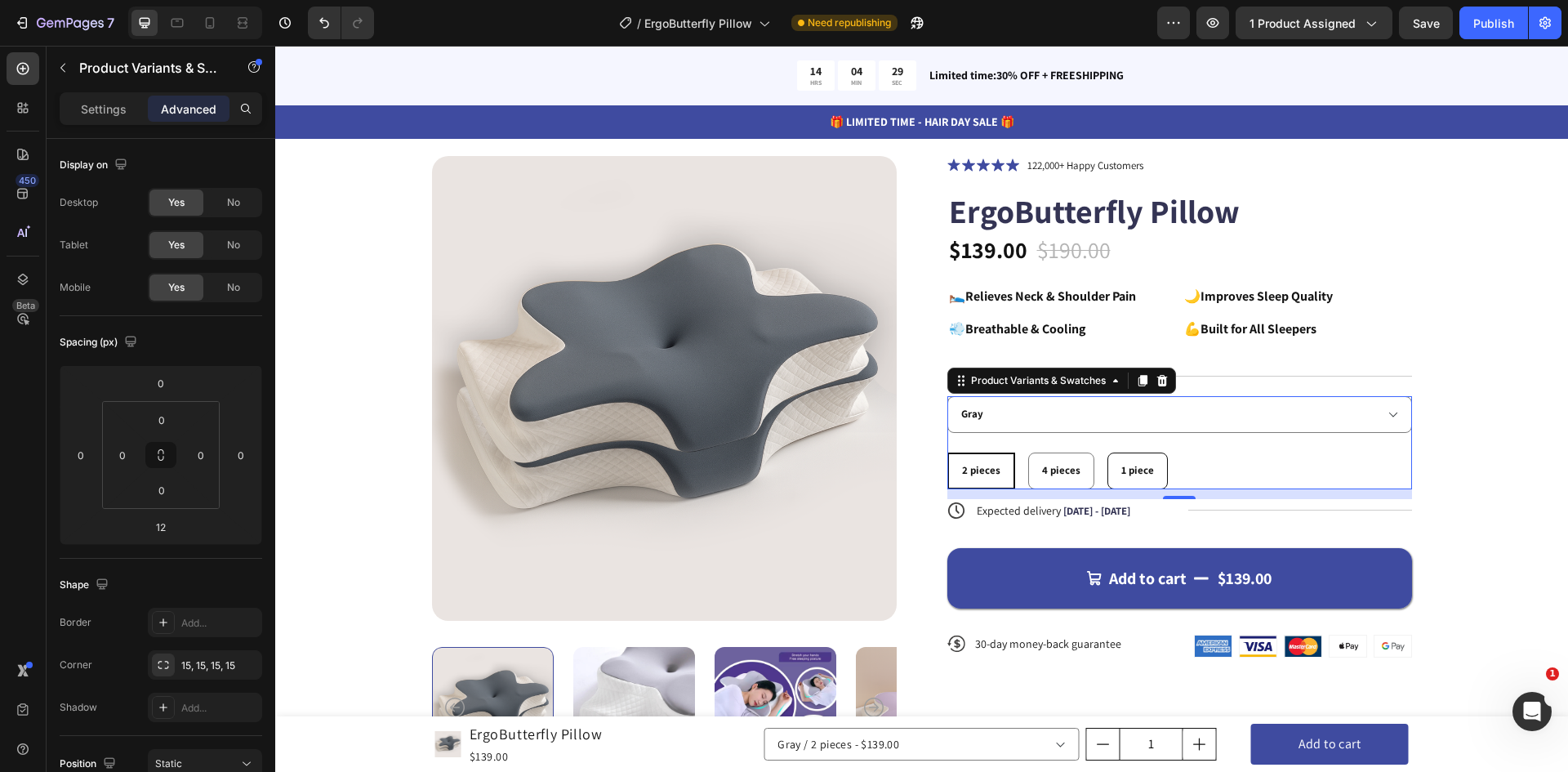
radio input "true"
select select "585376067695477593"
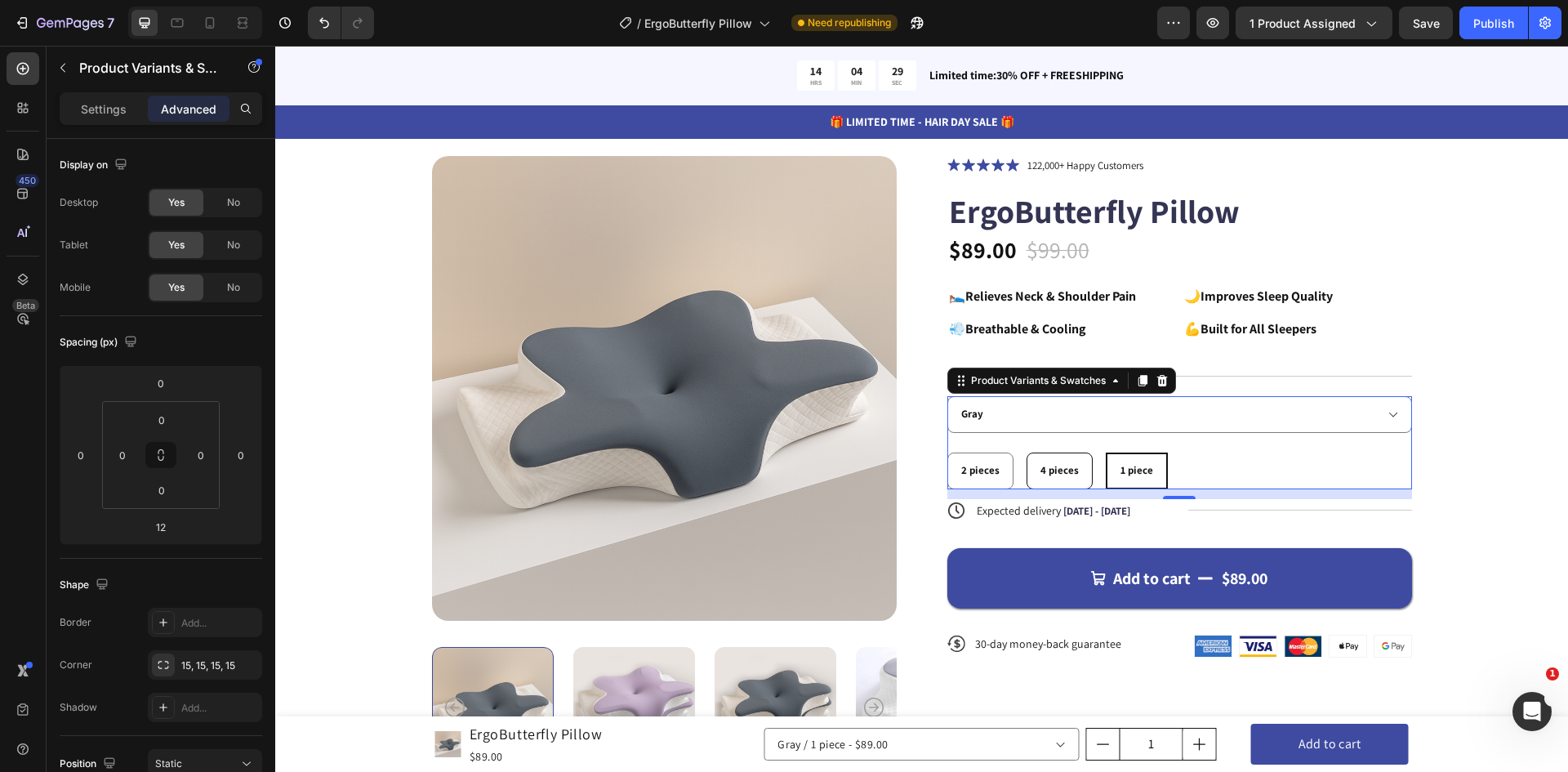
click at [1040, 472] on span "4 pieces" at bounding box center [1059, 470] width 38 height 14
click at [1027, 452] on input "4 pieces 4 pieces 4 pieces" at bounding box center [1026, 452] width 1 height 1
radio input "true"
select select "585375844239934205"
click at [966, 477] on div "2 pieces" at bounding box center [980, 471] width 65 height 27
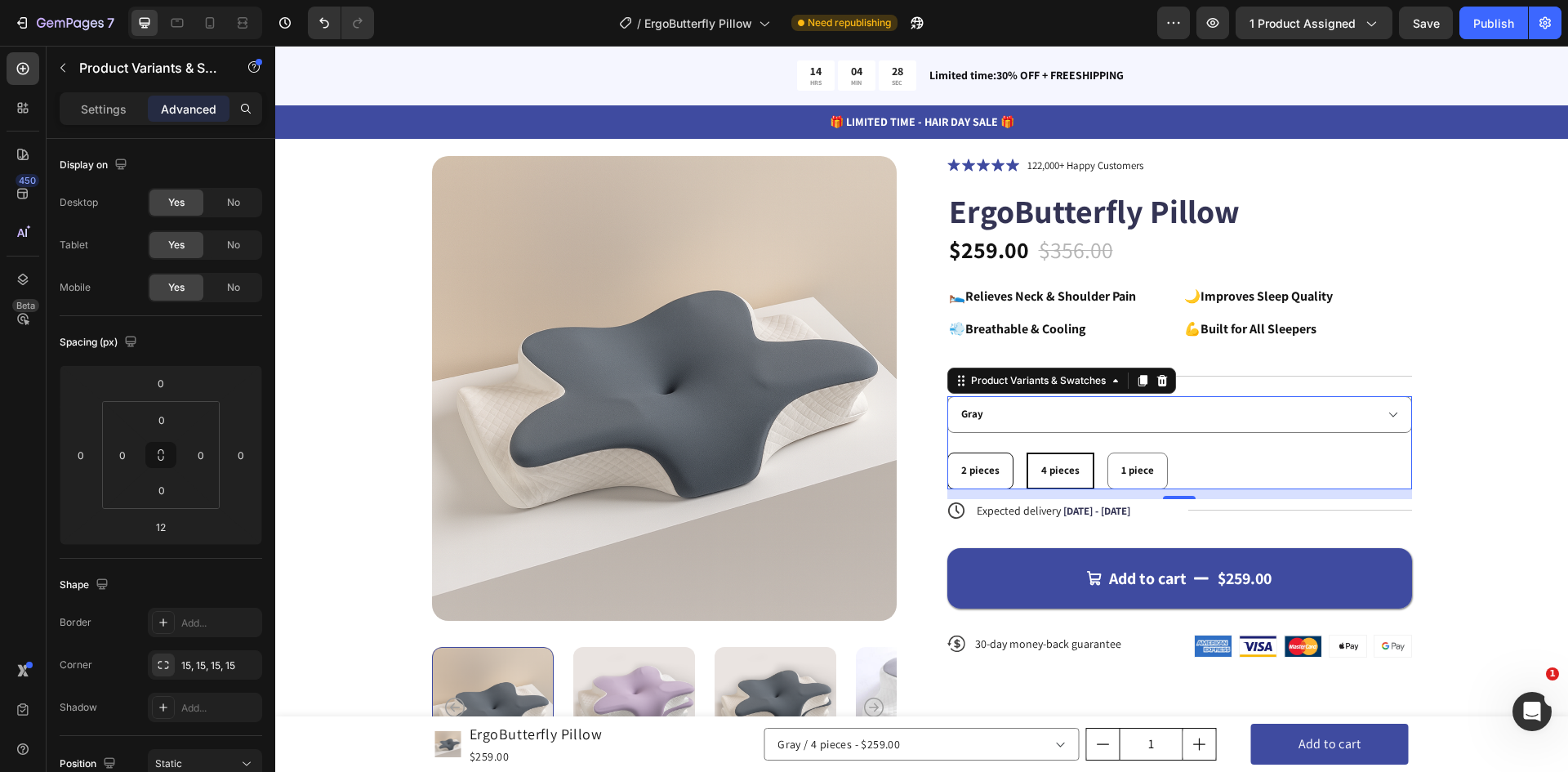
click at [947, 452] on input "2 pieces 2 pieces 2 pieces" at bounding box center [946, 452] width 1 height 1
radio input "true"
select select "584587271936738205"
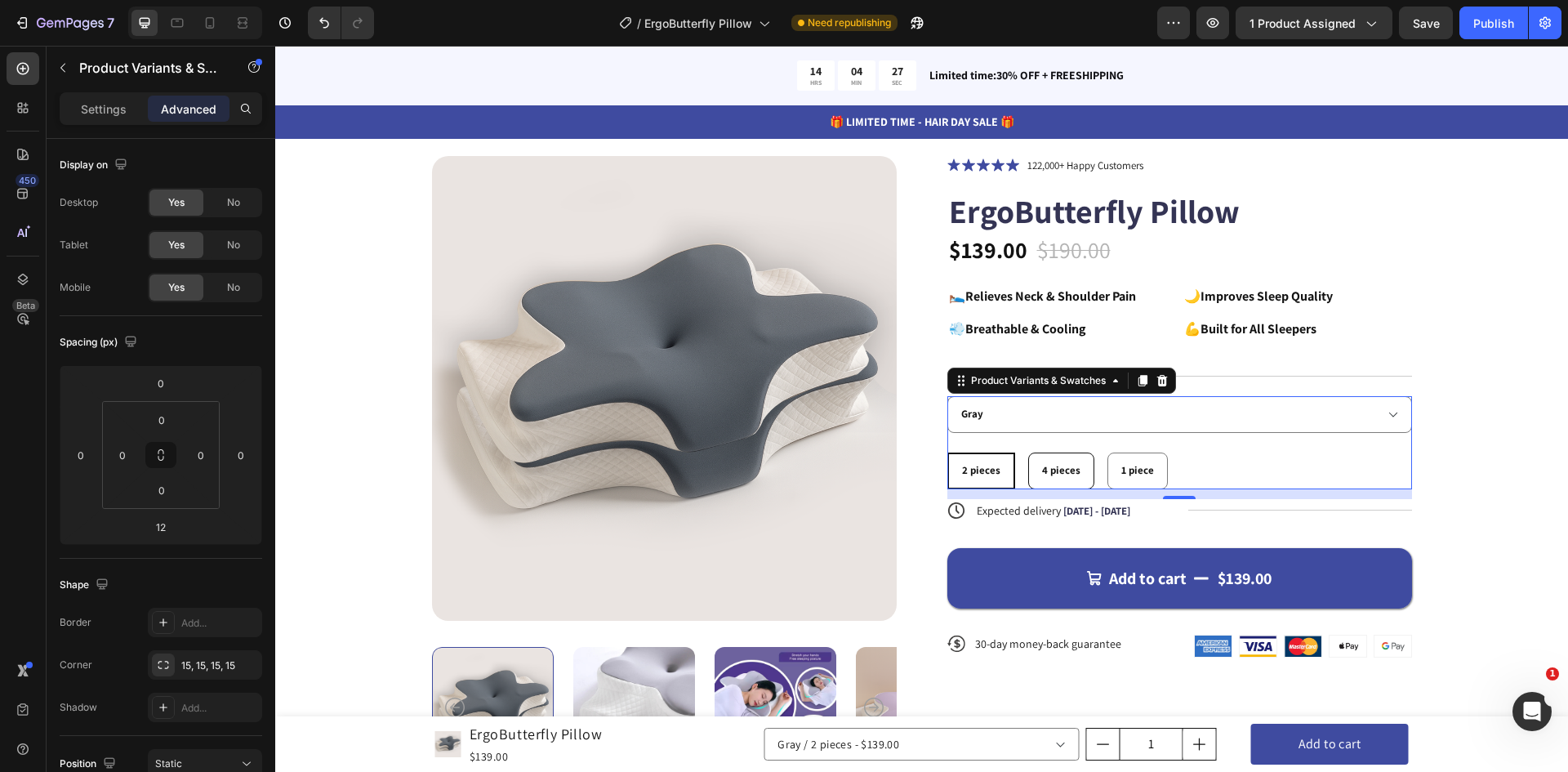
click at [1058, 476] on span "4 pieces" at bounding box center [1061, 470] width 38 height 14
click at [1028, 452] on input "4 pieces 4 pieces 4 pieces" at bounding box center [1027, 452] width 1 height 1
radio input "true"
select select "585375844239934205"
click at [1110, 471] on div "1 piece" at bounding box center [1138, 471] width 59 height 27
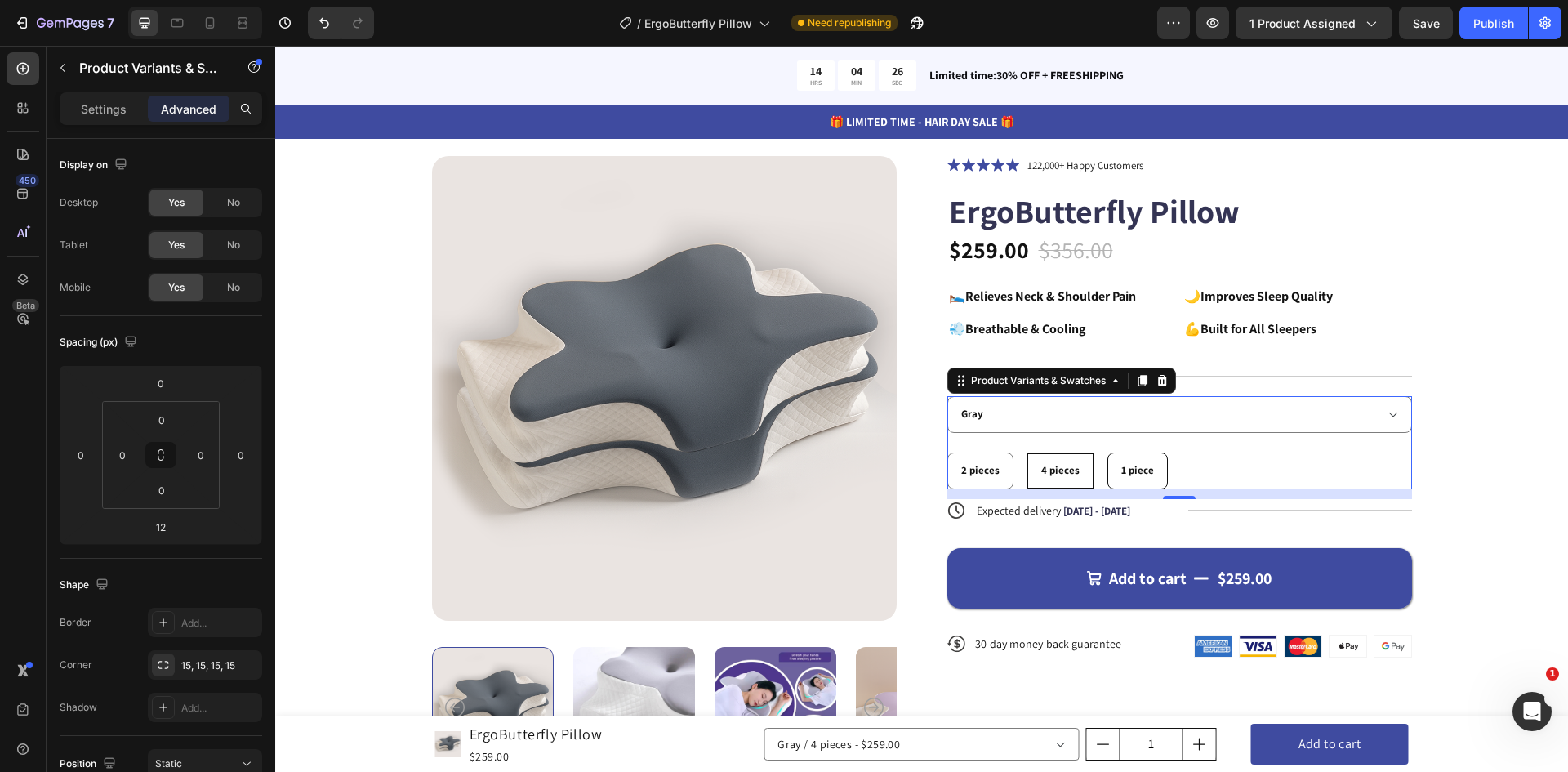
click at [1108, 452] on input "1 piece 1 piece 1 piece" at bounding box center [1107, 452] width 1 height 1
radio input "true"
select select "585376067695477593"
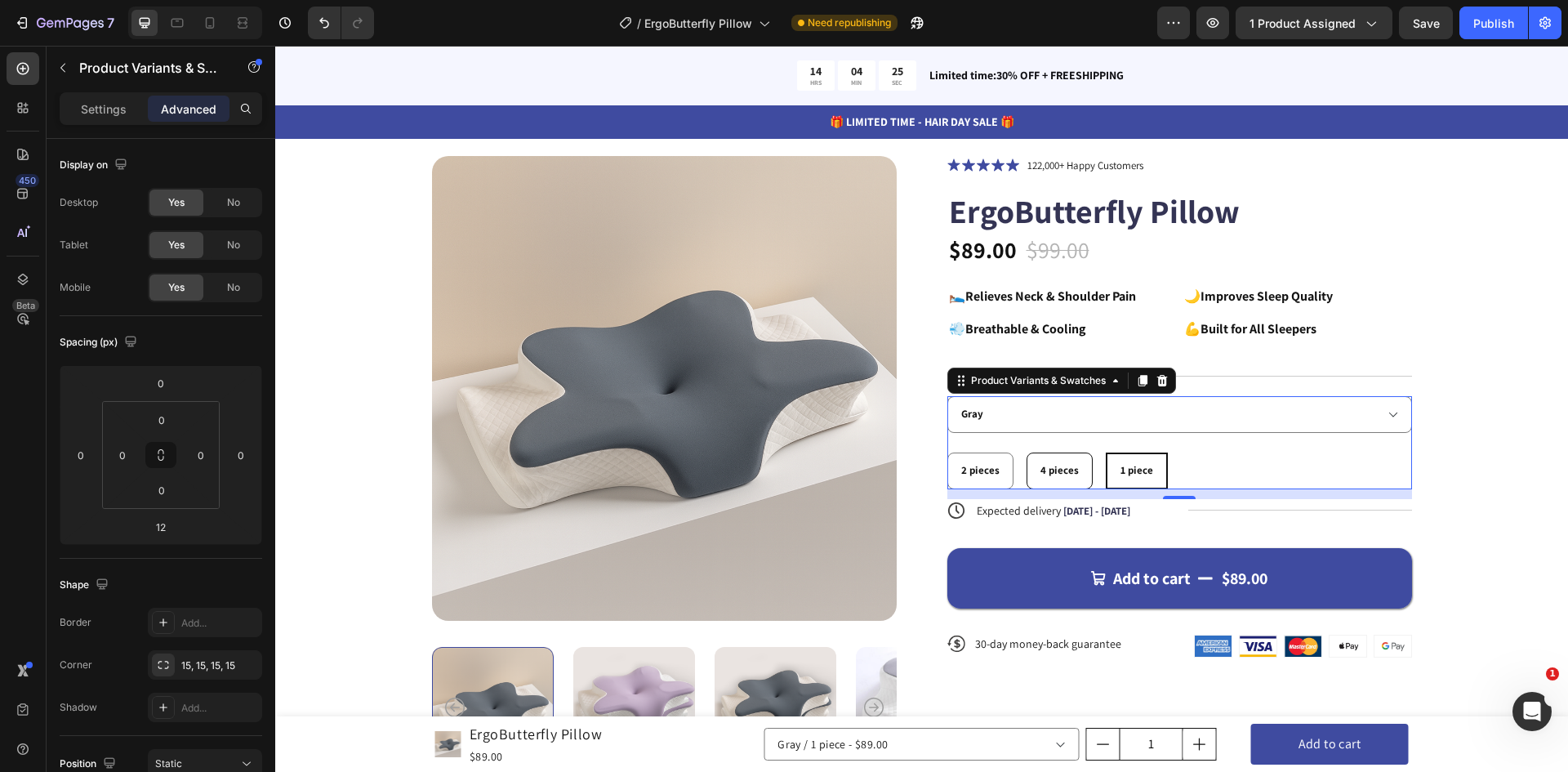
click at [1064, 473] on span "4 pieces" at bounding box center [1059, 470] width 38 height 14
click at [1027, 452] on input "4 pieces 4 pieces 4 pieces" at bounding box center [1026, 452] width 1 height 1
radio input "true"
select select "585375844239934205"
click at [963, 477] on span "2 pieces" at bounding box center [980, 470] width 38 height 14
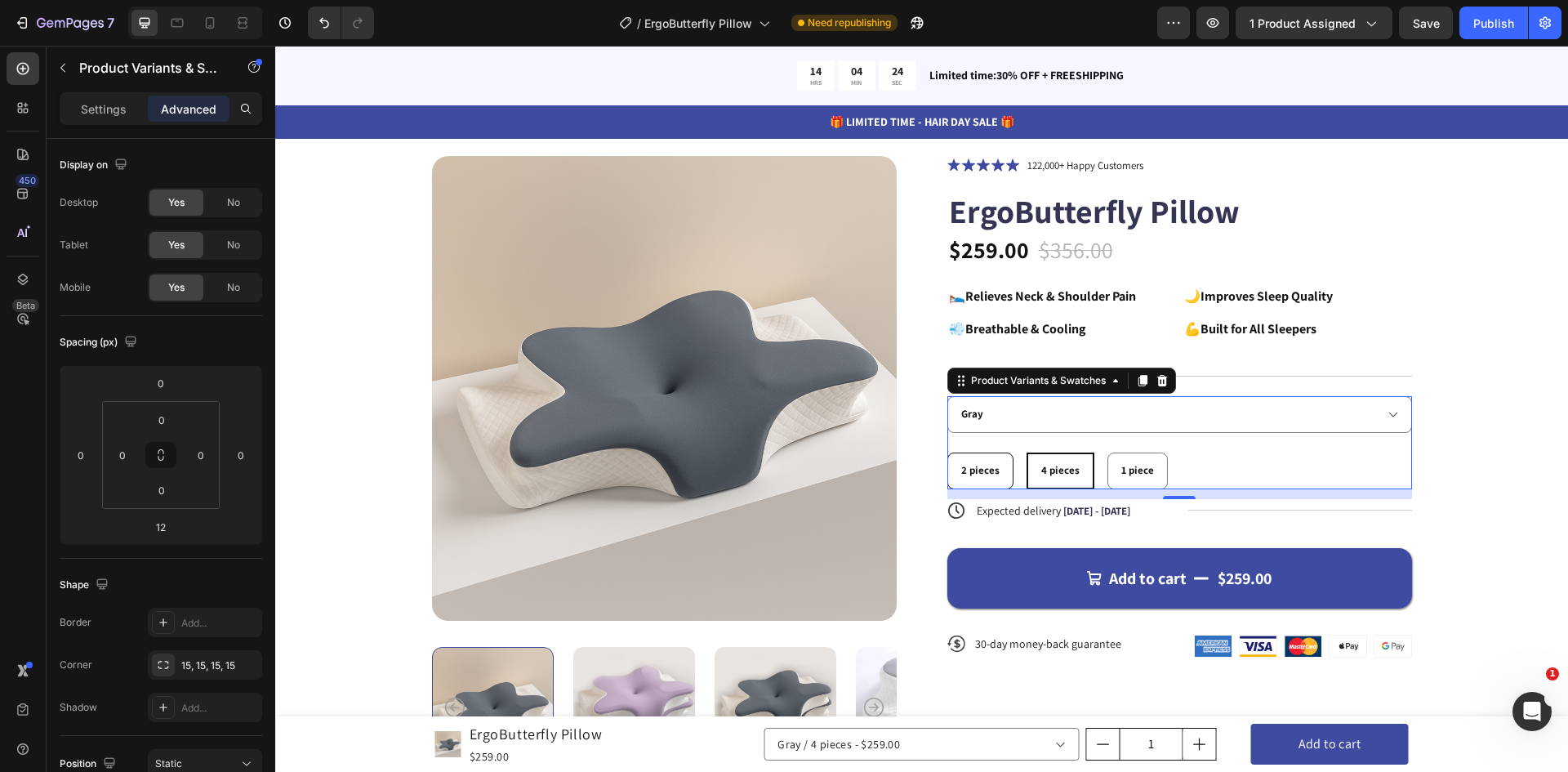
click at [947, 452] on input "2 pieces 2 pieces 2 pieces" at bounding box center [946, 452] width 1 height 1
radio input "true"
select select "584587271936738205"
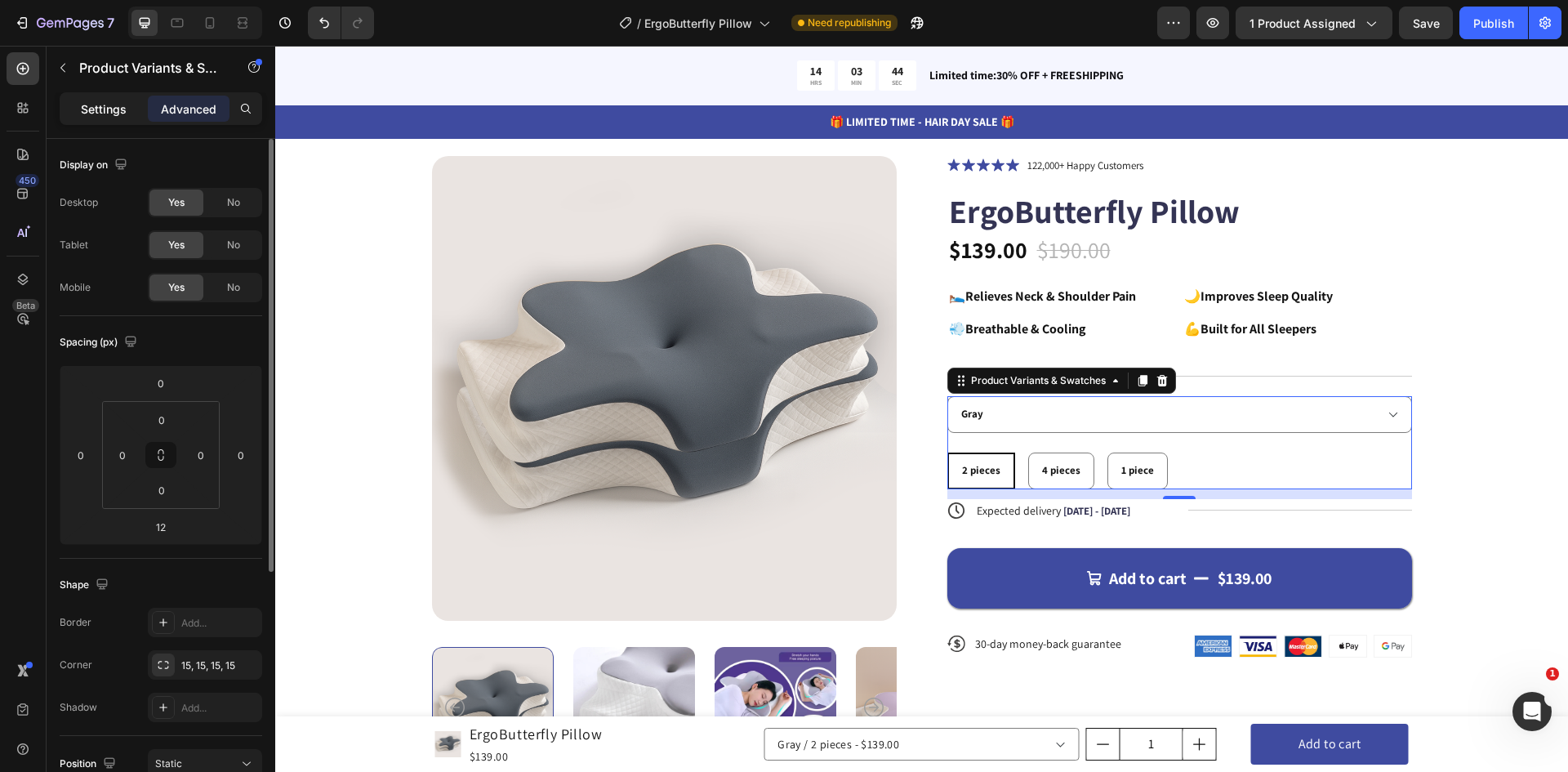
click at [124, 108] on p "Settings" at bounding box center [103, 109] width 46 height 17
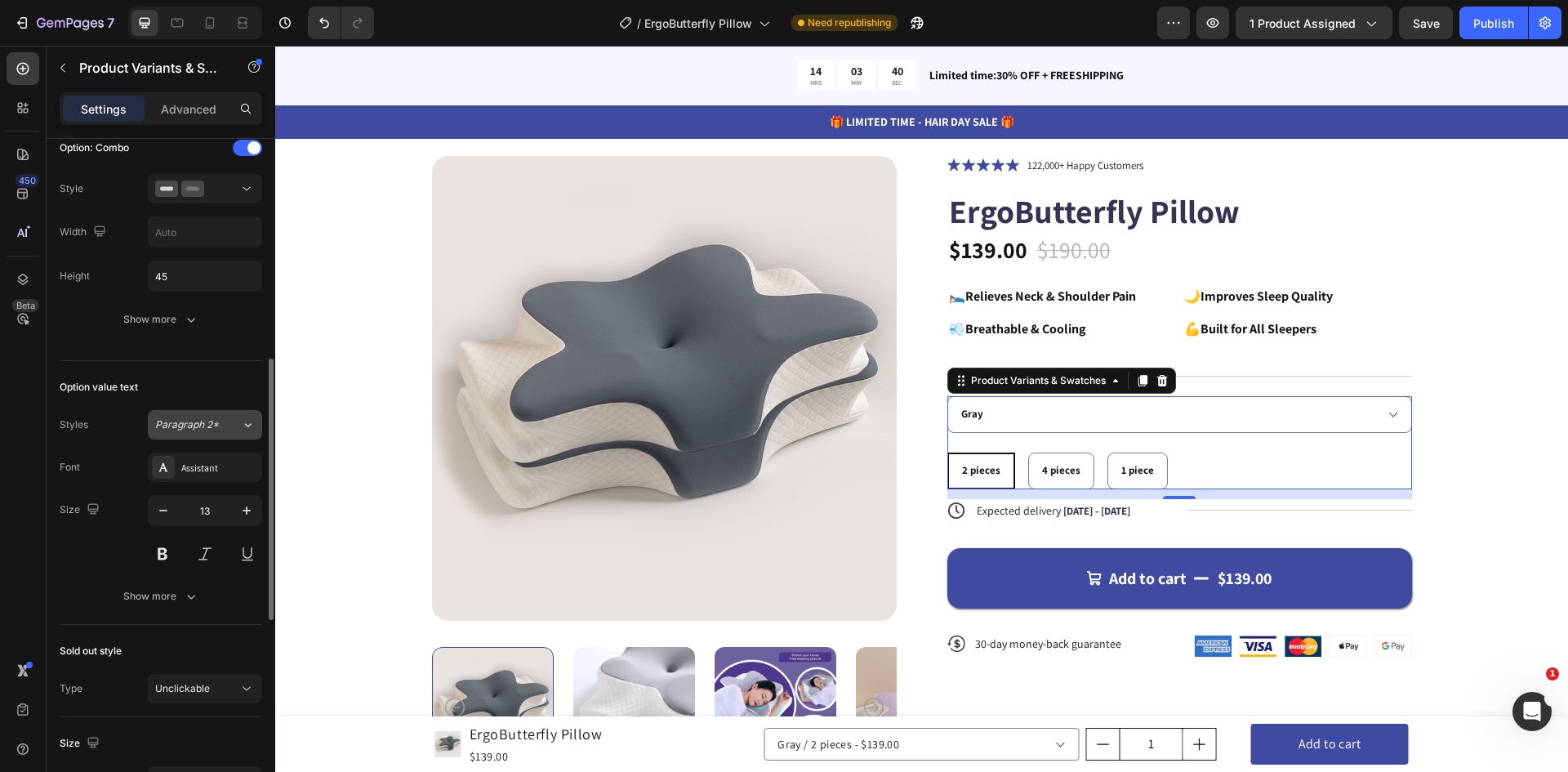
scroll to position [245, 0]
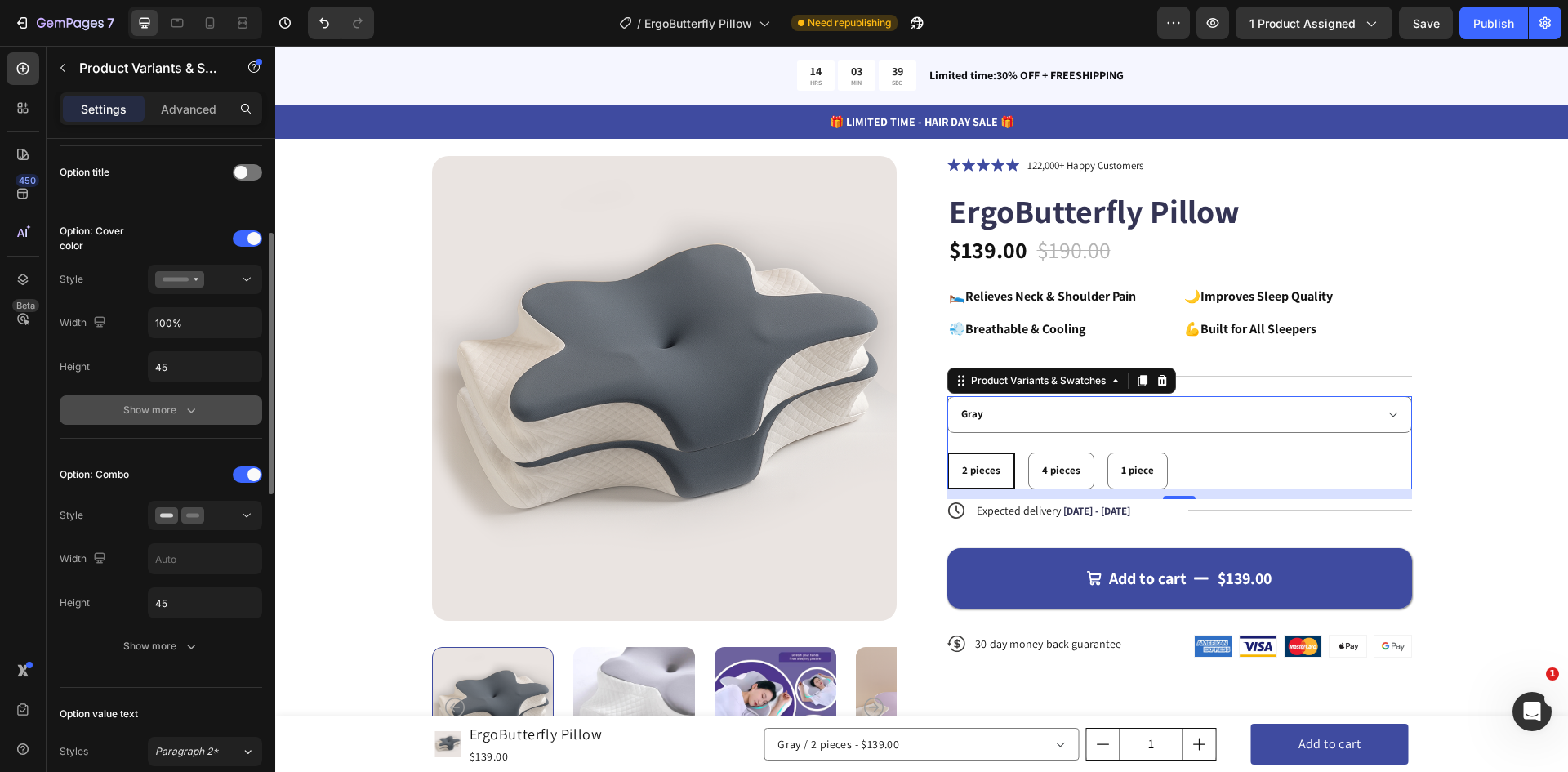
click at [205, 420] on button "Show more" at bounding box center [161, 409] width 203 height 29
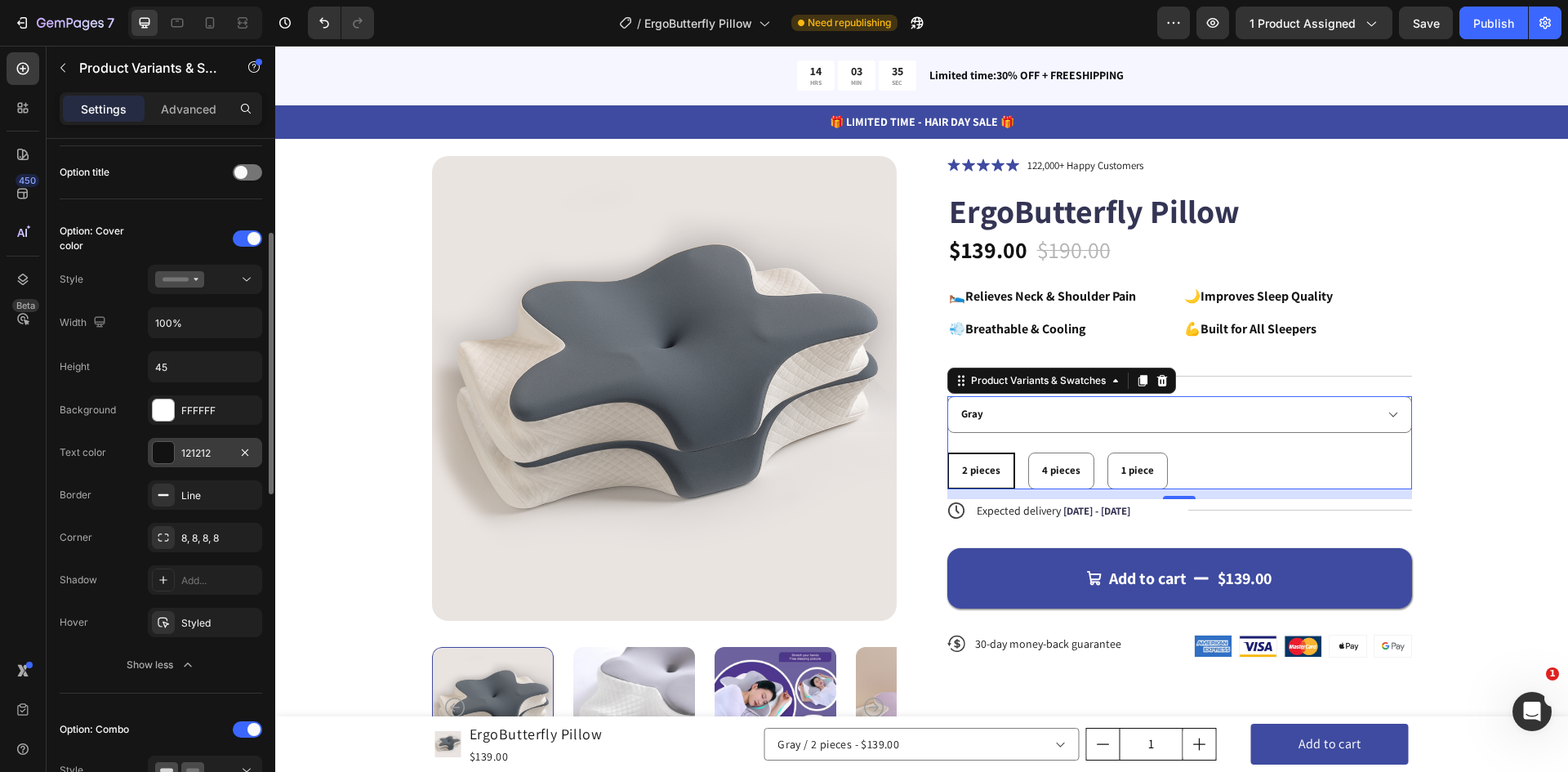
scroll to position [326, 0]
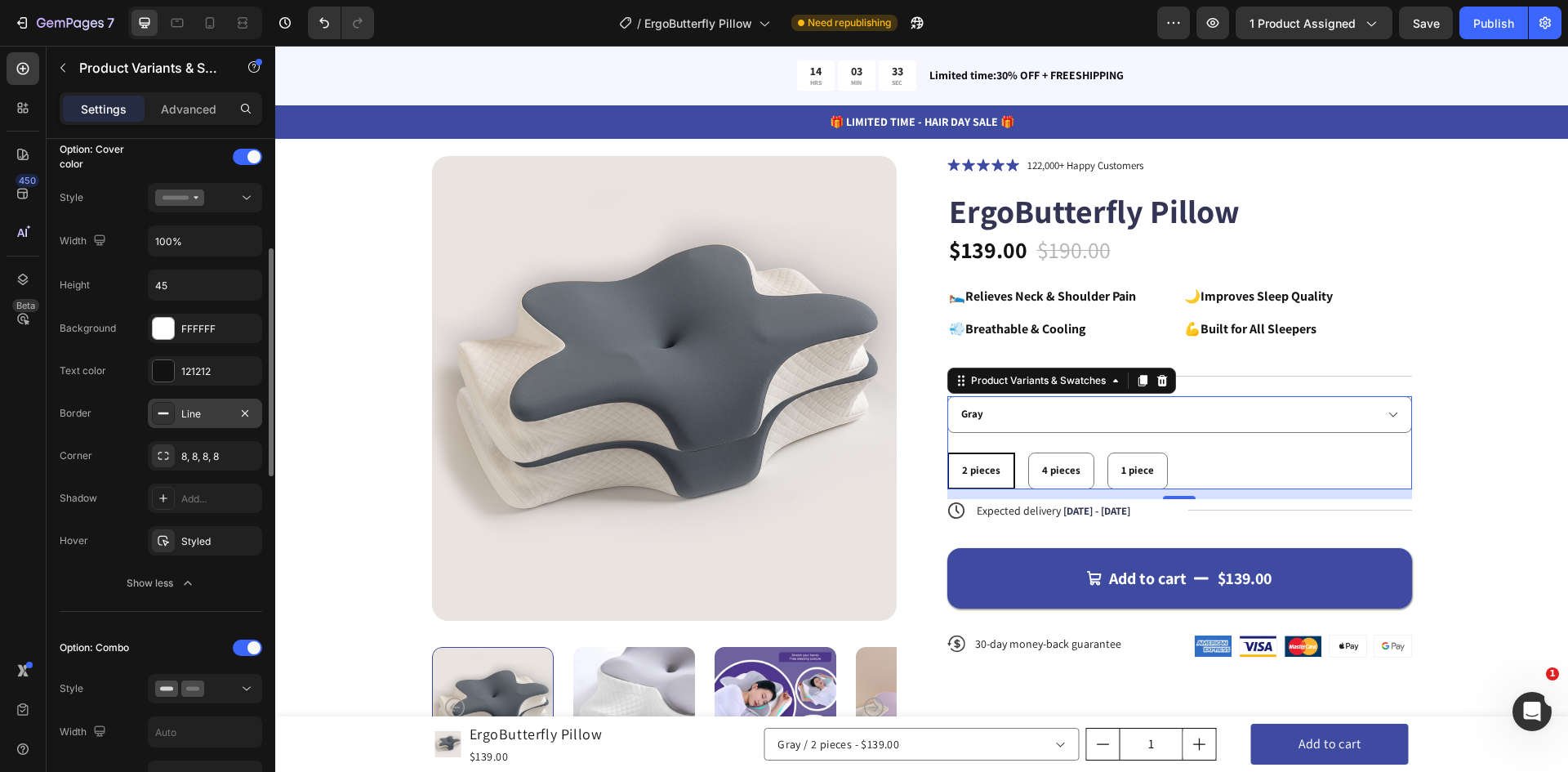
click at [194, 410] on div "Line" at bounding box center [204, 415] width 48 height 15
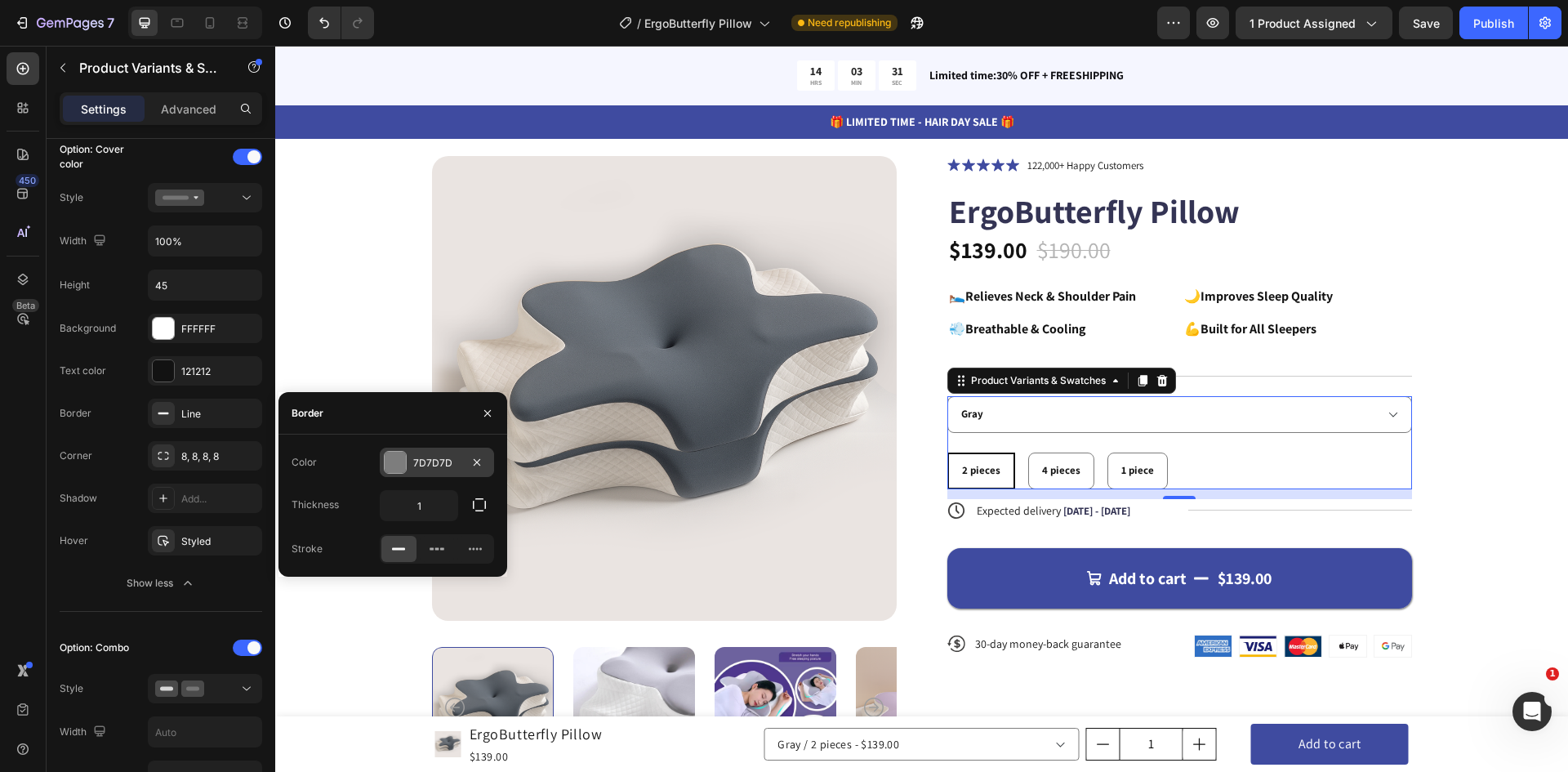
click at [401, 462] on div at bounding box center [395, 462] width 22 height 22
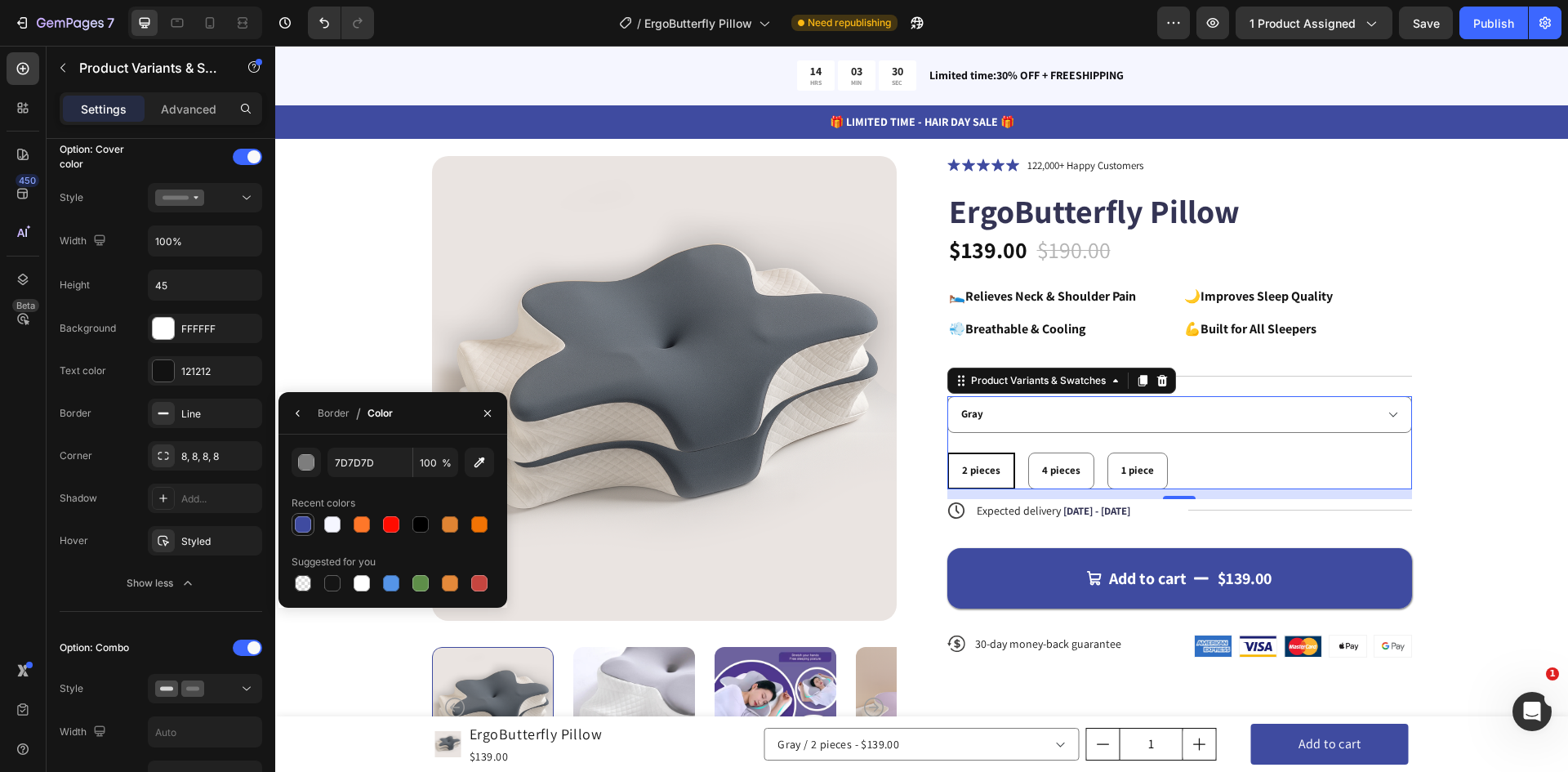
click at [302, 523] on div at bounding box center [302, 523] width 16 height 16
type input "3F4BA0"
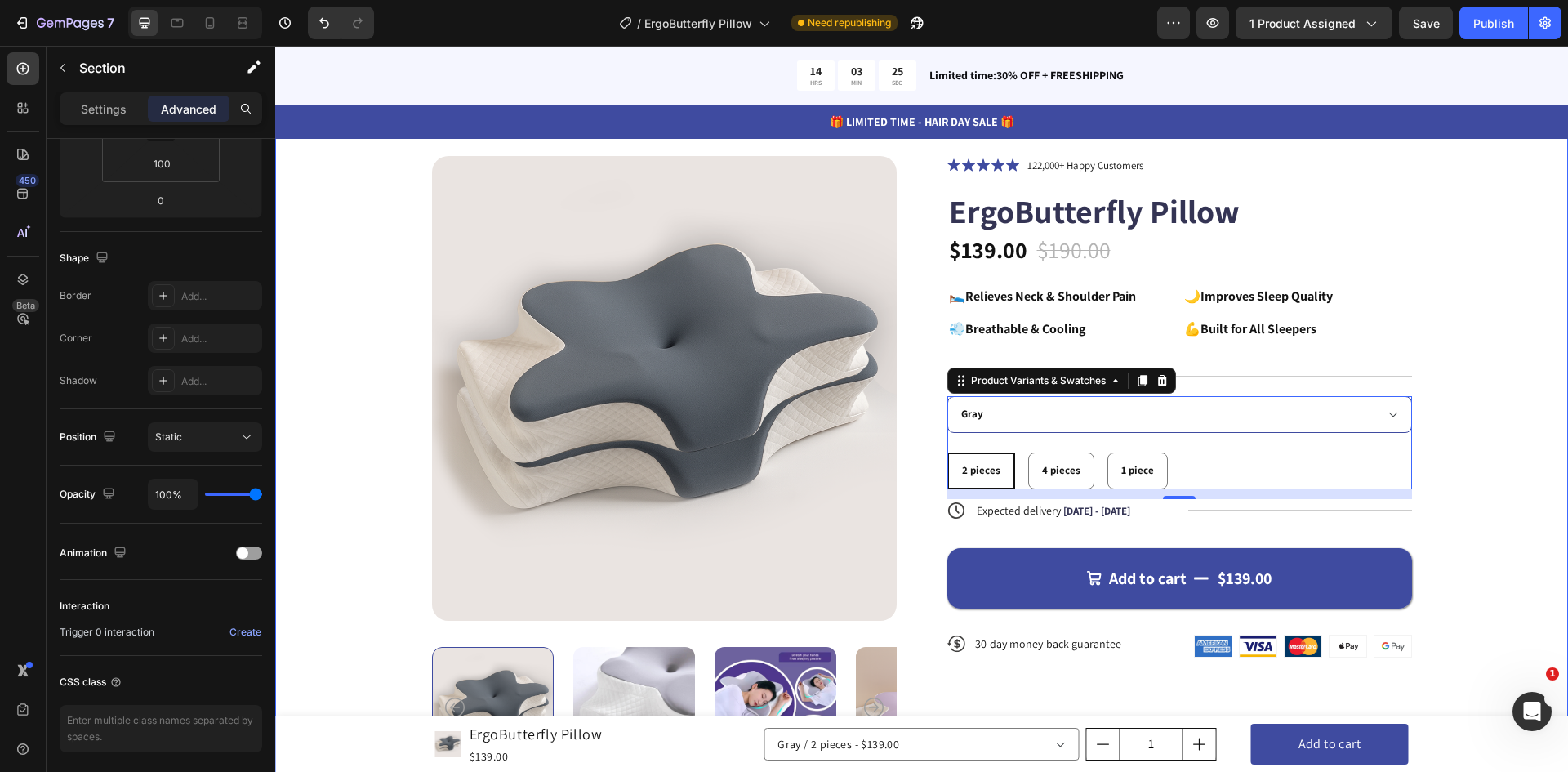
click at [344, 350] on div "Product Images Icon Icon Icon Icon Icon Icon List 122,000+ Happy Customers Text…" at bounding box center [921, 462] width 1162 height 613
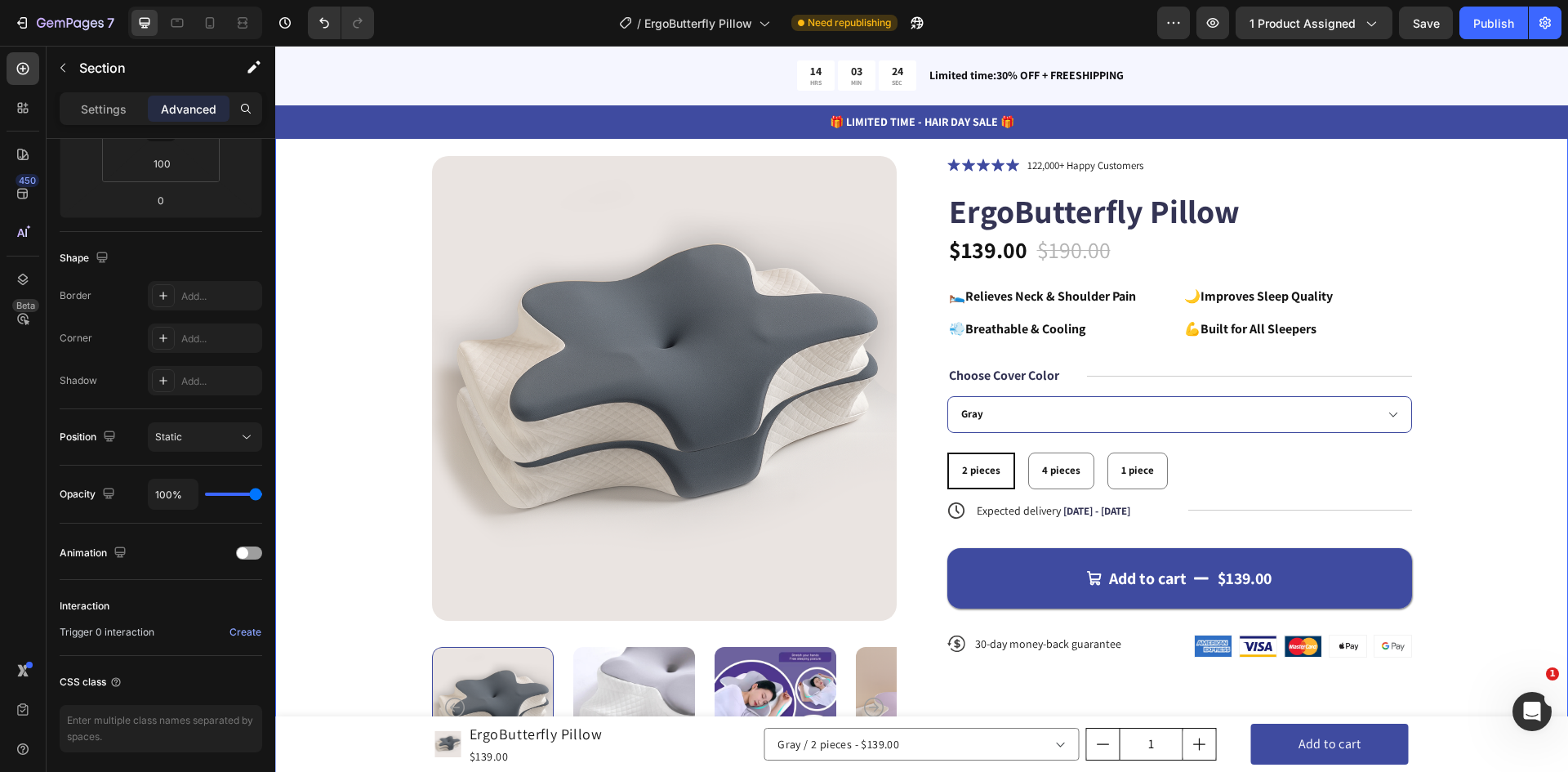
scroll to position [0, 0]
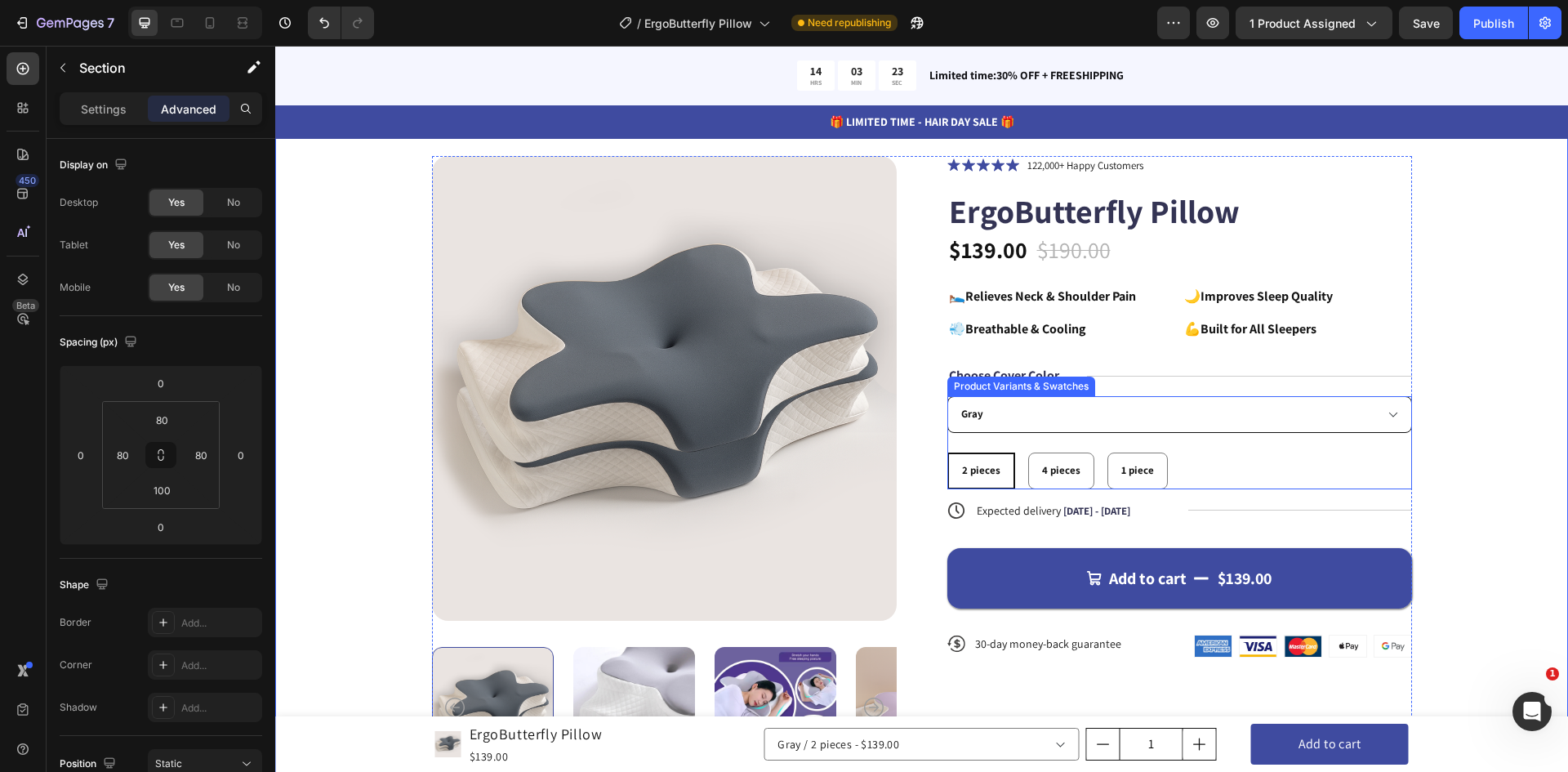
drag, startPoint x: 1107, startPoint y: 401, endPoint x: 1110, endPoint y: 411, distance: 10.4
click at [1107, 401] on select "Purple Gray" at bounding box center [1179, 414] width 464 height 37
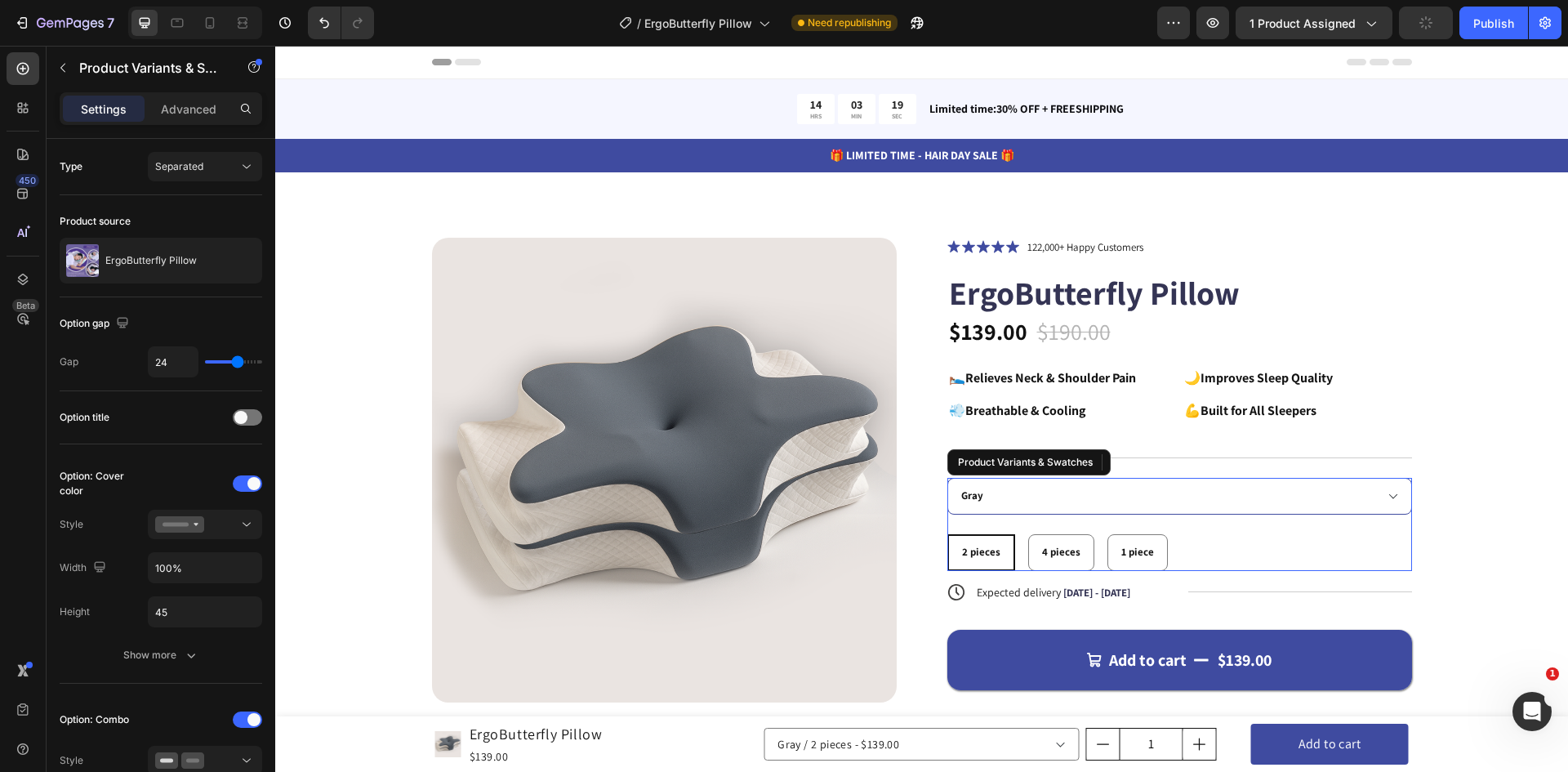
click at [1223, 551] on div "2 pieces 2 pieces 2 pieces 4 pieces 4 pieces 4 pieces 1 piece 1 piece 1 piece" at bounding box center [1179, 552] width 464 height 37
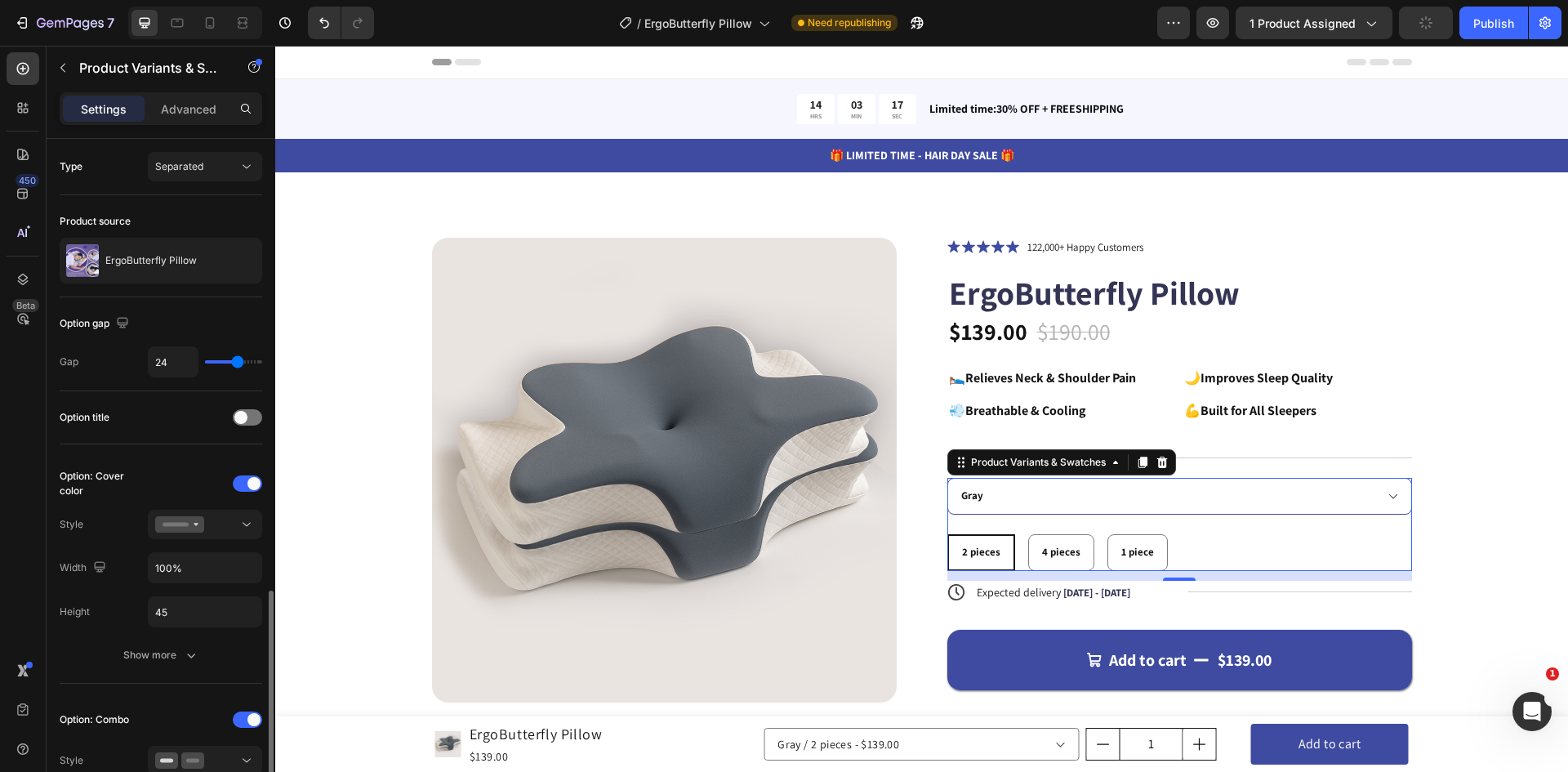
scroll to position [326, 0]
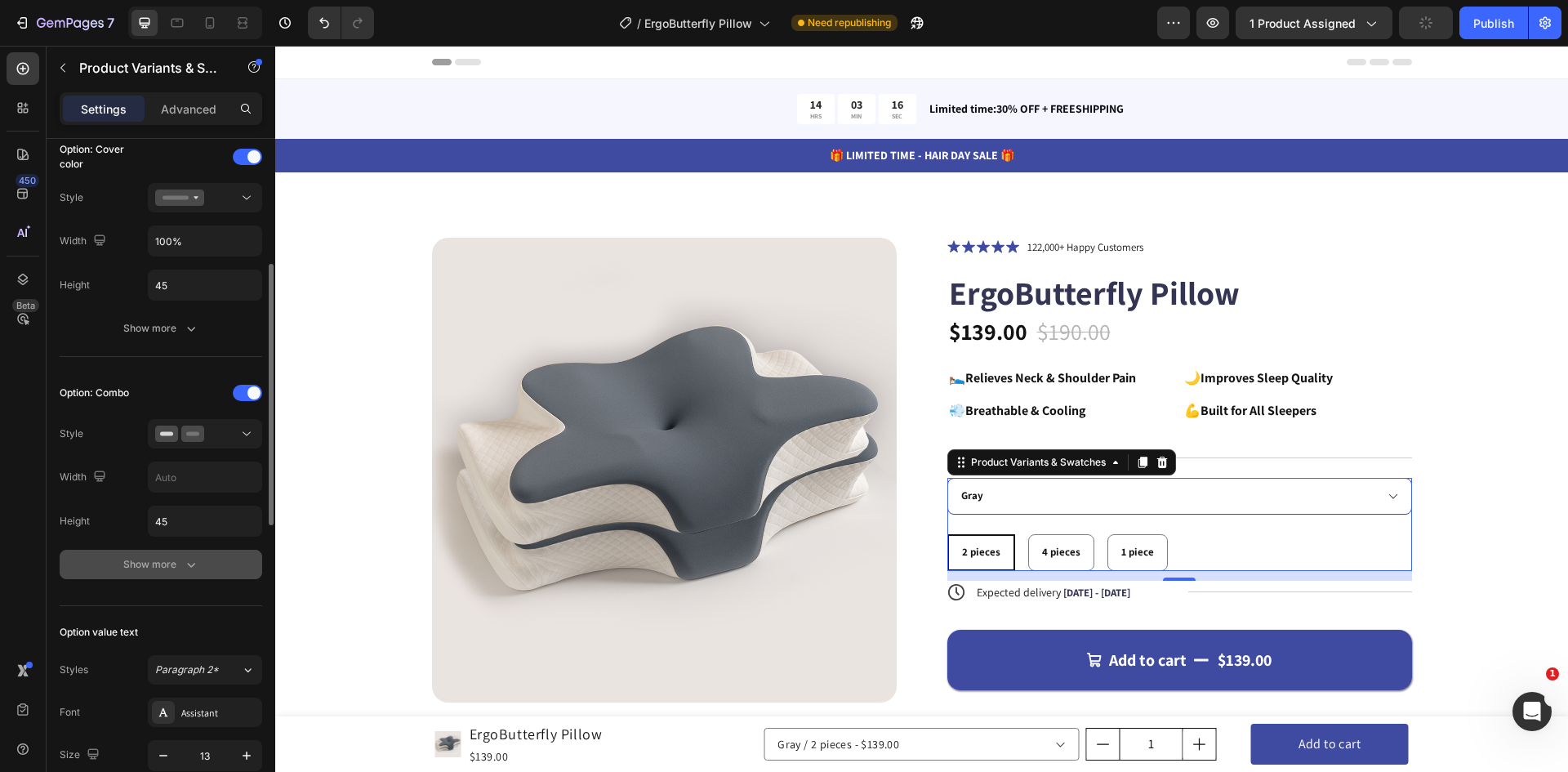
click at [161, 567] on div "Show more" at bounding box center [160, 564] width 76 height 16
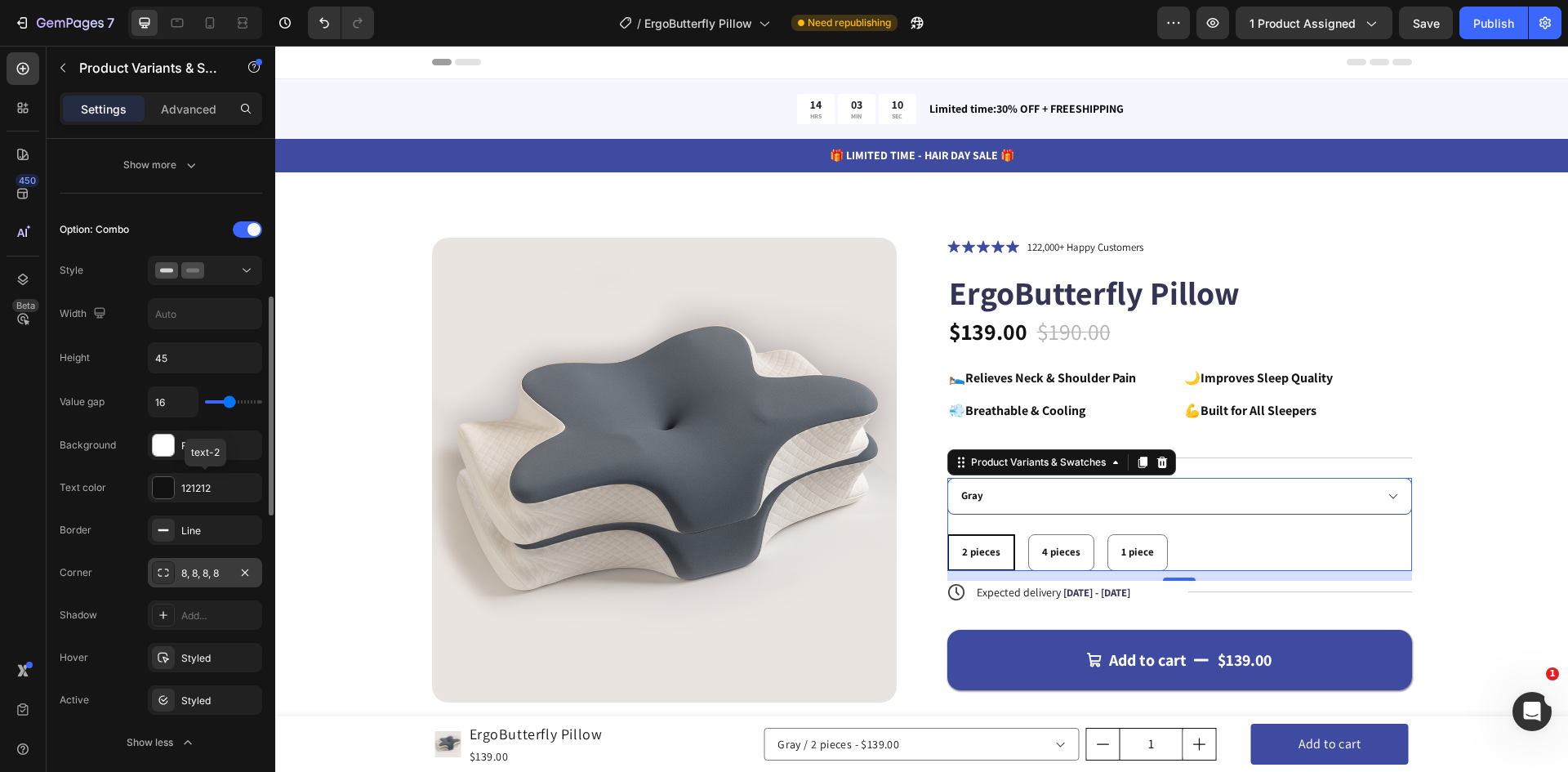
scroll to position [572, 0]
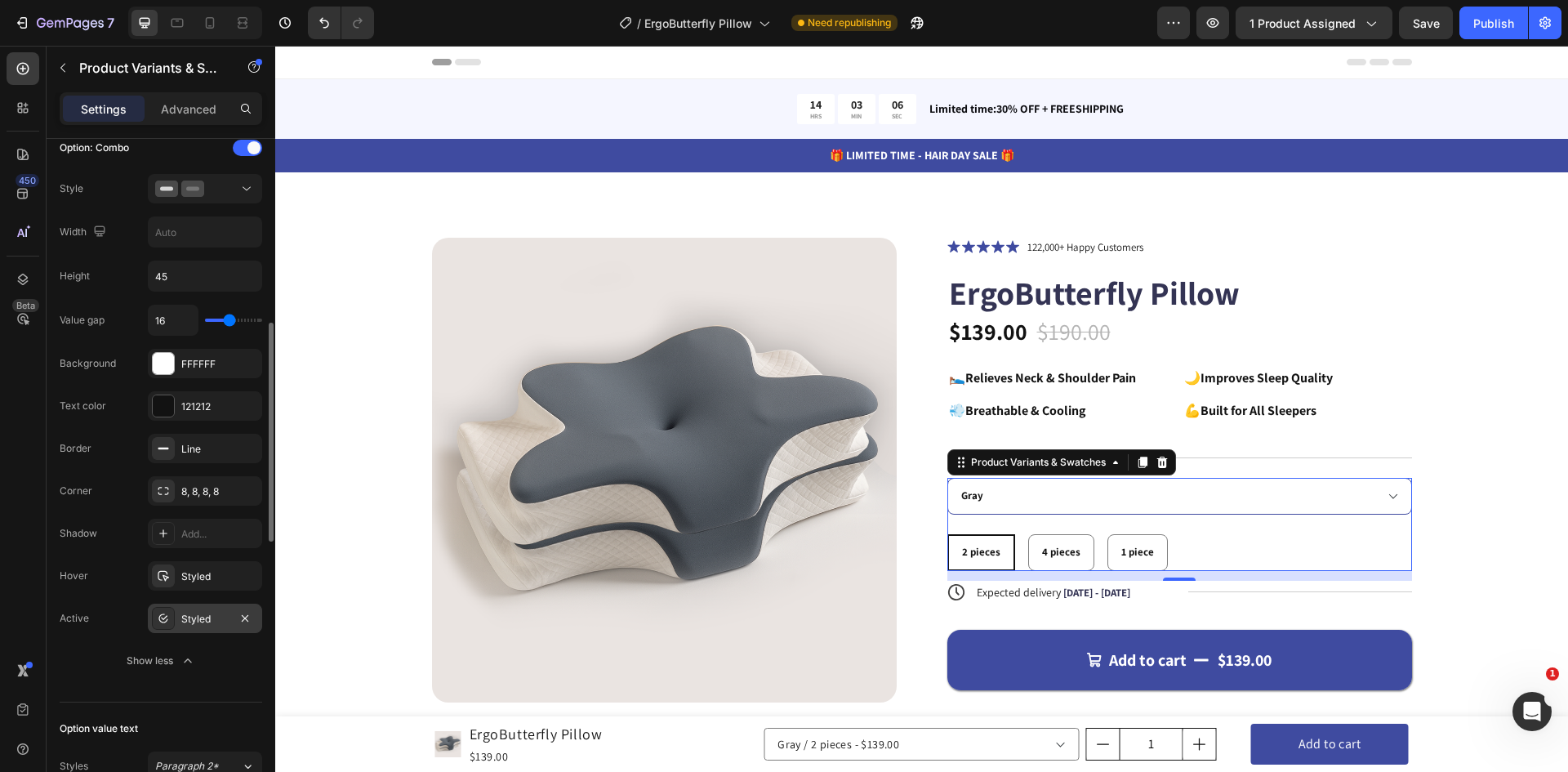
click at [206, 624] on div "Styled" at bounding box center [204, 619] width 48 height 15
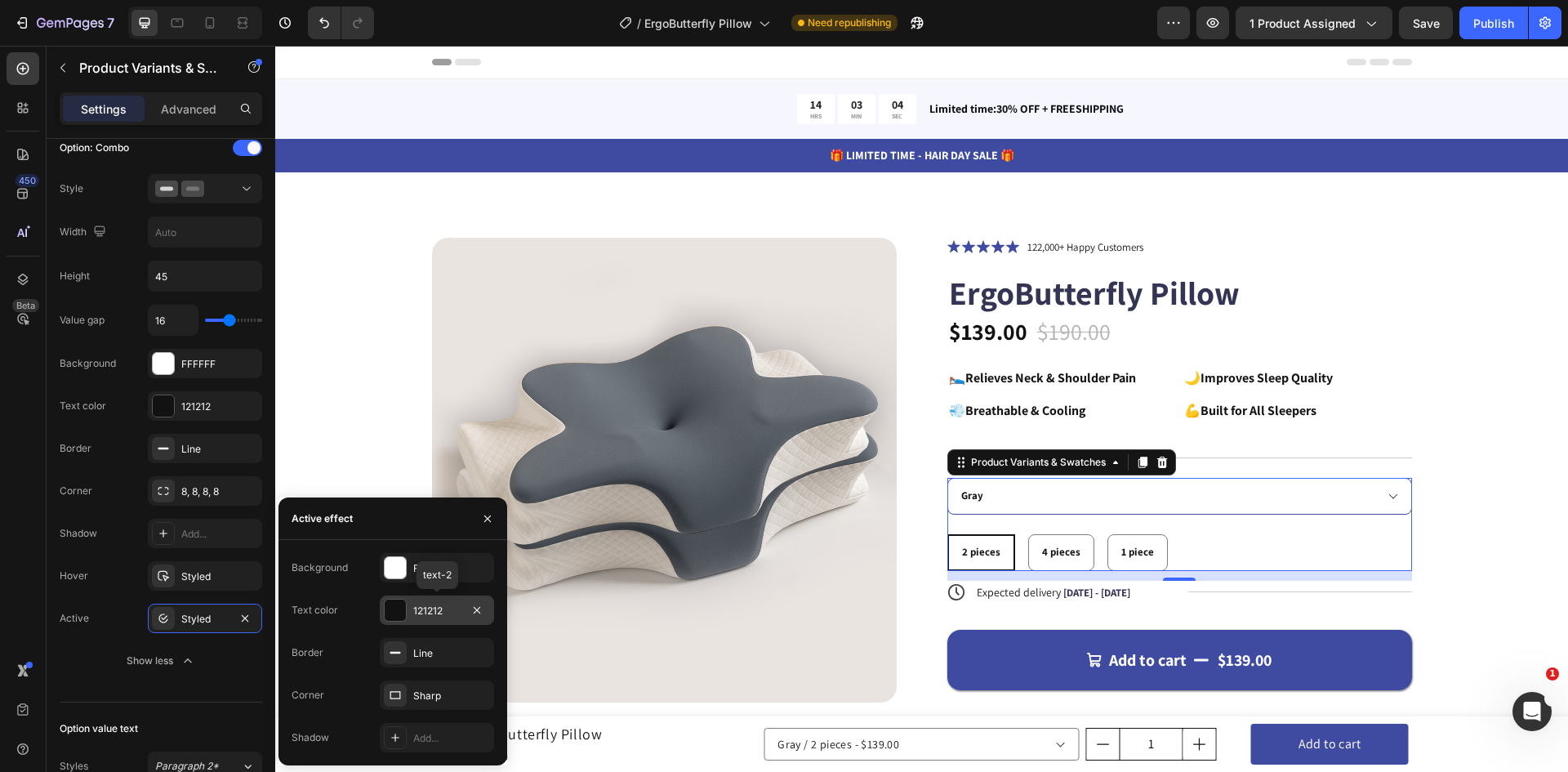
click at [400, 610] on div at bounding box center [395, 610] width 22 height 22
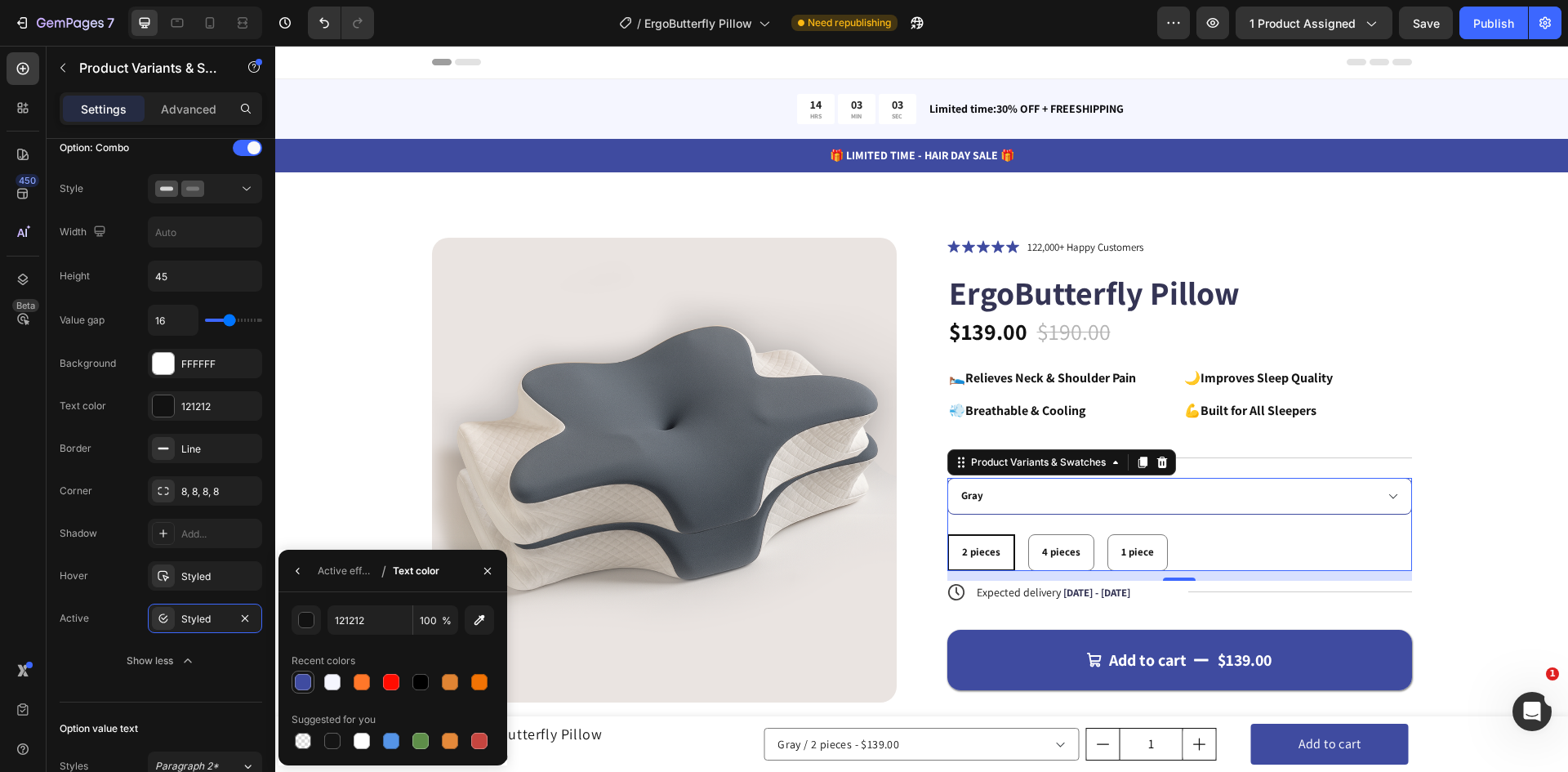
click at [303, 684] on div at bounding box center [302, 681] width 16 height 16
type input "3F4BA0"
click at [293, 569] on icon "button" at bounding box center [298, 571] width 13 height 13
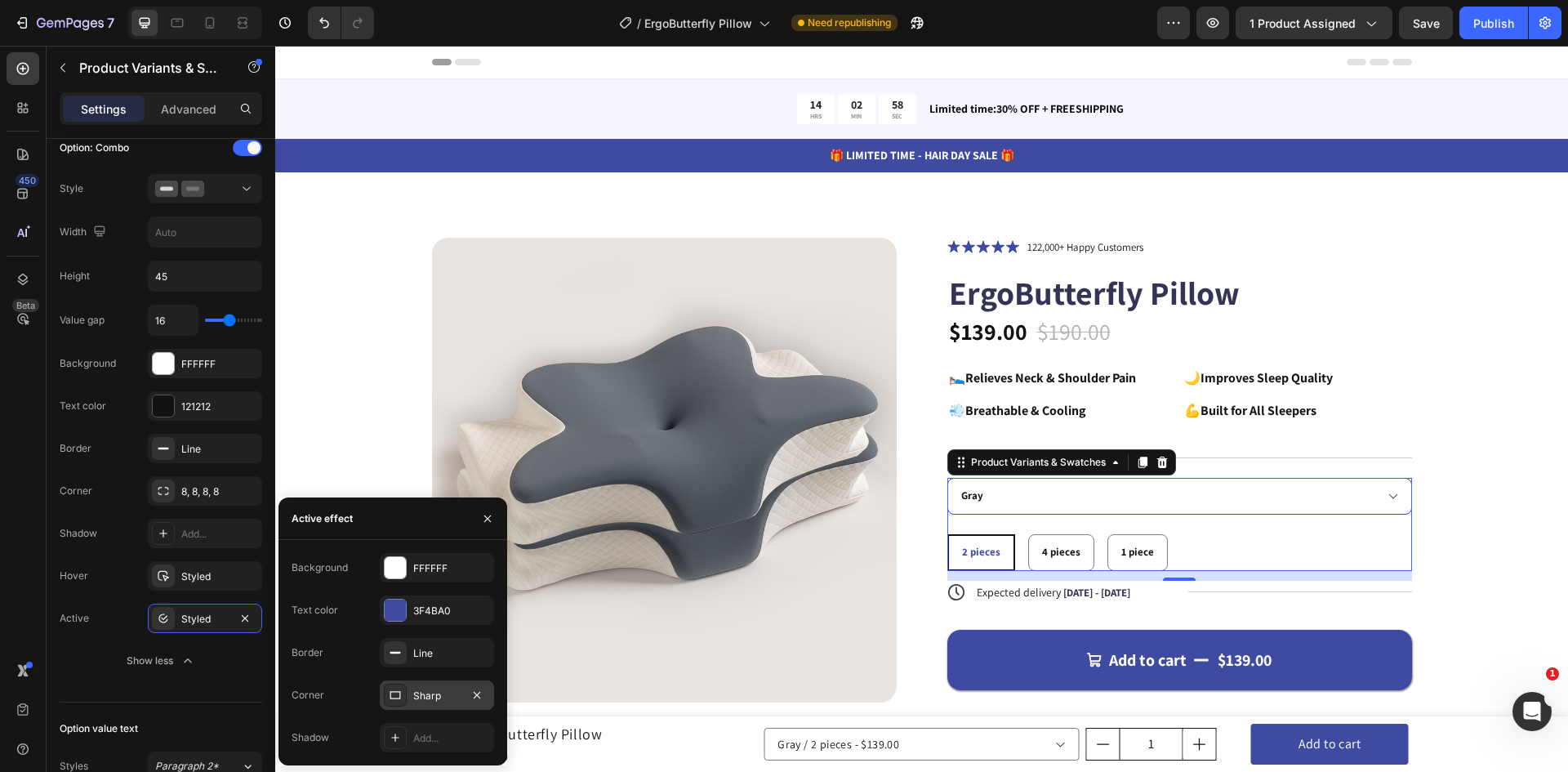
click at [434, 691] on div "Sharp" at bounding box center [437, 696] width 48 height 15
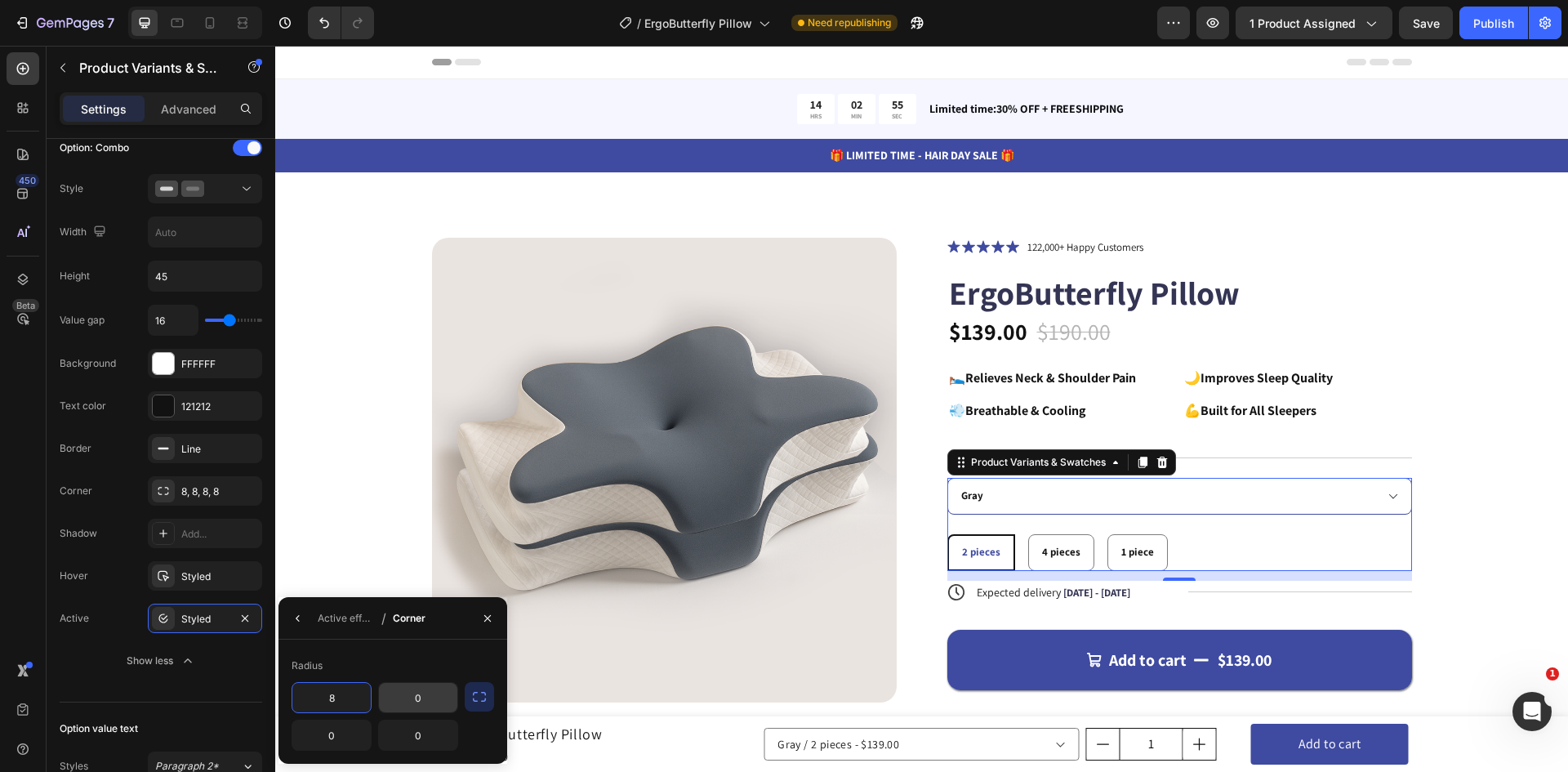
type input "8"
click at [422, 704] on input "0" at bounding box center [418, 697] width 79 height 29
type input "8"
click at [422, 735] on input "0" at bounding box center [418, 734] width 79 height 29
type input "8"
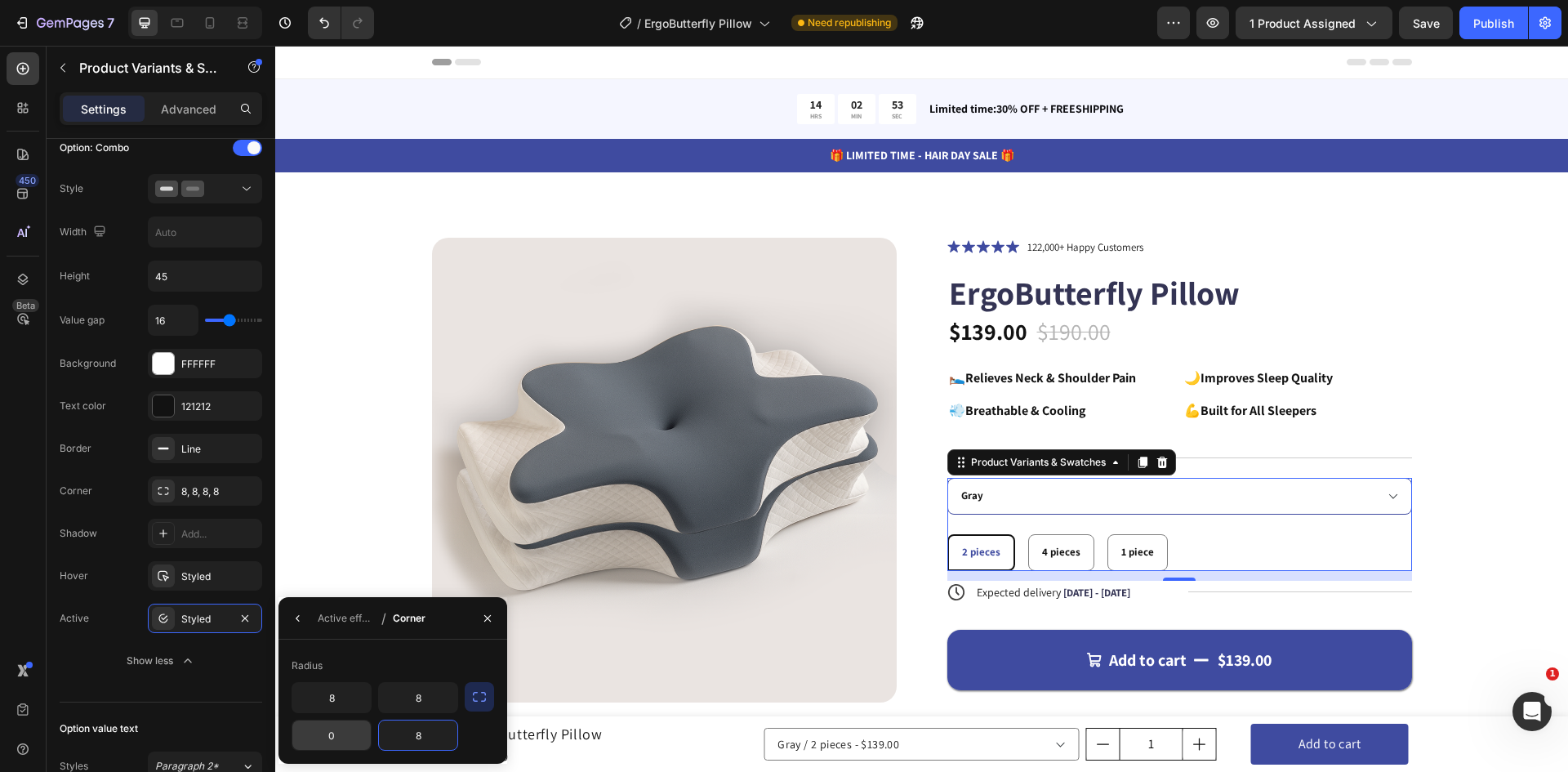
click at [339, 735] on input "0" at bounding box center [332, 734] width 79 height 29
type input "8"
click at [294, 620] on icon "button" at bounding box center [298, 618] width 13 height 13
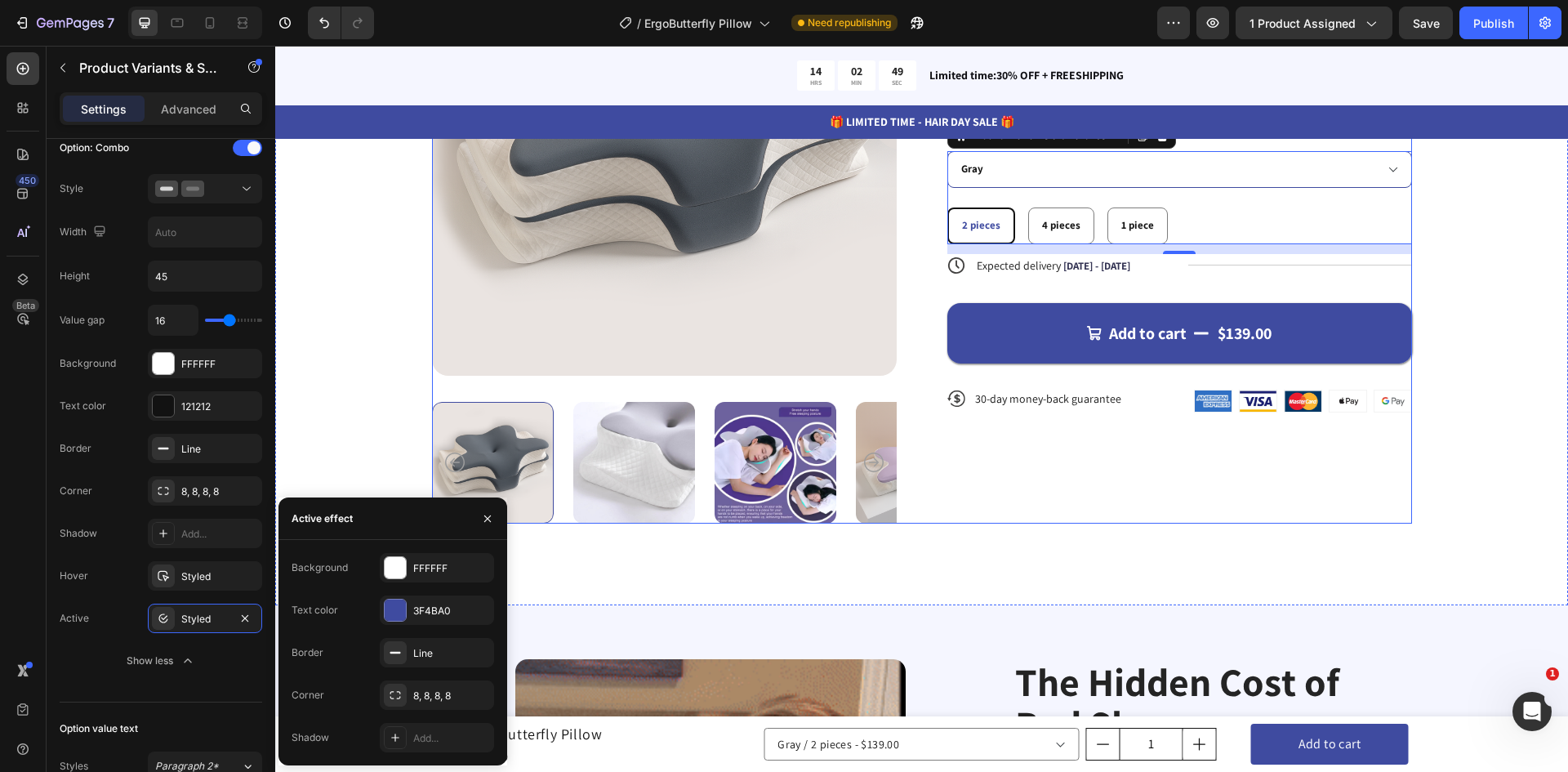
scroll to position [245, 0]
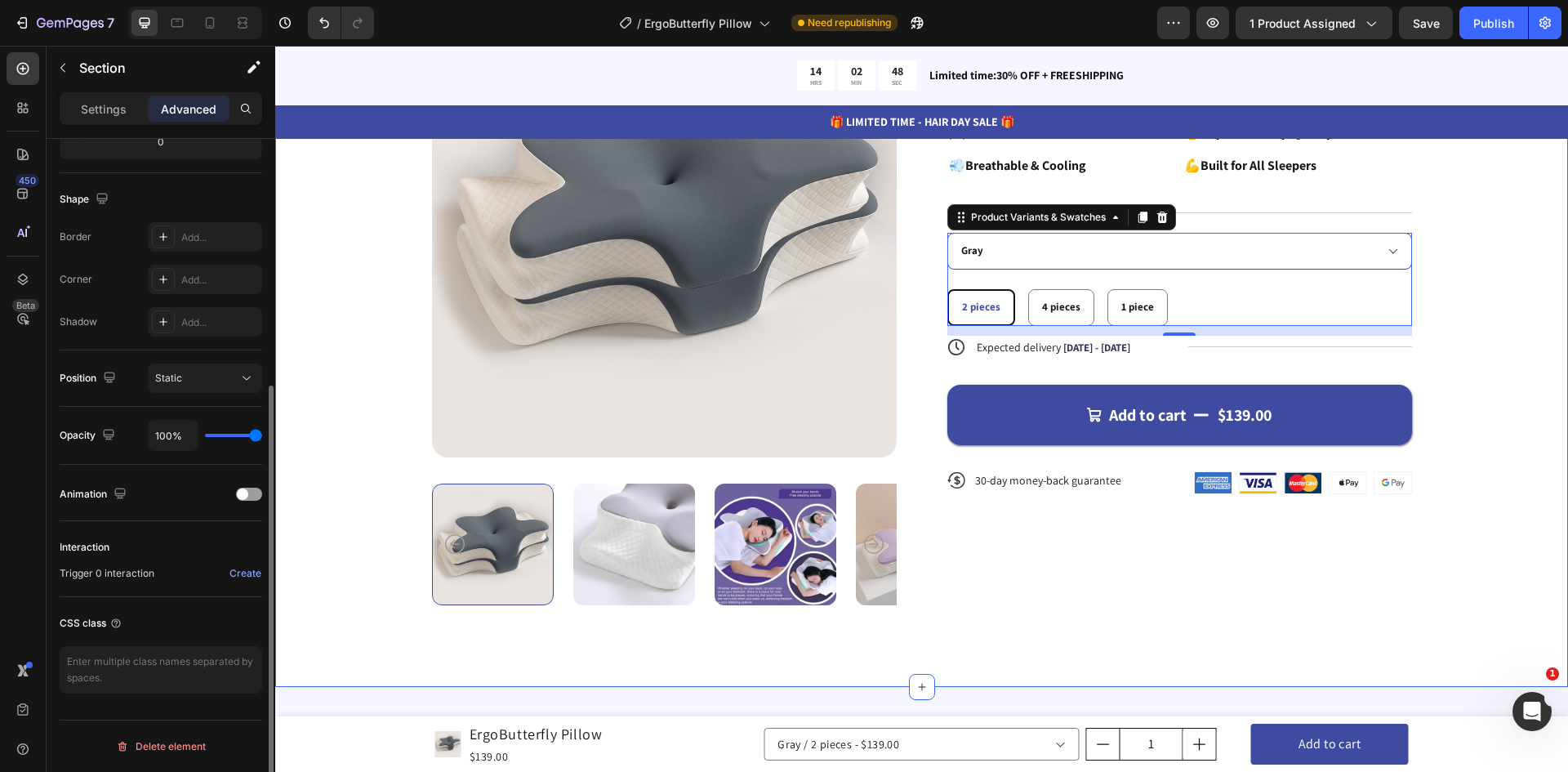
click at [1523, 337] on div "Product Images Icon Icon Icon Icon Icon Icon List 122,000+ Happy Customers Text…" at bounding box center [921, 308] width 1292 height 760
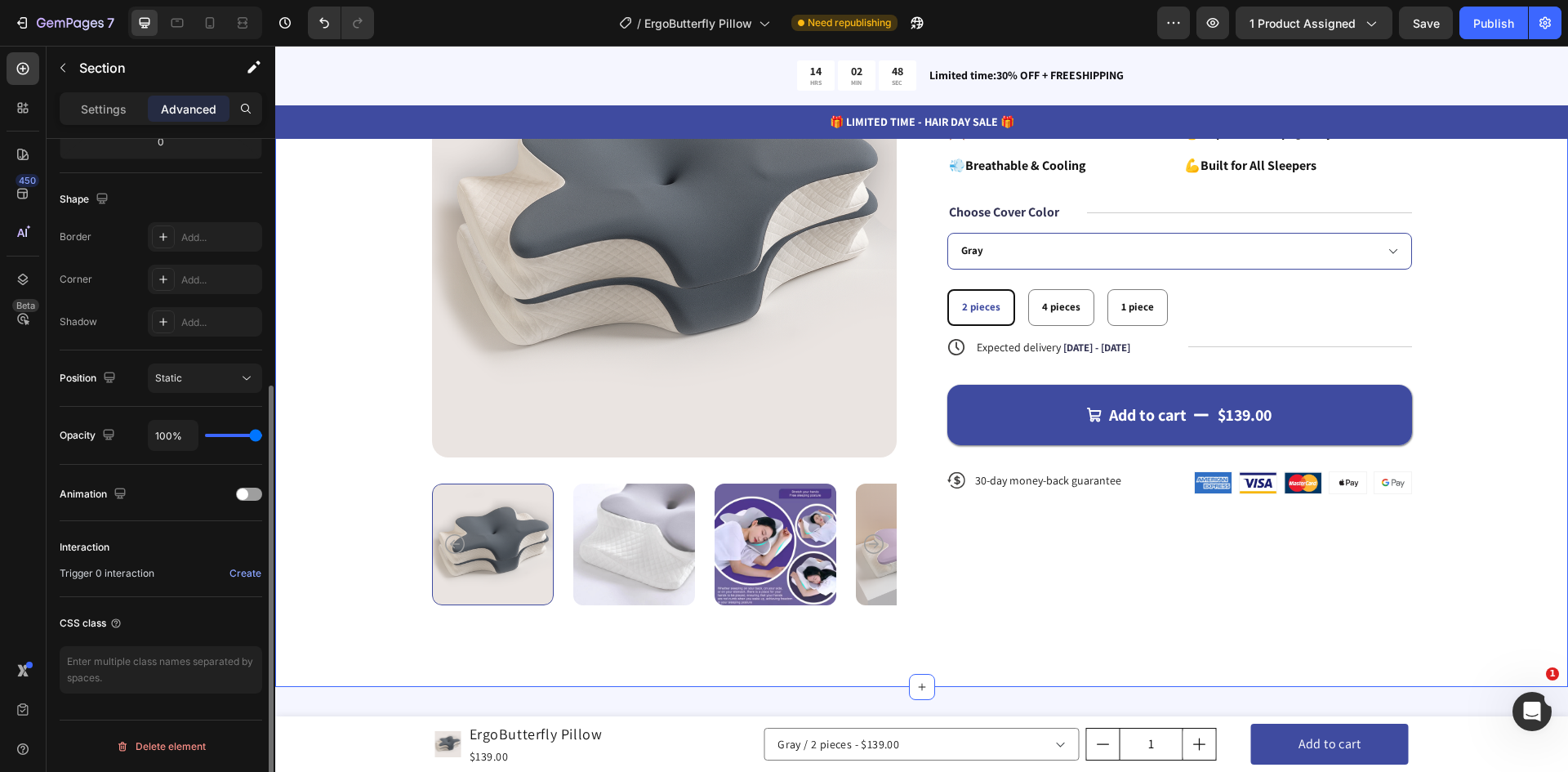
scroll to position [0, 0]
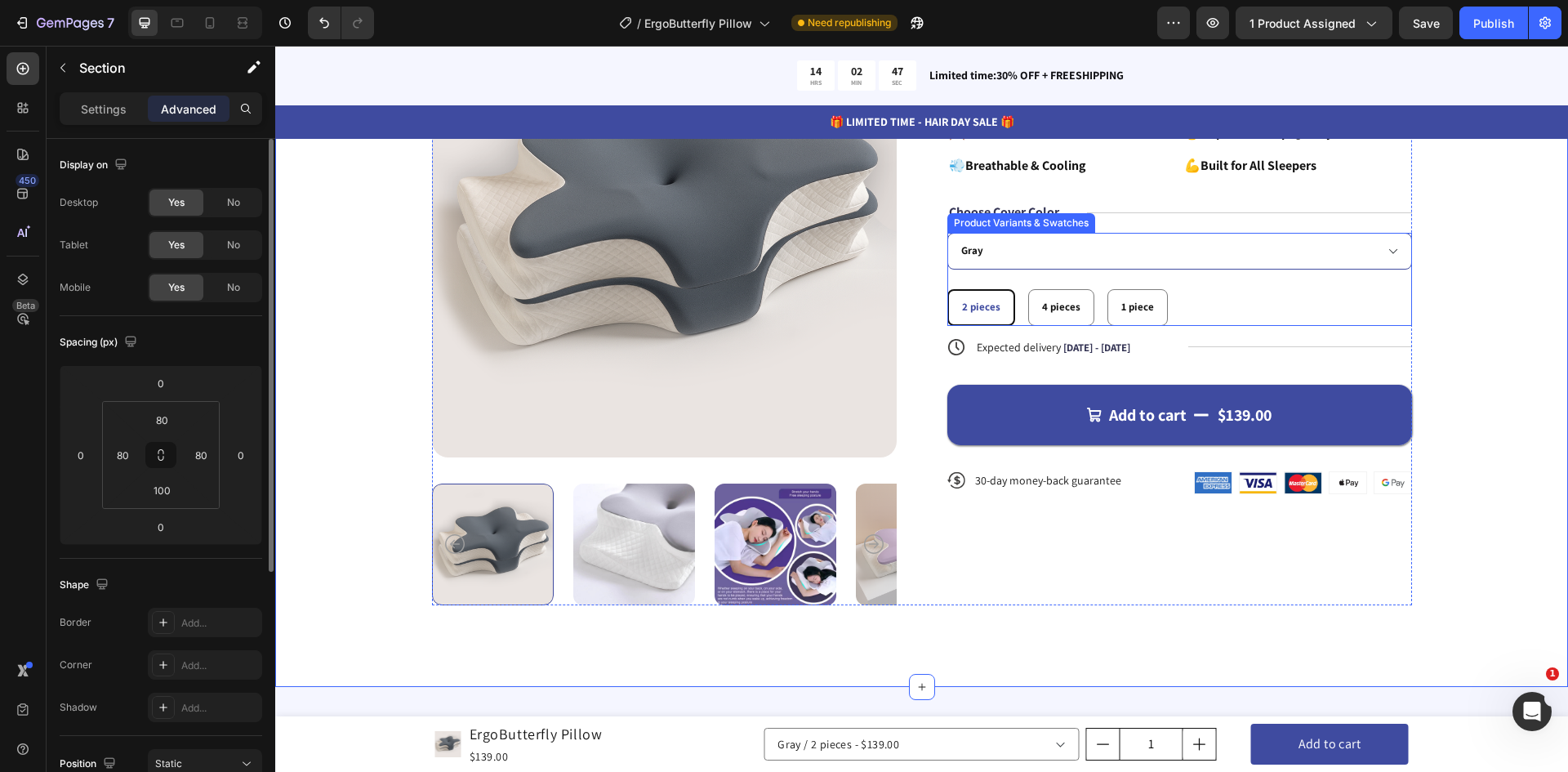
click at [1003, 312] on div "2 pieces" at bounding box center [981, 307] width 65 height 27
click at [947, 289] on input "2 pieces 2 pieces 2 pieces" at bounding box center [946, 288] width 1 height 1
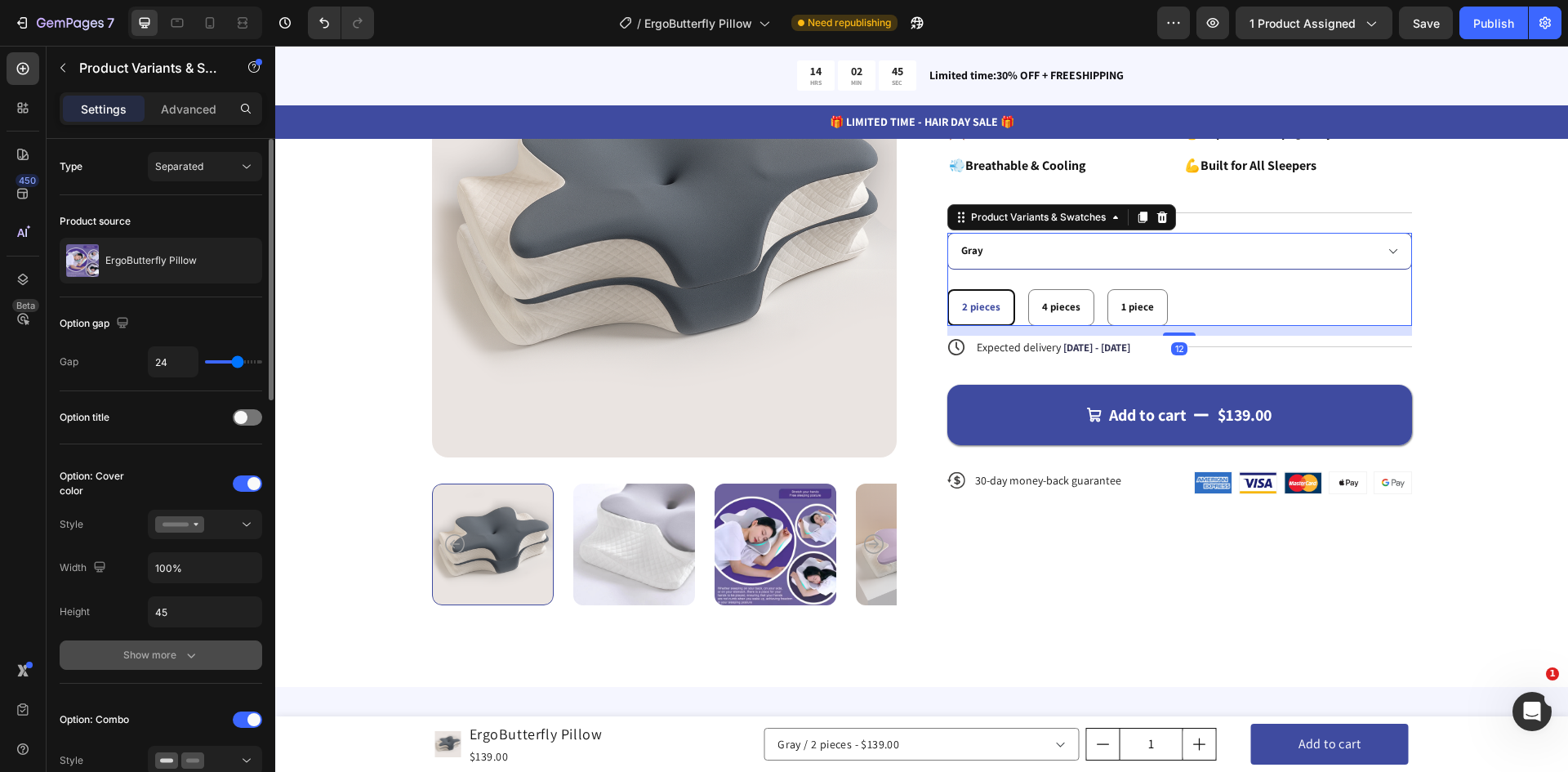
click at [141, 657] on div "Show more" at bounding box center [160, 655] width 76 height 16
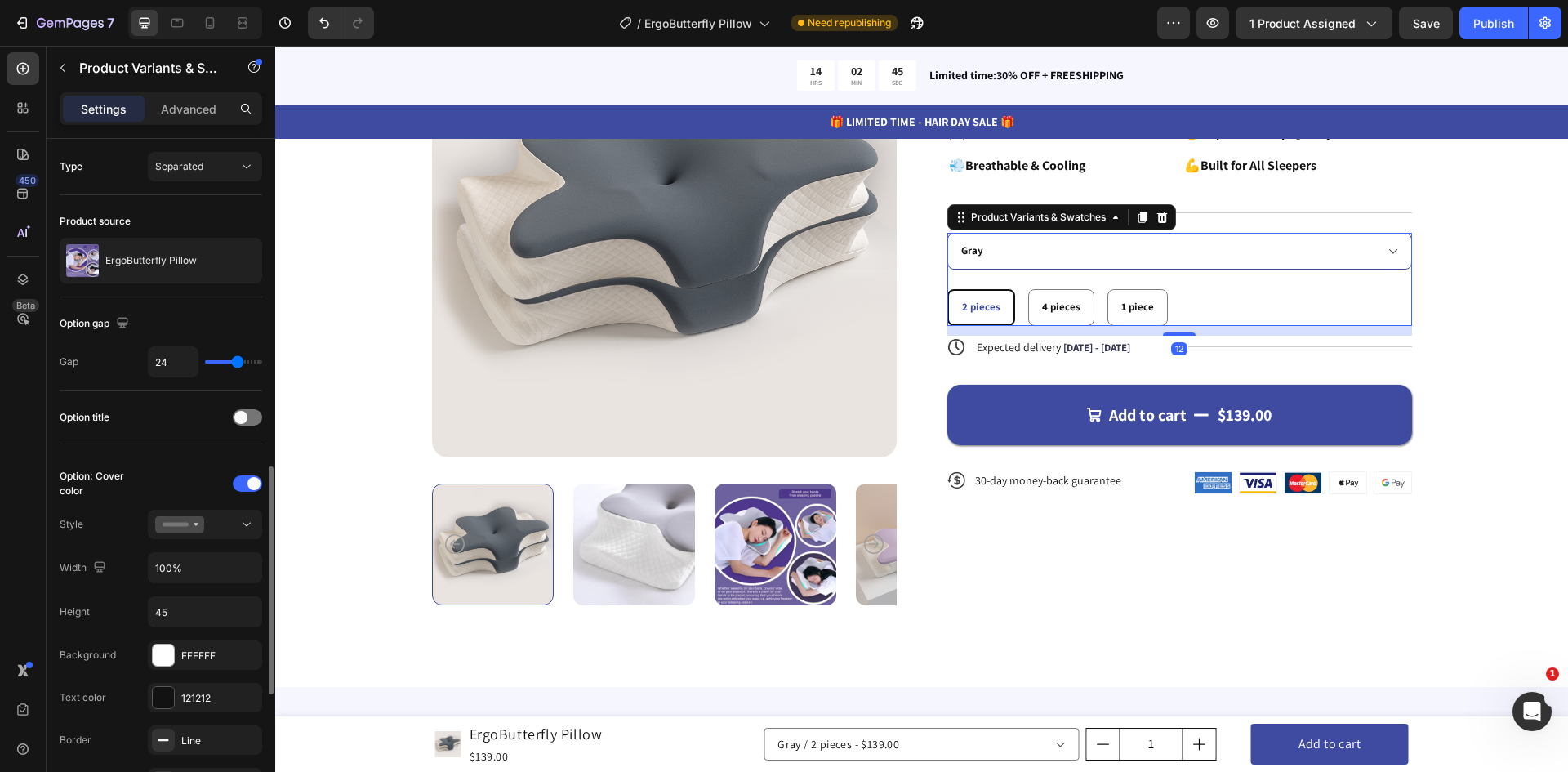
scroll to position [245, 0]
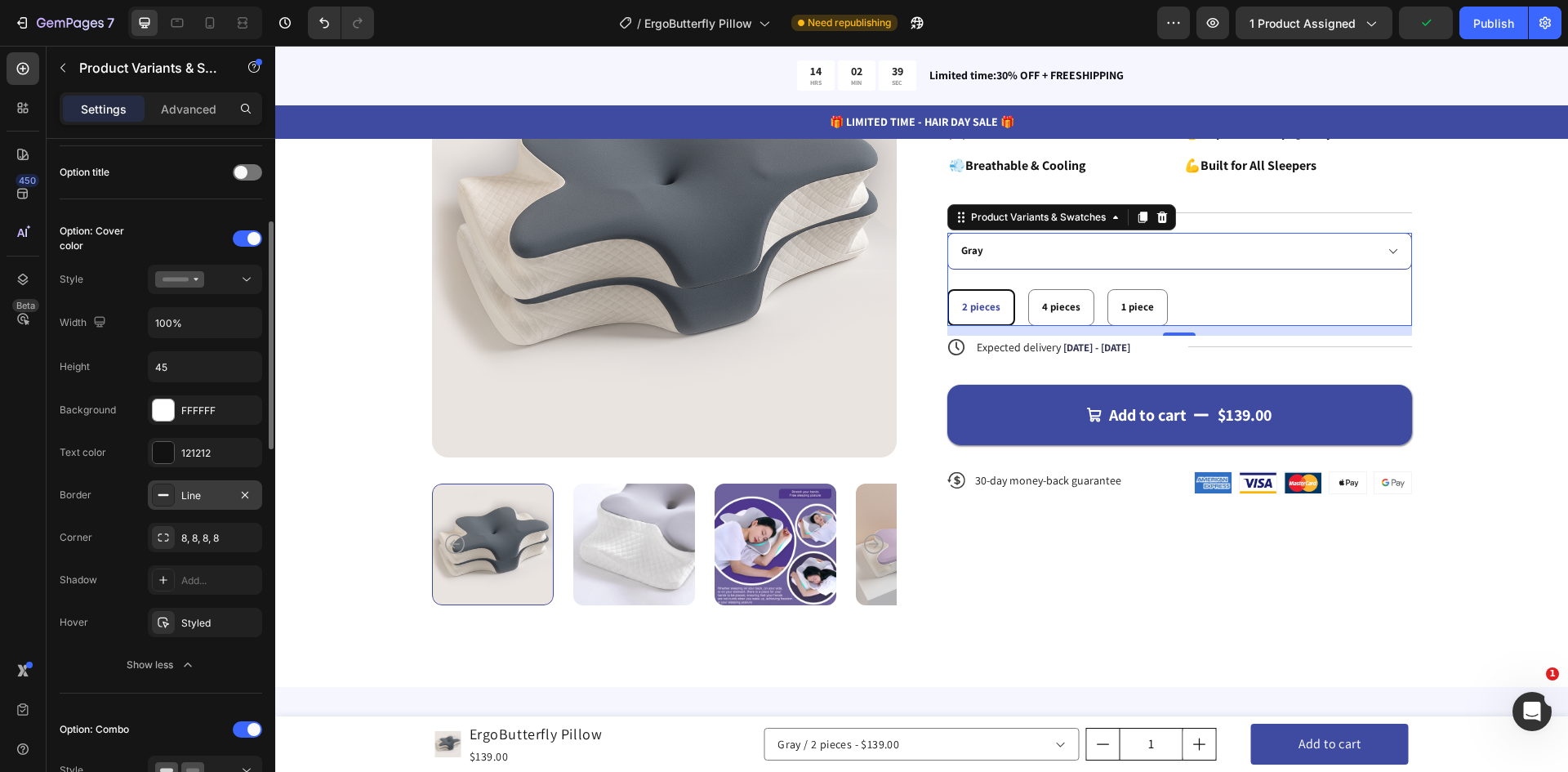
click at [221, 501] on div "Line" at bounding box center [204, 496] width 48 height 15
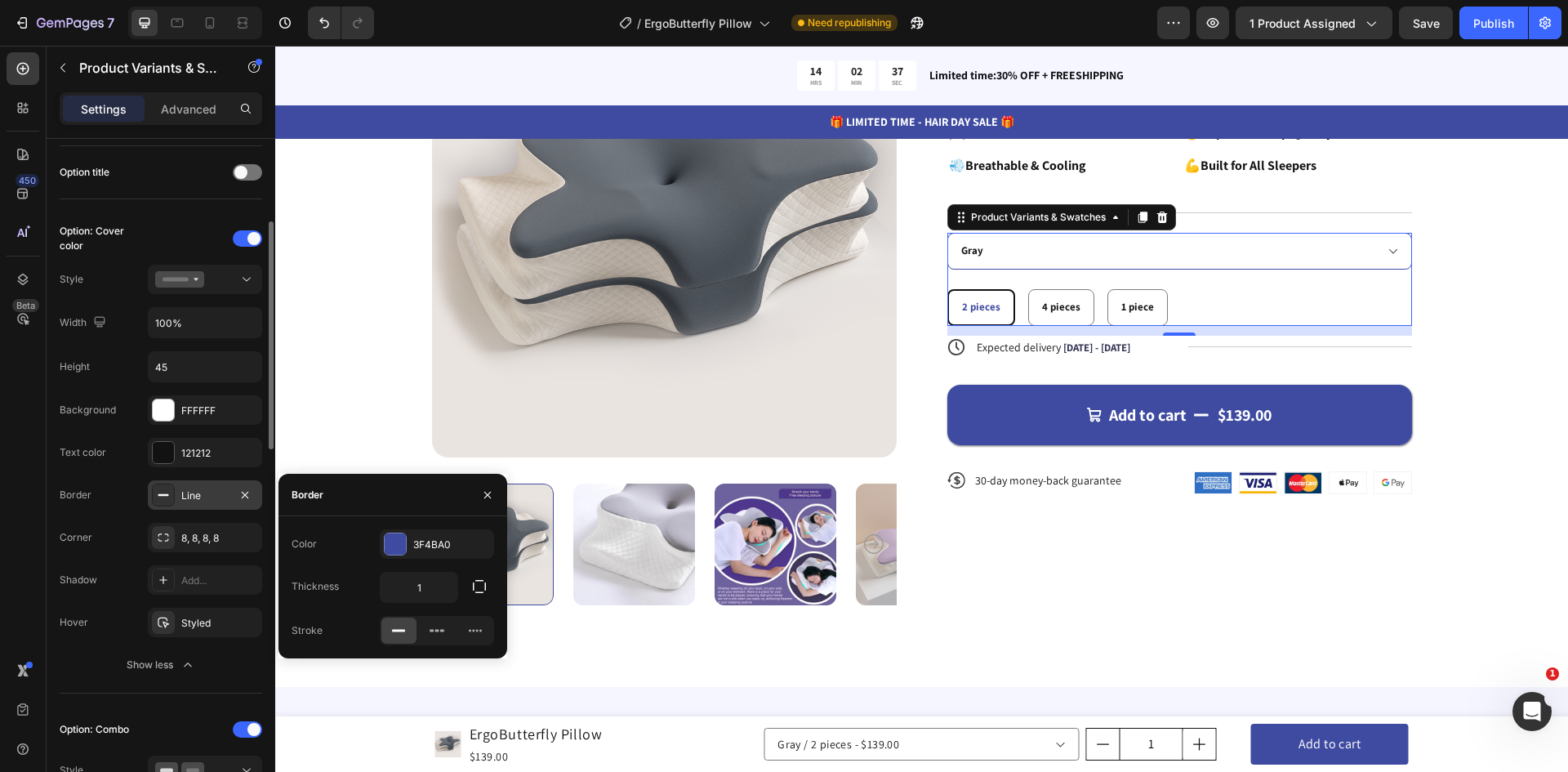
click at [221, 500] on div "Line" at bounding box center [204, 496] width 48 height 15
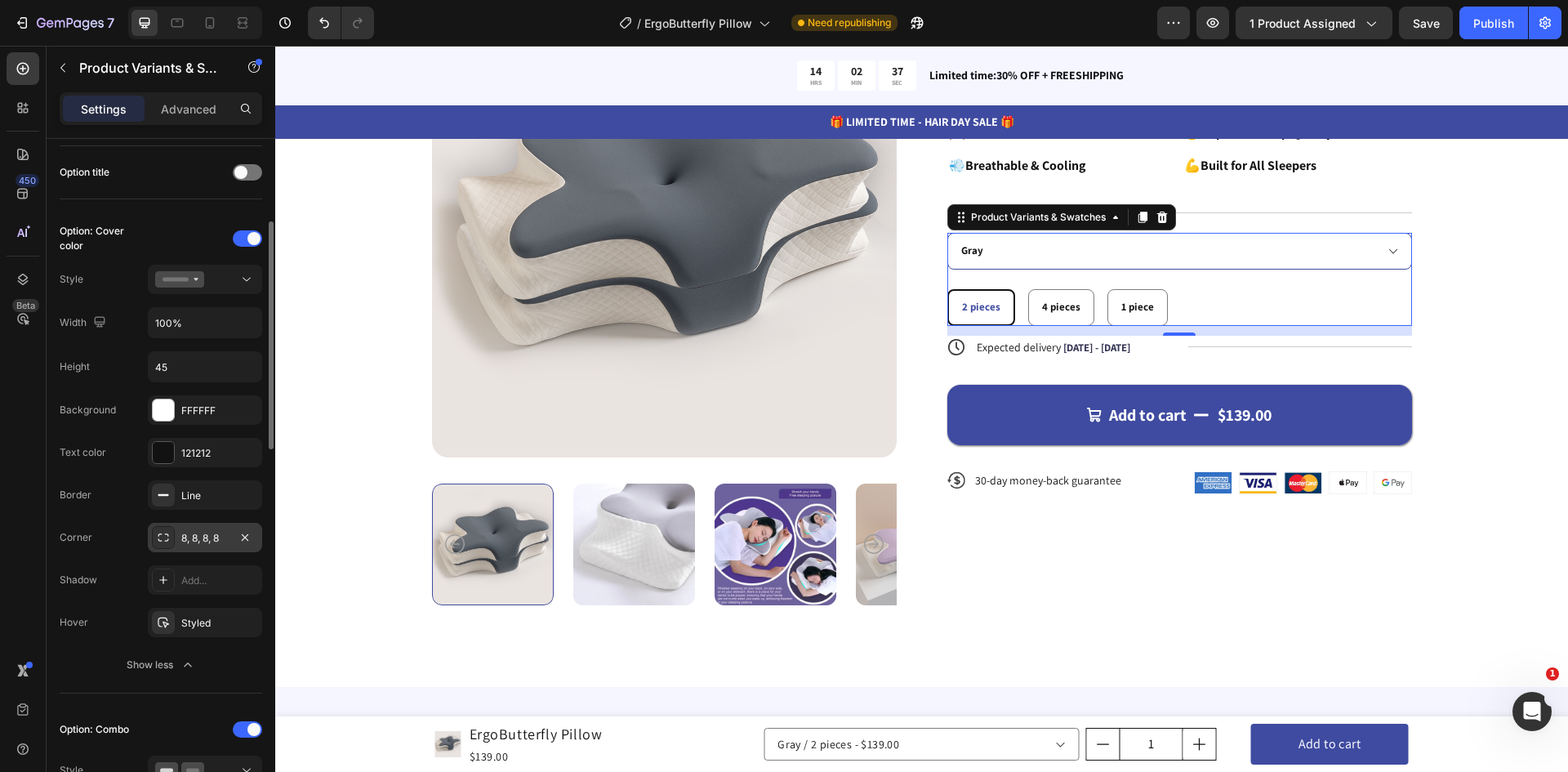
click at [219, 544] on div "8, 8, 8, 8" at bounding box center [204, 538] width 48 height 15
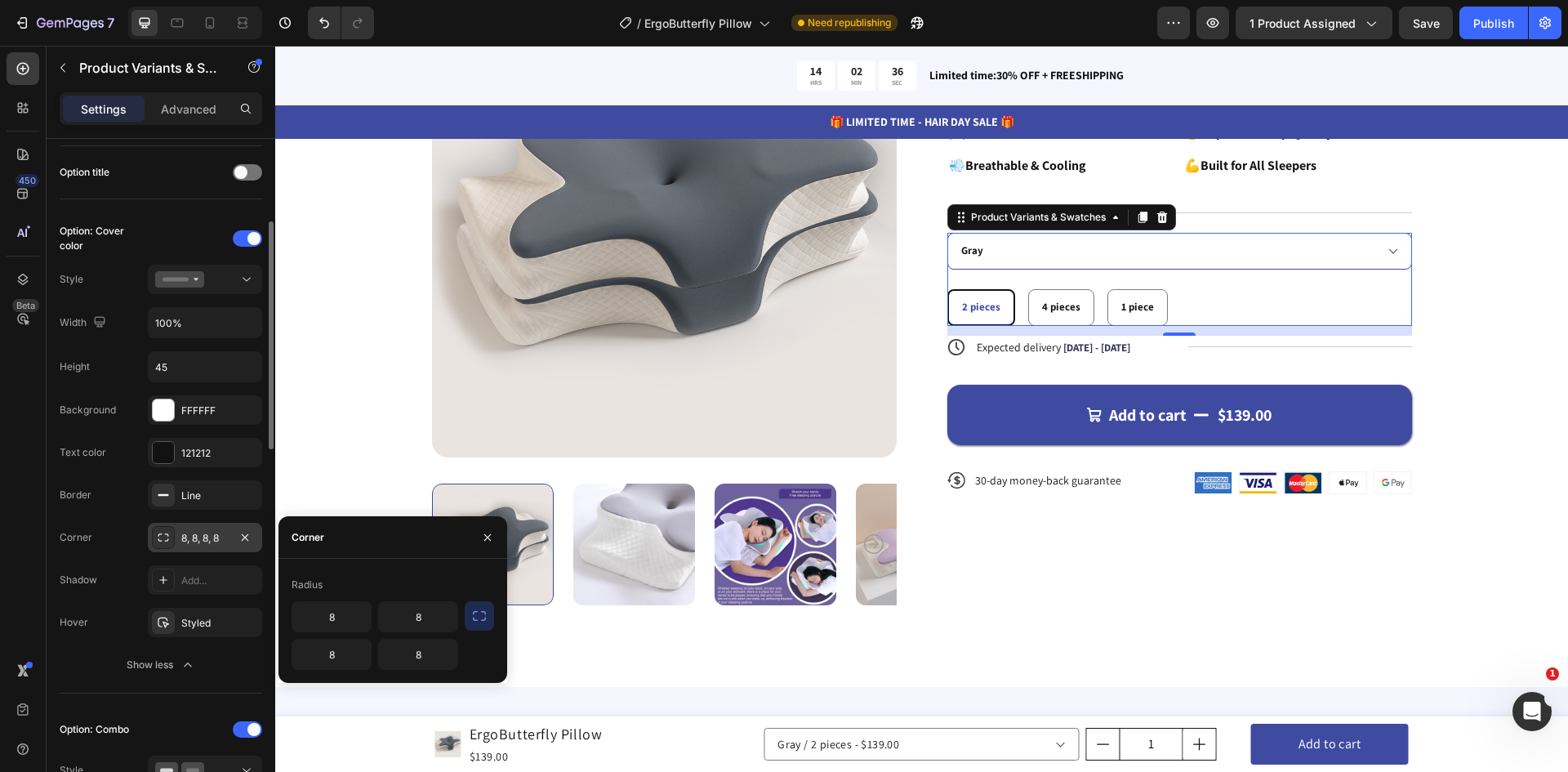
click at [221, 544] on div "8, 8, 8, 8" at bounding box center [204, 538] width 48 height 15
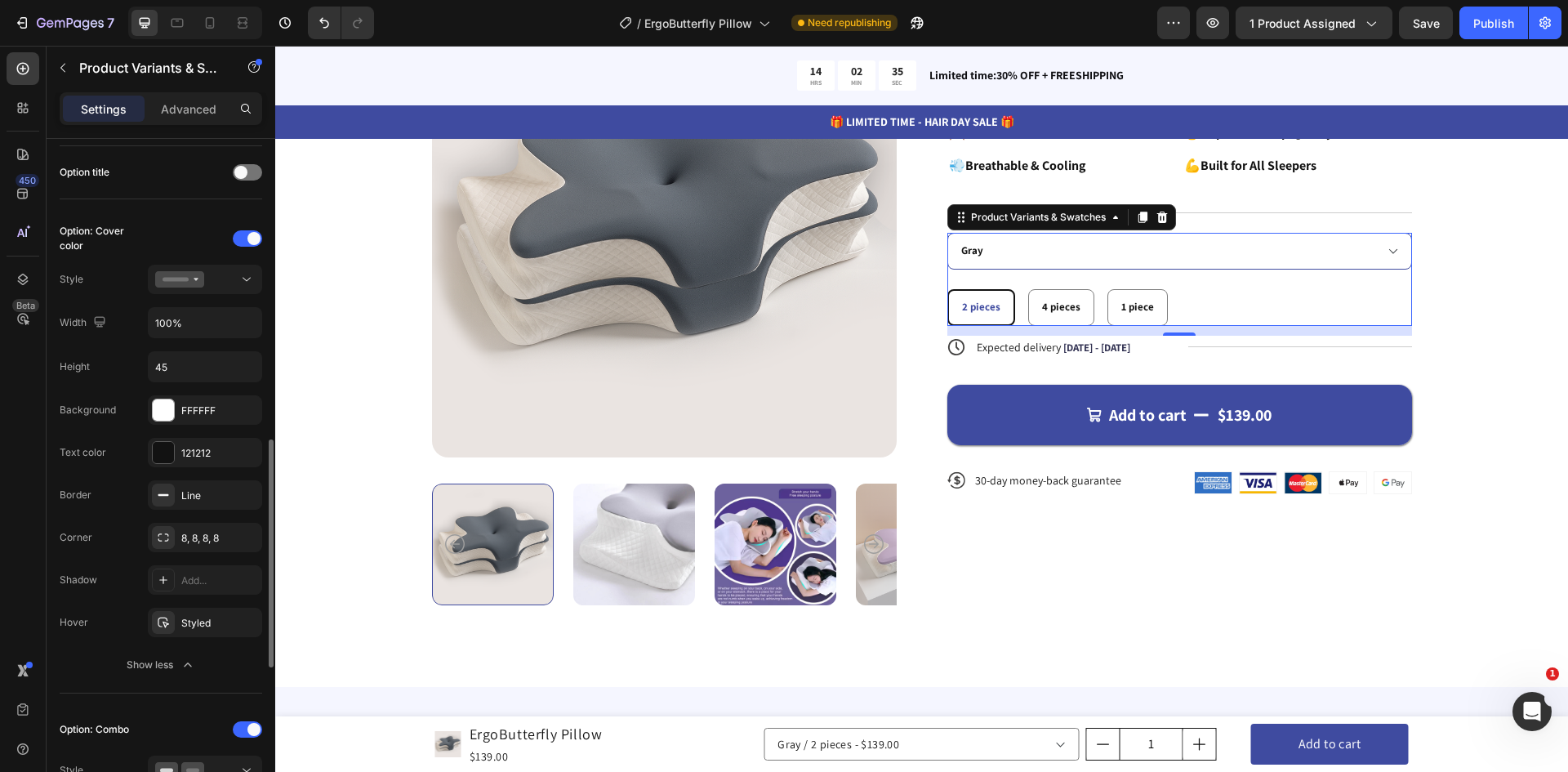
scroll to position [408, 0]
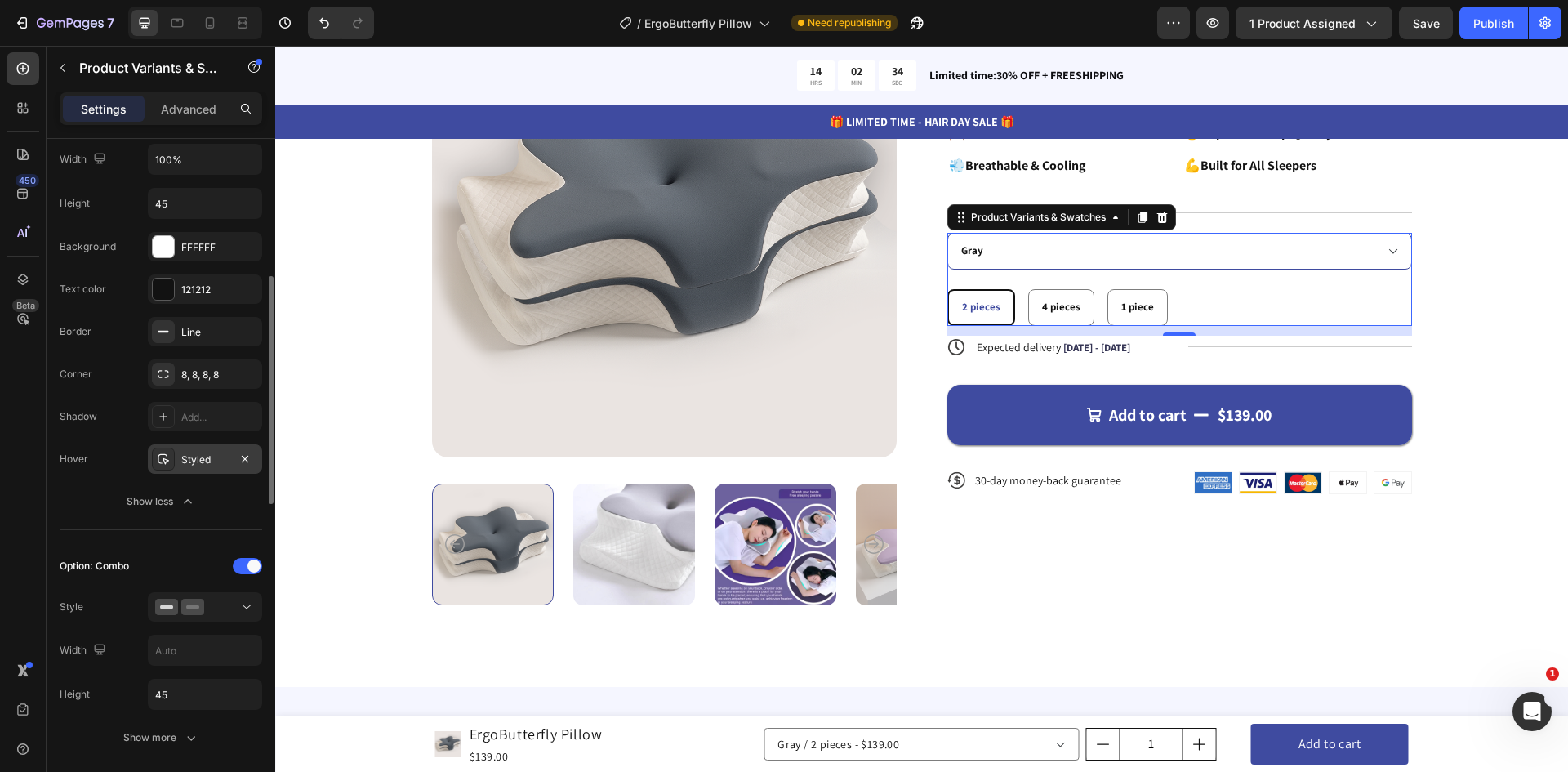
click at [219, 462] on div "Styled" at bounding box center [204, 460] width 48 height 15
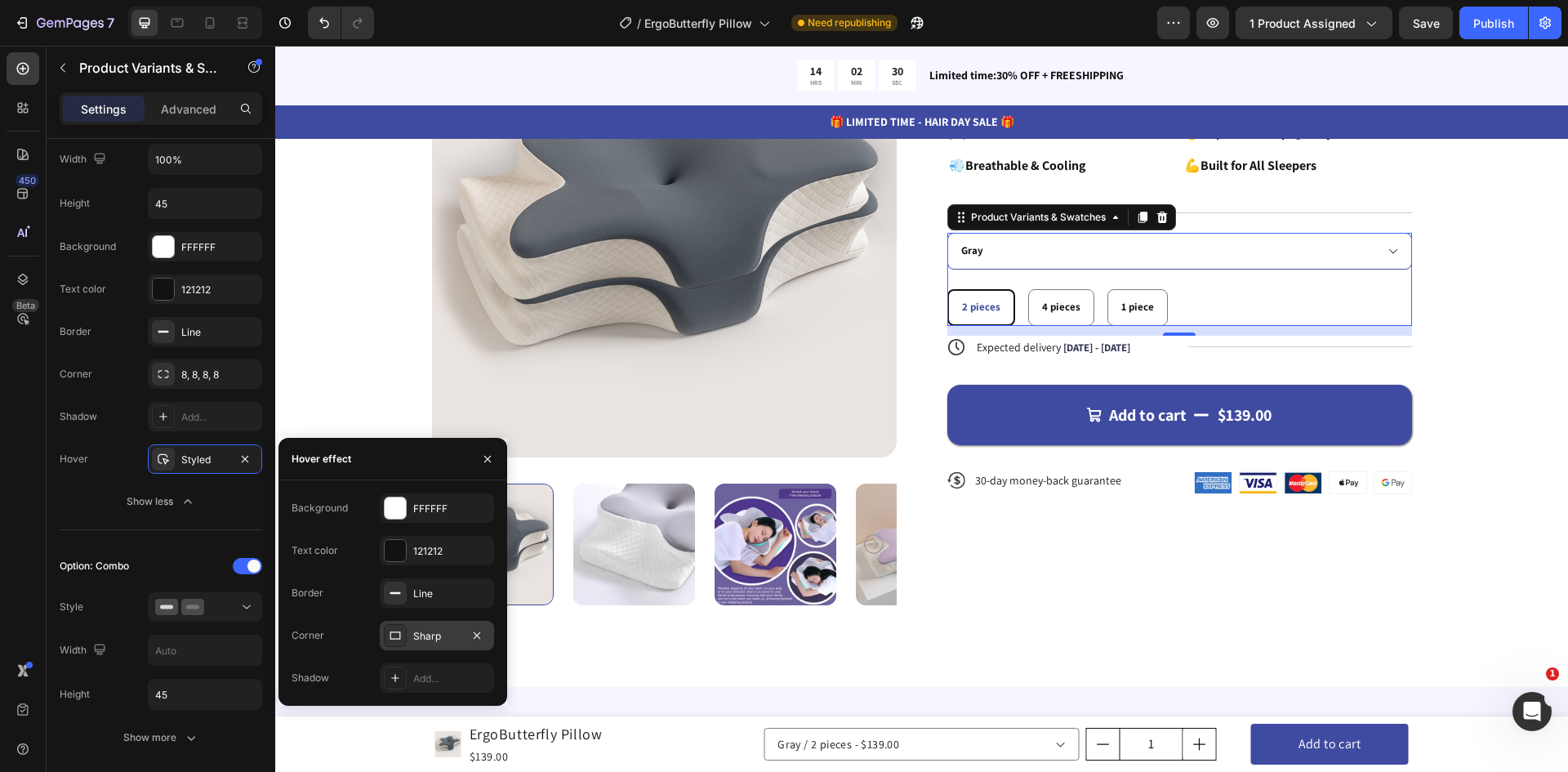
click at [443, 631] on div "Sharp" at bounding box center [437, 636] width 48 height 15
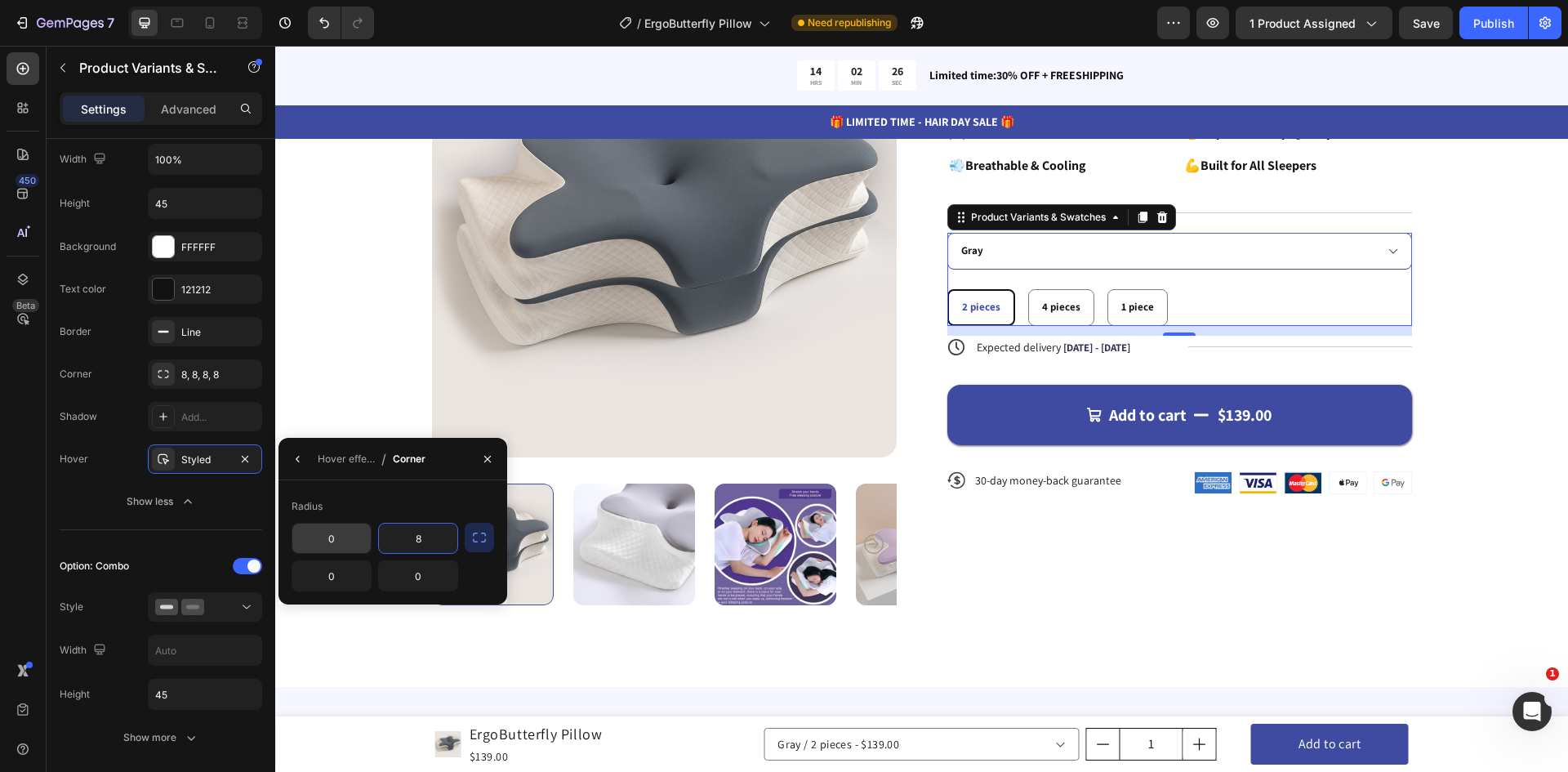
type input "8"
click at [348, 544] on input "0" at bounding box center [332, 537] width 79 height 29
type input "8"
click at [346, 579] on input "0" at bounding box center [332, 575] width 79 height 29
type input "8"
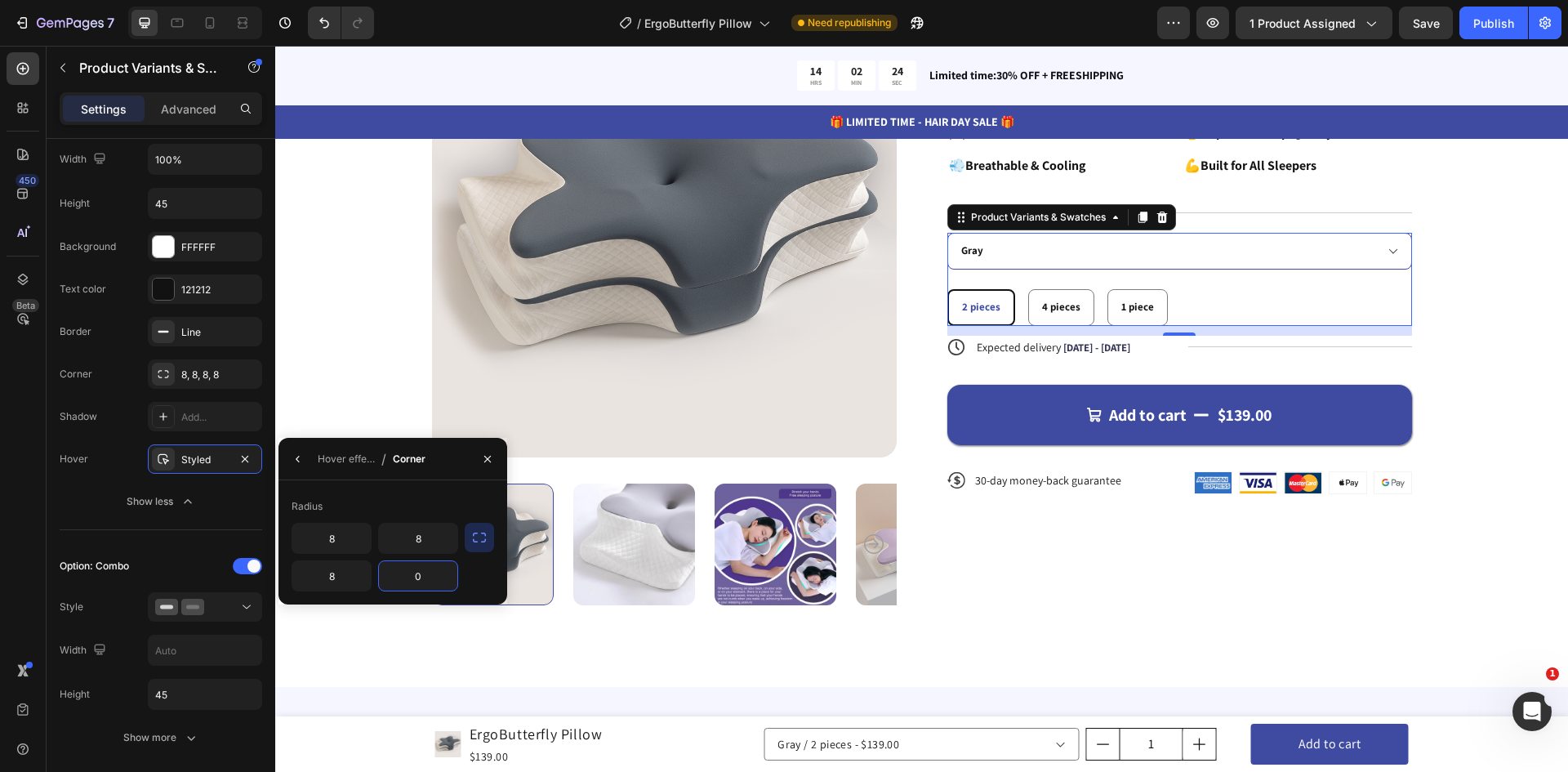
click at [430, 583] on input "0" at bounding box center [418, 575] width 79 height 29
type input "8"
click at [303, 458] on icon "button" at bounding box center [298, 459] width 13 height 13
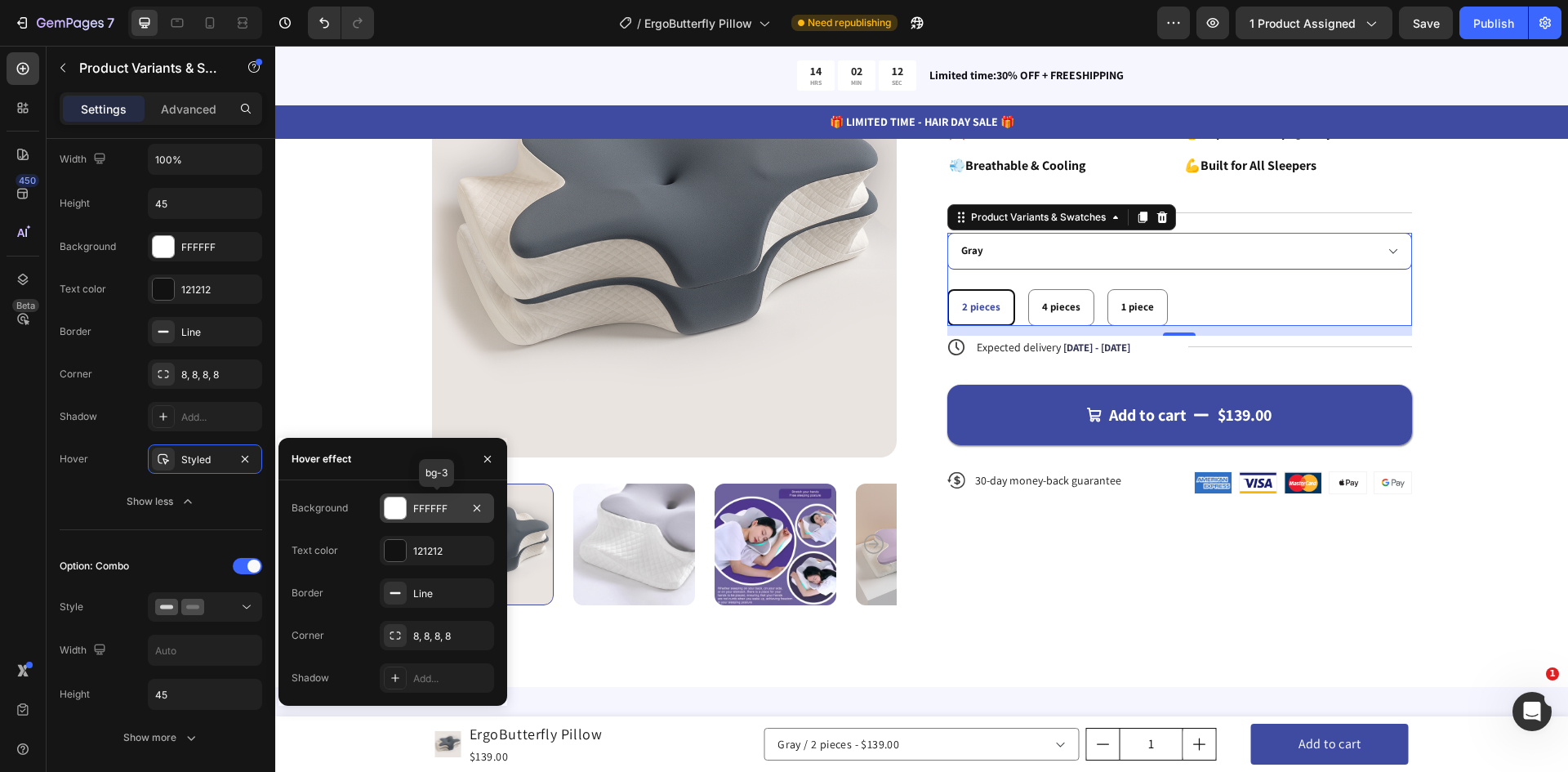
click at [400, 506] on div at bounding box center [395, 507] width 22 height 22
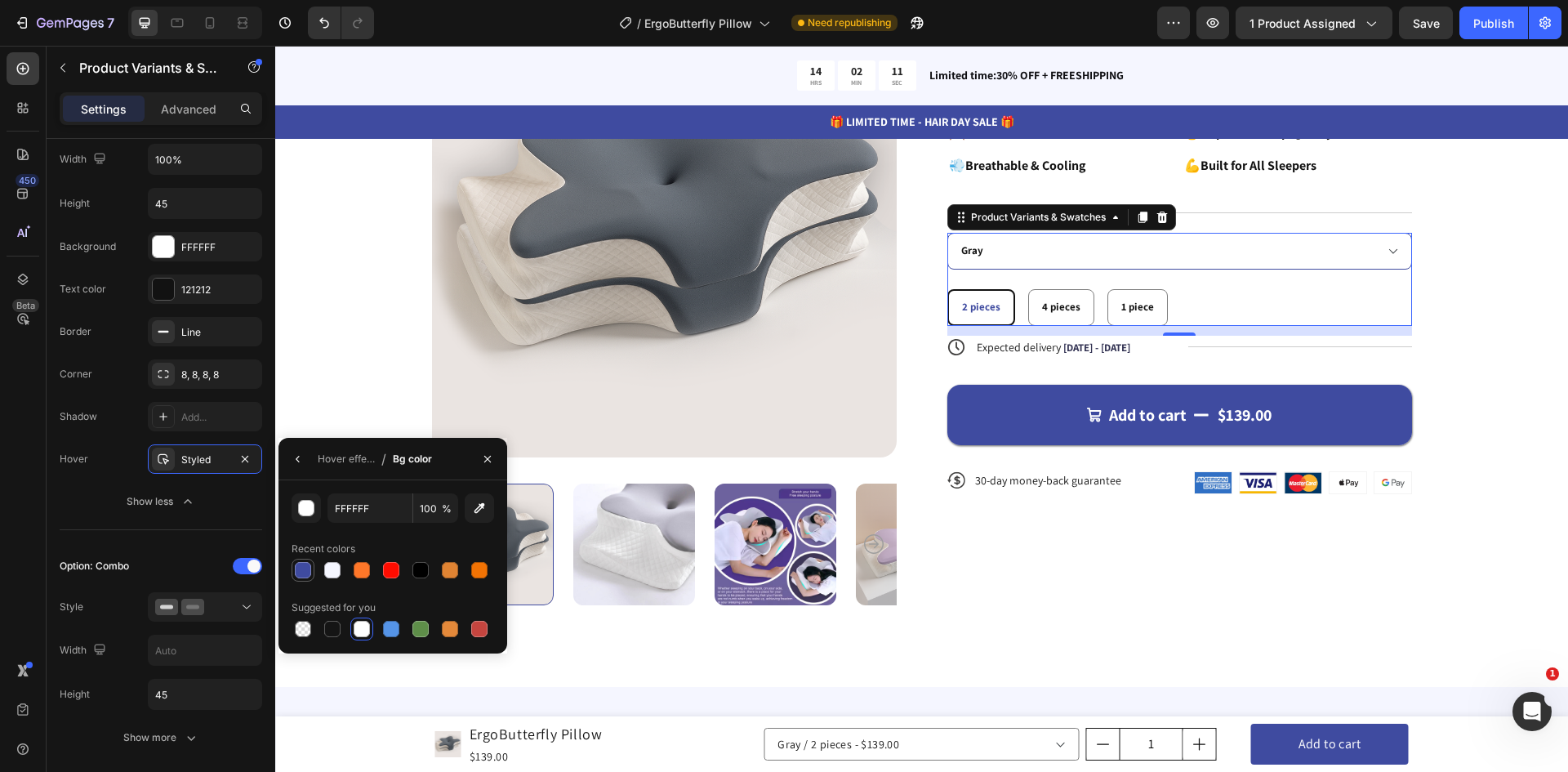
click at [307, 573] on div at bounding box center [302, 569] width 16 height 16
type input "3F4BA0"
click at [299, 458] on icon "button" at bounding box center [298, 459] width 13 height 13
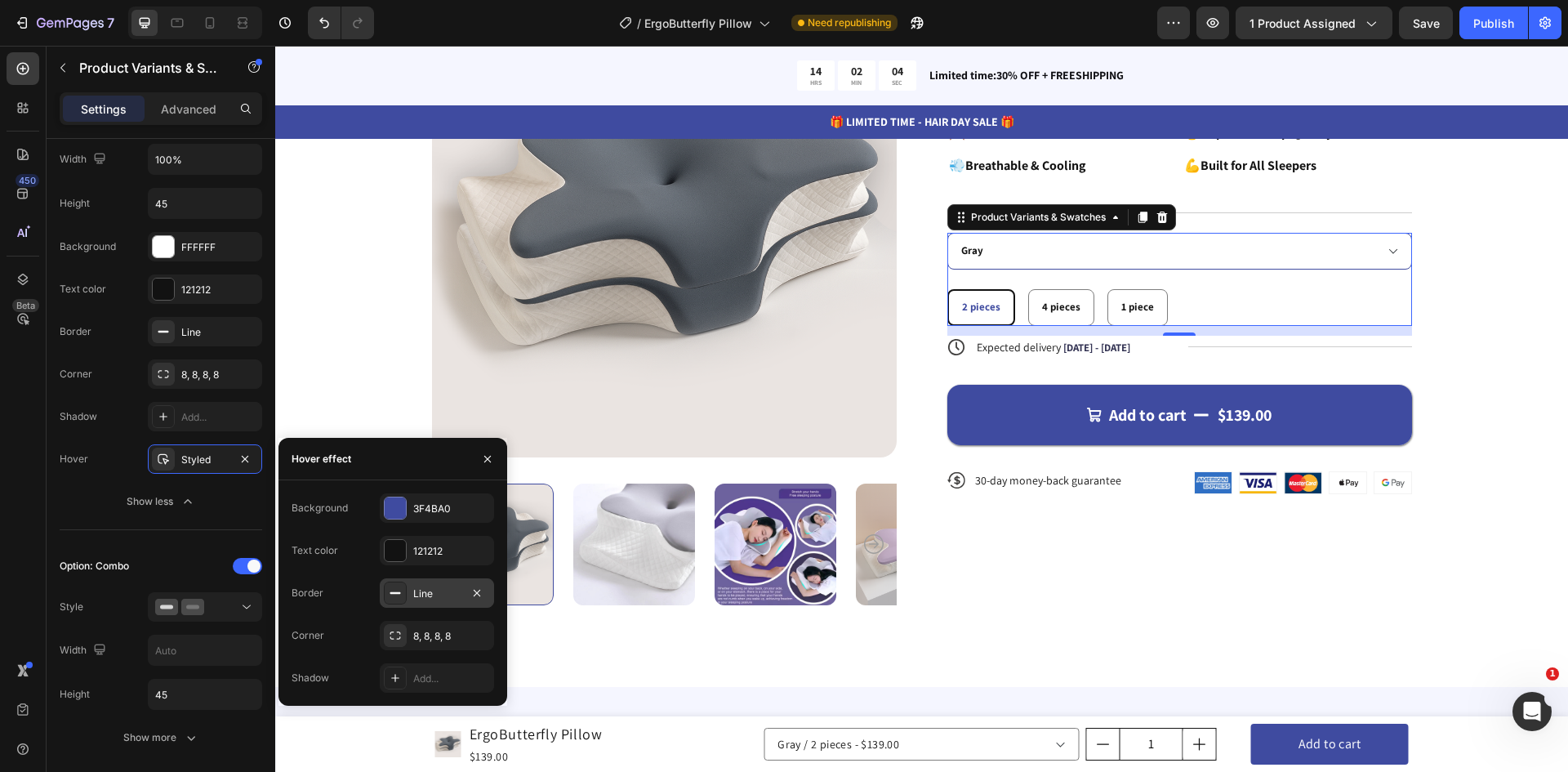
click at [434, 590] on div "Line" at bounding box center [437, 594] width 48 height 15
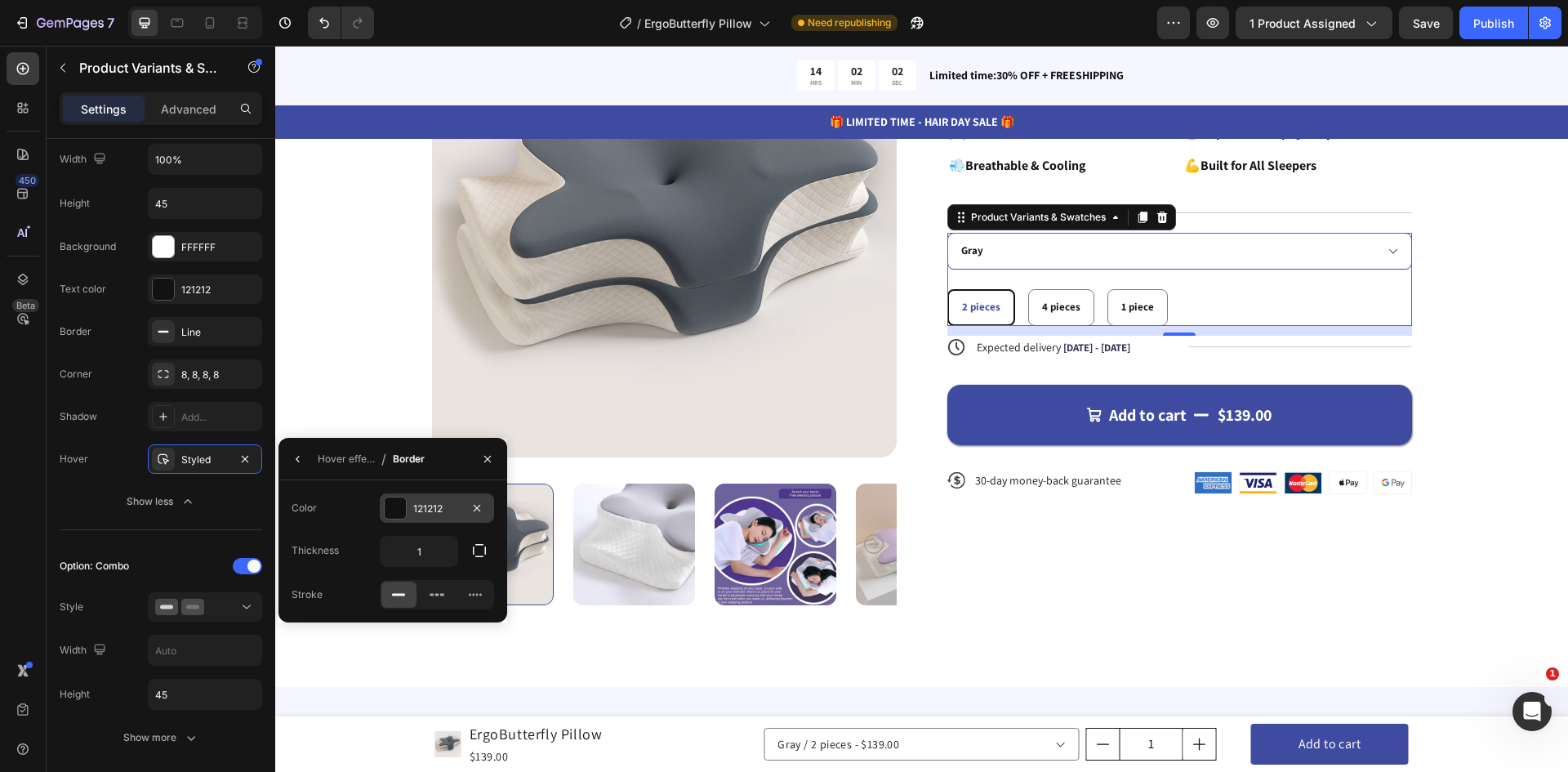
click at [397, 513] on div at bounding box center [395, 507] width 22 height 22
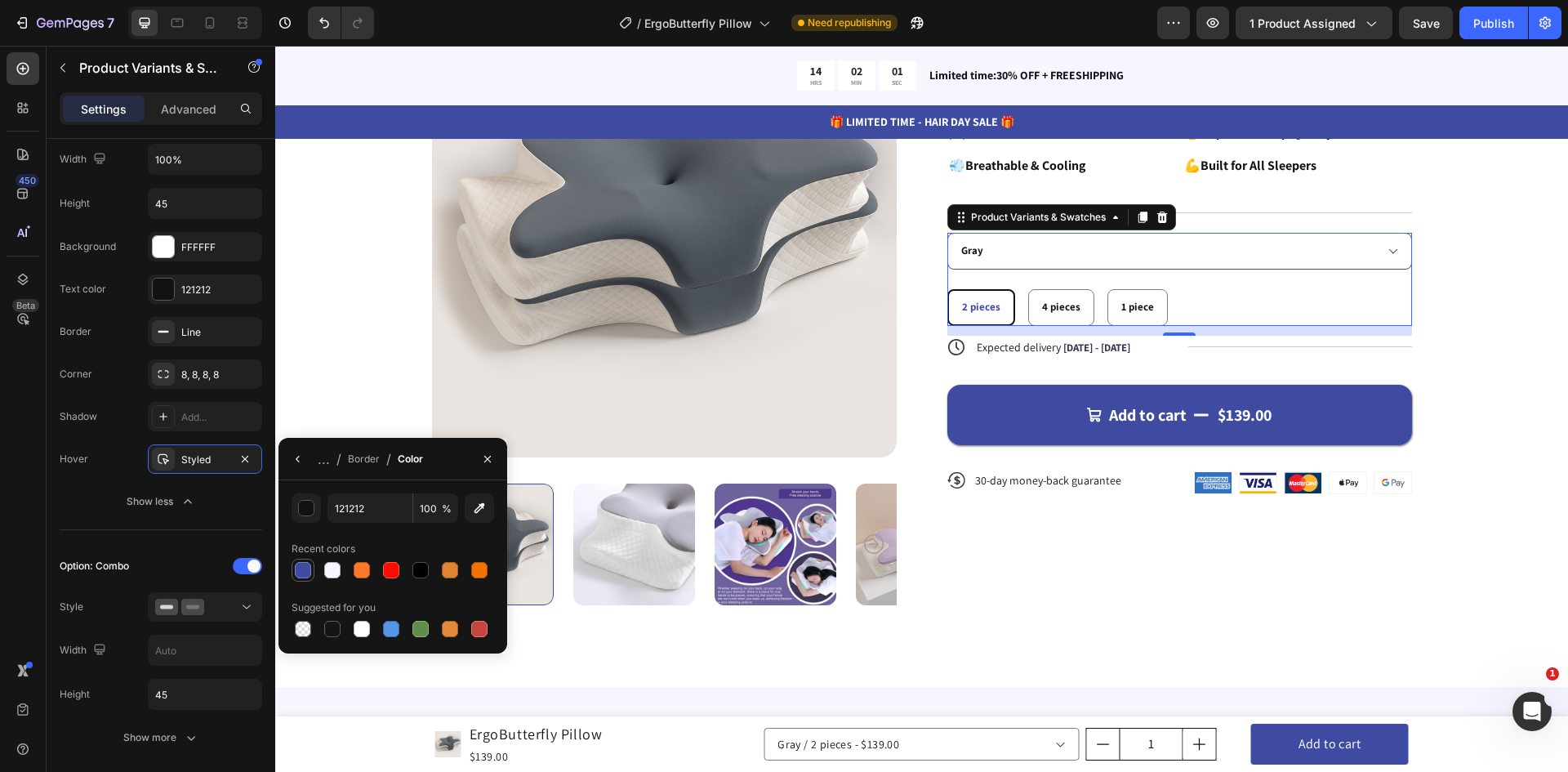
click at [304, 572] on div at bounding box center [302, 569] width 16 height 16
type input "3F4BA0"
click at [299, 462] on icon "button" at bounding box center [296, 459] width 3 height 7
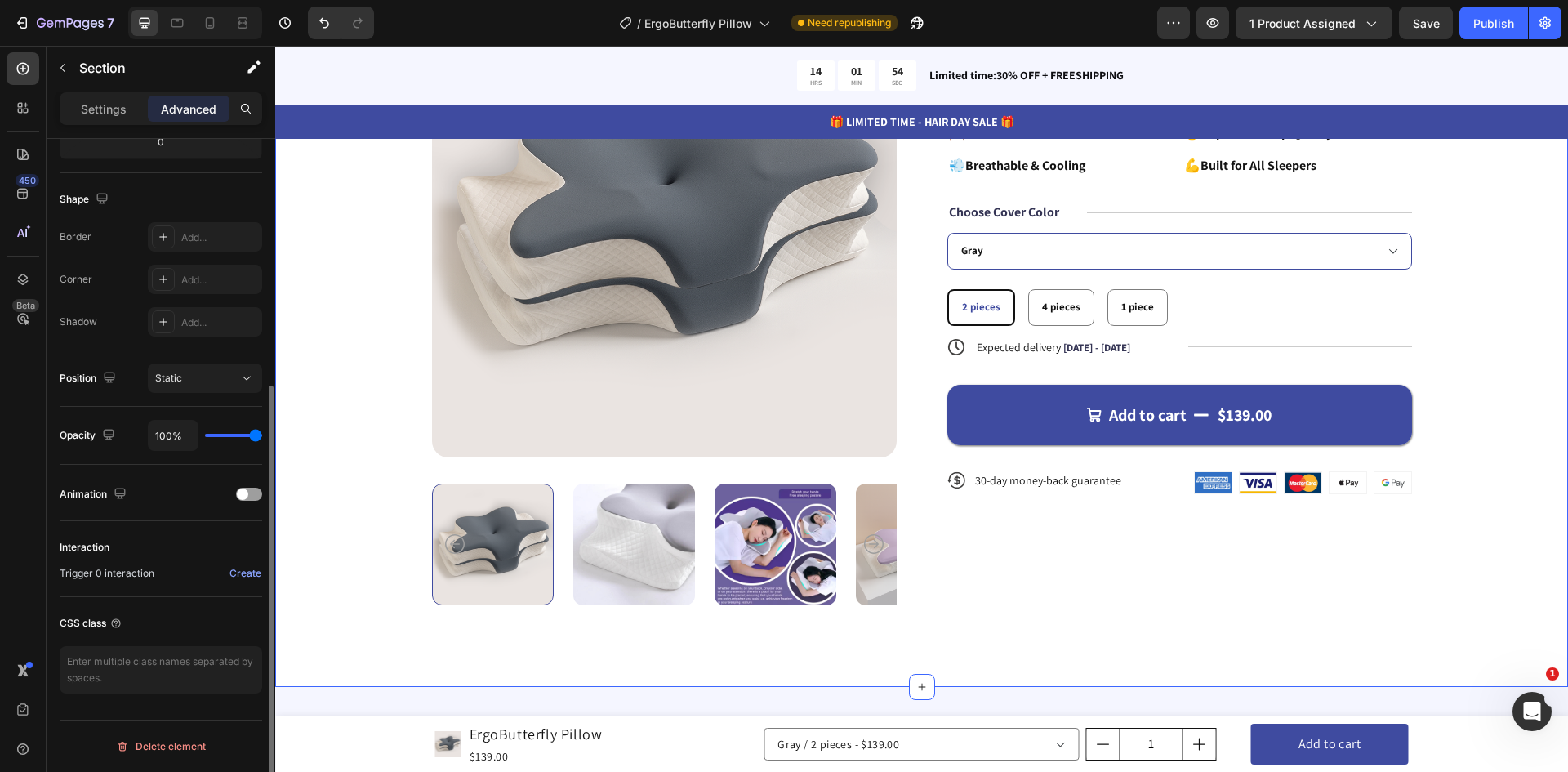
click at [376, 381] on div "Product Images Icon Icon Icon Icon Icon Icon List 122,000+ Happy Customers Text…" at bounding box center [921, 298] width 1162 height 613
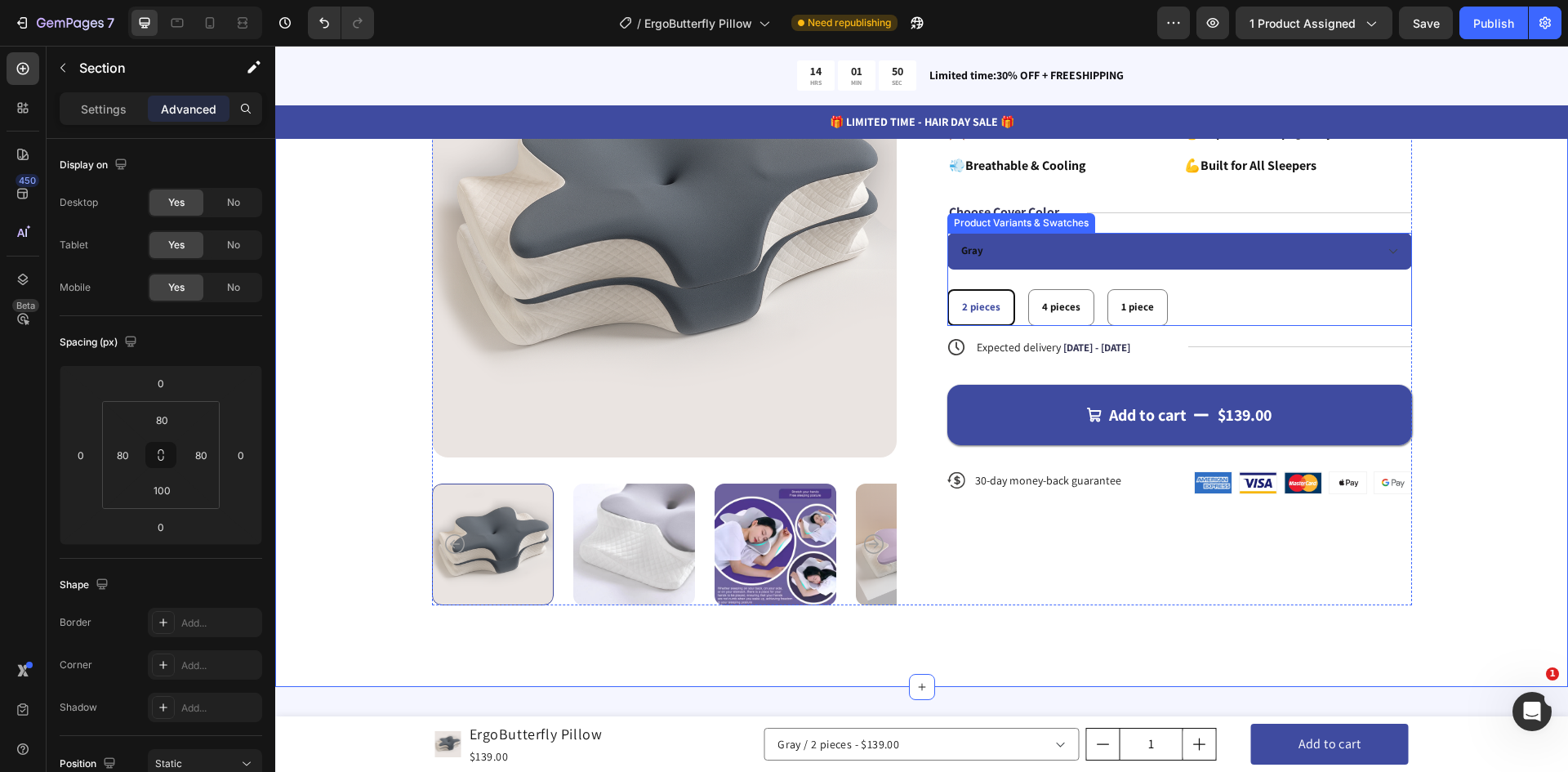
click at [1294, 248] on select "Purple Gray" at bounding box center [1179, 250] width 464 height 37
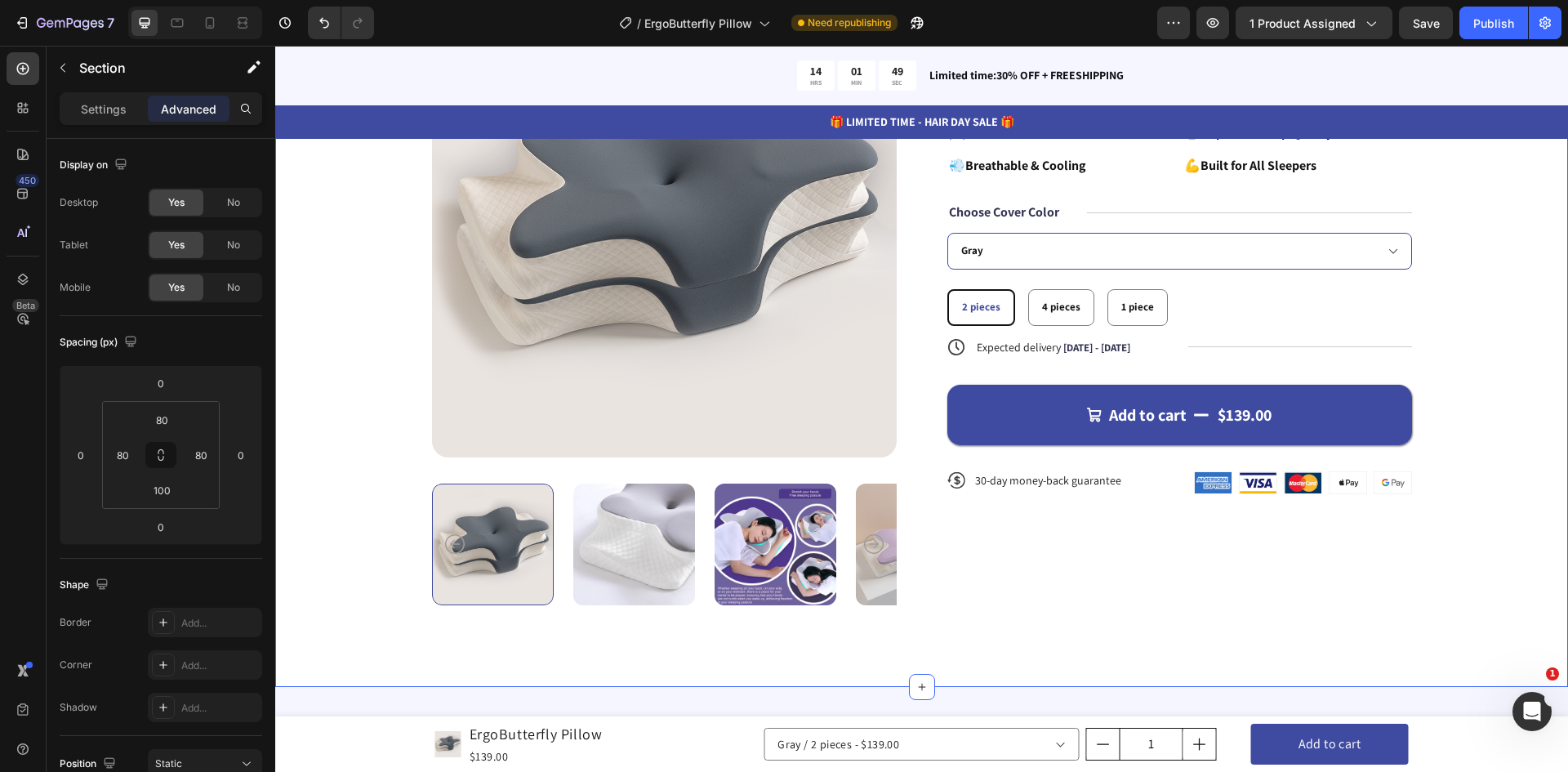
click at [1503, 273] on div "Product Images Icon Icon Icon Icon Icon Icon List 122,000+ Happy Customers Text…" at bounding box center [921, 308] width 1292 height 760
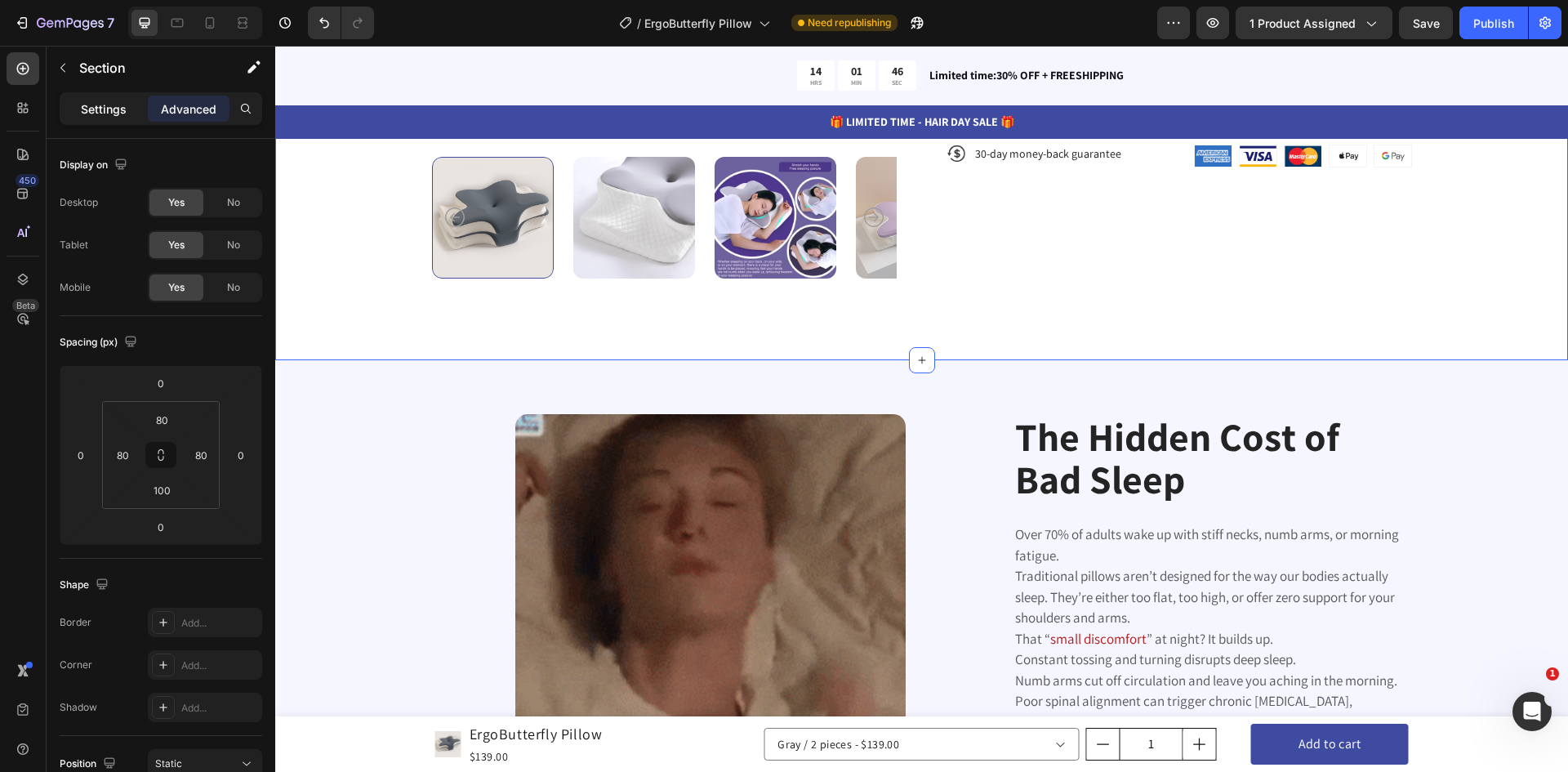
click at [111, 107] on p "Settings" at bounding box center [103, 109] width 46 height 17
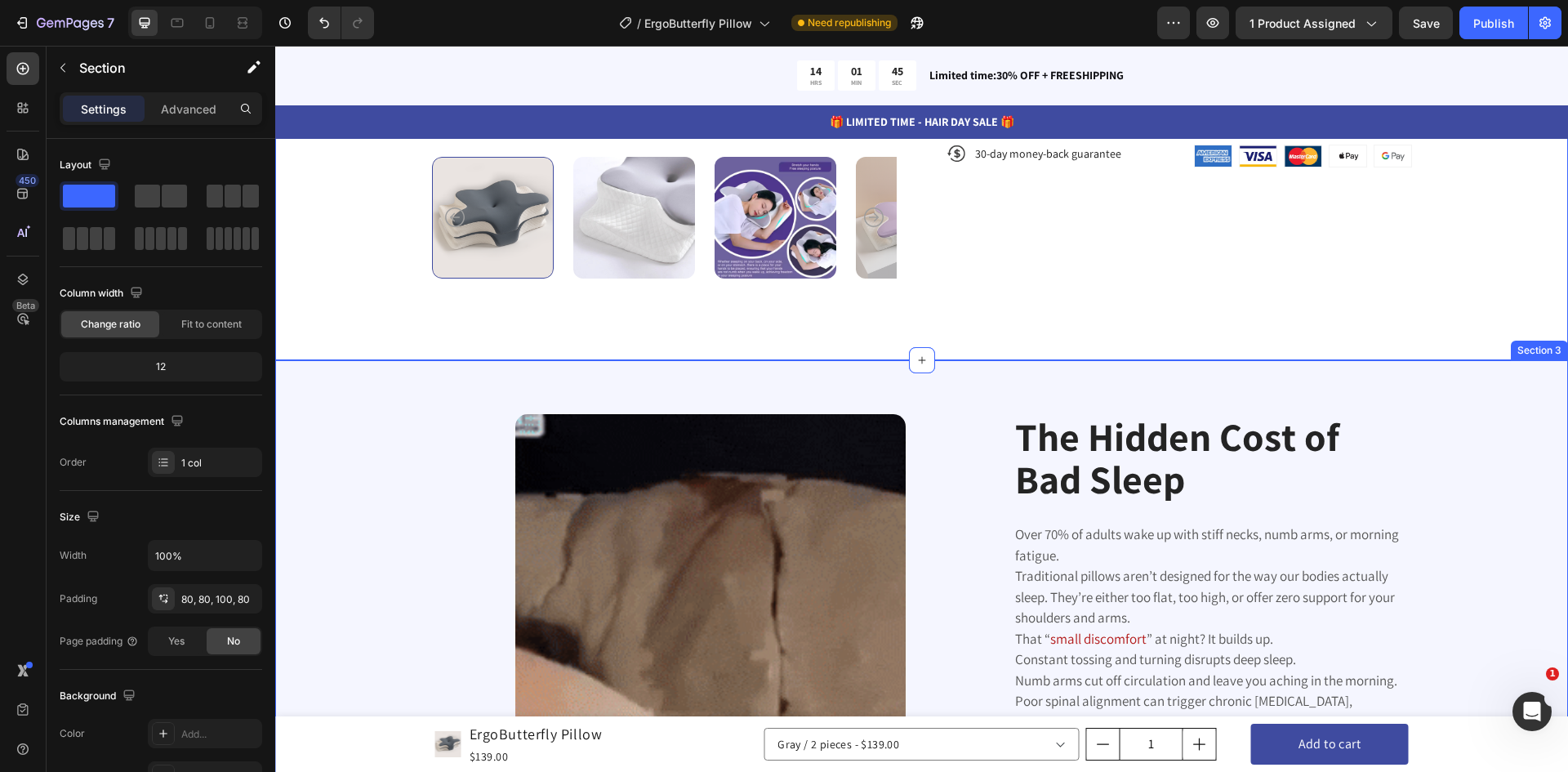
scroll to position [326, 0]
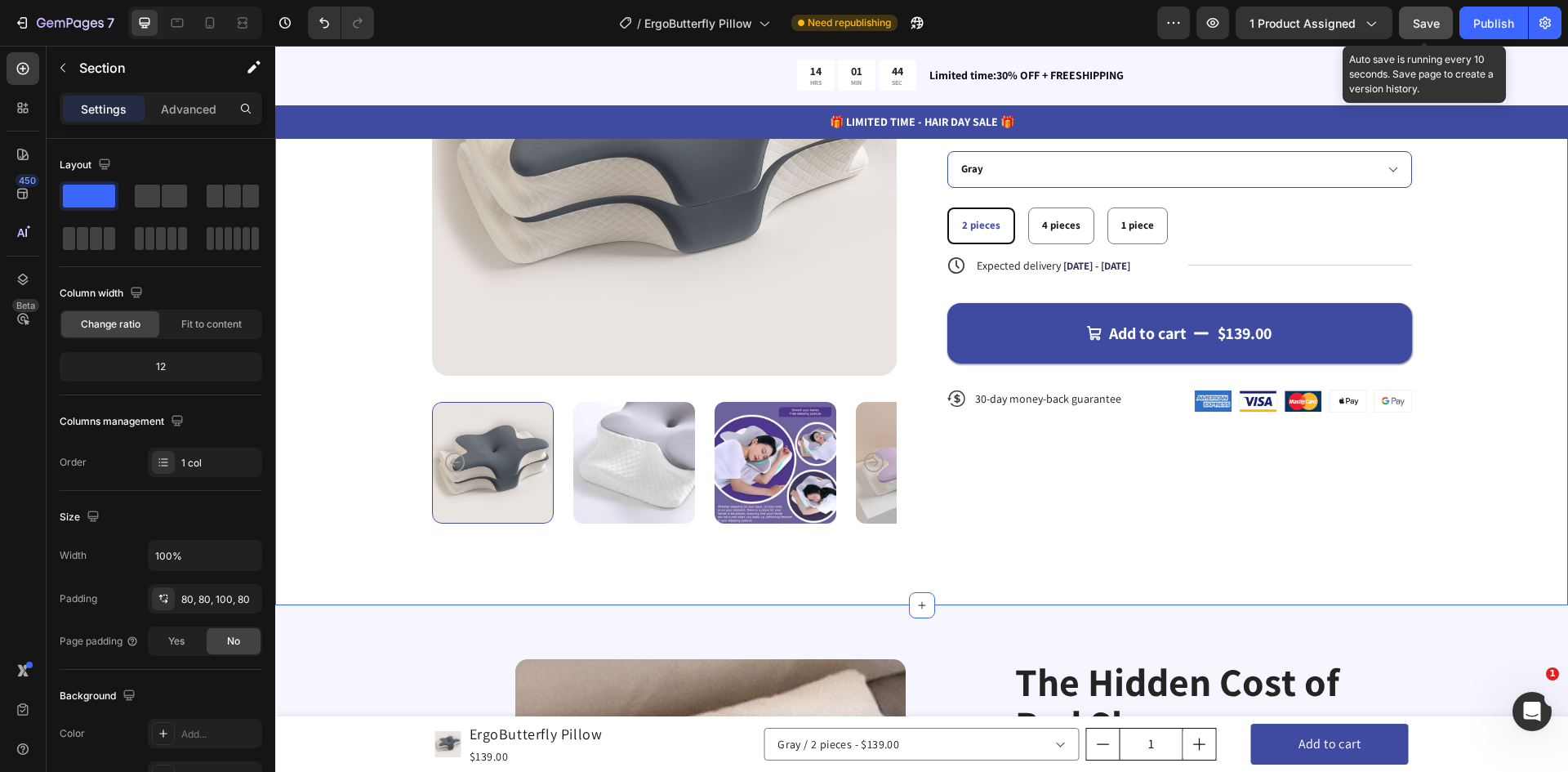
drag, startPoint x: 1434, startPoint y: 19, endPoint x: 1420, endPoint y: 35, distance: 21.3
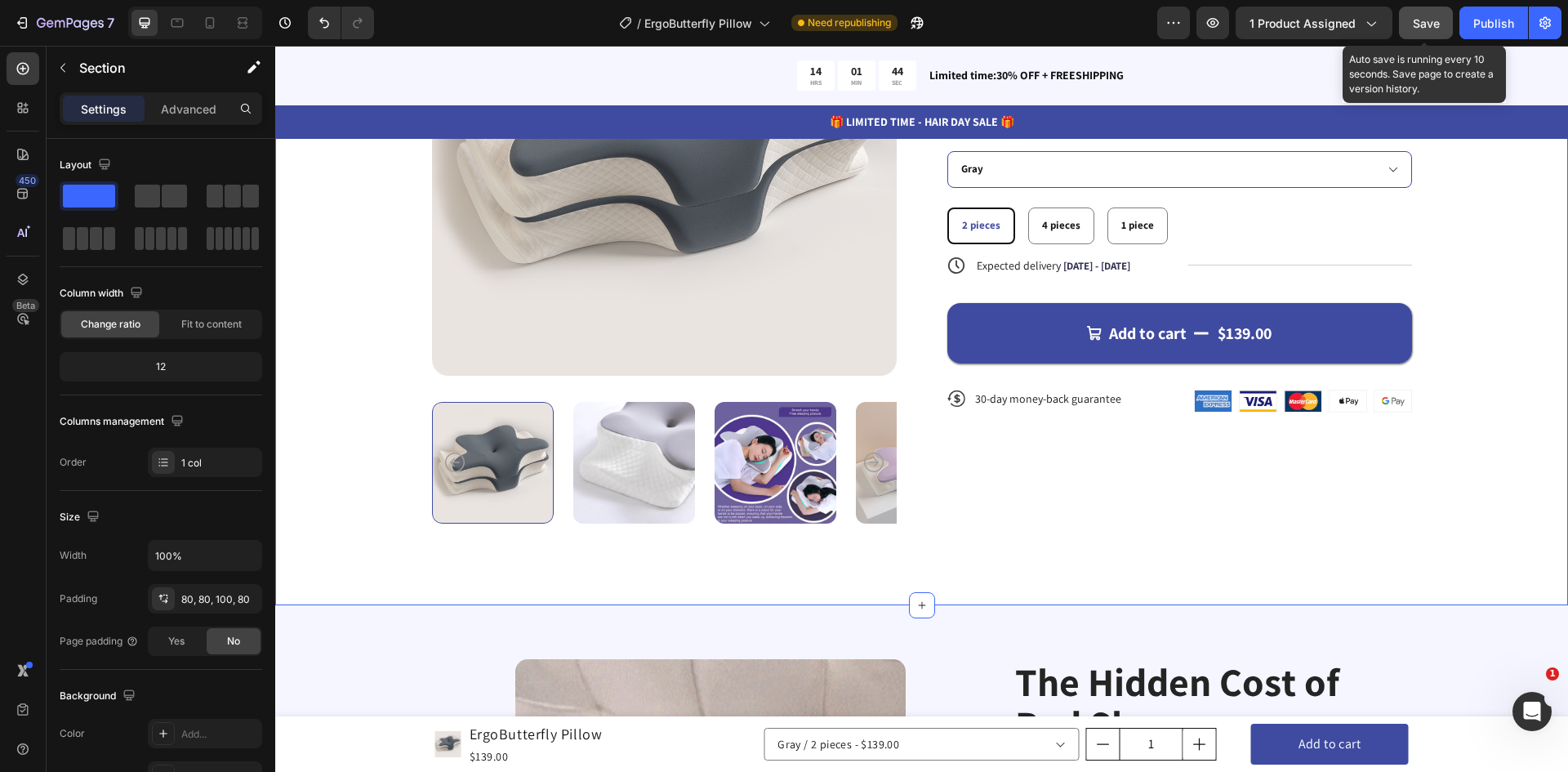
click at [1432, 19] on span "Save" at bounding box center [1425, 23] width 27 height 14
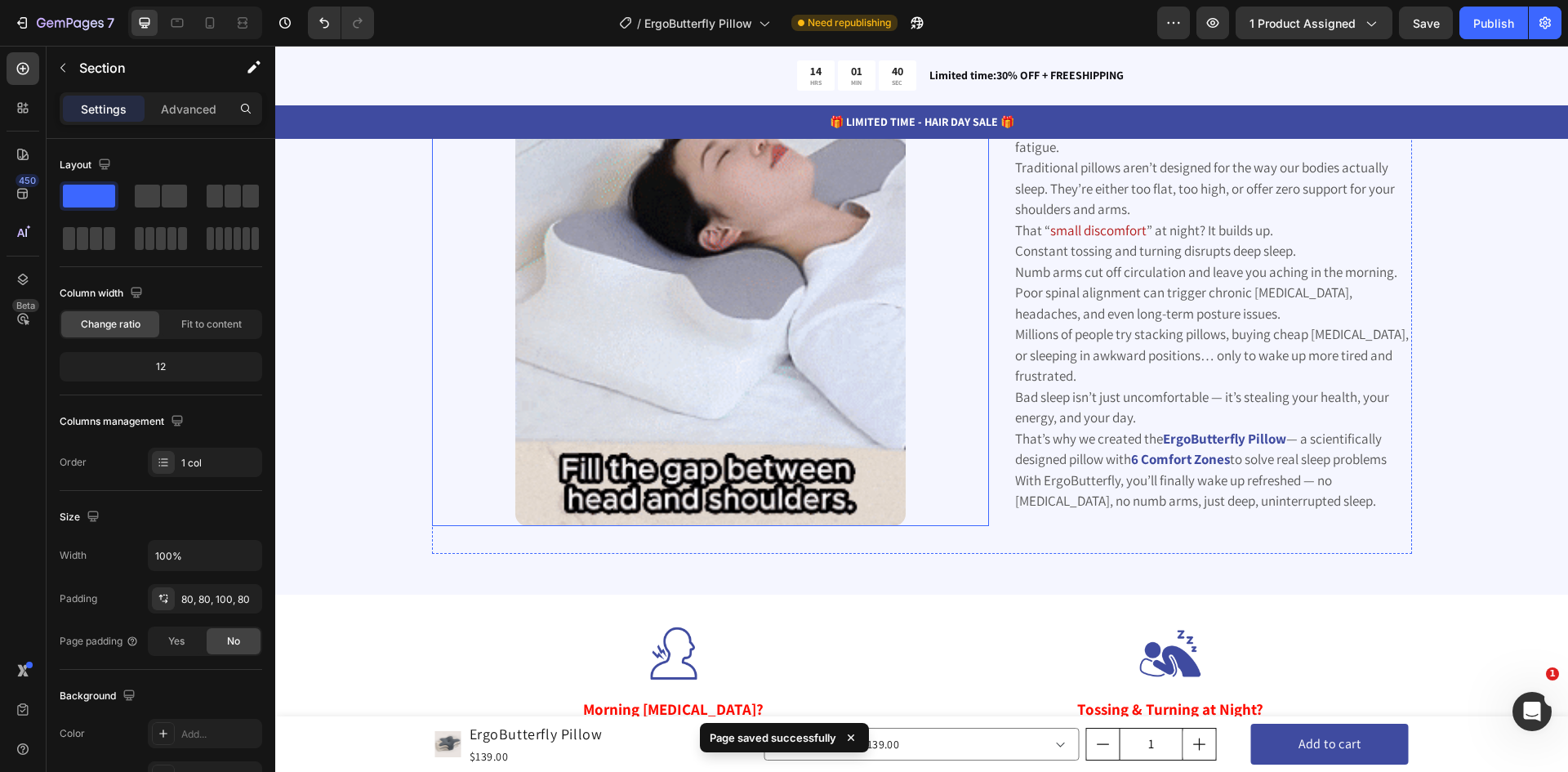
scroll to position [1225, 0]
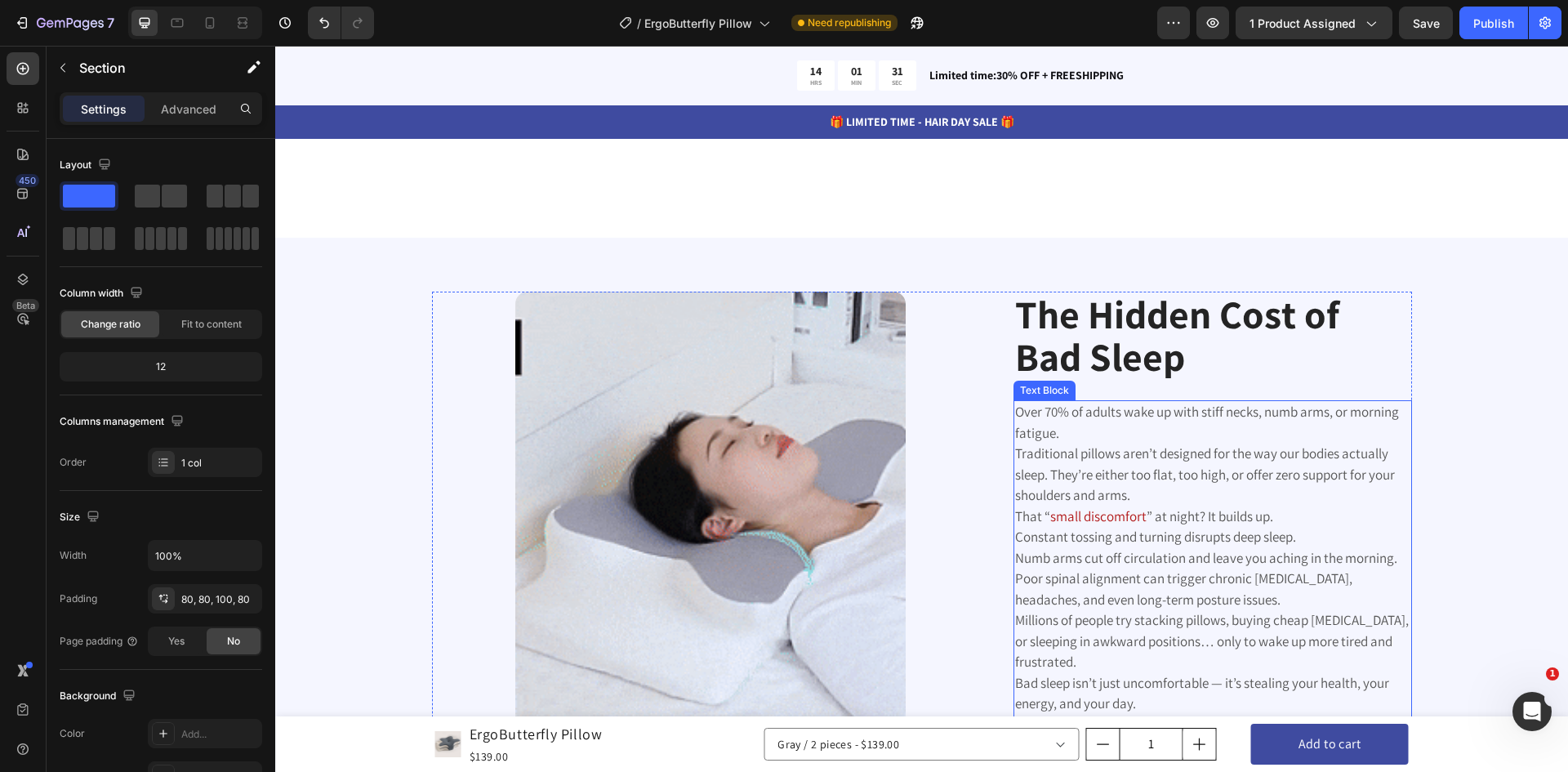
select select "Gray"
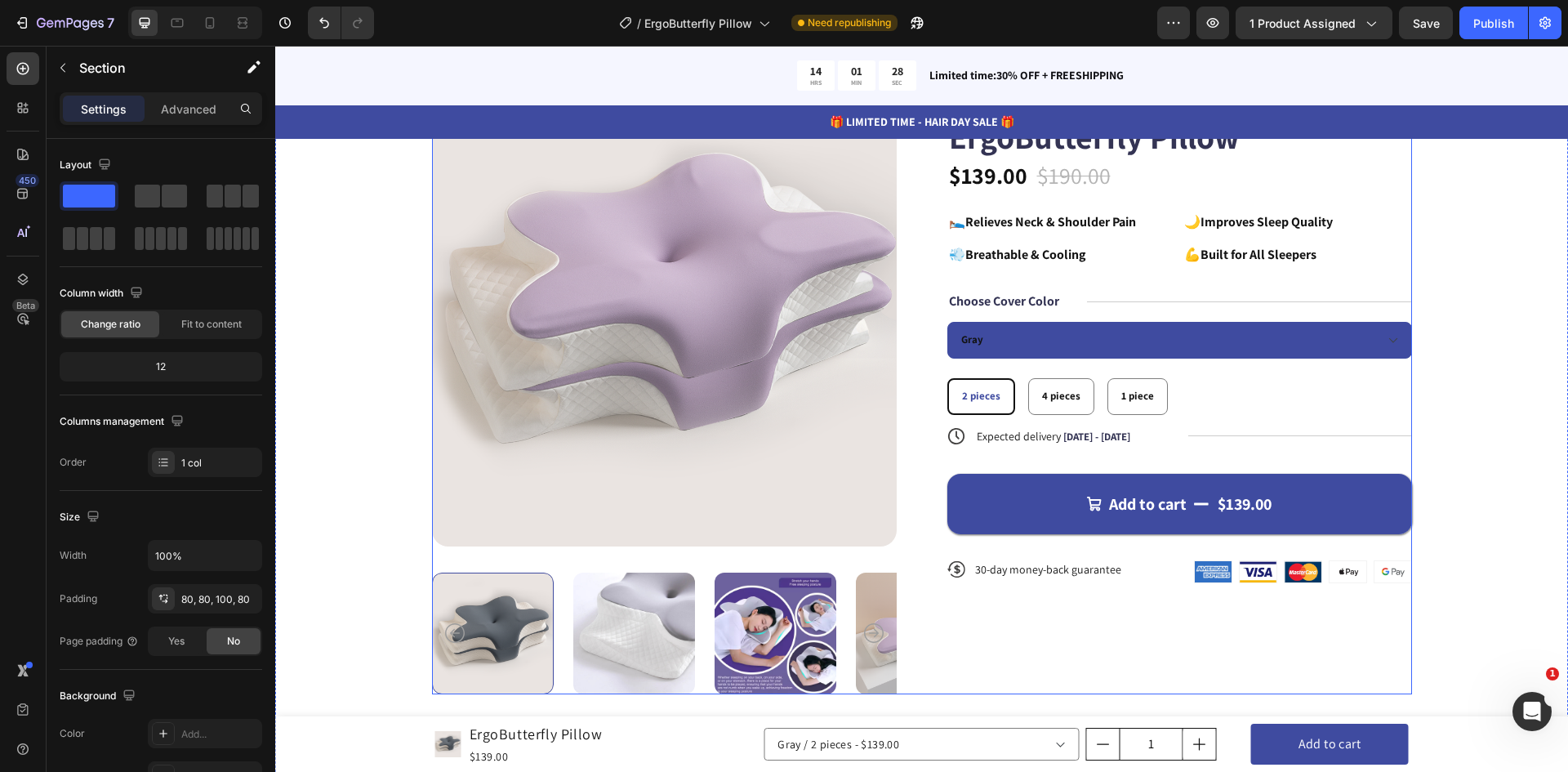
scroll to position [163, 0]
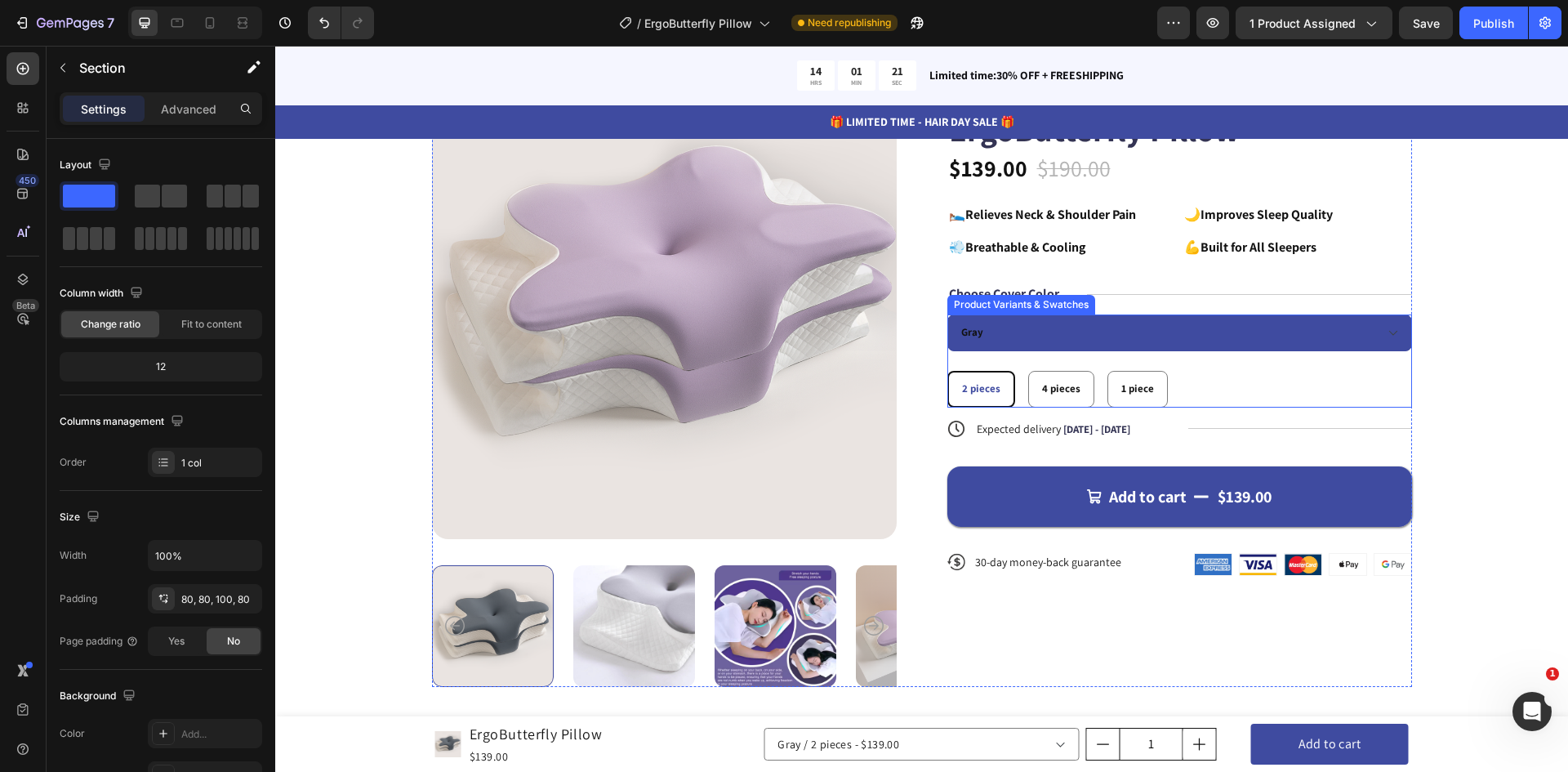
click at [959, 328] on select "Purple Gray" at bounding box center [1179, 332] width 464 height 37
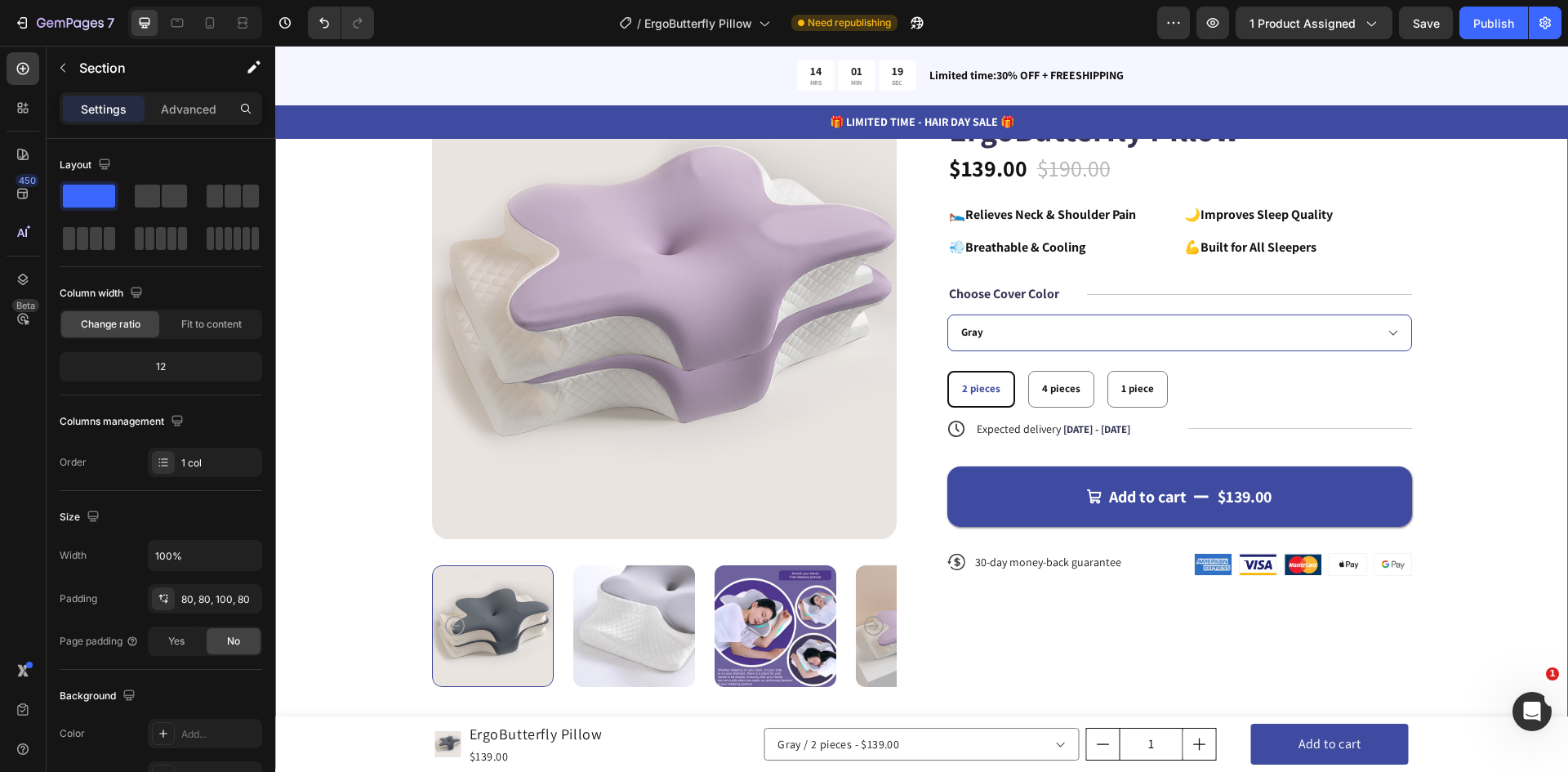
click at [1471, 362] on div "Product Images Icon Icon Icon Icon Icon Icon List 122,000+ Happy Customers Text…" at bounding box center [921, 380] width 1162 height 613
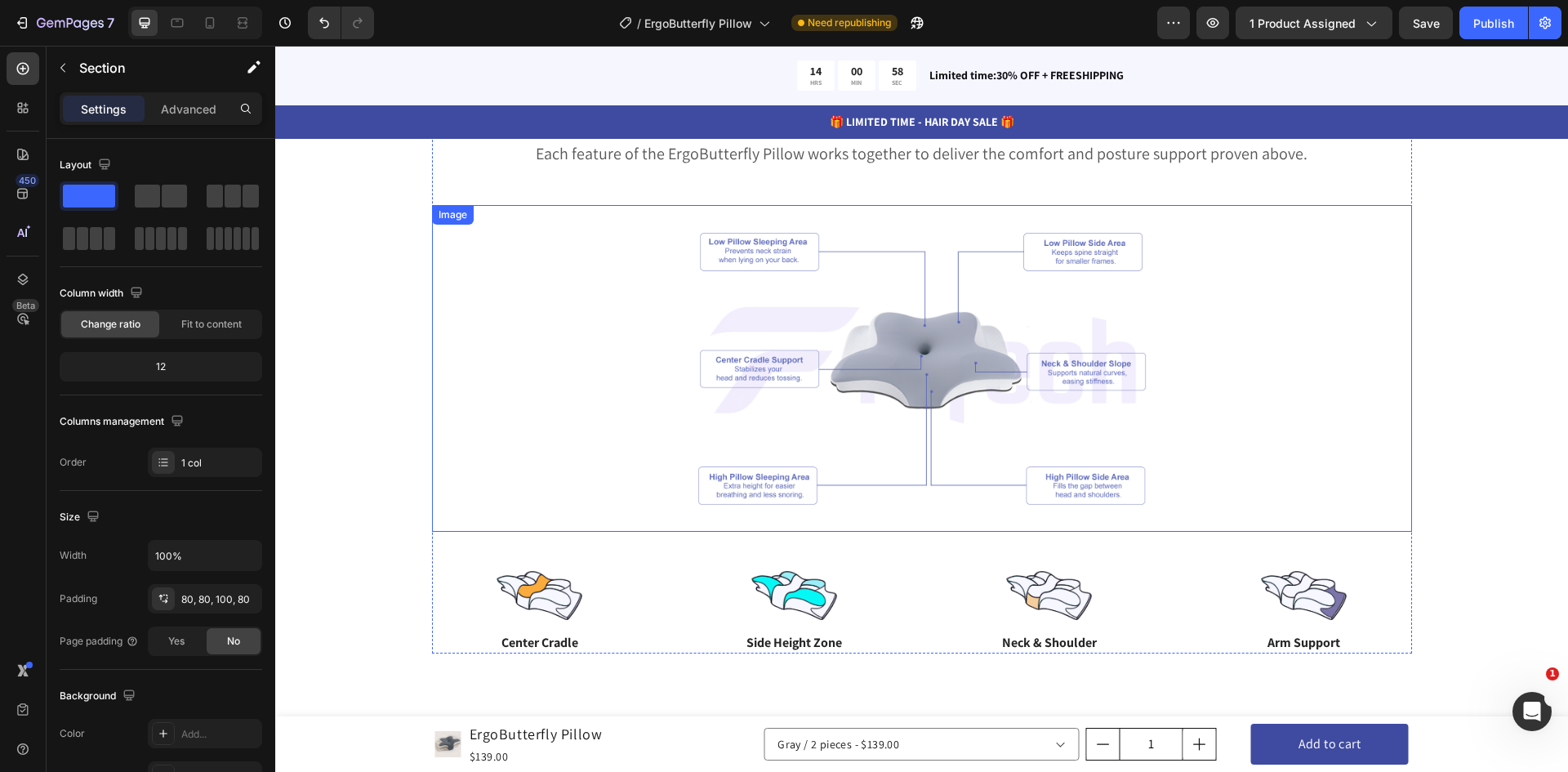
scroll to position [2695, 0]
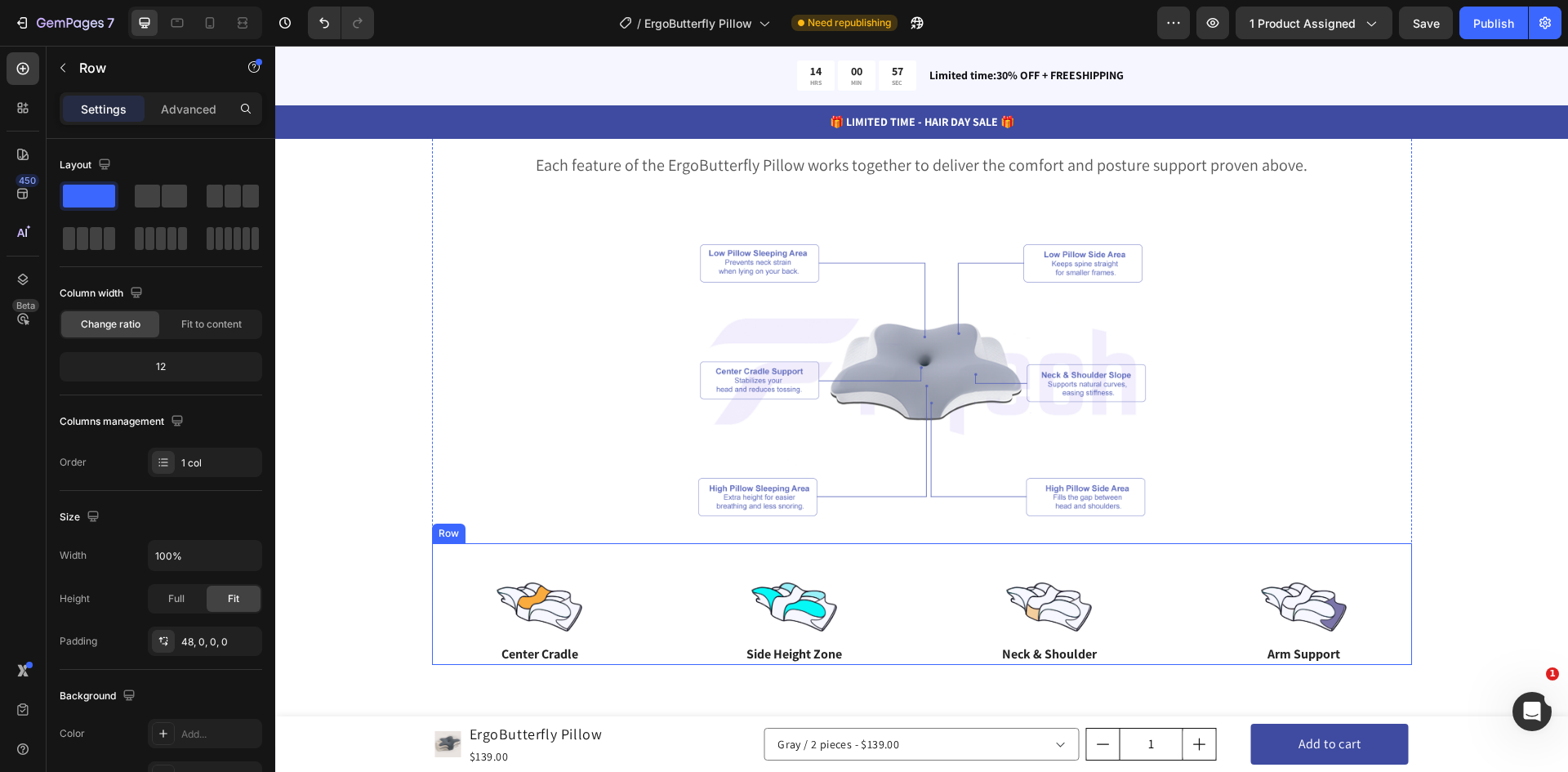
click at [841, 582] on div "Image Center Cradle Text Block Image Side Height Zone Text Block Image Neck & S…" at bounding box center [922, 604] width 980 height 122
click at [656, 364] on div at bounding box center [922, 380] width 980 height 326
click at [698, 574] on div "Image Center Cradle Text Block Image Side Height Zone Text Block Image Neck & S…" at bounding box center [922, 604] width 980 height 122
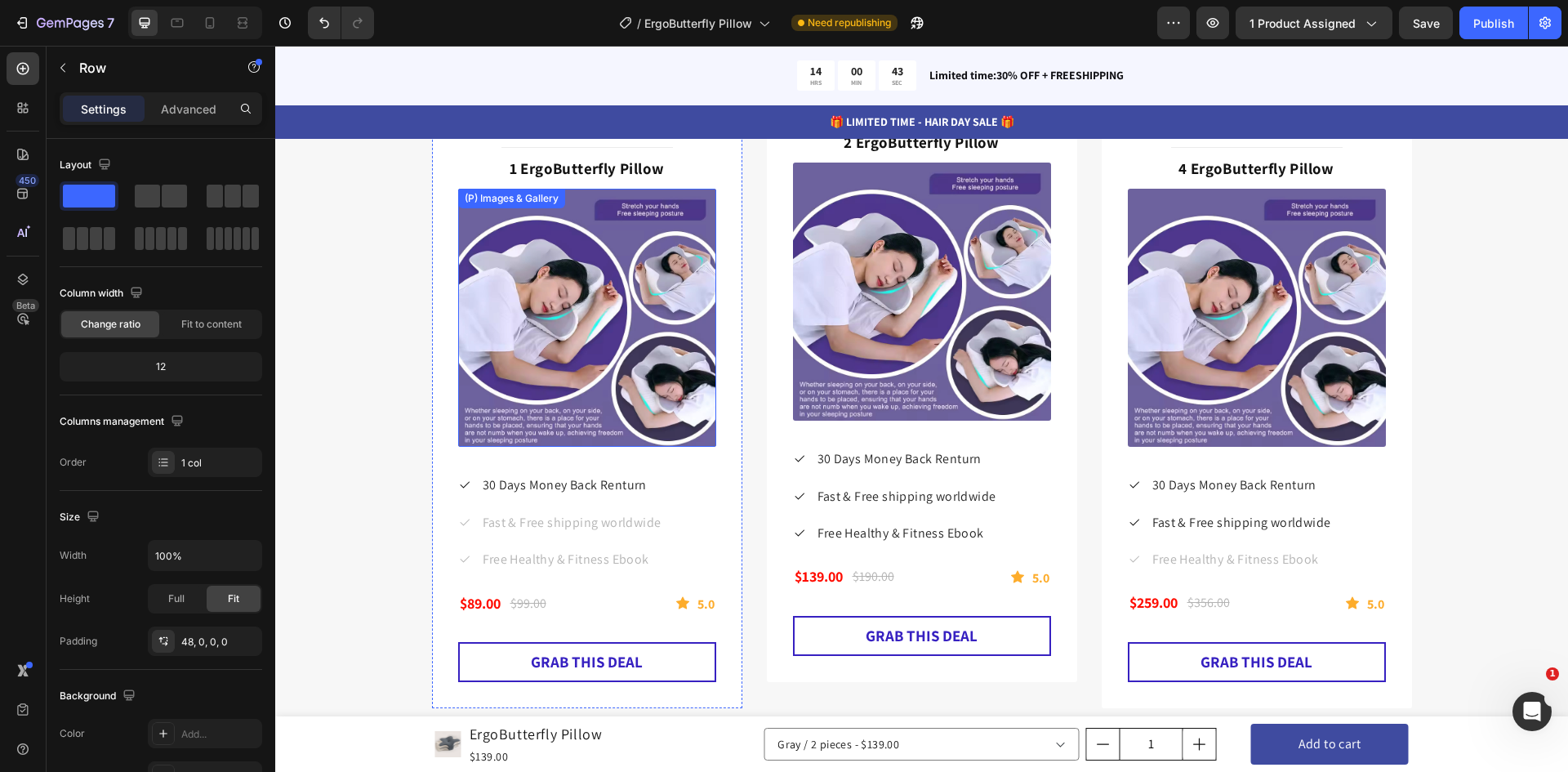
scroll to position [4655, 0]
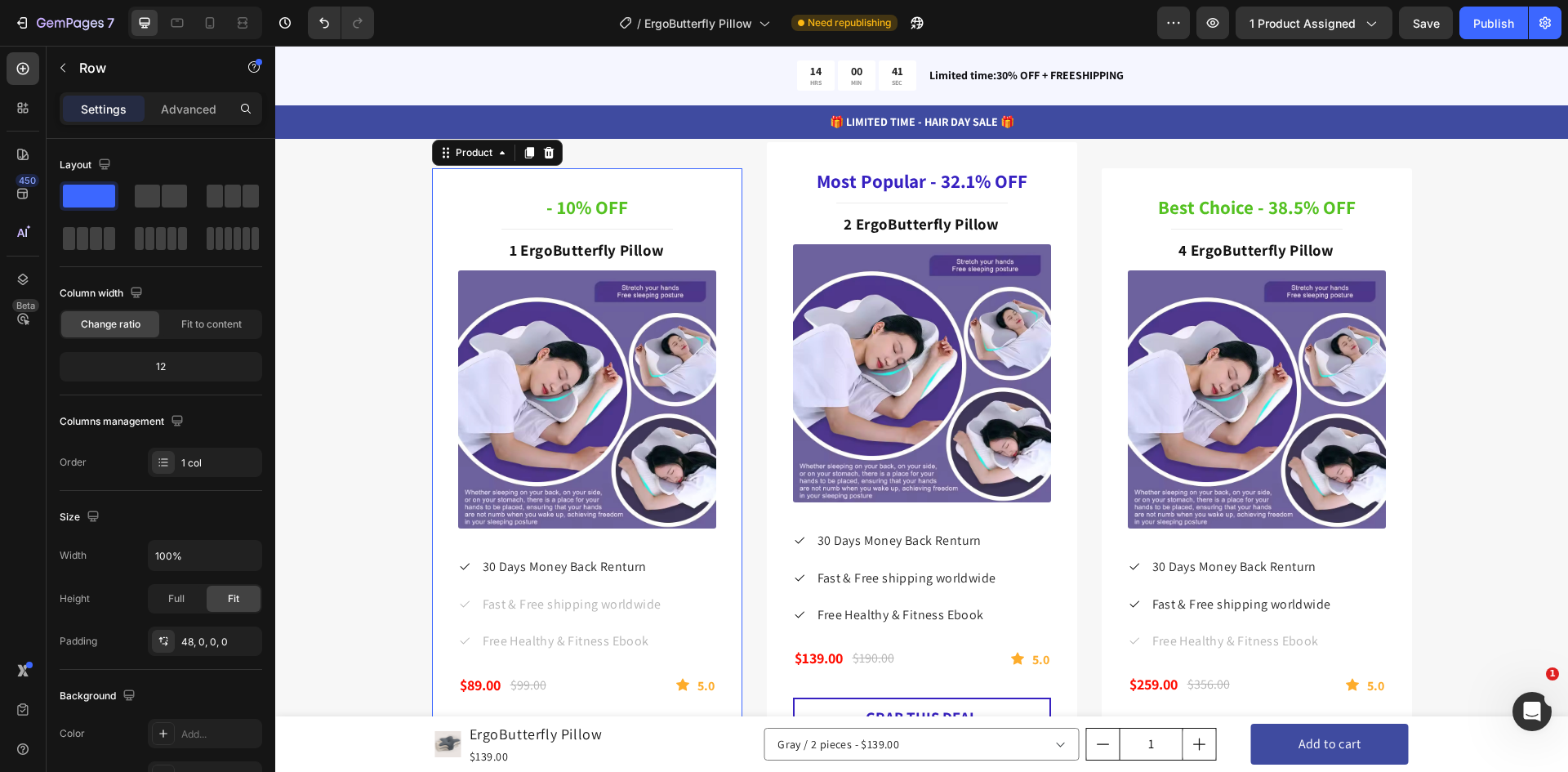
click at [470, 179] on div "- 10% OFF Heading Title Line 1 ErgoButterfly Pillow Text Block (P) Images & Gal…" at bounding box center [587, 478] width 310 height 622
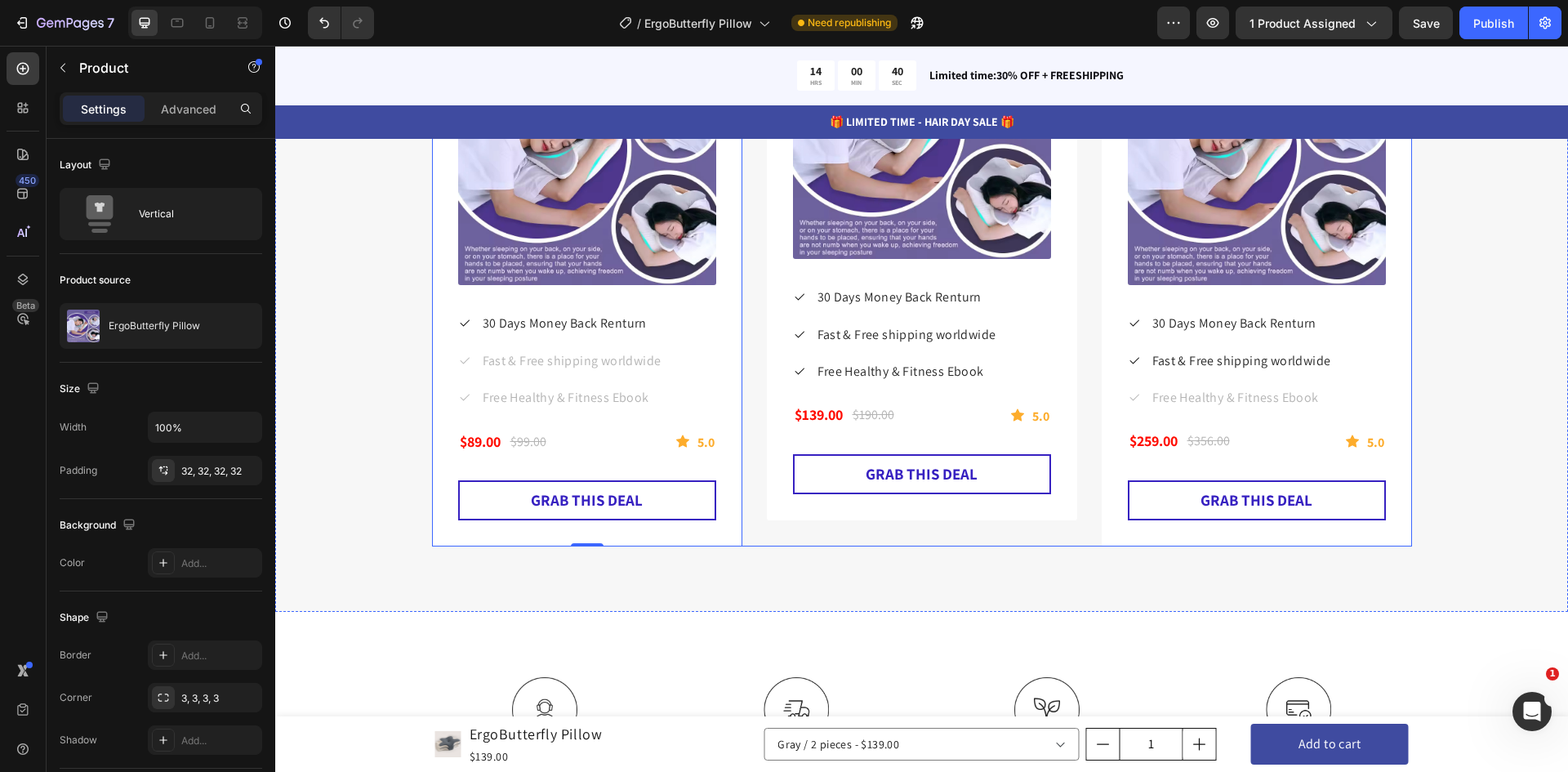
scroll to position [4900, 0]
click at [181, 93] on div "Settings Advanced" at bounding box center [161, 108] width 203 height 33
click at [183, 105] on p "Advanced" at bounding box center [188, 109] width 55 height 17
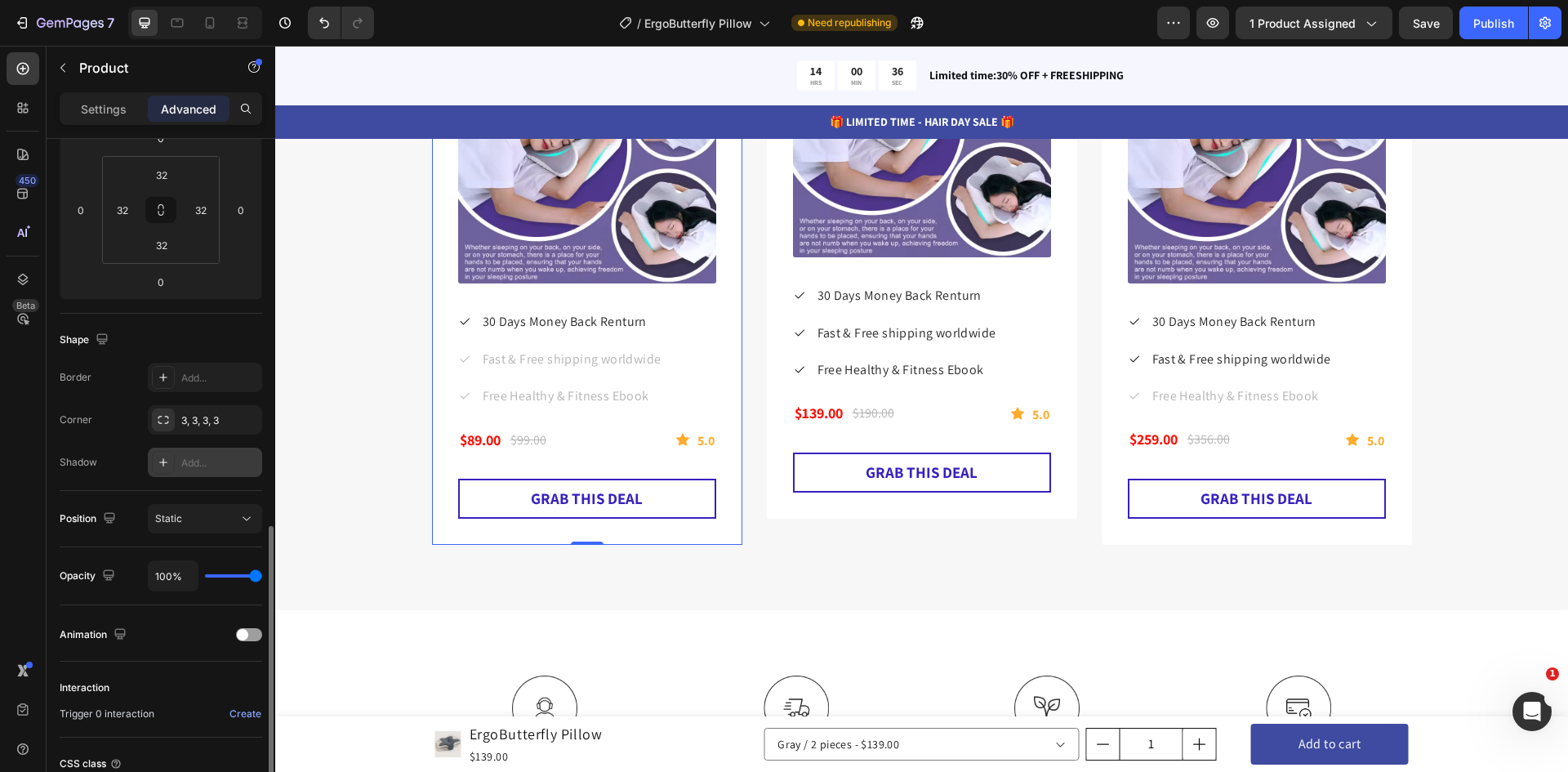
scroll to position [386, 0]
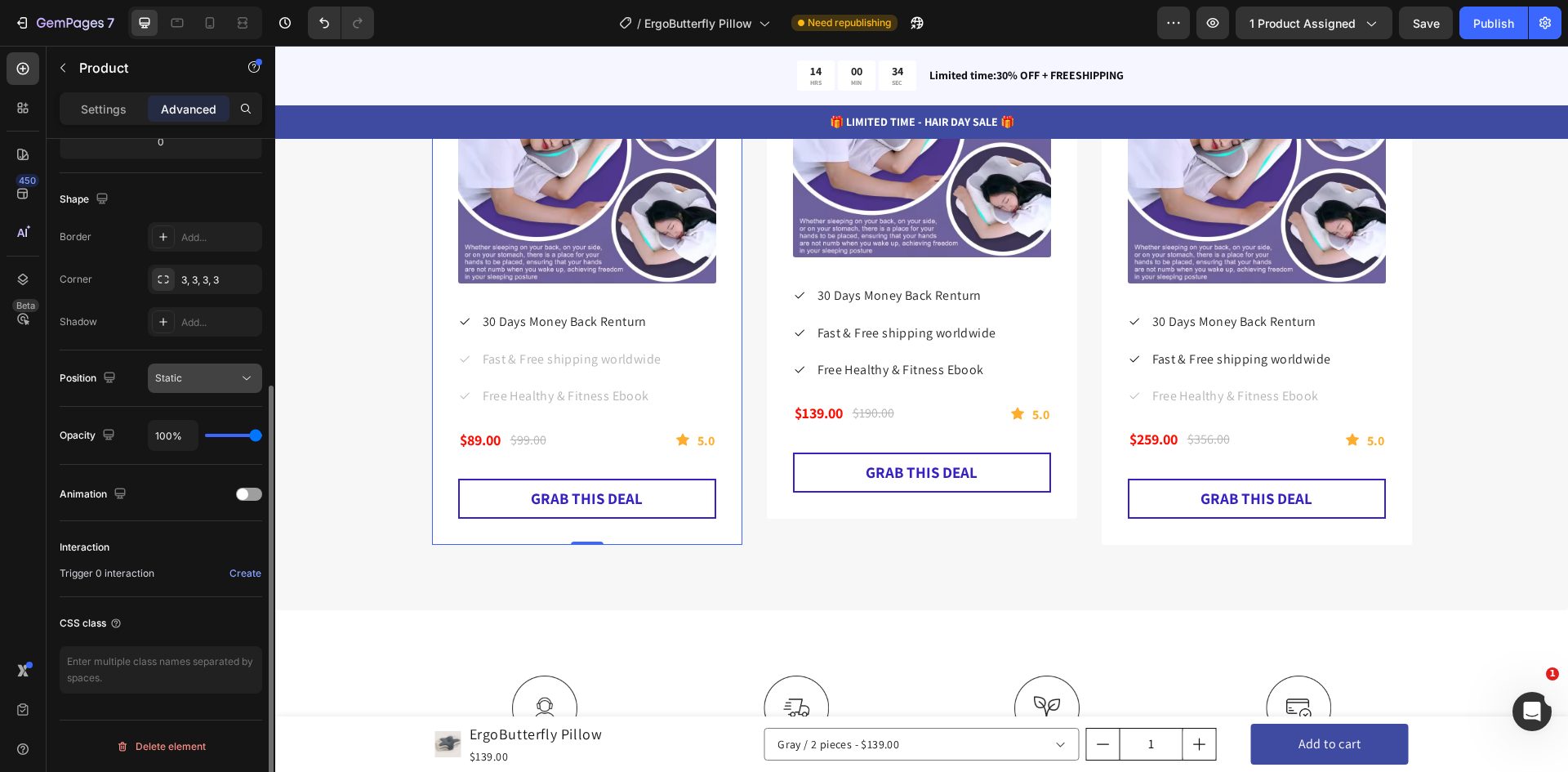
click at [205, 376] on div "Static" at bounding box center [196, 378] width 83 height 15
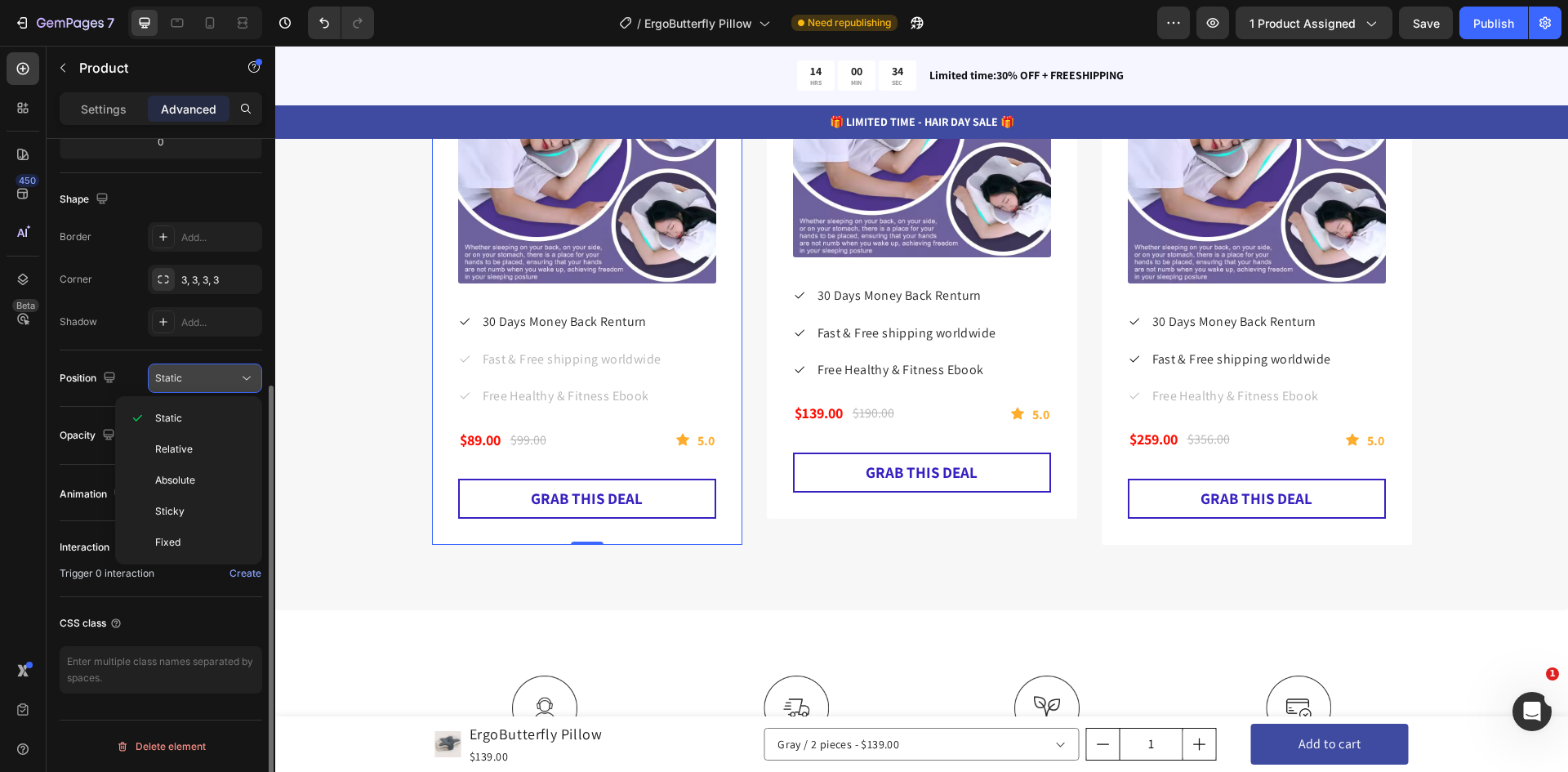
click at [205, 376] on div "Static" at bounding box center [196, 378] width 83 height 15
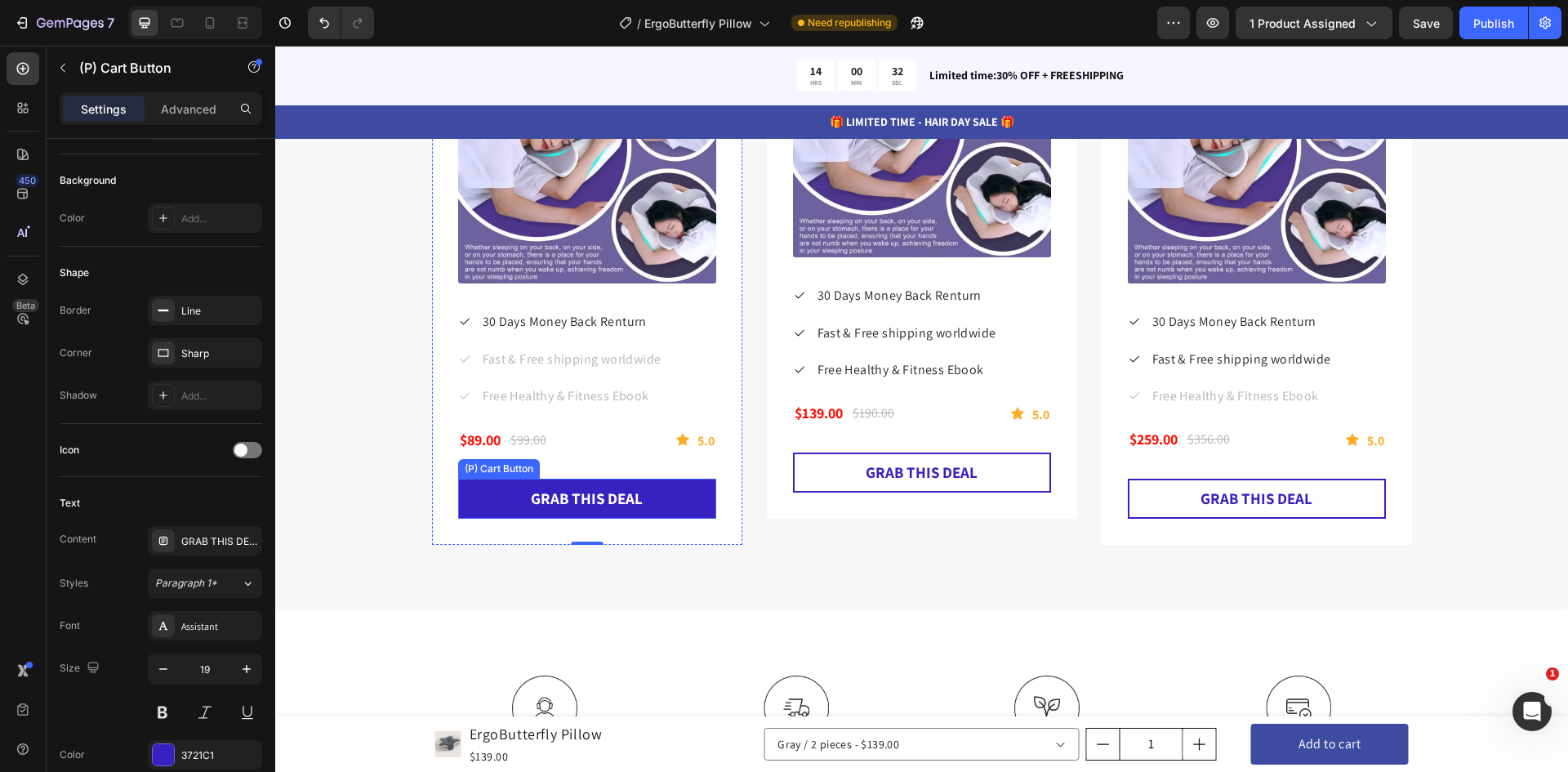
click at [649, 500] on button "GRAB THIS DEAL" at bounding box center [586, 498] width 258 height 40
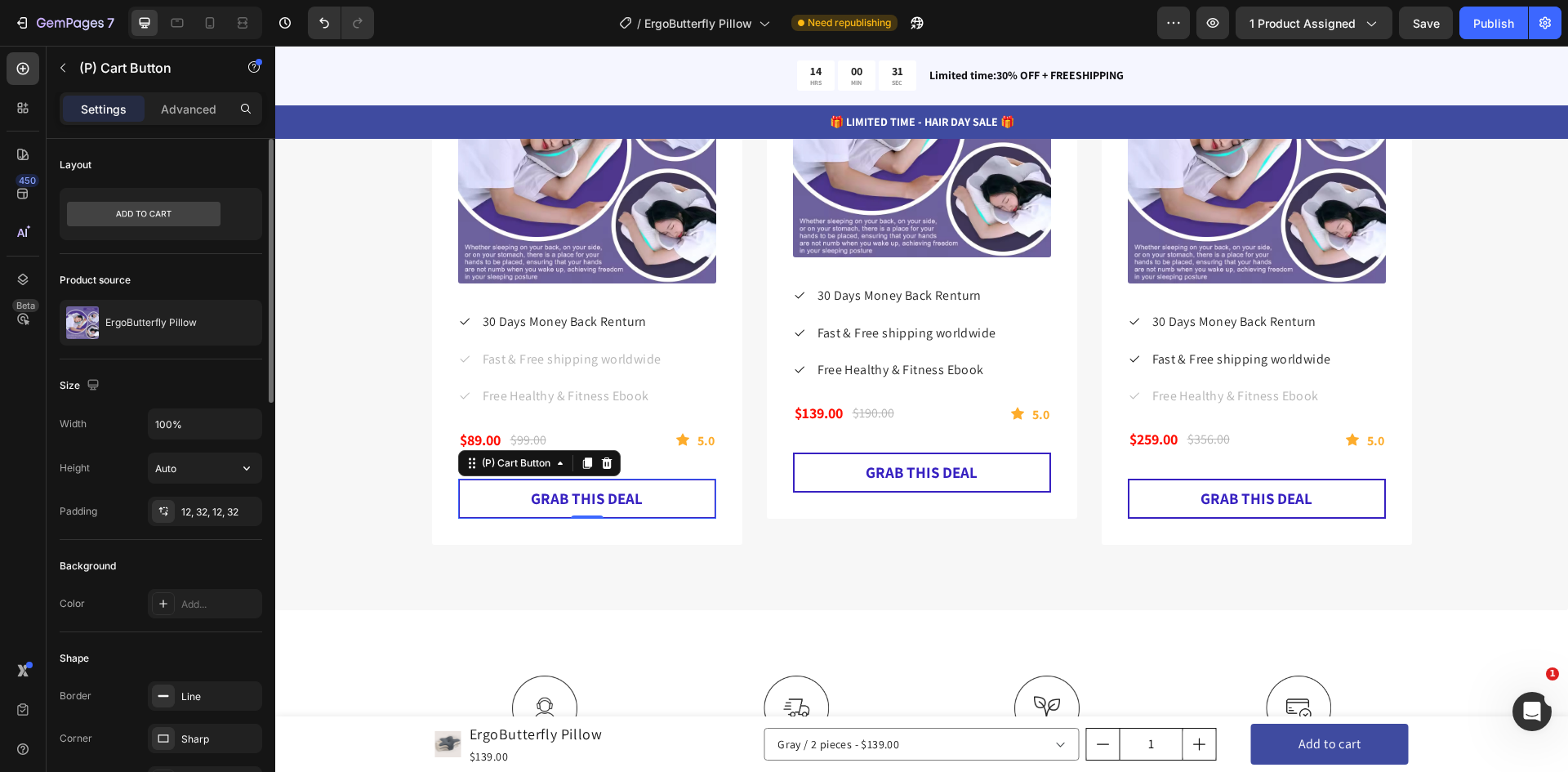
scroll to position [245, 0]
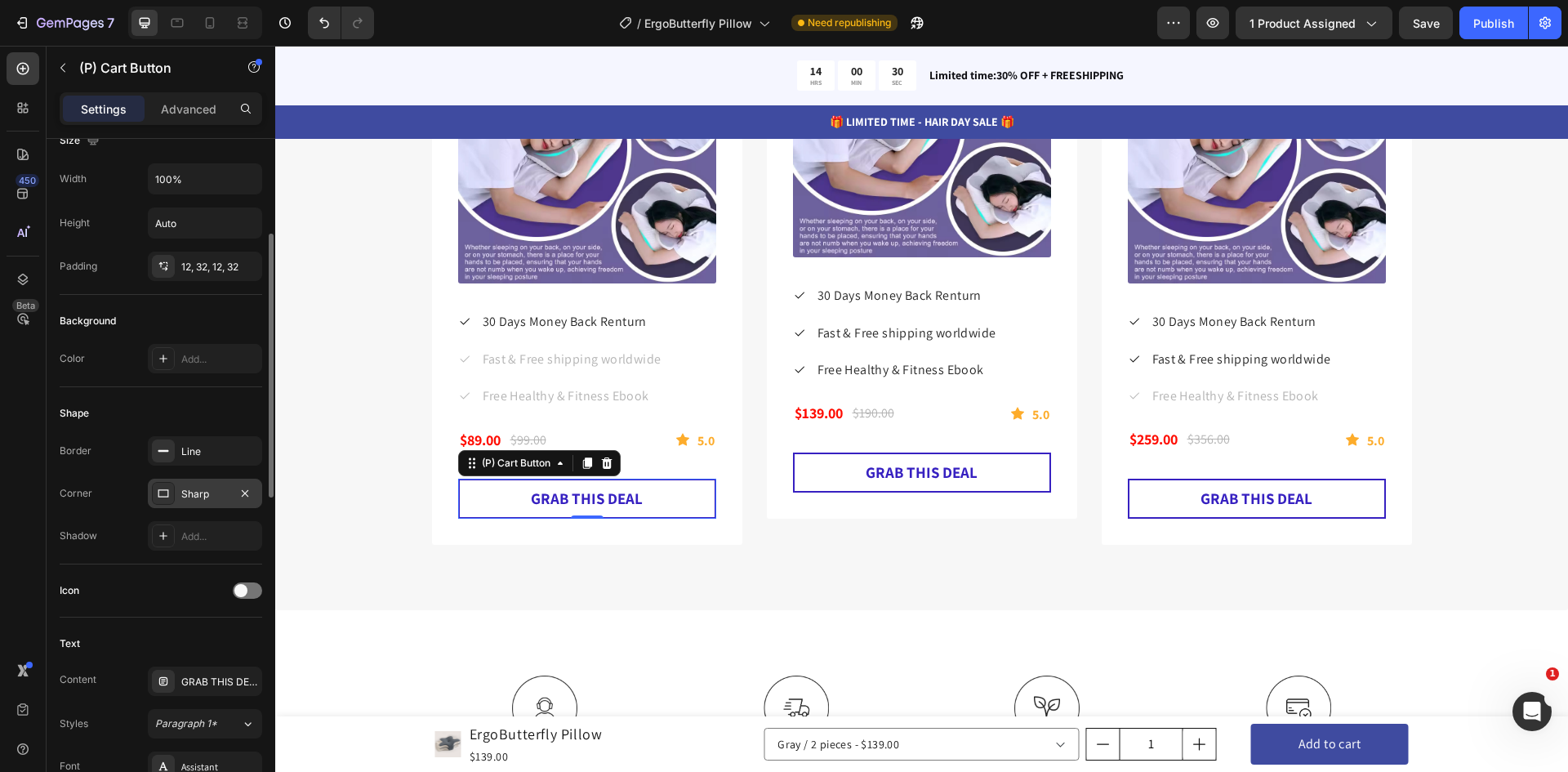
click at [224, 496] on div "Sharp" at bounding box center [204, 494] width 48 height 15
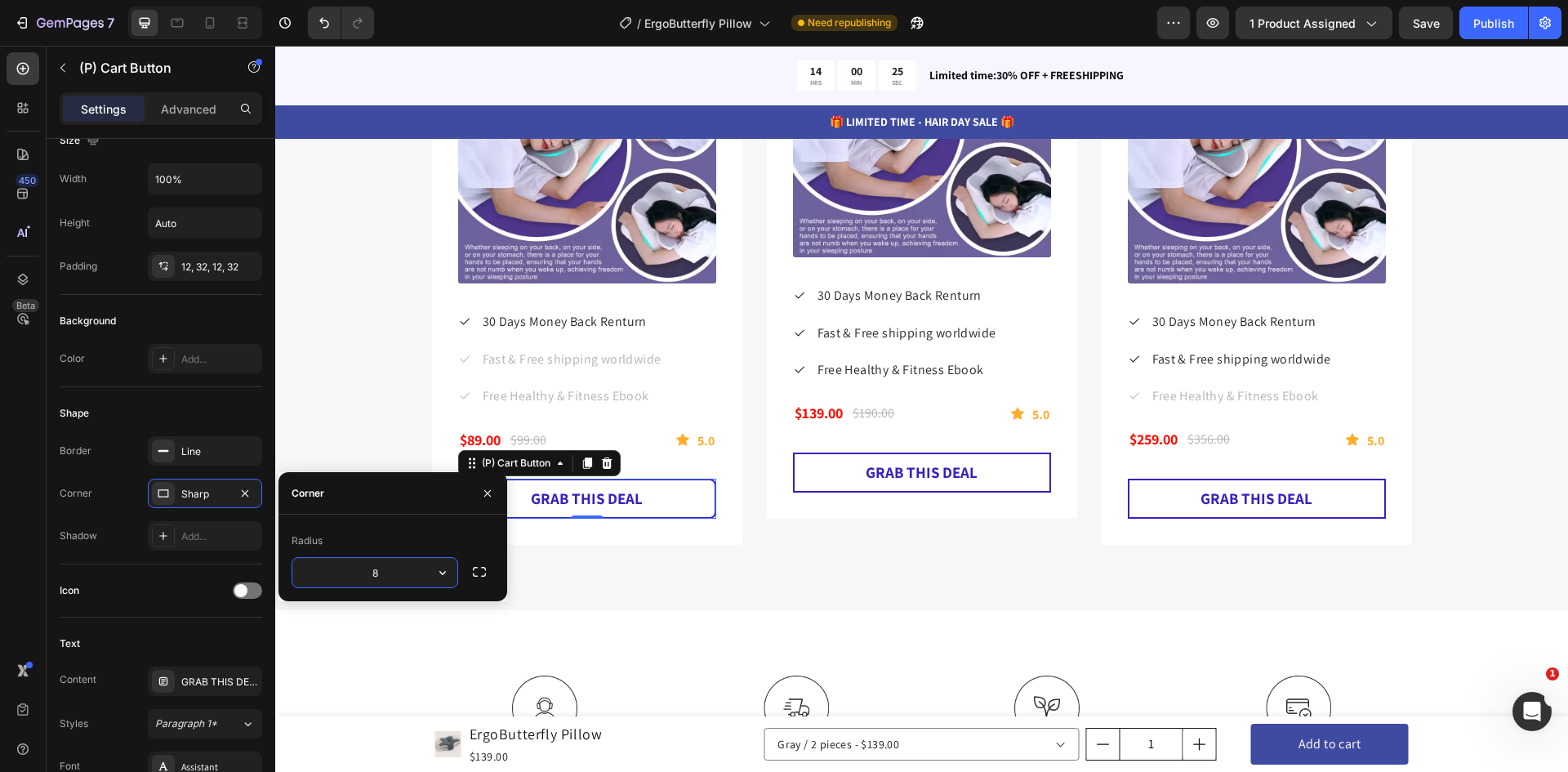
drag, startPoint x: 394, startPoint y: 576, endPoint x: 345, endPoint y: 573, distance: 49.1
click at [345, 573] on input "8" at bounding box center [375, 572] width 165 height 29
click at [346, 572] on input "15" at bounding box center [375, 572] width 165 height 29
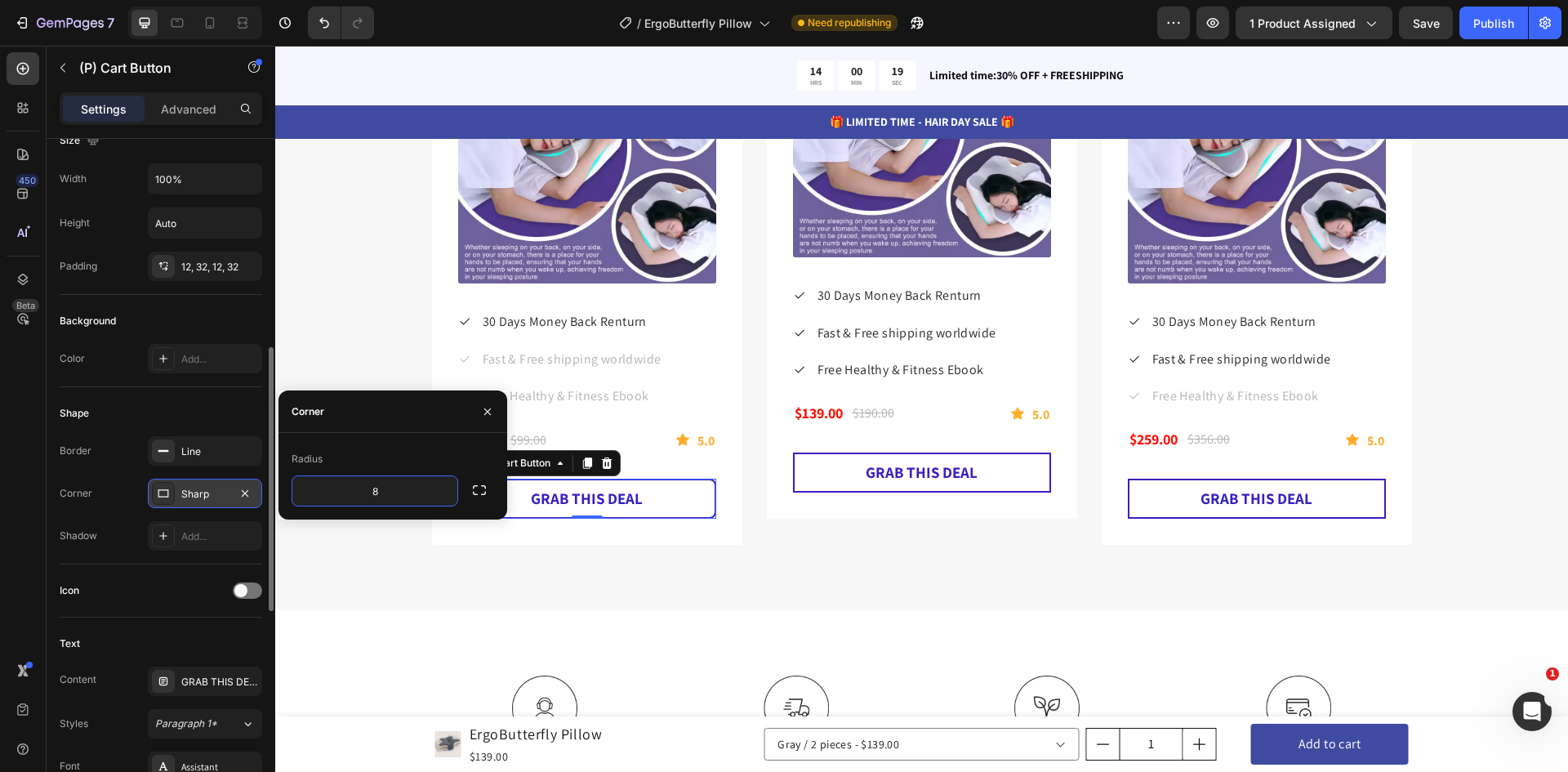
scroll to position [326, 0]
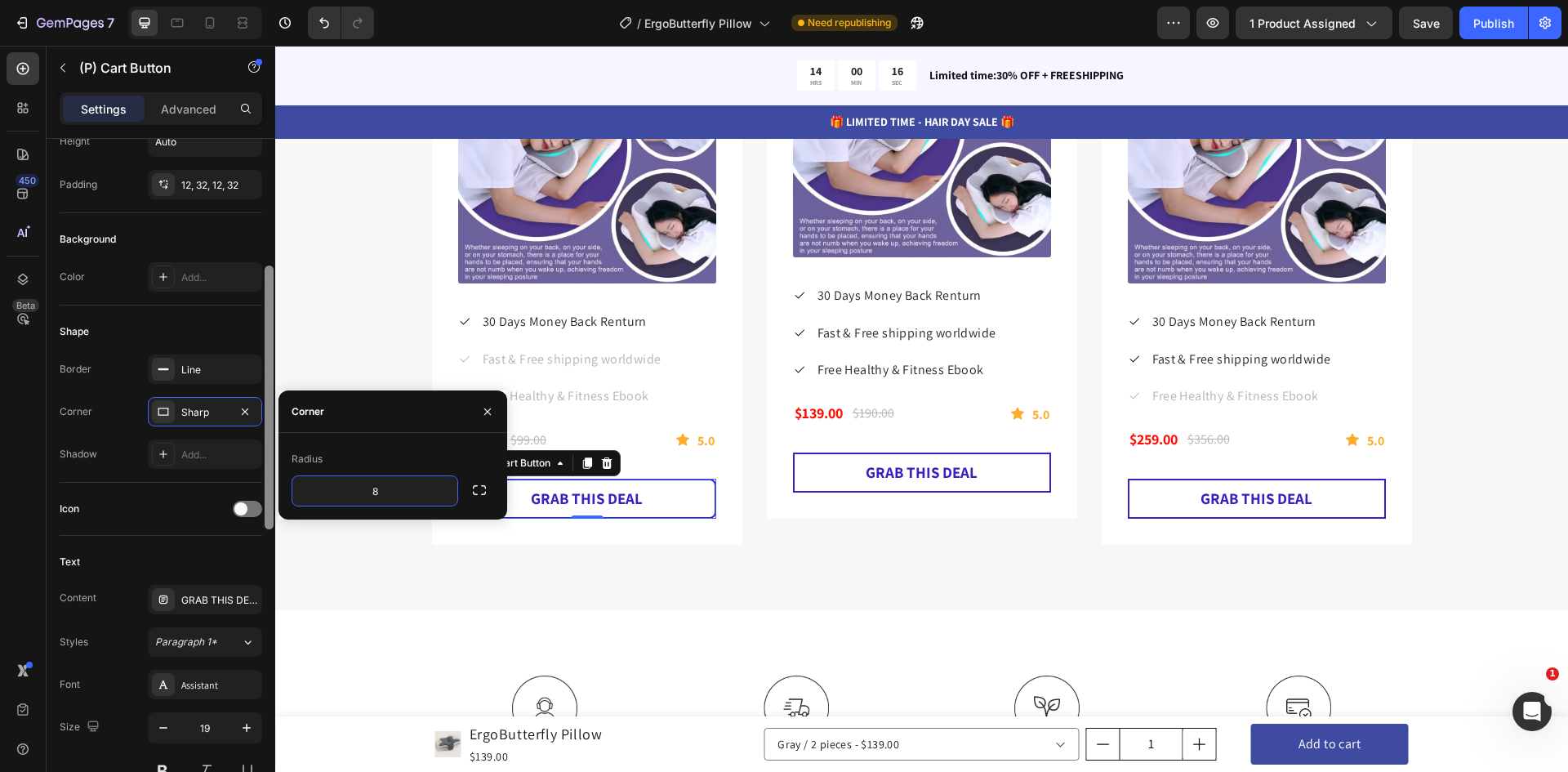
type input "8"
click at [483, 413] on icon "button" at bounding box center [488, 412] width 13 height 13
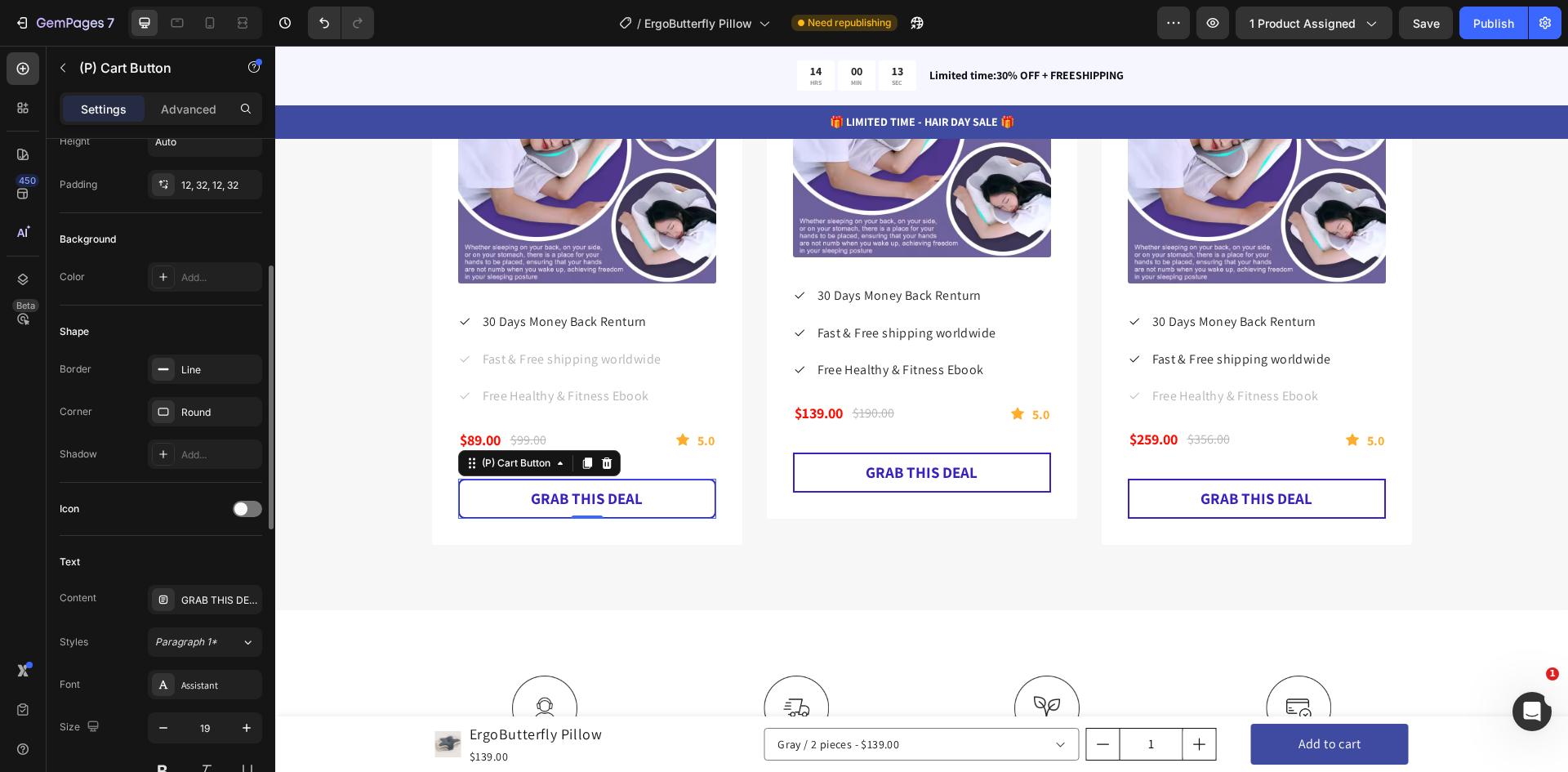
scroll to position [490, 0]
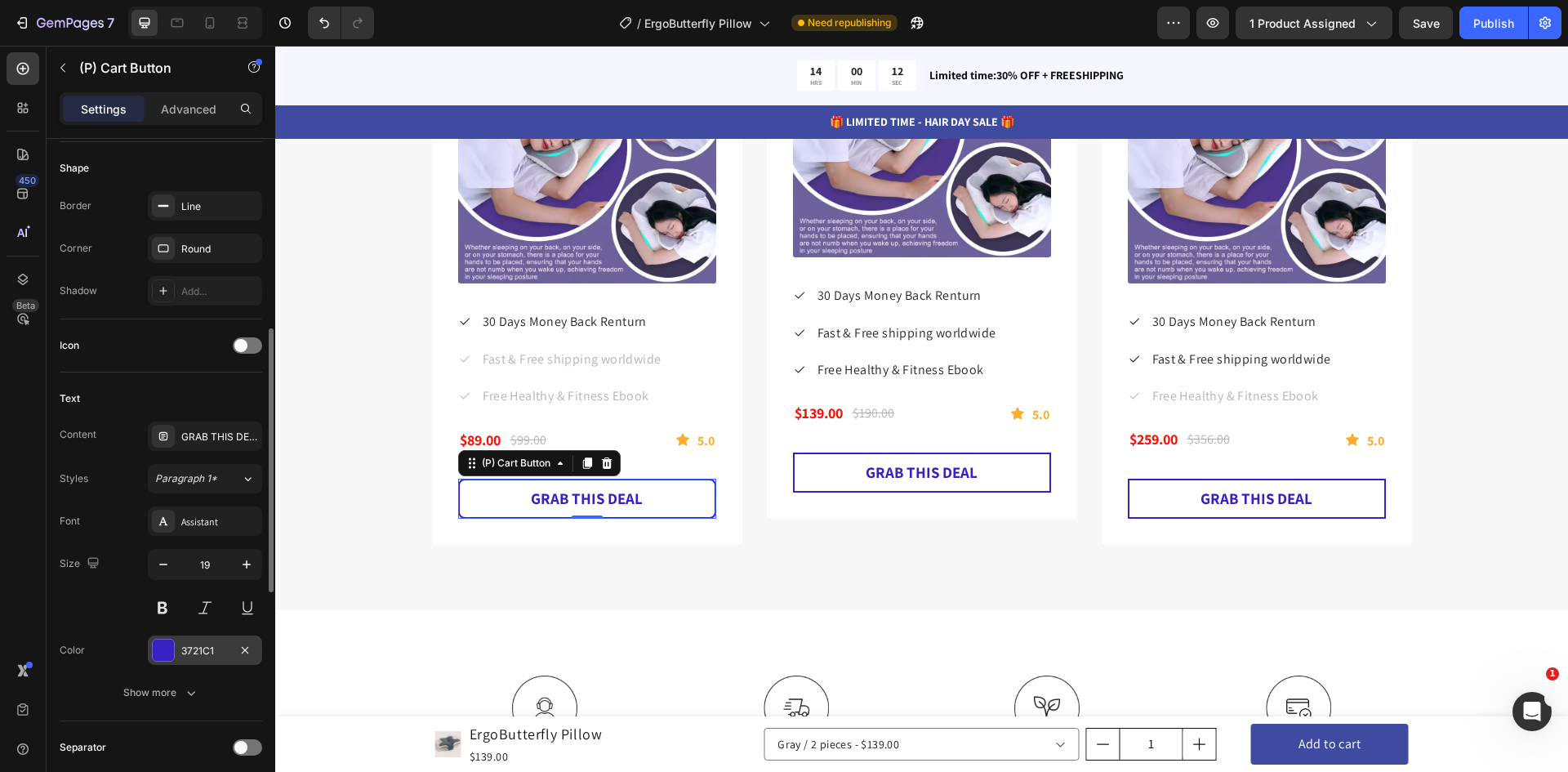
click at [168, 649] on div at bounding box center [163, 650] width 22 height 22
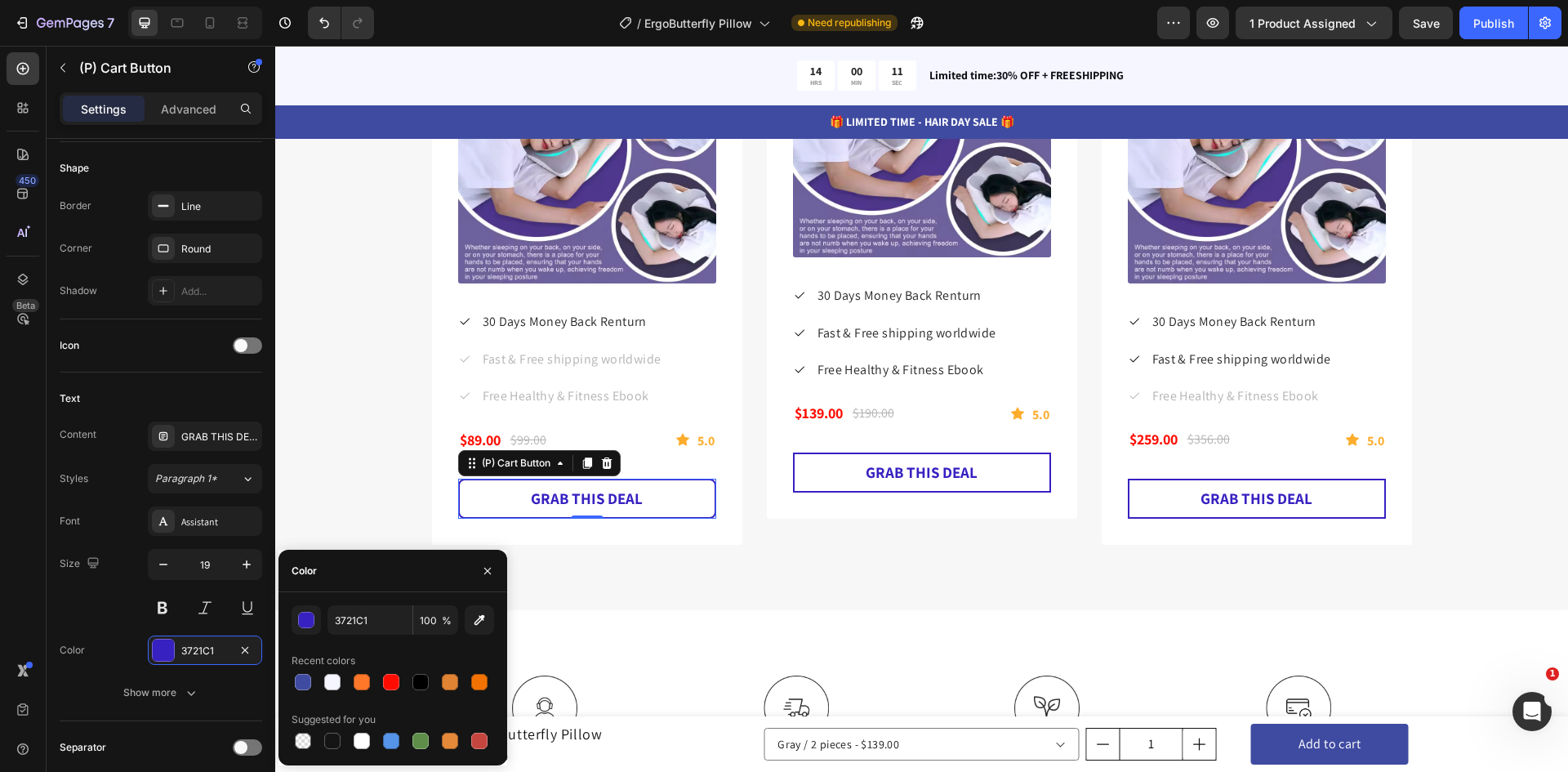
drag, startPoint x: 307, startPoint y: 683, endPoint x: 310, endPoint y: 667, distance: 16.3
click at [307, 680] on div at bounding box center [302, 681] width 16 height 16
type input "3F4BA0"
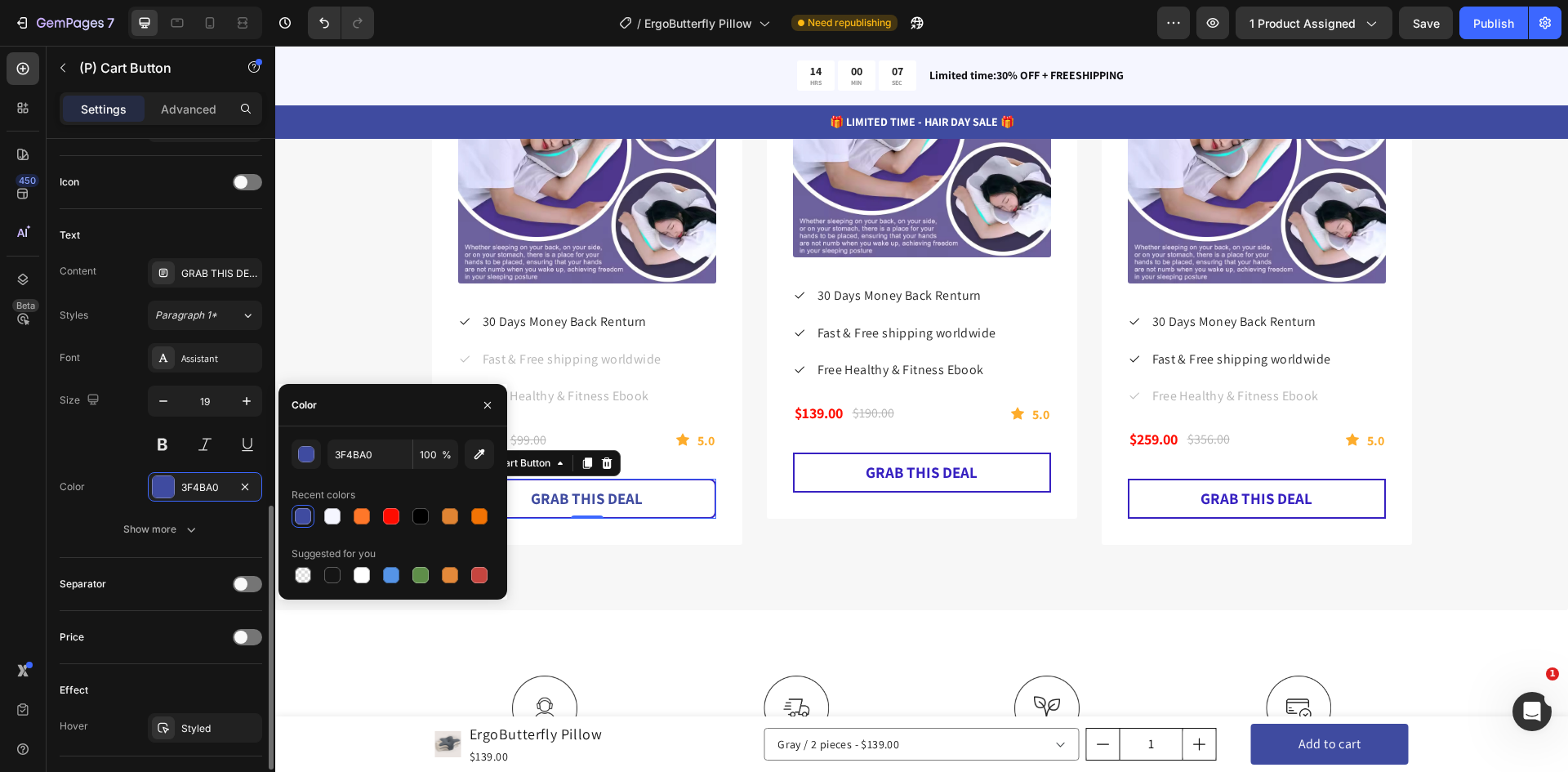
scroll to position [735, 0]
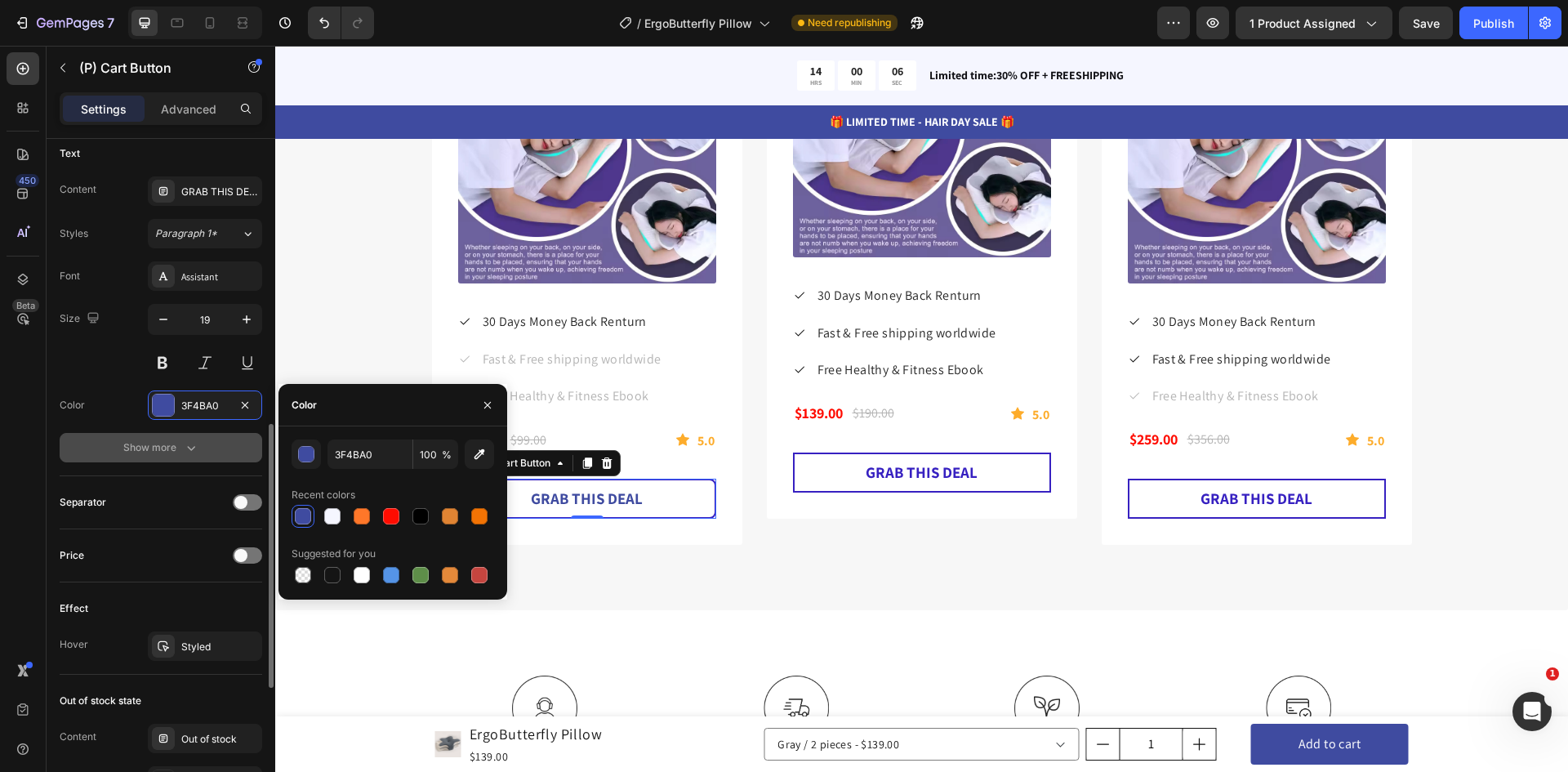
click at [156, 439] on button "Show more" at bounding box center [161, 447] width 203 height 29
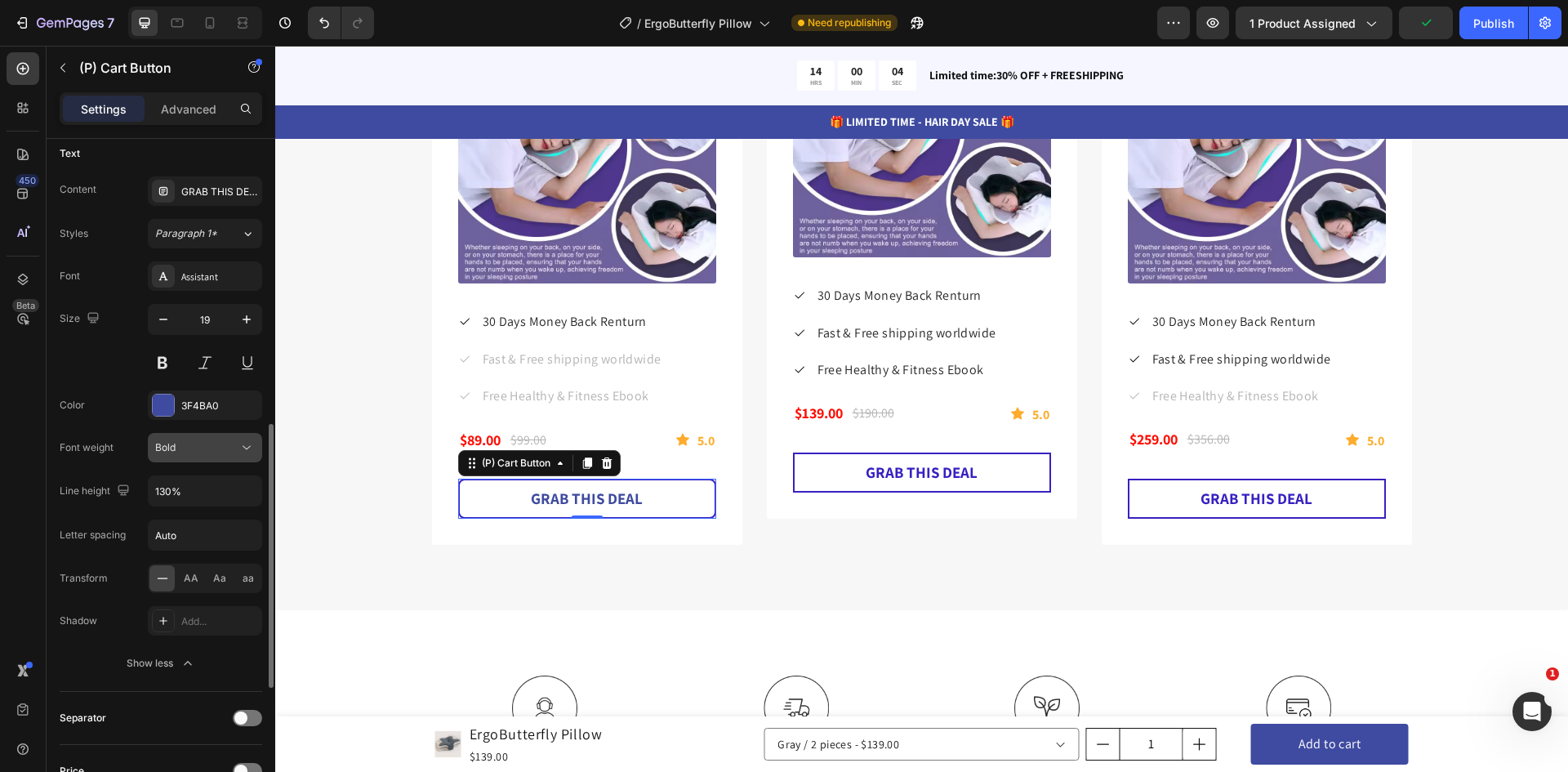
click at [199, 446] on div "Bold" at bounding box center [196, 447] width 83 height 15
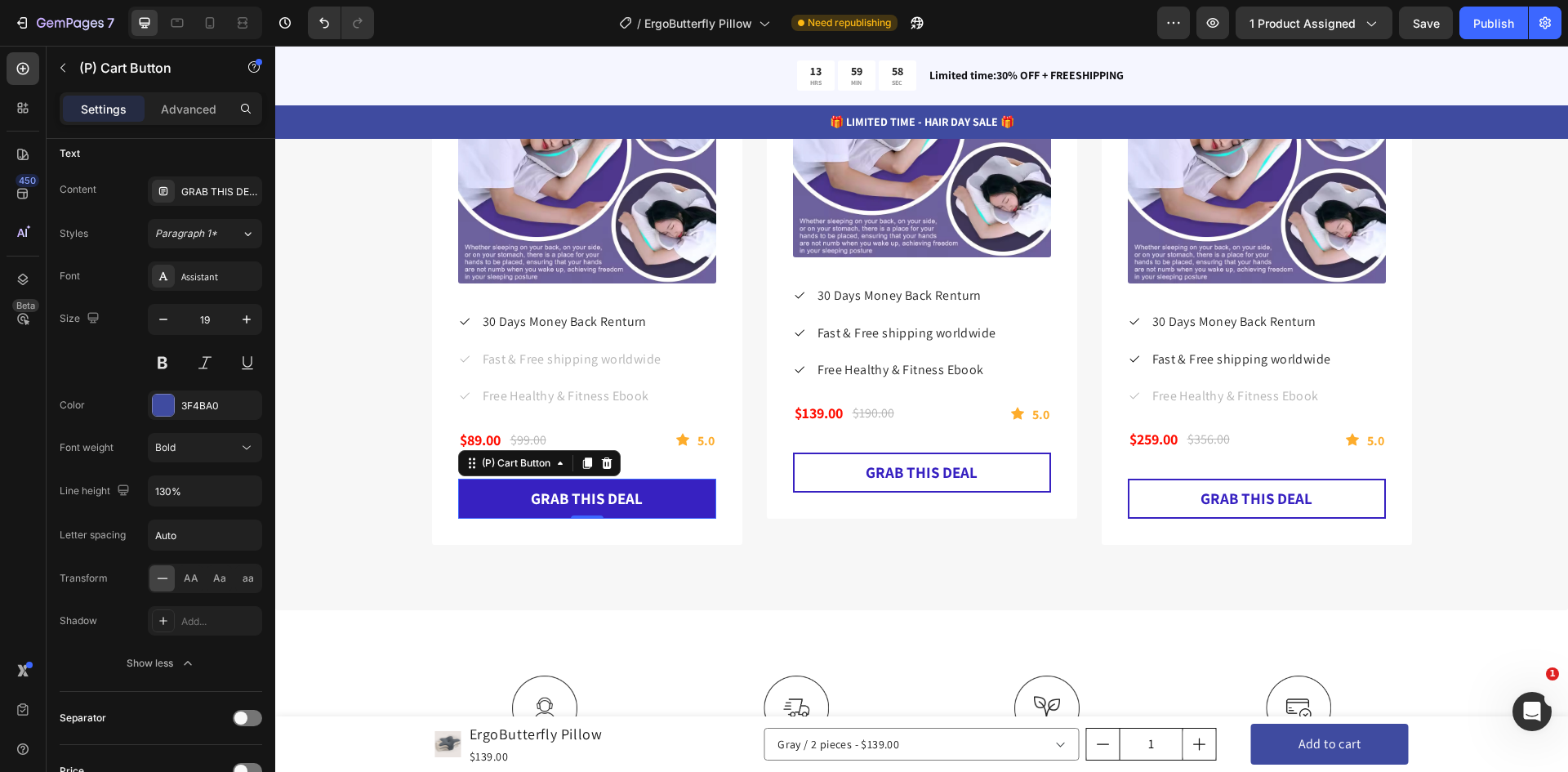
click at [640, 493] on button "GRAB THIS DEAL" at bounding box center [586, 498] width 258 height 40
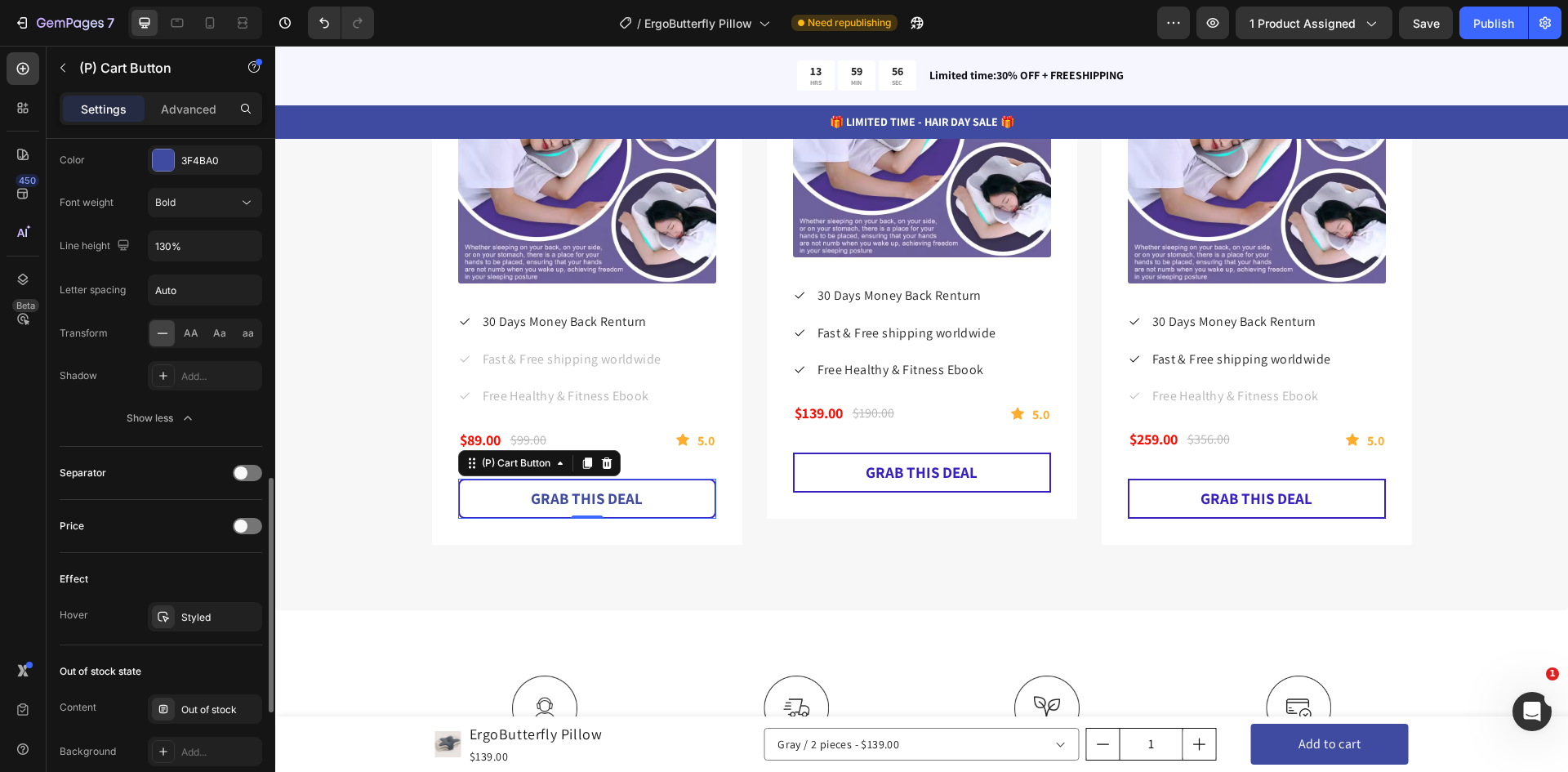
scroll to position [1225, 0]
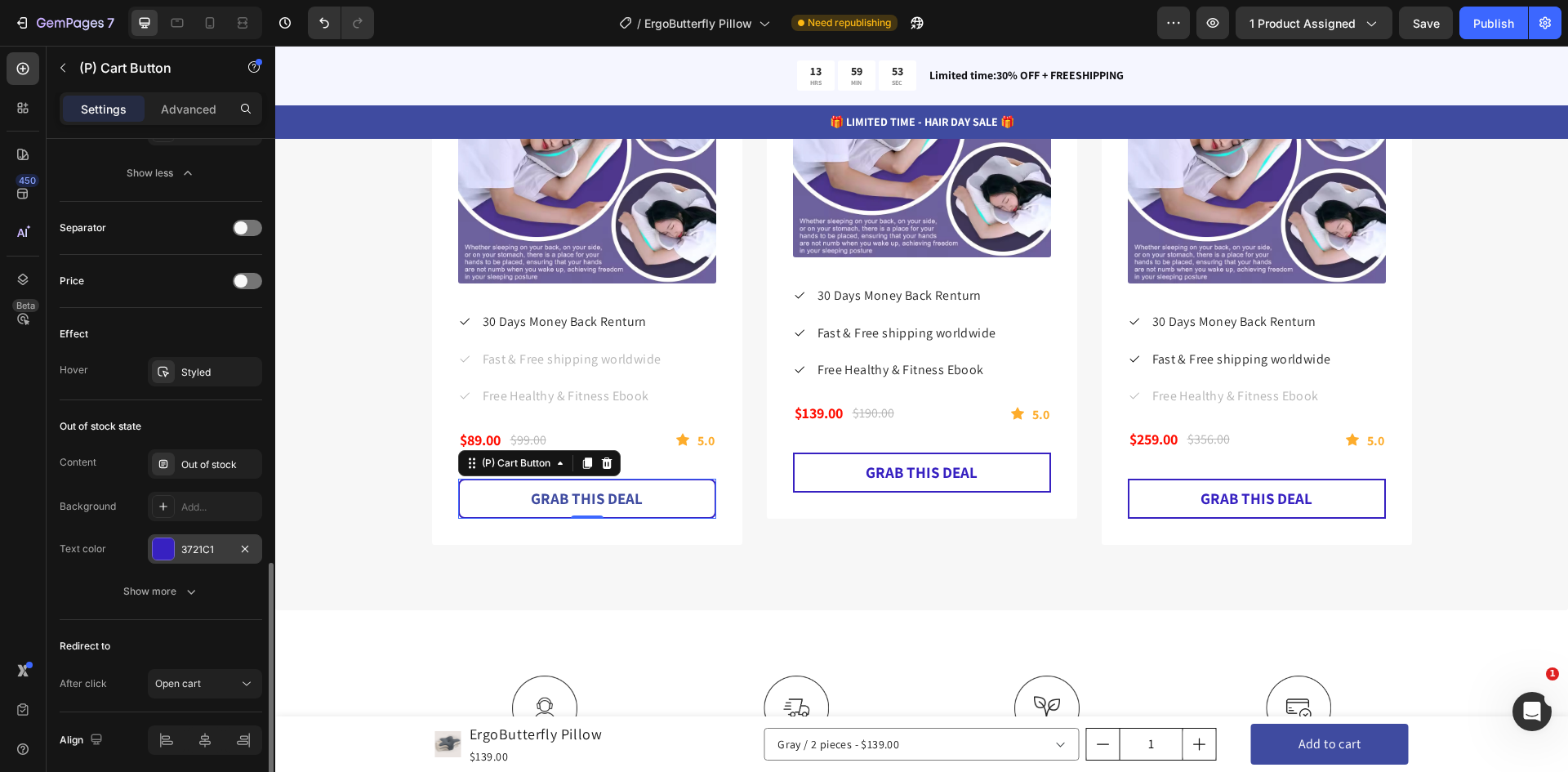
drag, startPoint x: 167, startPoint y: 548, endPoint x: 174, endPoint y: 553, distance: 8.6
click at [165, 549] on div at bounding box center [163, 549] width 22 height 22
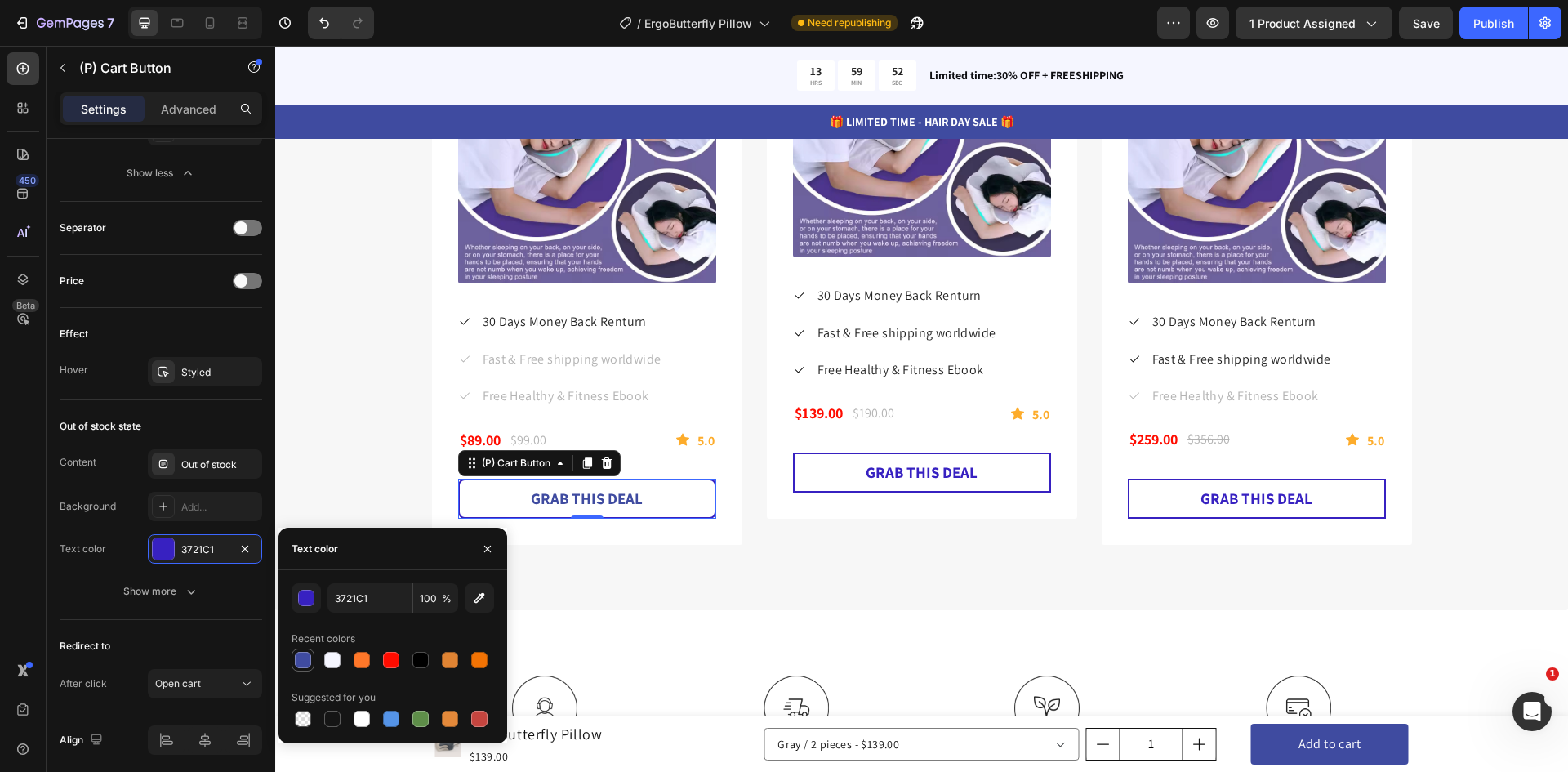
click at [301, 658] on div at bounding box center [302, 659] width 16 height 16
type input "3F4BA0"
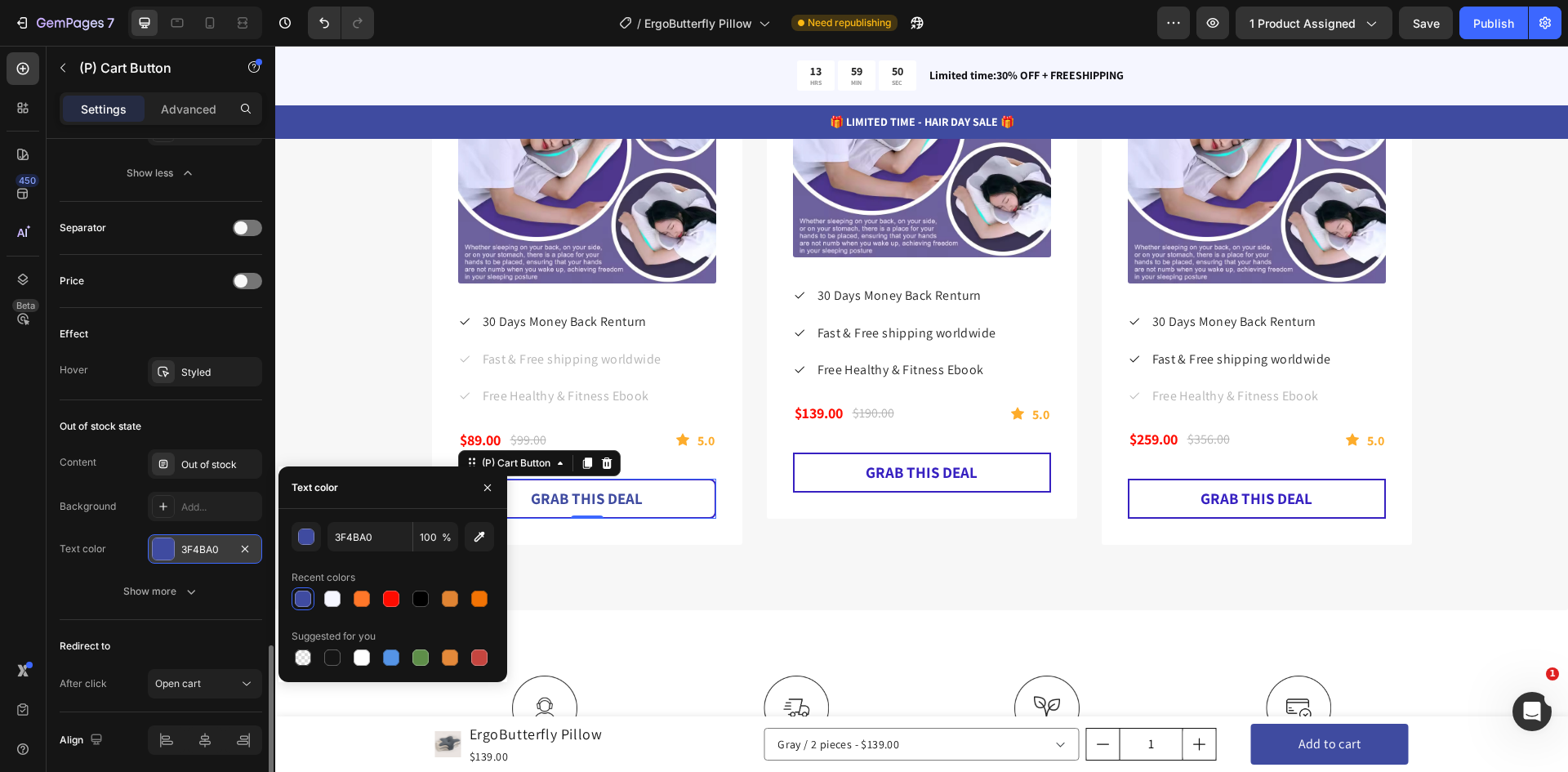
scroll to position [1286, 0]
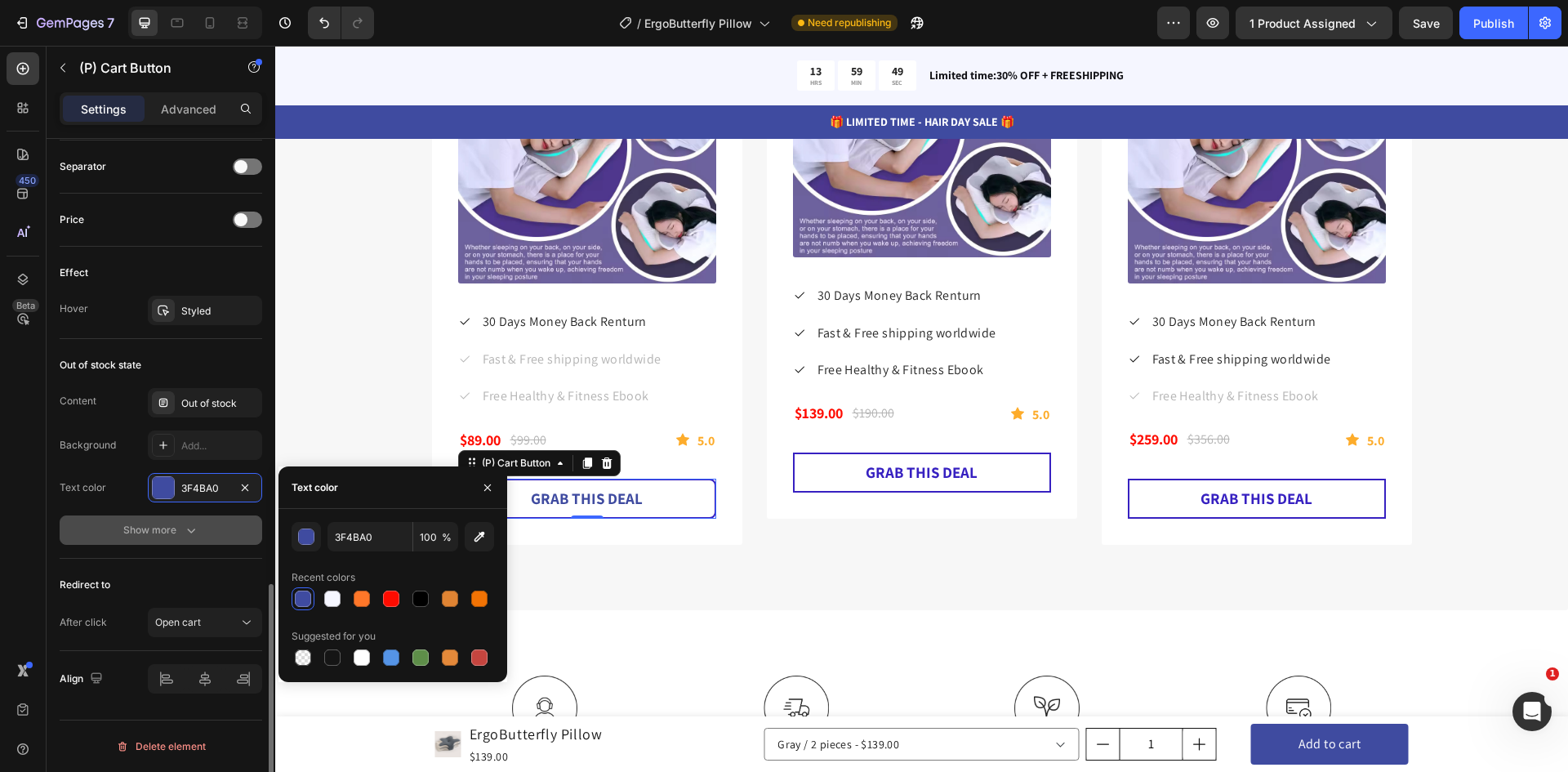
click at [185, 528] on icon "button" at bounding box center [190, 529] width 16 height 16
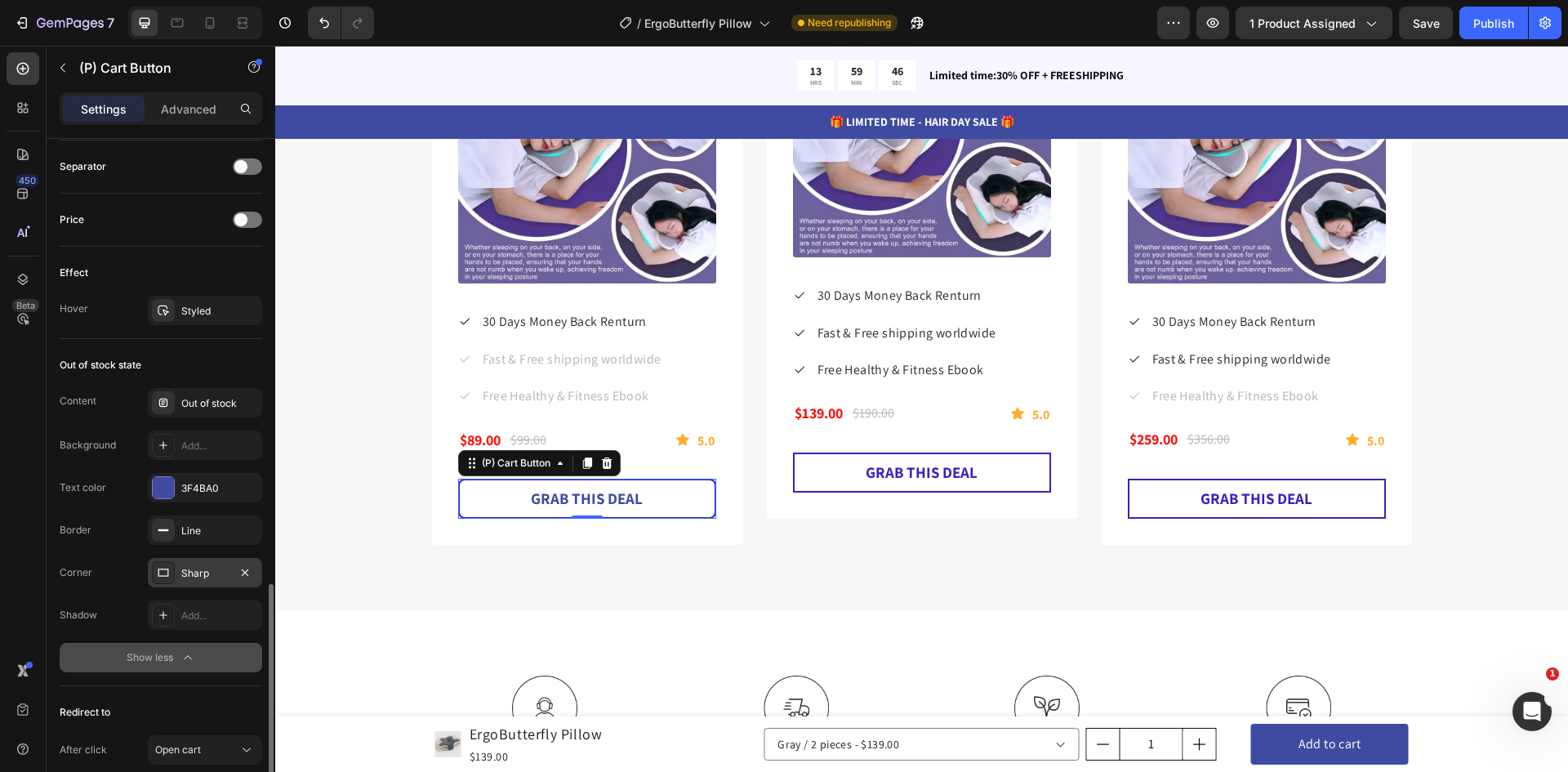
click at [209, 575] on div "Sharp" at bounding box center [204, 573] width 48 height 15
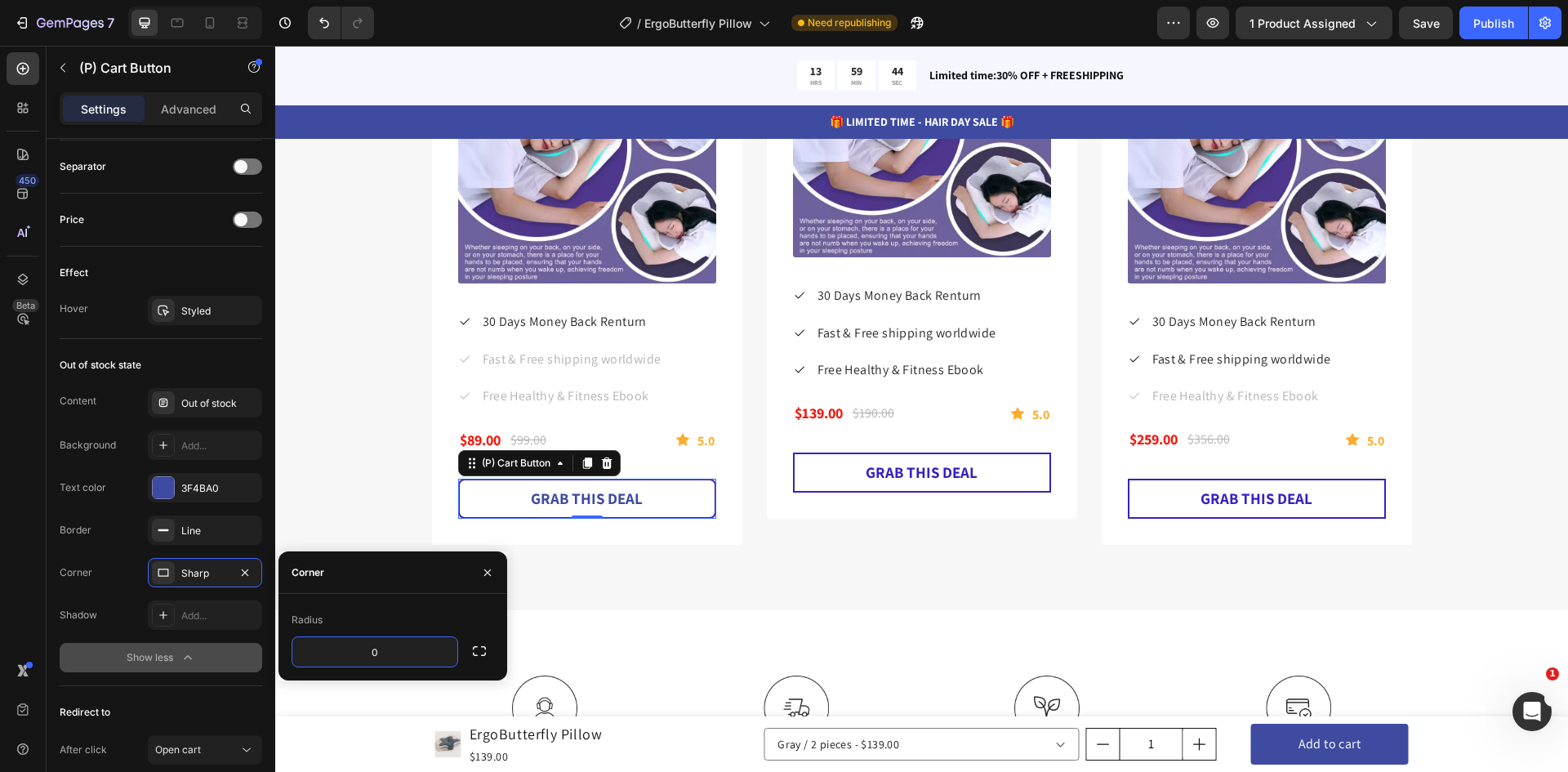
type input "8"
click at [495, 572] on button "button" at bounding box center [488, 572] width 26 height 26
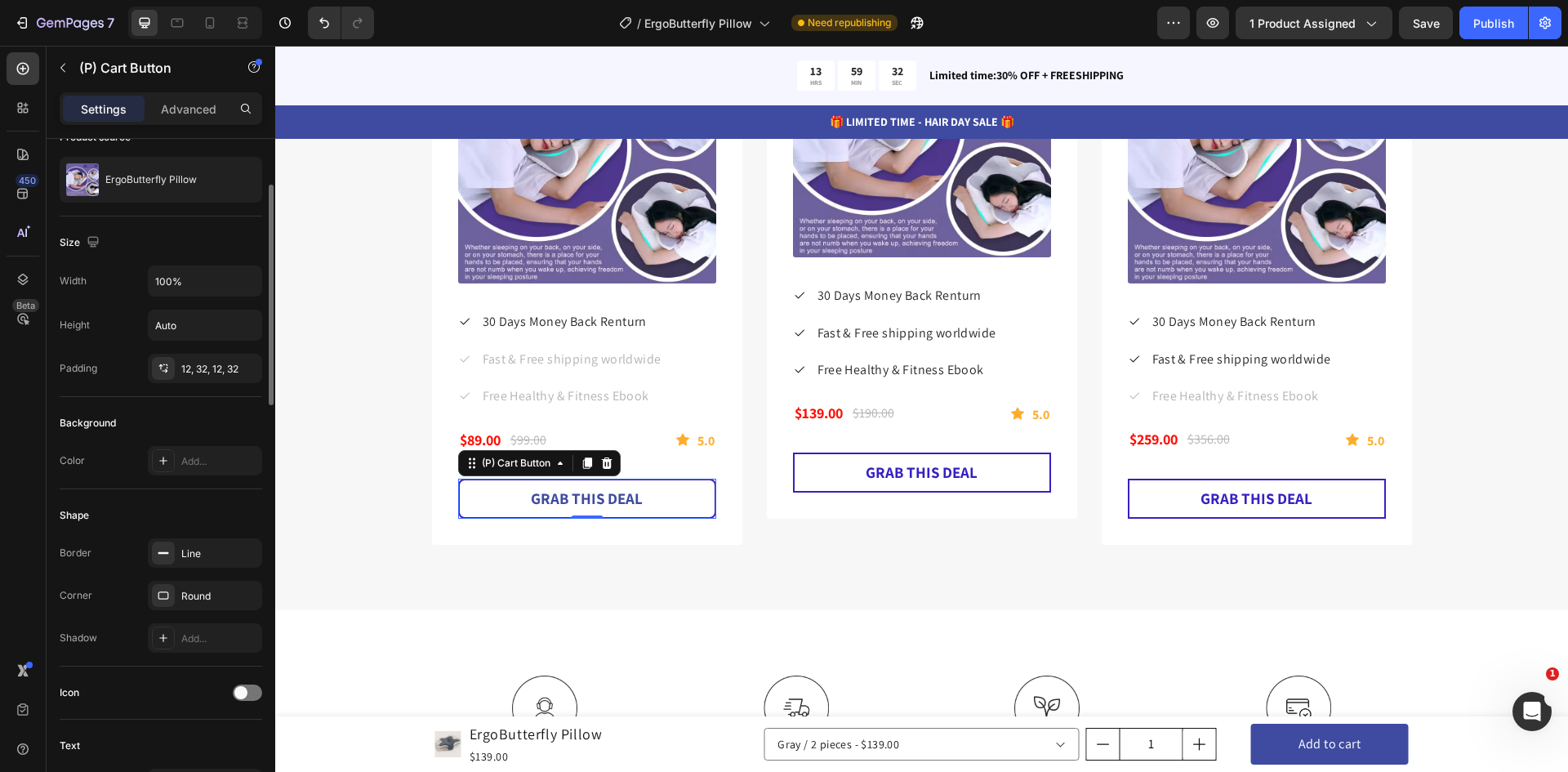
scroll to position [0, 0]
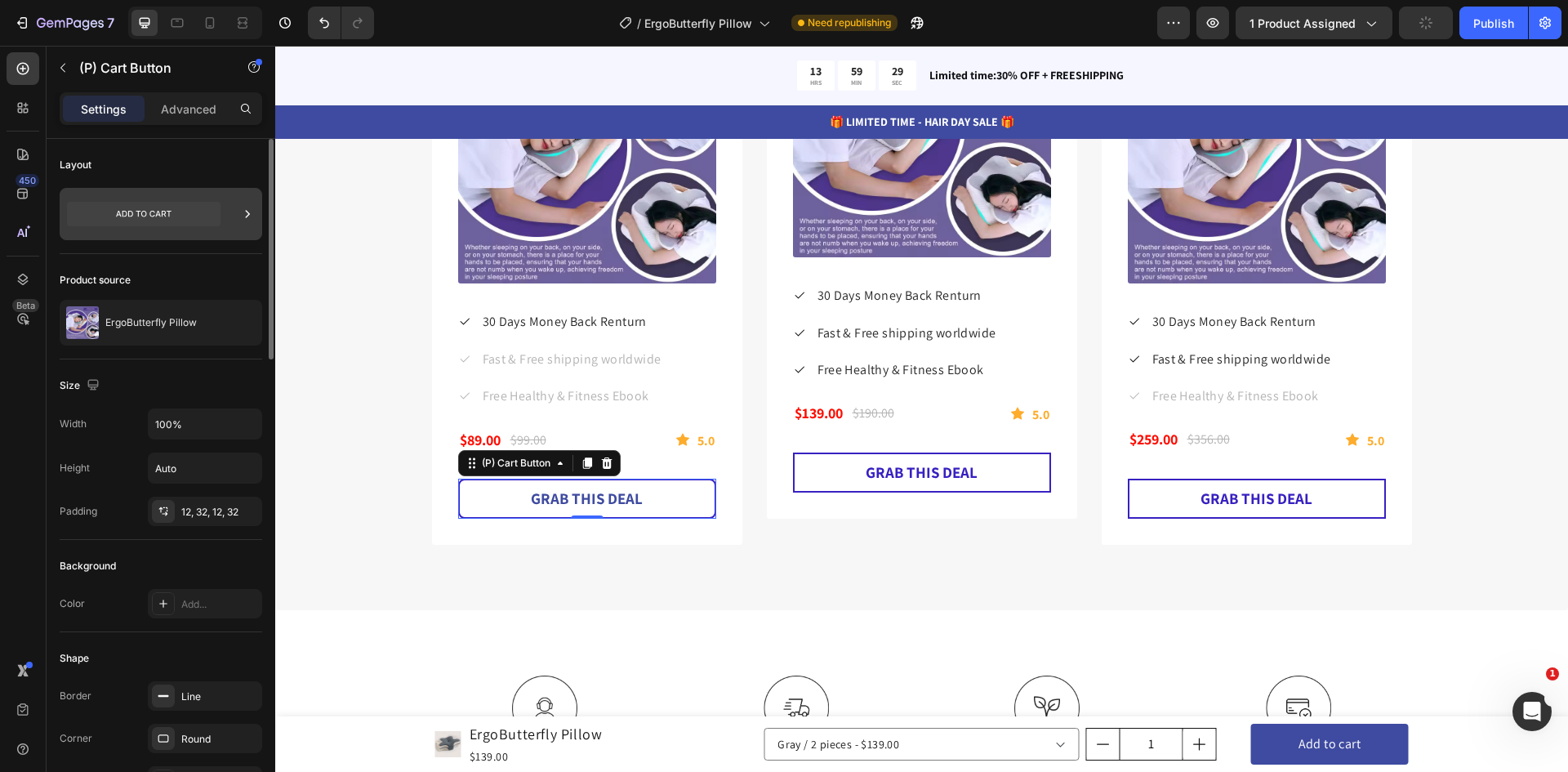
click at [254, 217] on icon at bounding box center [247, 213] width 16 height 16
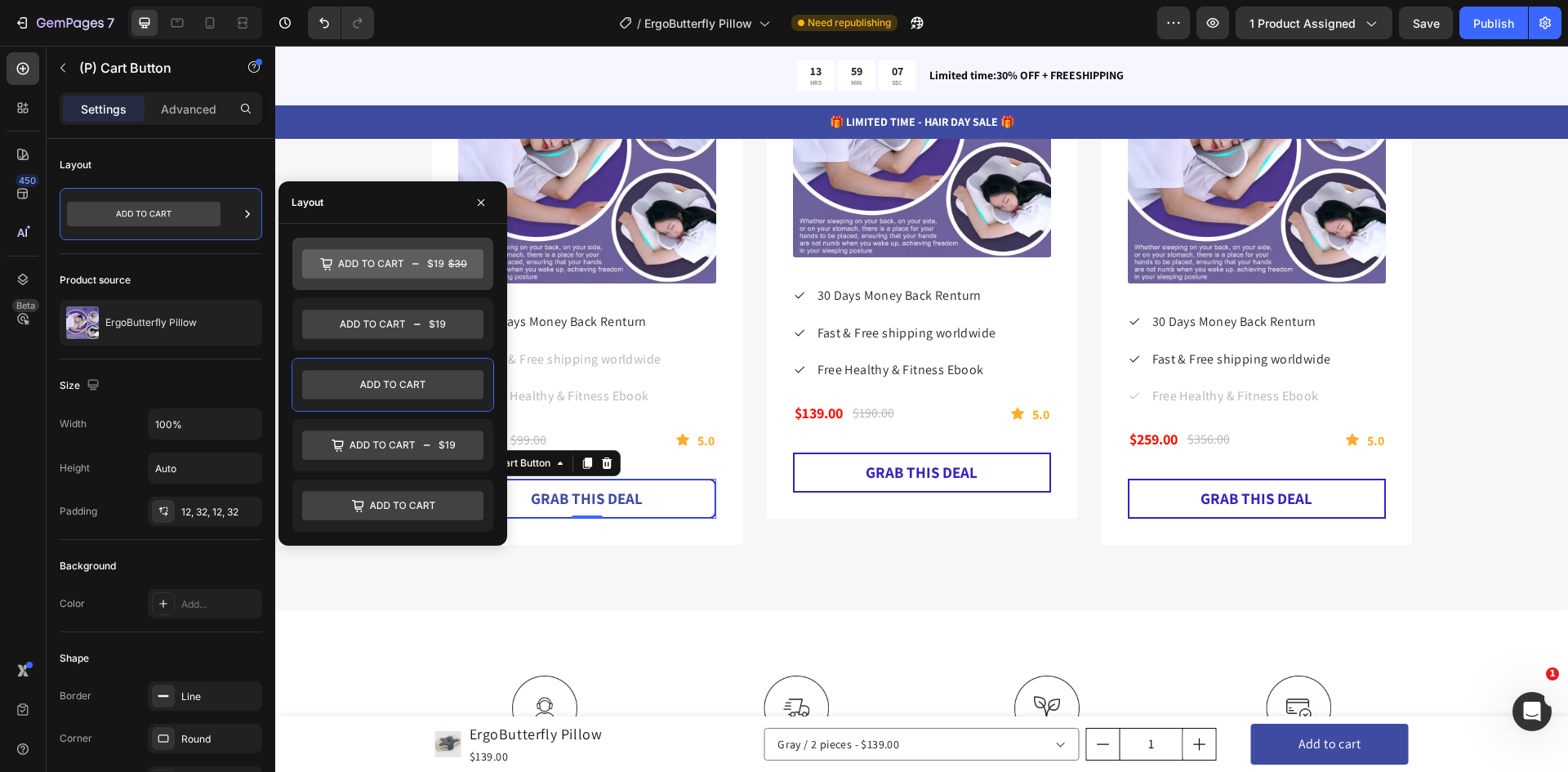
click at [441, 268] on icon at bounding box center [392, 264] width 181 height 29
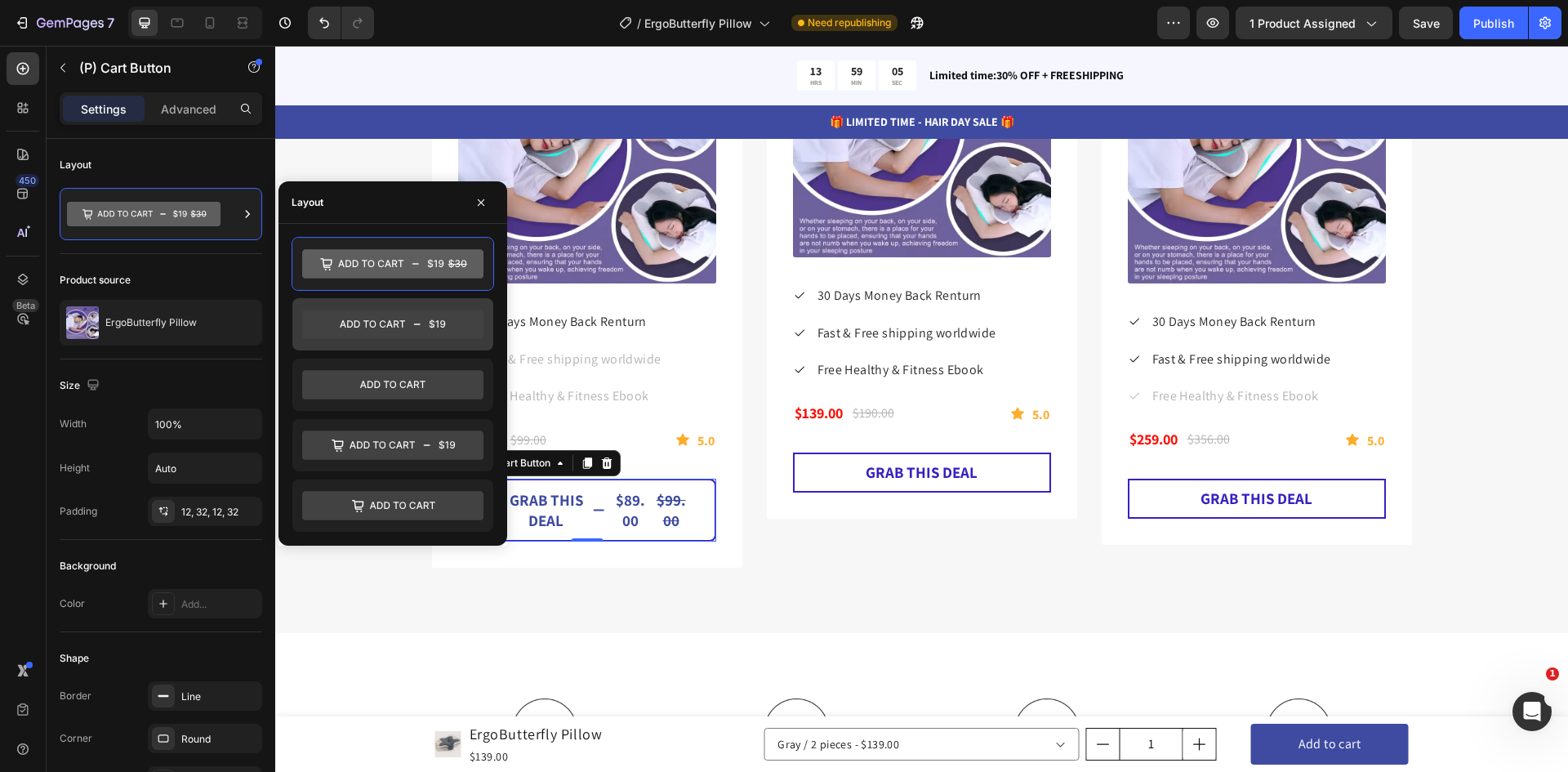
click at [430, 330] on icon at bounding box center [392, 324] width 181 height 29
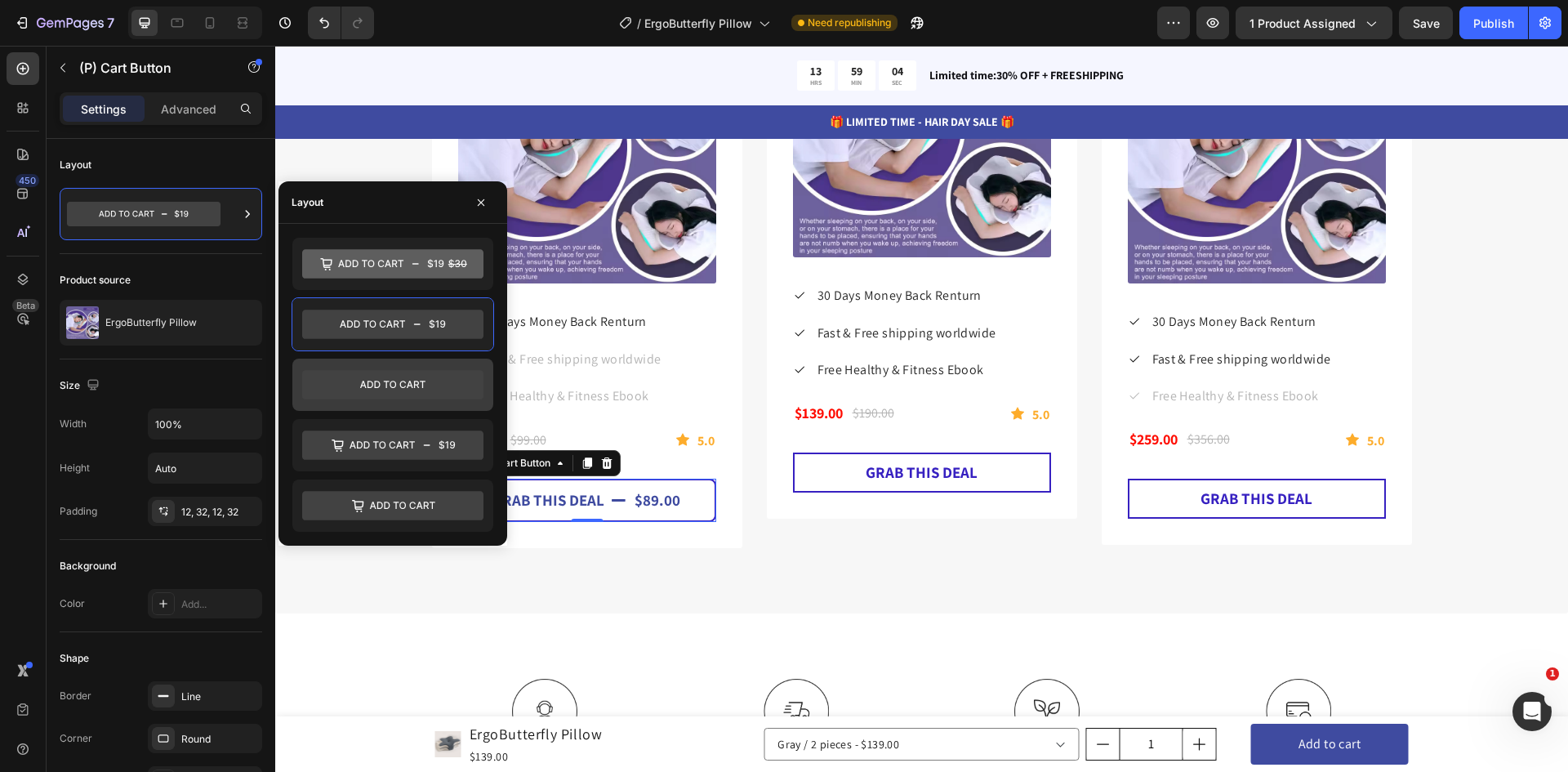
click at [429, 370] on icon at bounding box center [392, 385] width 181 height 33
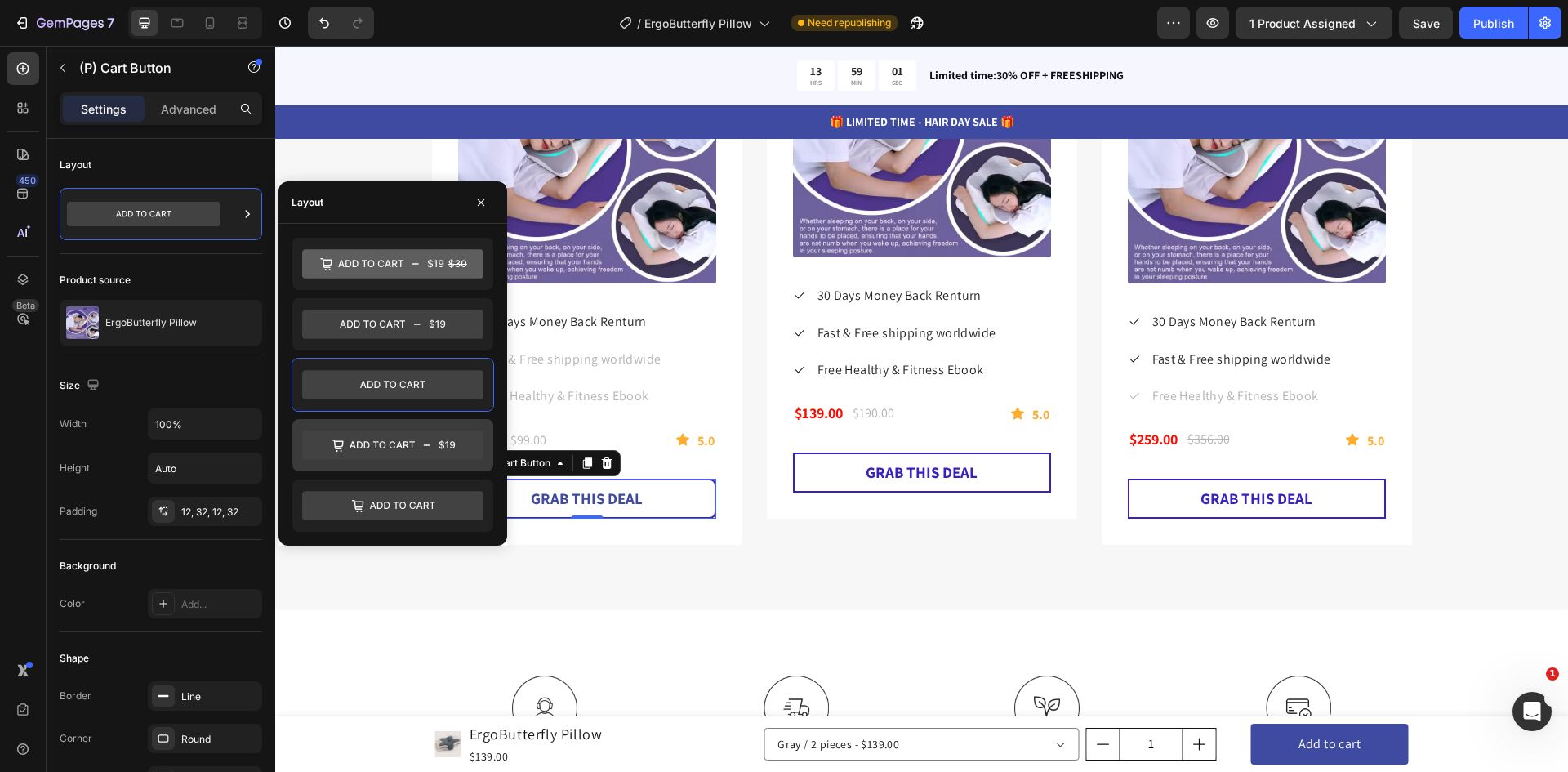
click at [432, 431] on icon at bounding box center [392, 445] width 181 height 33
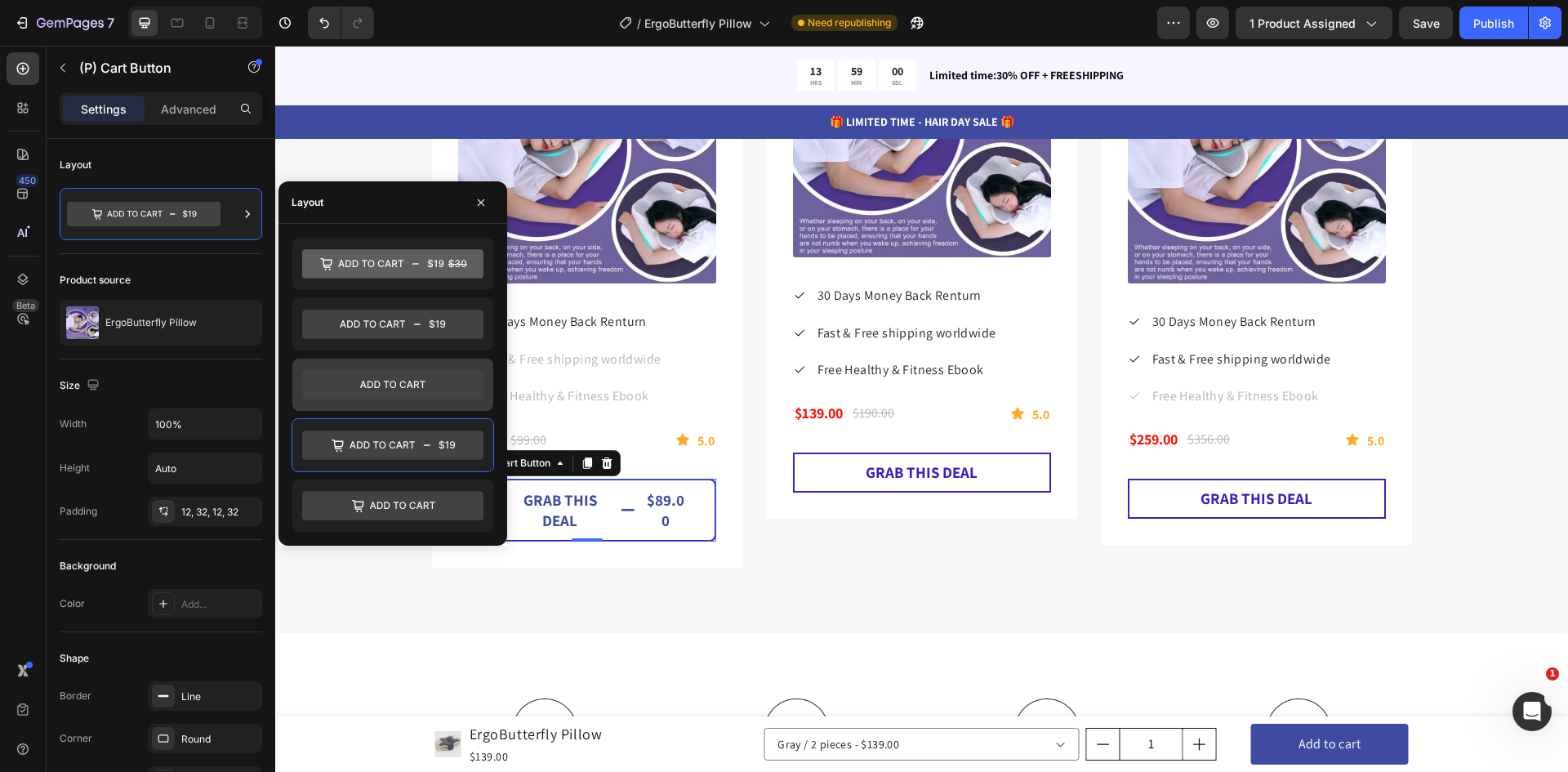
click at [430, 383] on icon at bounding box center [392, 384] width 181 height 29
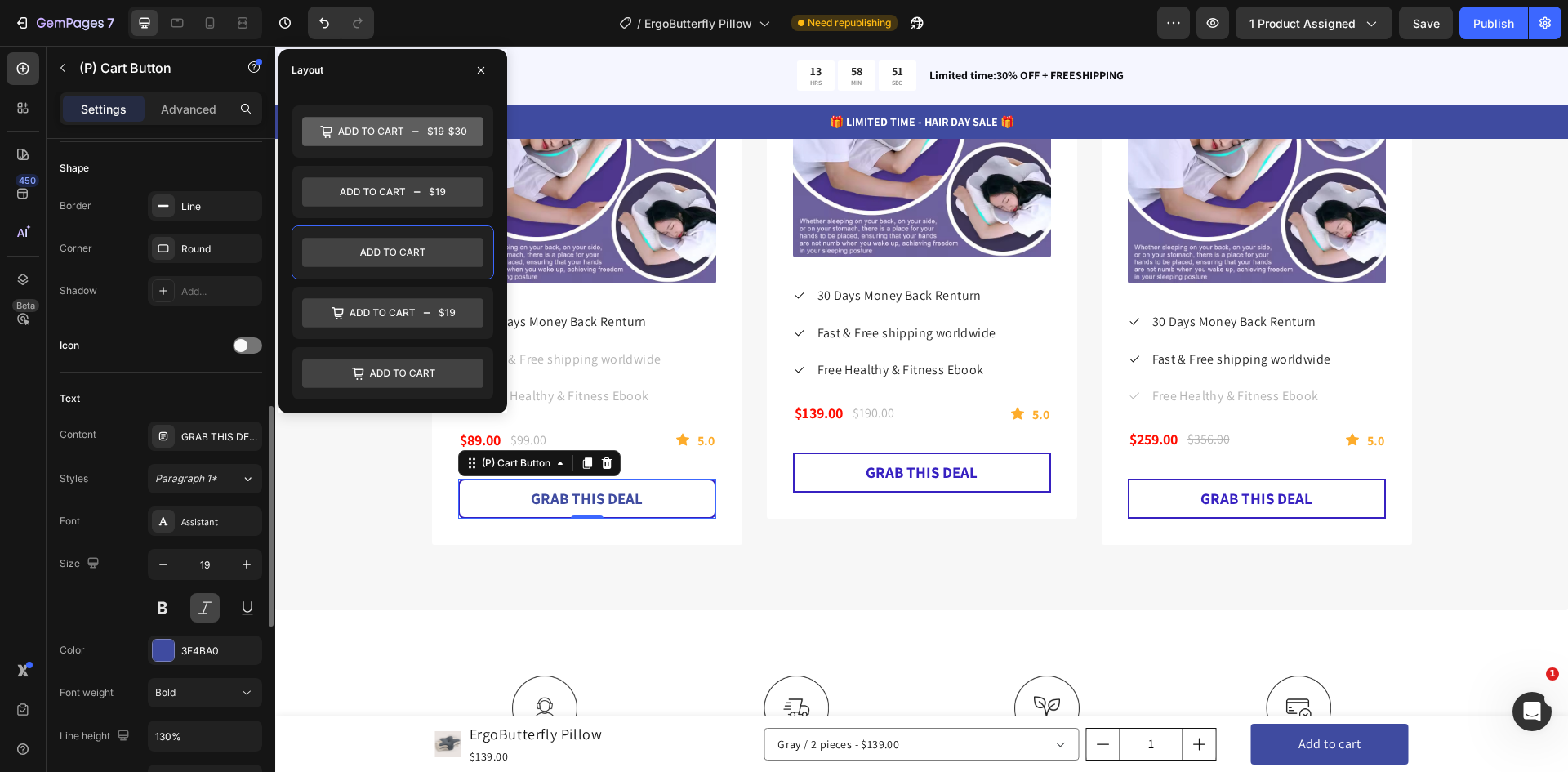
scroll to position [654, 0]
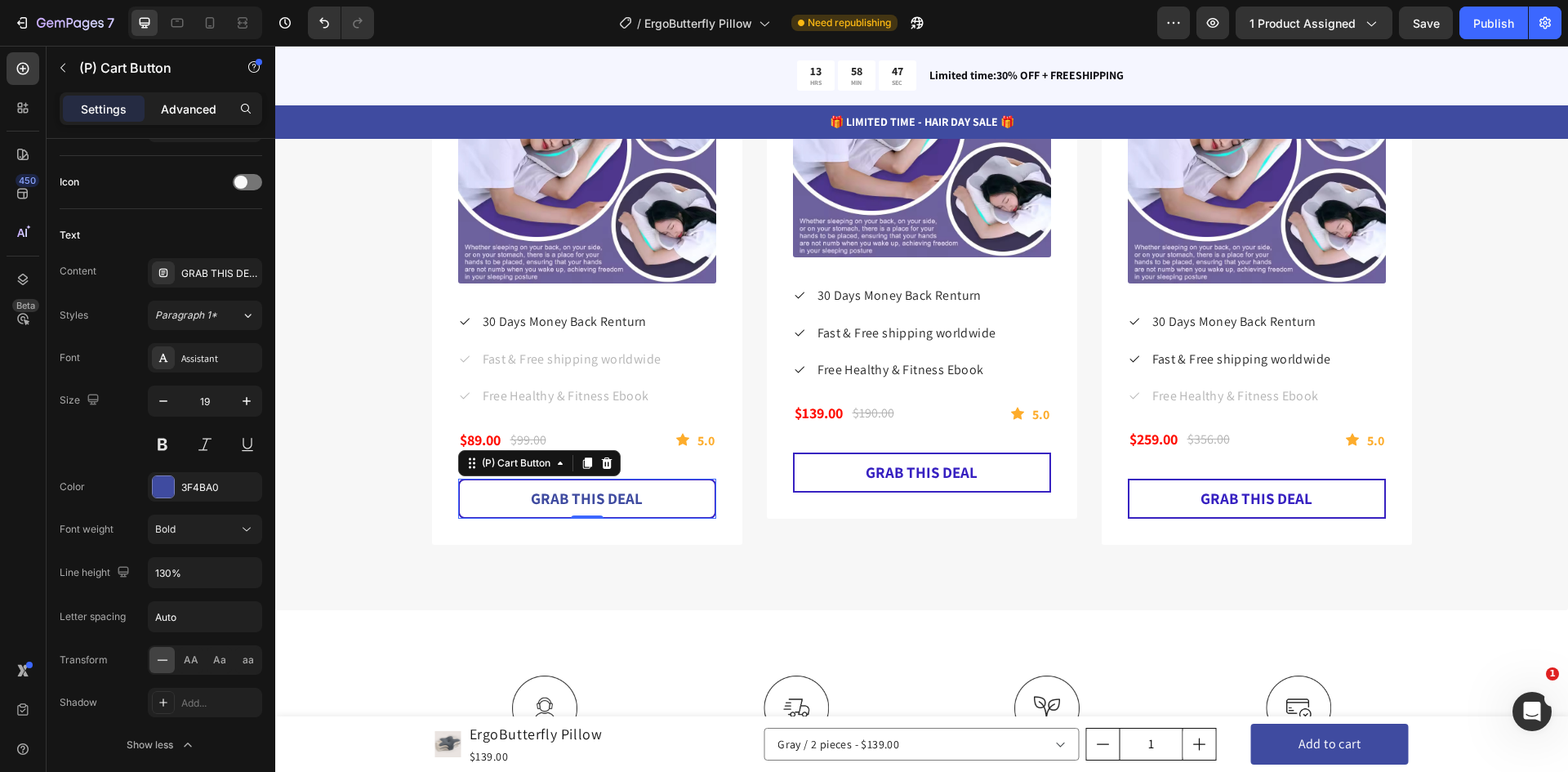
click at [177, 107] on p "Advanced" at bounding box center [188, 109] width 55 height 17
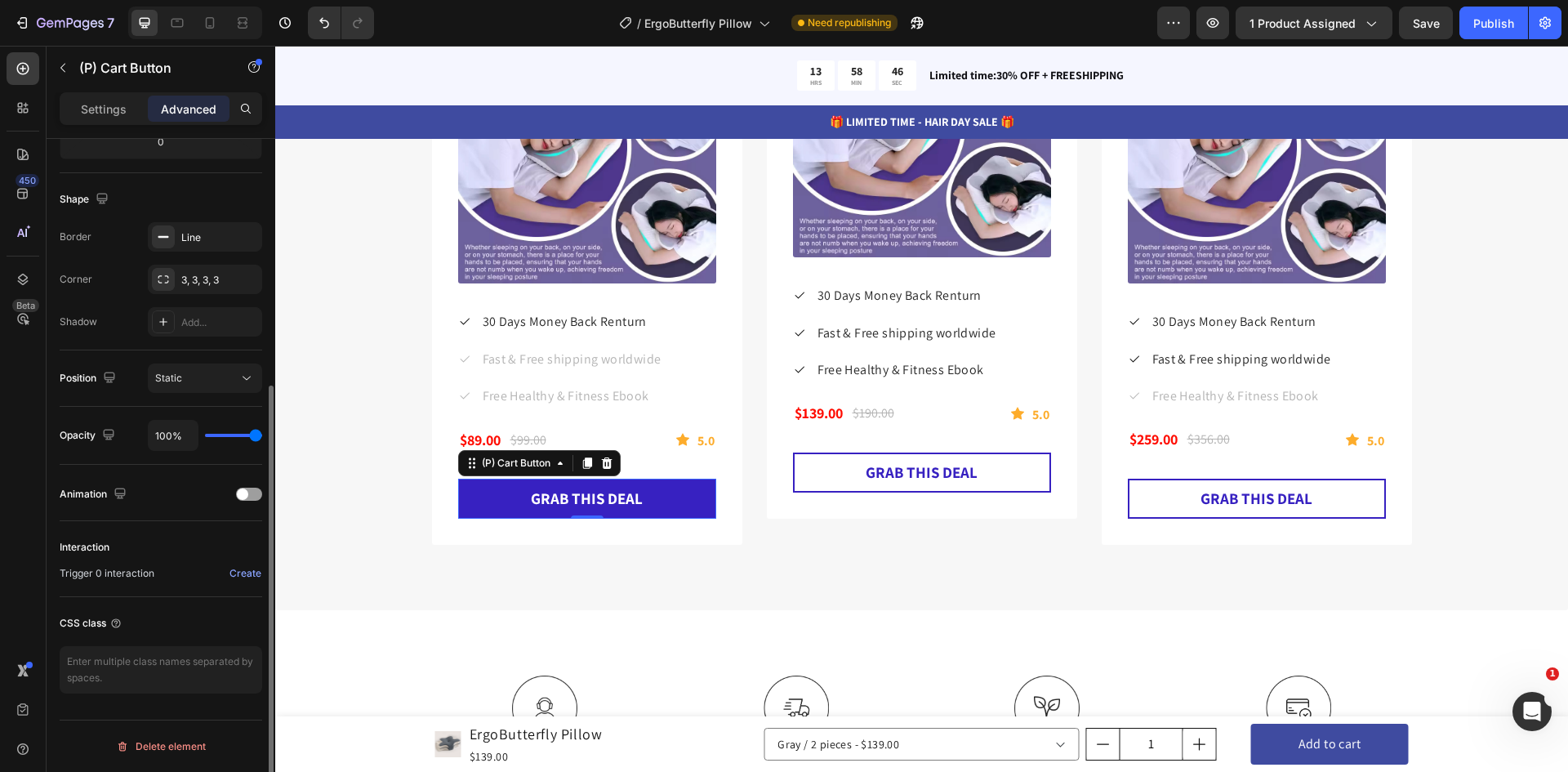
click at [509, 486] on button "GRAB THIS DEAL" at bounding box center [586, 498] width 258 height 40
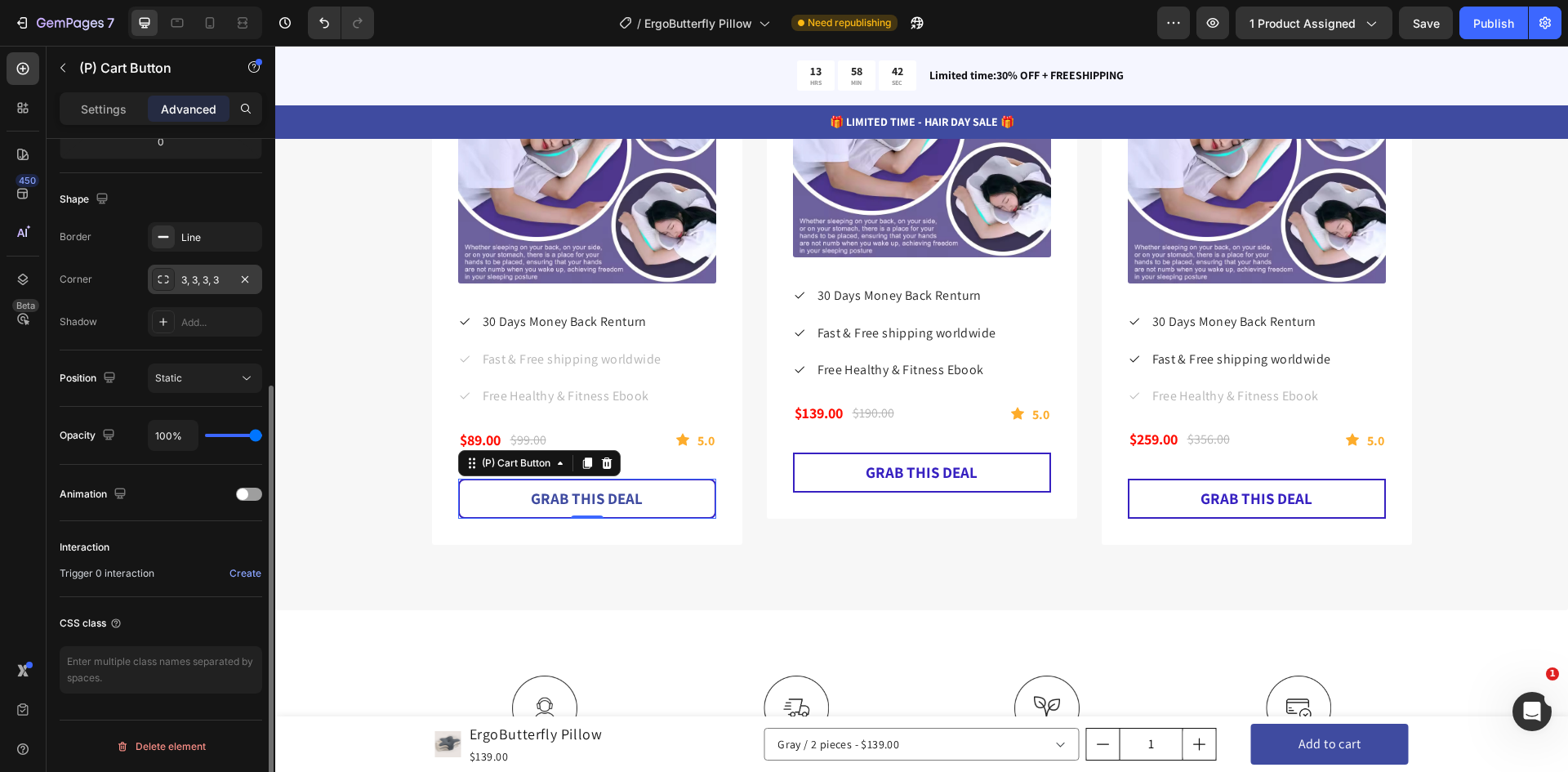
click at [212, 277] on div "3, 3, 3, 3" at bounding box center [204, 280] width 48 height 15
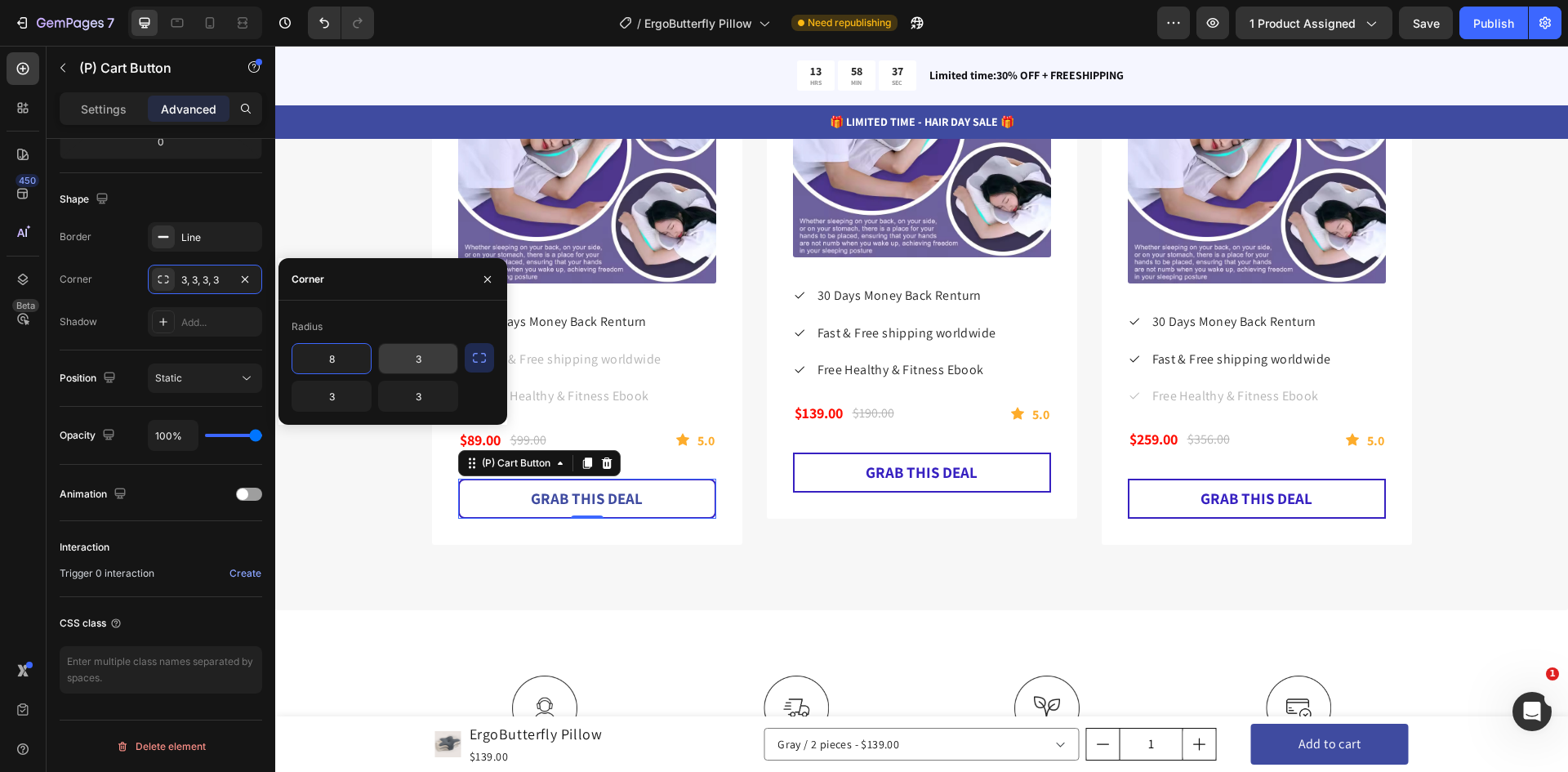
type input "8"
click at [427, 394] on input "3" at bounding box center [418, 396] width 79 height 29
type input "8"
click at [419, 359] on input "text" at bounding box center [418, 358] width 79 height 29
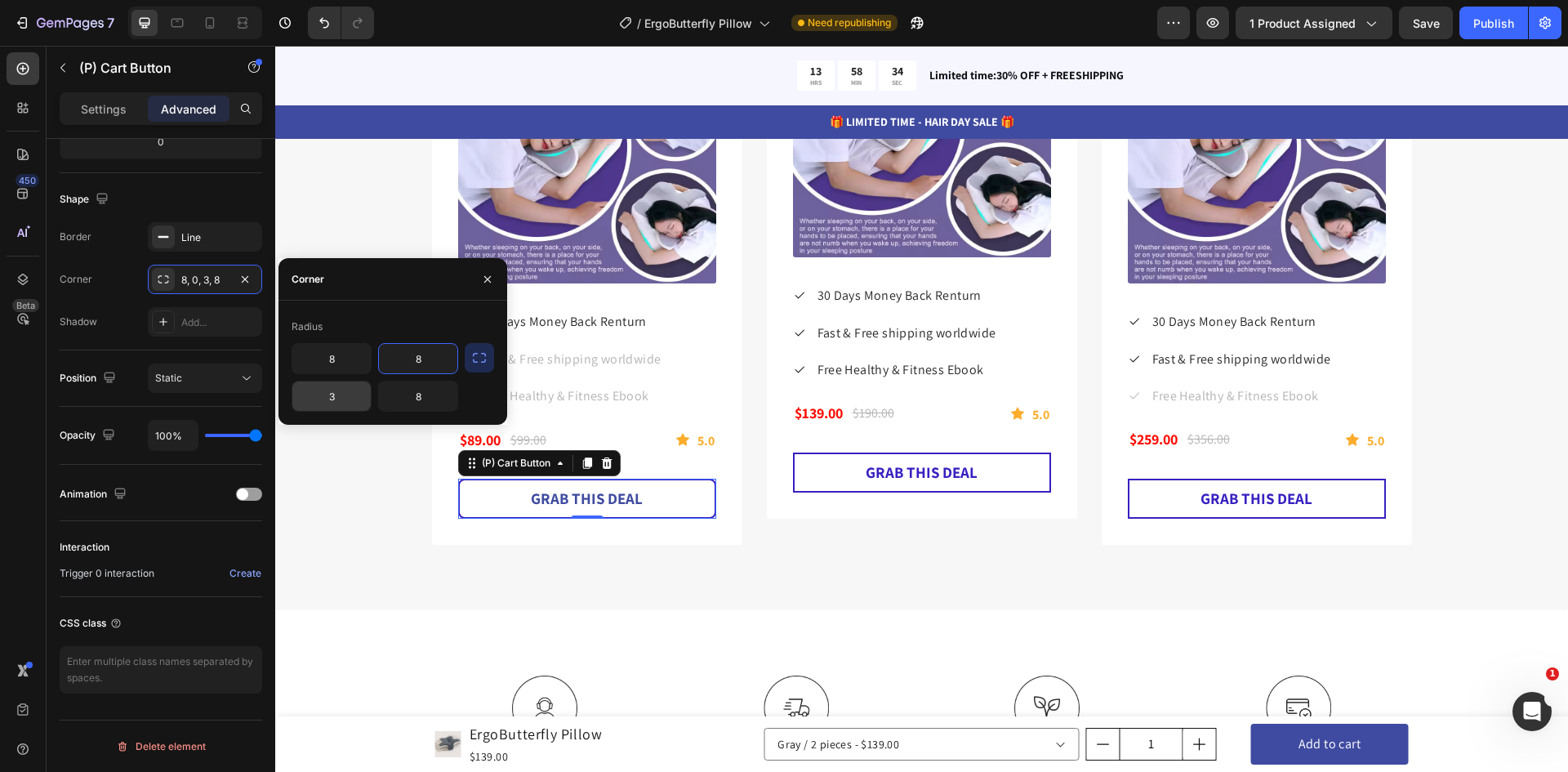
type input "8"
click at [331, 392] on input "3" at bounding box center [332, 396] width 79 height 29
type input "8"
click at [377, 497] on div "Special Deal For Father's Day Only Heading Improve your dad's health with our G…" at bounding box center [922, 155] width 1268 height 779
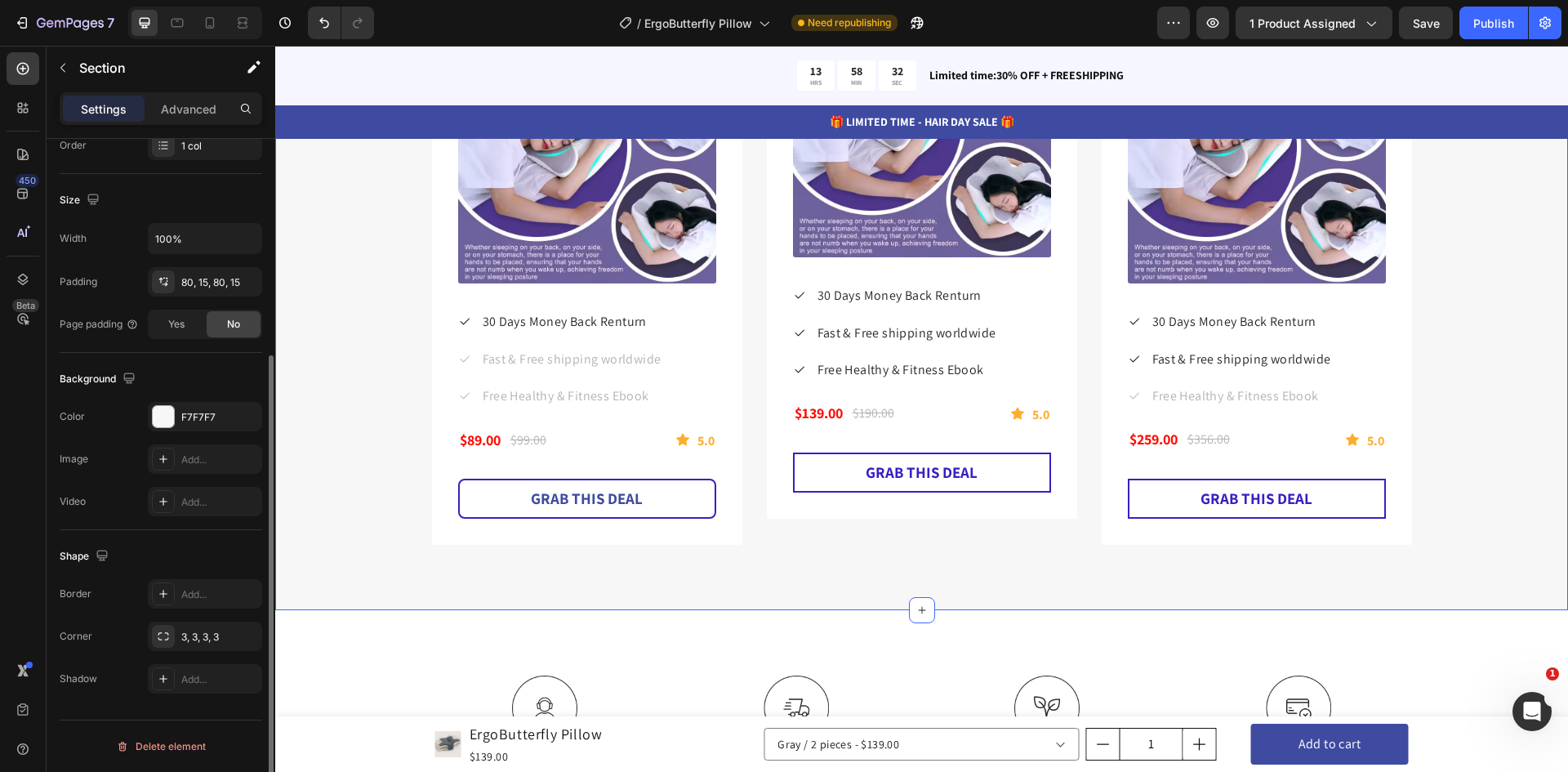
scroll to position [0, 0]
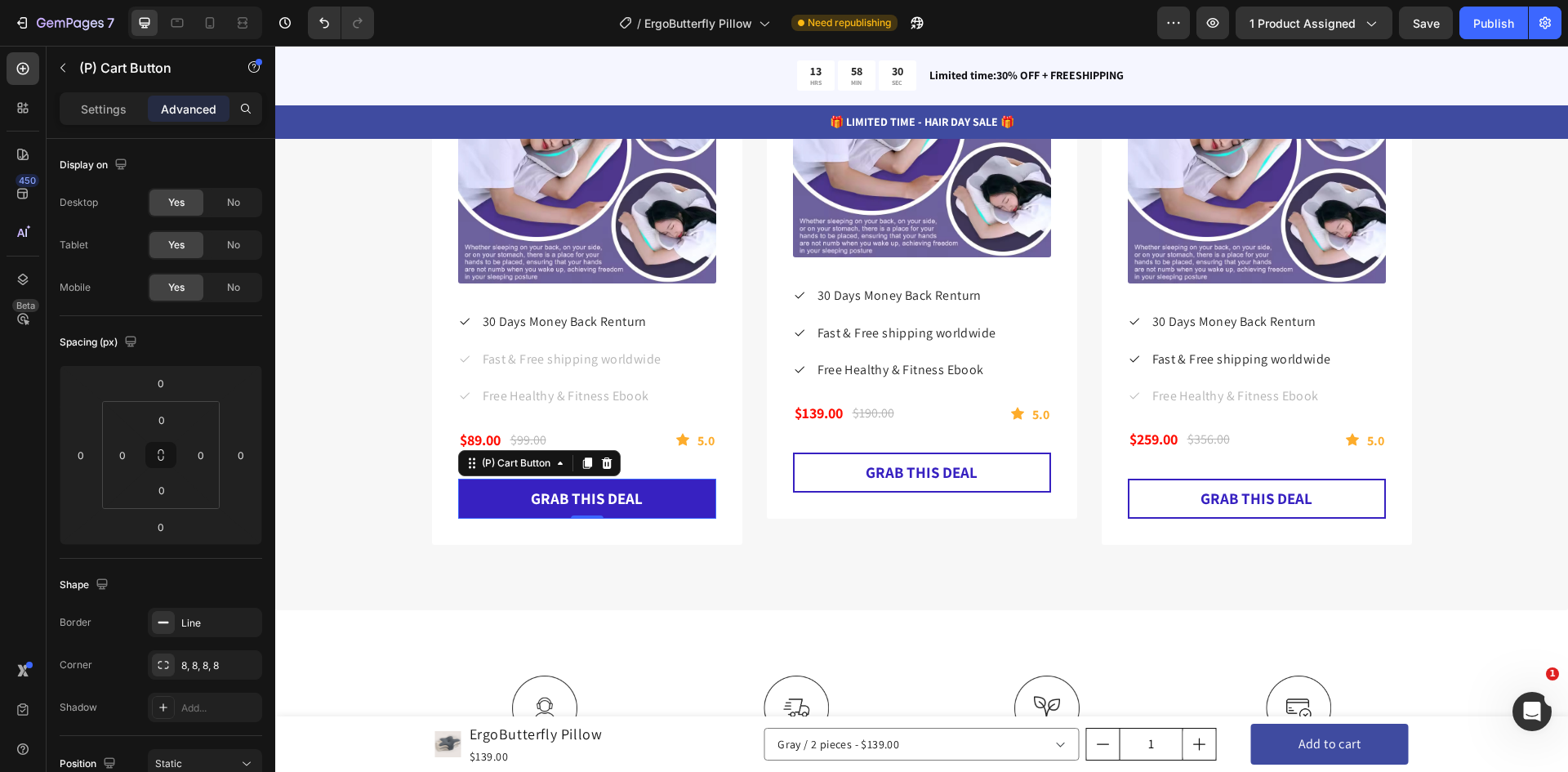
click at [657, 504] on button "GRAB THIS DEAL" at bounding box center [586, 498] width 258 height 40
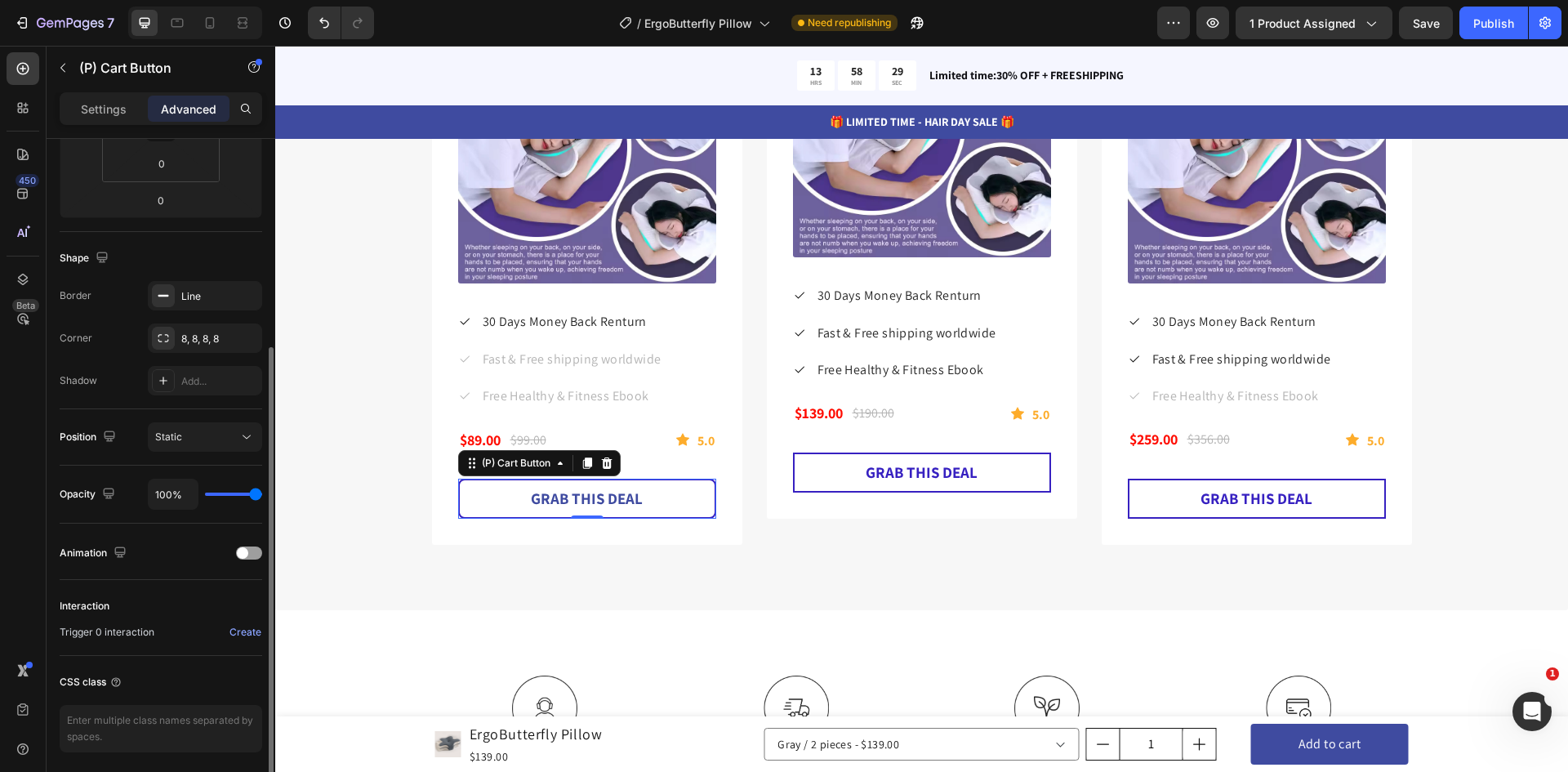
scroll to position [386, 0]
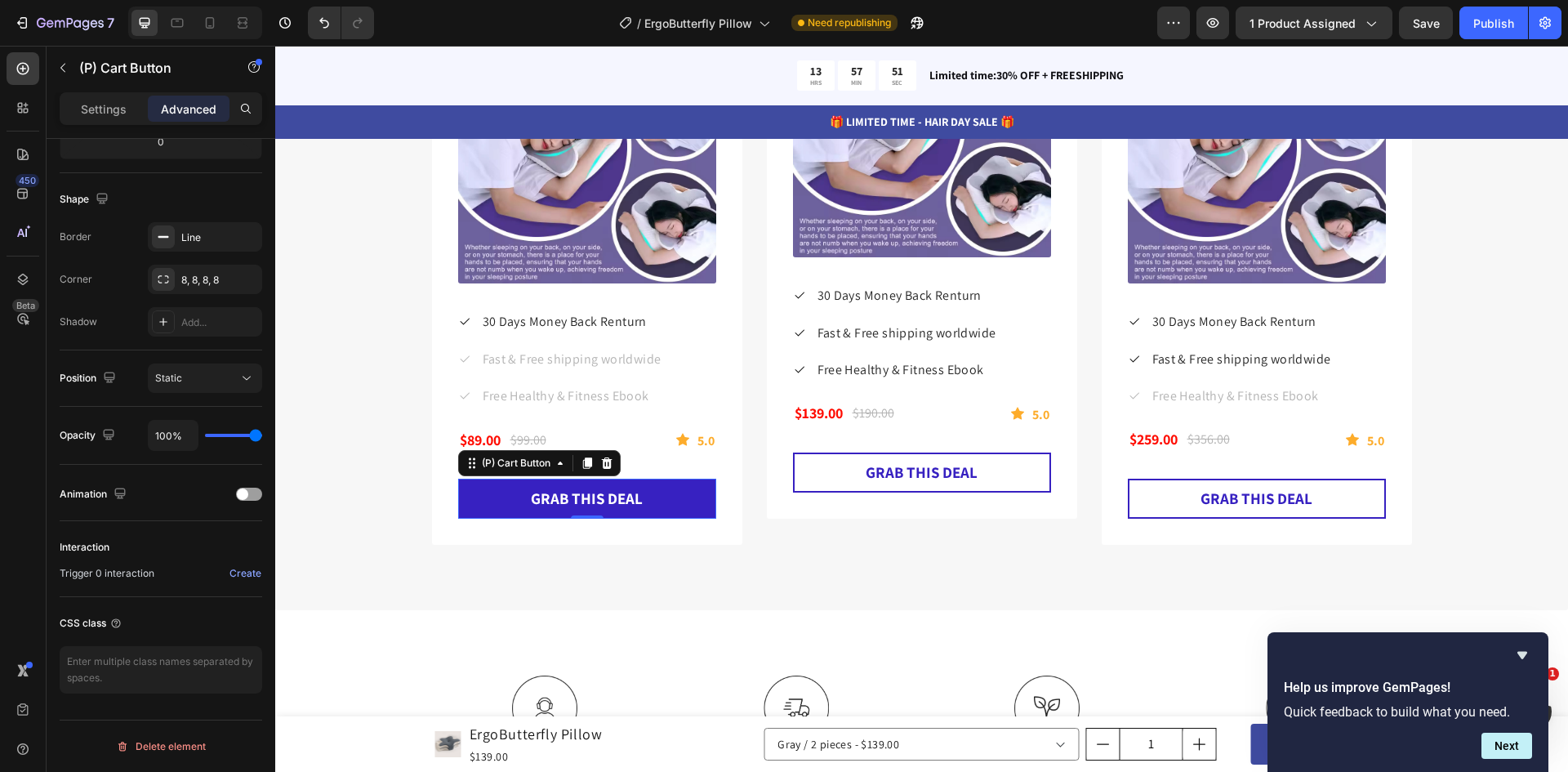
click at [696, 502] on button "GRAB THIS DEAL" at bounding box center [586, 498] width 258 height 40
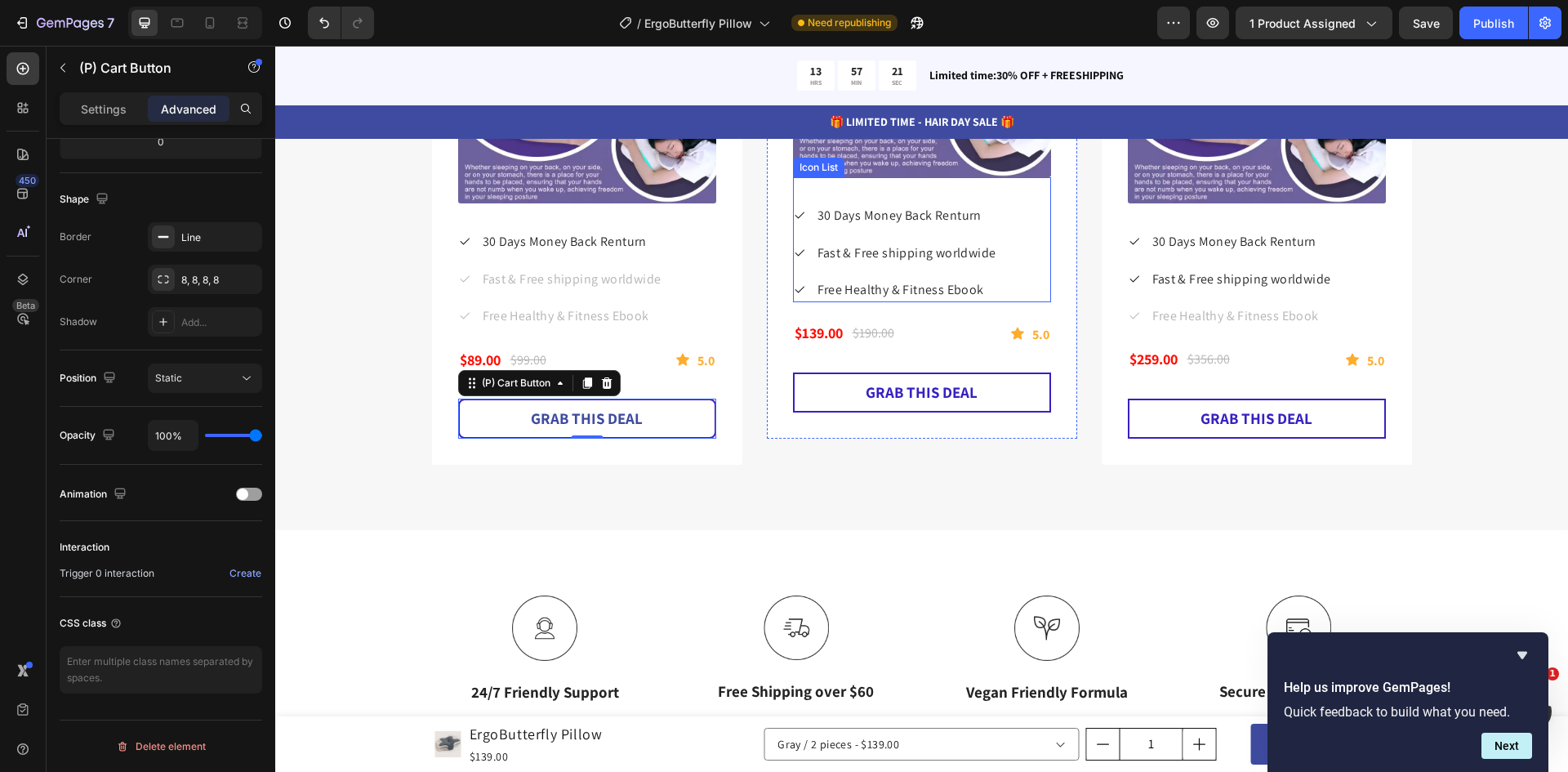
scroll to position [4983, 0]
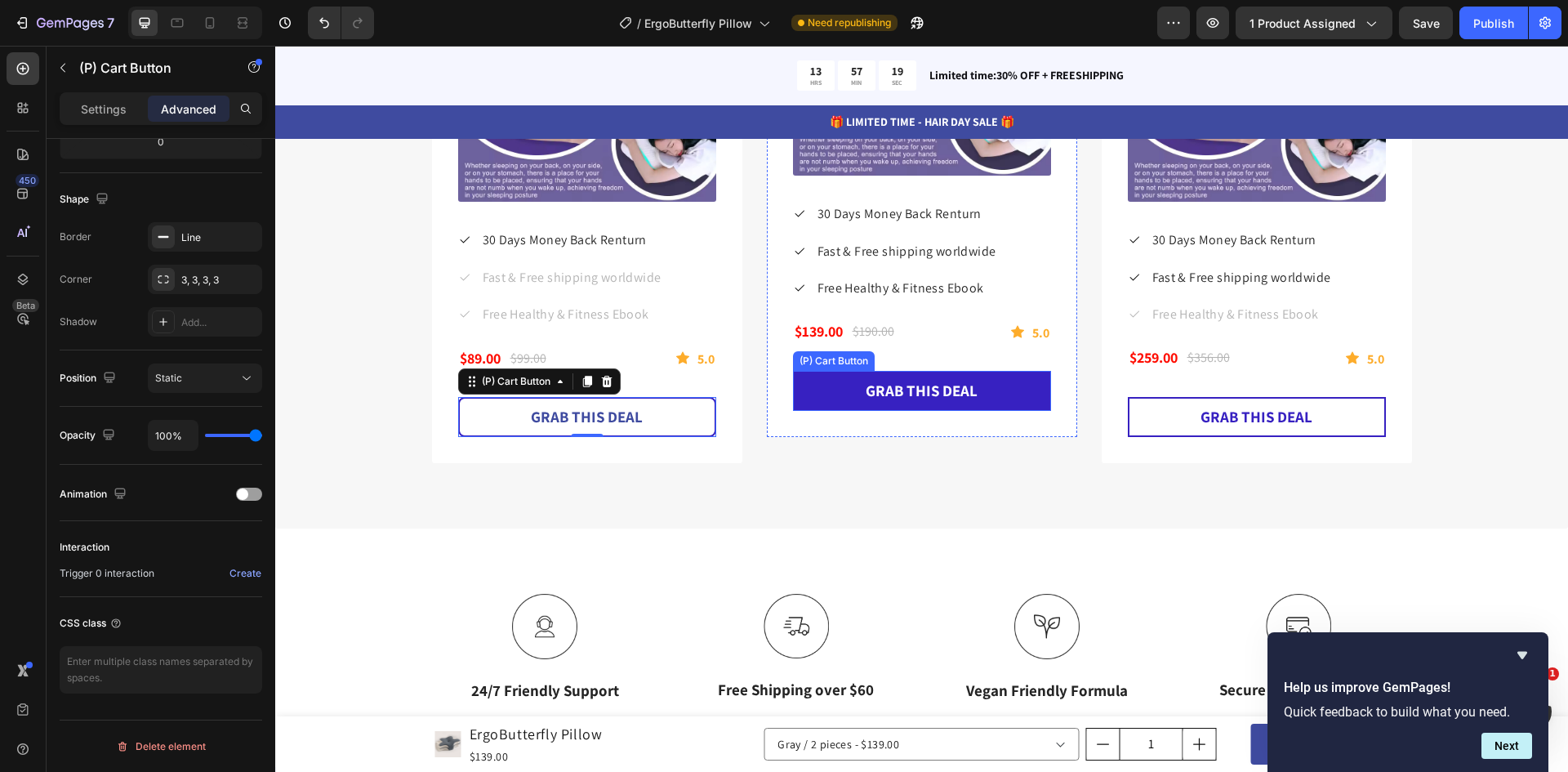
click at [879, 404] on button "GRAB THIS DEAL" at bounding box center [921, 390] width 258 height 40
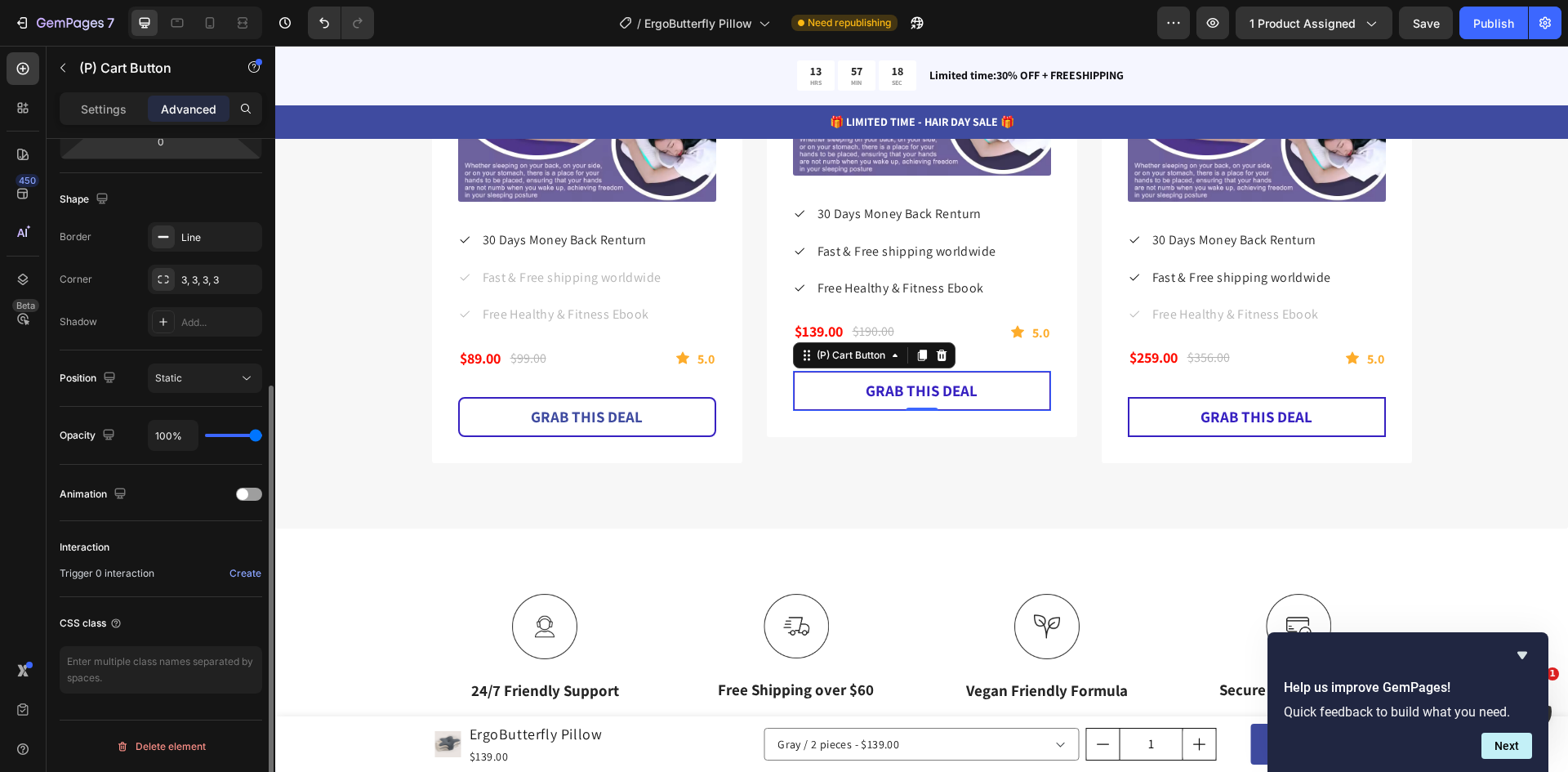
click at [117, 105] on p "Settings" at bounding box center [103, 109] width 46 height 17
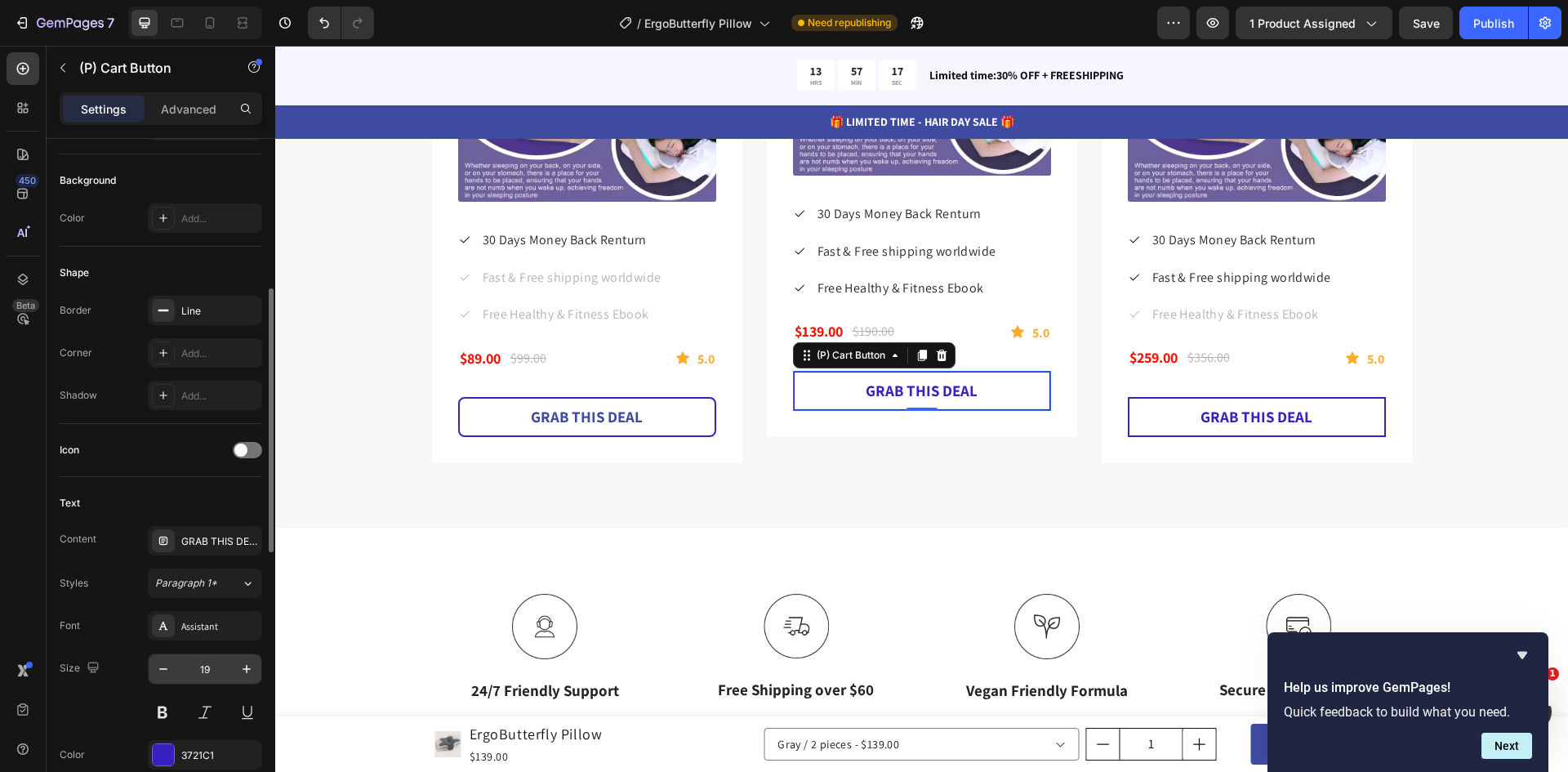
scroll to position [630, 0]
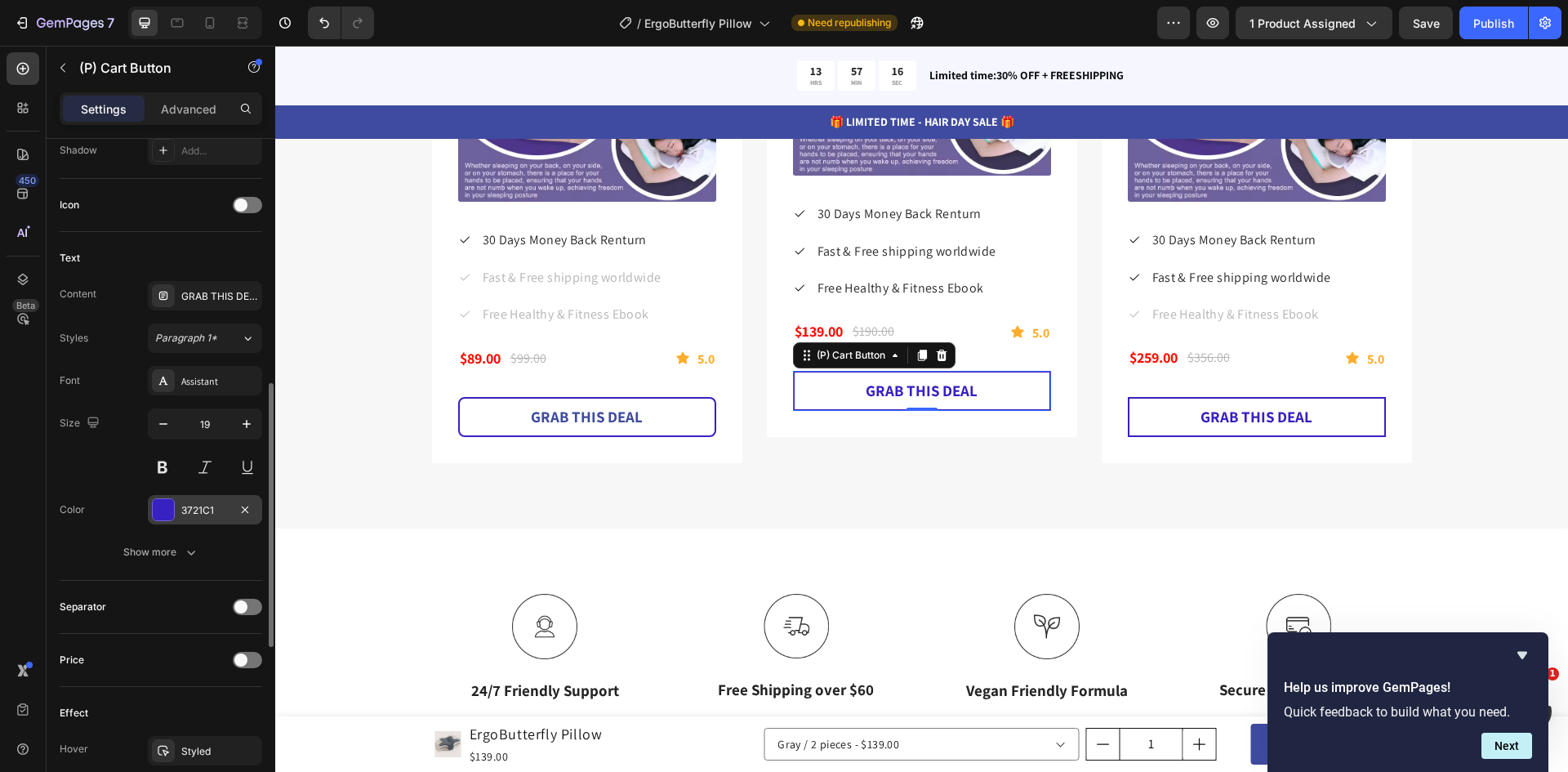
click at [167, 510] on div at bounding box center [163, 509] width 22 height 22
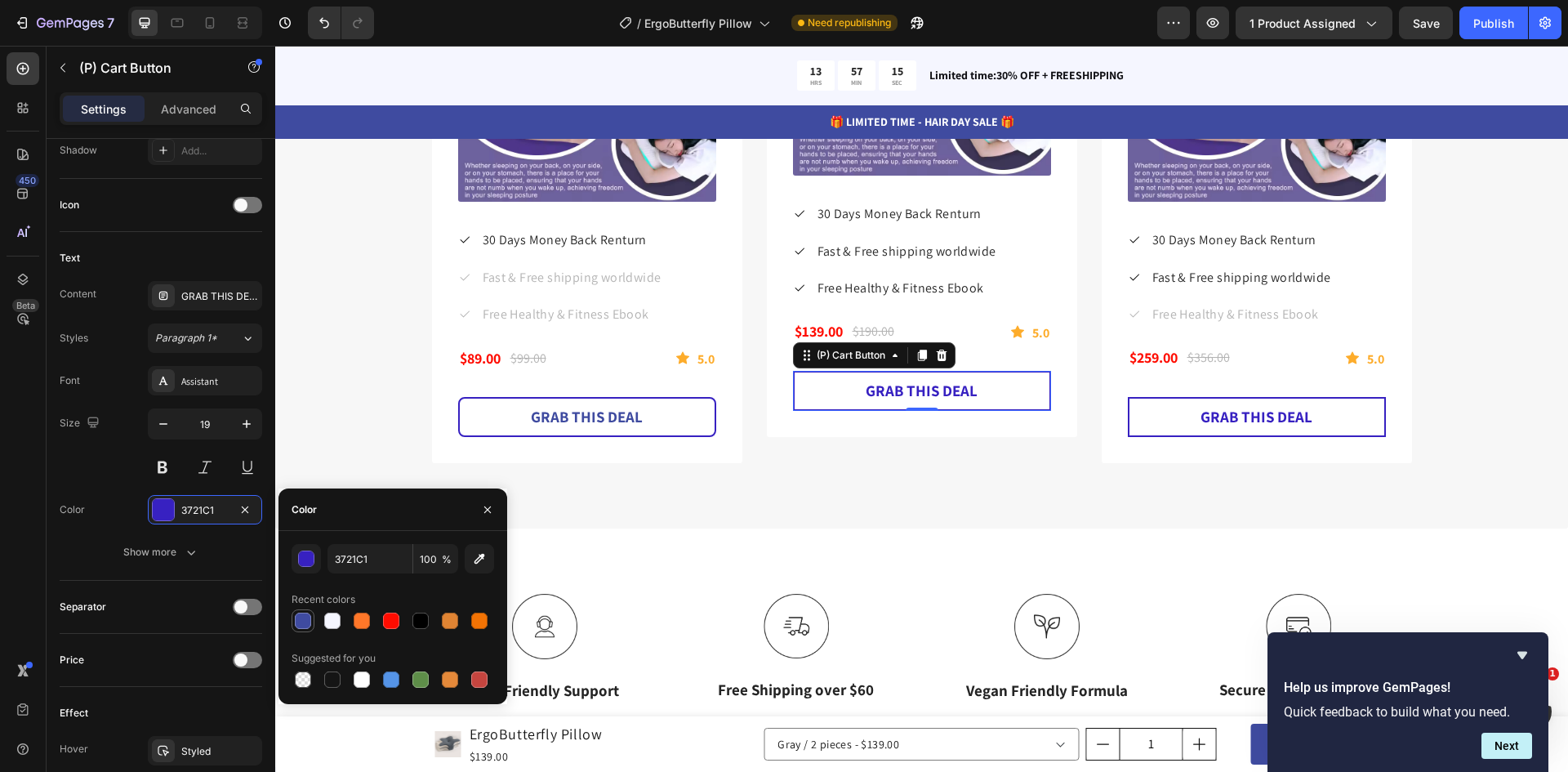
click at [306, 616] on div at bounding box center [302, 620] width 16 height 16
type input "3F4BA0"
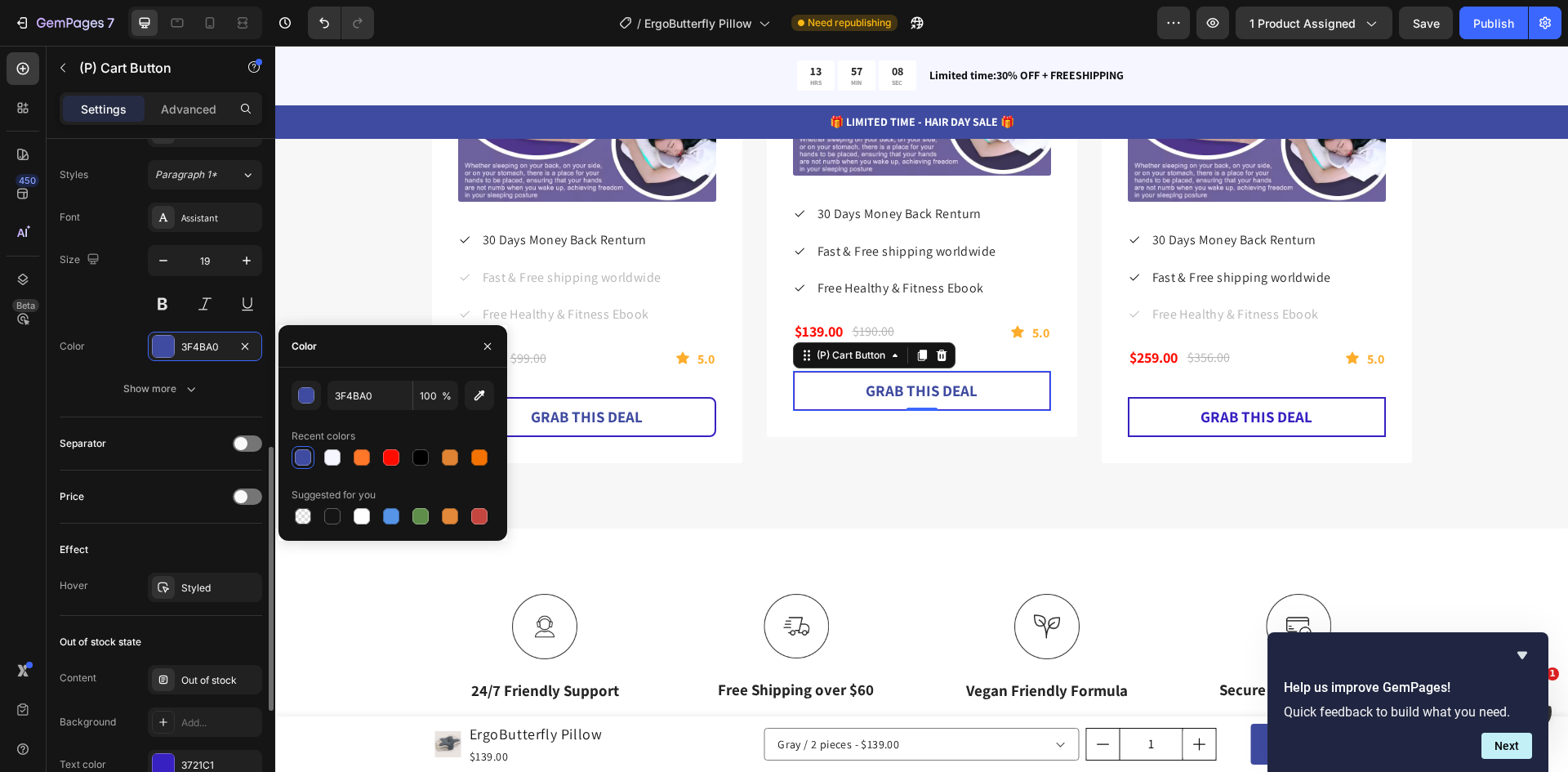
scroll to position [958, 0]
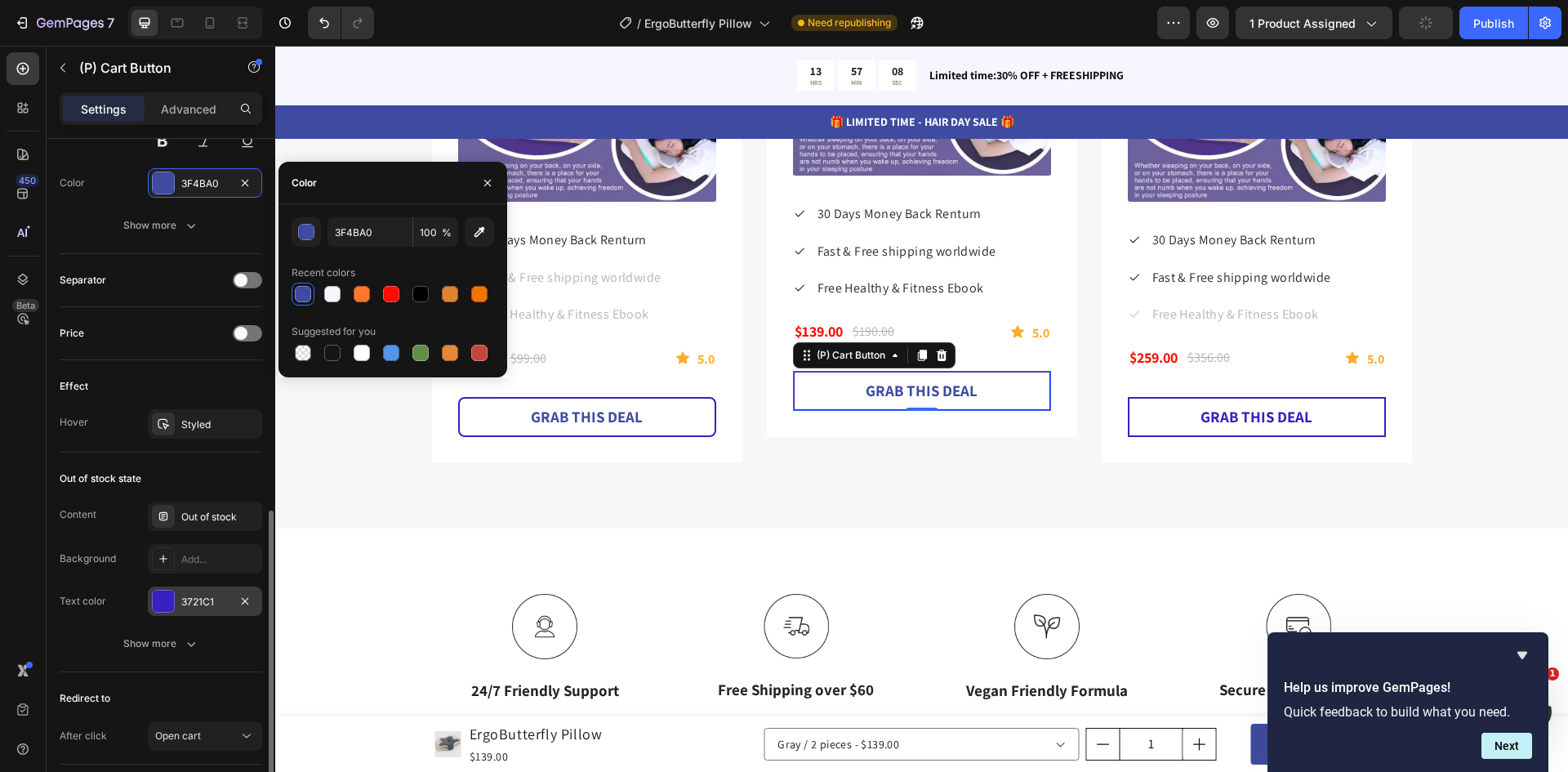
click at [164, 593] on div at bounding box center [163, 601] width 22 height 22
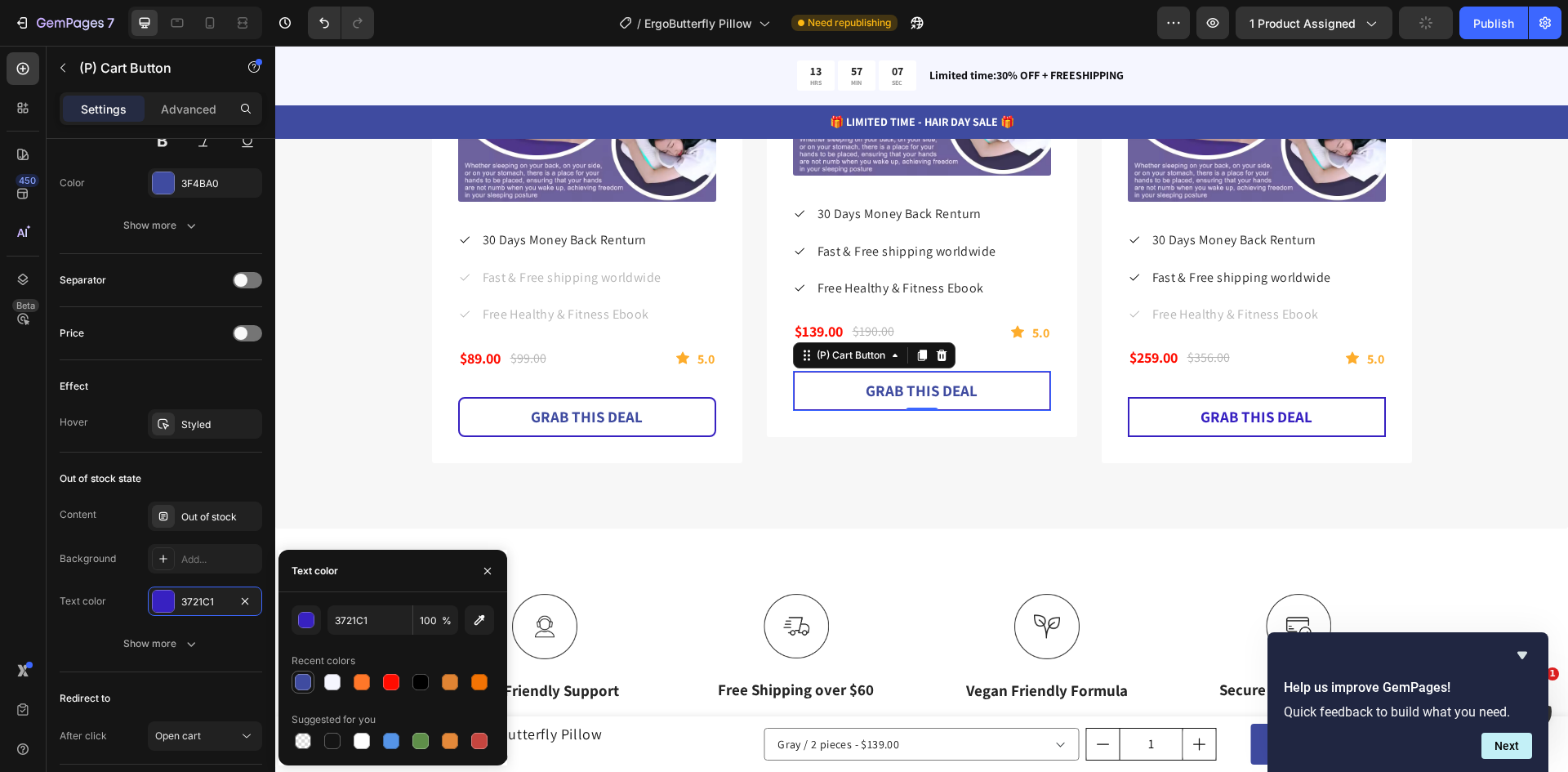
drag, startPoint x: 306, startPoint y: 686, endPoint x: 294, endPoint y: 675, distance: 16.3
click at [305, 686] on div at bounding box center [302, 681] width 16 height 16
type input "3F4BA0"
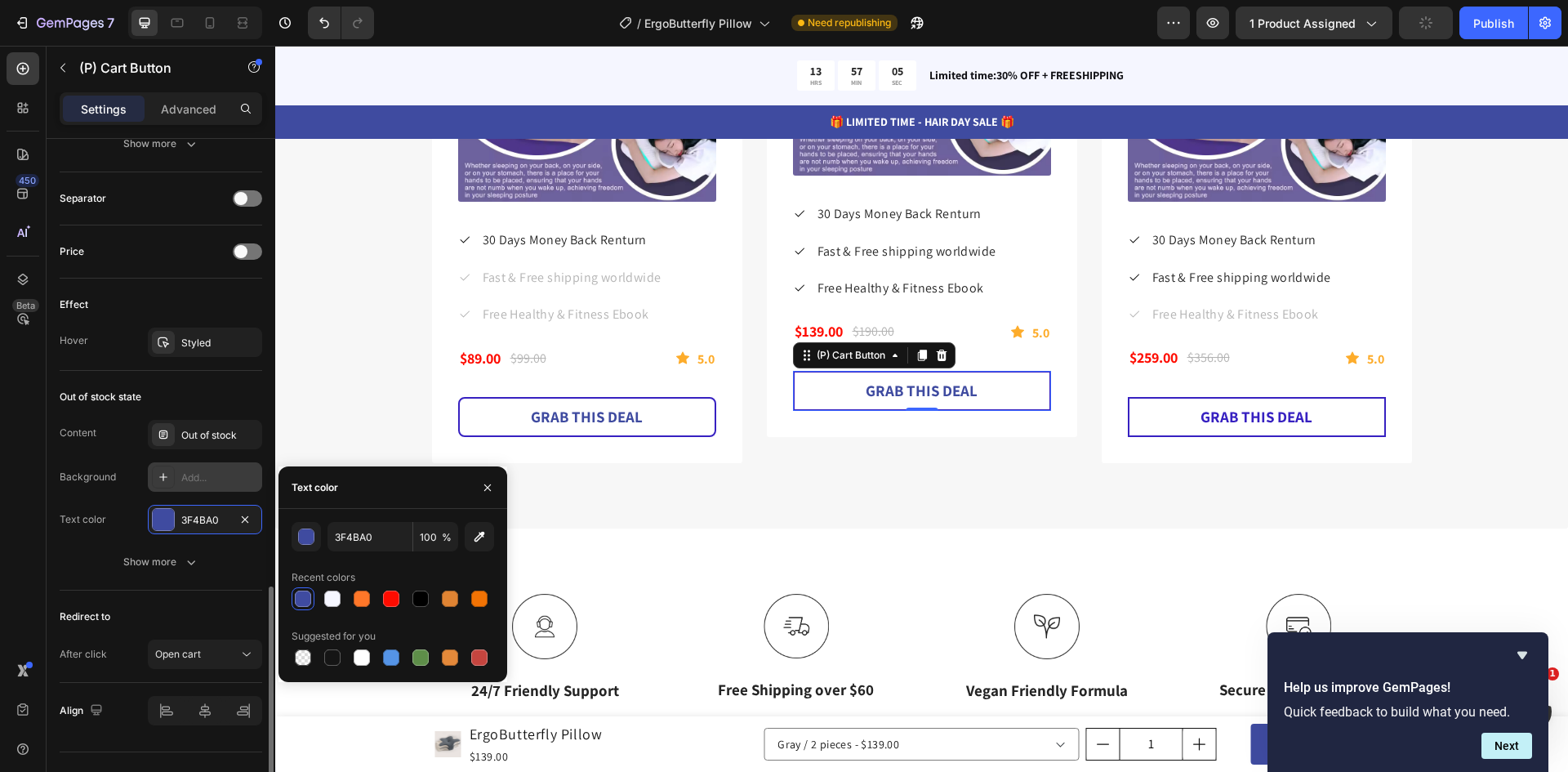
scroll to position [1071, 0]
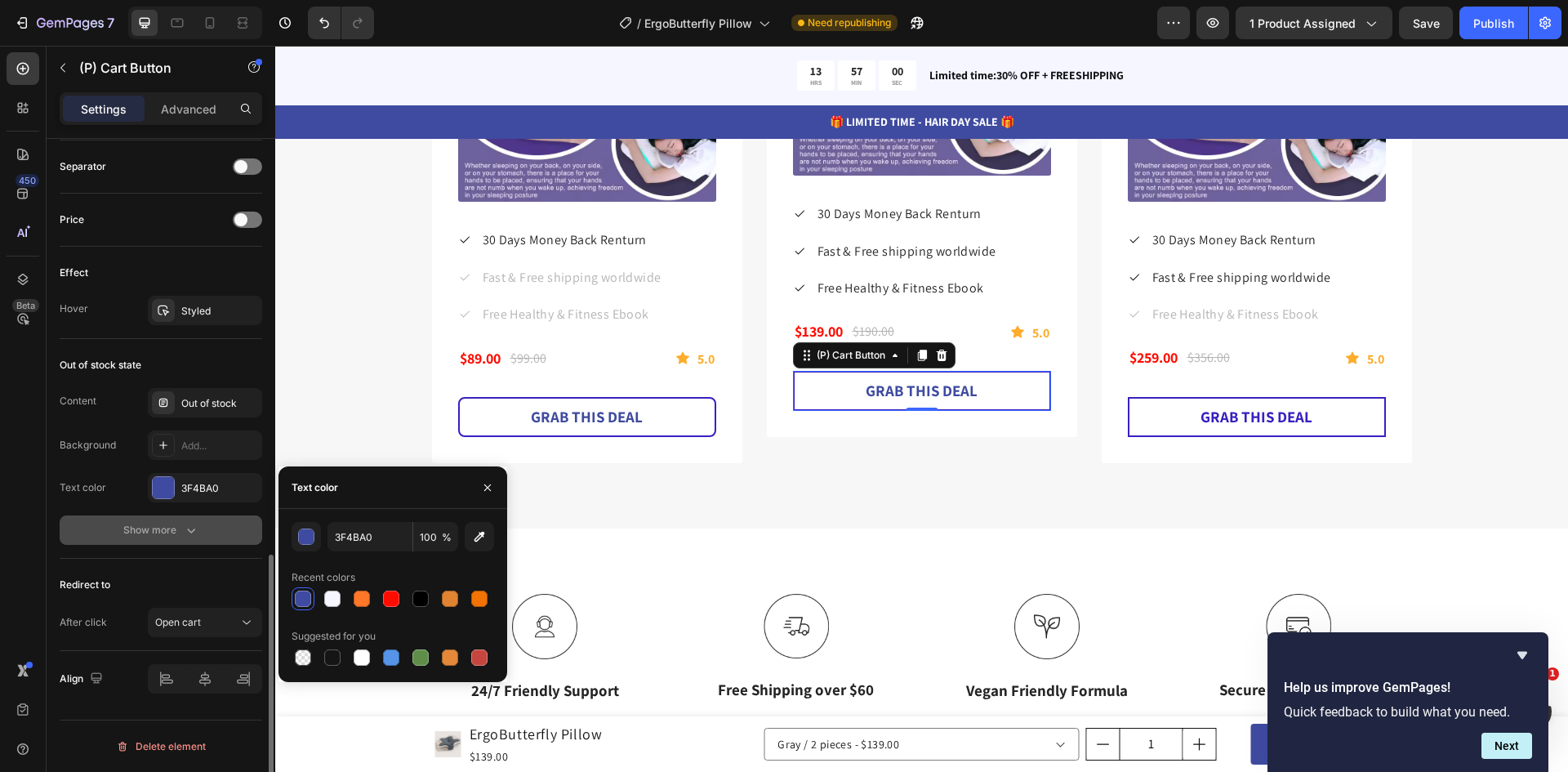
click at [186, 532] on icon "button" at bounding box center [190, 529] width 16 height 16
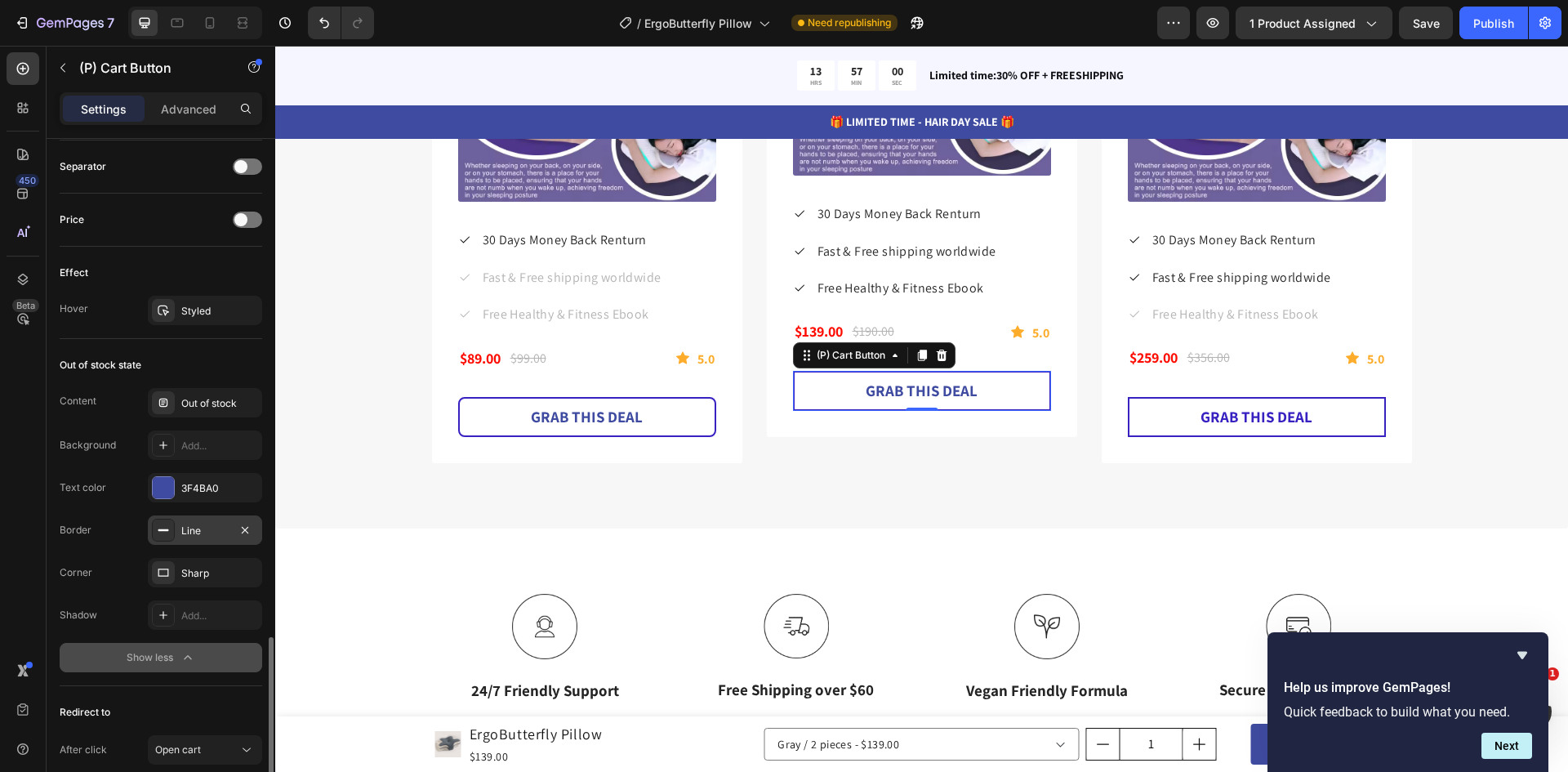
scroll to position [1153, 0]
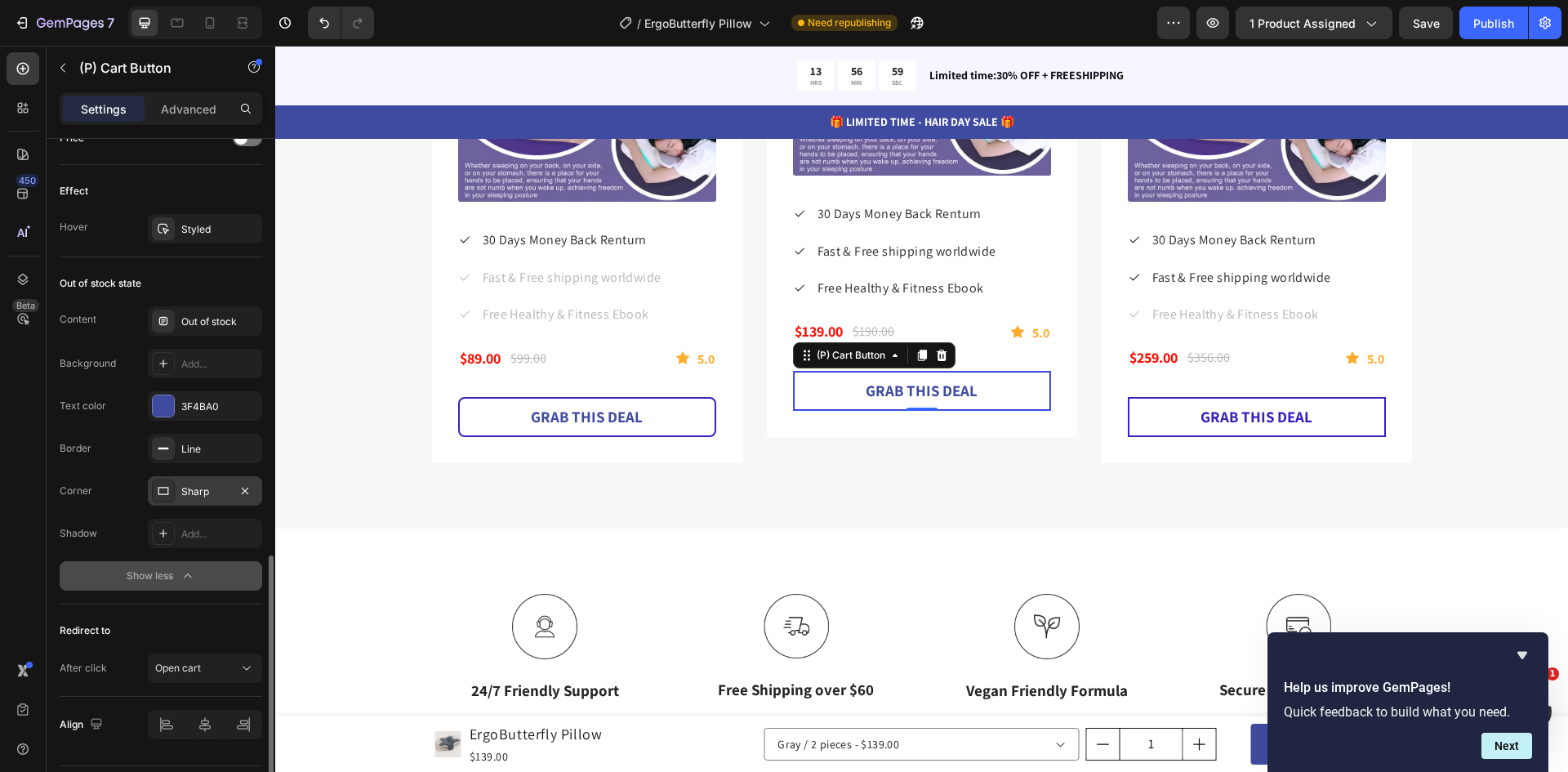
click at [199, 497] on div "Sharp" at bounding box center [204, 492] width 48 height 15
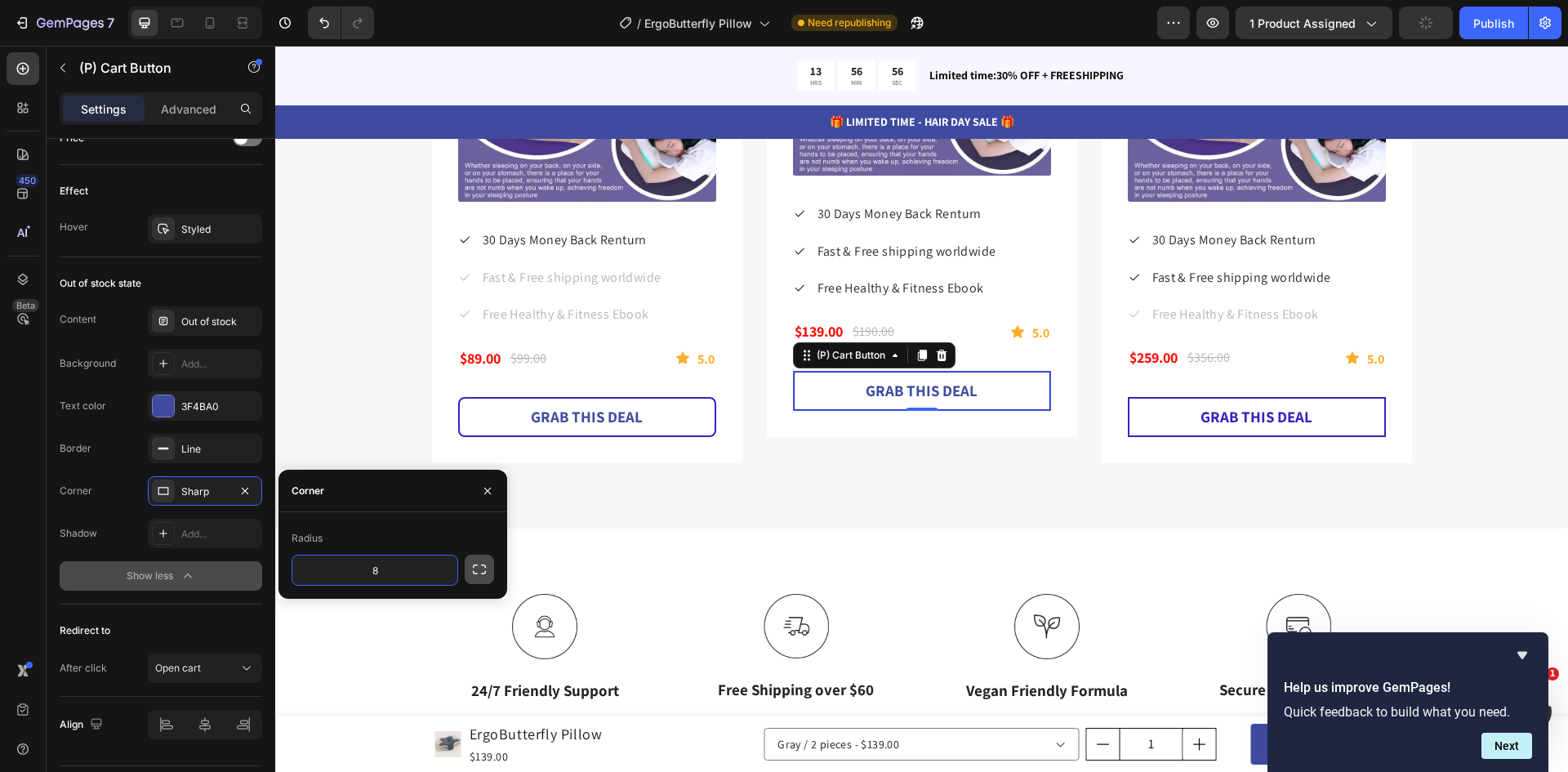
type input "8"
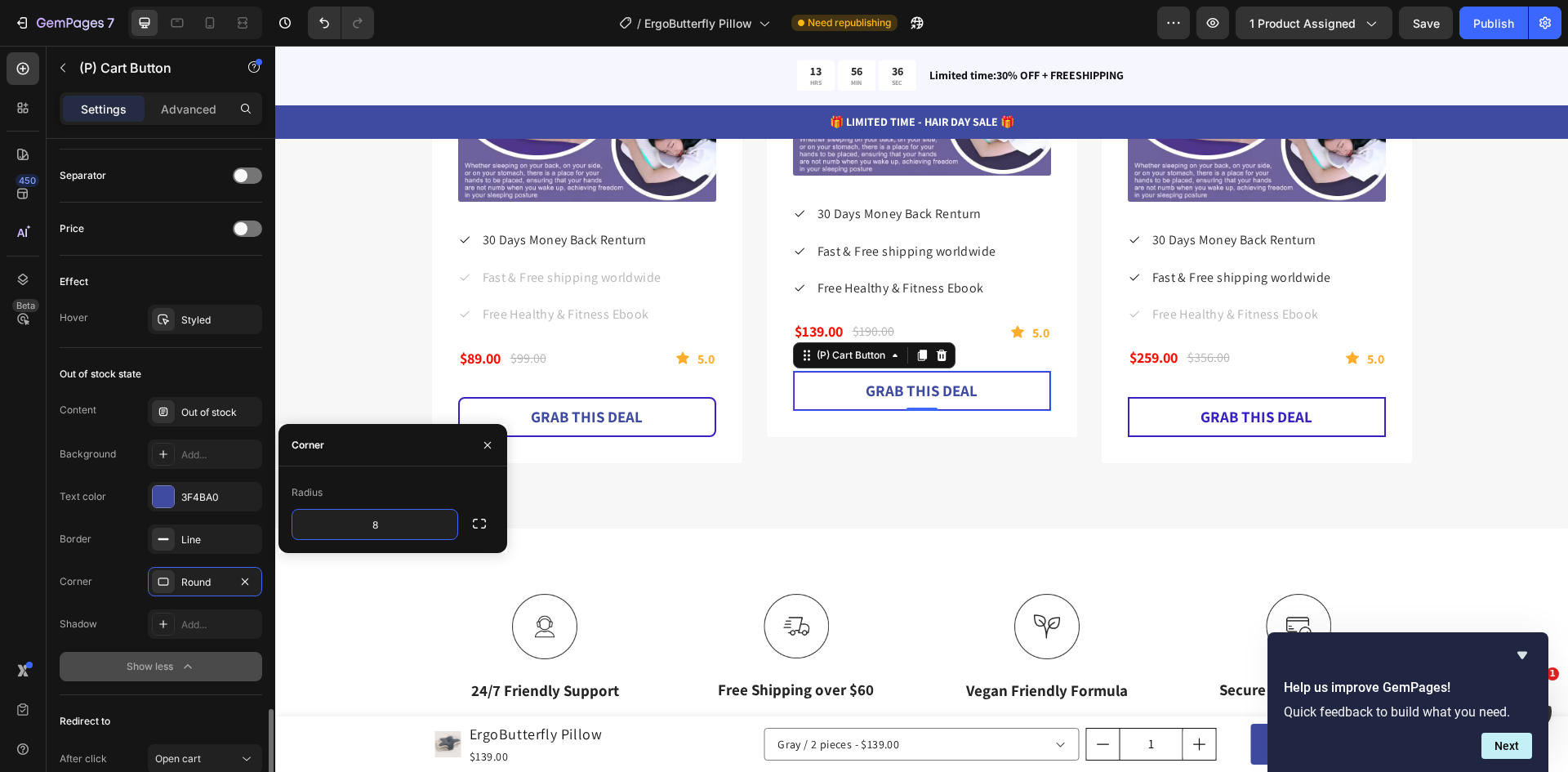
scroll to position [1198, 0]
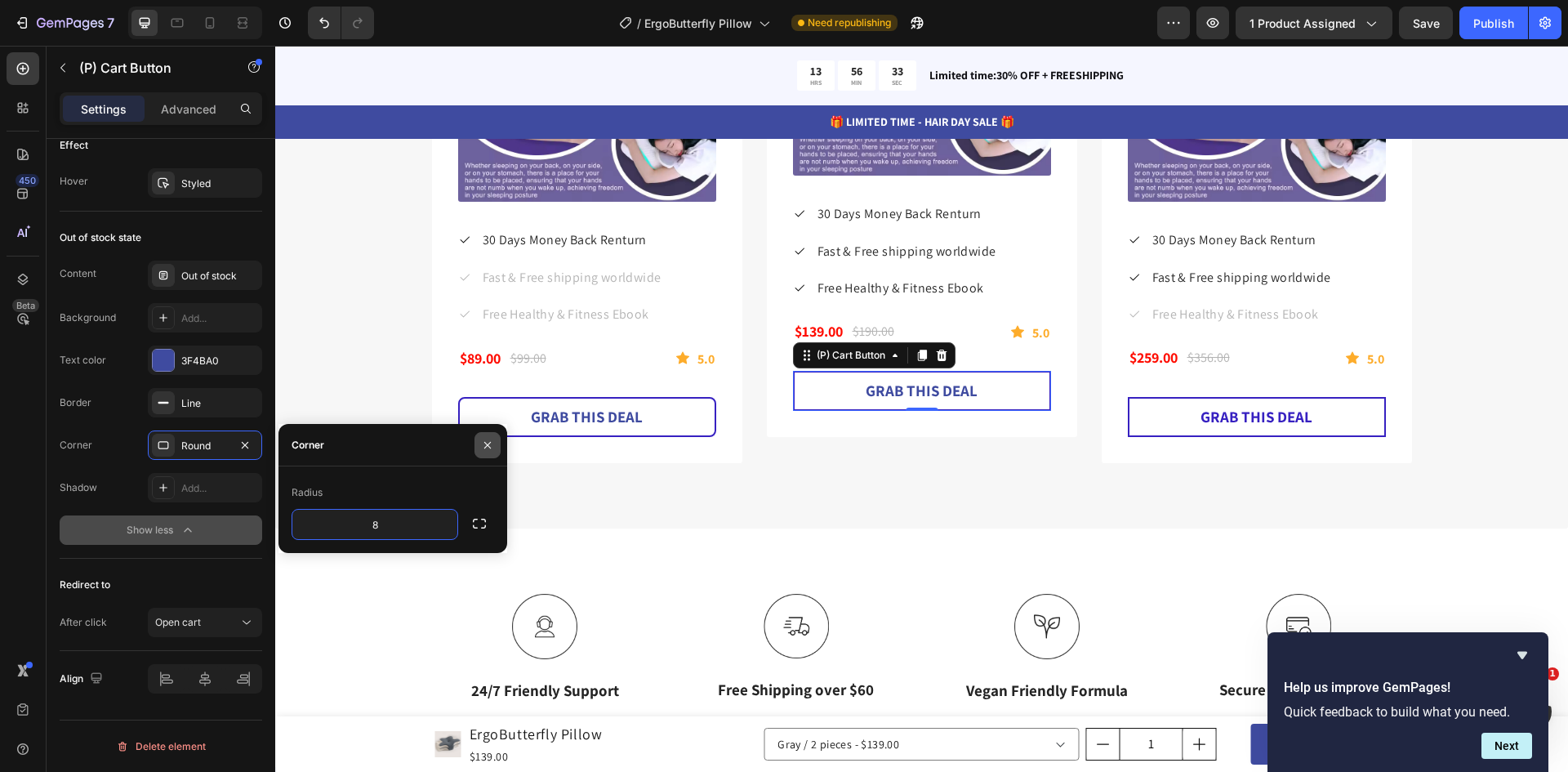
click at [484, 445] on icon "button" at bounding box center [488, 446] width 13 height 13
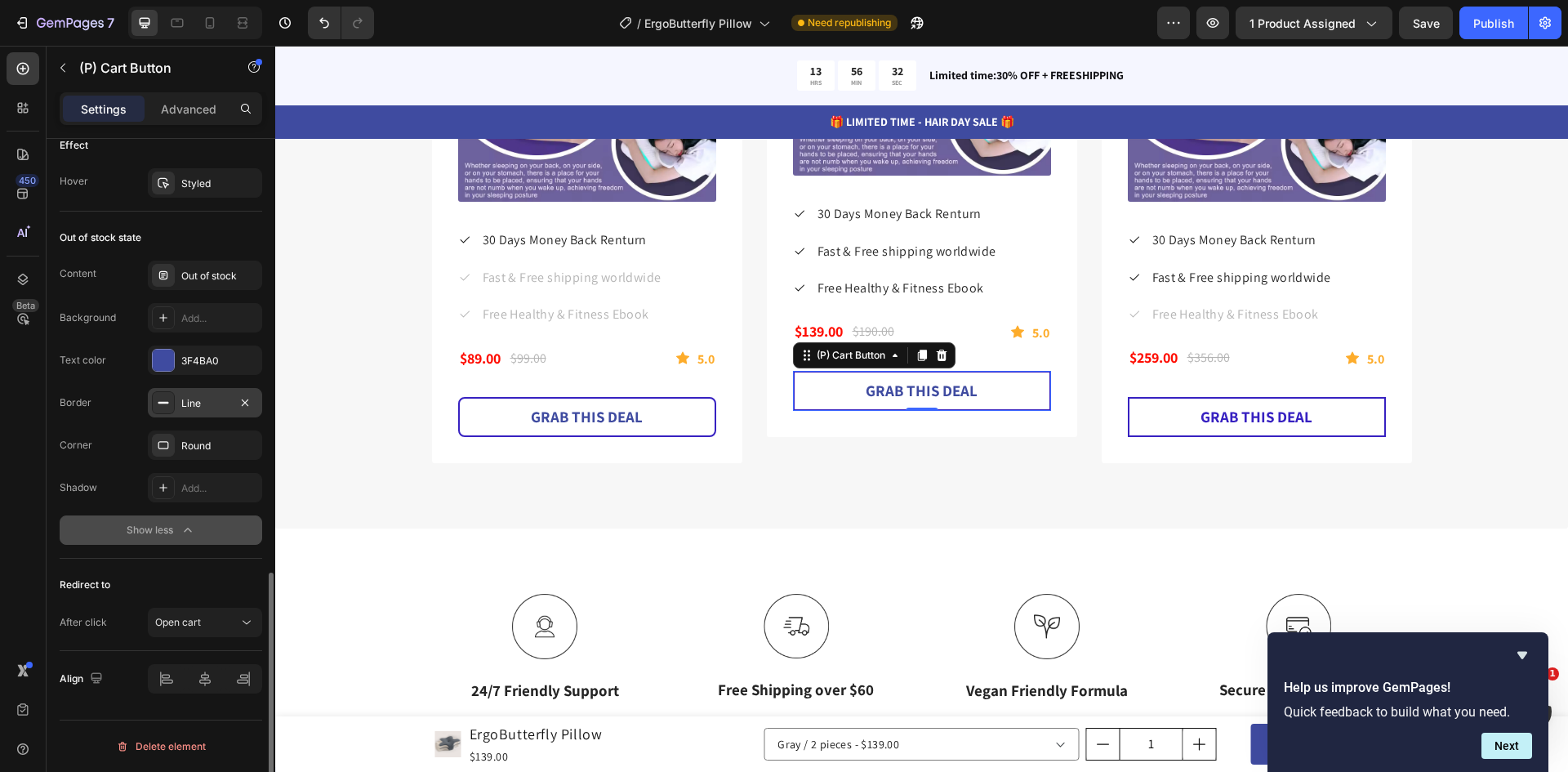
click at [219, 398] on div "Line" at bounding box center [204, 403] width 48 height 15
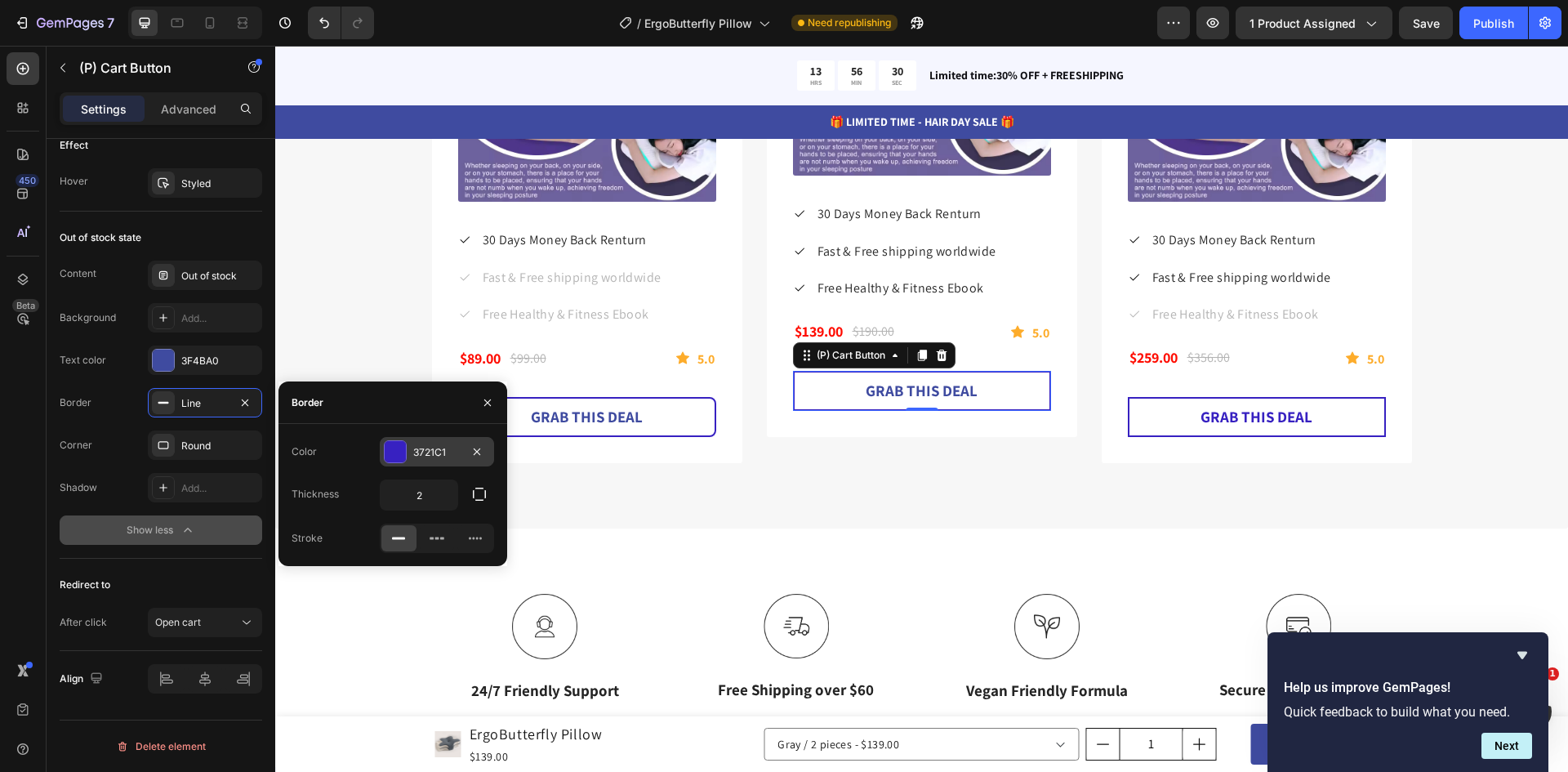
click at [401, 459] on div at bounding box center [395, 451] width 22 height 22
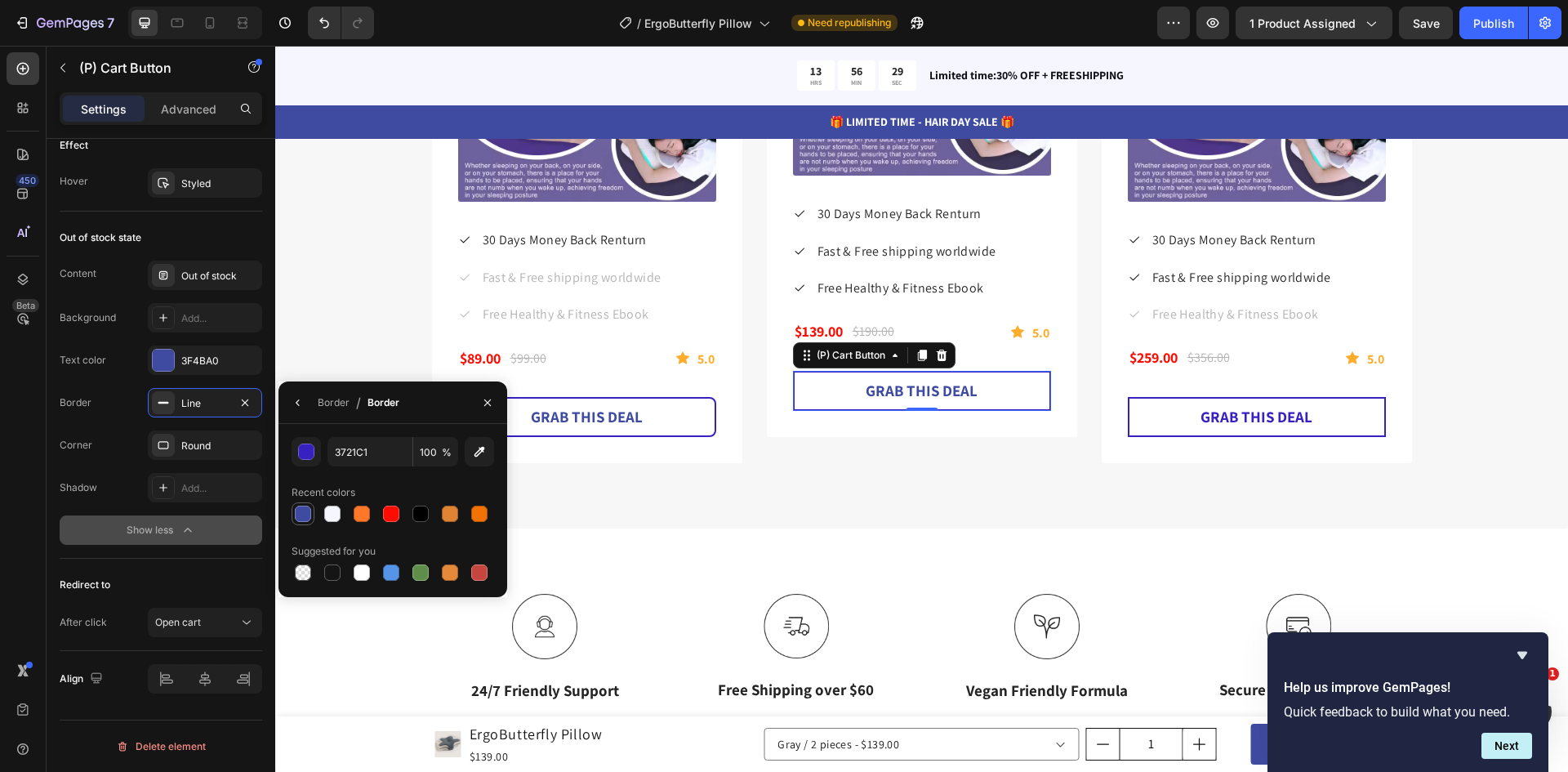
click at [299, 507] on div at bounding box center [302, 513] width 16 height 16
type input "3F4BA0"
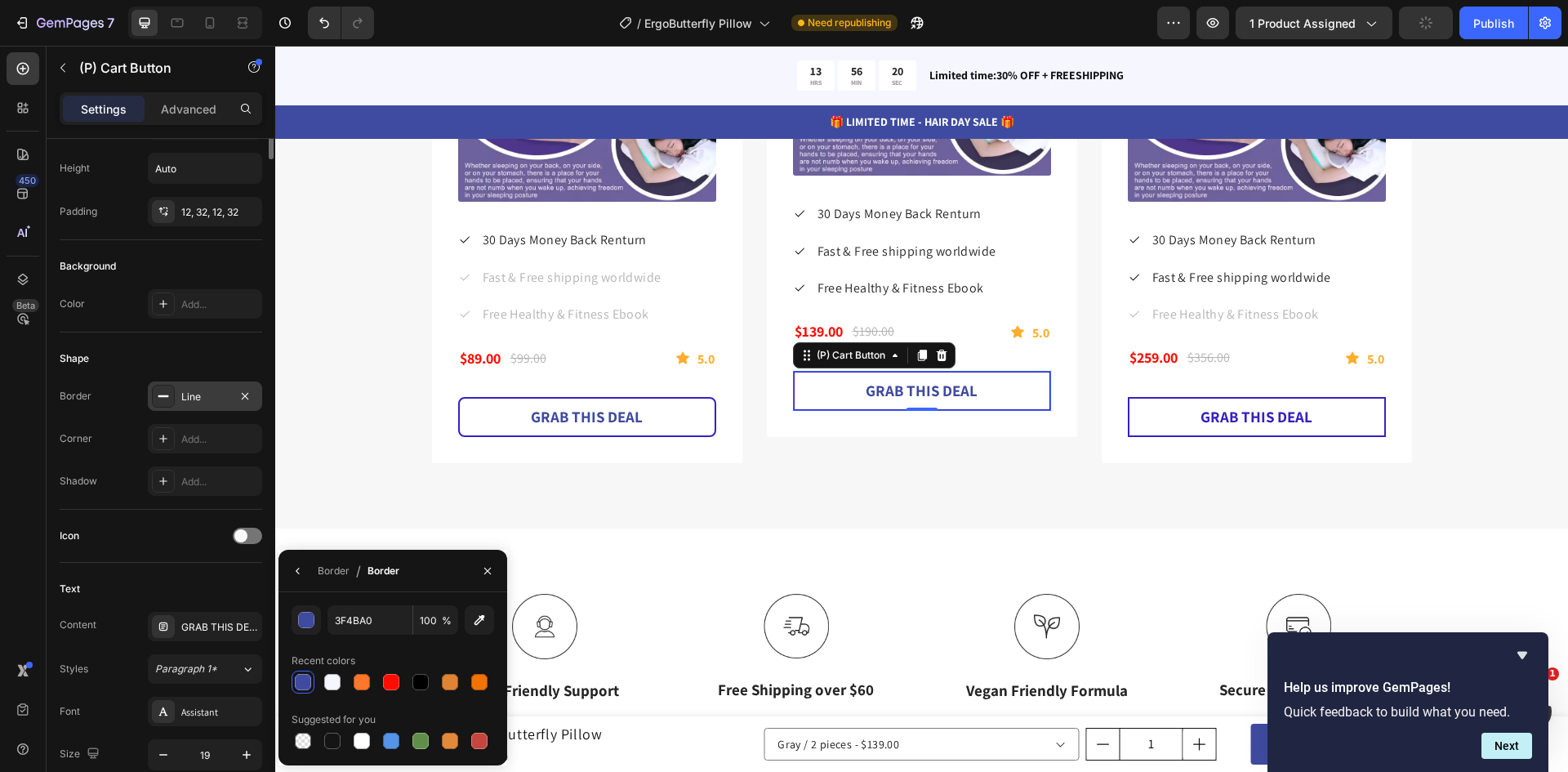
scroll to position [0, 0]
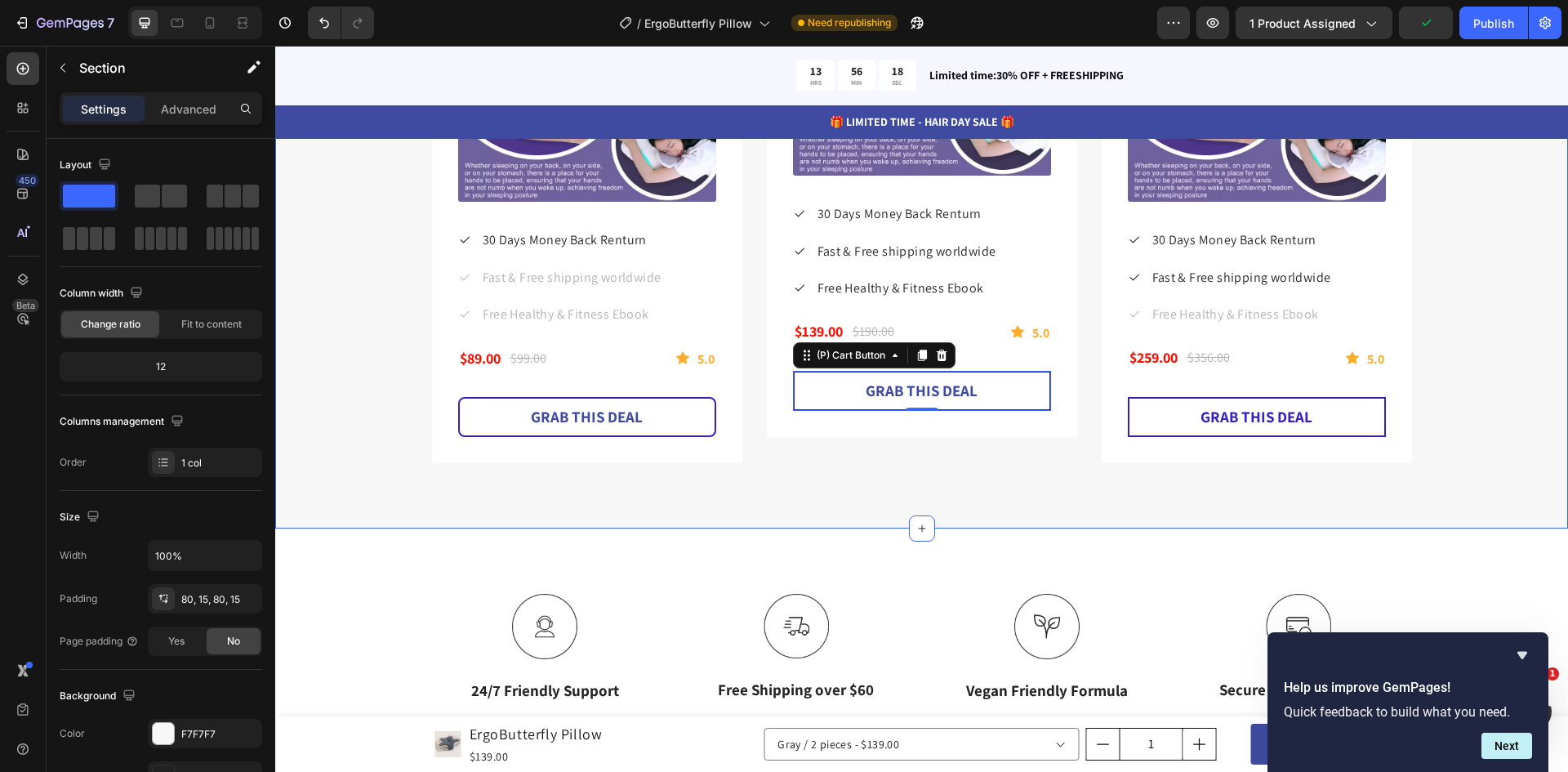
click at [963, 508] on div "Special Deal For Father's Day Only Heading Improve your dad's health with our G…" at bounding box center [921, 72] width 1292 height 909
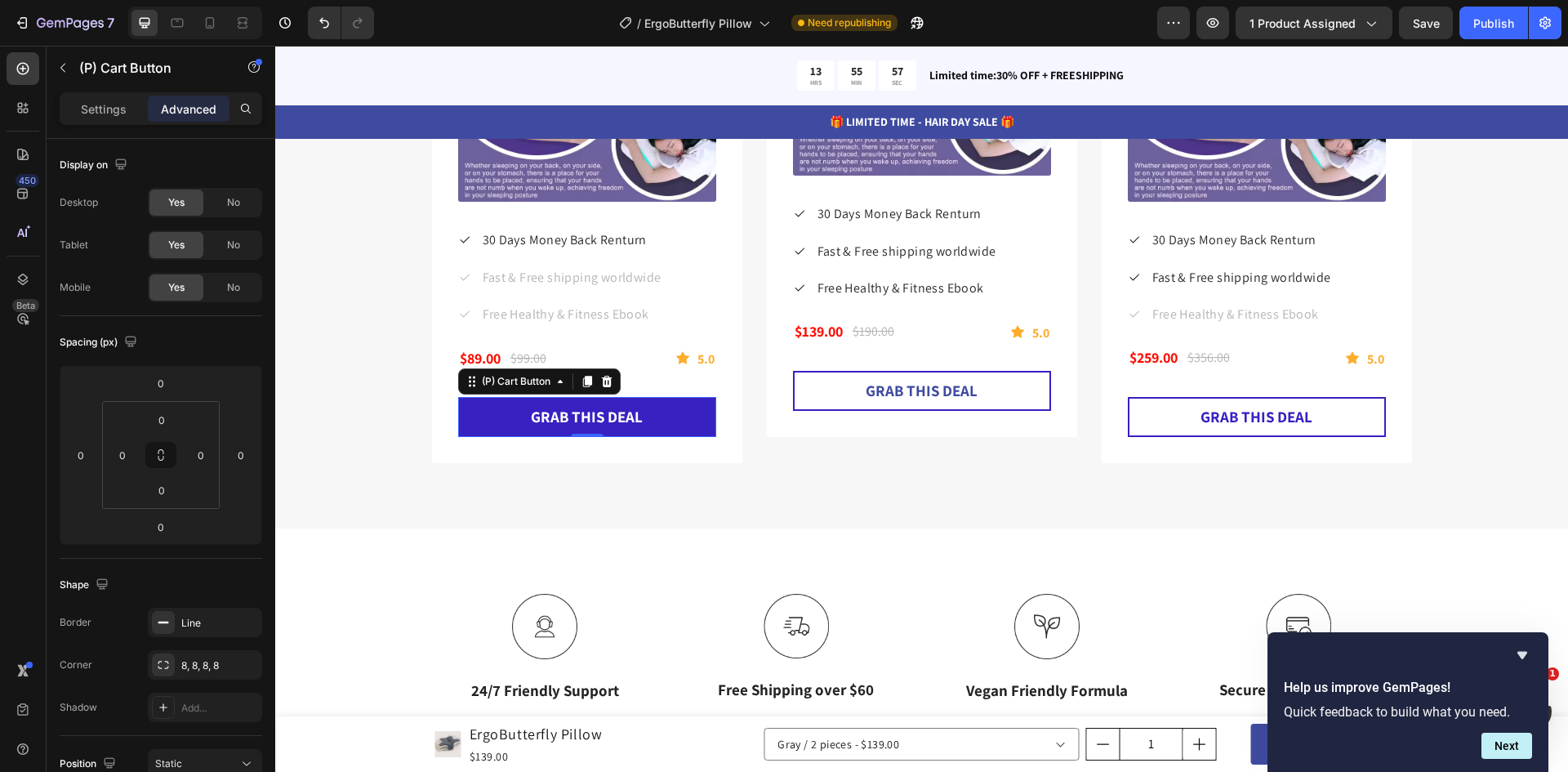
click at [645, 415] on button "GRAB THIS DEAL" at bounding box center [586, 416] width 258 height 40
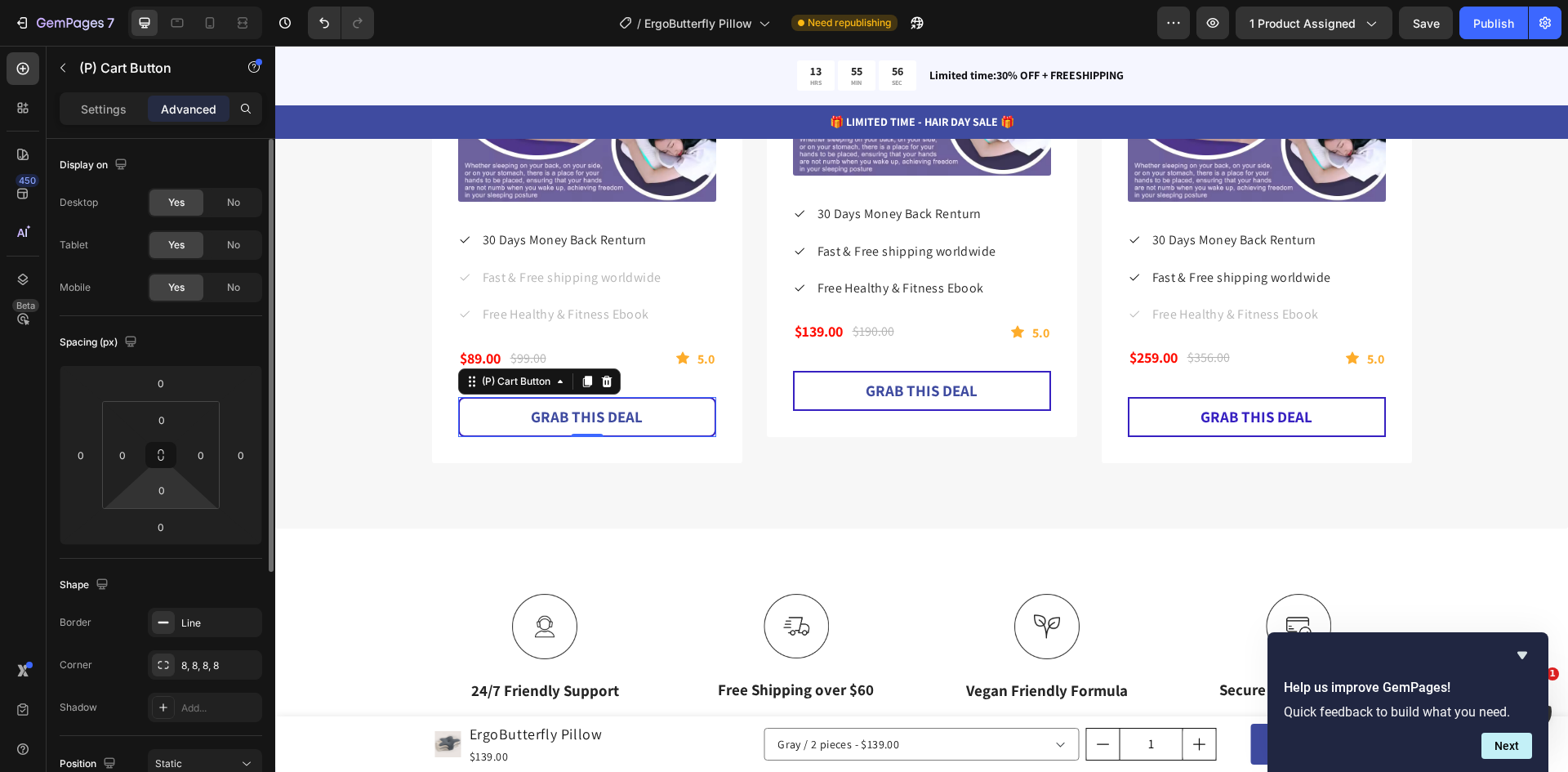
scroll to position [245, 0]
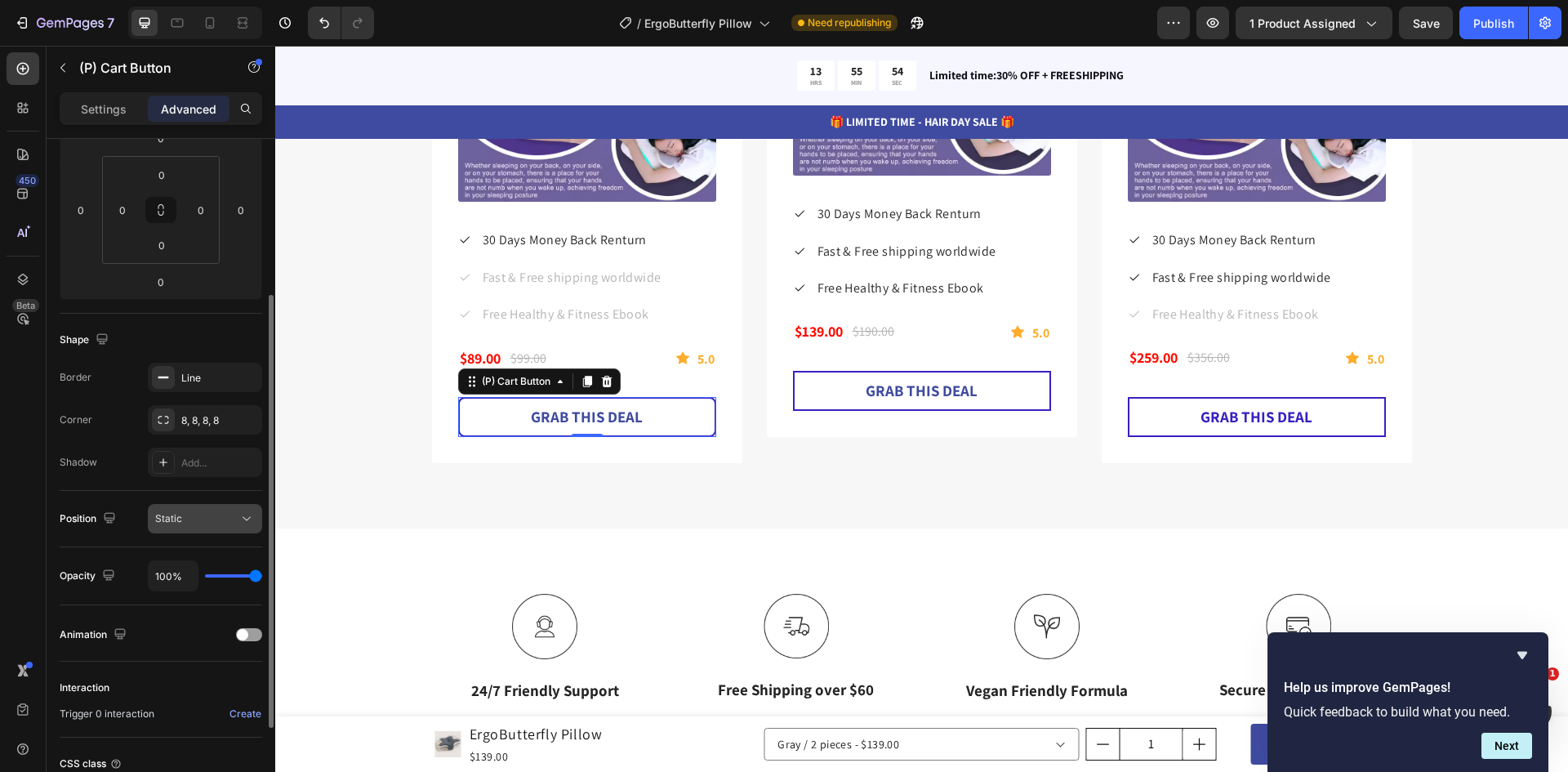
click at [256, 527] on button "Static" at bounding box center [205, 518] width 114 height 29
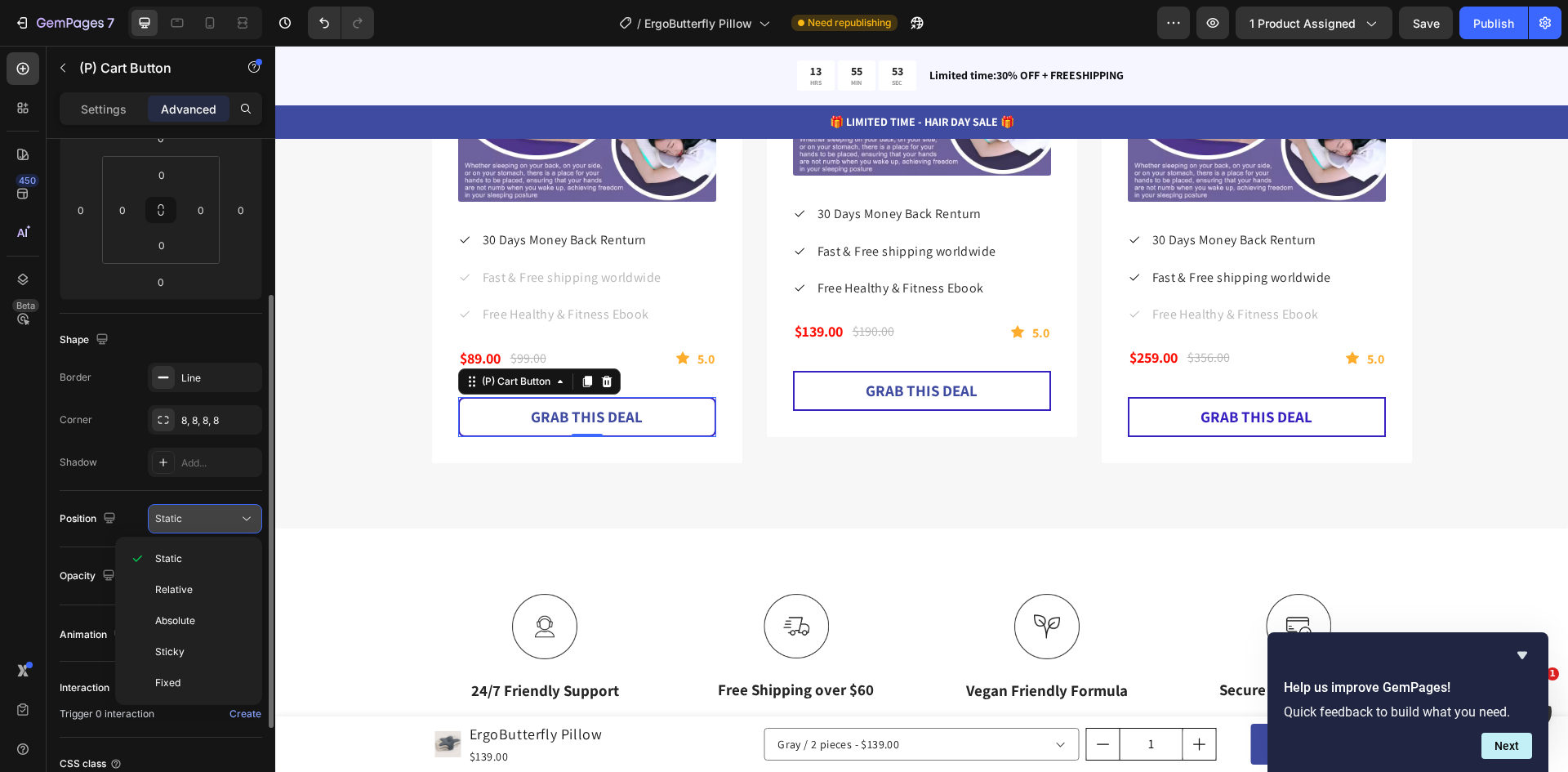
click at [256, 527] on button "Static" at bounding box center [205, 518] width 114 height 29
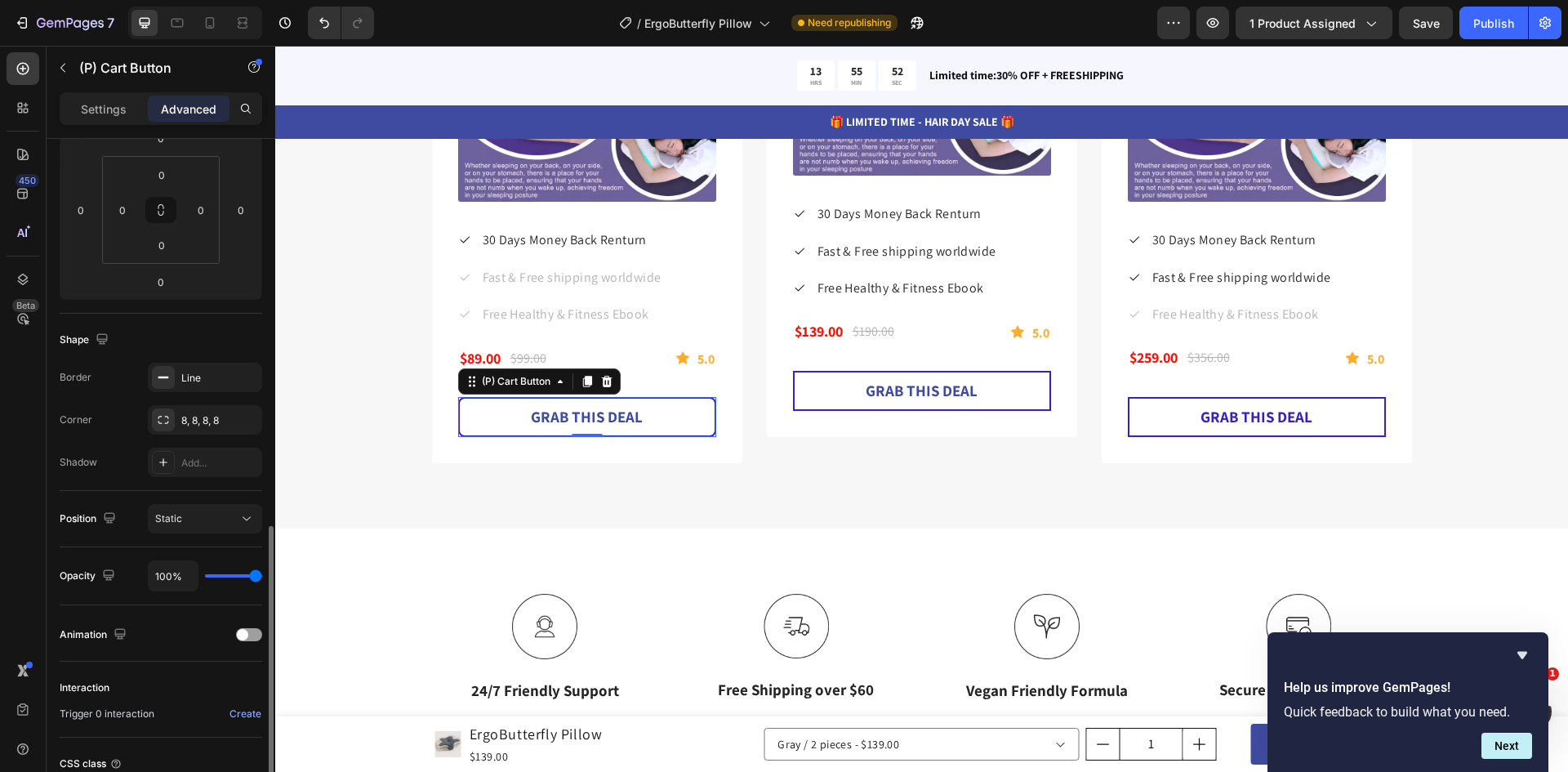
scroll to position [386, 0]
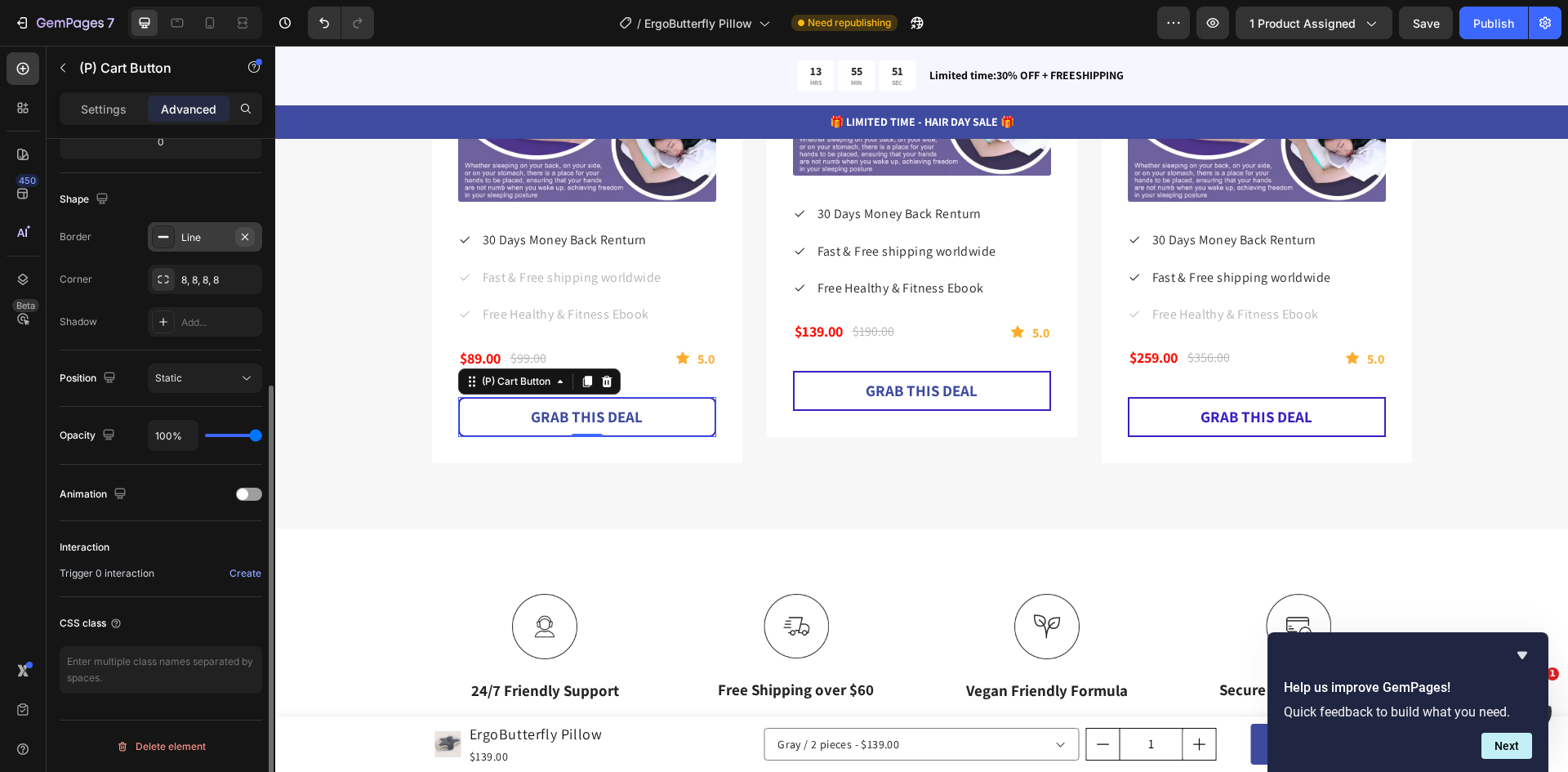
click at [239, 241] on icon "button" at bounding box center [245, 237] width 13 height 13
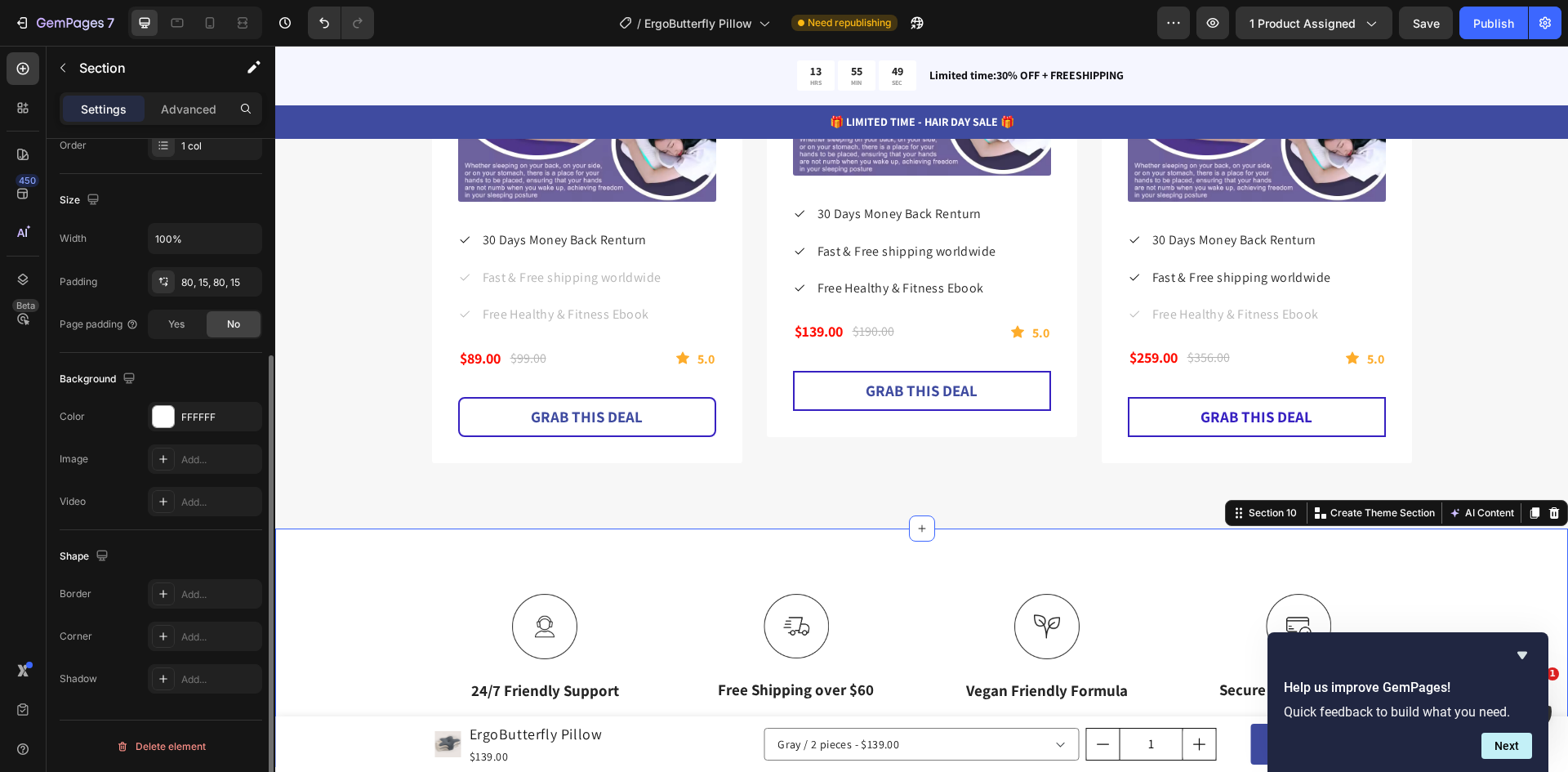
scroll to position [0, 0]
click at [685, 544] on div "Image 24/7 Friendly Support Text Block Image Free Shipping over $60 Text Block …" at bounding box center [921, 647] width 1292 height 239
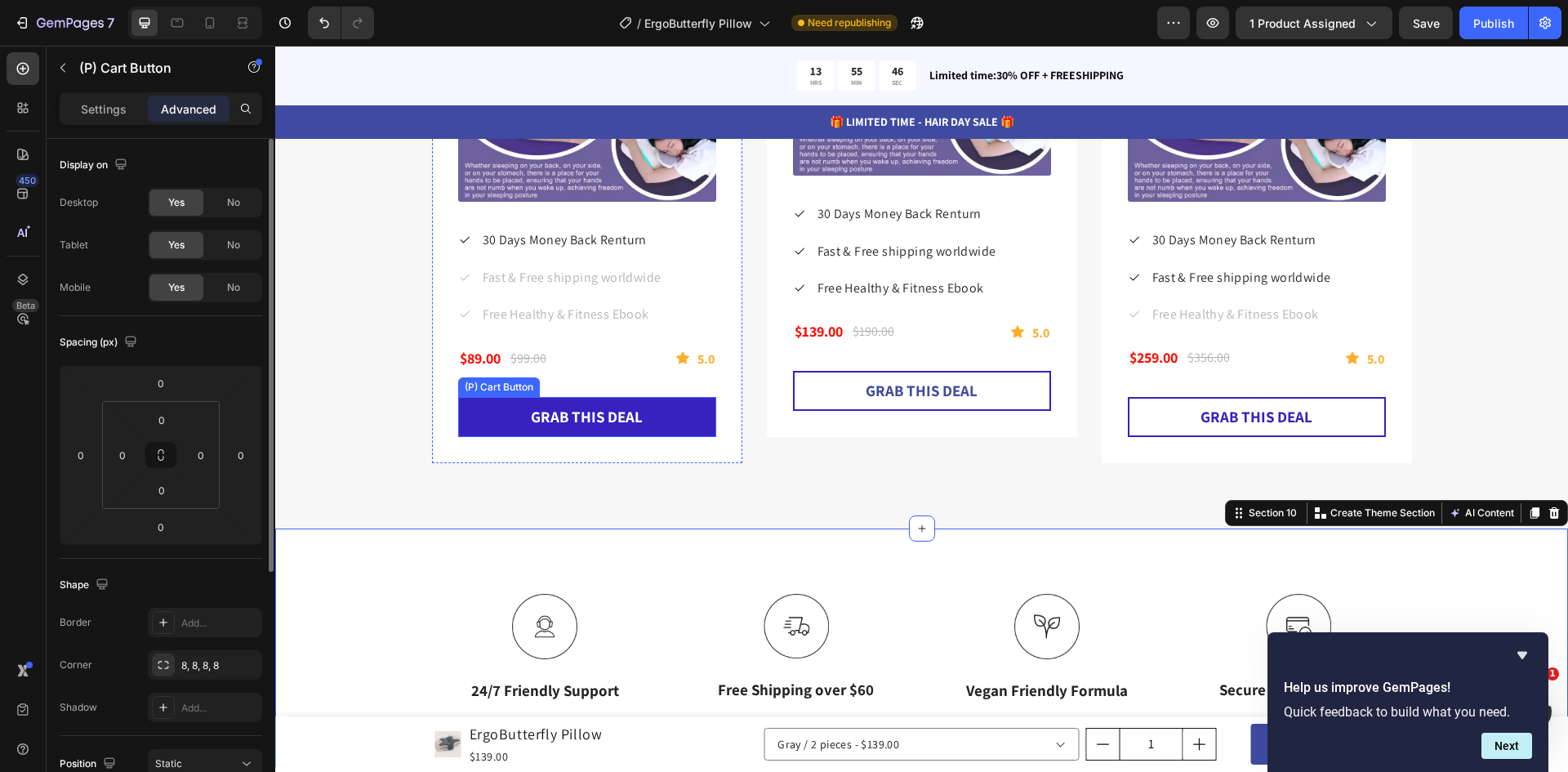
click at [664, 419] on button "GRAB THIS DEAL" at bounding box center [586, 416] width 258 height 40
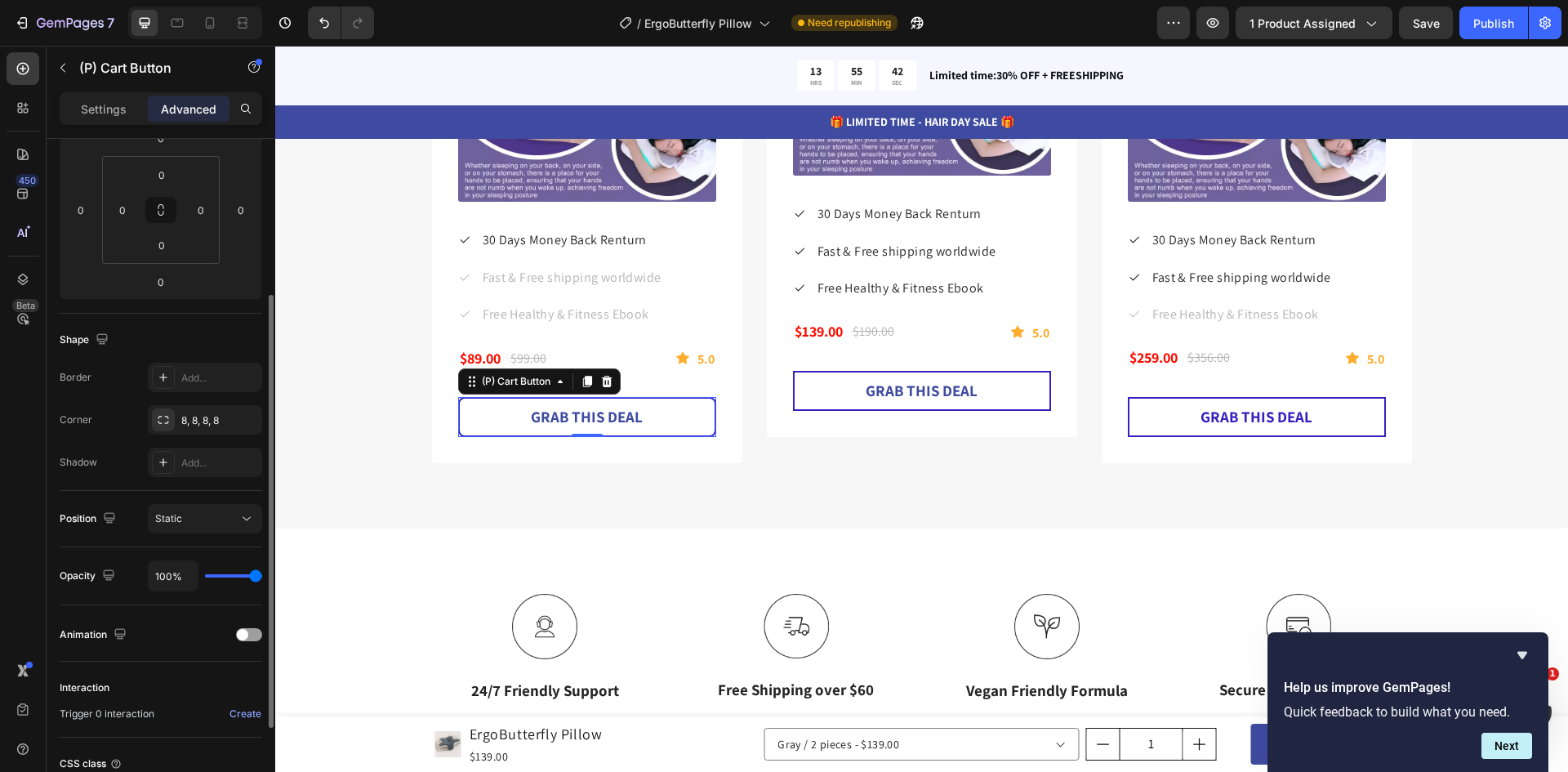
scroll to position [386, 0]
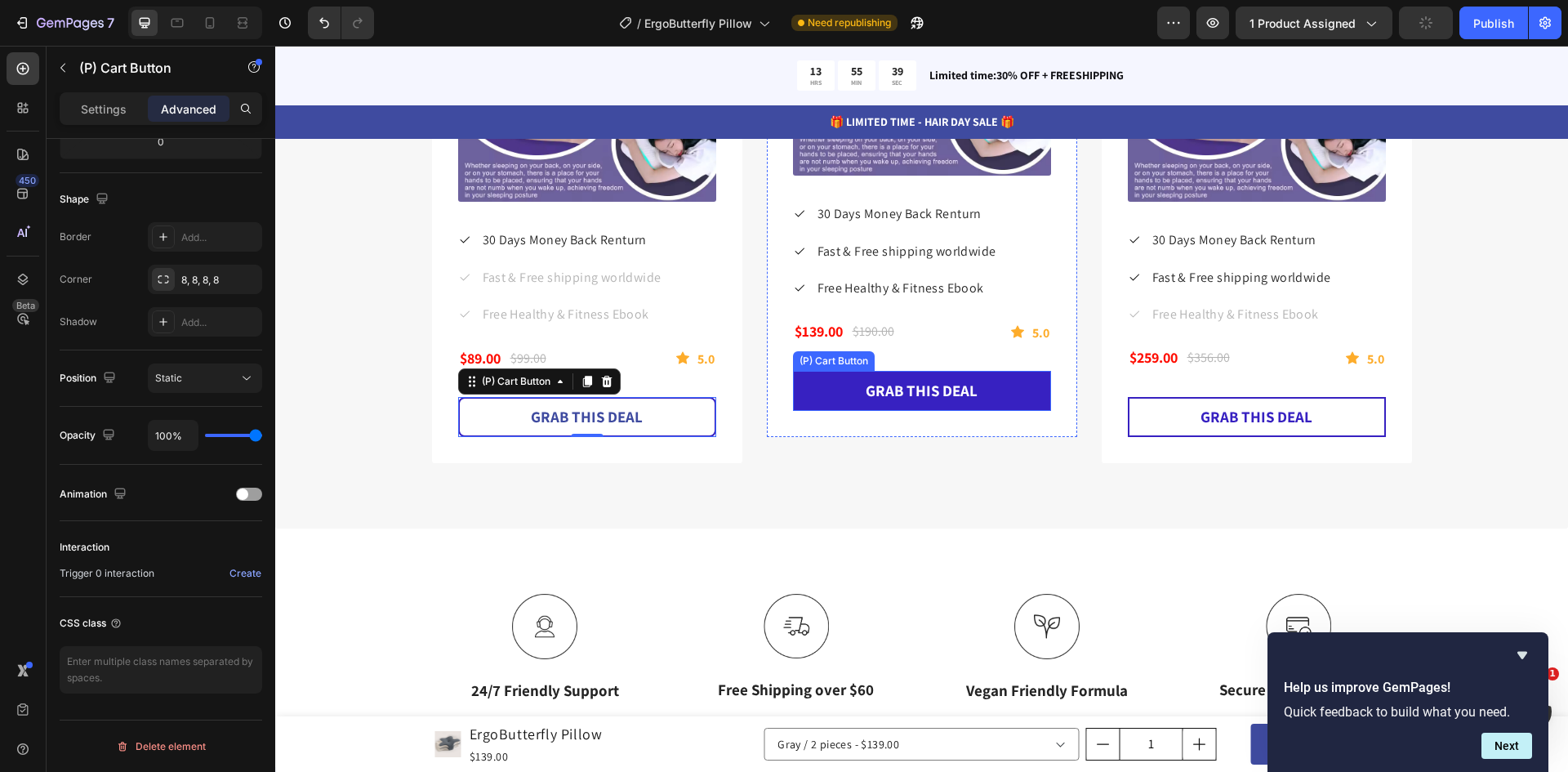
click at [836, 395] on button "GRAB THIS DEAL" at bounding box center [921, 390] width 258 height 40
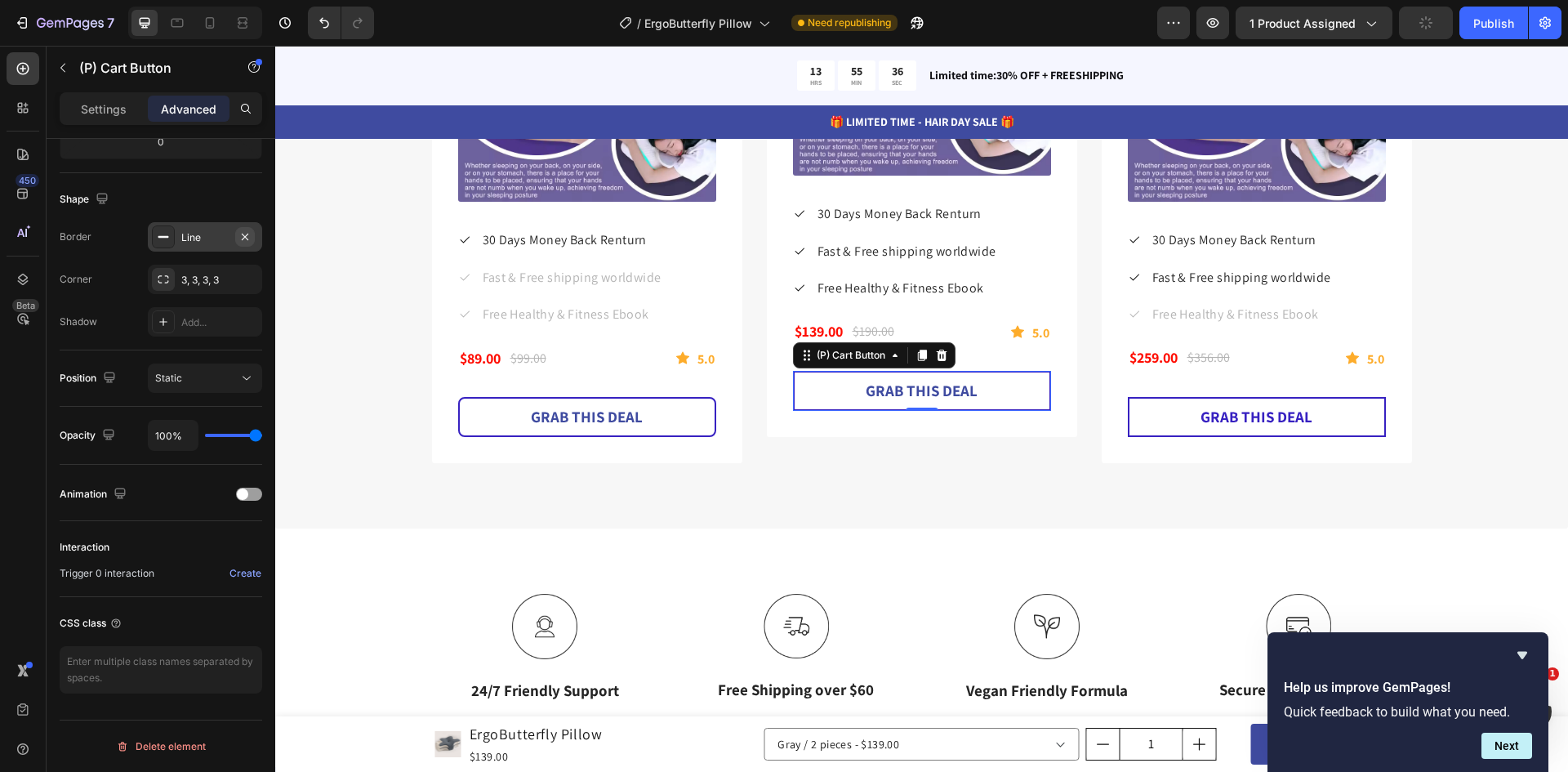
click at [253, 236] on button "button" at bounding box center [245, 236] width 20 height 20
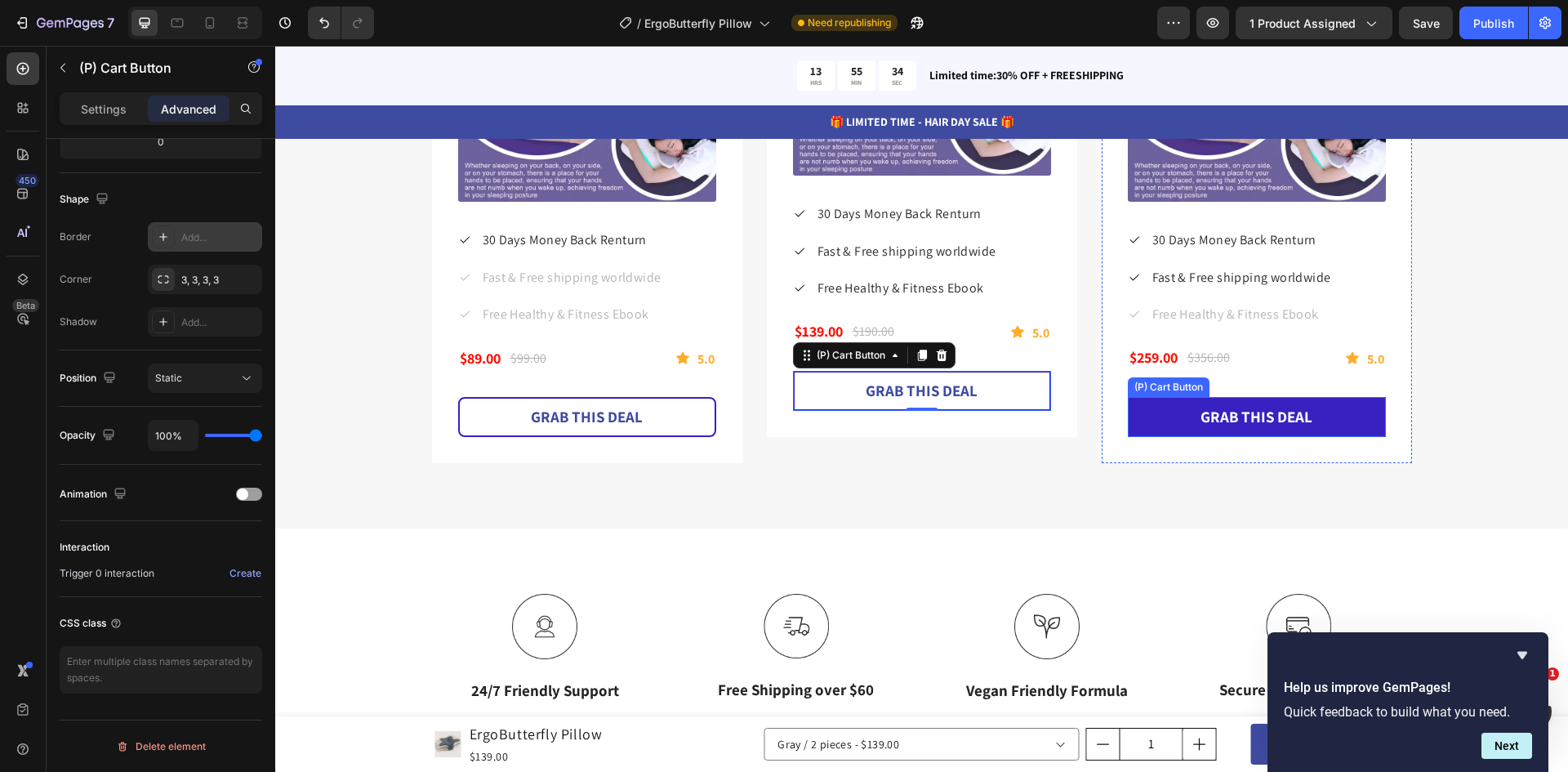
click at [1170, 424] on button "GRAB THIS DEAL" at bounding box center [1256, 416] width 258 height 40
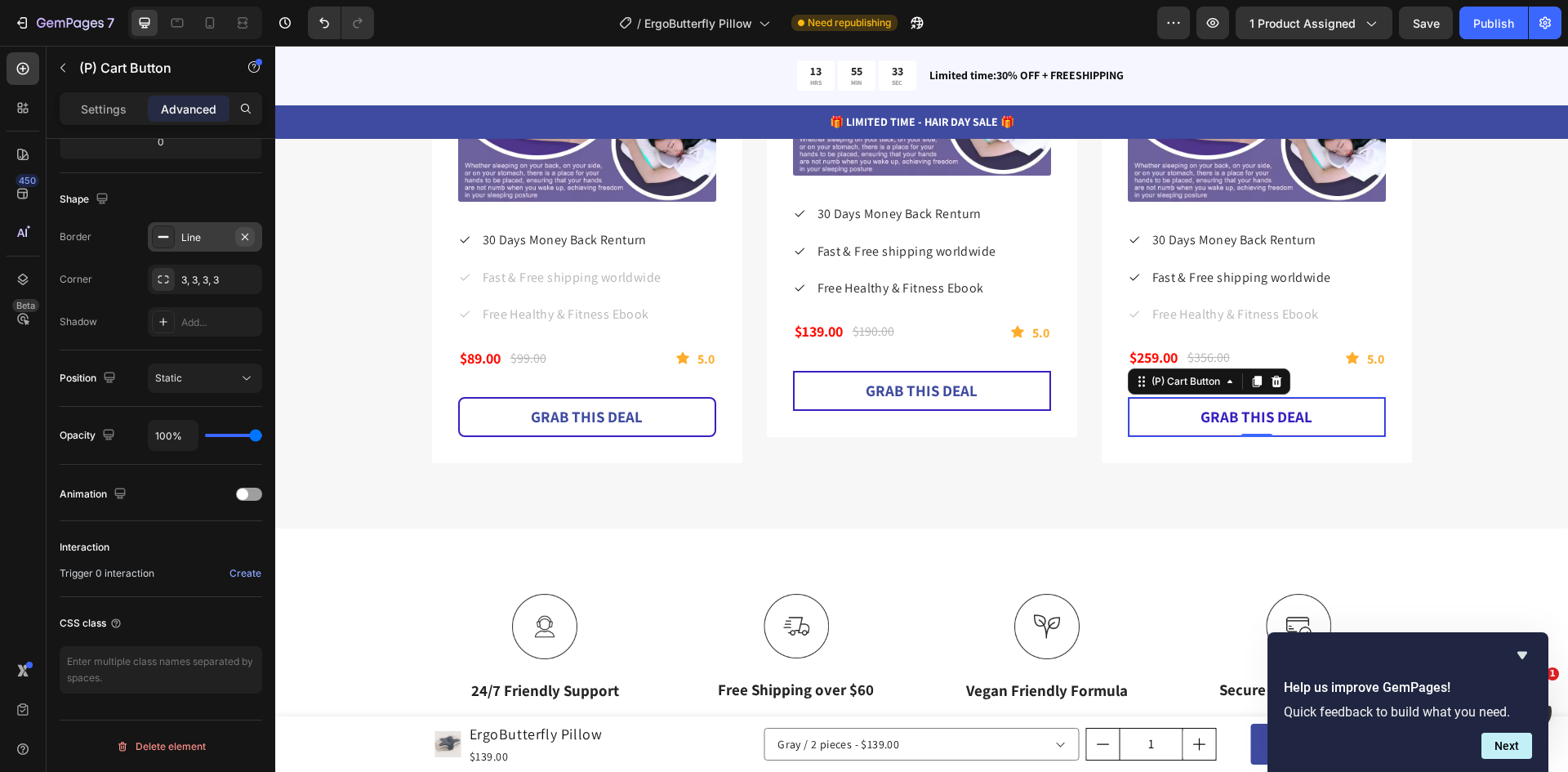
click at [244, 238] on icon "button" at bounding box center [245, 237] width 13 height 13
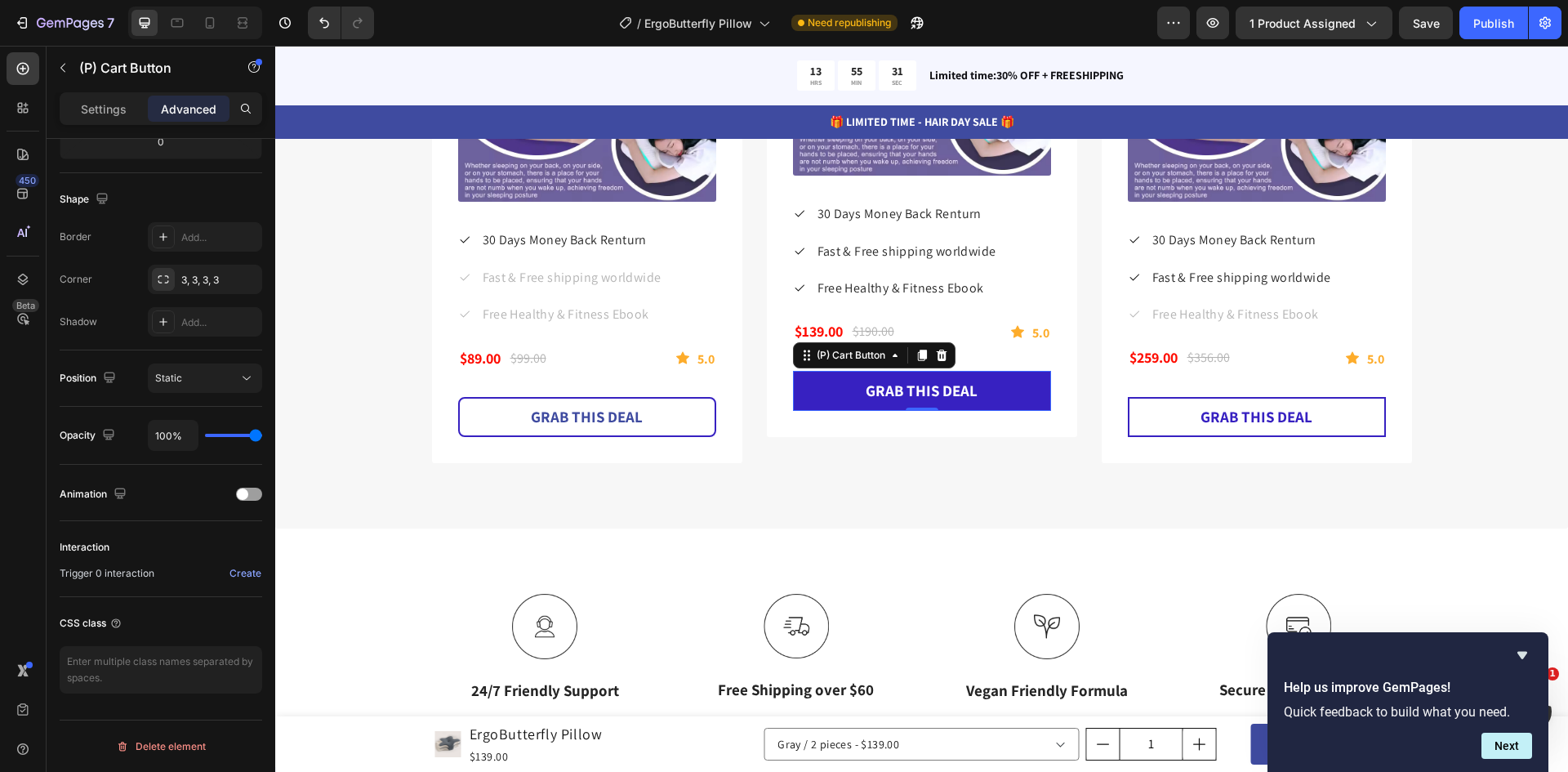
click at [830, 384] on button "GRAB THIS DEAL" at bounding box center [921, 390] width 258 height 40
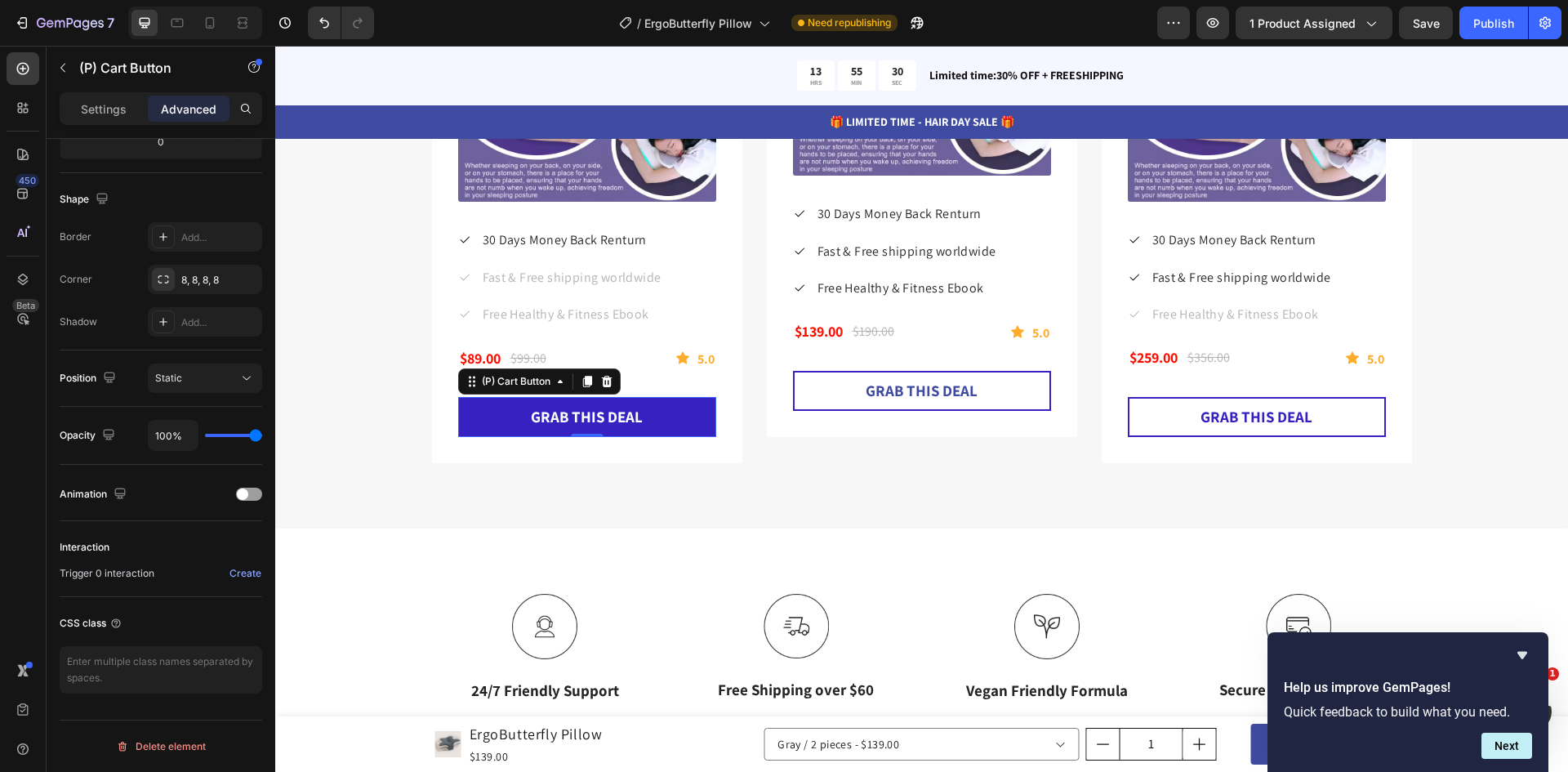
click at [622, 402] on button "GRAB THIS DEAL" at bounding box center [586, 416] width 258 height 40
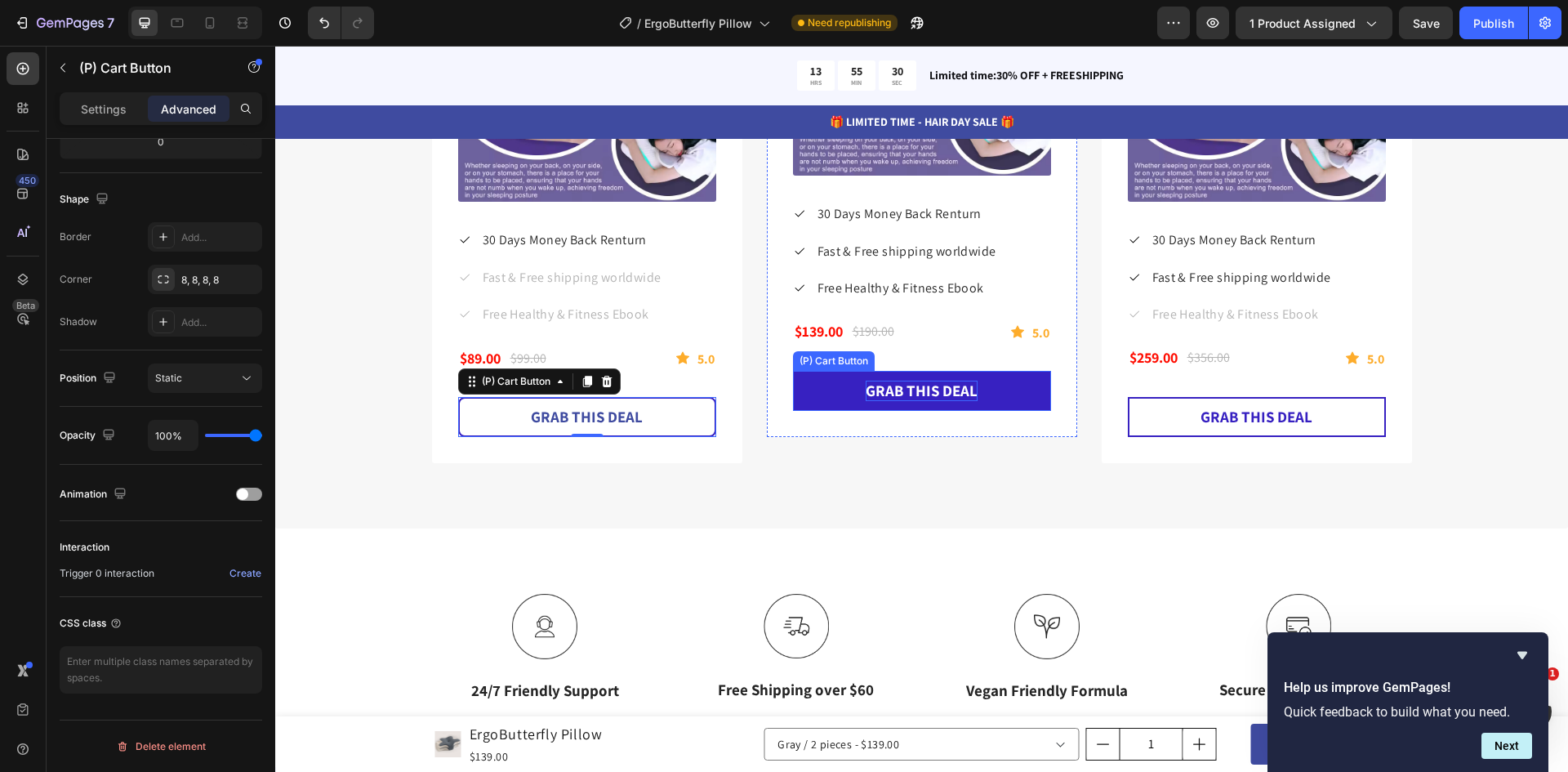
click at [868, 400] on div "GRAB THIS DEAL" at bounding box center [921, 391] width 112 height 21
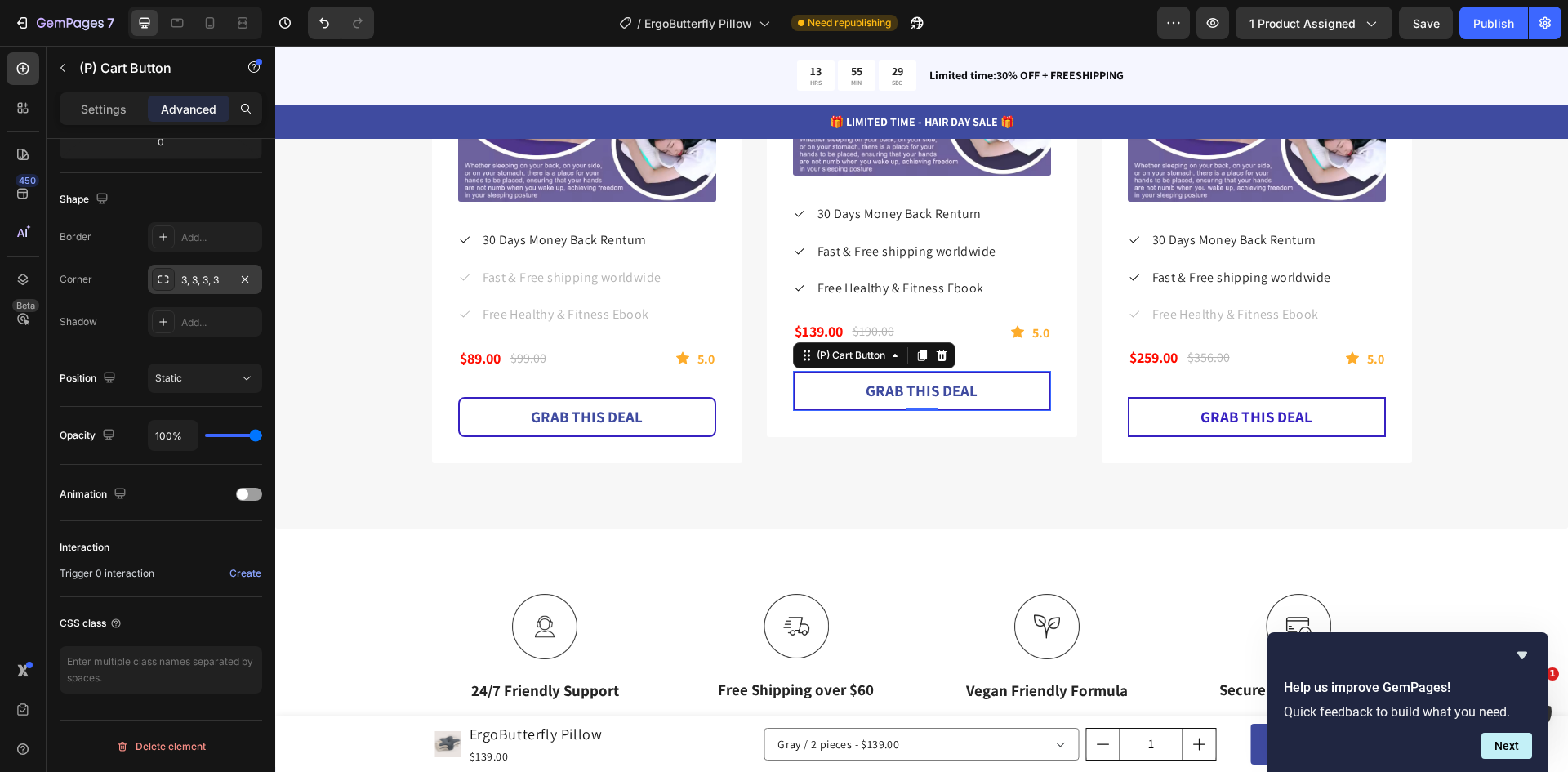
click at [214, 286] on div "3, 3, 3, 3" at bounding box center [204, 280] width 48 height 15
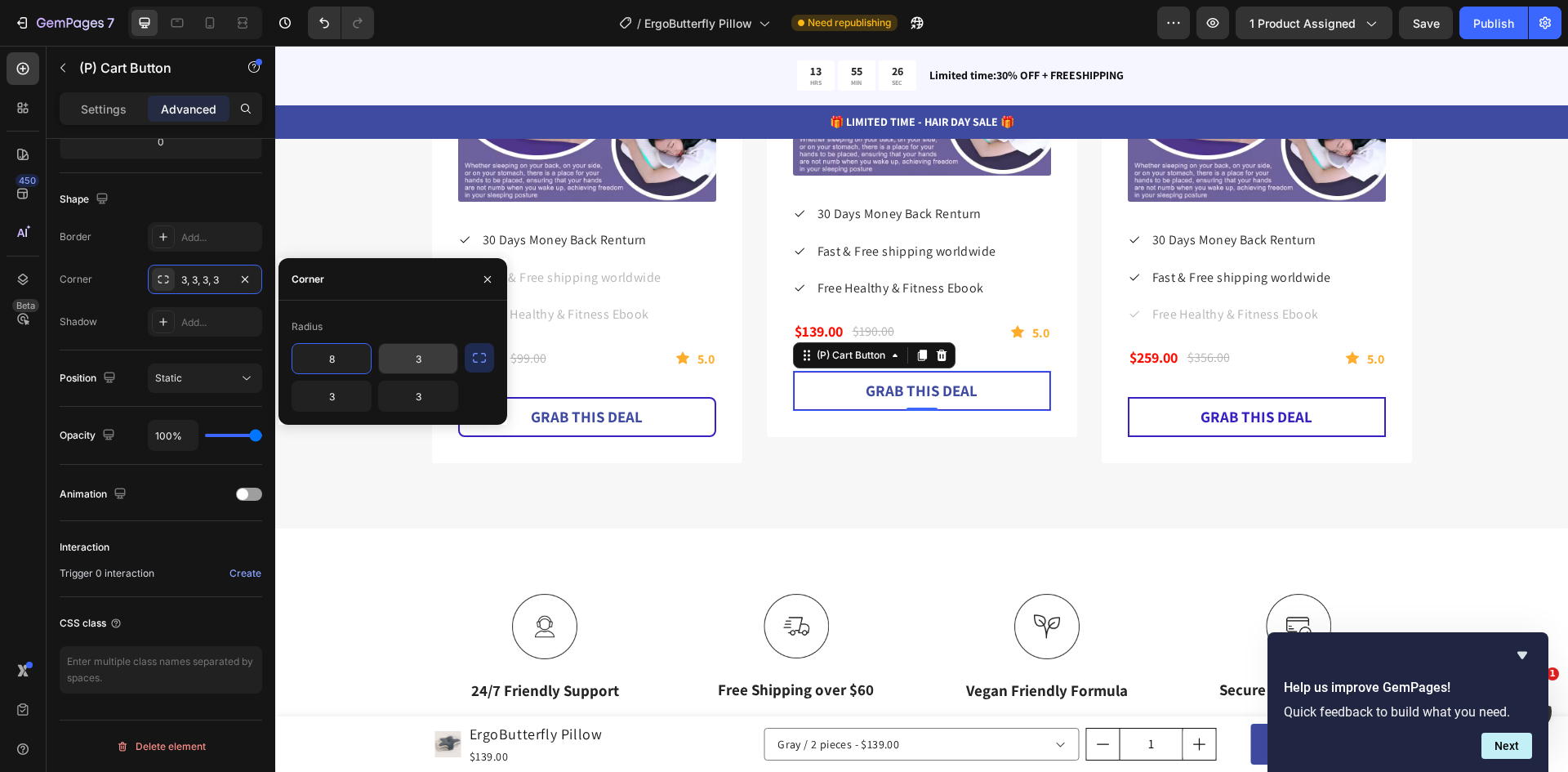
type input "8"
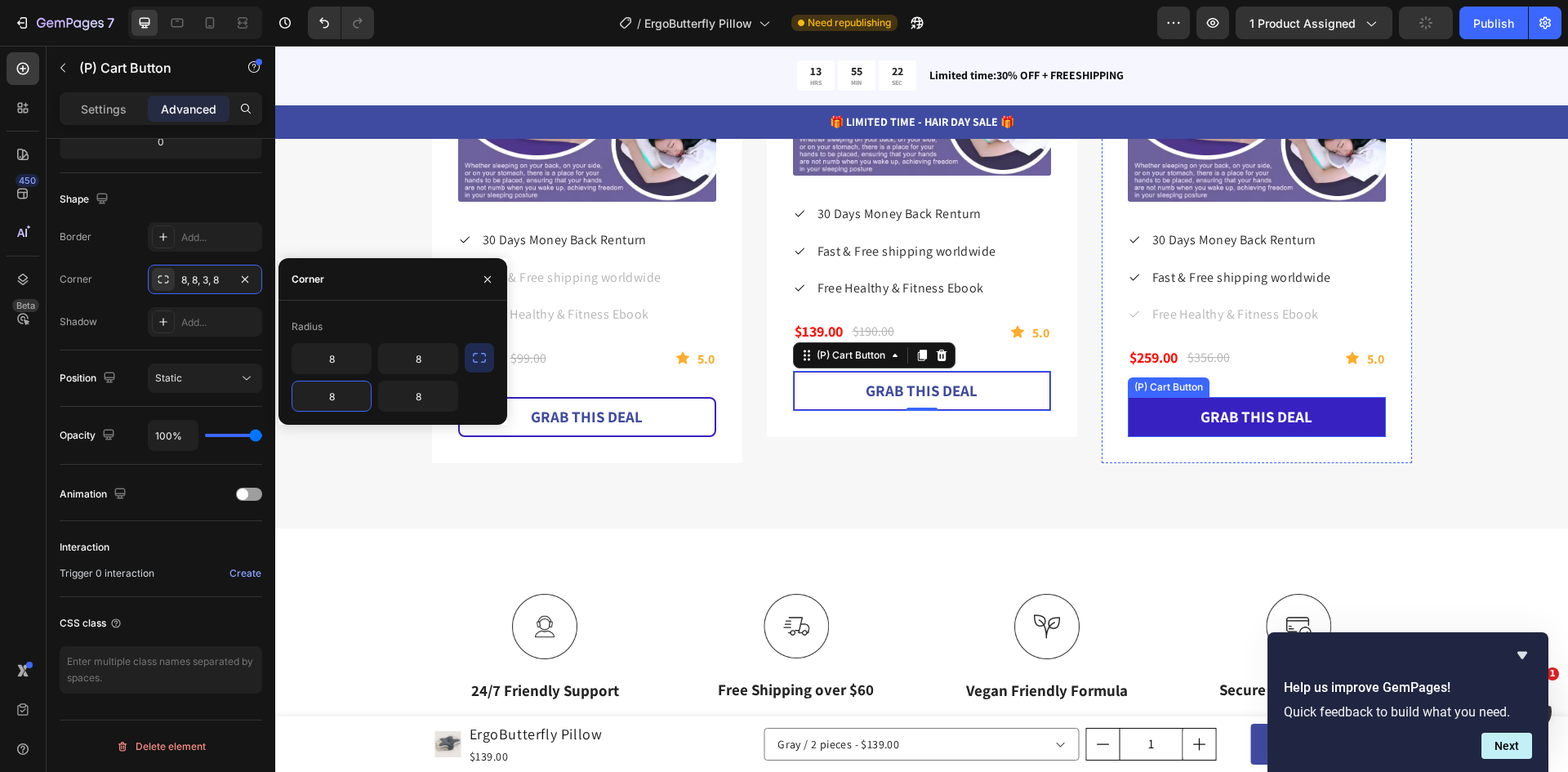
click at [1184, 411] on button "GRAB THIS DEAL" at bounding box center [1256, 416] width 258 height 40
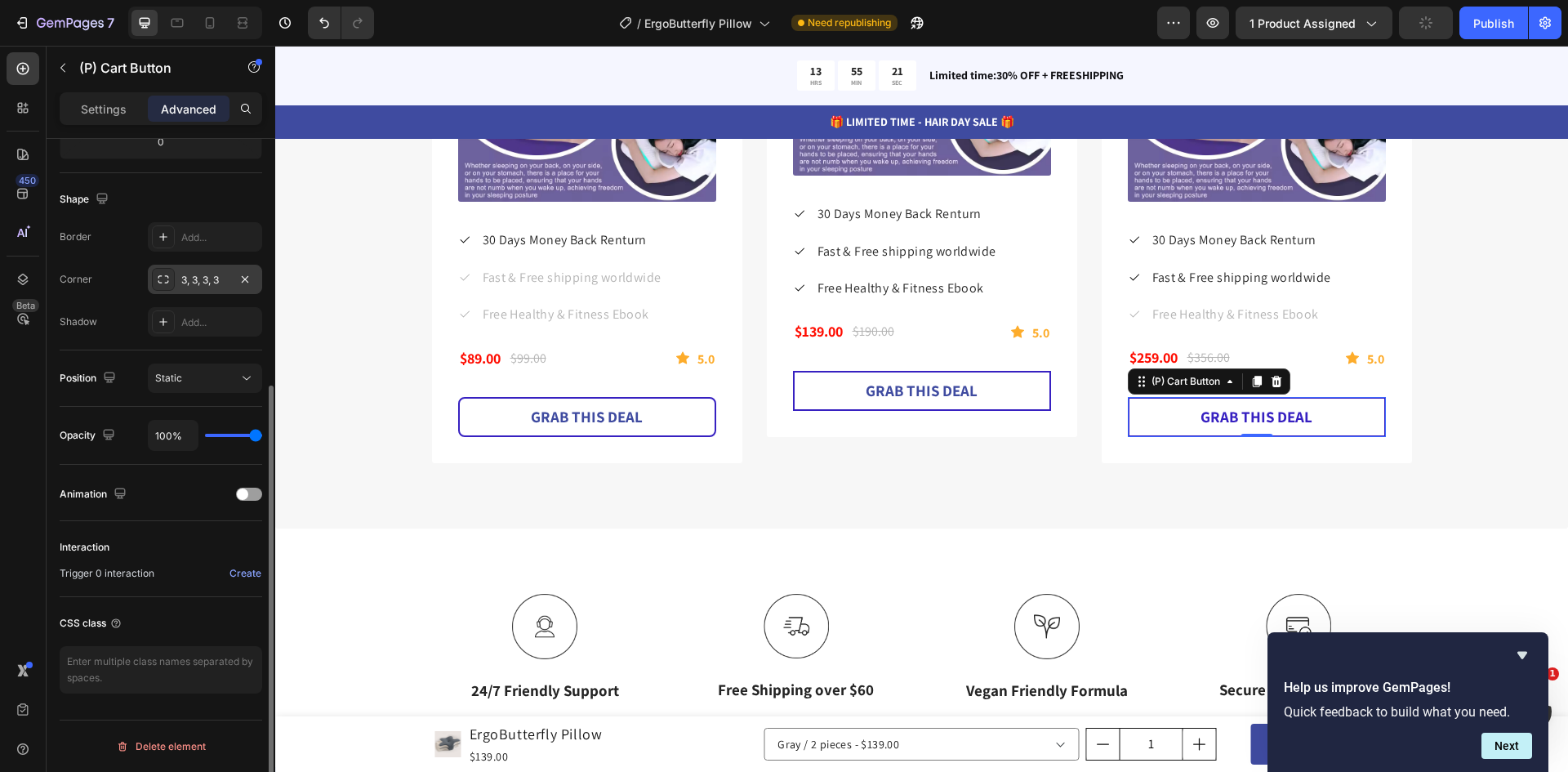
click at [221, 280] on div "3, 3, 3, 3" at bounding box center [204, 280] width 48 height 15
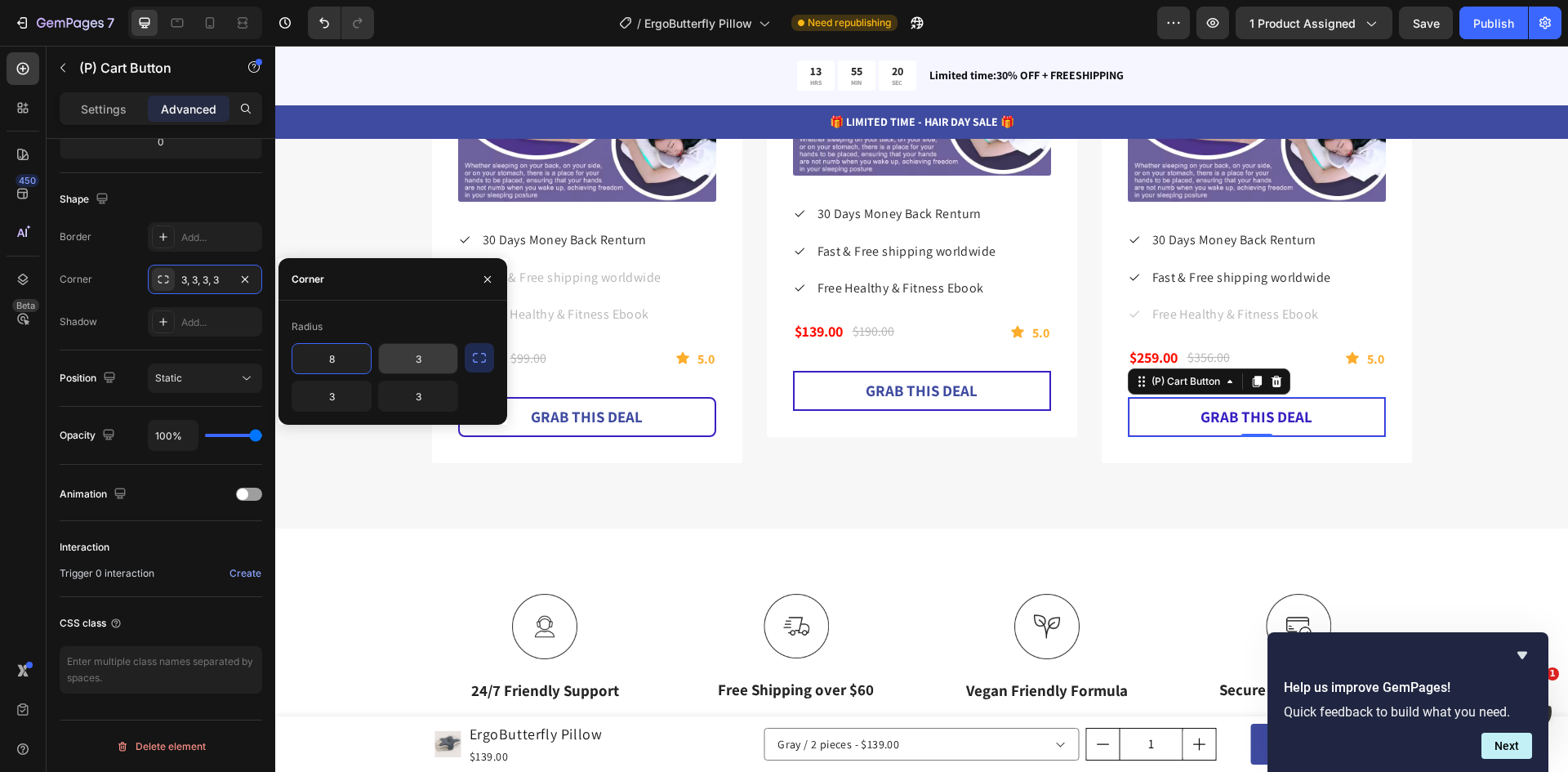
type input "8"
click at [626, 564] on div "Image 24/7 Friendly Support Text Block Image Free Shipping over $60 Text Block …" at bounding box center [921, 647] width 1292 height 239
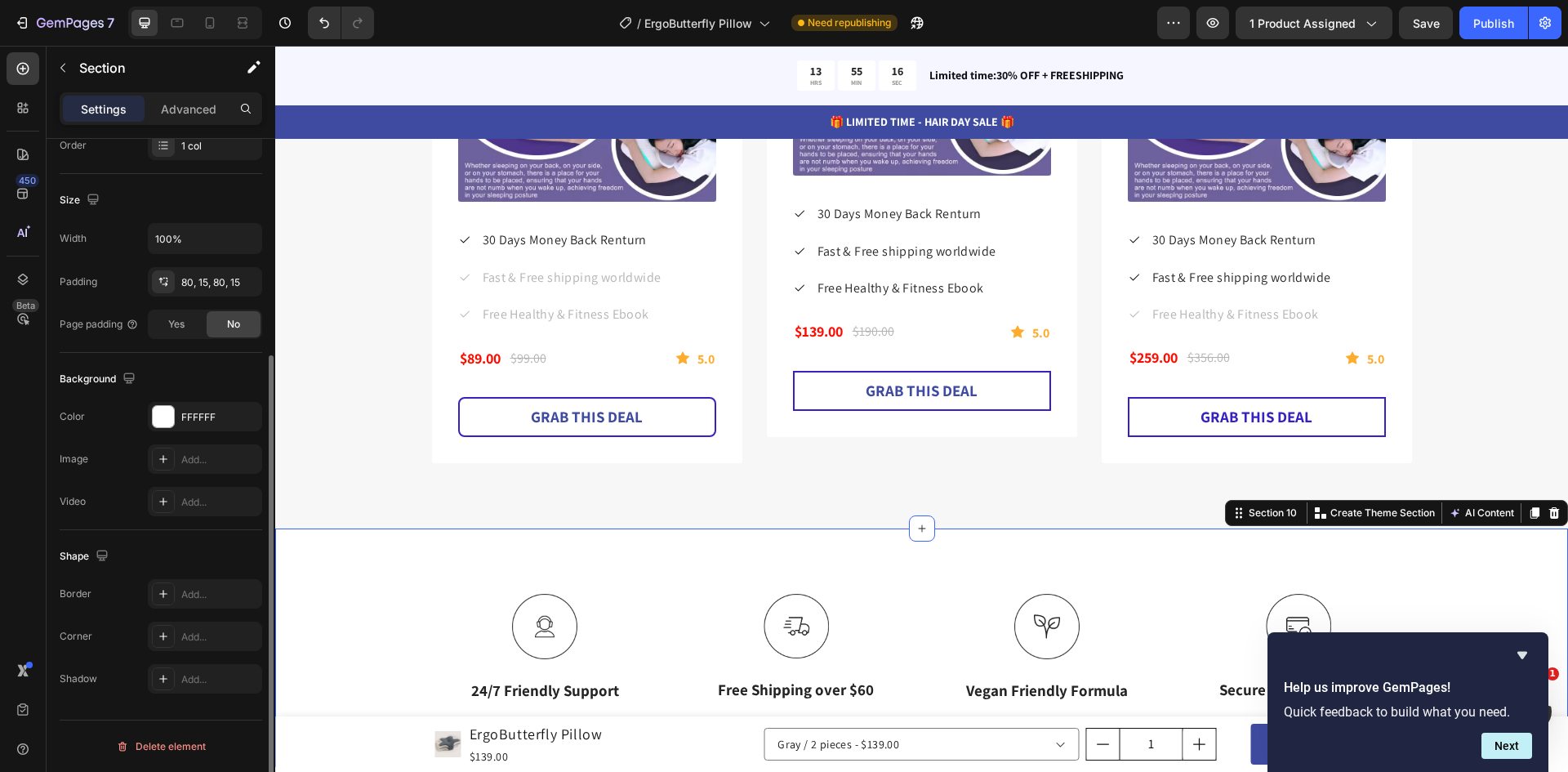
scroll to position [0, 0]
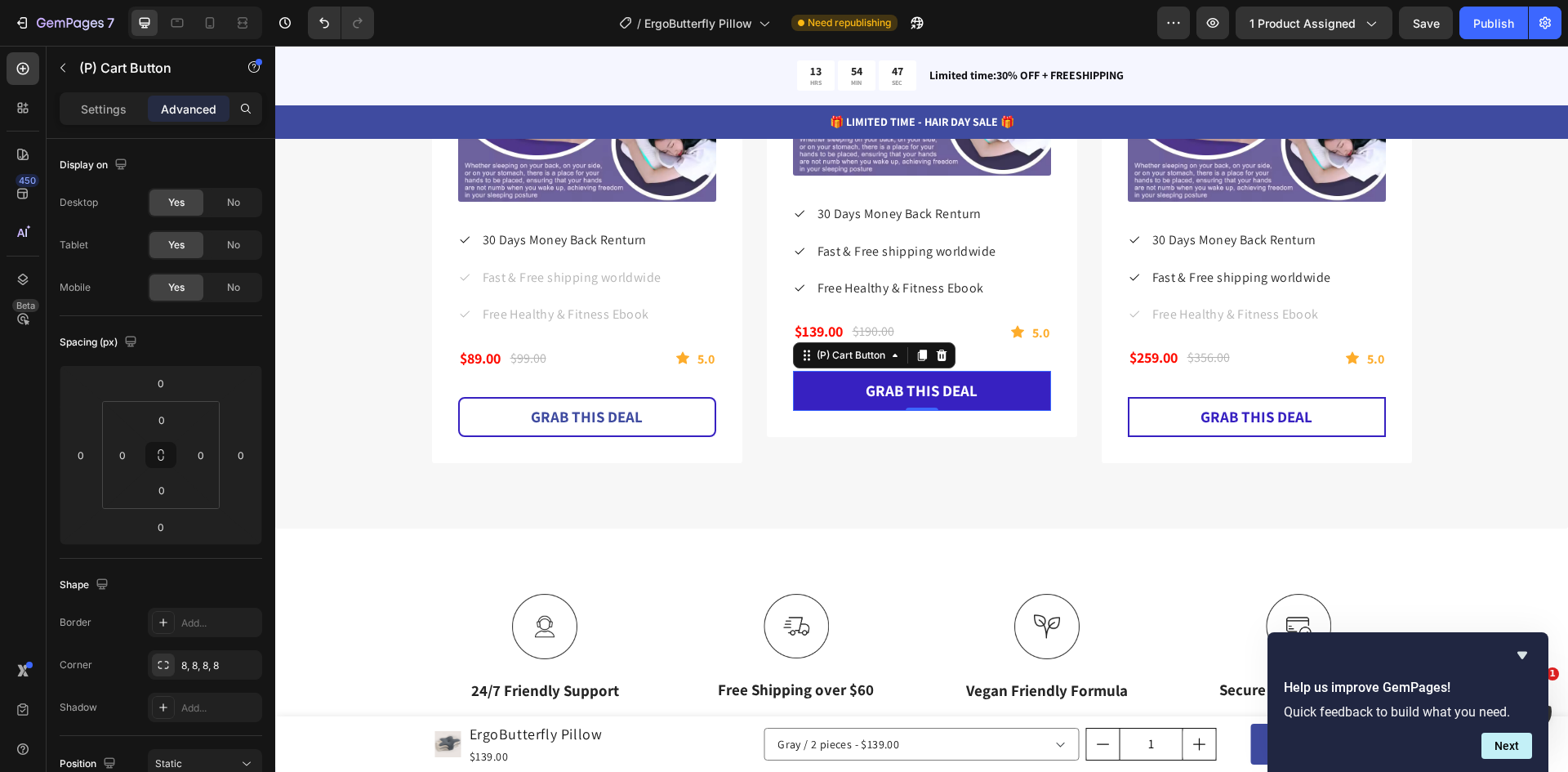
click at [813, 383] on button "GRAB THIS DEAL" at bounding box center [921, 390] width 258 height 40
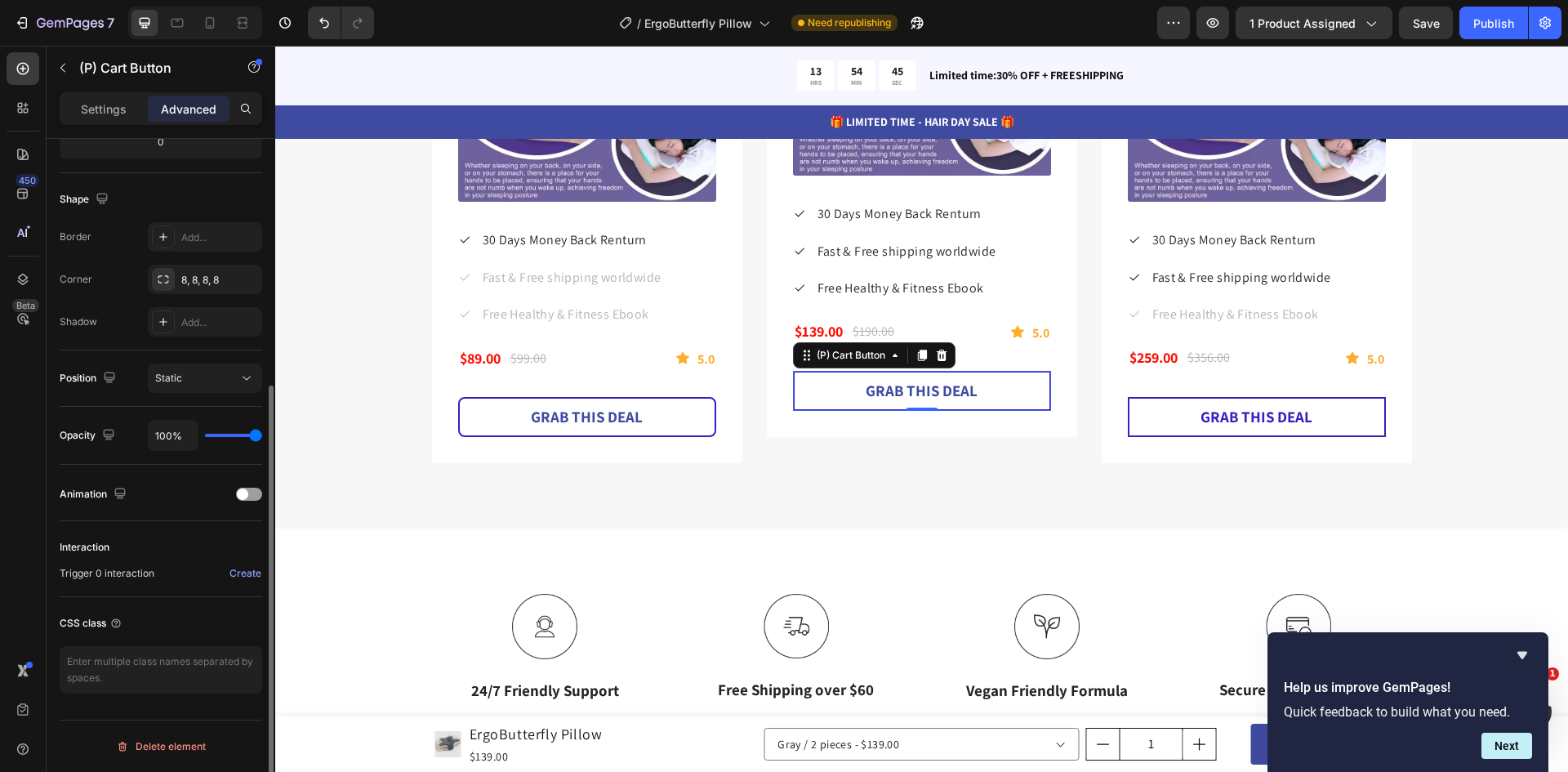
scroll to position [141, 0]
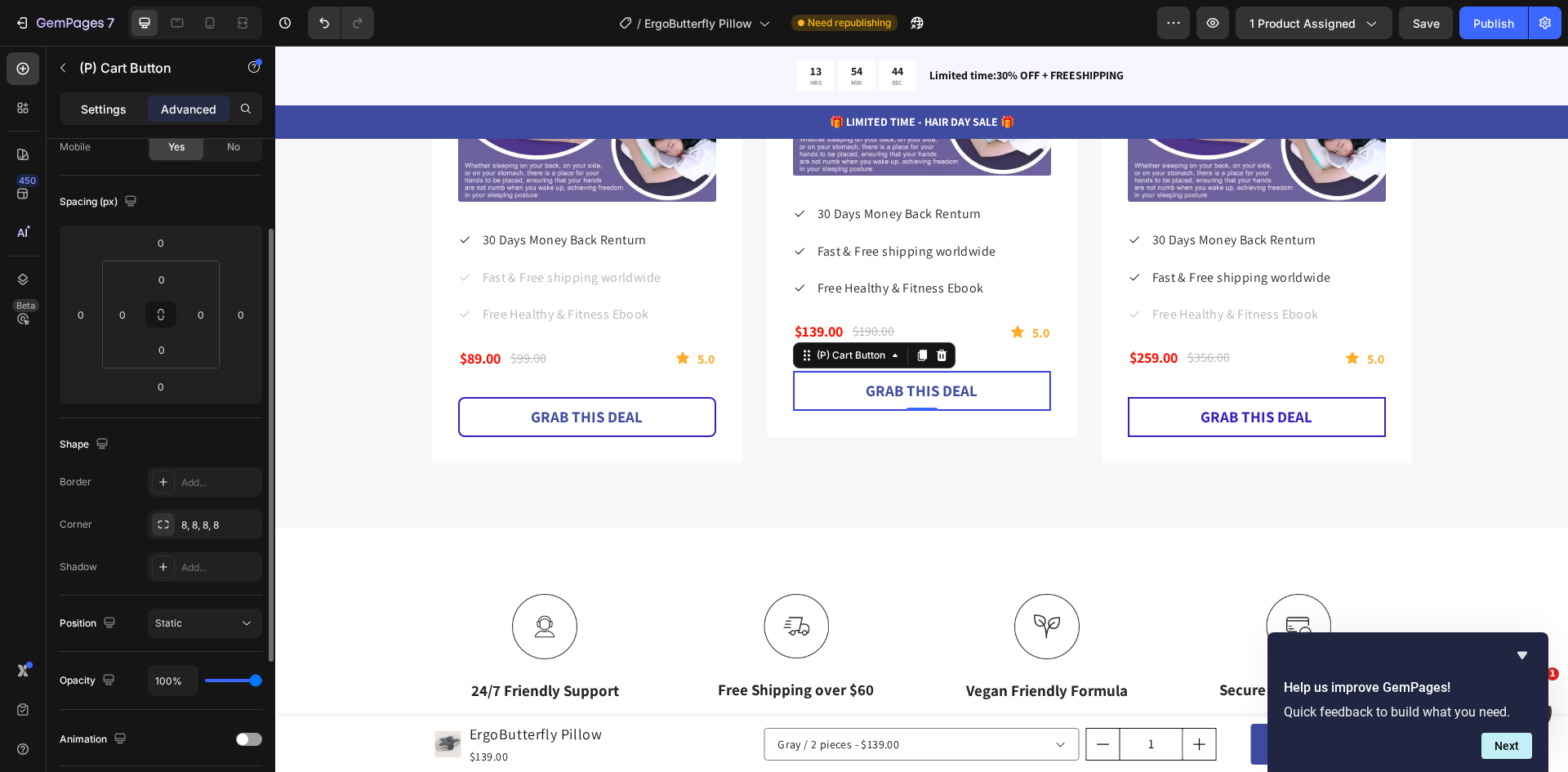
click at [113, 105] on p "Settings" at bounding box center [103, 109] width 46 height 17
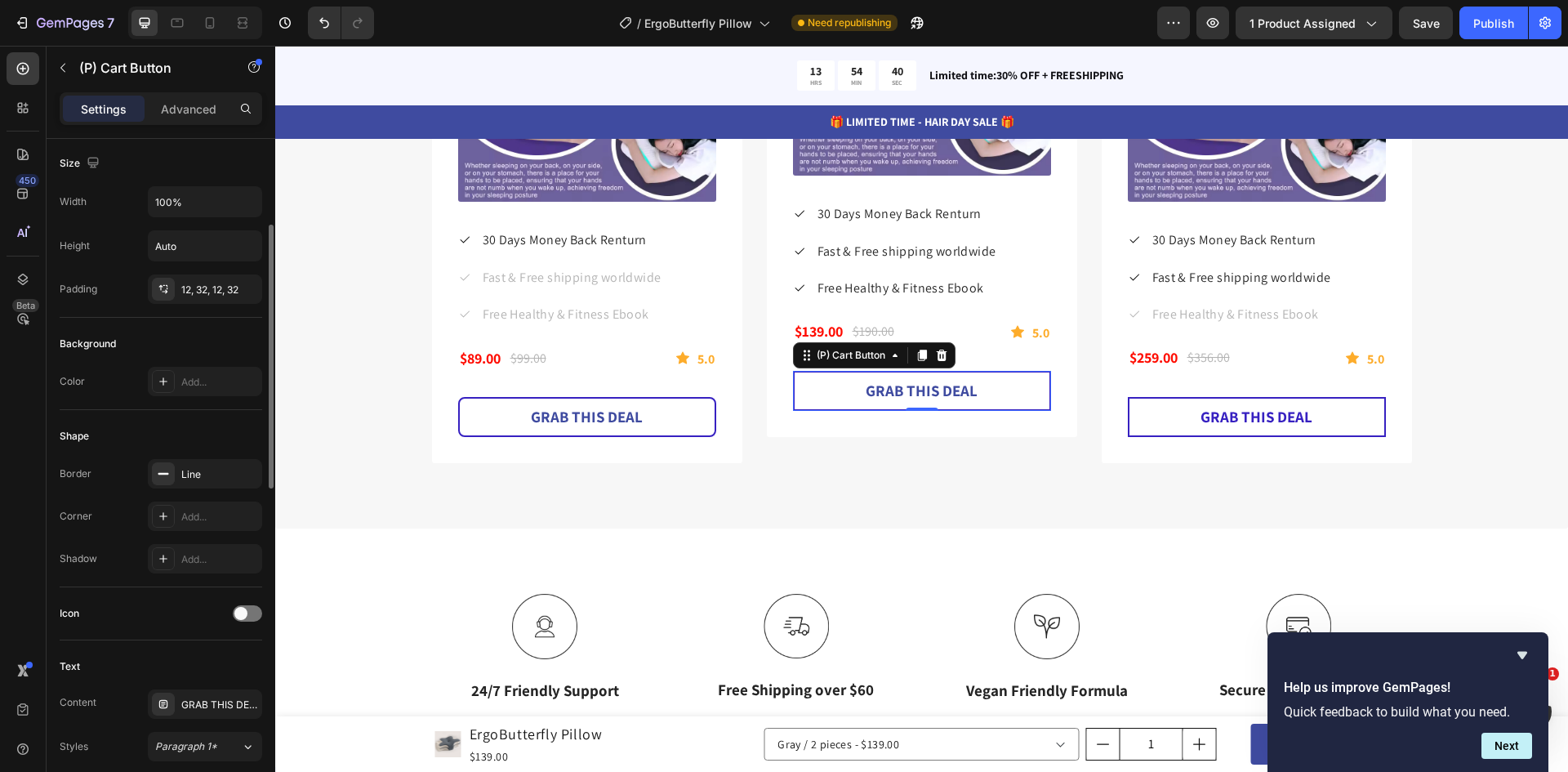
scroll to position [304, 0]
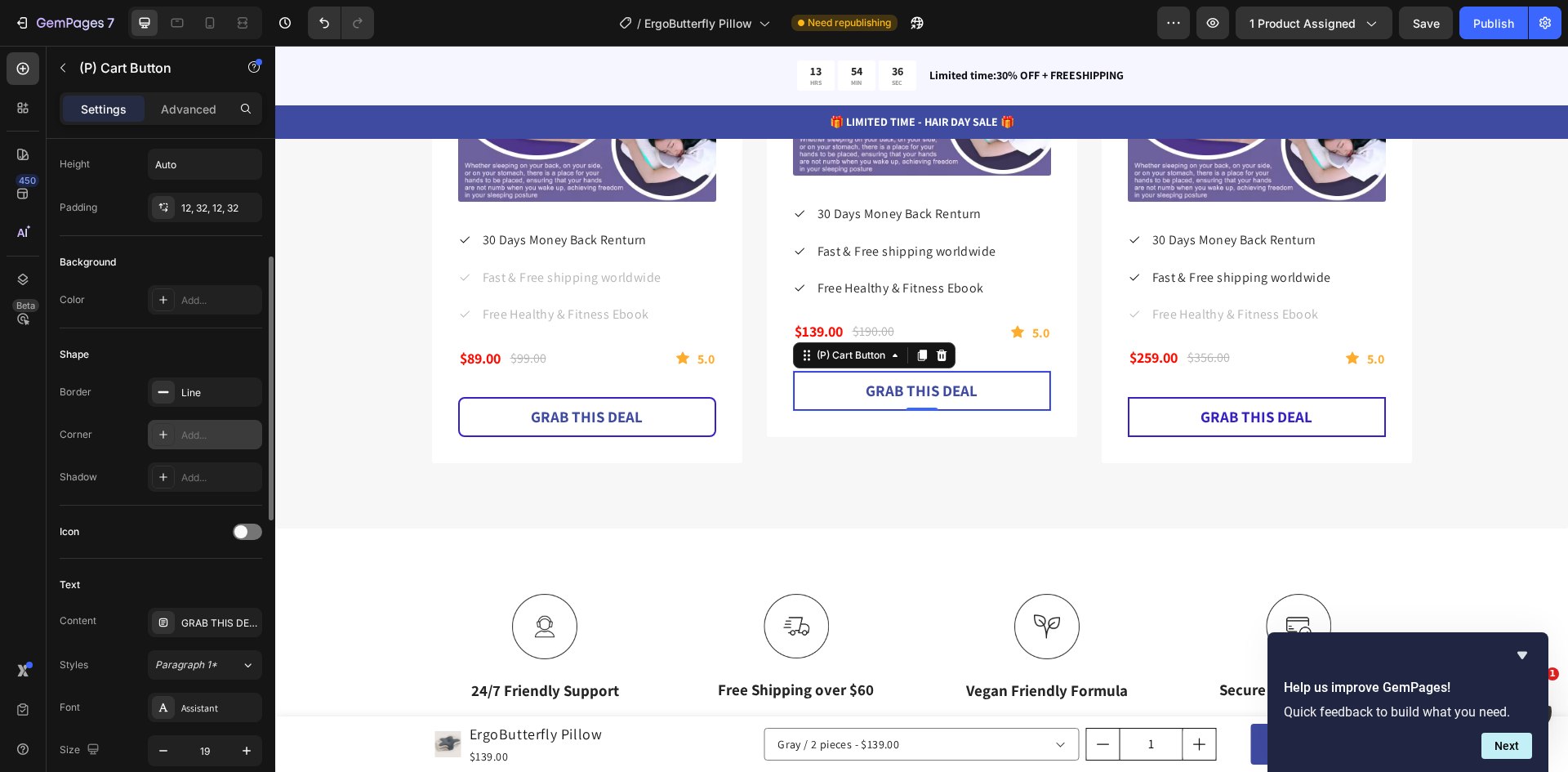
click at [212, 439] on div "Add..." at bounding box center [219, 435] width 77 height 15
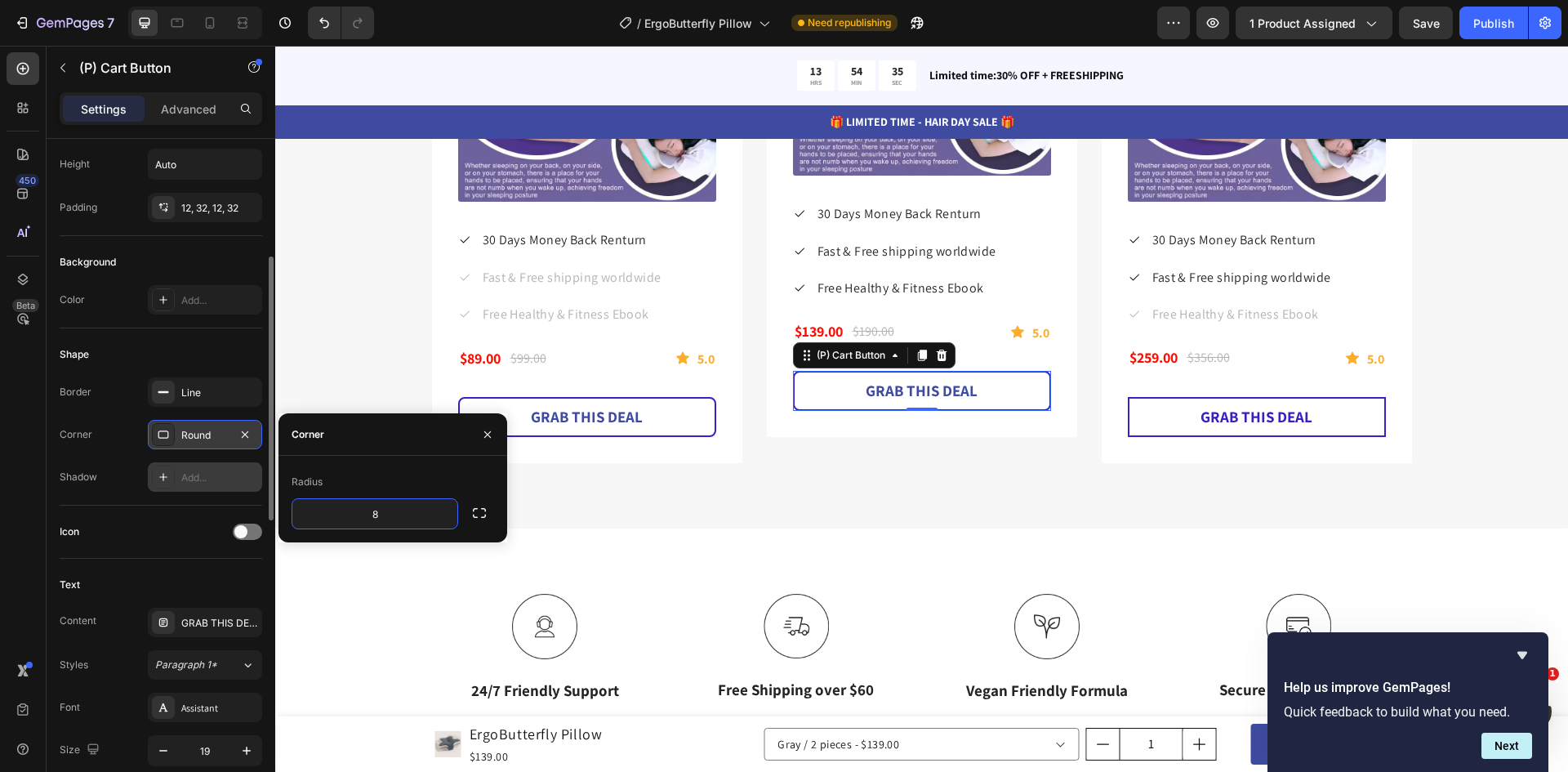
click at [216, 477] on div "Add..." at bounding box center [219, 478] width 77 height 15
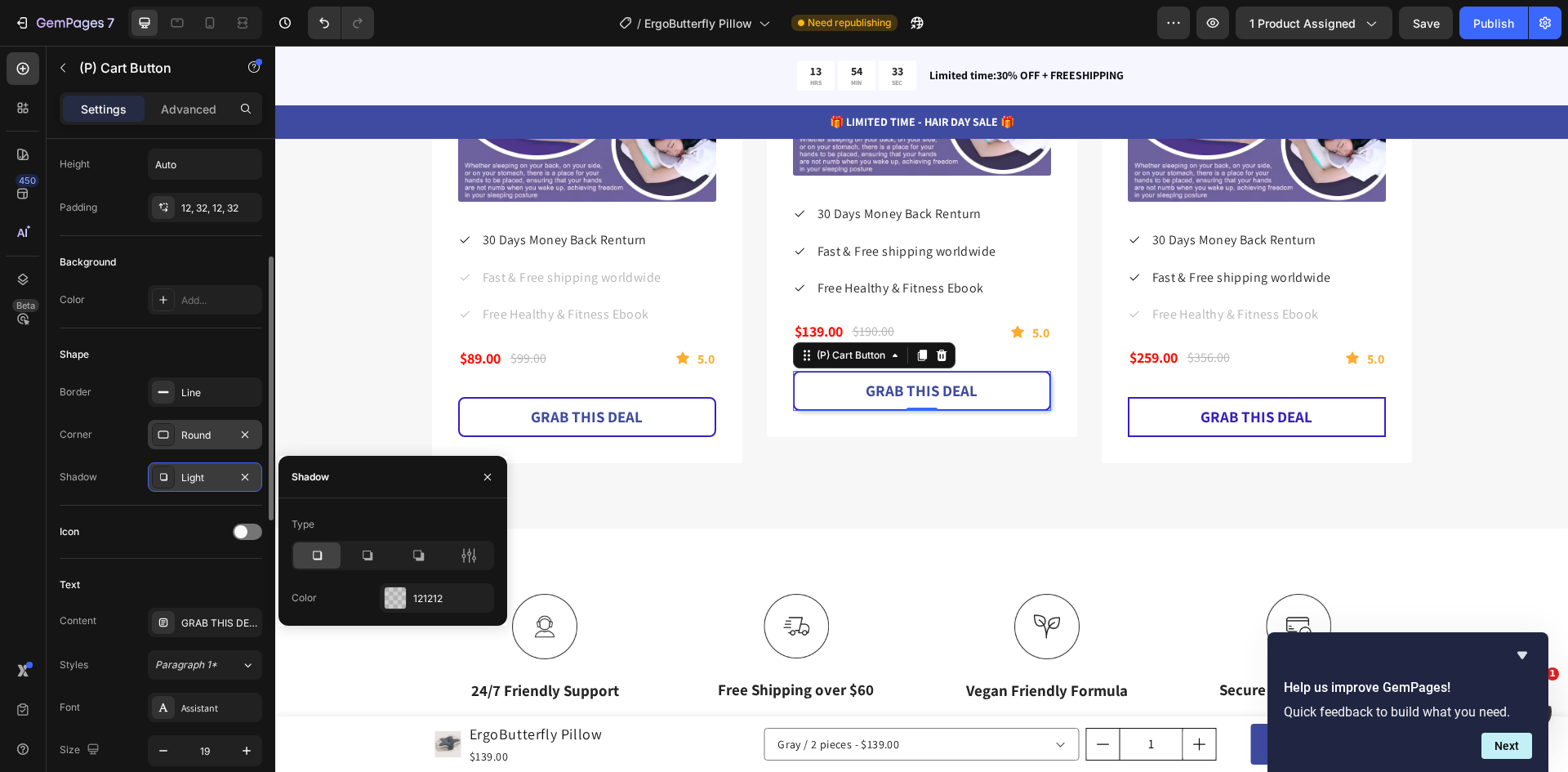
click at [186, 531] on div "Icon" at bounding box center [161, 532] width 203 height 26
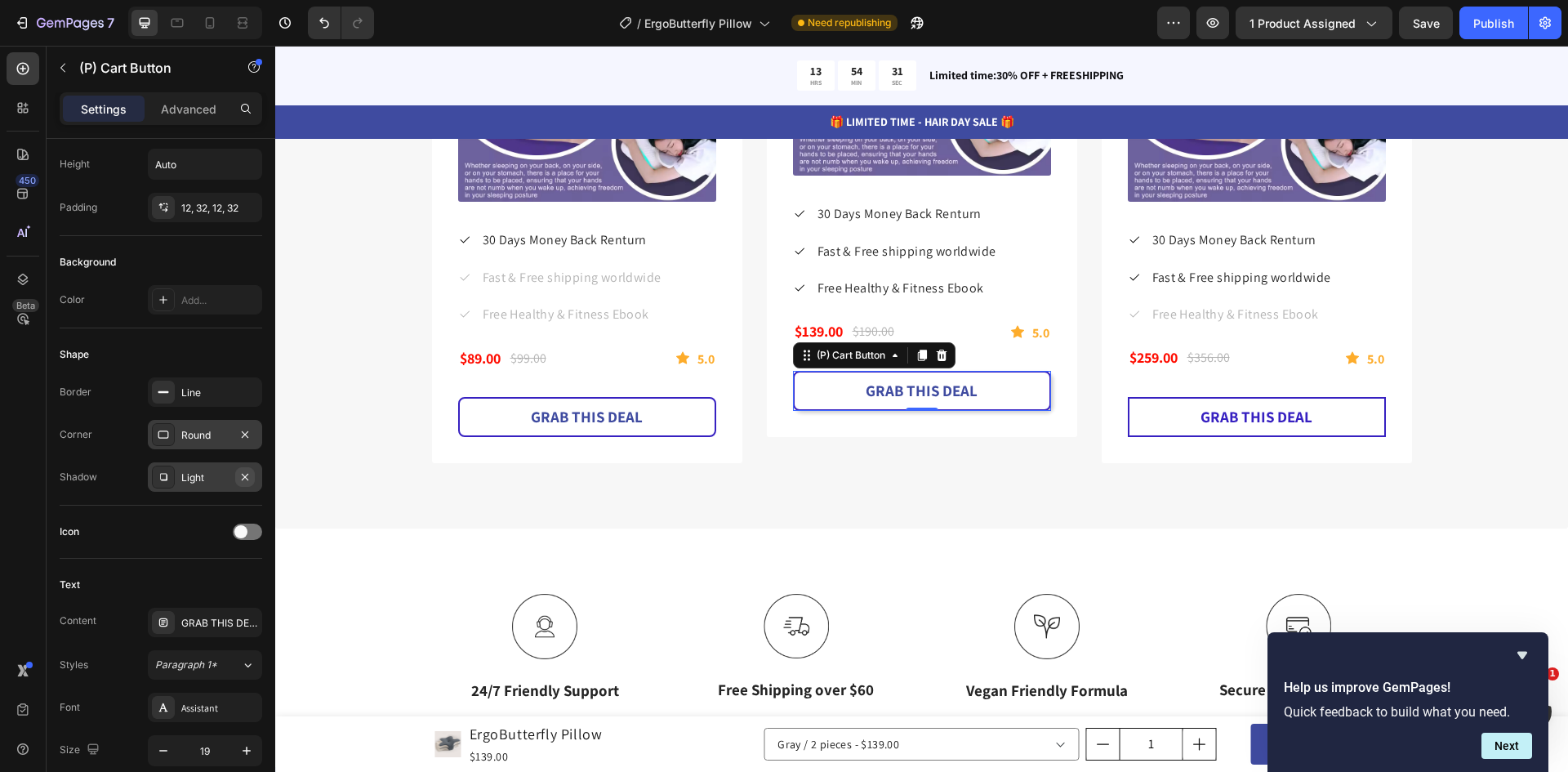
click at [240, 475] on icon "button" at bounding box center [245, 477] width 13 height 13
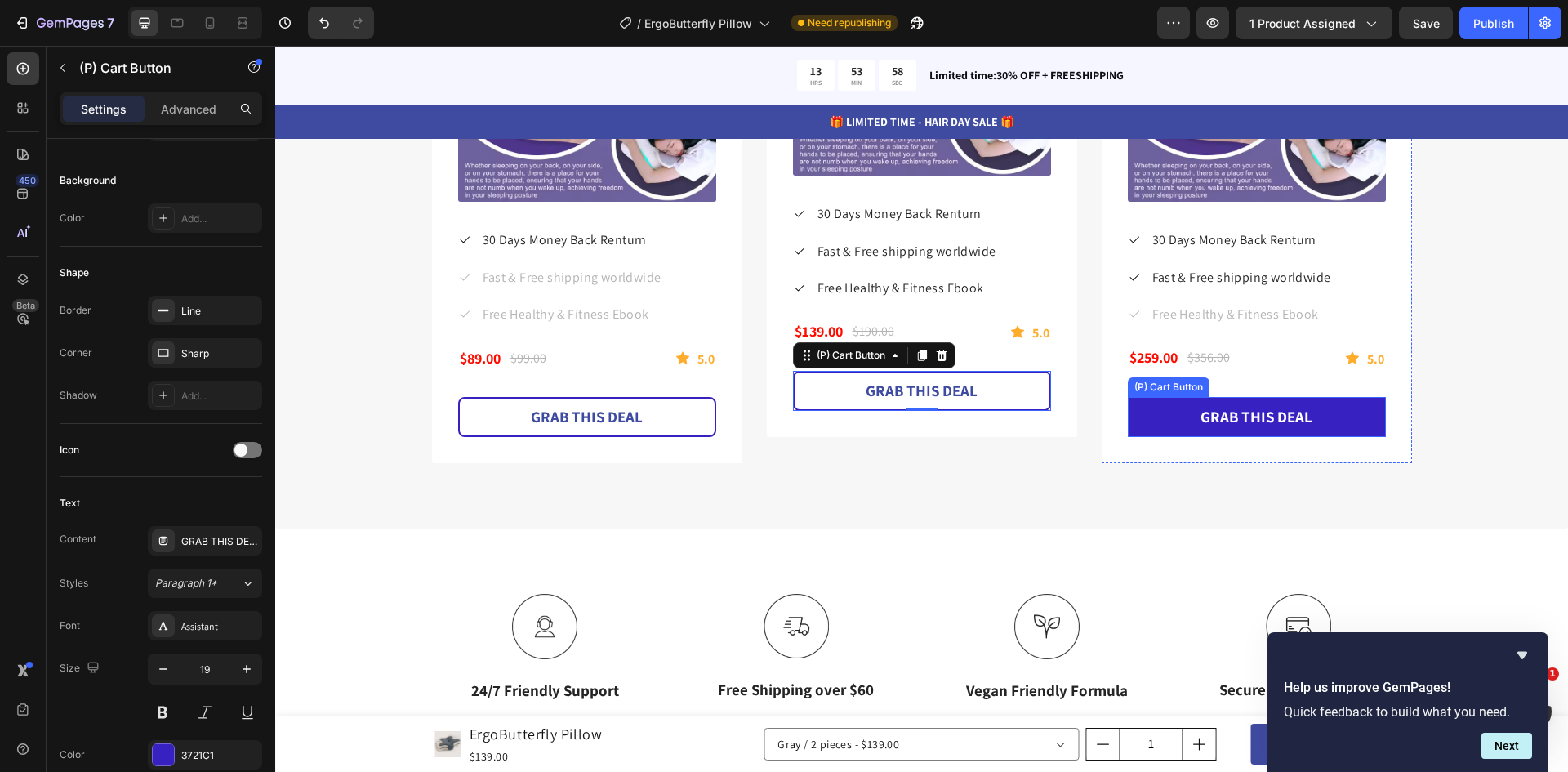
click at [1131, 420] on button "GRAB THIS DEAL" at bounding box center [1256, 416] width 258 height 40
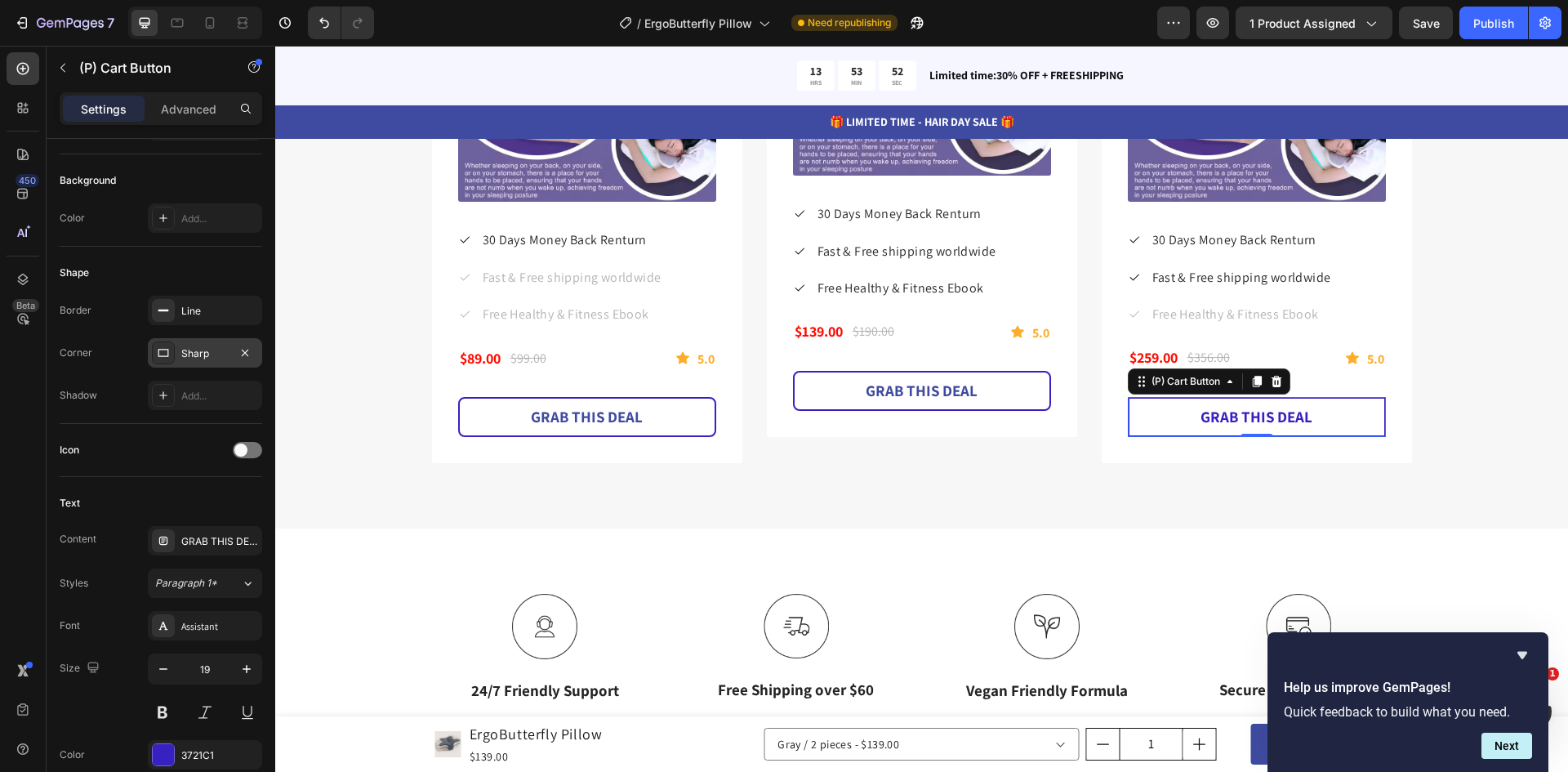
click at [215, 355] on div "Sharp" at bounding box center [204, 354] width 48 height 15
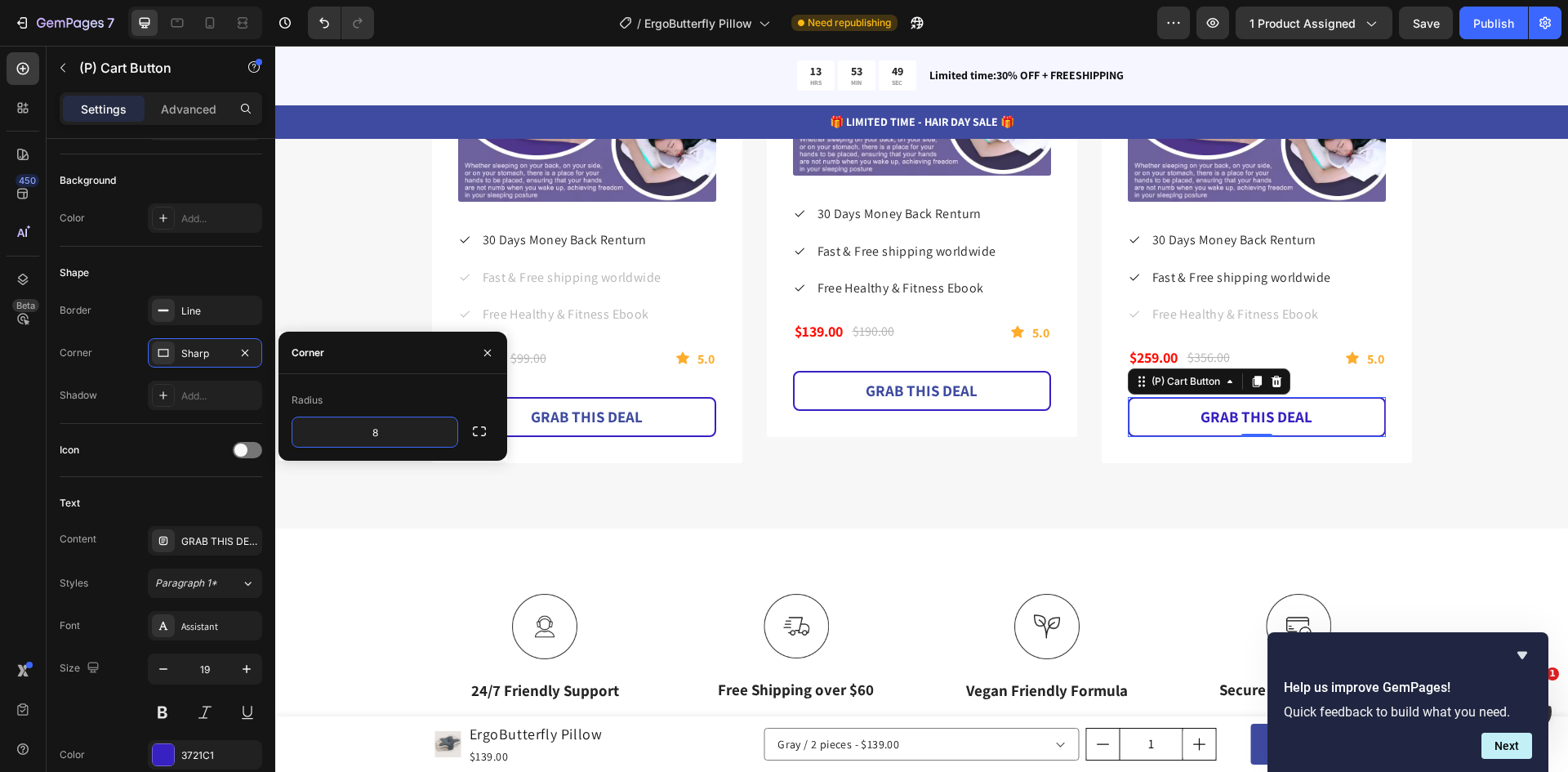
type input "8"
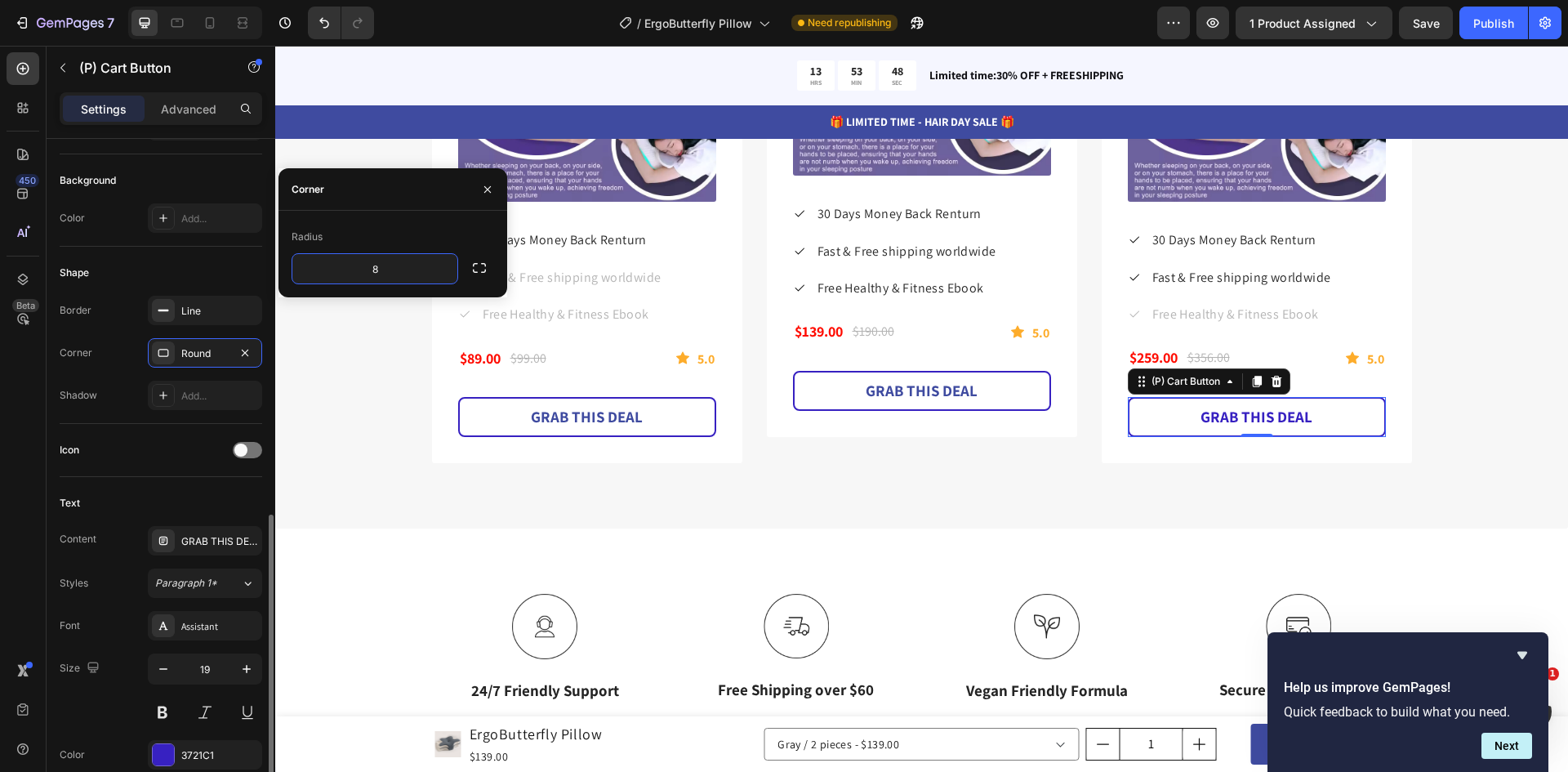
scroll to position [549, 0]
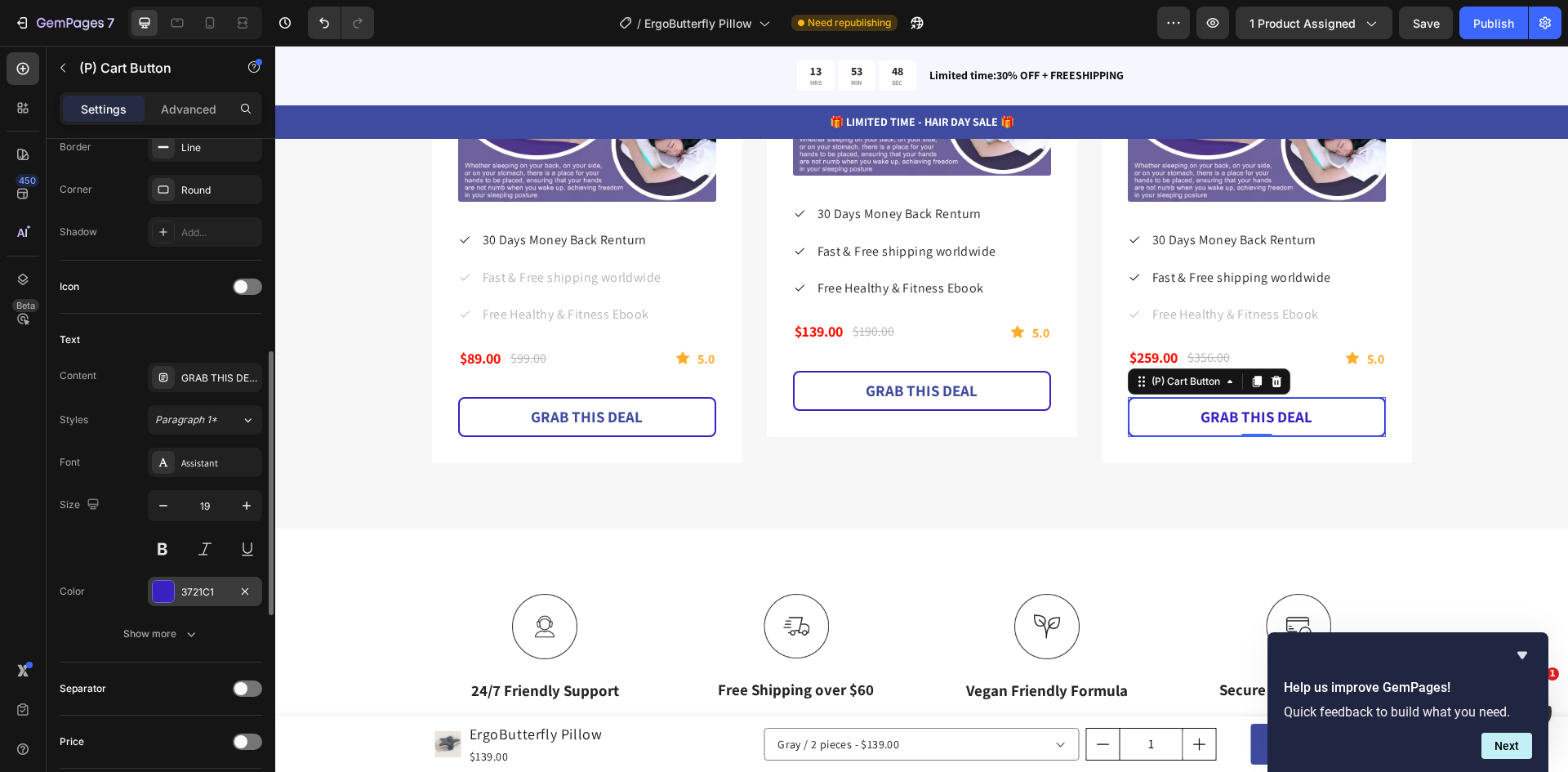
click at [165, 594] on div at bounding box center [163, 591] width 22 height 22
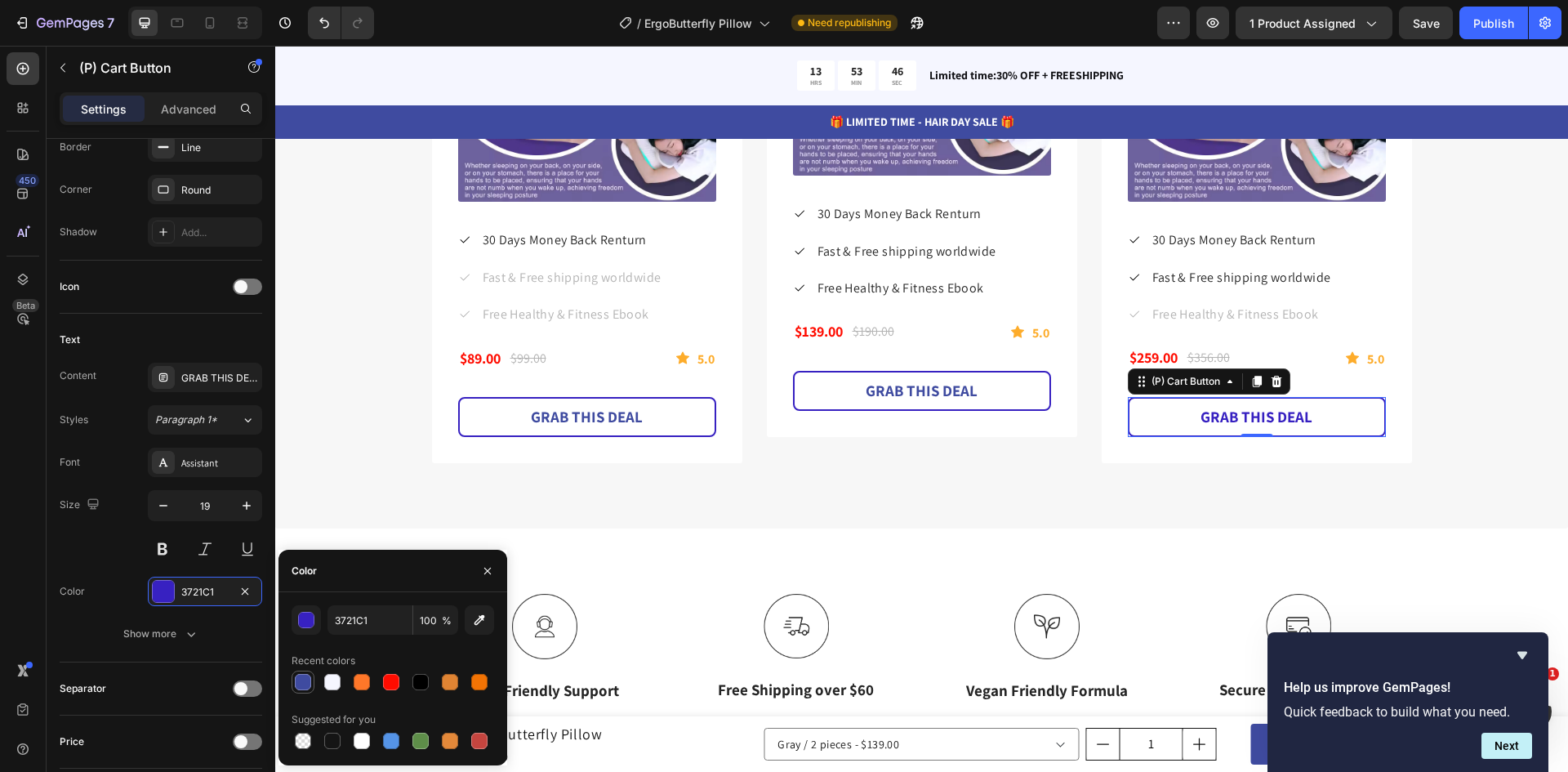
click at [301, 691] on div at bounding box center [303, 682] width 23 height 23
type input "3F4BA0"
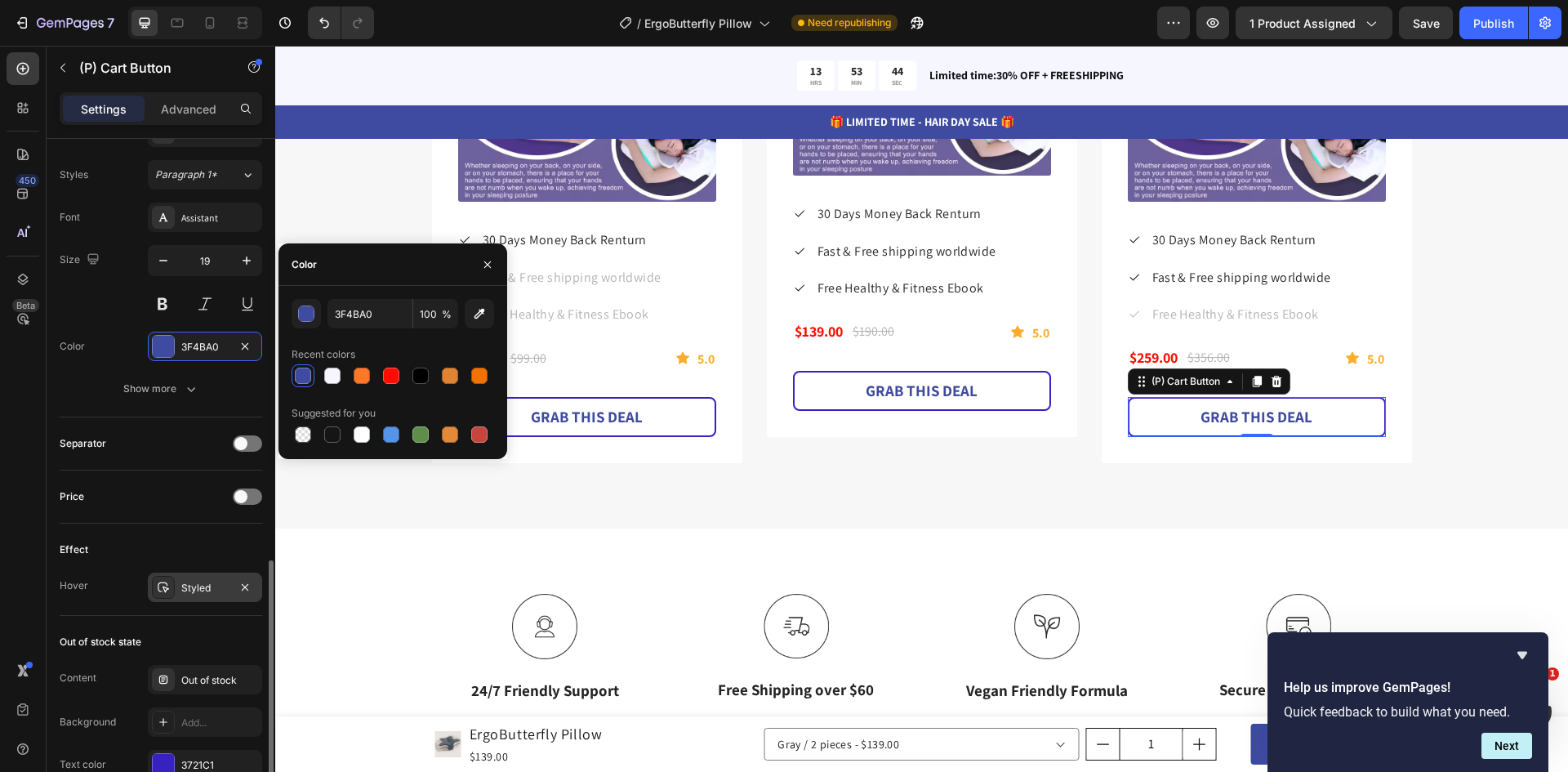
scroll to position [958, 0]
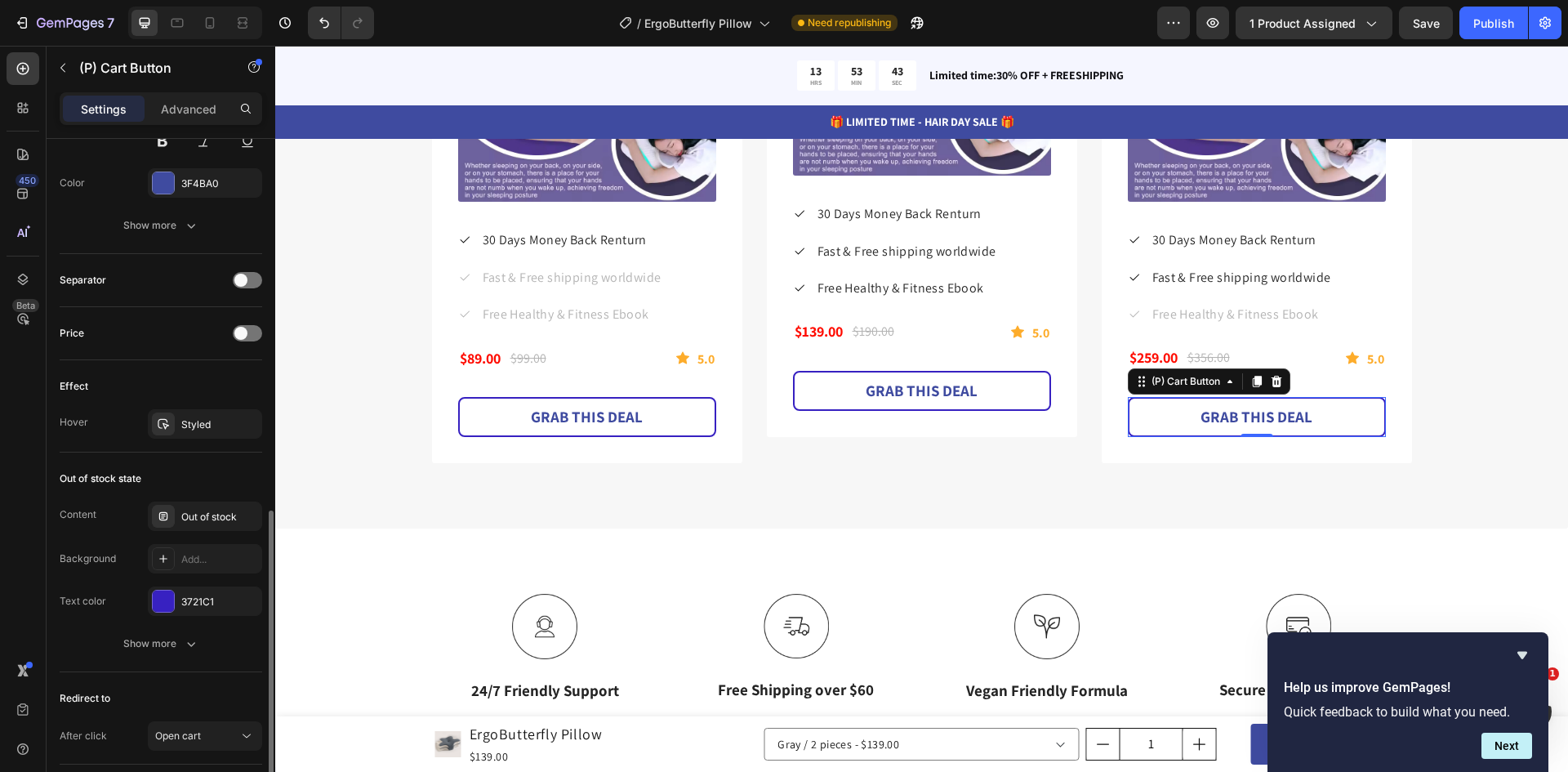
drag, startPoint x: 163, startPoint y: 606, endPoint x: 251, endPoint y: 620, distance: 89.1
click at [163, 608] on div at bounding box center [163, 601] width 22 height 22
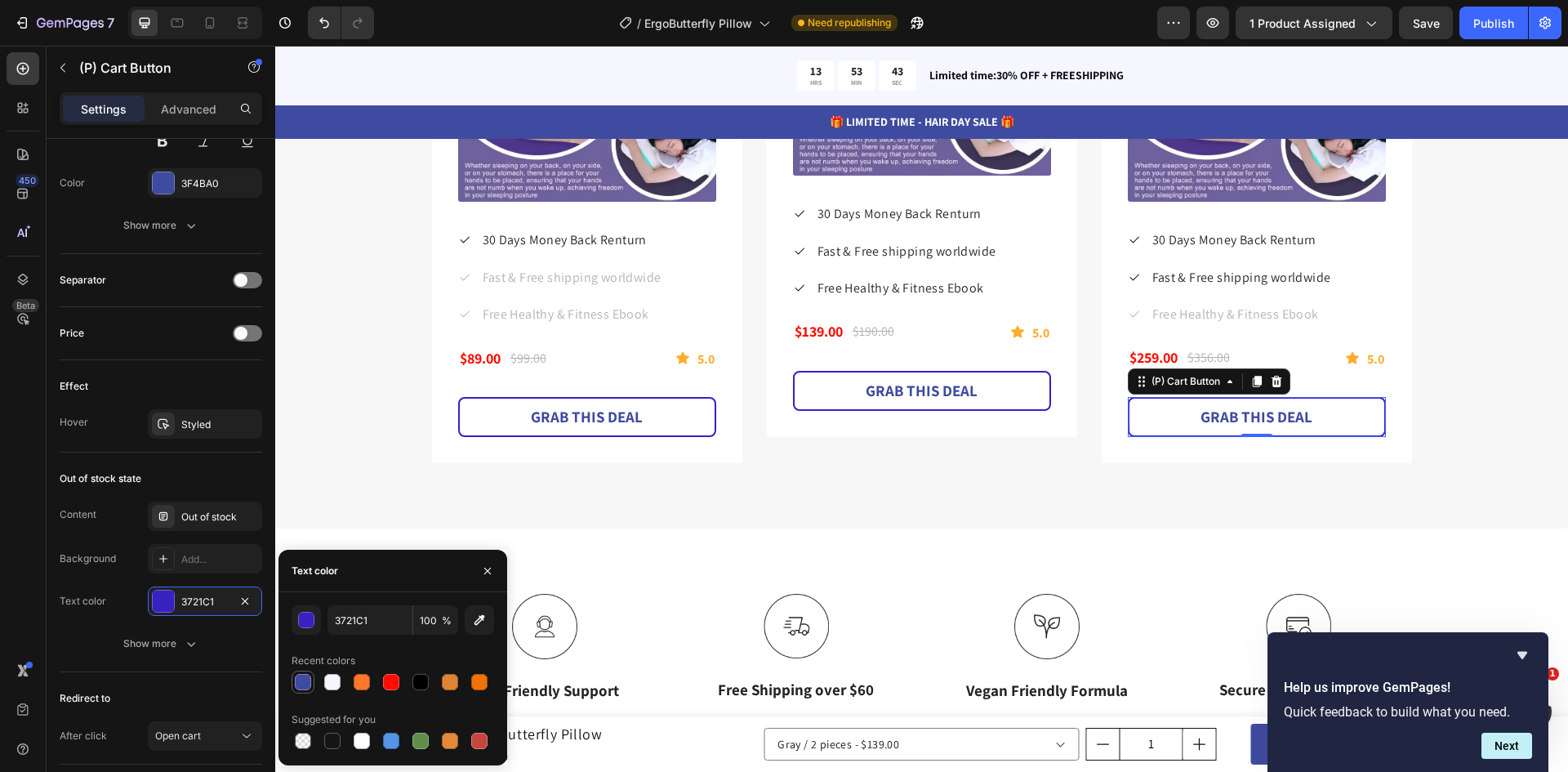
click at [307, 687] on div at bounding box center [302, 681] width 16 height 16
type input "3F4BA0"
click at [162, 648] on div "Show more" at bounding box center [160, 643] width 76 height 16
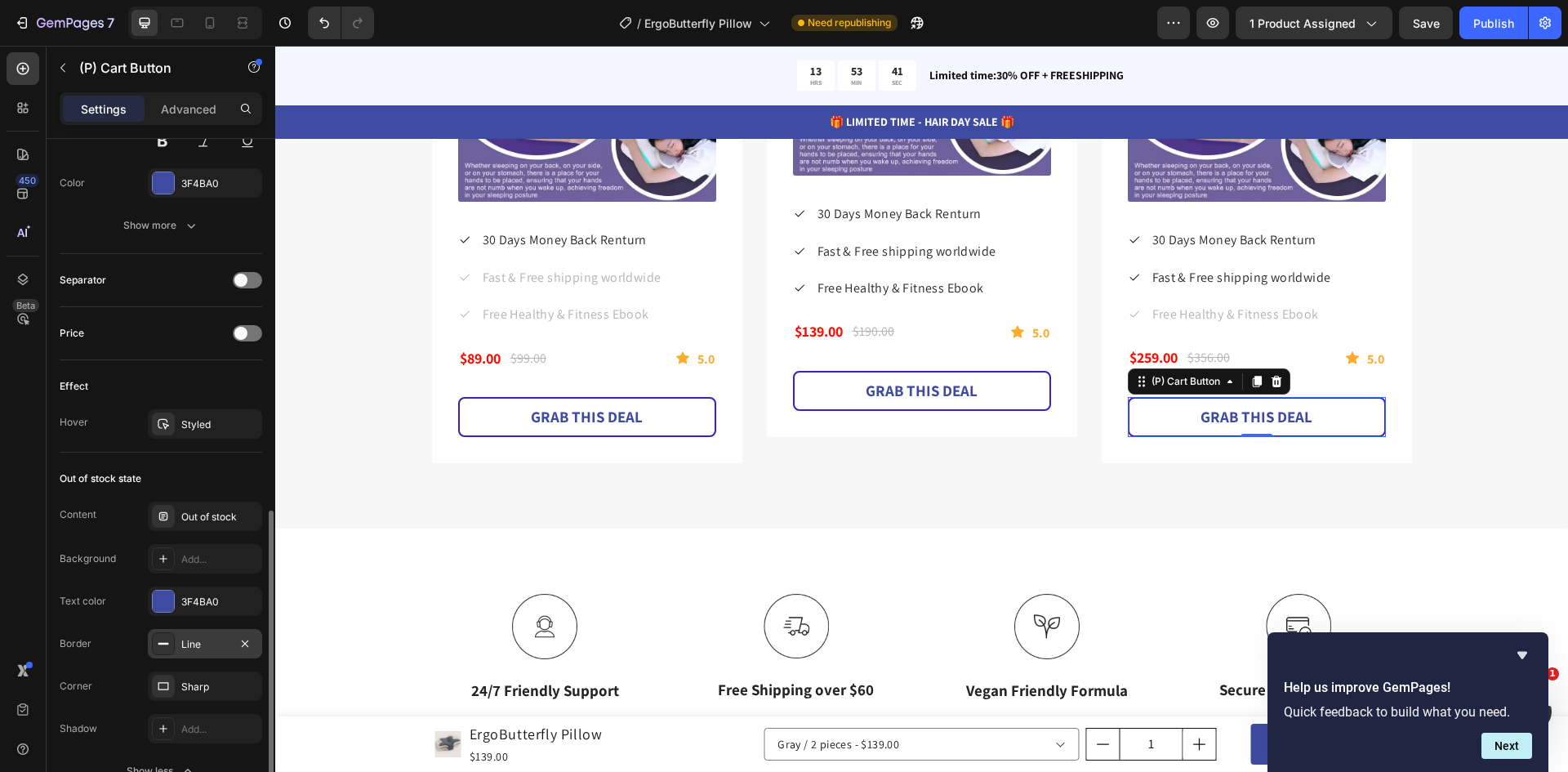
scroll to position [1121, 0]
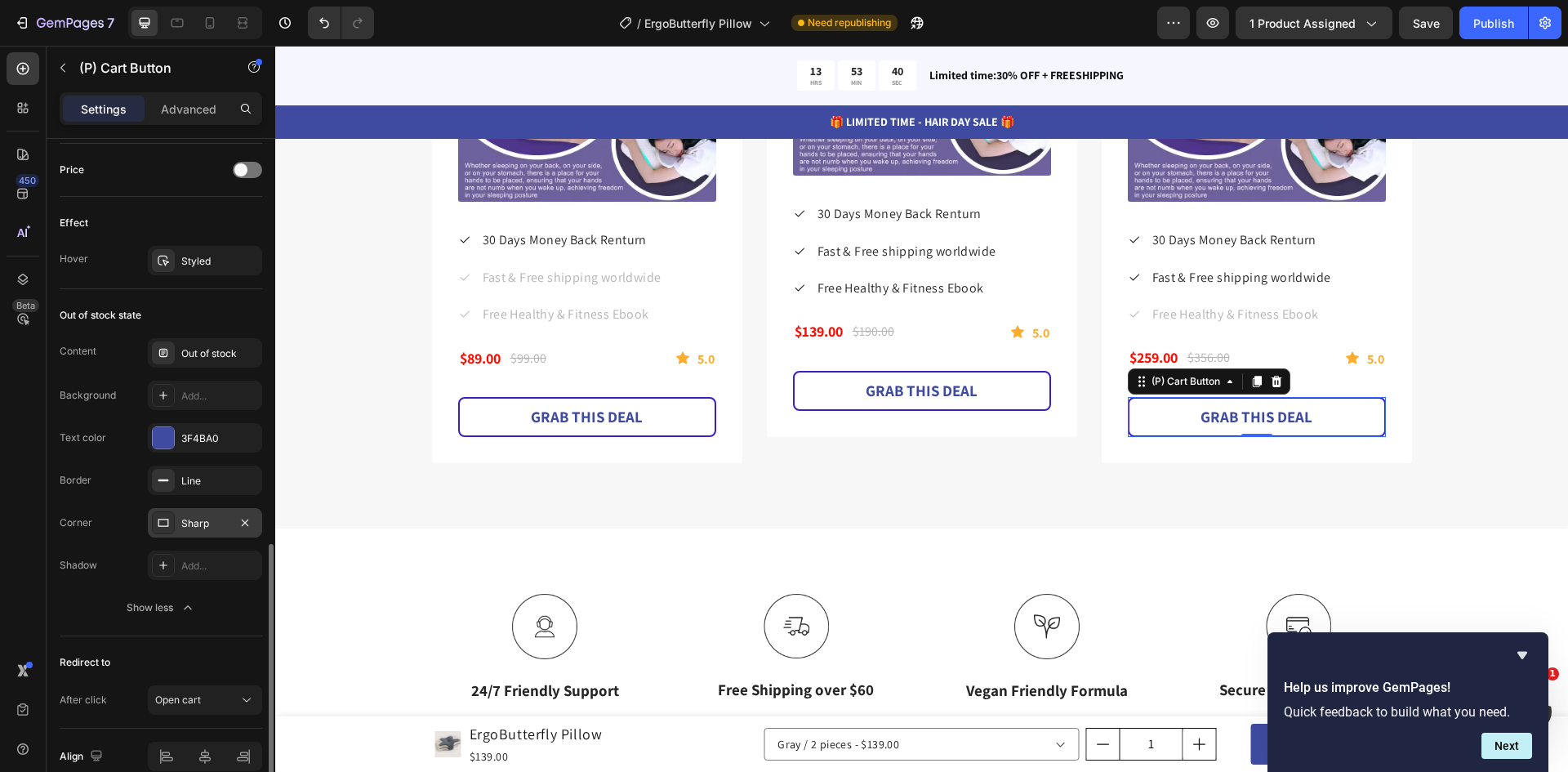
click at [205, 522] on div "Sharp" at bounding box center [204, 523] width 48 height 15
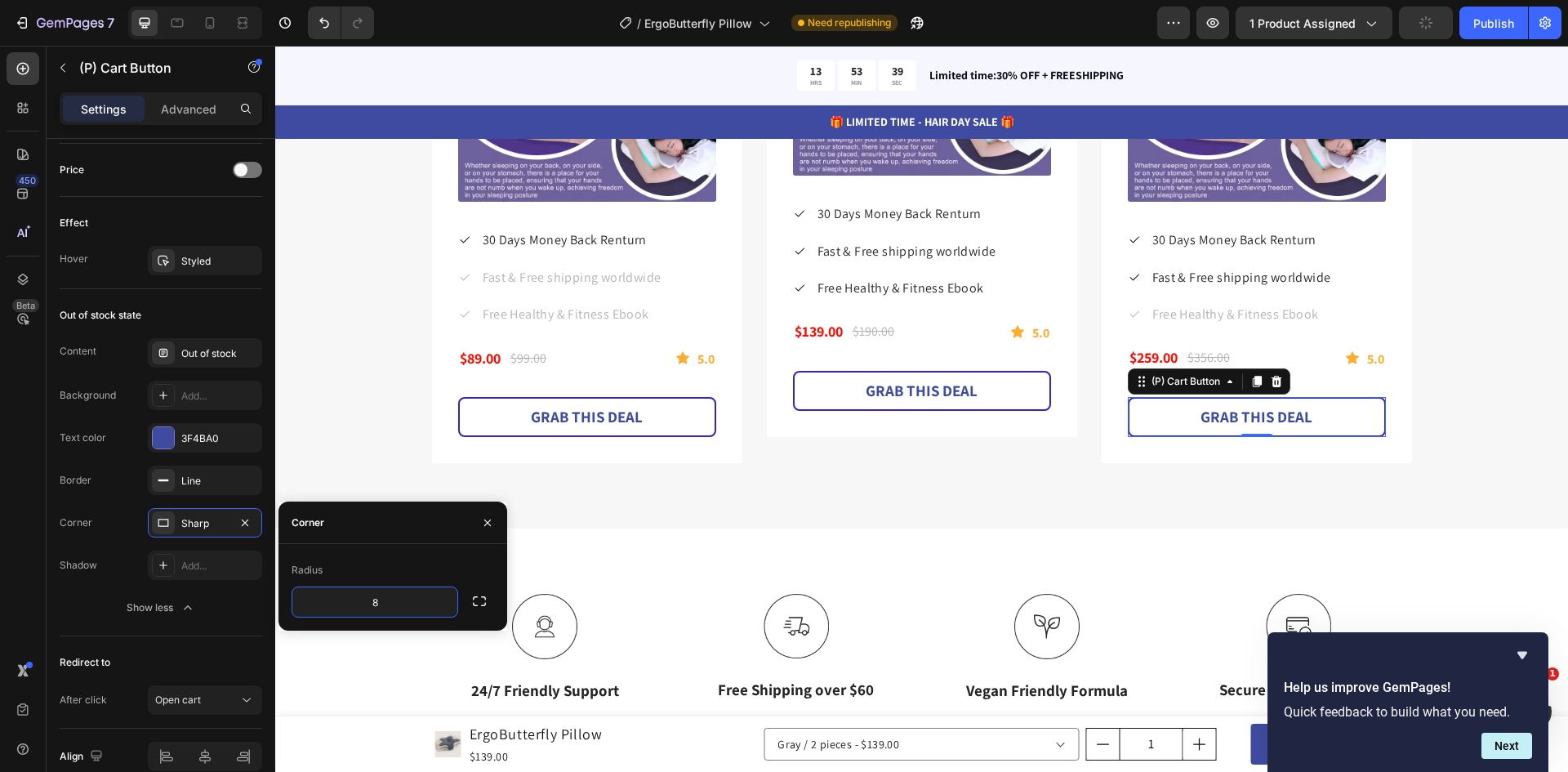
type input "8"
drag, startPoint x: 482, startPoint y: 521, endPoint x: 205, endPoint y: 478, distance: 280.3
click at [482, 521] on icon "button" at bounding box center [488, 522] width 13 height 13
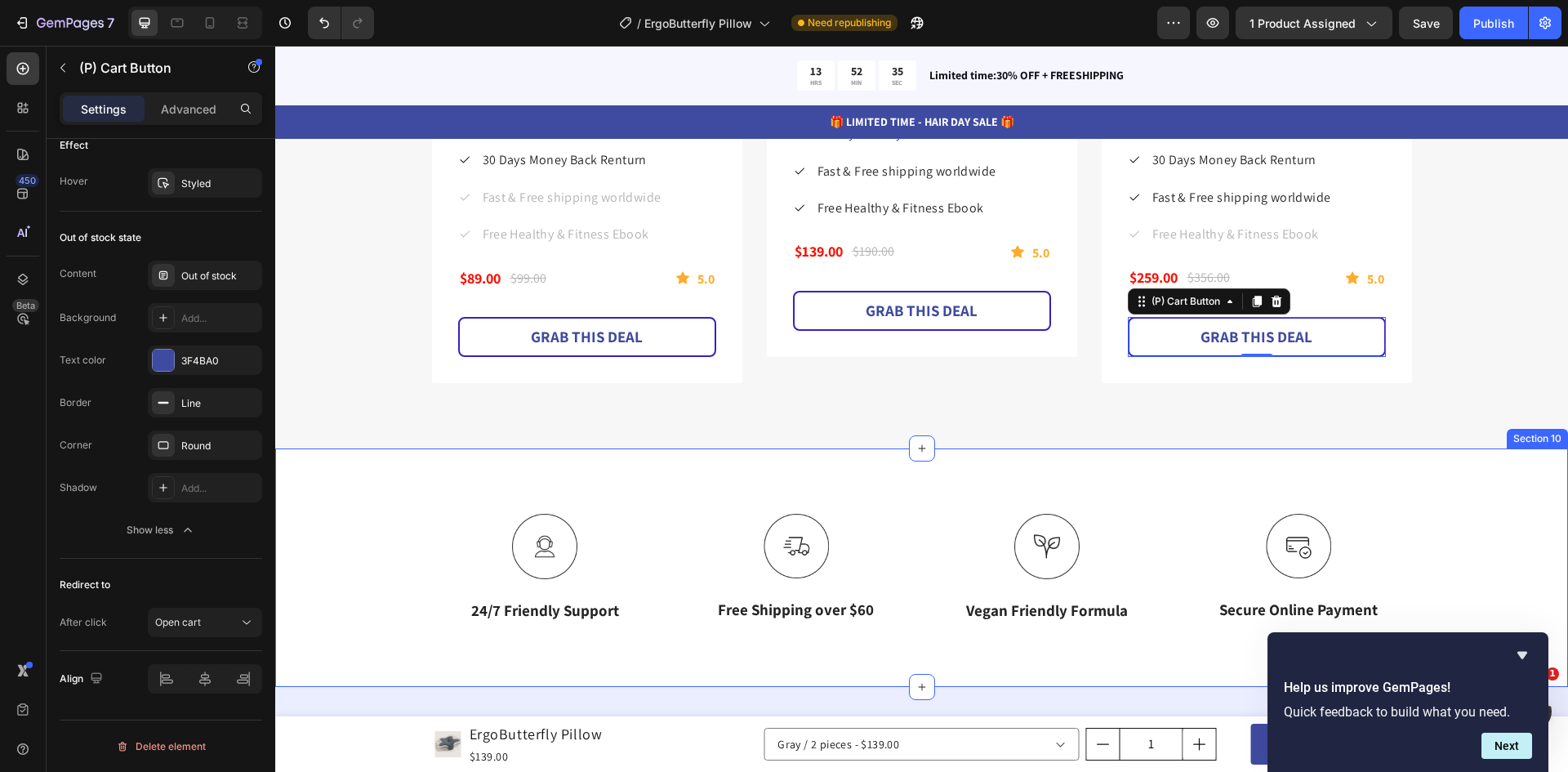
scroll to position [5064, 0]
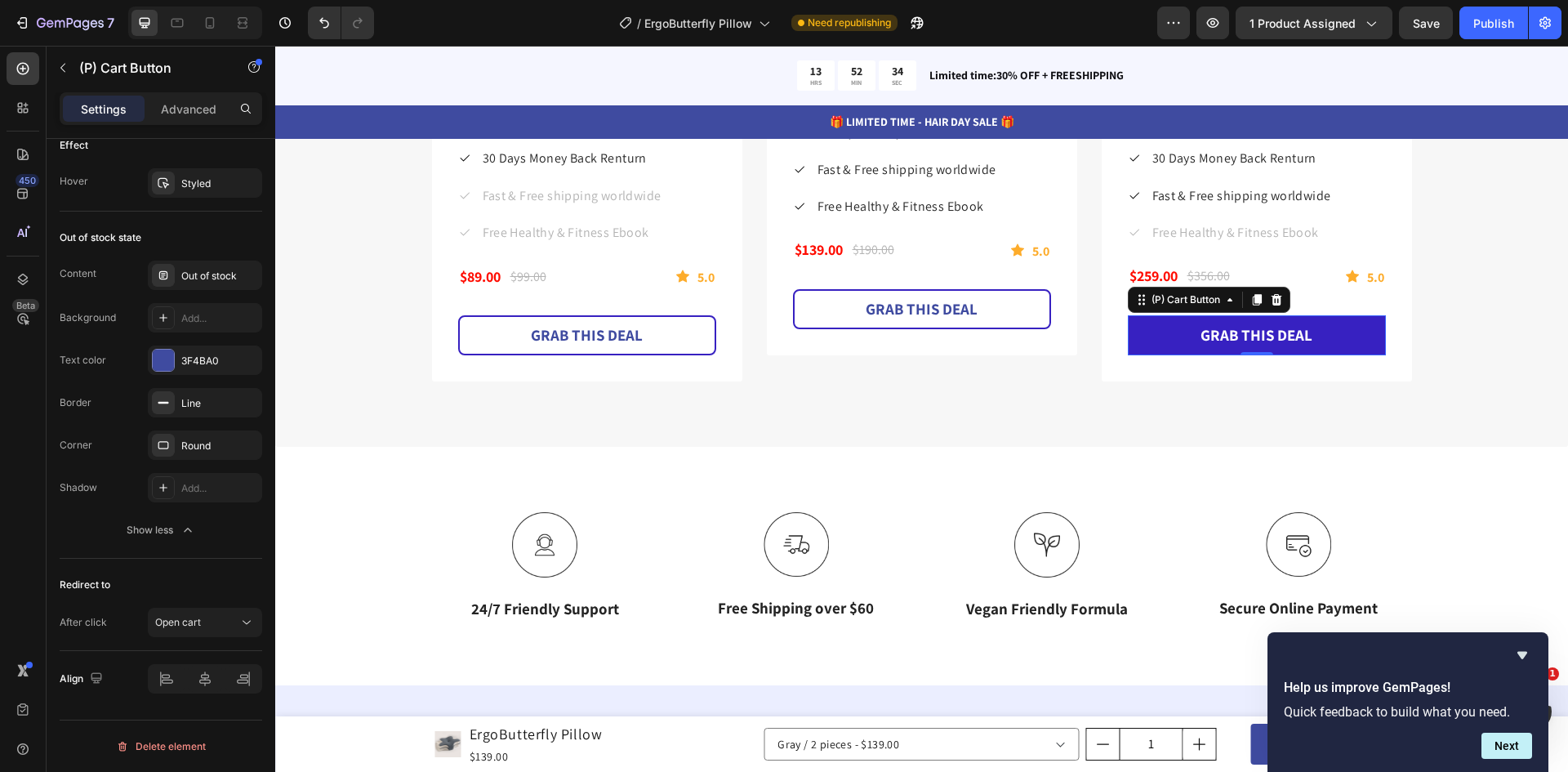
click at [1349, 324] on button "GRAB THIS DEAL" at bounding box center [1256, 335] width 258 height 40
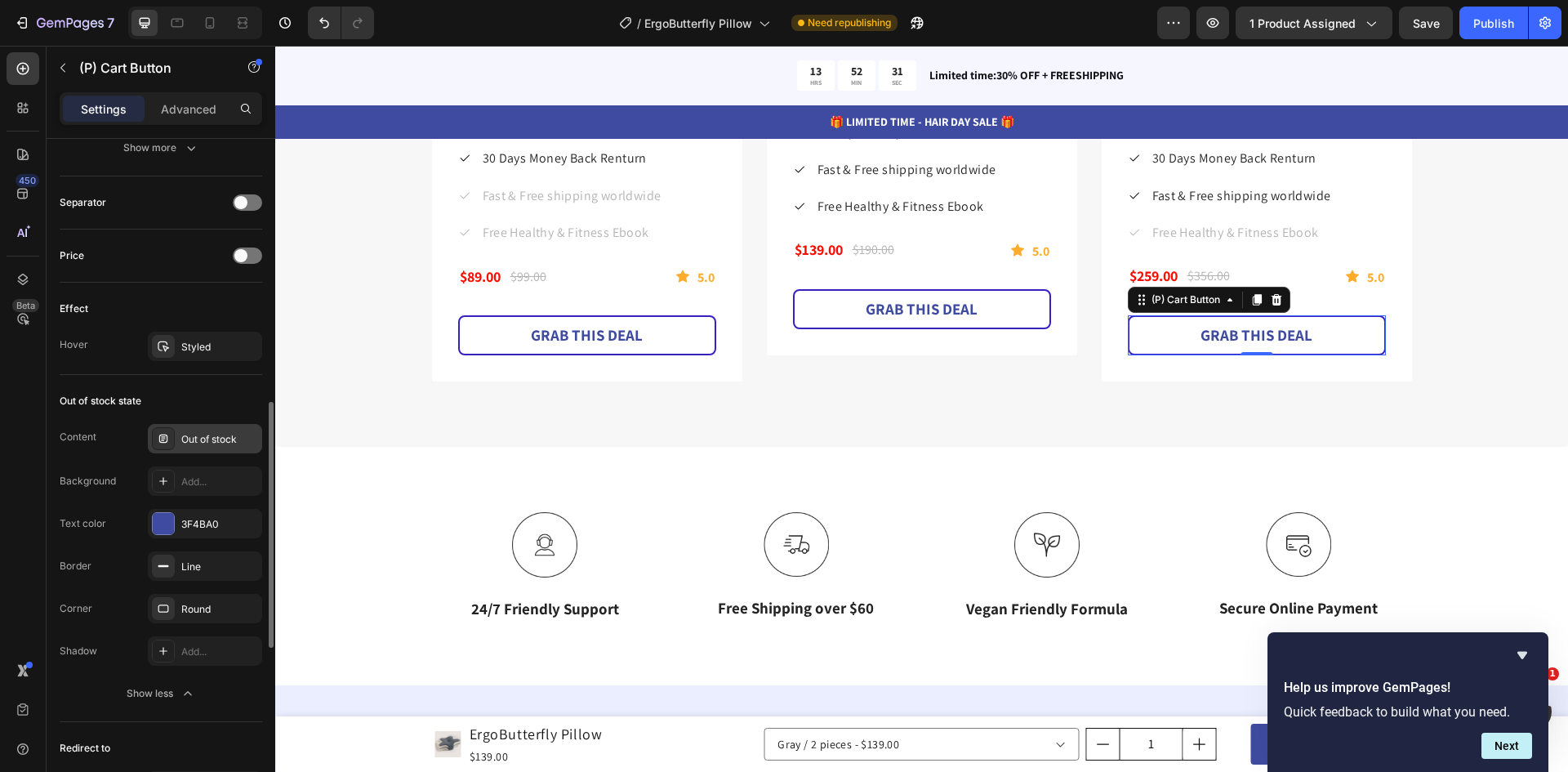
scroll to position [790, 0]
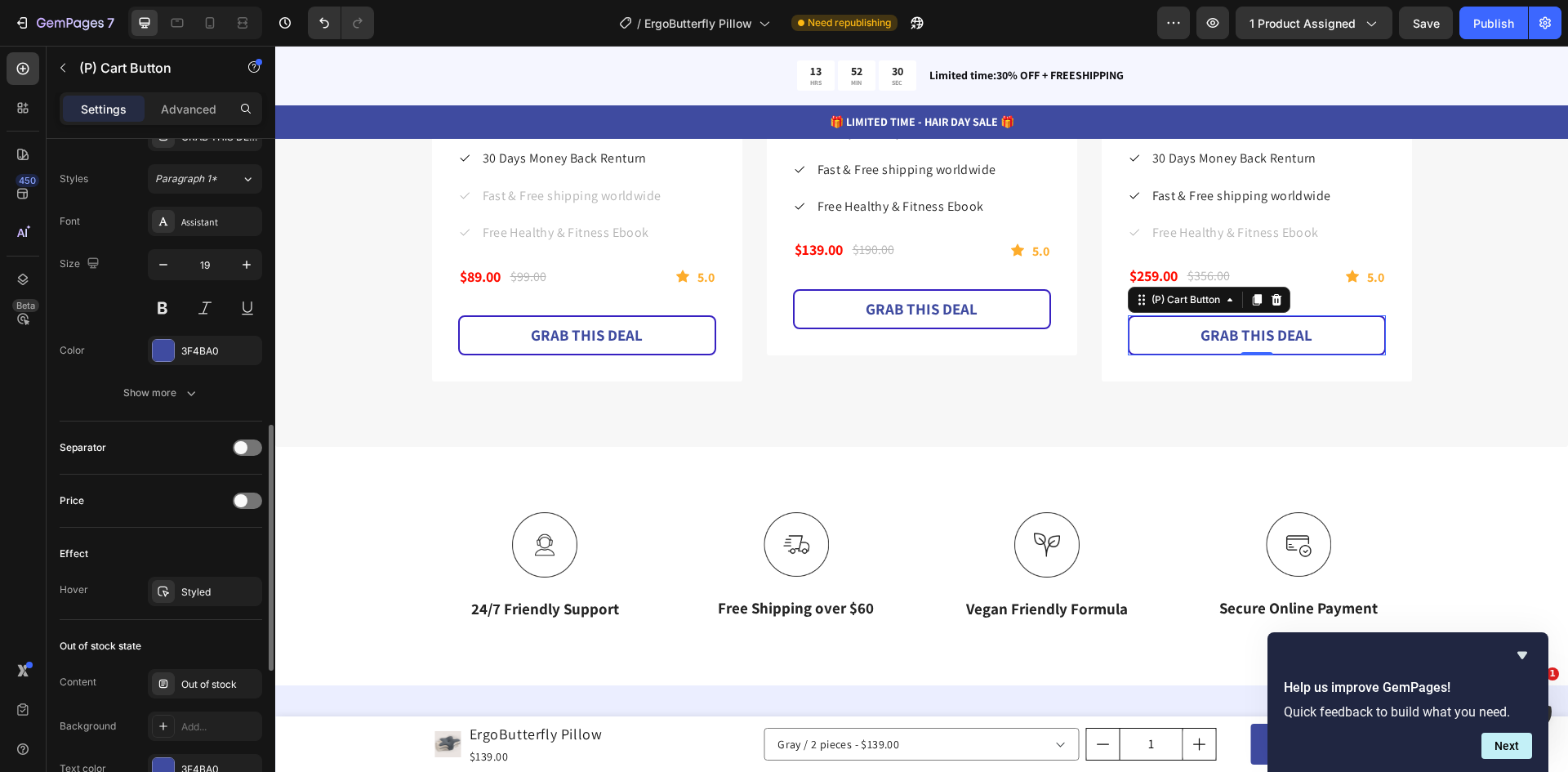
click at [177, 105] on p "Advanced" at bounding box center [188, 109] width 55 height 17
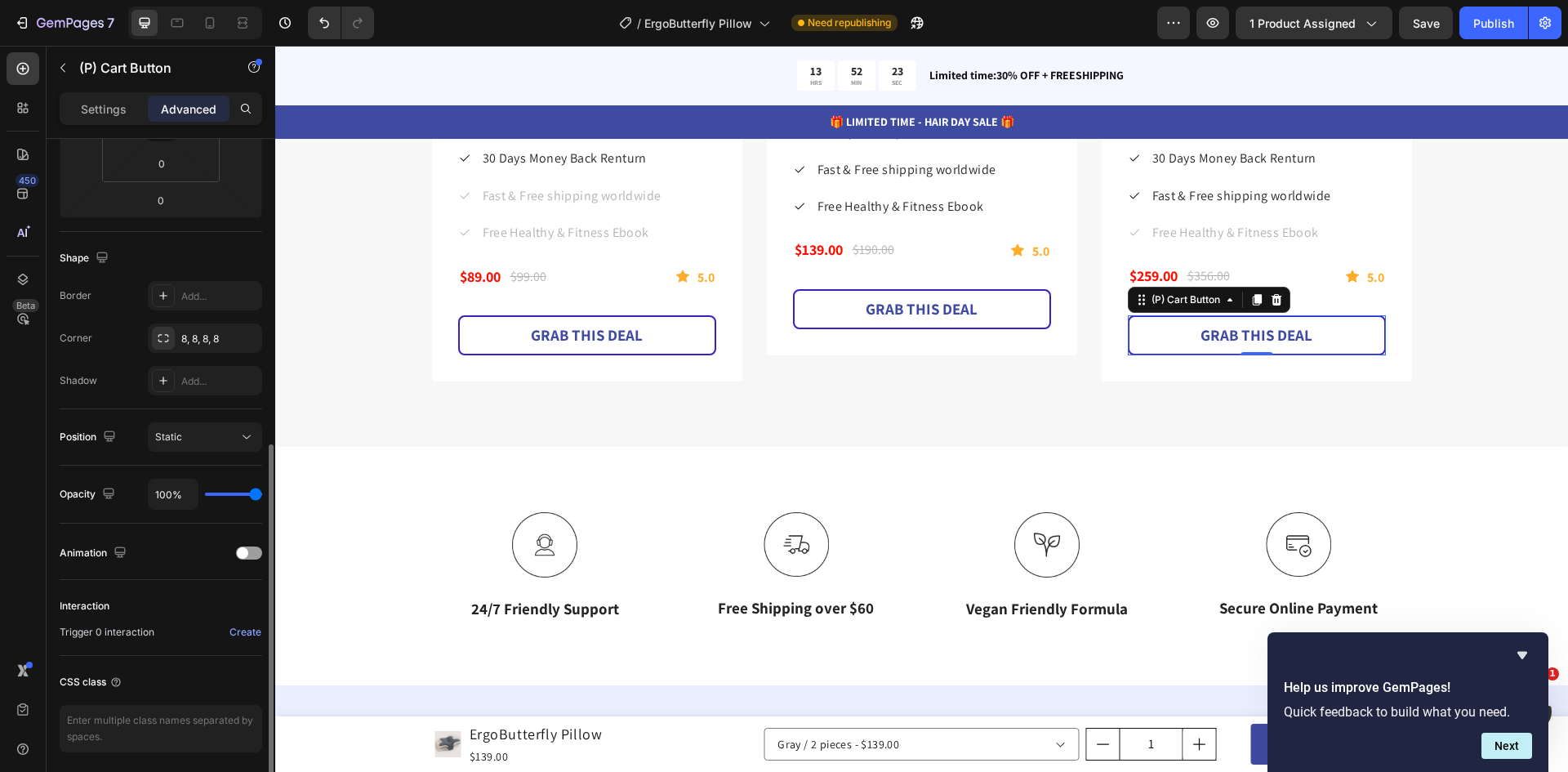
scroll to position [386, 0]
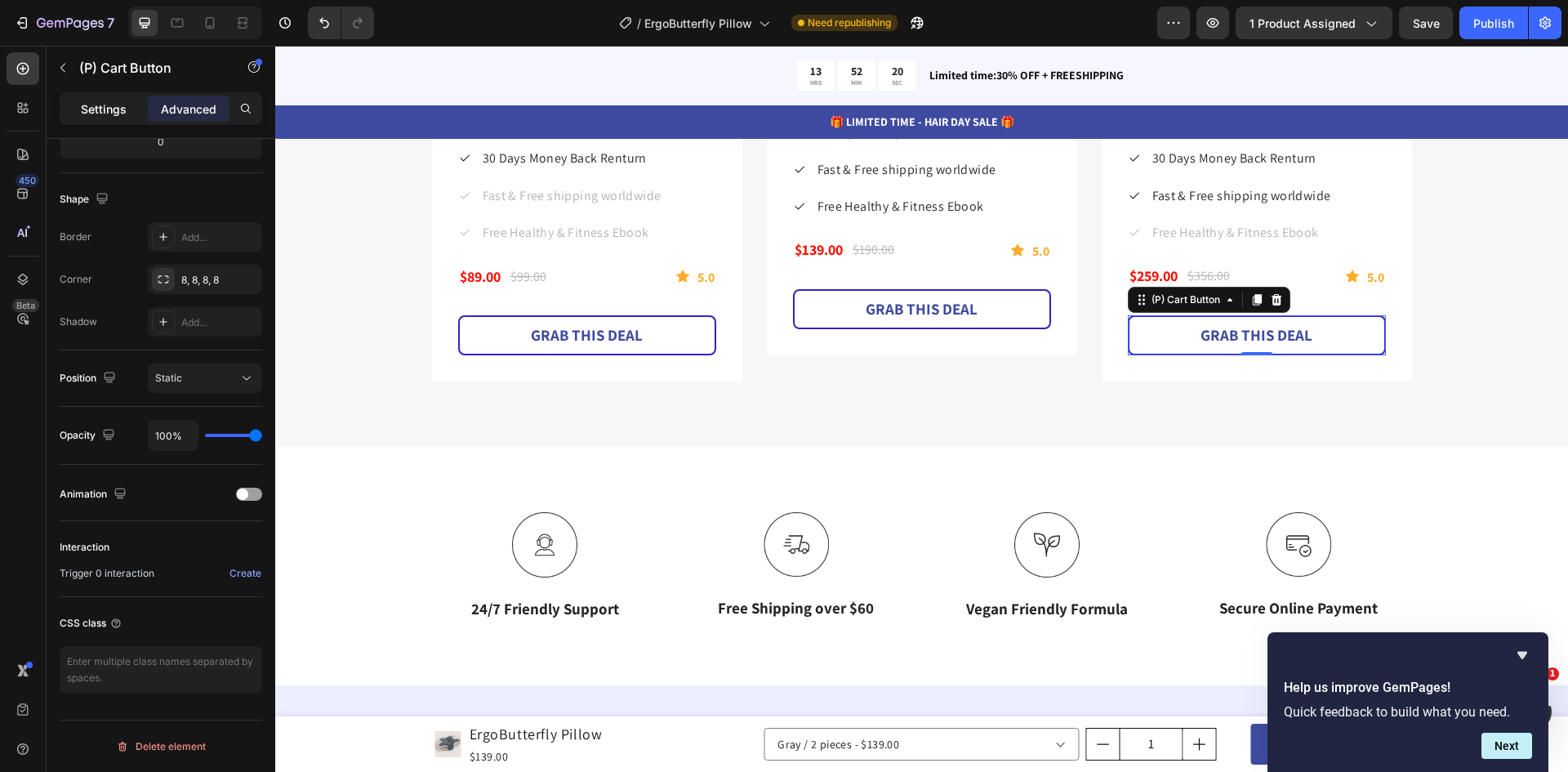
click at [101, 102] on p "Settings" at bounding box center [103, 109] width 46 height 17
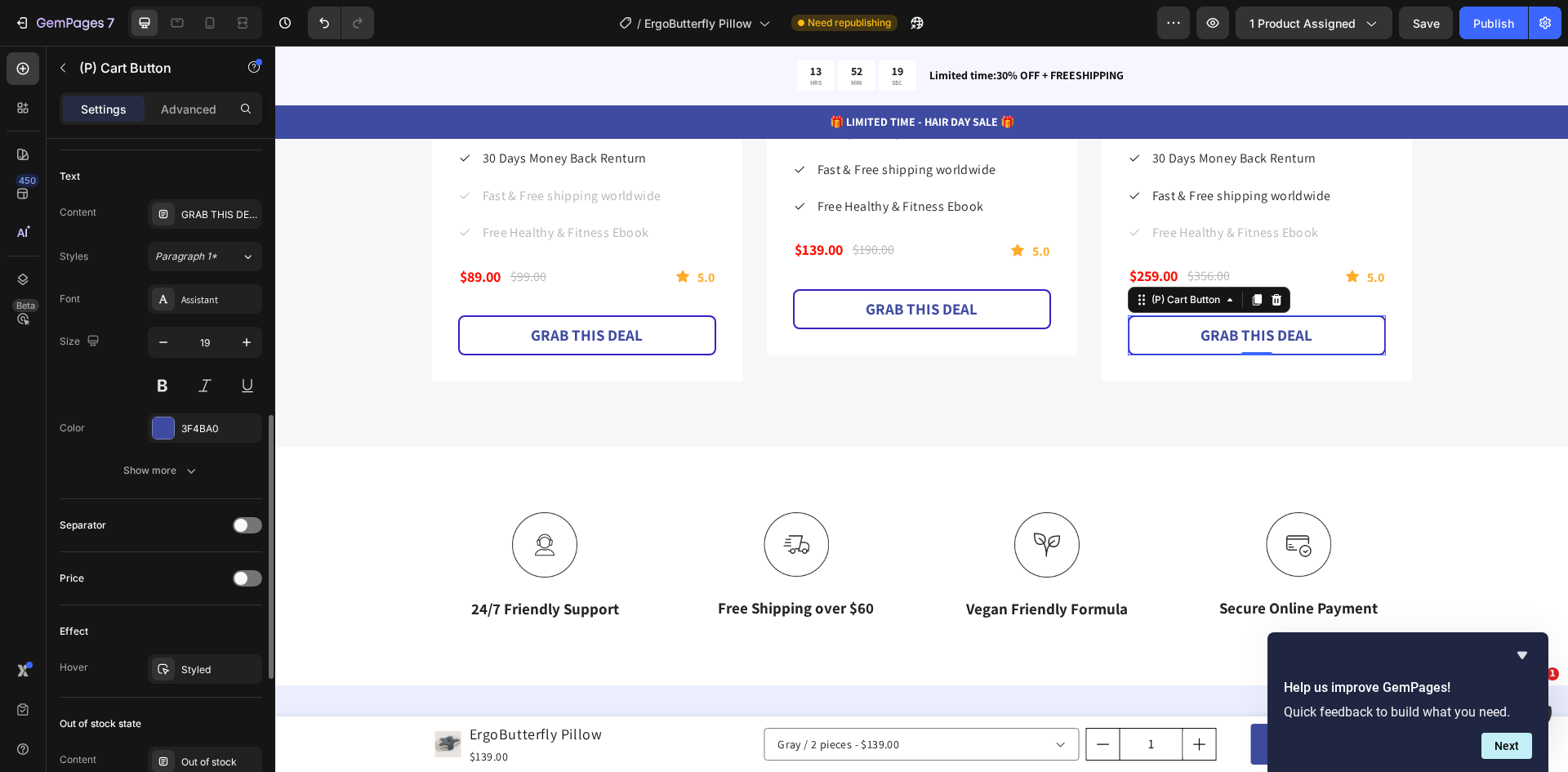
scroll to position [1039, 0]
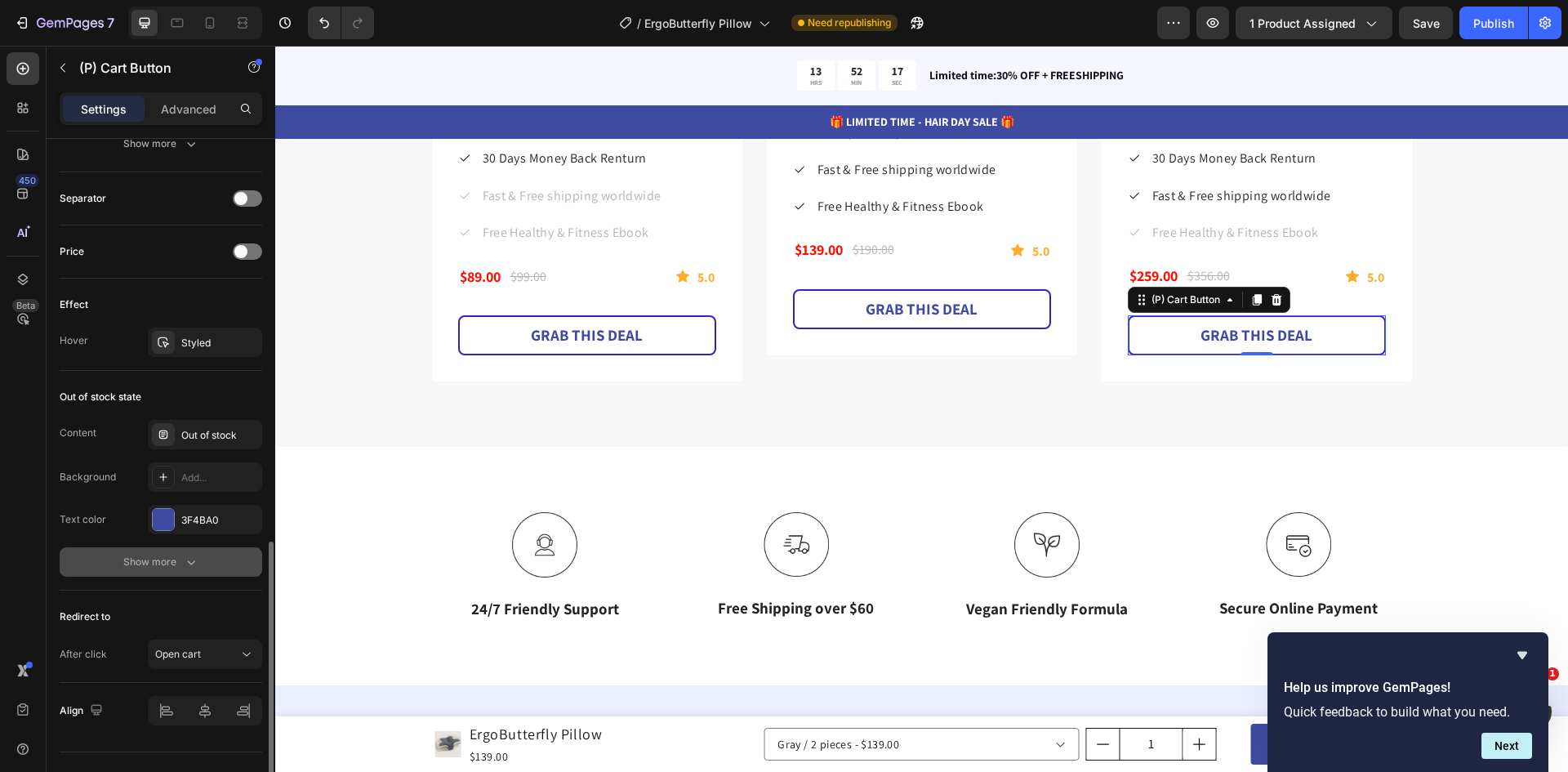
click at [189, 560] on icon "button" at bounding box center [190, 561] width 16 height 16
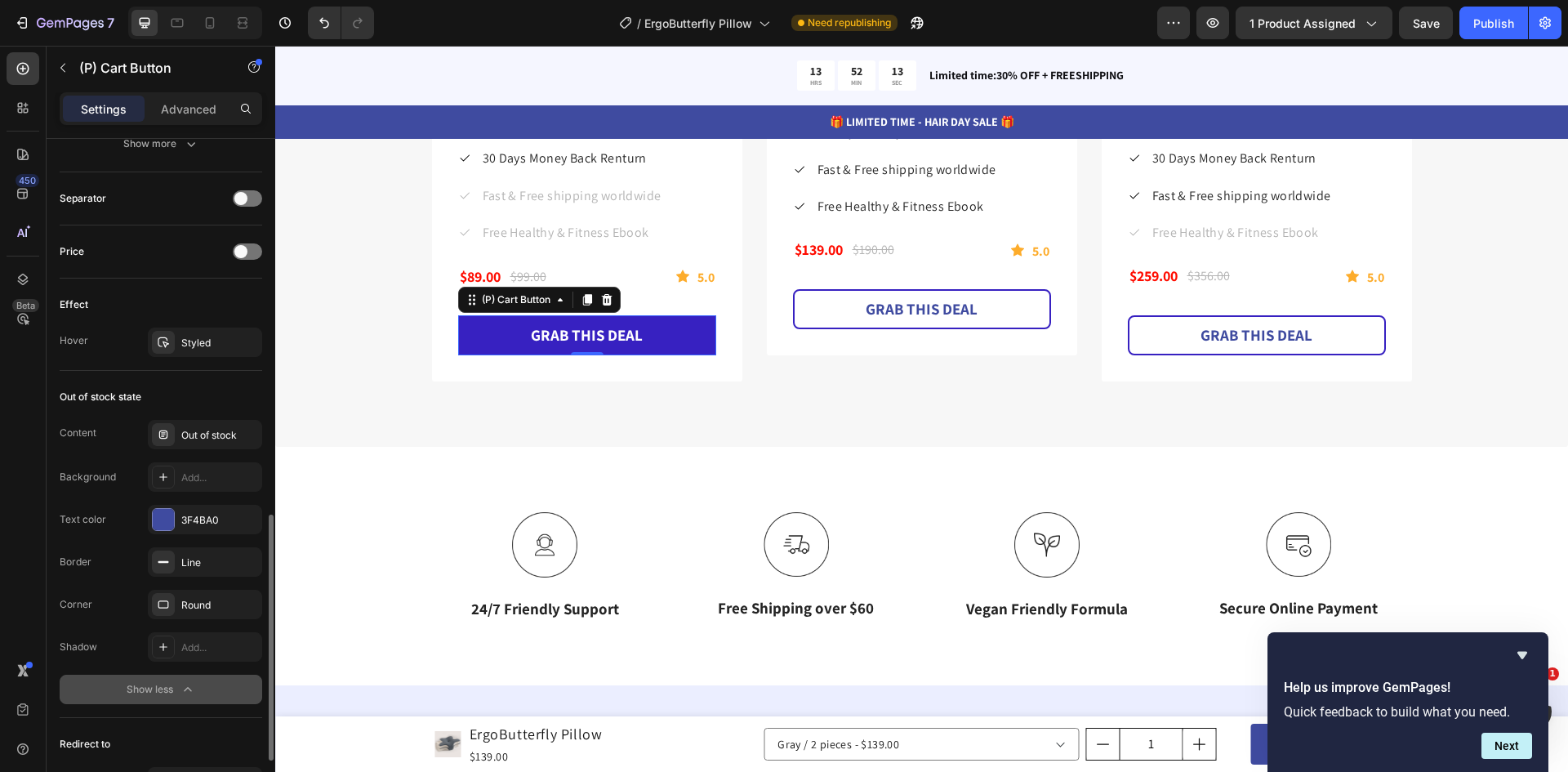
click at [502, 328] on button "GRAB THIS DEAL" at bounding box center [586, 335] width 258 height 40
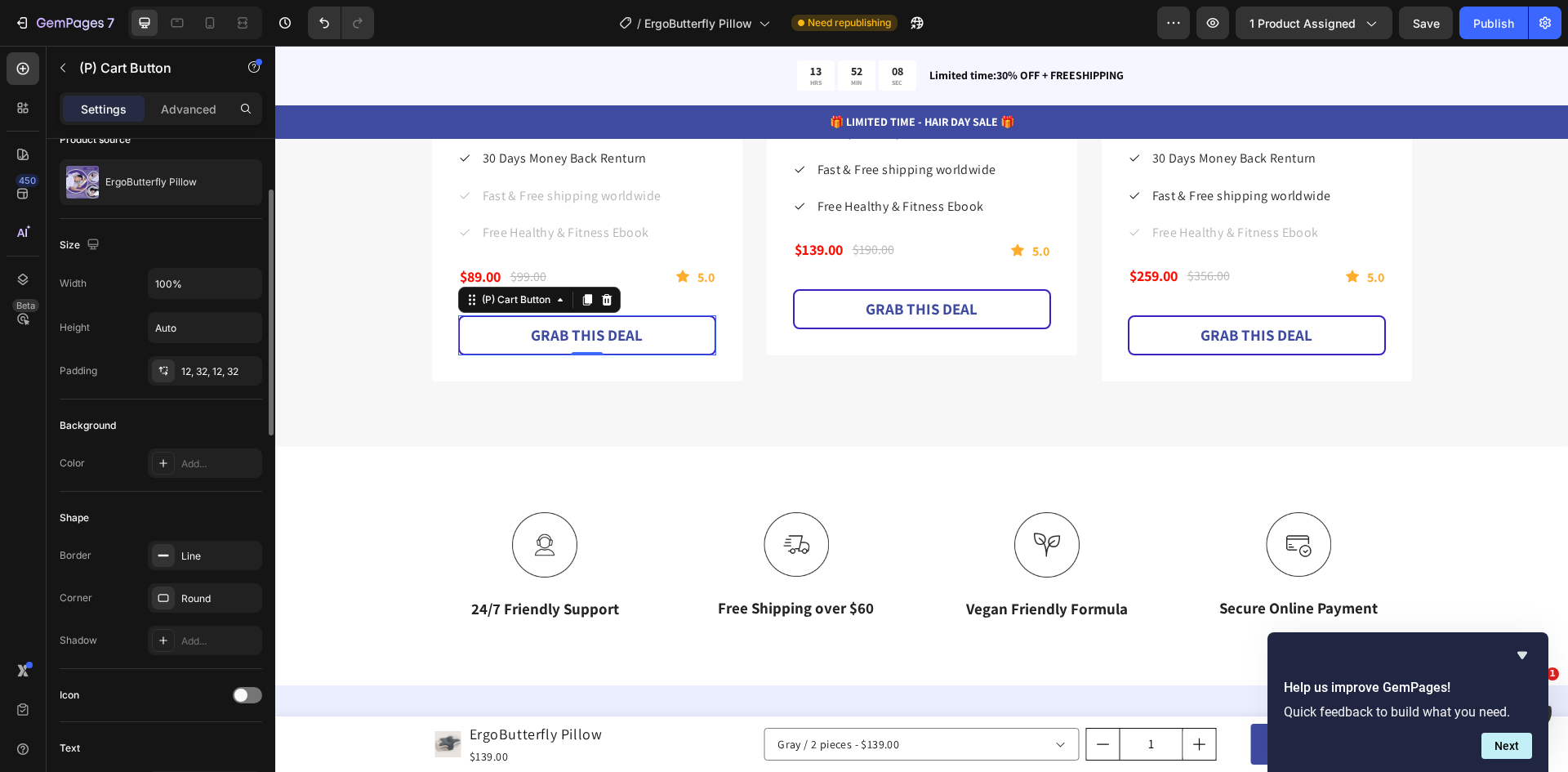
scroll to position [0, 0]
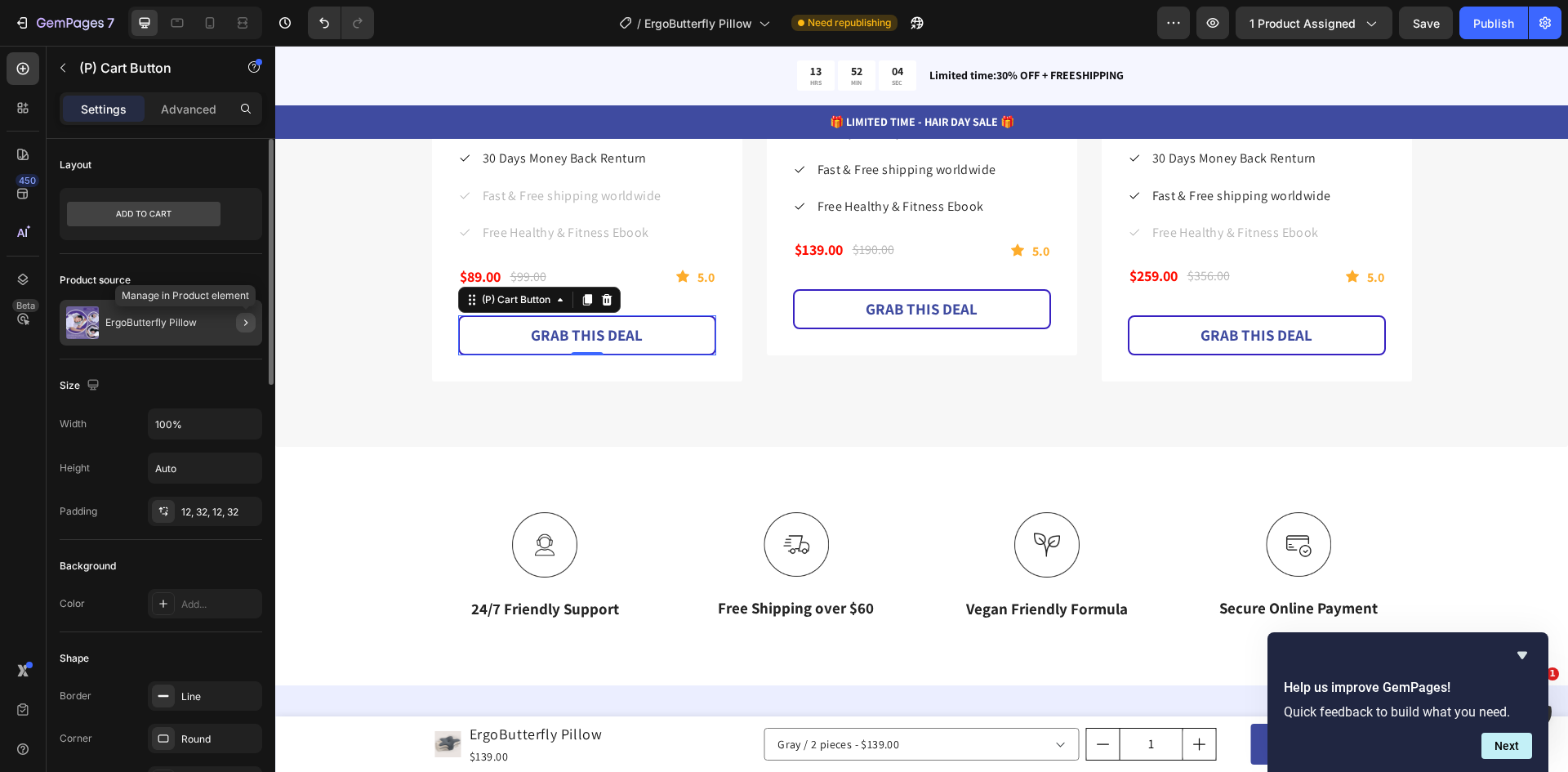
click at [245, 319] on icon "button" at bounding box center [246, 323] width 13 height 13
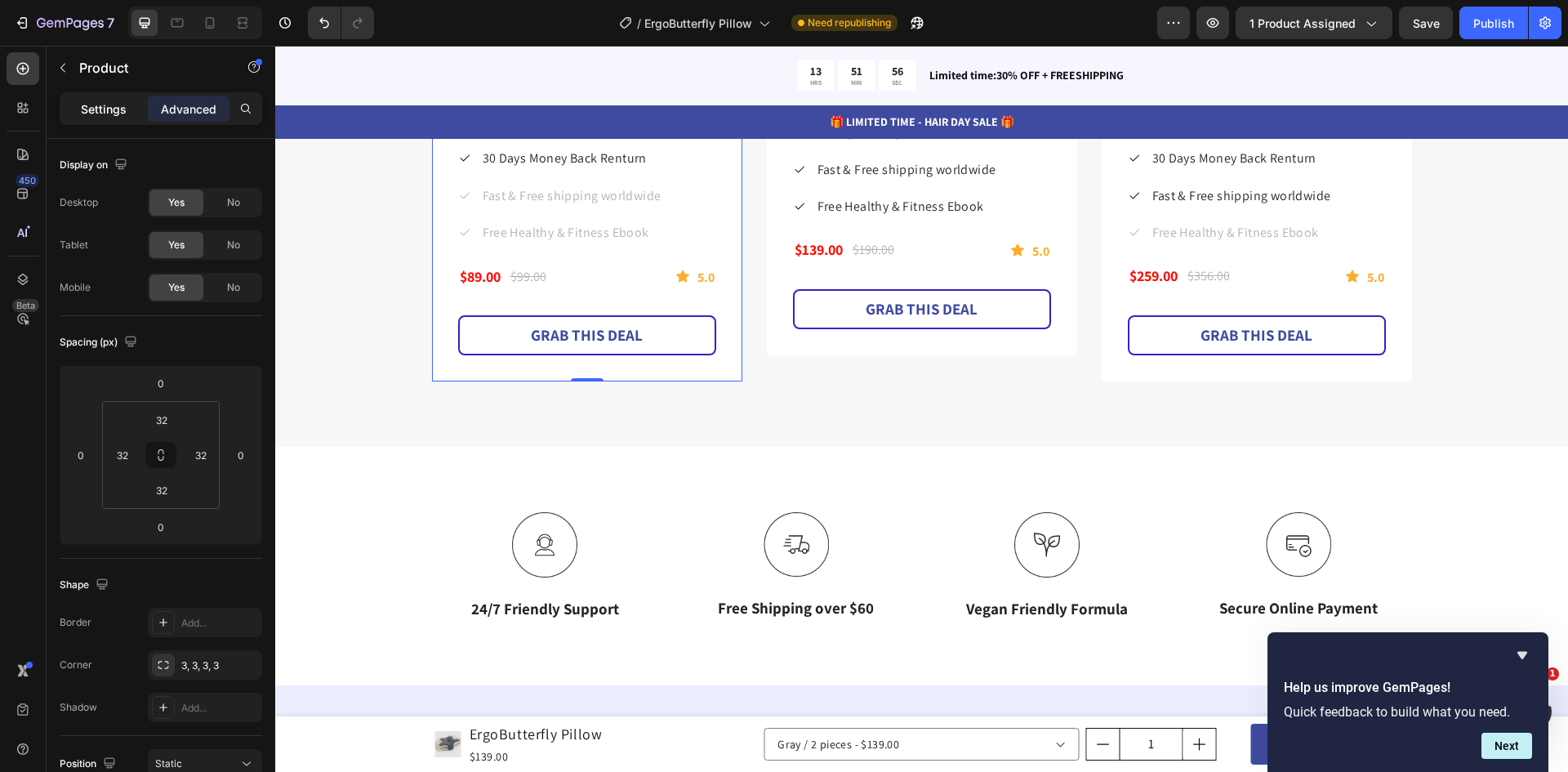
click at [99, 105] on p "Settings" at bounding box center [103, 109] width 46 height 17
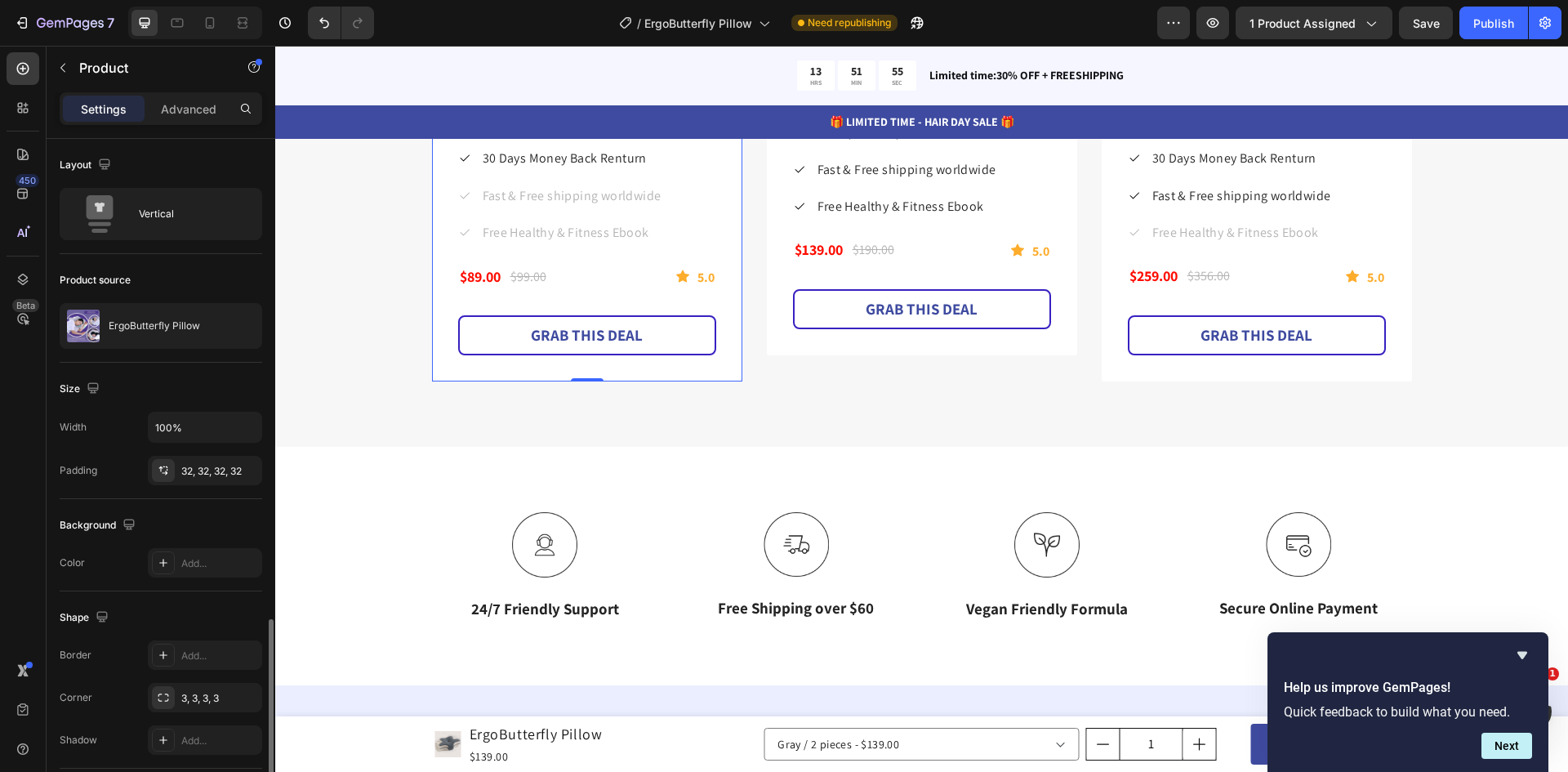
scroll to position [281, 0]
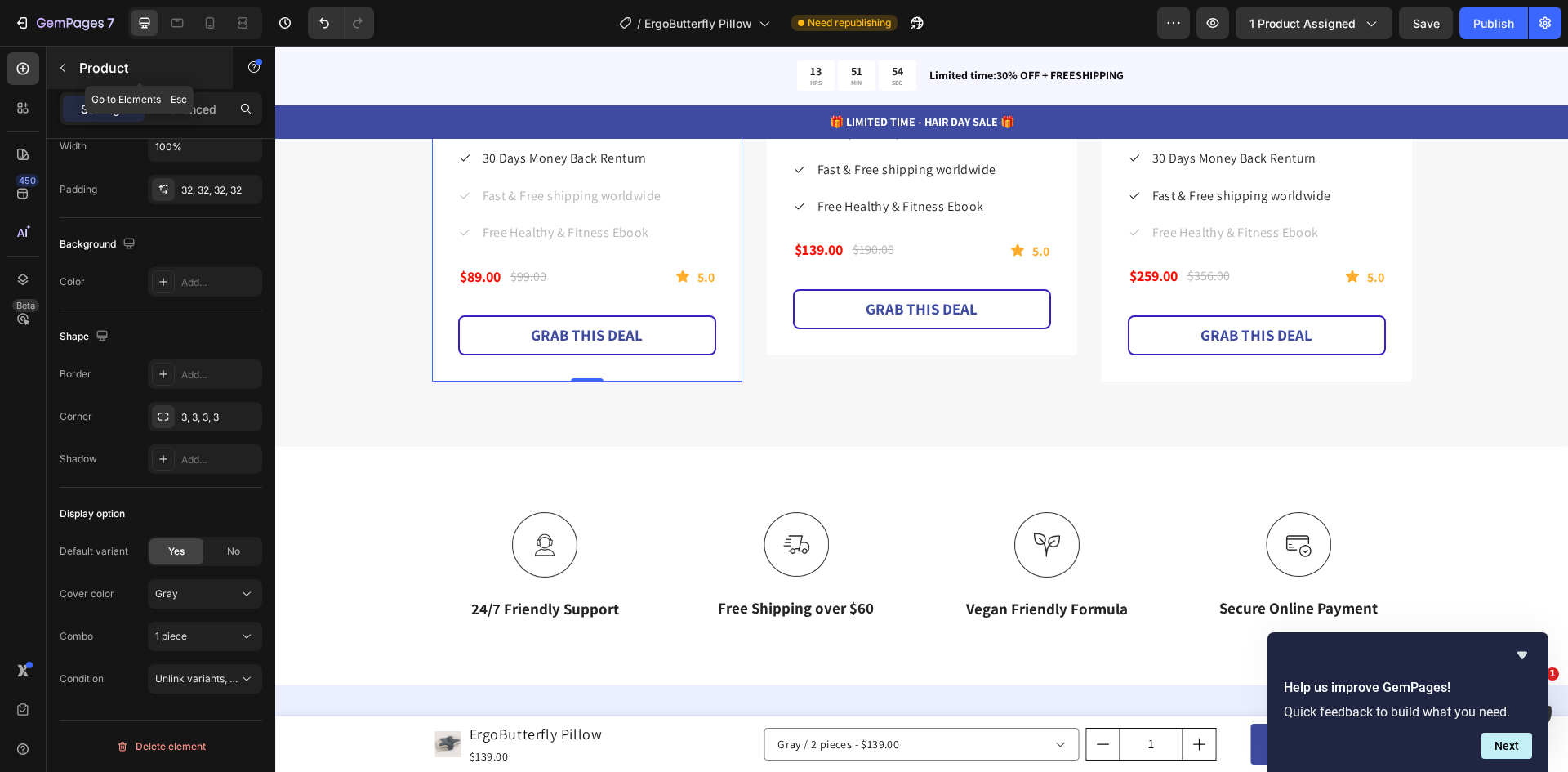
click at [62, 70] on icon "button" at bounding box center [63, 68] width 13 height 13
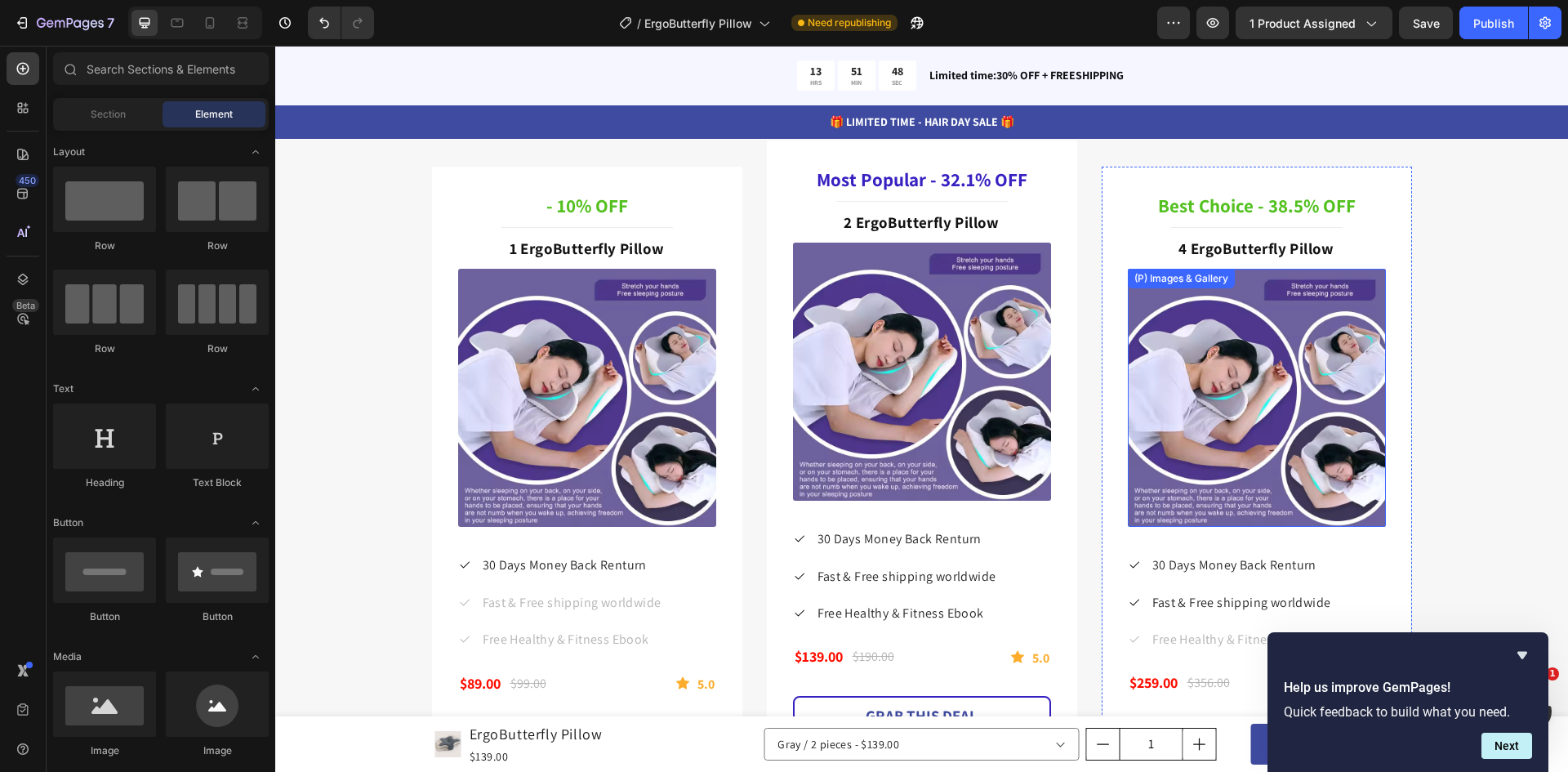
scroll to position [4655, 0]
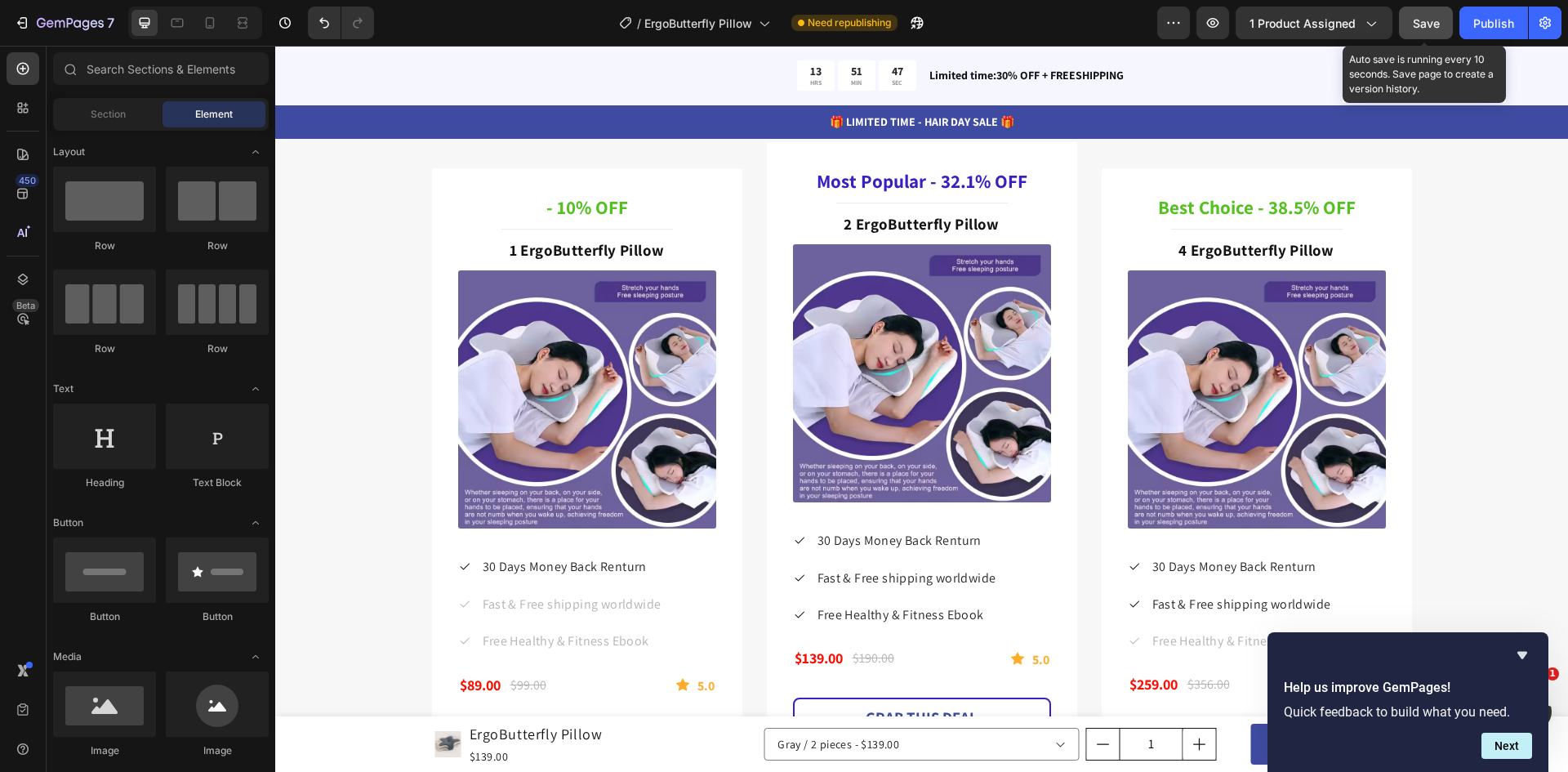
click at [1418, 23] on span "Save" at bounding box center [1425, 23] width 27 height 14
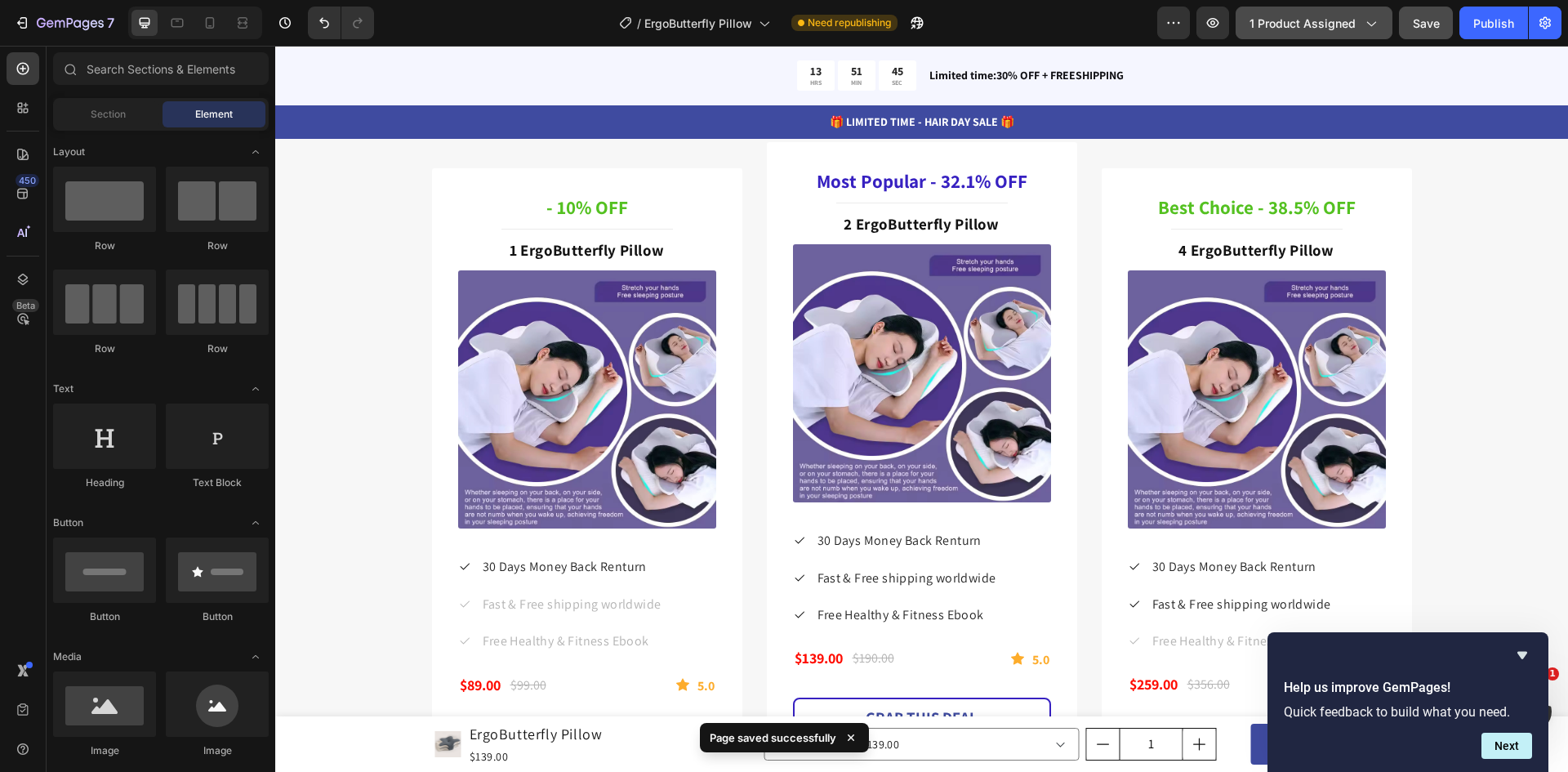
click at [1369, 18] on icon "button" at bounding box center [1369, 23] width 16 height 16
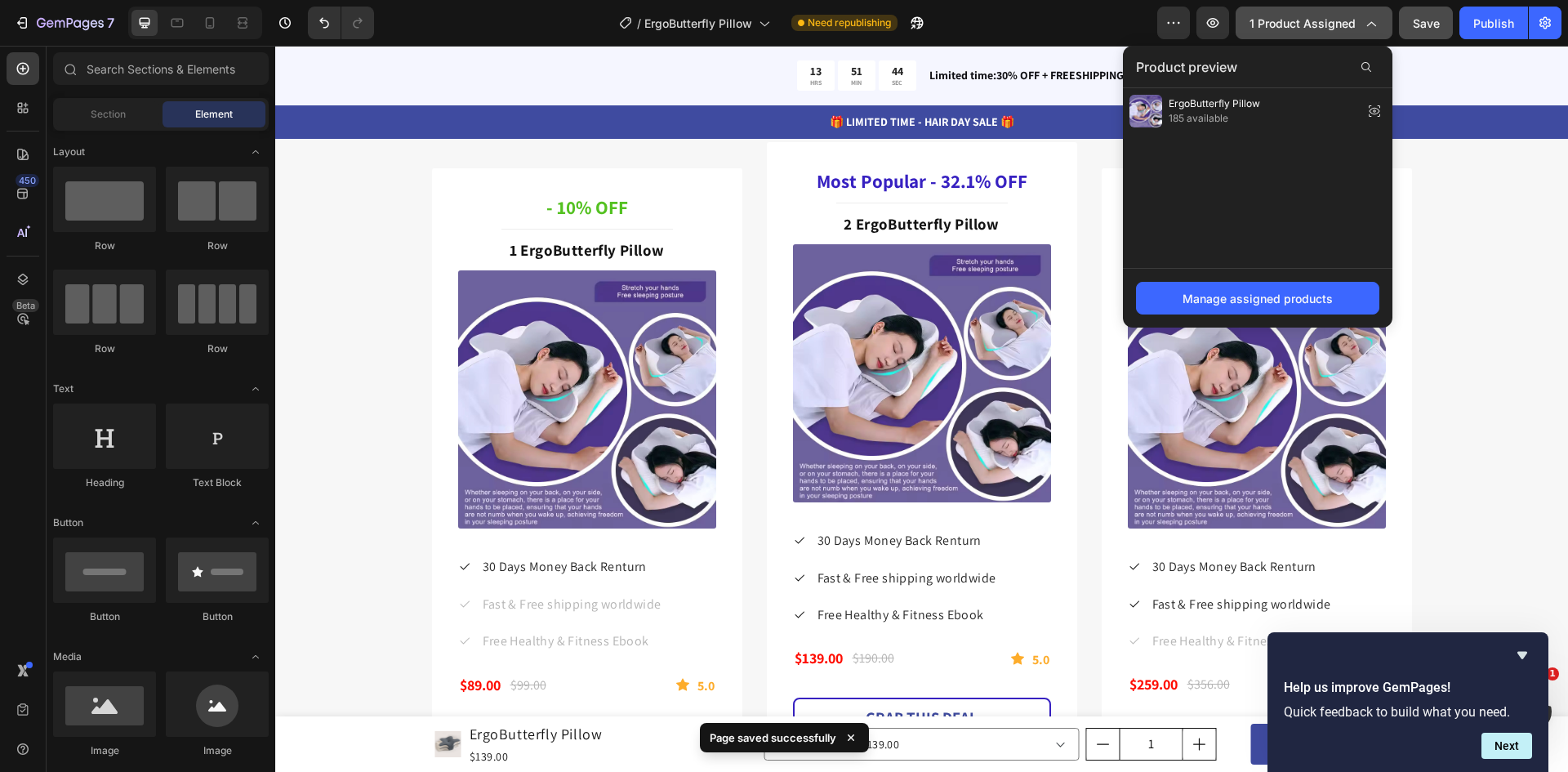
click at [1369, 19] on icon "button" at bounding box center [1369, 23] width 16 height 16
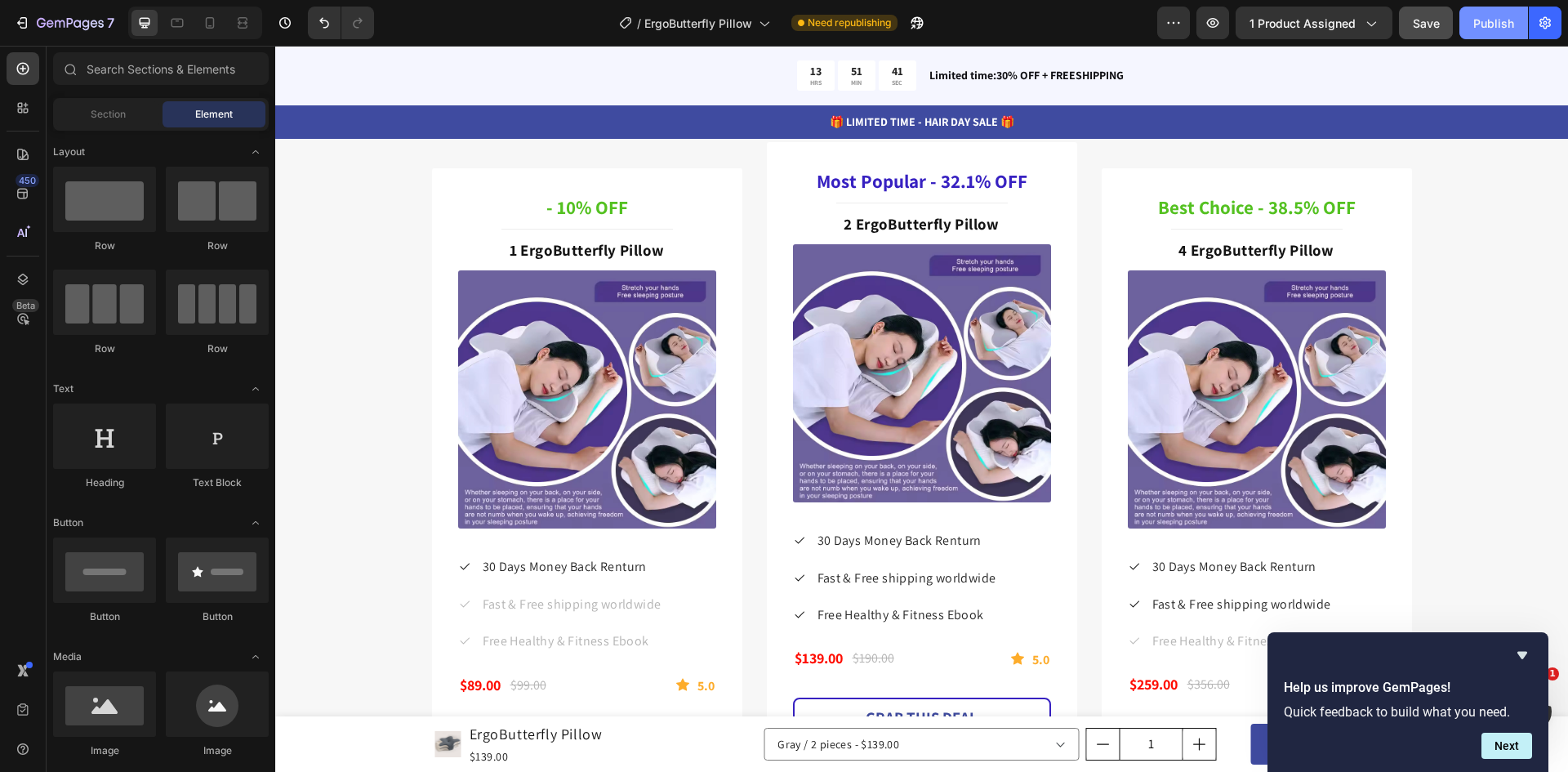
click at [1491, 25] on div "Publish" at bounding box center [1494, 23] width 41 height 17
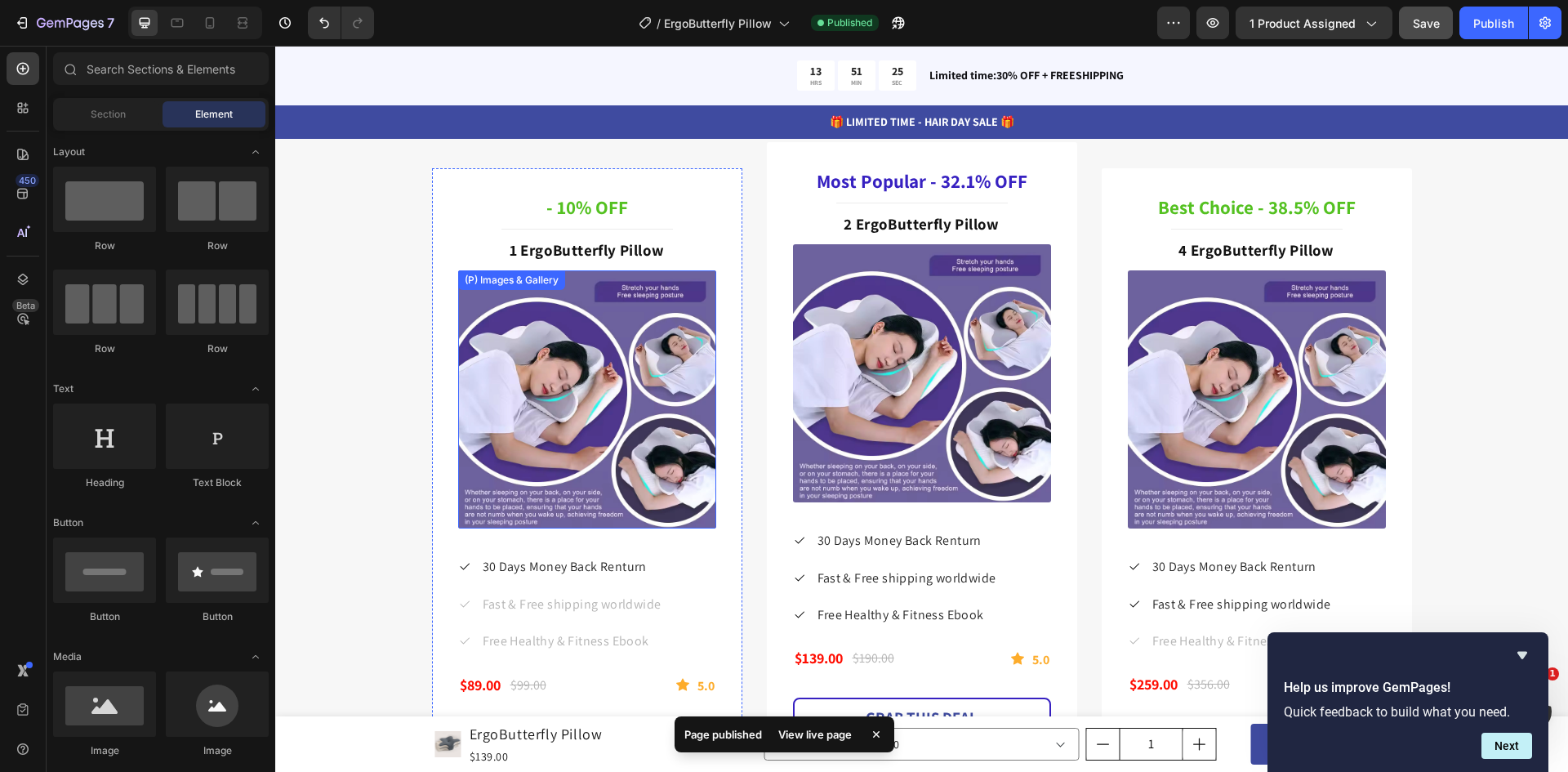
click at [585, 401] on img at bounding box center [586, 399] width 258 height 258
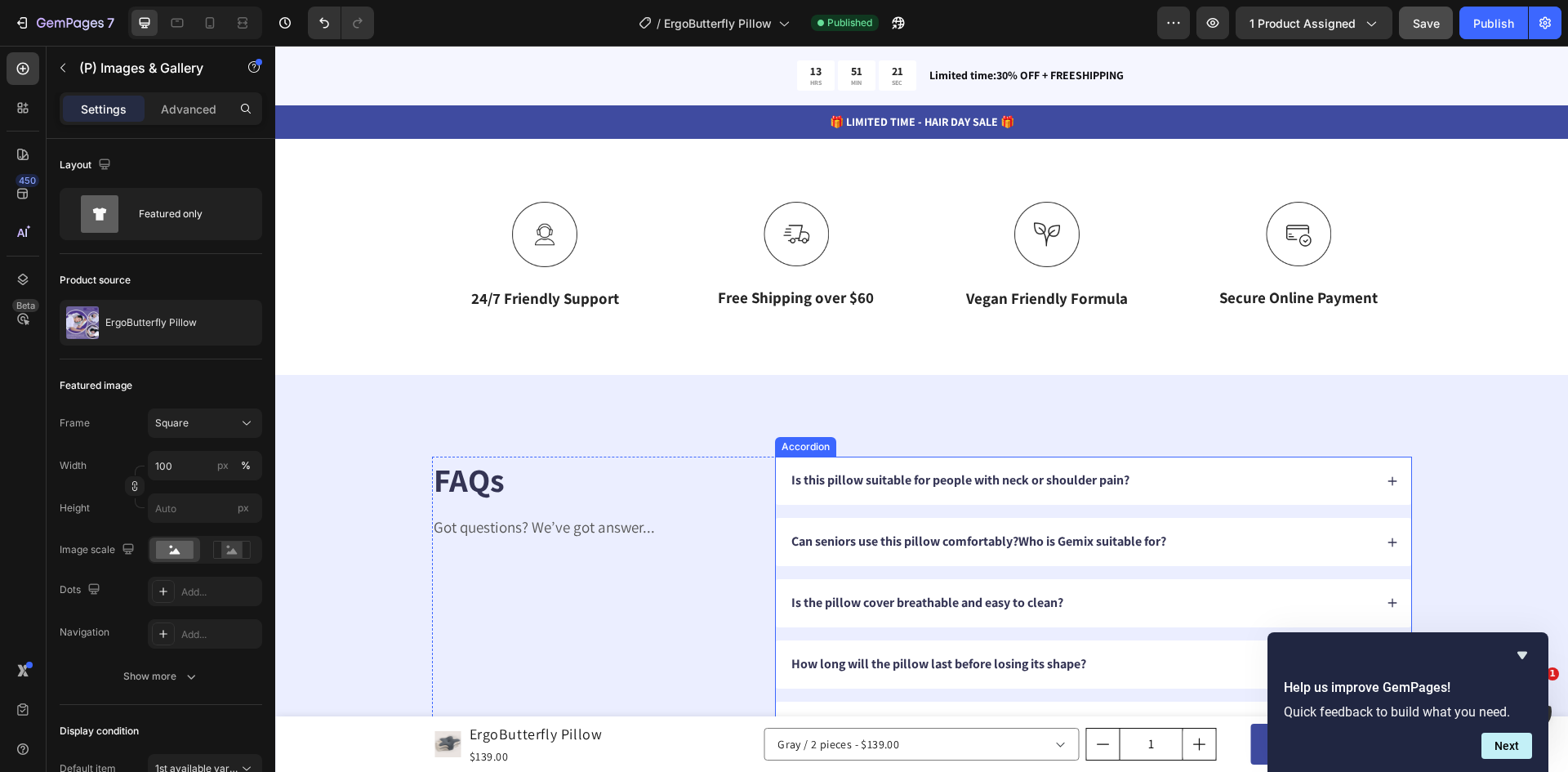
scroll to position [5554, 0]
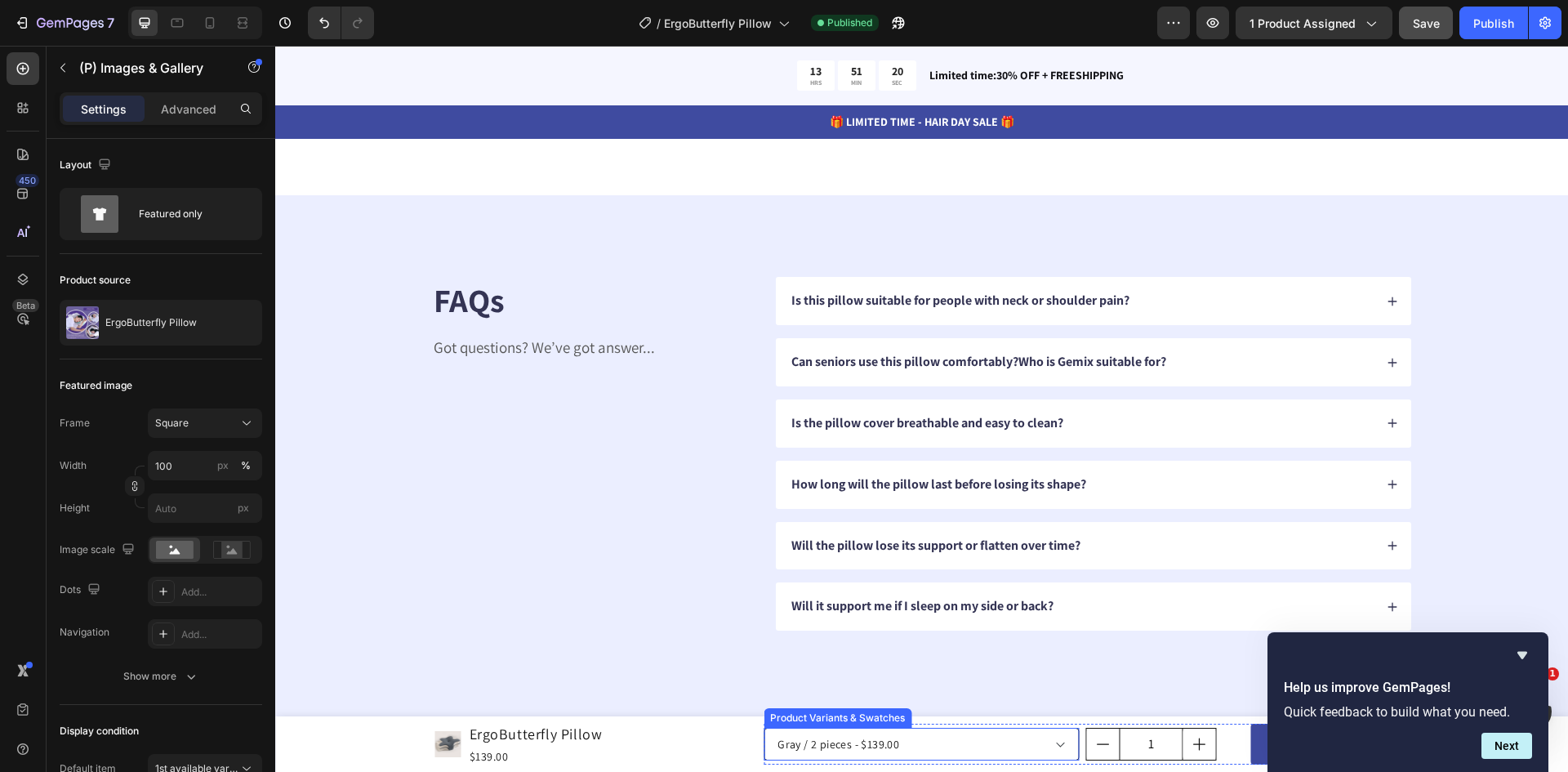
click at [943, 754] on select "Purple / 2 pieces - $139.00 Purple / 4 pieces - $259.00 Purple / 1 piece - $89.…" at bounding box center [921, 744] width 316 height 33
select select "584587271936672669"
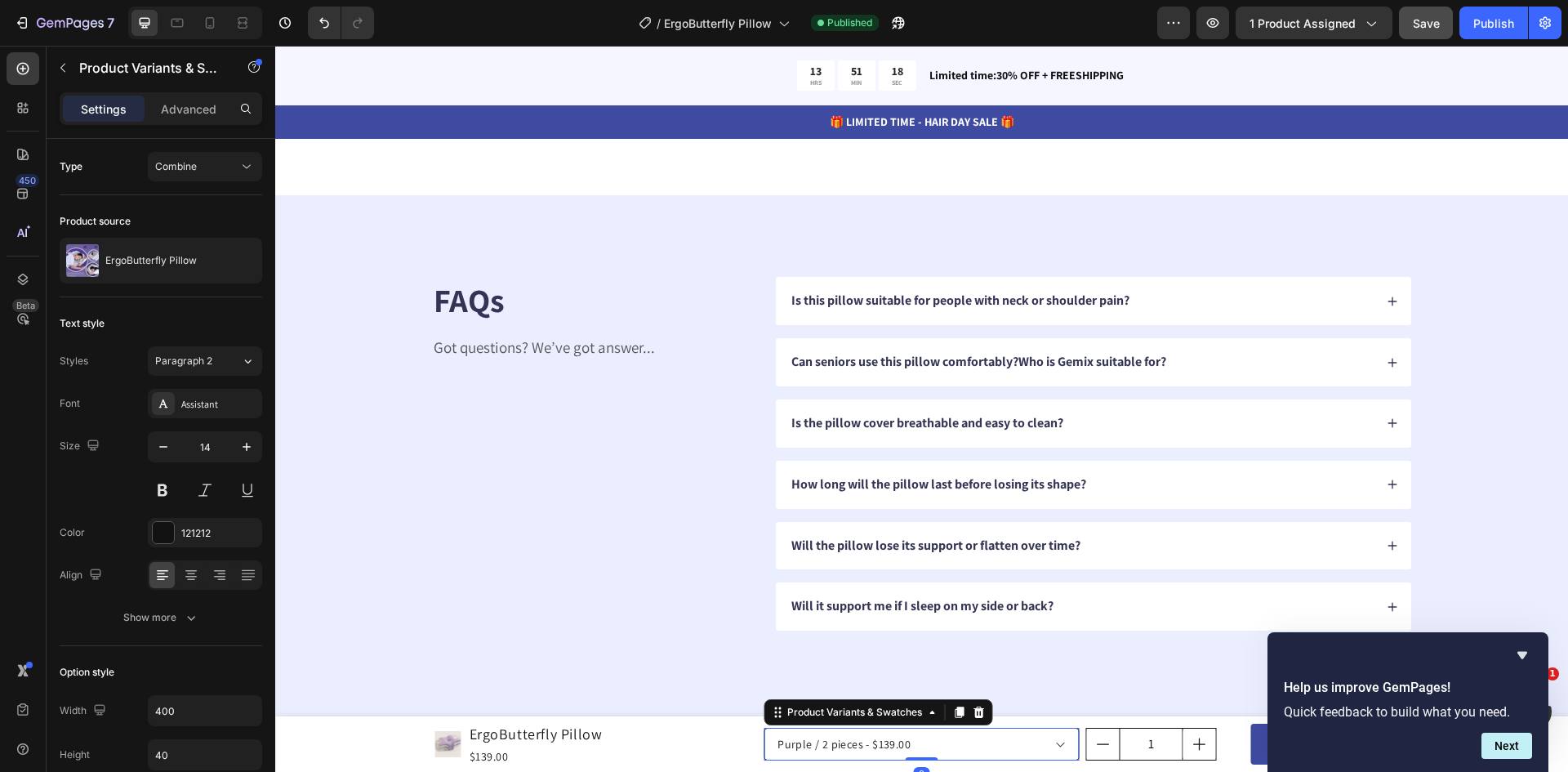
click at [944, 754] on select "Purple / 2 pieces - $139.00 Purple / 4 pieces - $259.00 Purple / 1 piece - $89.…" at bounding box center [921, 744] width 316 height 33
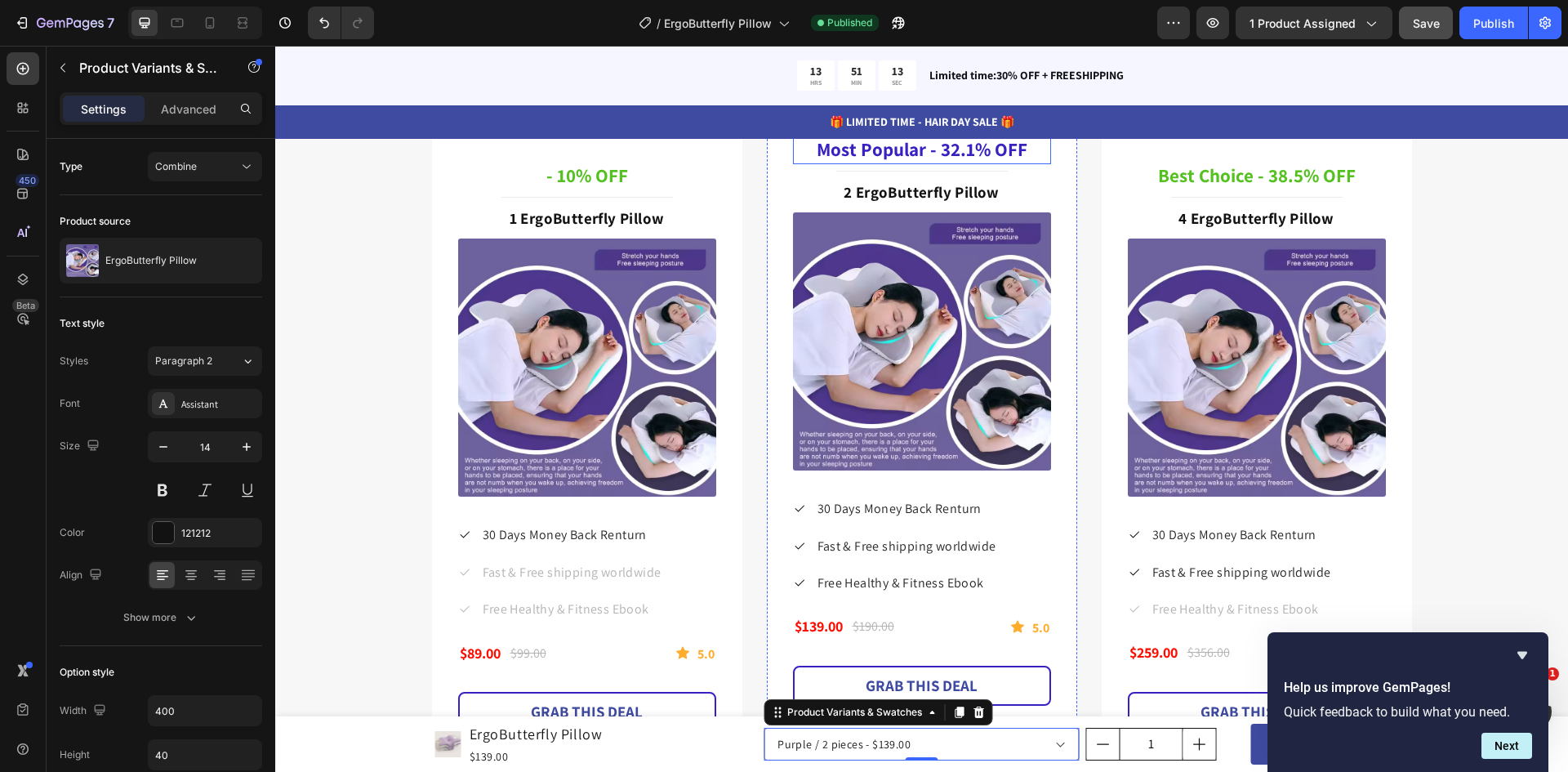
scroll to position [4492, 0]
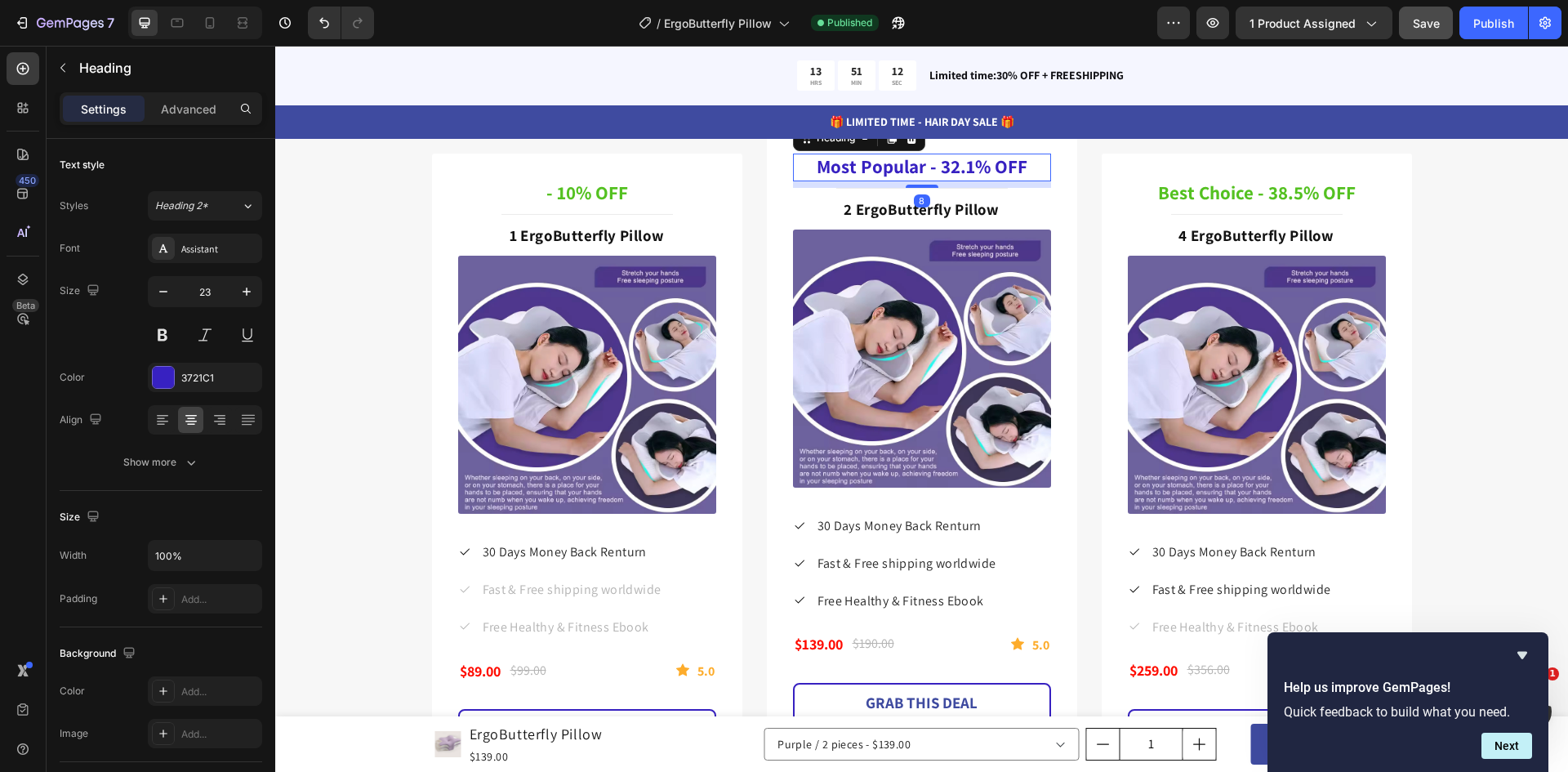
click at [987, 181] on h3 "Most Popular - 32.1% OFF" at bounding box center [921, 168] width 258 height 28
click at [149, 377] on div "3721C1" at bounding box center [205, 377] width 114 height 29
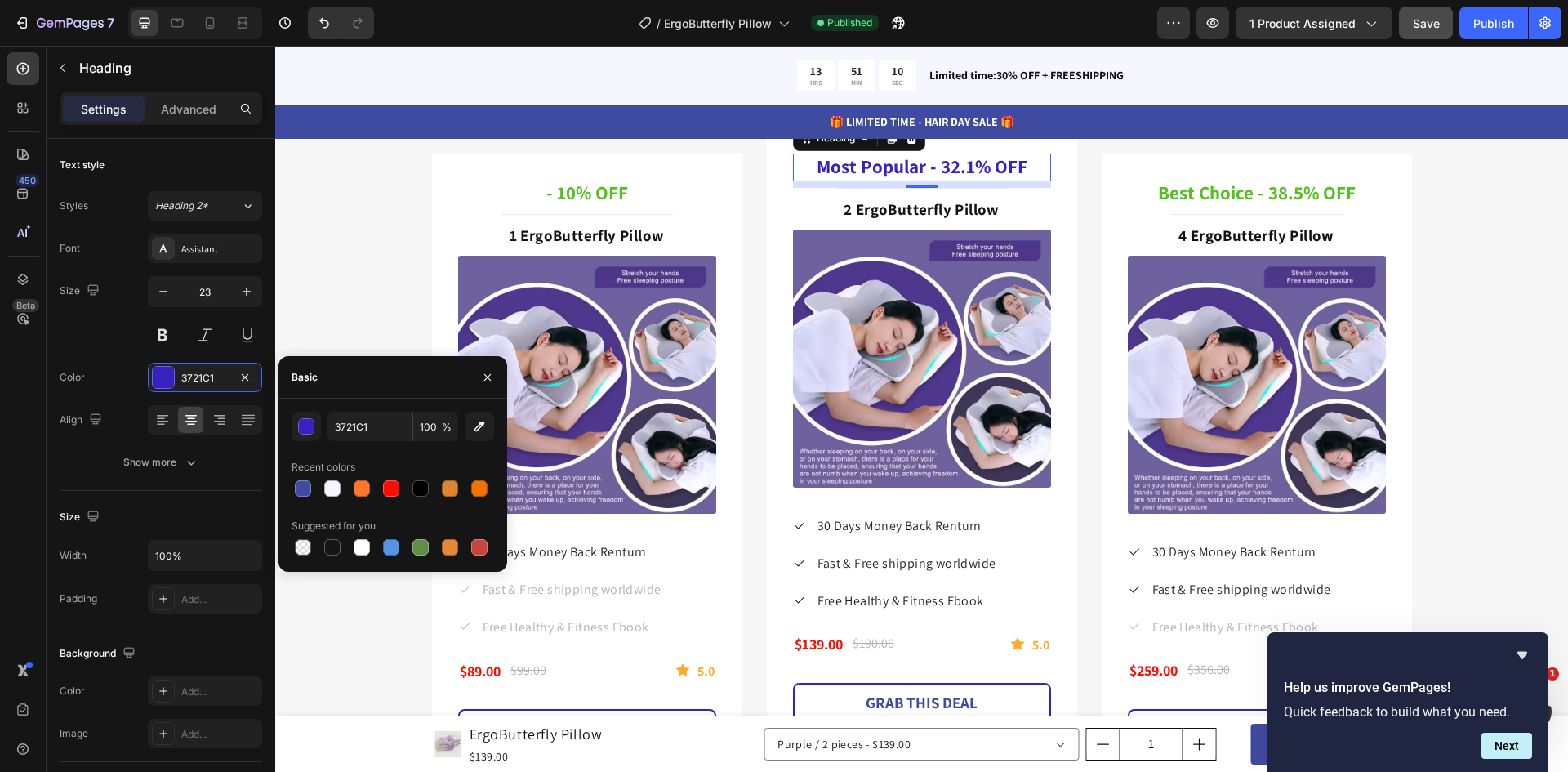
click at [306, 490] on div at bounding box center [302, 488] width 16 height 16
type input "3F4BA0"
click at [550, 115] on div "Special Deal For Father's Day Only Heading Improve your dad's health with our G…" at bounding box center [922, 56] width 980 height 118
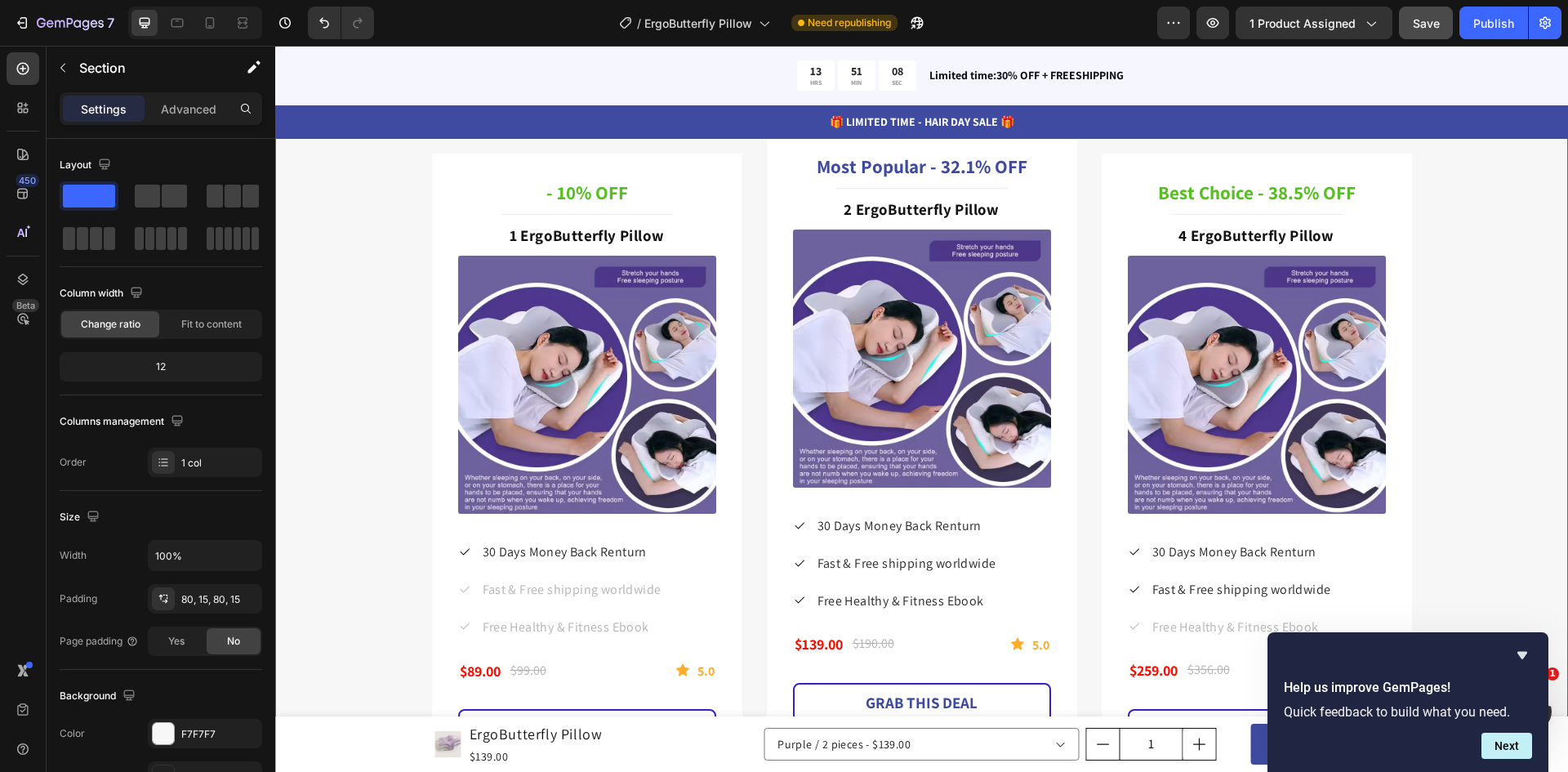
click at [1483, 367] on div "Special Deal For Father's Day Only Heading Improve your dad's health with our G…" at bounding box center [922, 386] width 1268 height 779
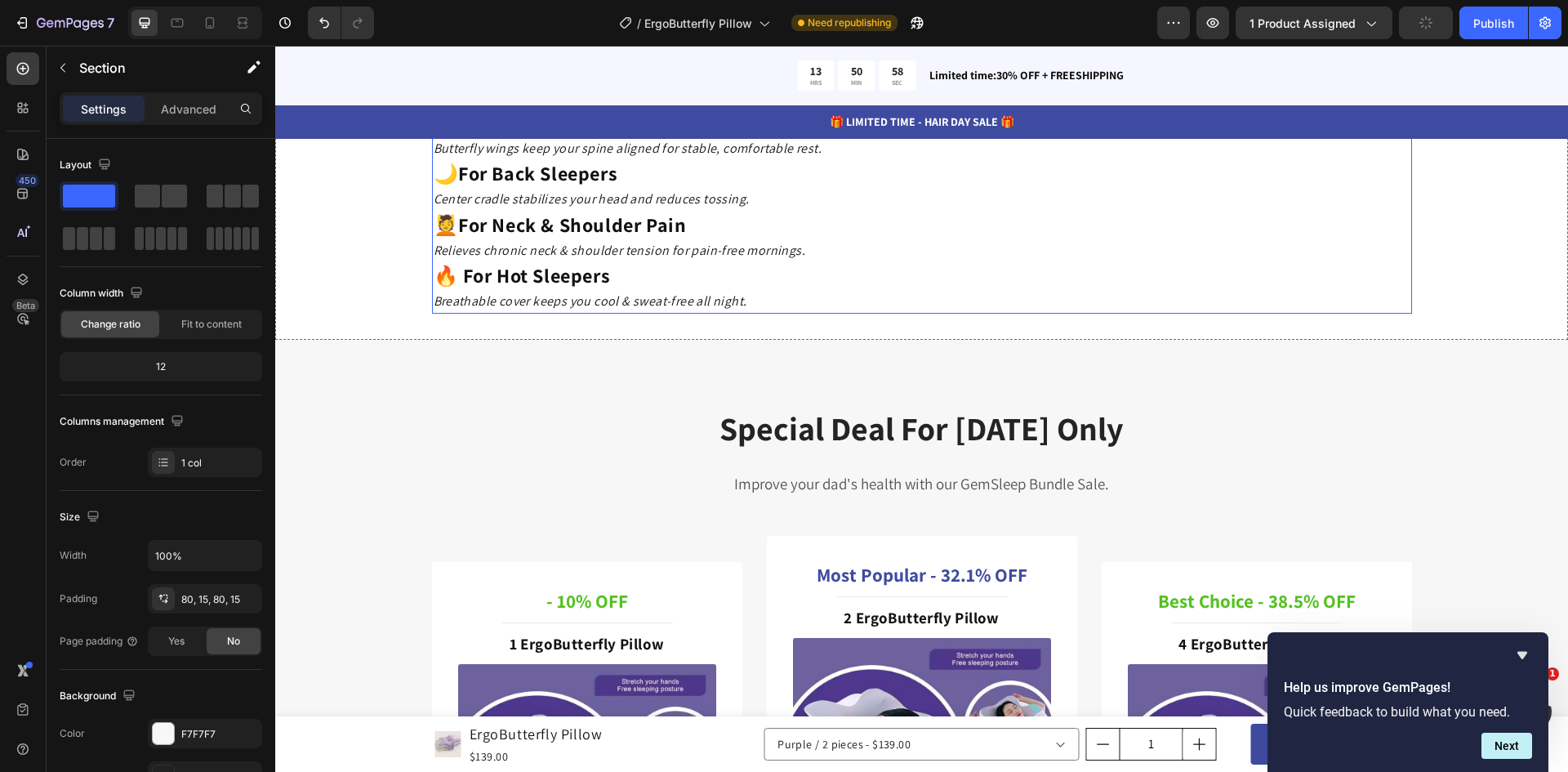
scroll to position [3921, 0]
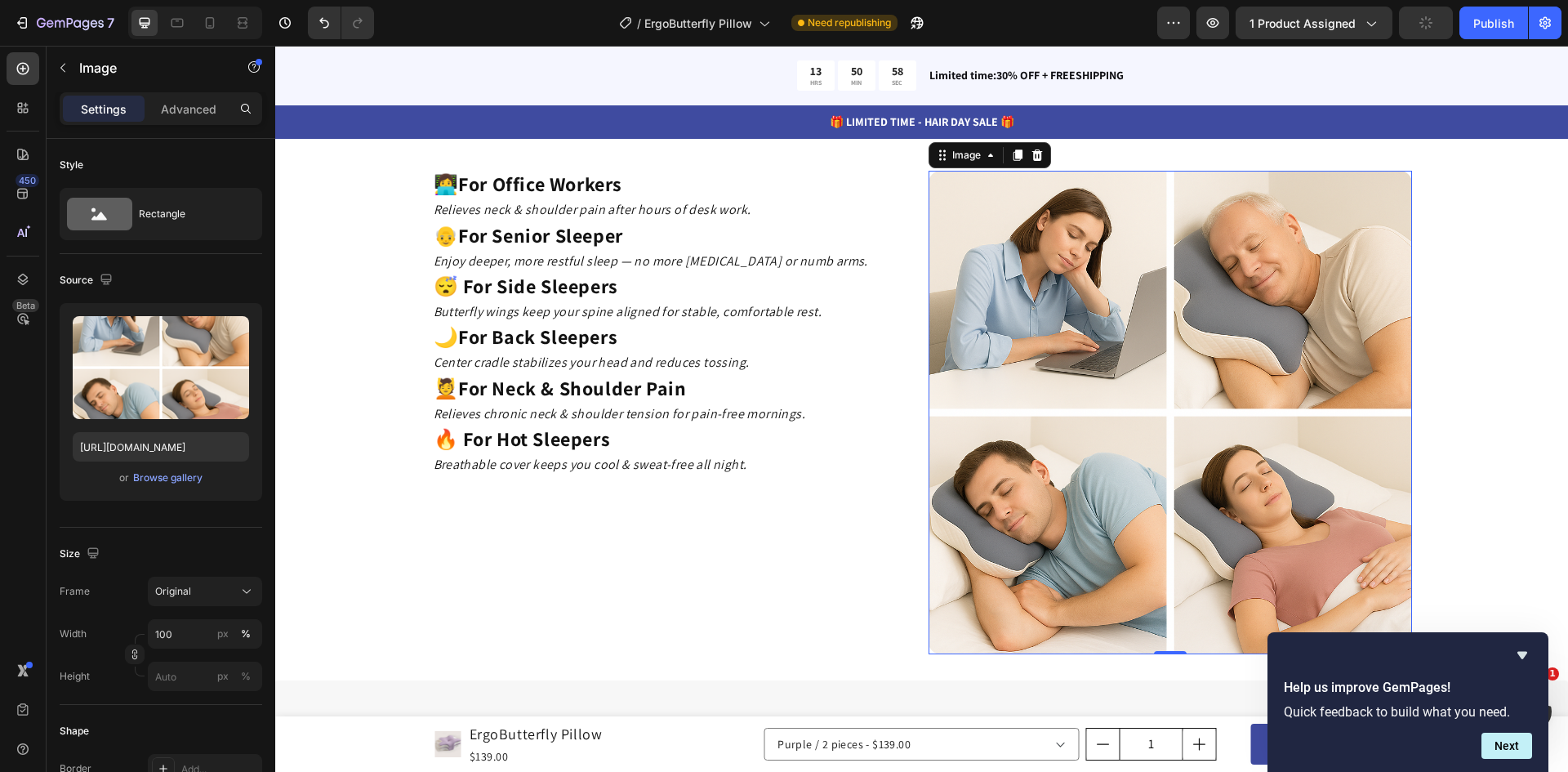
click at [1117, 352] on img at bounding box center [1169, 412] width 483 height 483
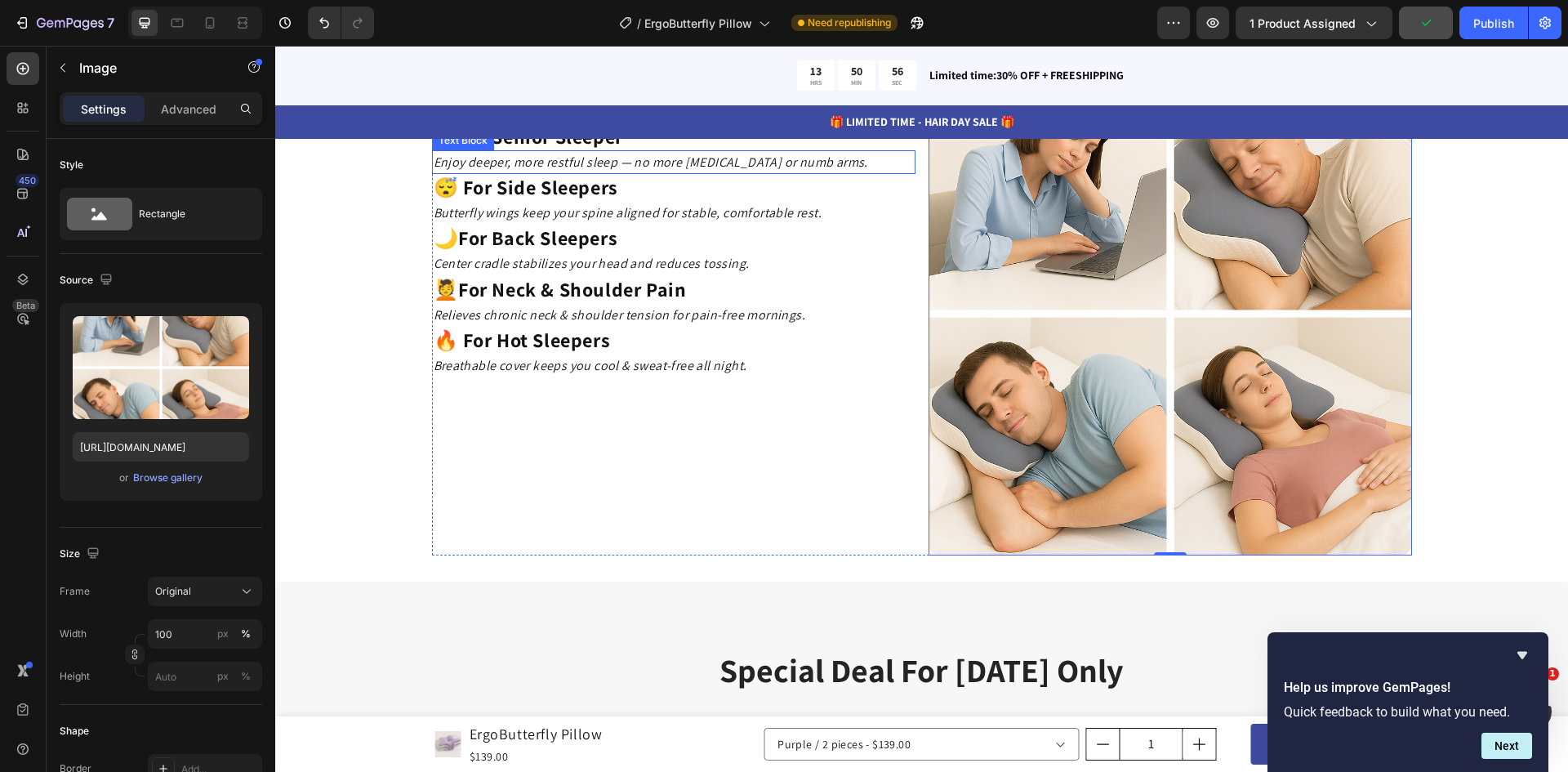
scroll to position [3757, 0]
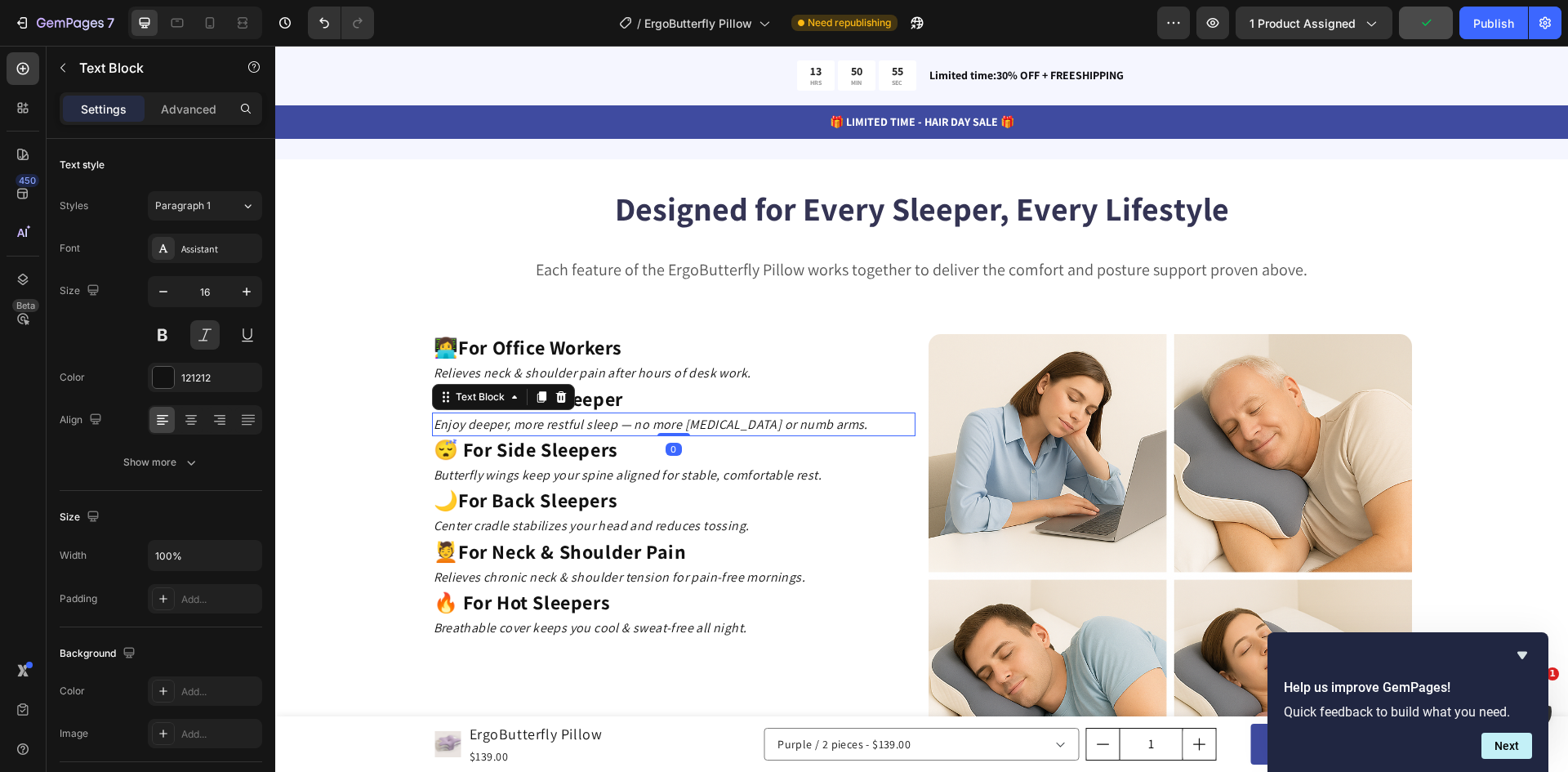
click at [649, 413] on div "Enjoy deeper, more restful sleep — no more stiffness or numb arms." at bounding box center [673, 425] width 483 height 24
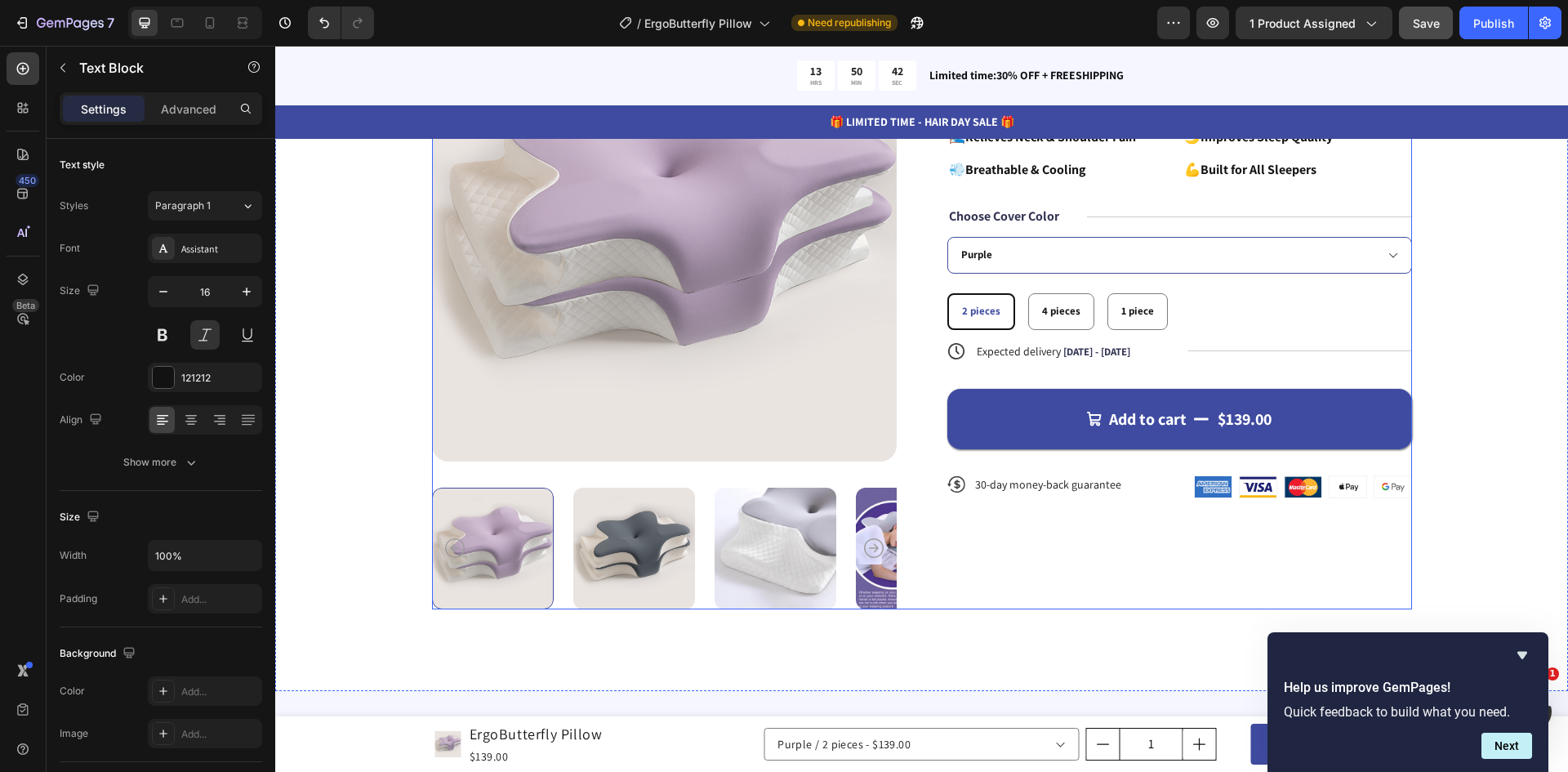
scroll to position [245, 0]
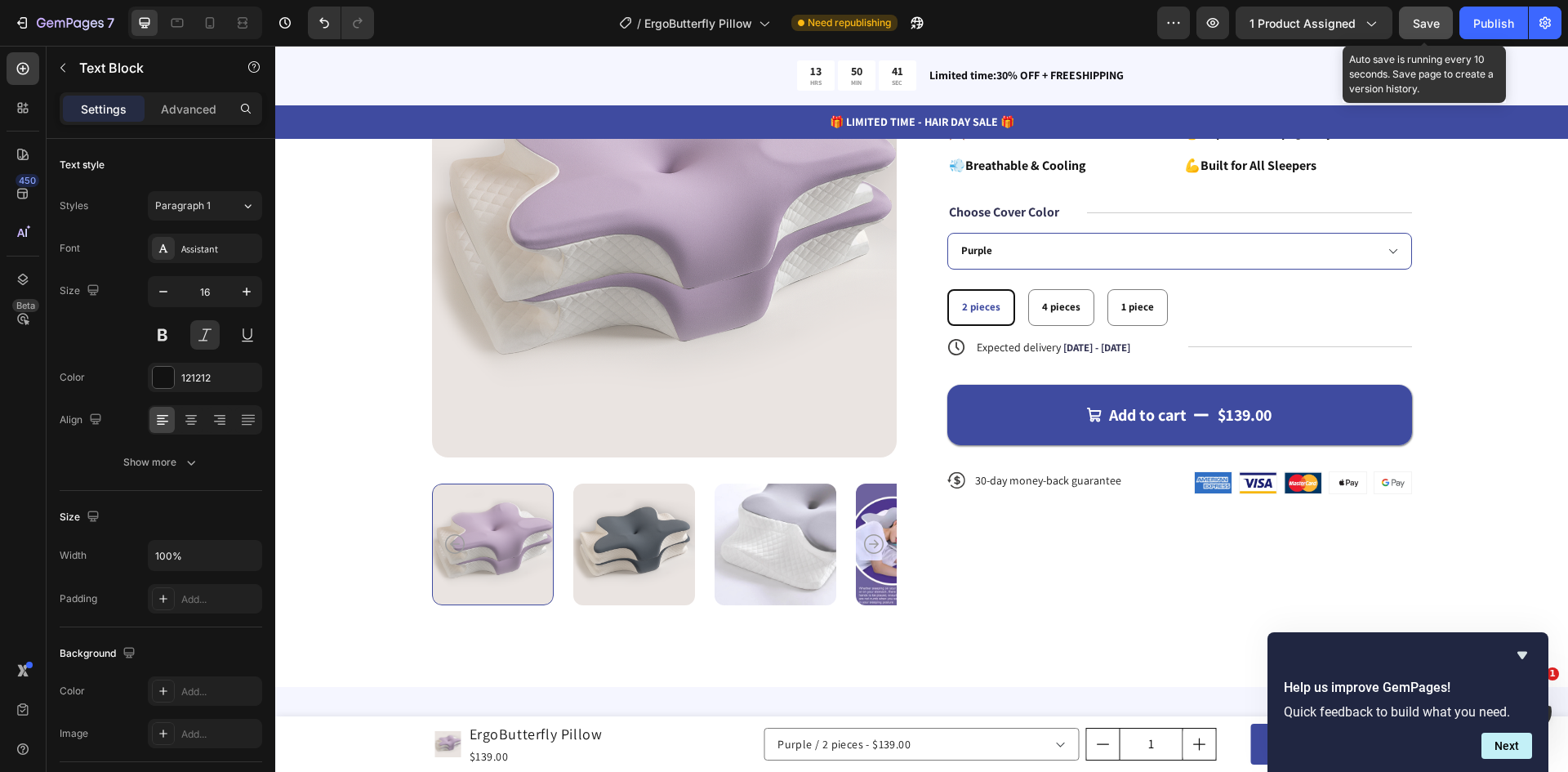
click at [1437, 28] on span "Save" at bounding box center [1425, 23] width 27 height 14
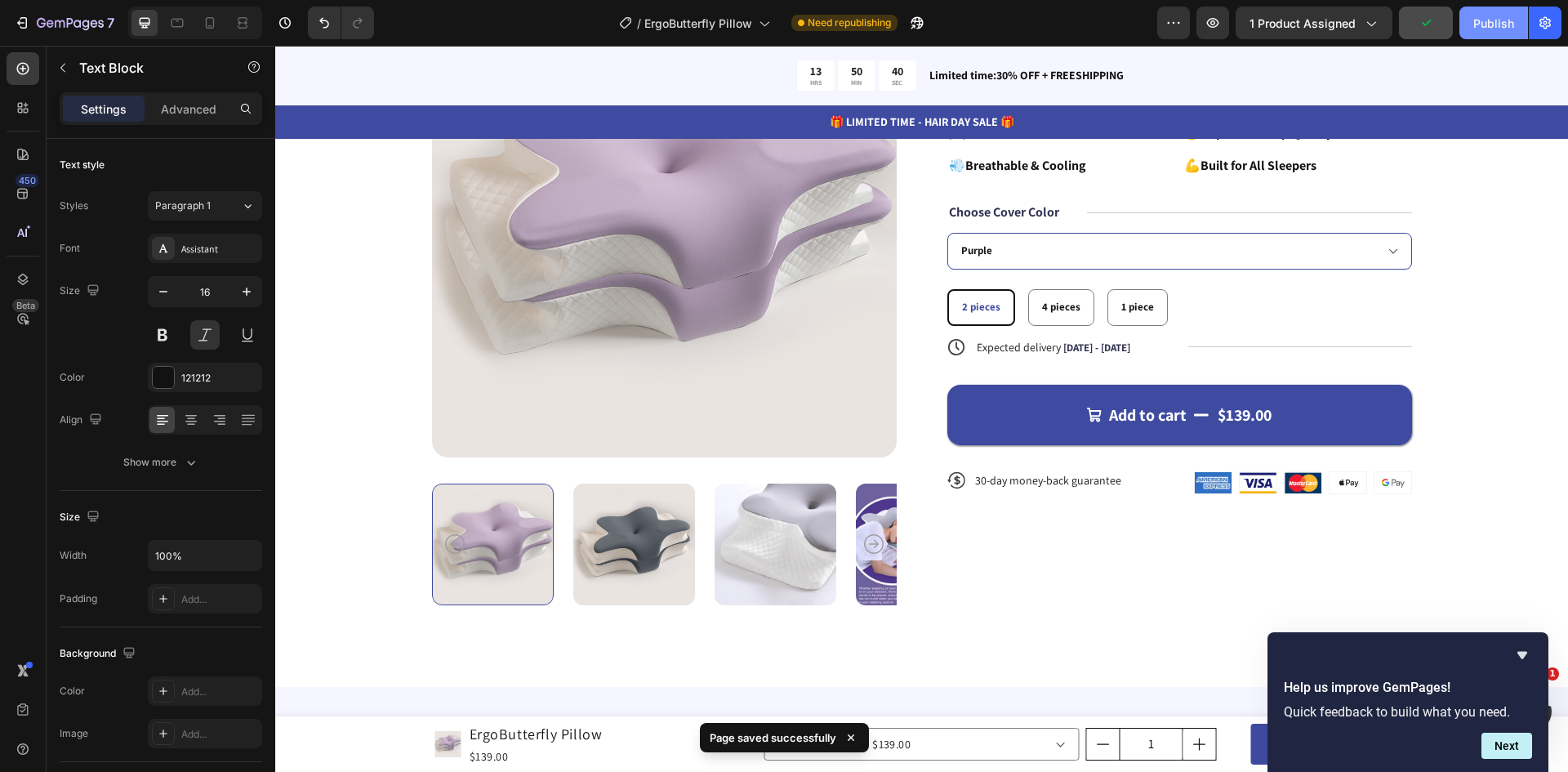
click at [1485, 28] on div "Publish" at bounding box center [1494, 23] width 41 height 17
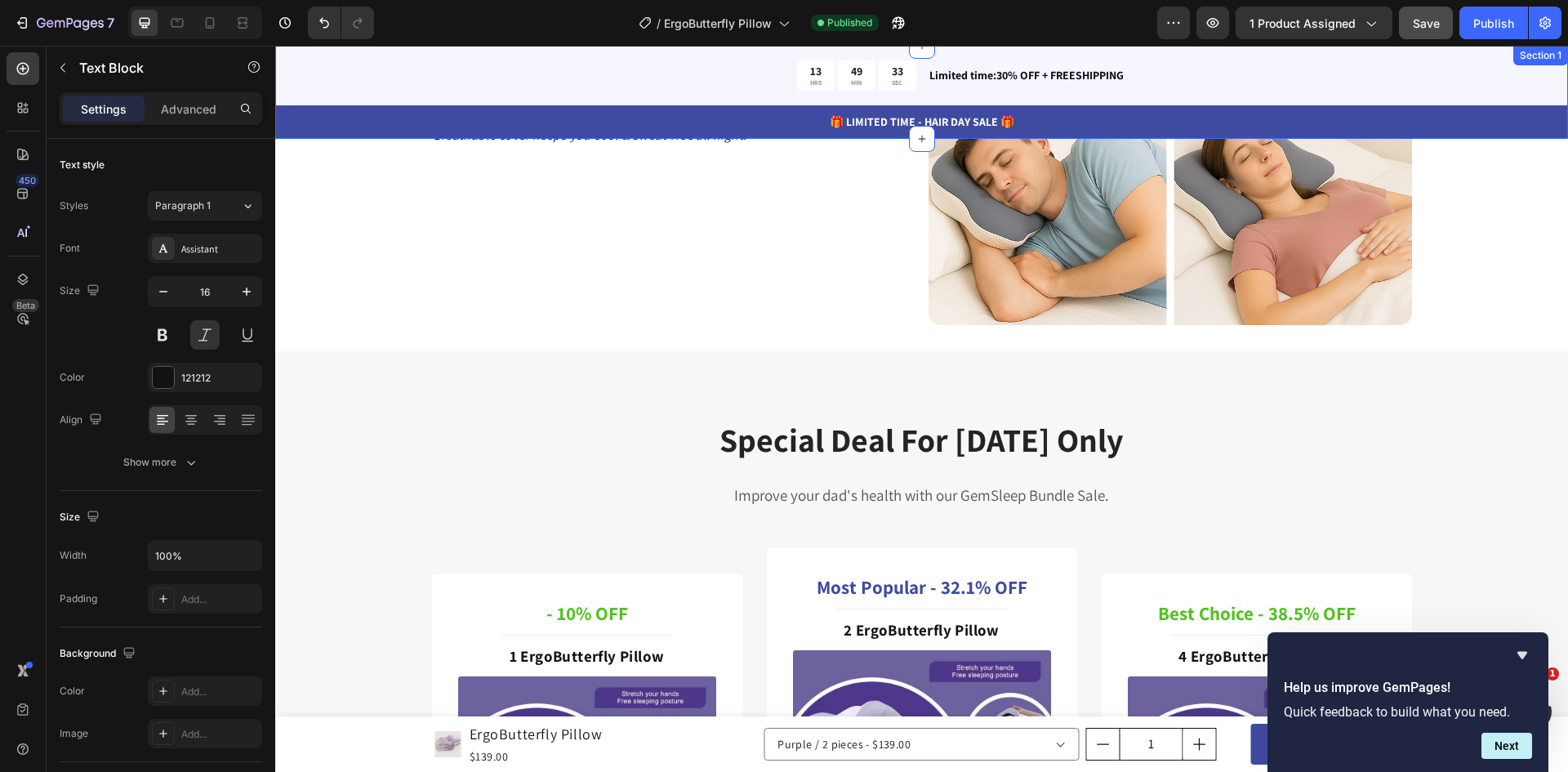
scroll to position [4247, 0]
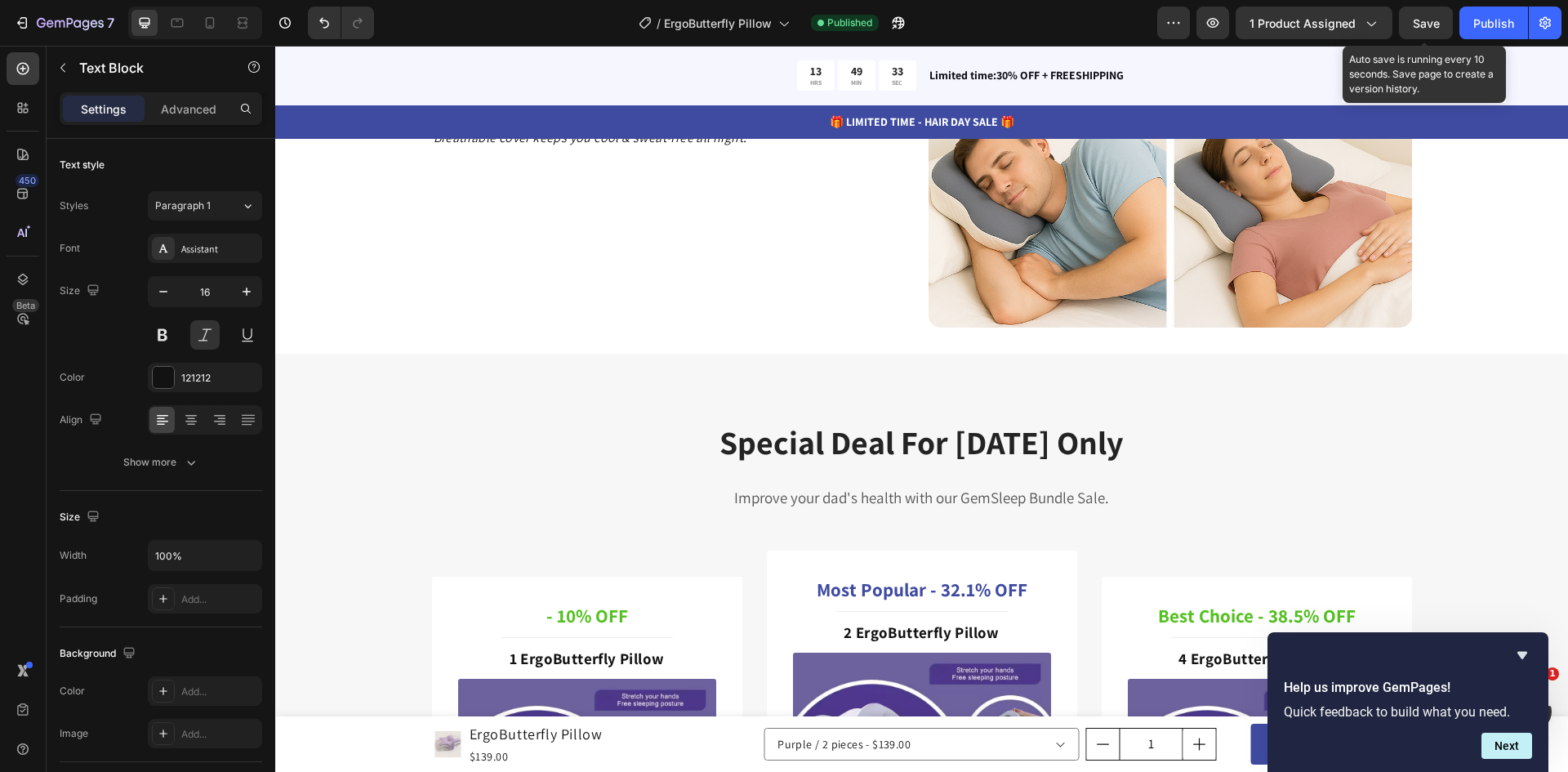
click at [1440, 21] on button "Save" at bounding box center [1425, 23] width 53 height 33
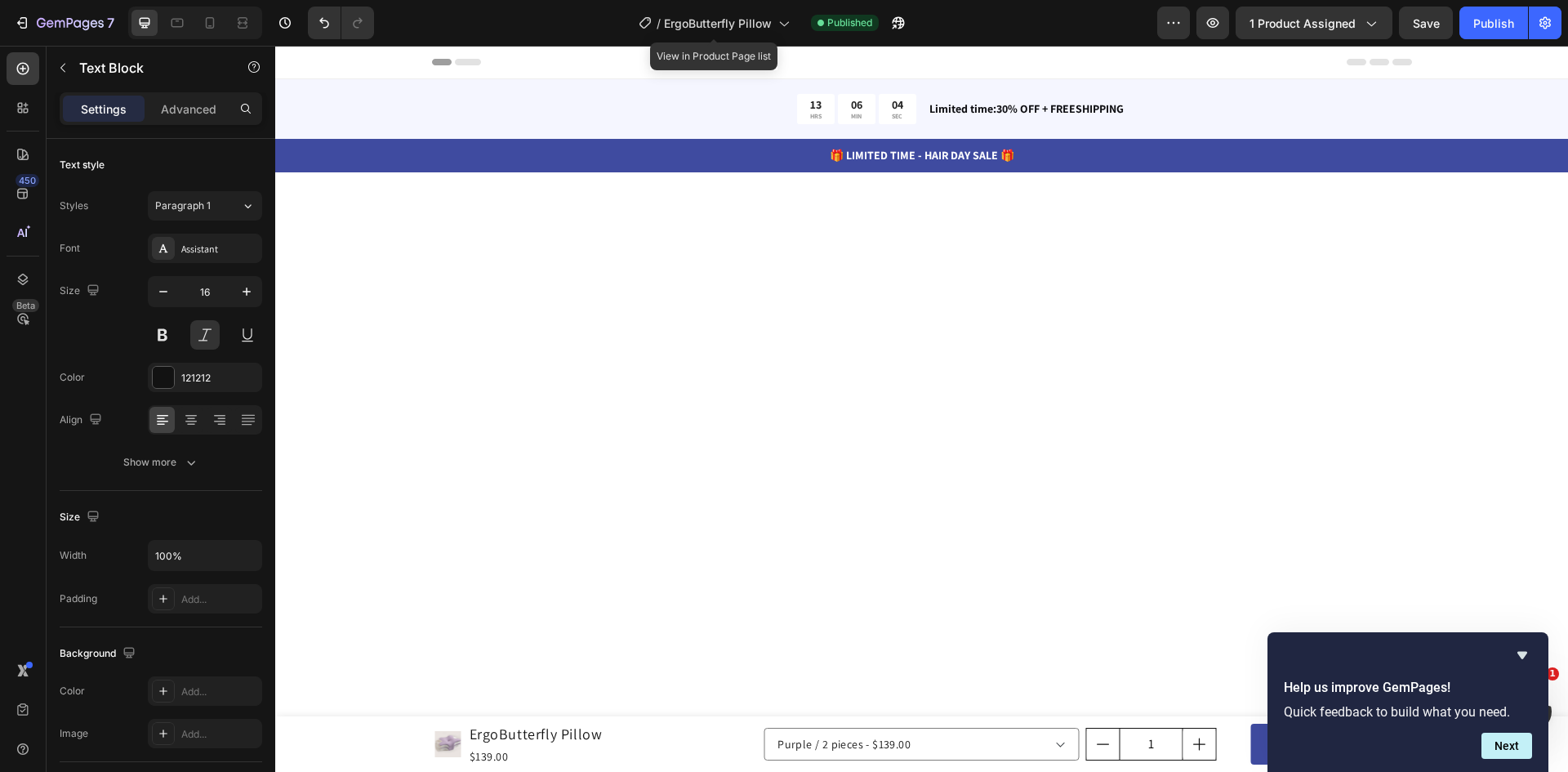
scroll to position [4247, 0]
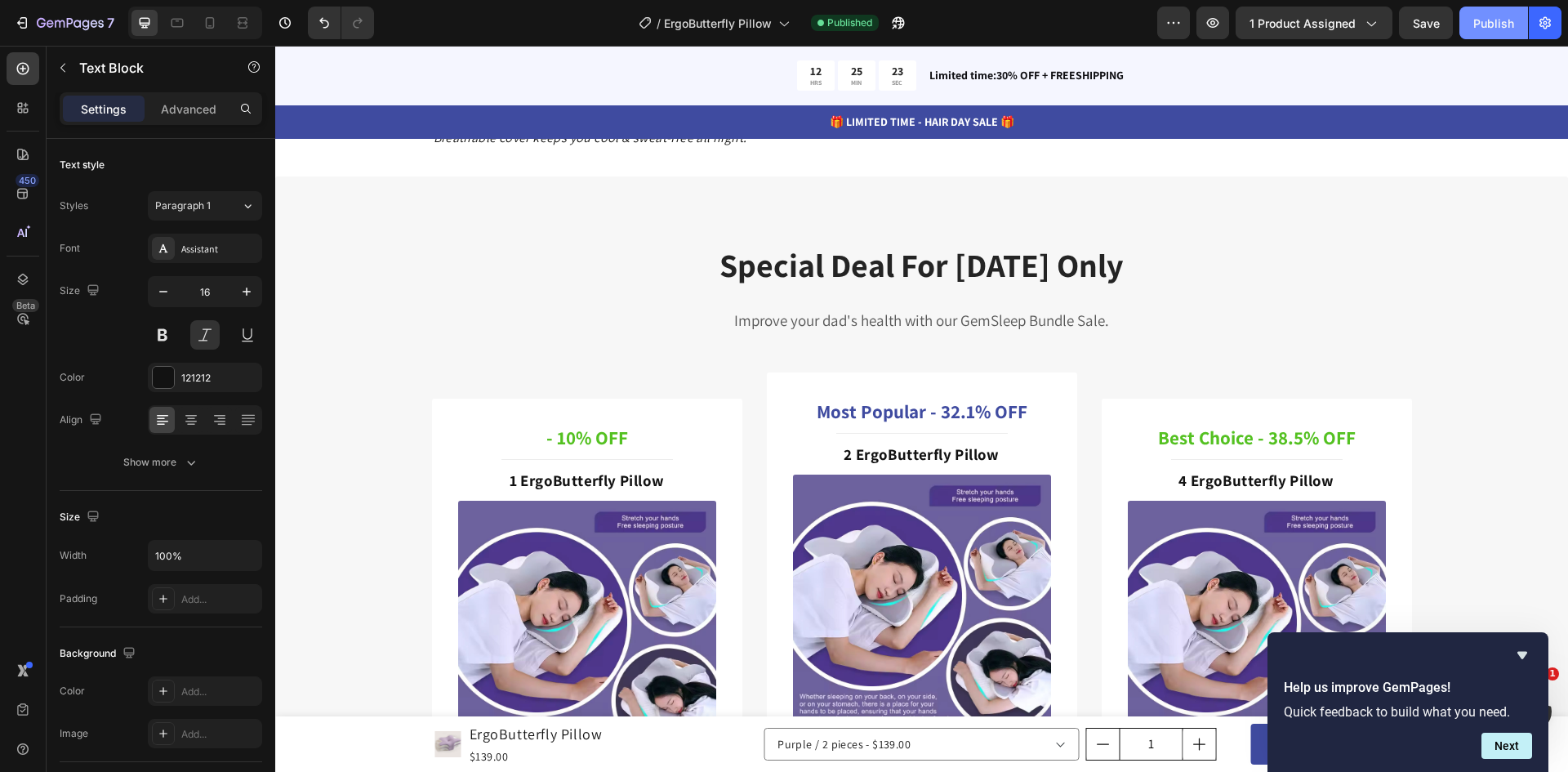
click at [1487, 23] on div "Publish" at bounding box center [1494, 23] width 41 height 17
